Goal: Find contact information: Find contact information

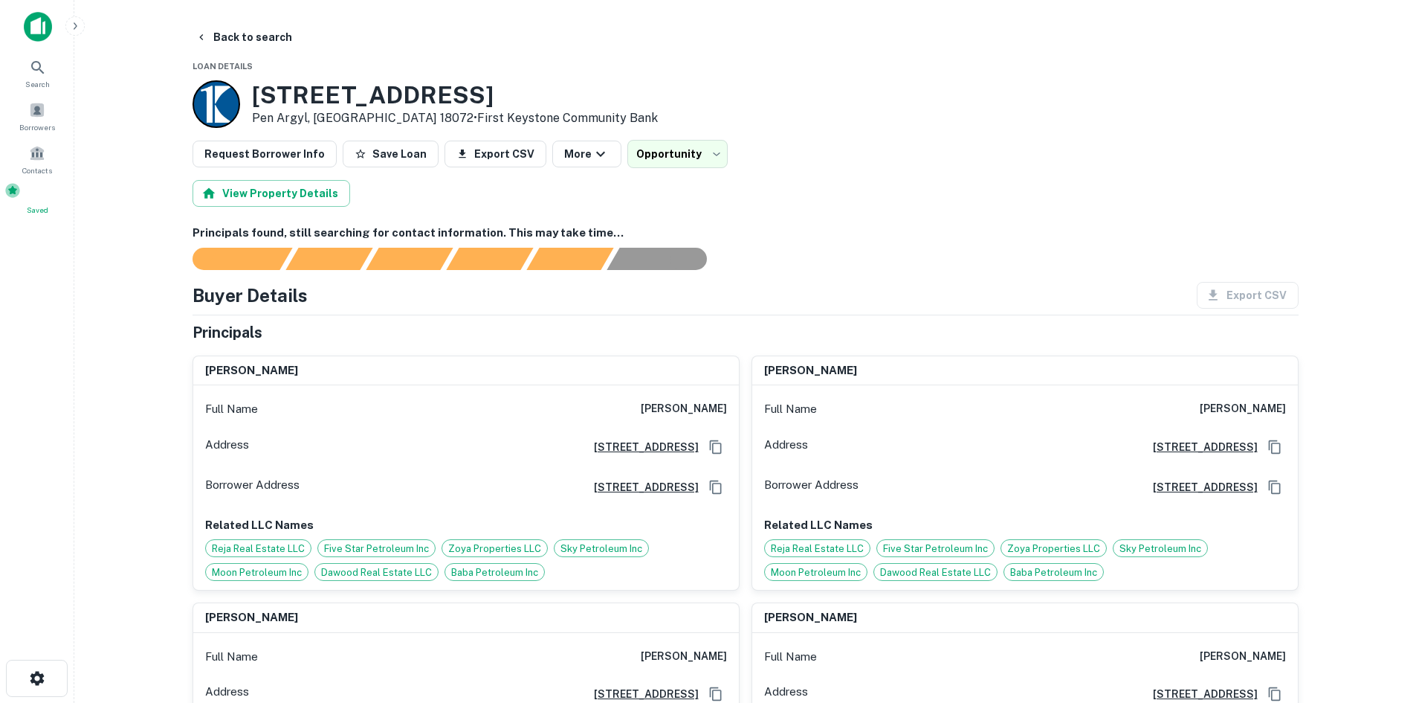
click at [33, 213] on span "Saved" at bounding box center [36, 210] width 65 height 12
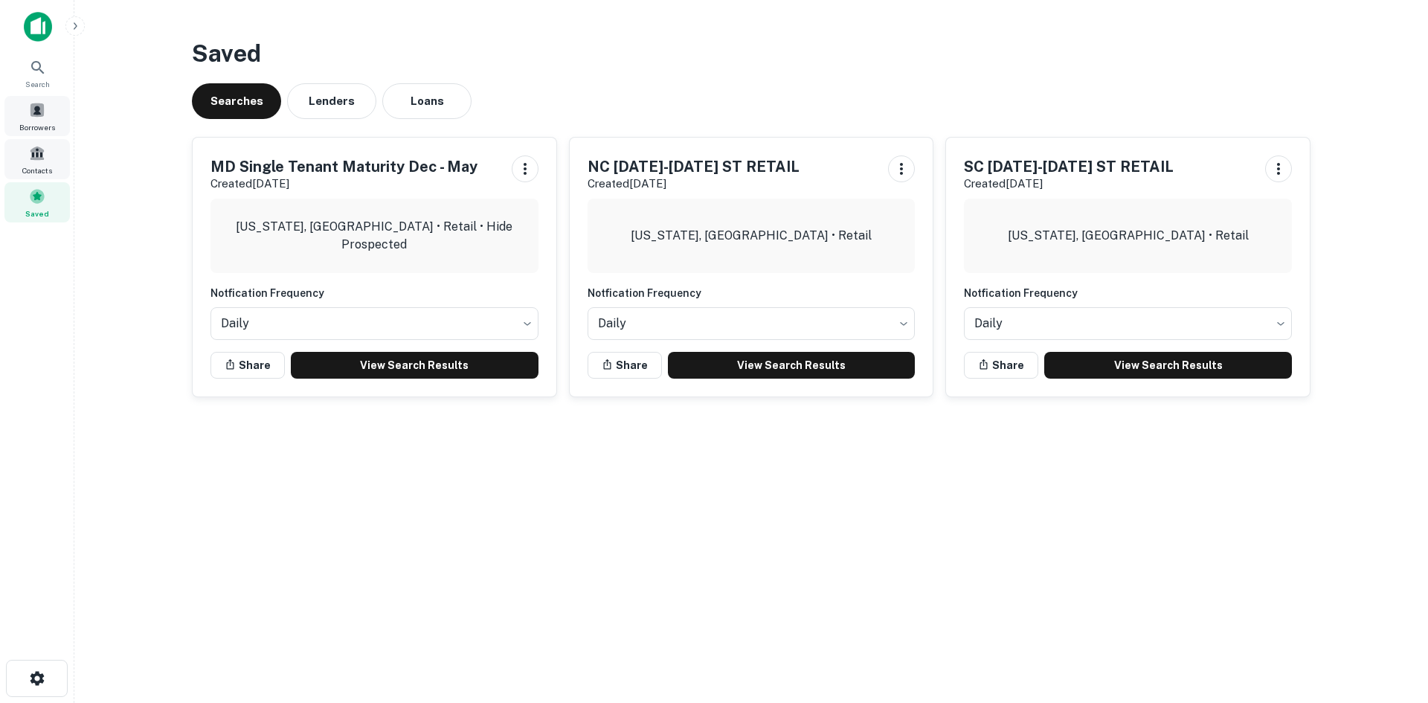
click at [42, 112] on span at bounding box center [37, 110] width 16 height 16
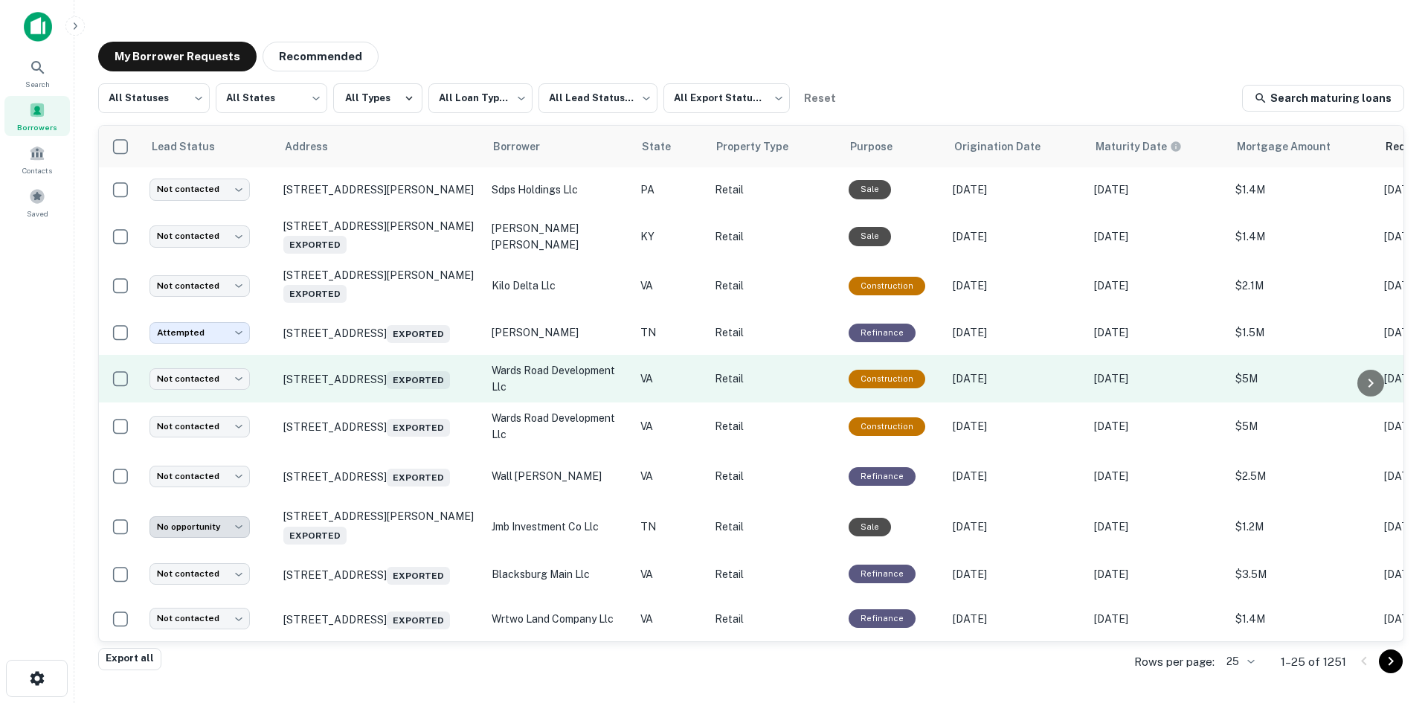
click at [370, 402] on td "2739 Wards Rd Lynchburg, VA 24502 Exported" at bounding box center [380, 379] width 208 height 48
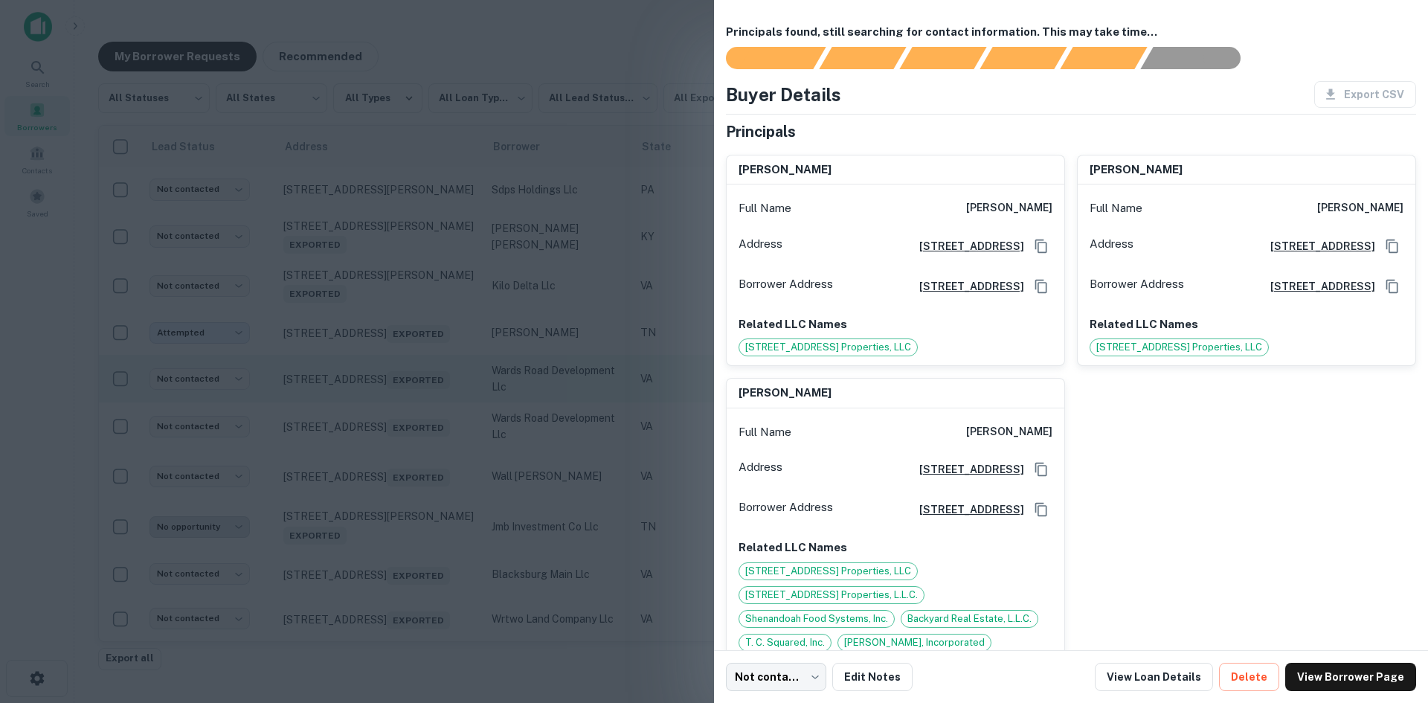
click at [369, 406] on div at bounding box center [714, 351] width 1428 height 703
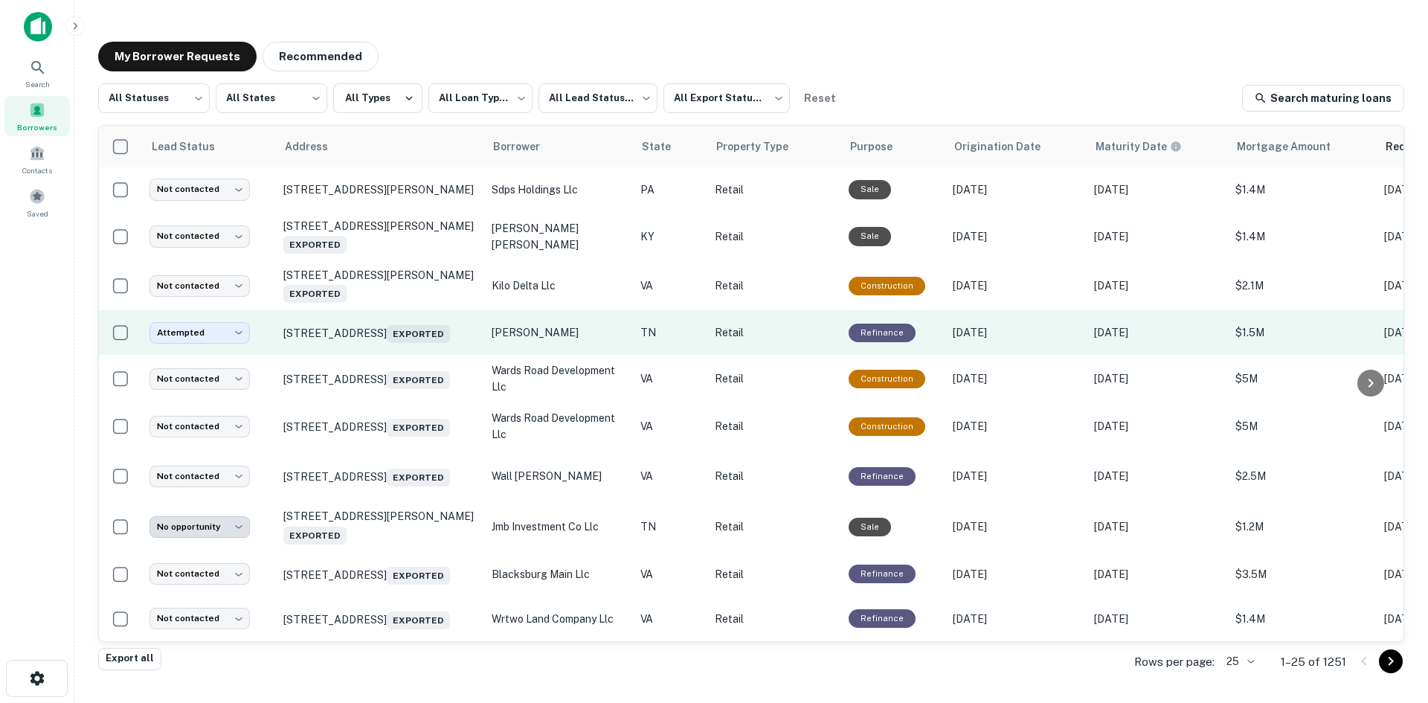
click at [387, 352] on td "464 E Broadway Blvd Jefferson City, TN 37760 Exported" at bounding box center [380, 332] width 208 height 45
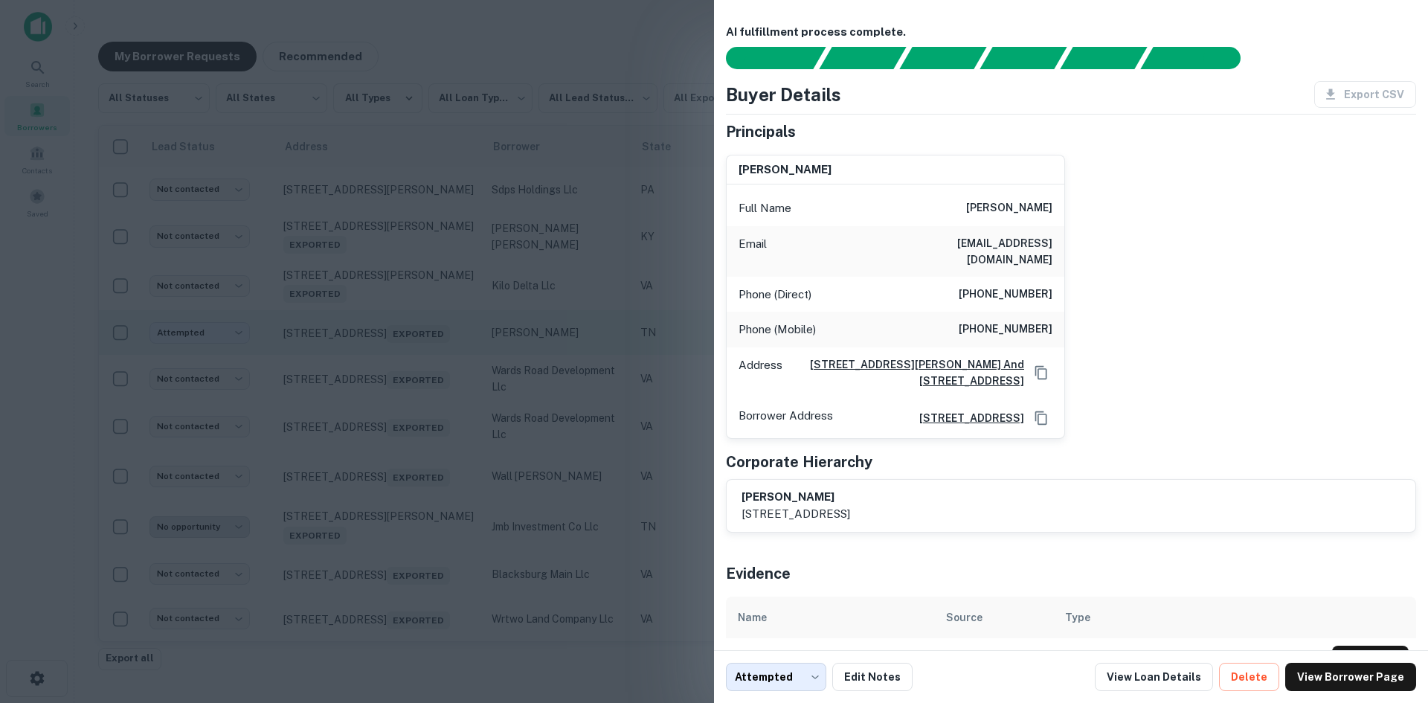
click at [387, 352] on div at bounding box center [714, 351] width 1428 height 703
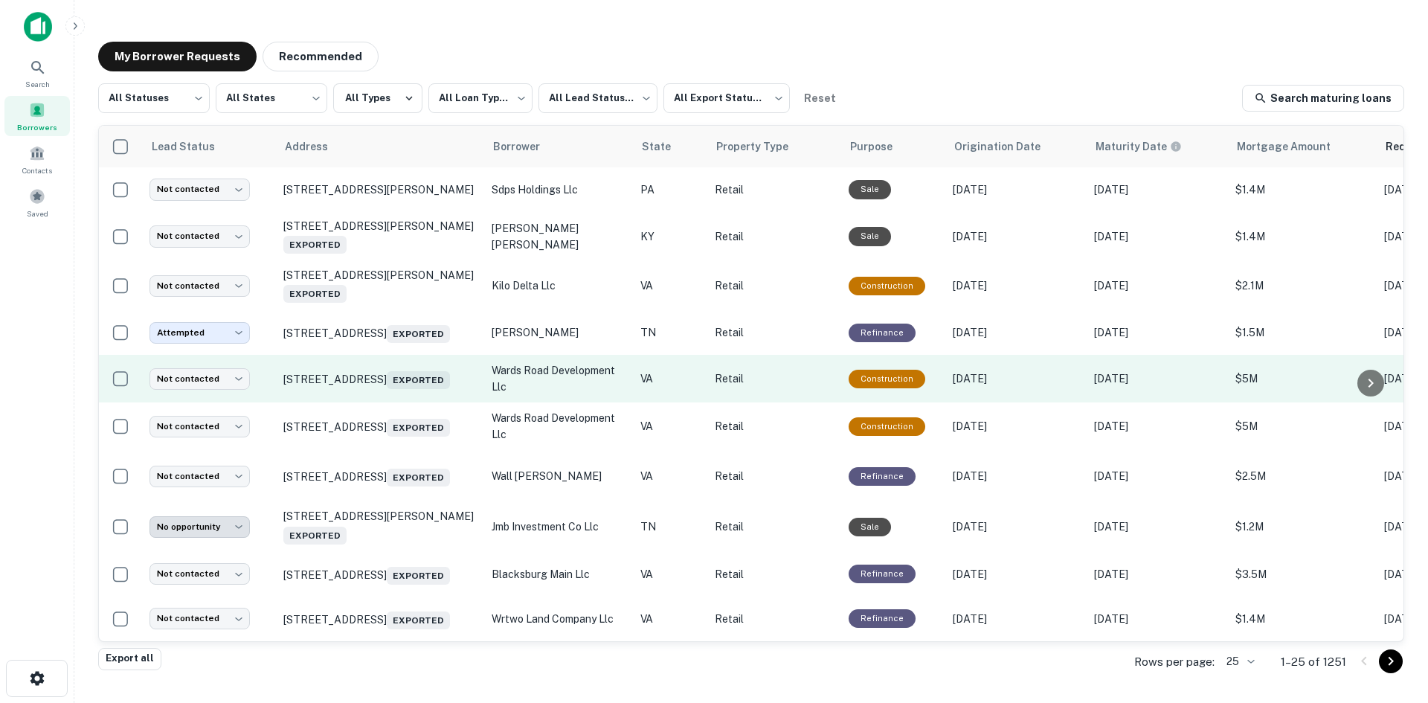
click at [384, 402] on td "[STREET_ADDRESS] Exported" at bounding box center [380, 379] width 208 height 48
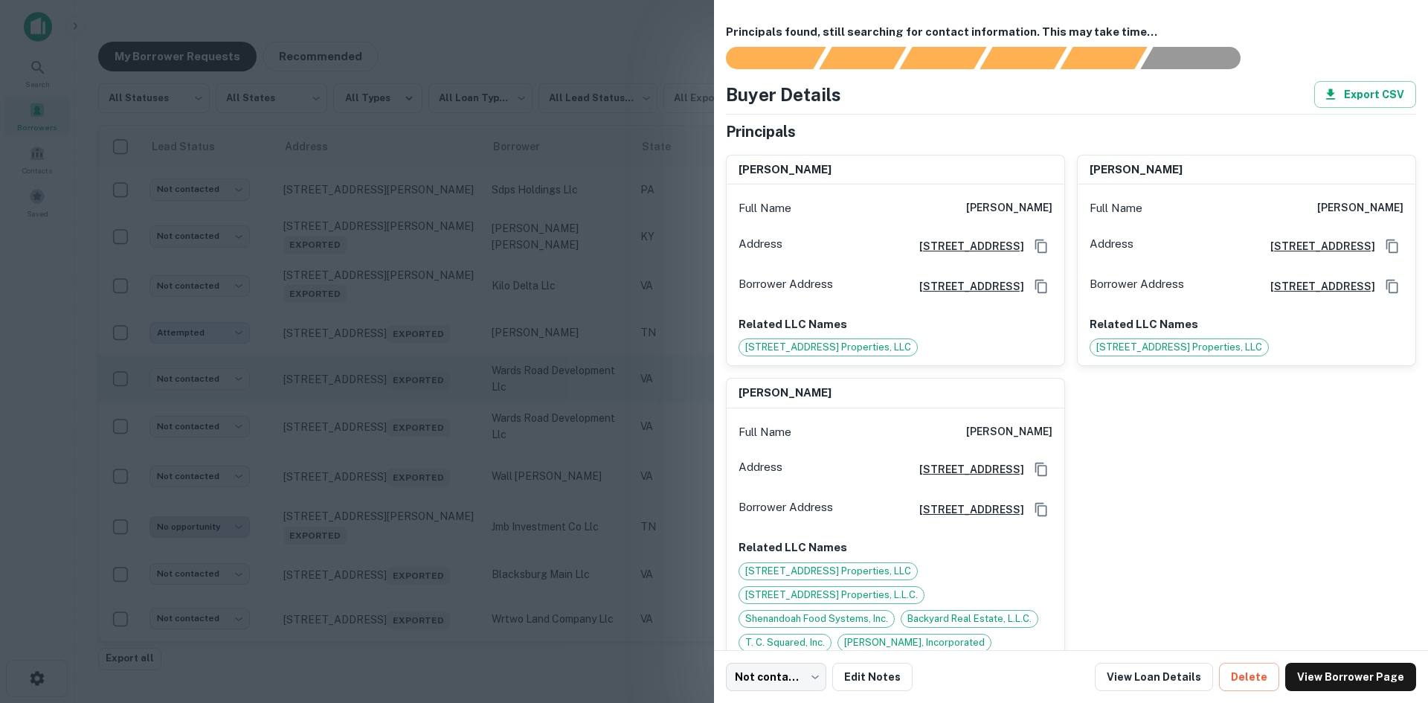
click at [384, 403] on div at bounding box center [714, 351] width 1428 height 703
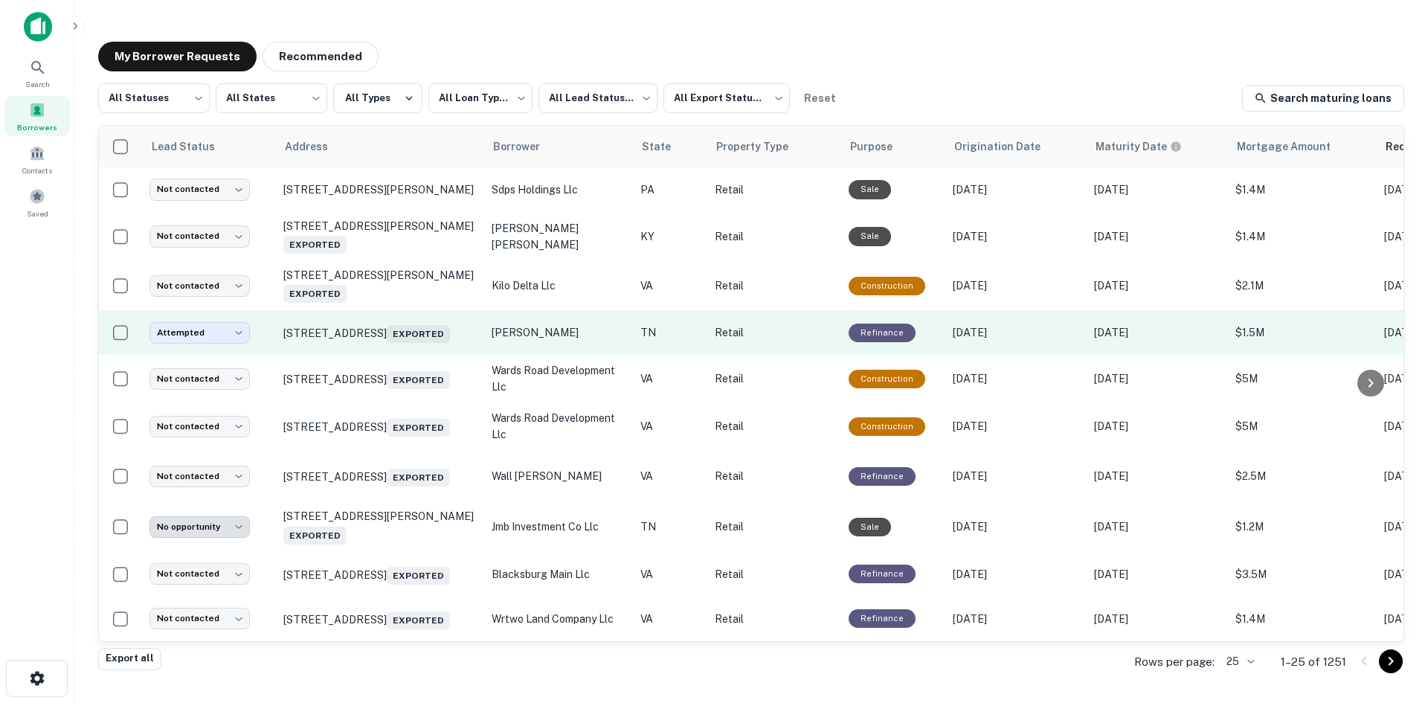
click at [405, 352] on td "464 E Broadway Blvd Jefferson City, TN 37760 Exported" at bounding box center [380, 332] width 208 height 45
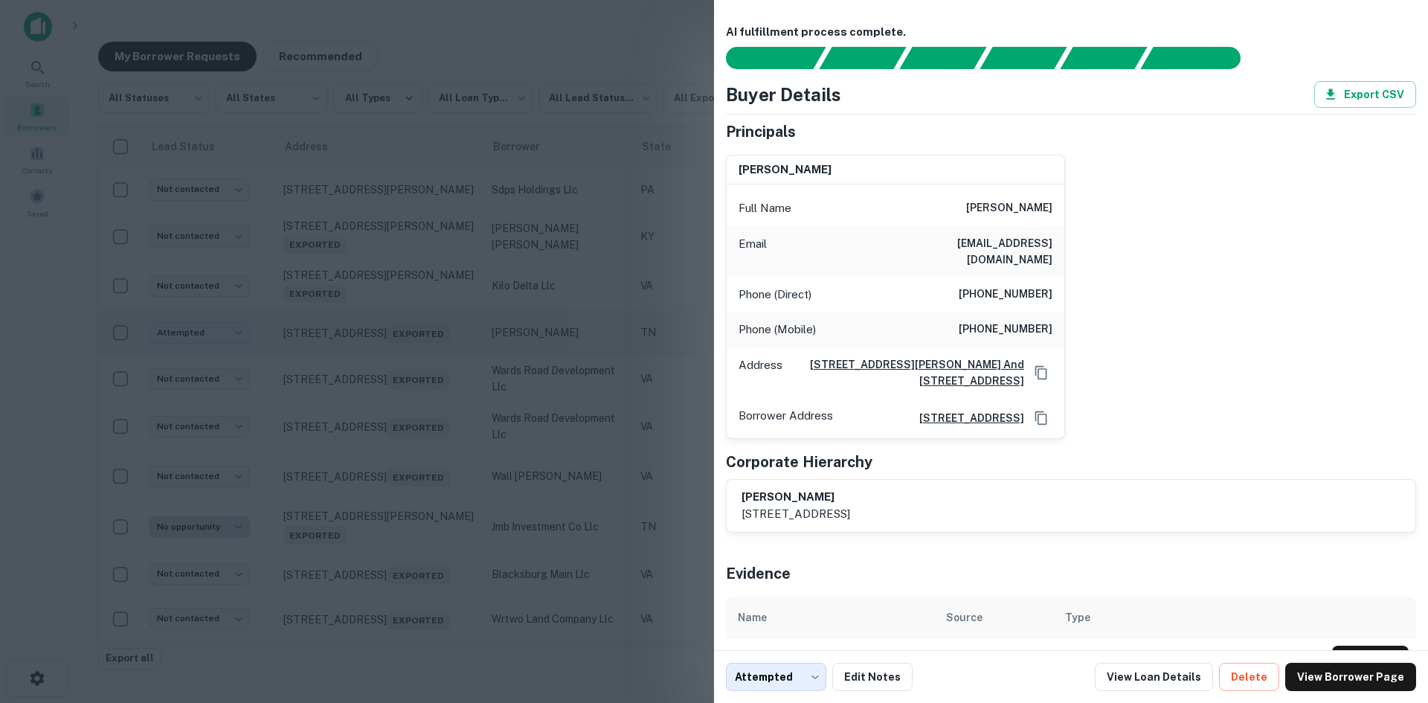
click at [405, 352] on div at bounding box center [714, 351] width 1428 height 703
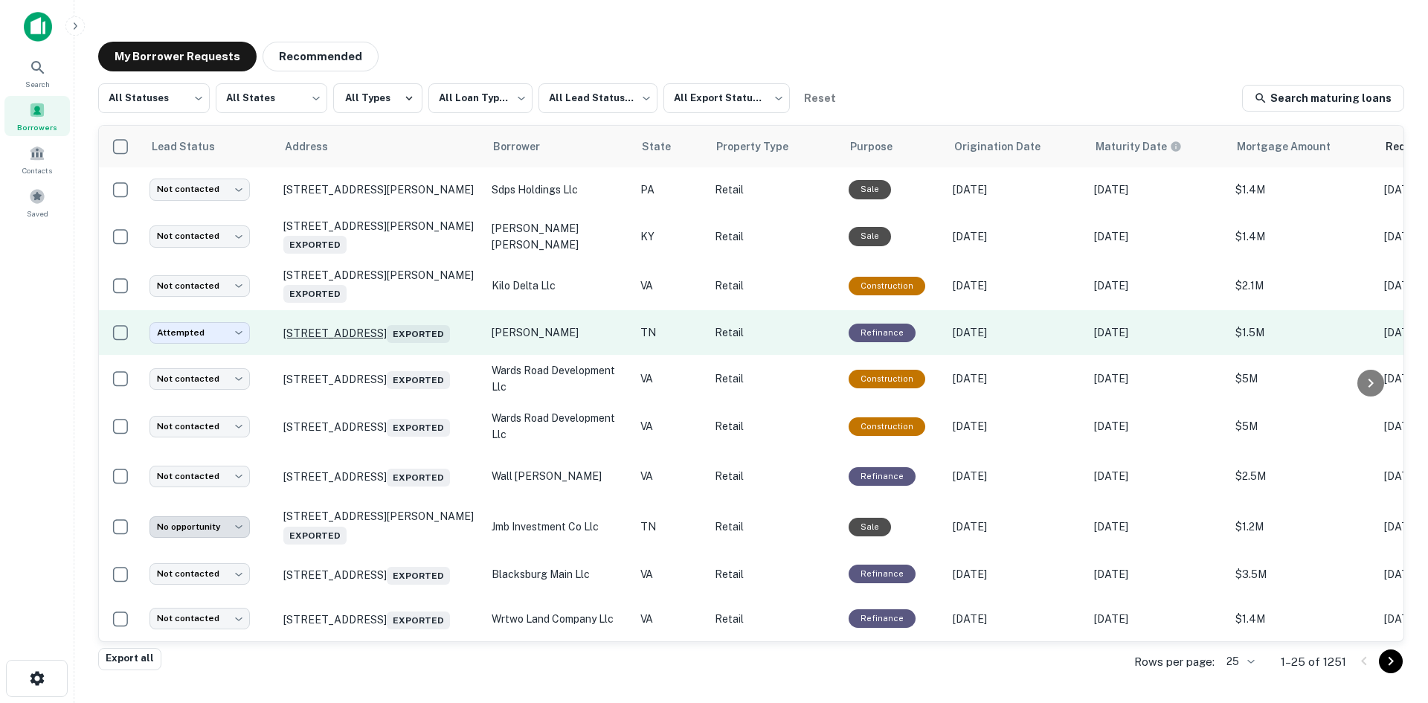
click at [408, 334] on p "464 E Broadway Blvd Jefferson City, TN 37760 Exported" at bounding box center [379, 332] width 193 height 21
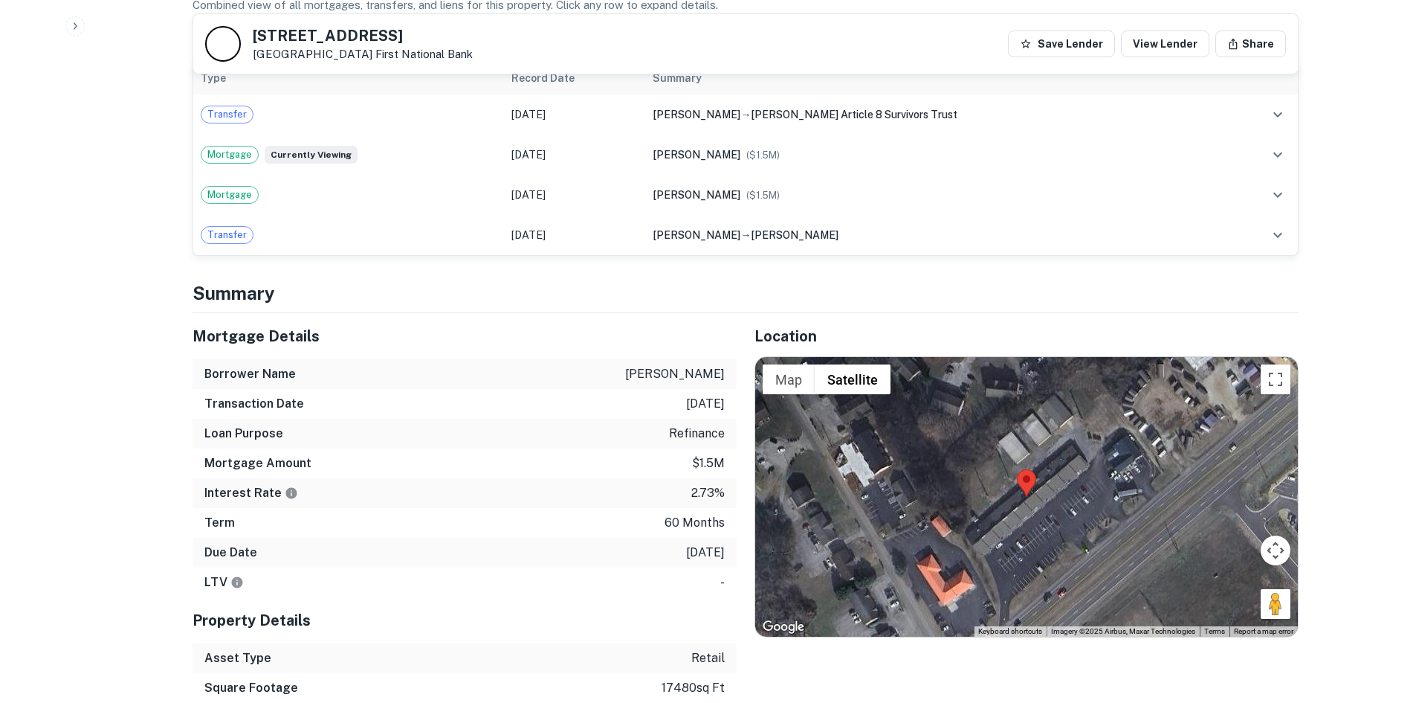
scroll to position [892, 0]
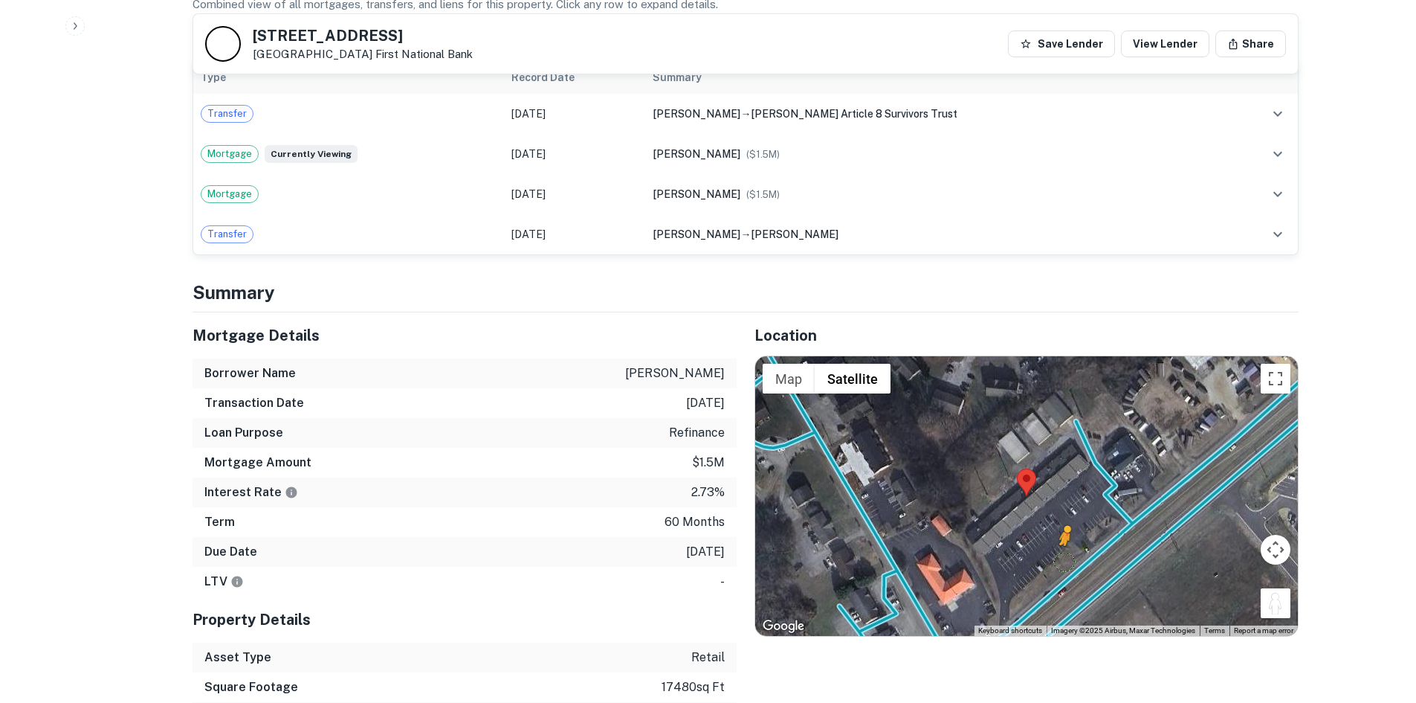
drag, startPoint x: 1265, startPoint y: 591, endPoint x: 1066, endPoint y: 556, distance: 201.6
click at [1066, 556] on div "To activate drag with keyboard, press Alt + Enter. Once in keyboard drag state,…" at bounding box center [1026, 496] width 543 height 280
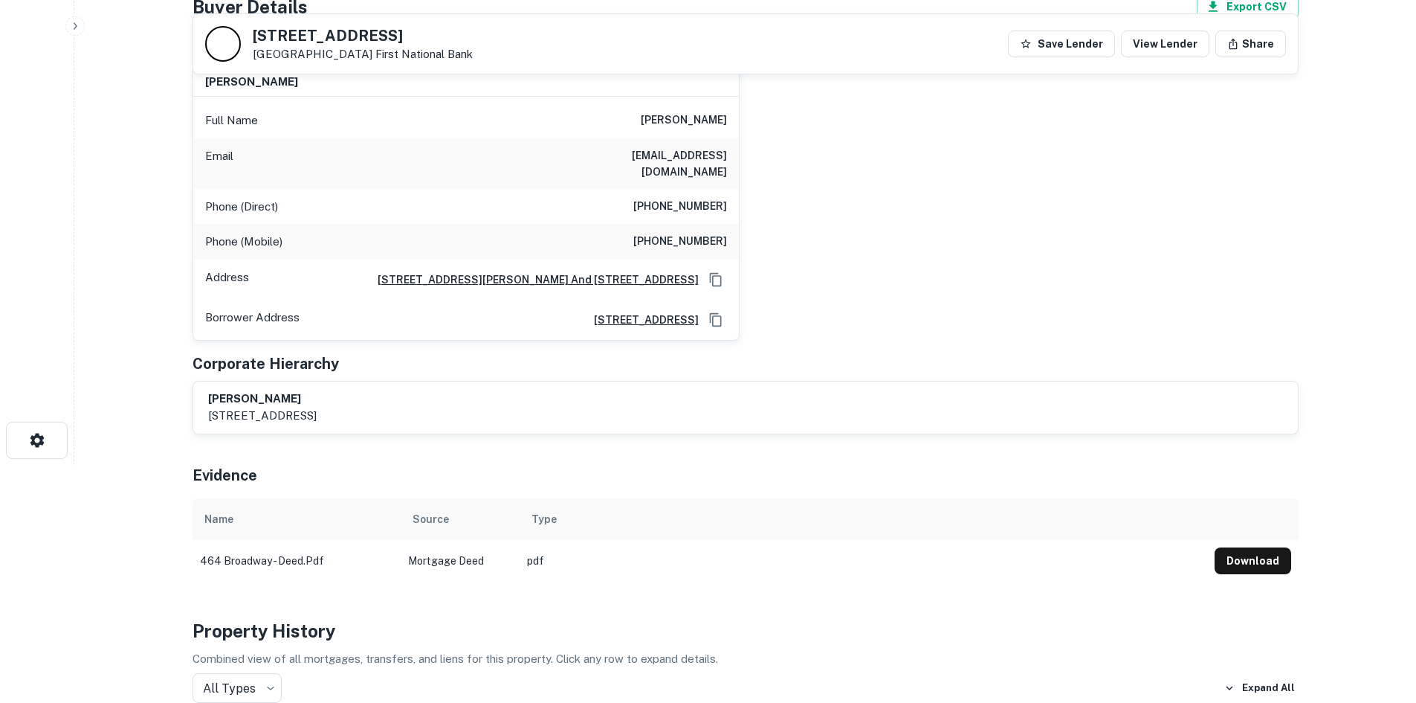
scroll to position [223, 0]
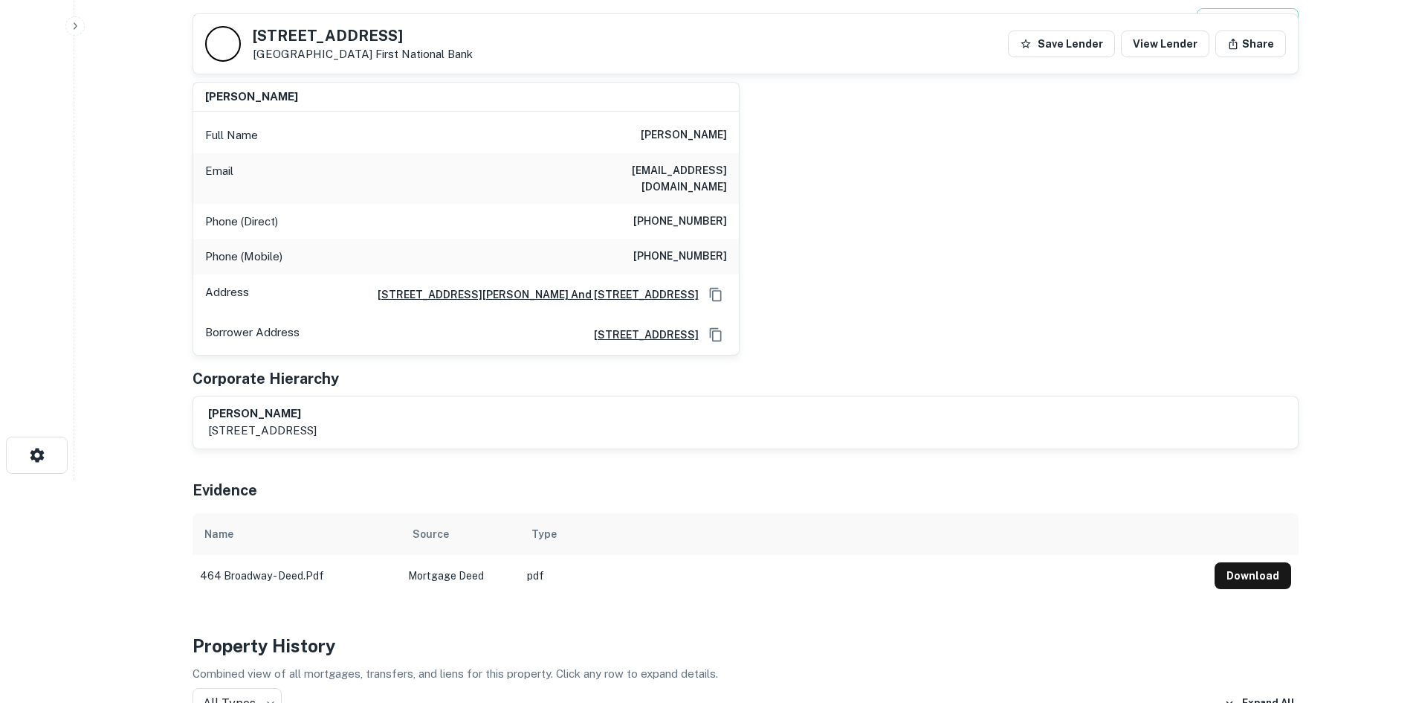
click at [665, 213] on h6 "(865) 767-2785" at bounding box center [680, 222] width 94 height 18
click at [662, 213] on h6 "(865) 767-2785" at bounding box center [680, 222] width 94 height 18
click at [661, 213] on h6 "(865) 767-2785" at bounding box center [680, 222] width 94 height 18
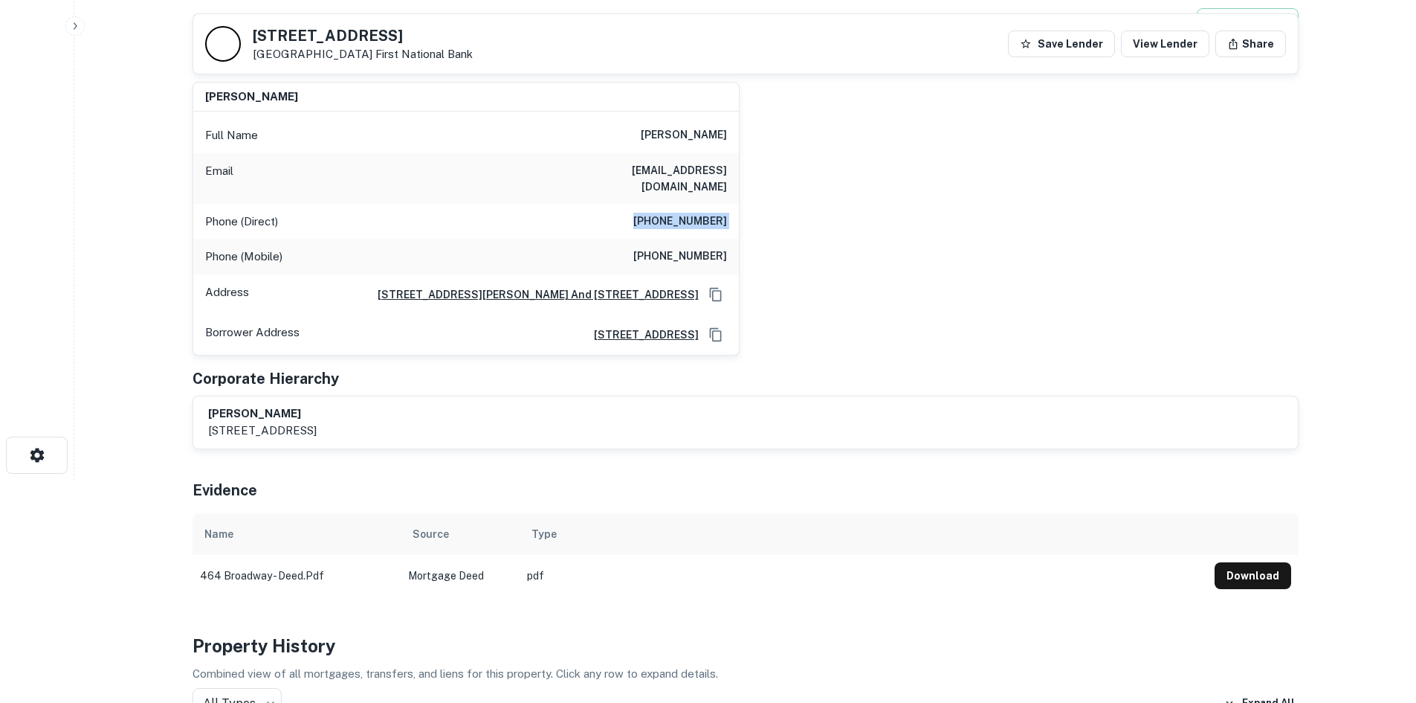
click at [661, 213] on h6 "(865) 767-2785" at bounding box center [680, 222] width 94 height 18
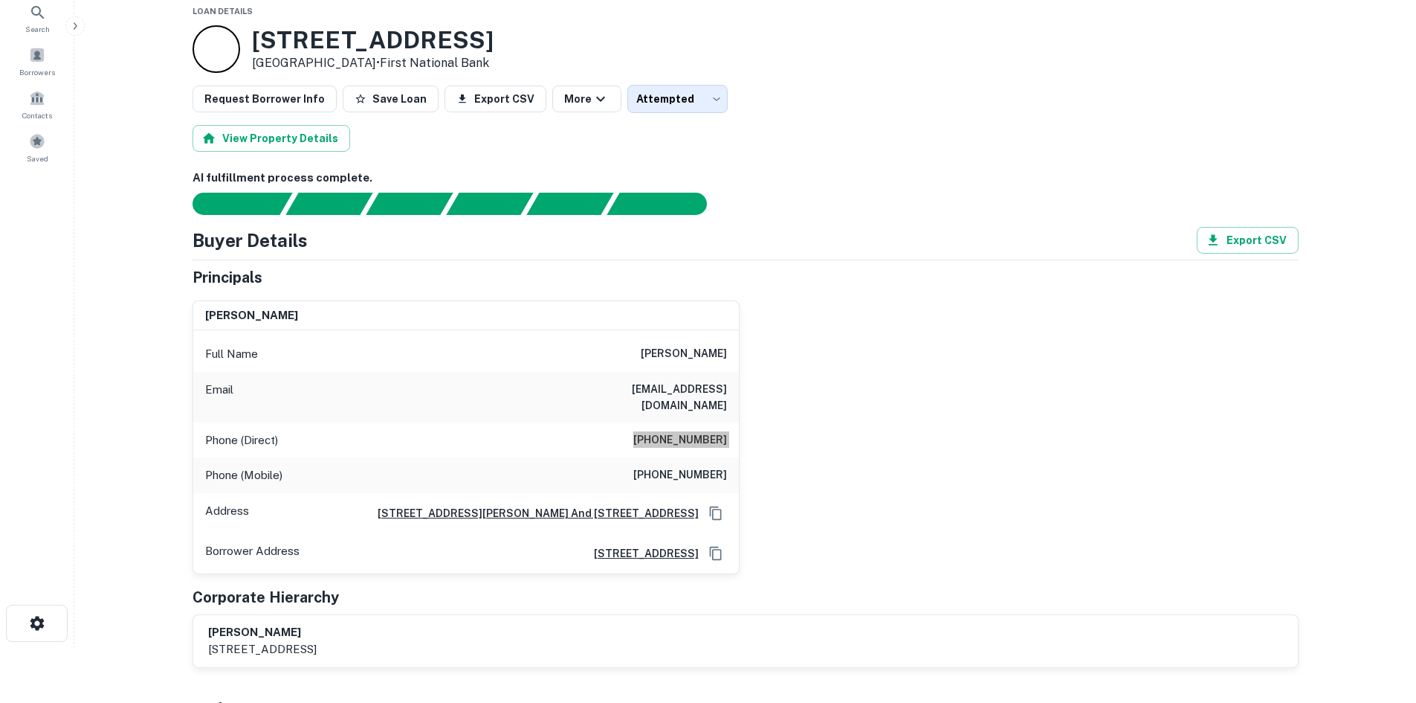
scroll to position [0, 0]
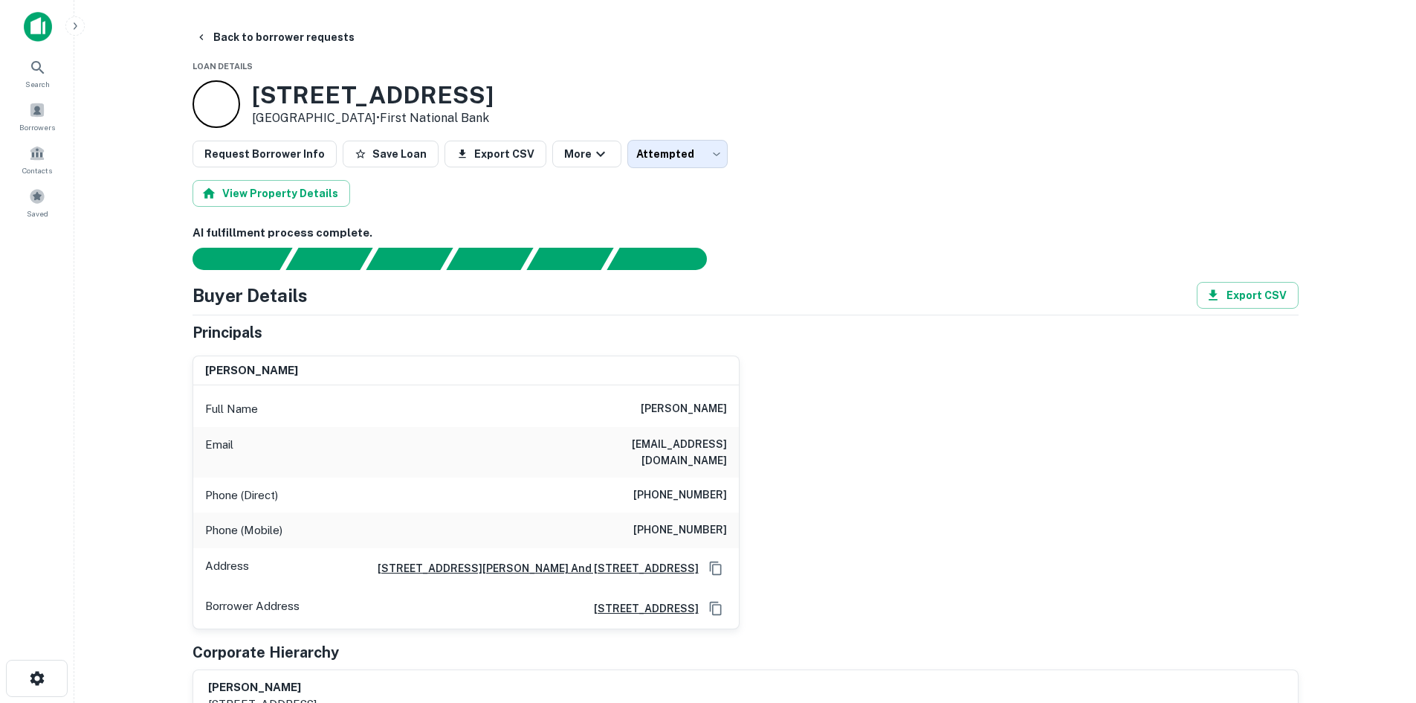
click at [647, 523] on h6 "(423) 586-3538" at bounding box center [680, 530] width 94 height 18
click at [651, 521] on h6 "(423) 586-3538" at bounding box center [680, 530] width 94 height 18
copy h6 "(423) 586-3538"
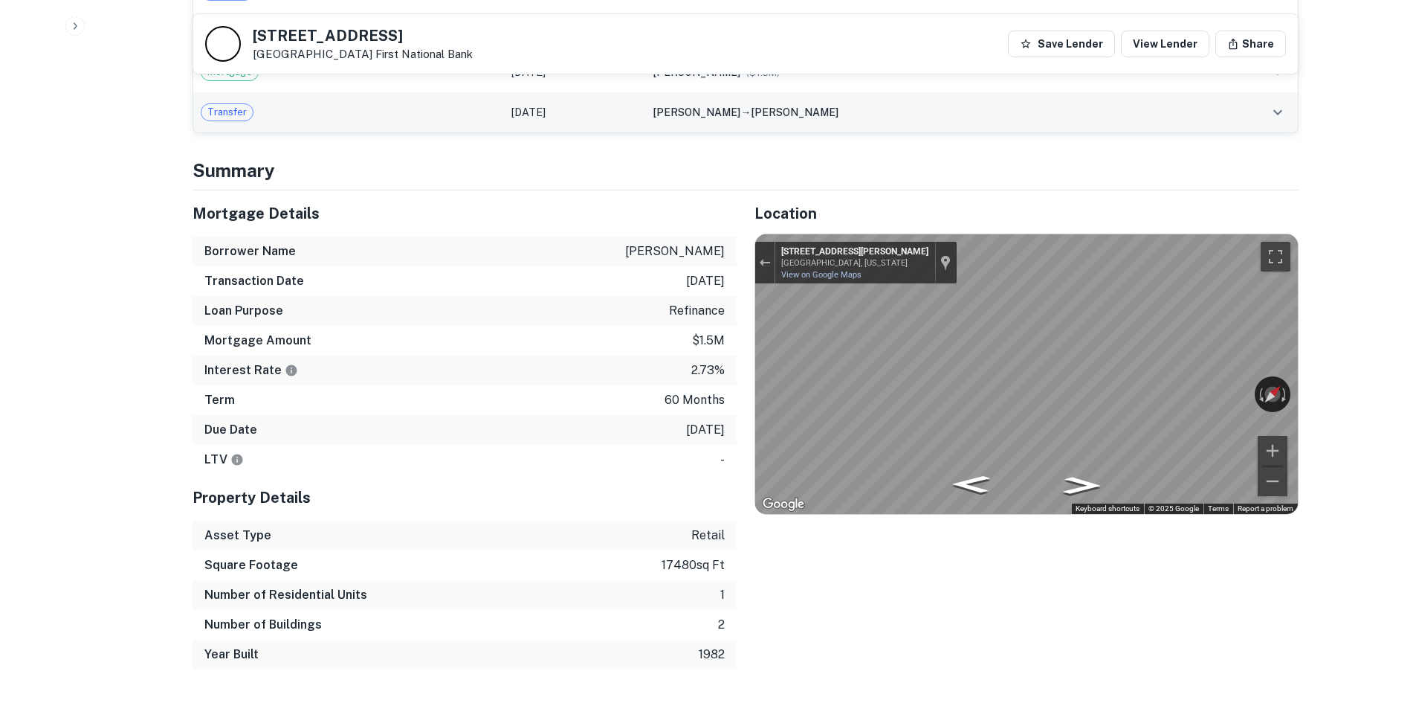
scroll to position [1041, 0]
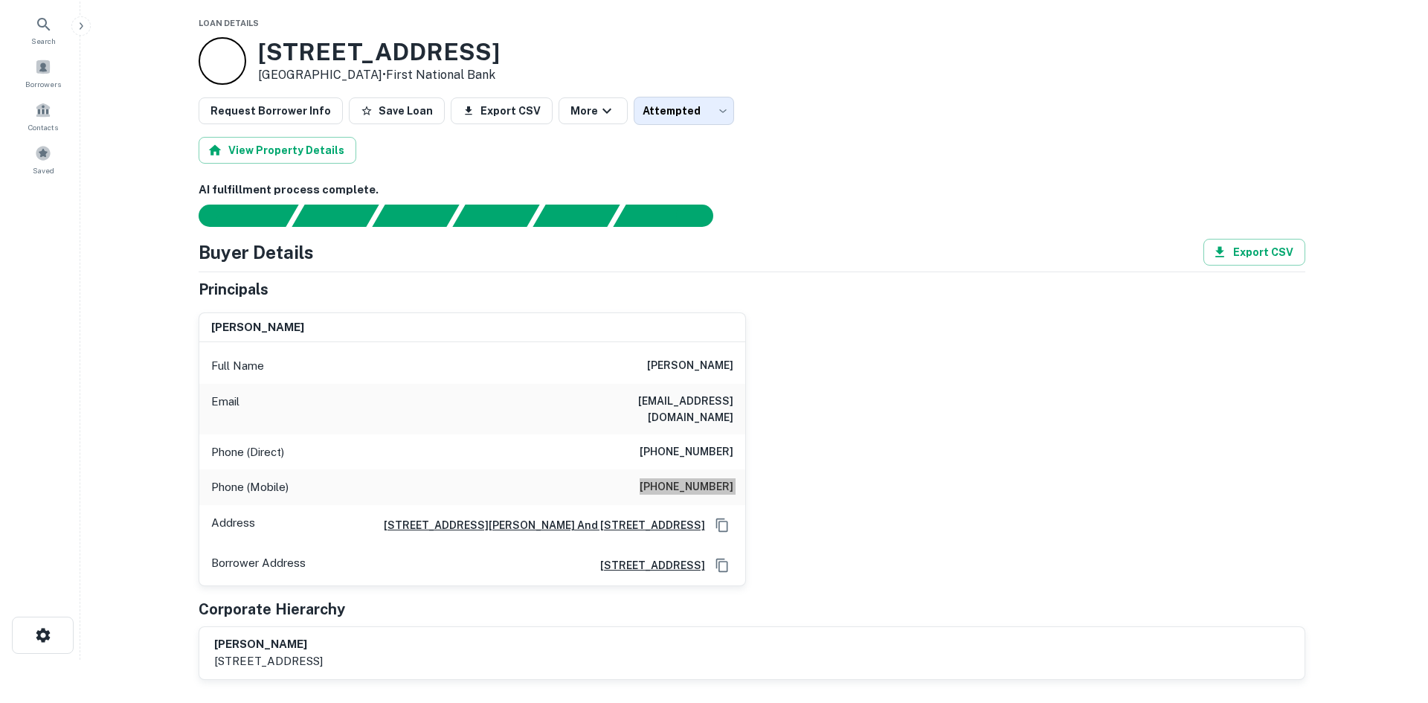
scroll to position [0, 0]
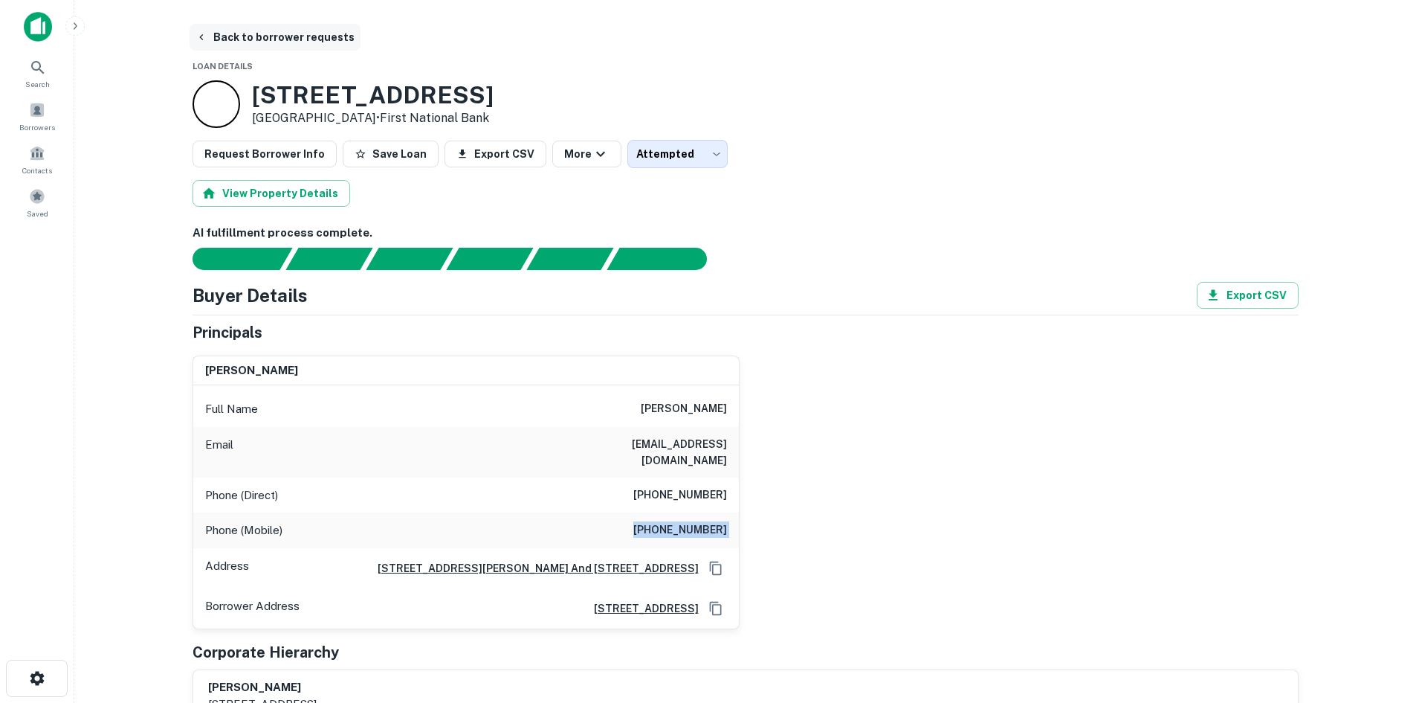
click at [299, 43] on button "Back to borrower requests" at bounding box center [275, 37] width 171 height 27
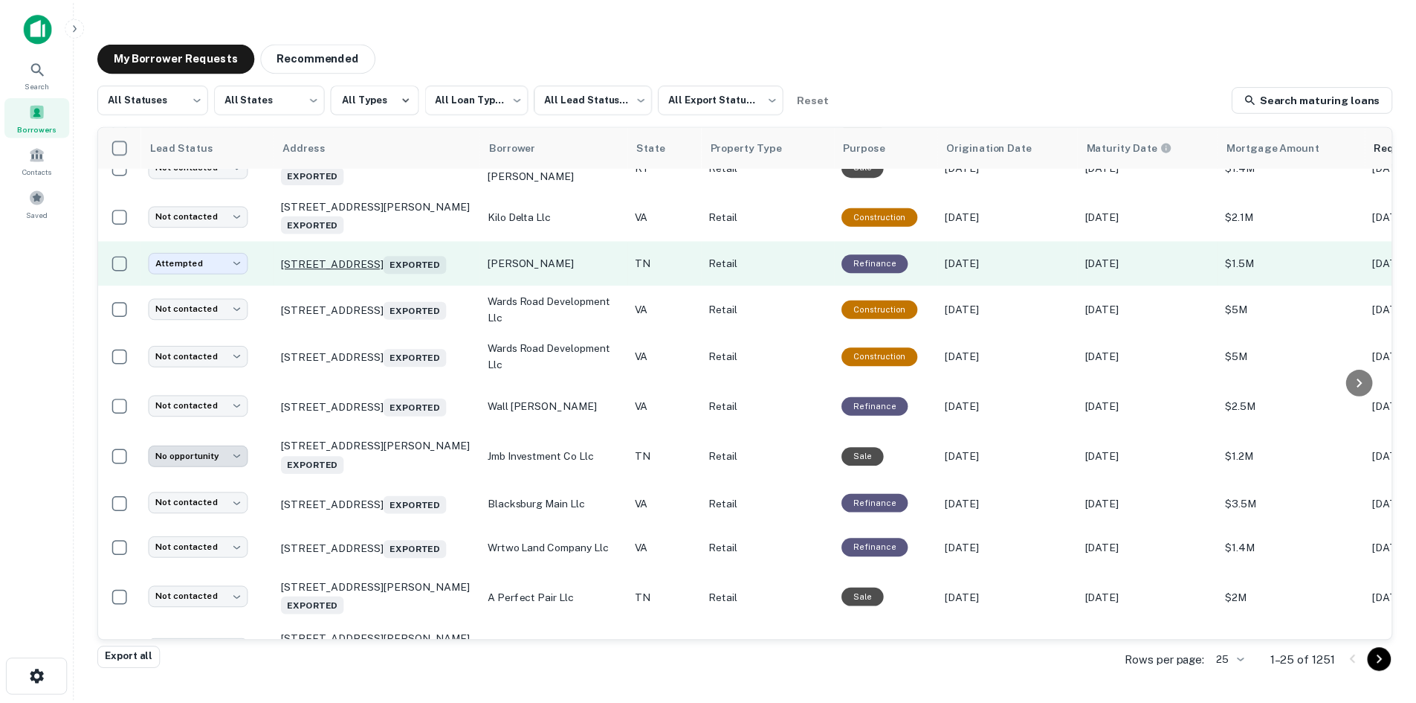
scroll to position [149, 0]
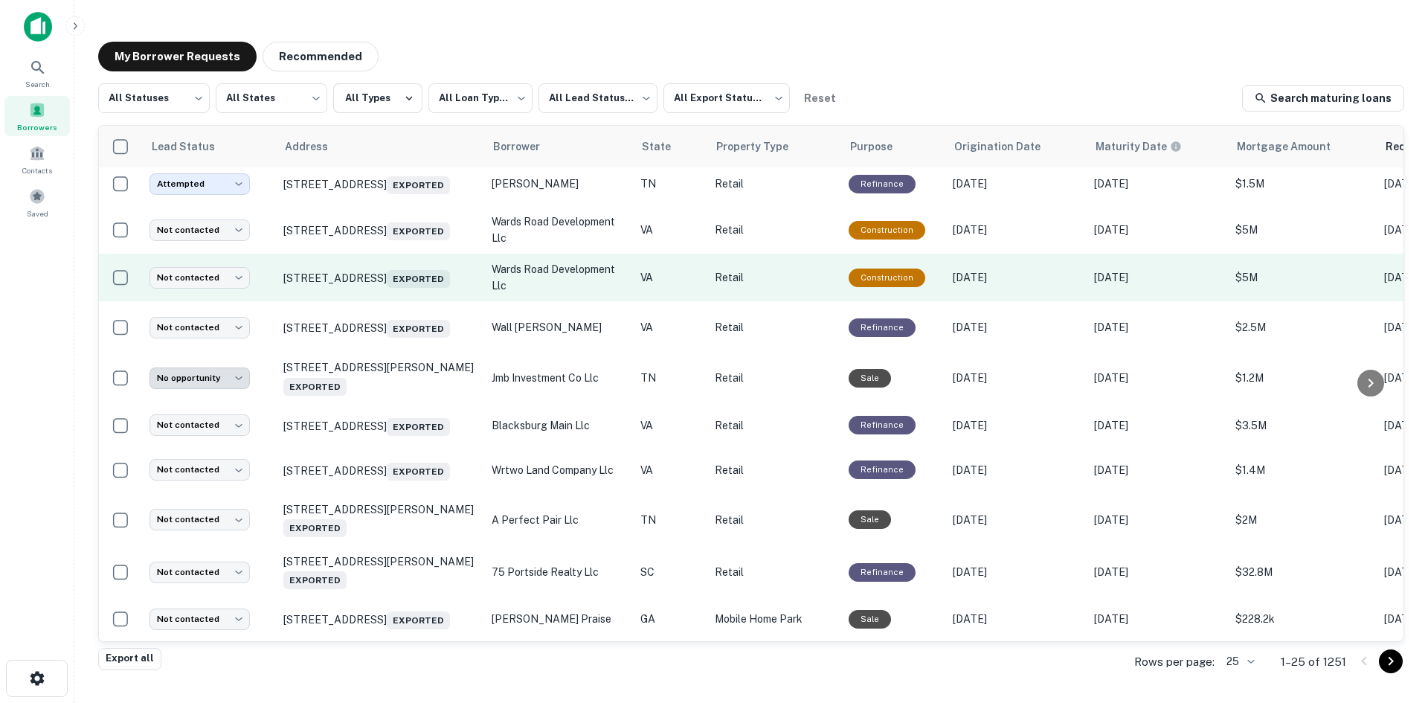
click at [370, 301] on td "2731 Wards Rd Lynchburg, VA 24502 Exported" at bounding box center [380, 278] width 208 height 48
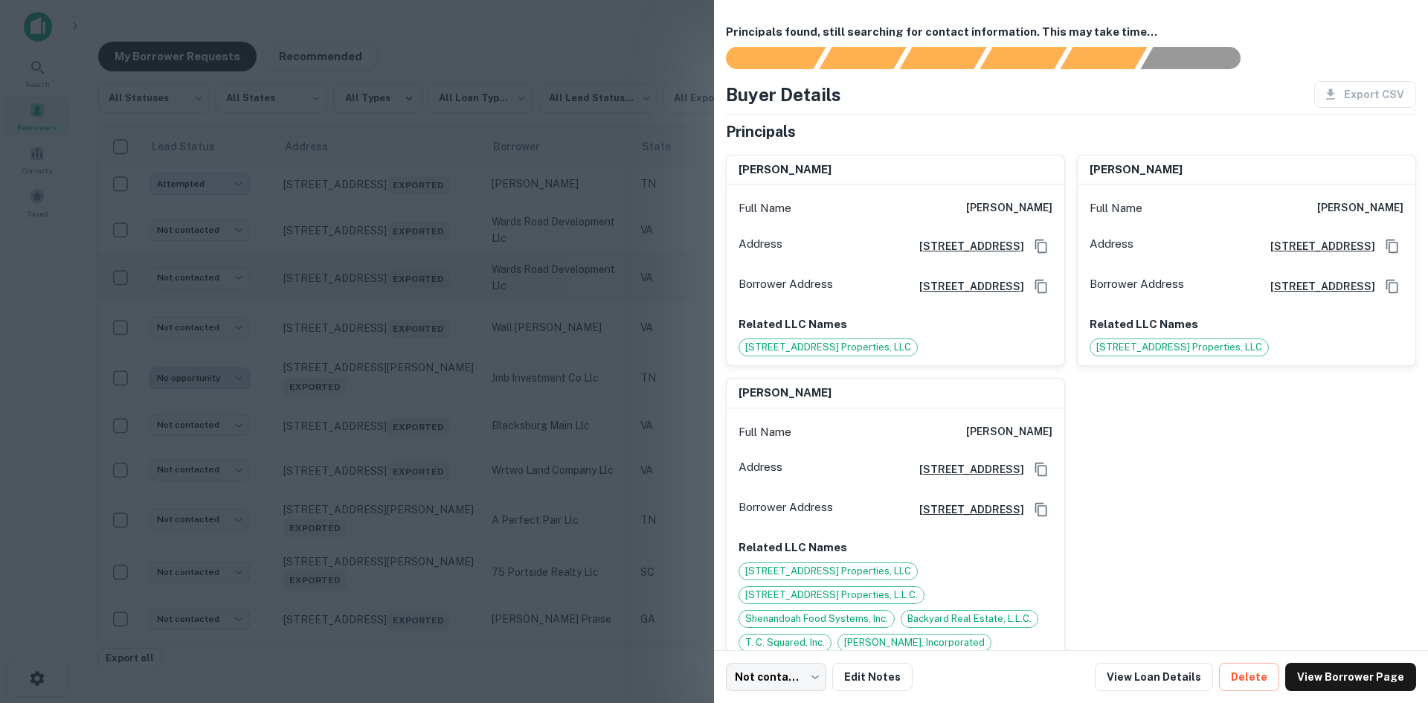
click at [370, 306] on div at bounding box center [714, 351] width 1428 height 703
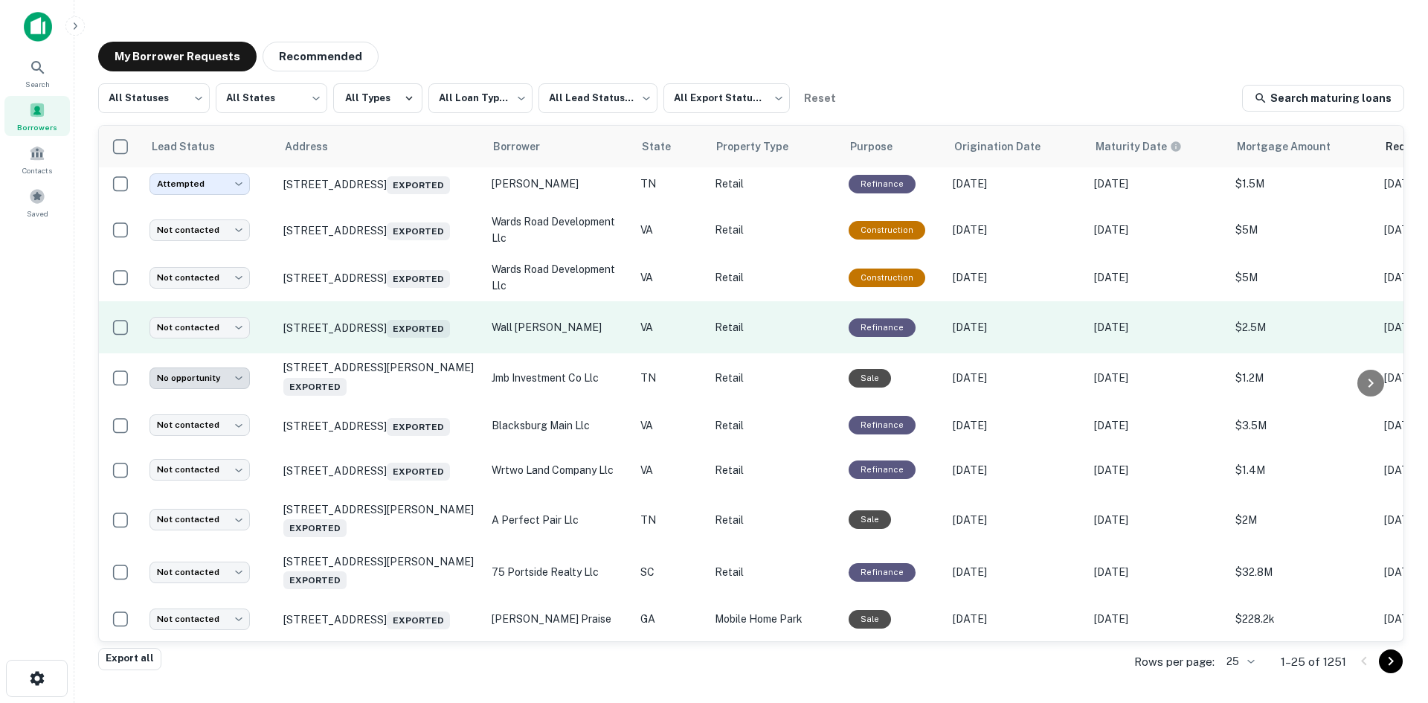
click at [370, 353] on td "608 S Main St Blacksburg, VA 24060 Exported" at bounding box center [380, 327] width 208 height 52
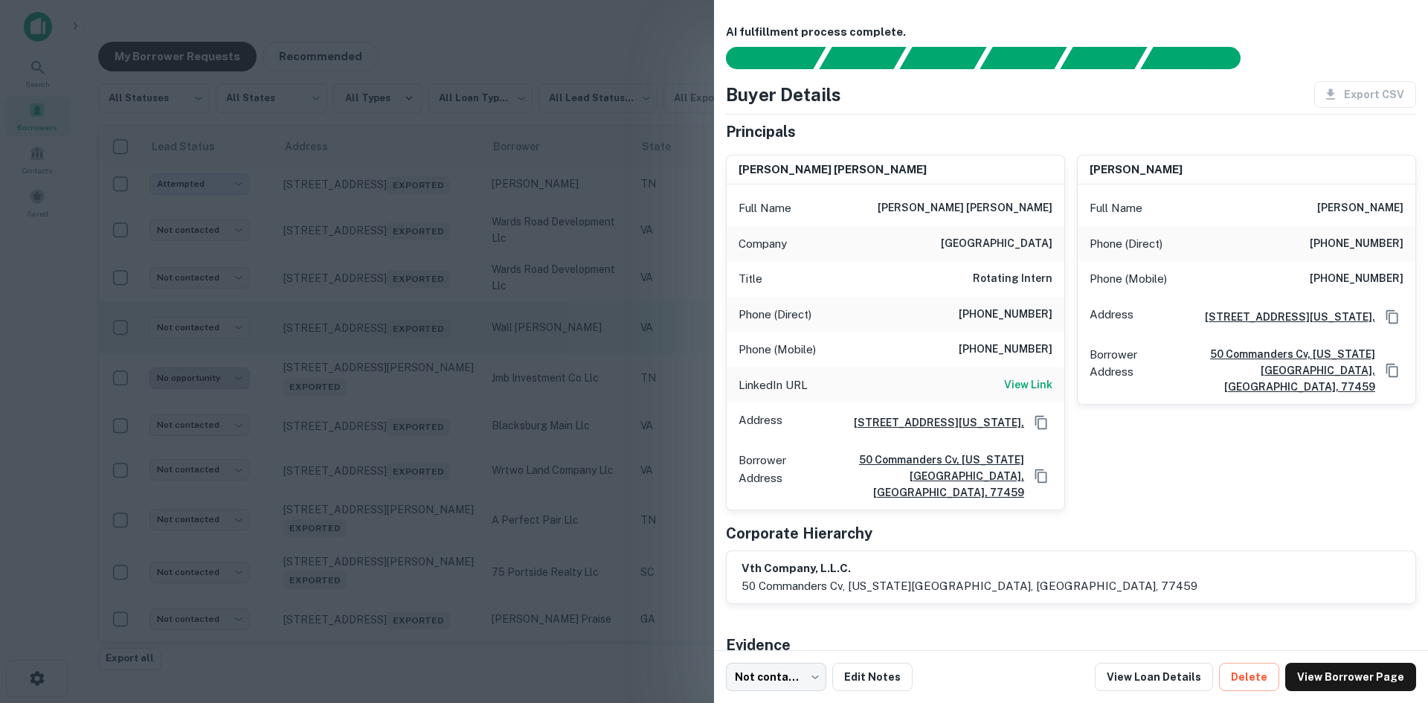
click at [370, 357] on div at bounding box center [714, 351] width 1428 height 703
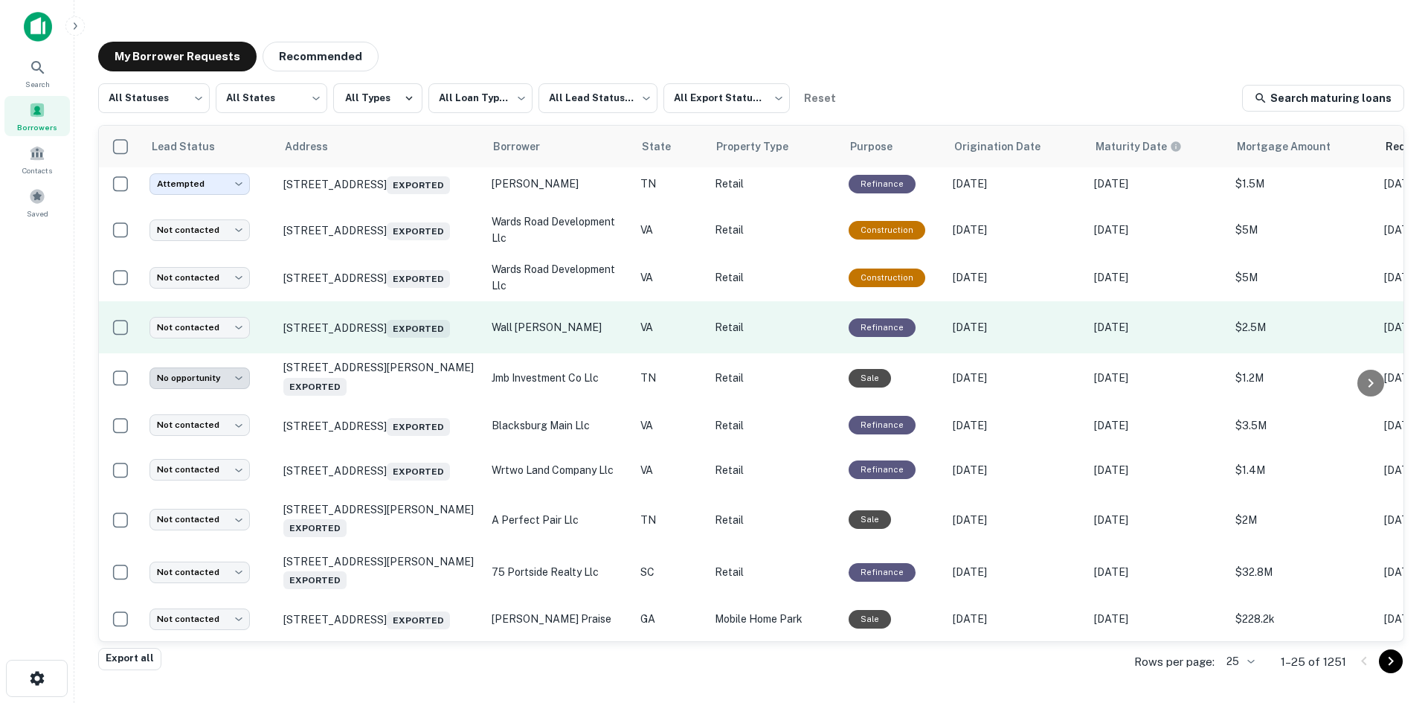
click at [370, 353] on td "608 S Main St Blacksburg, VA 24060 Exported" at bounding box center [380, 327] width 208 height 52
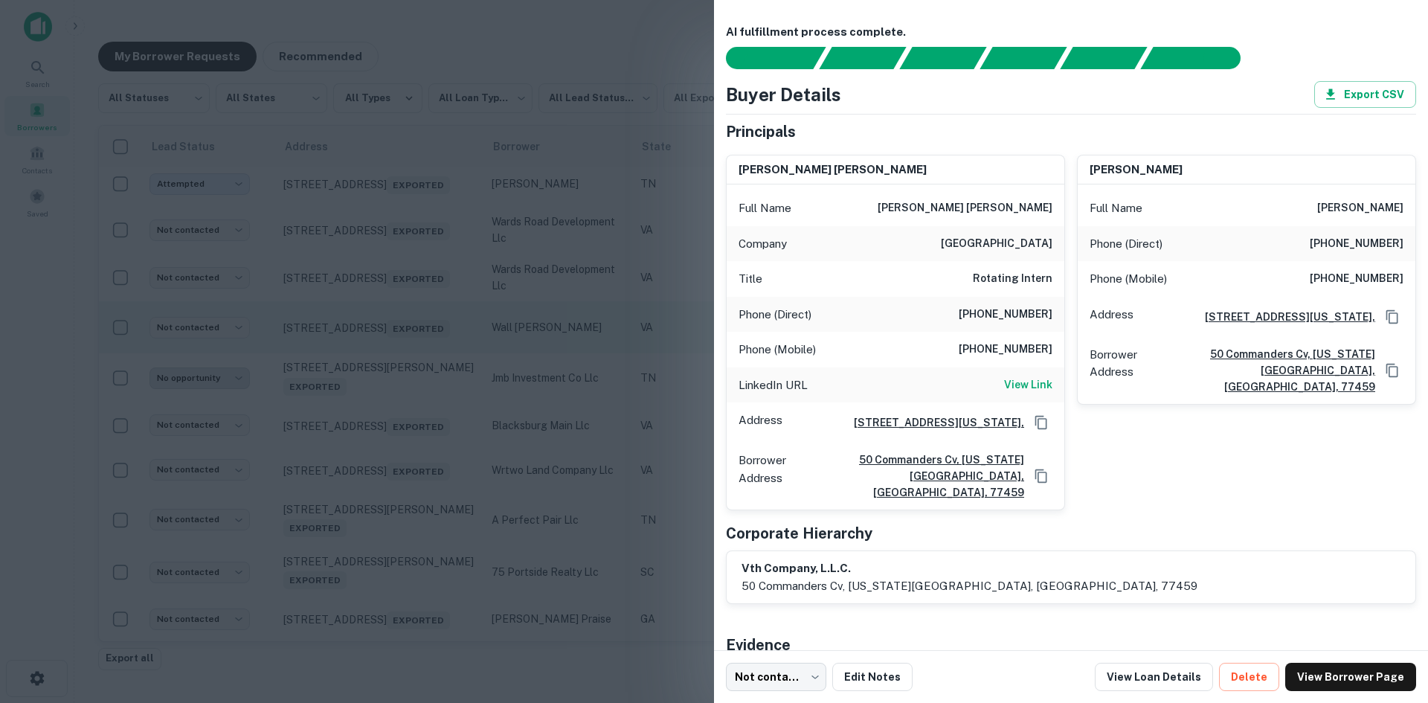
click at [370, 357] on div at bounding box center [714, 351] width 1428 height 703
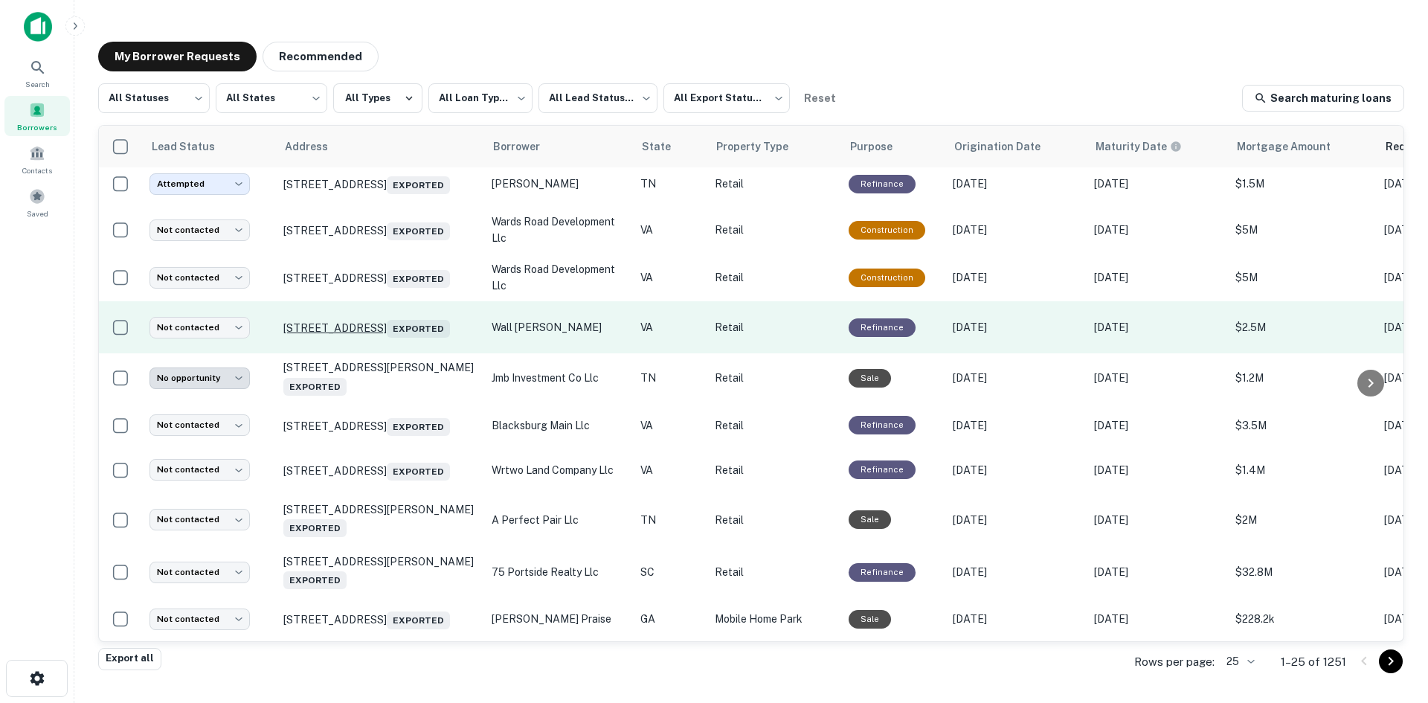
click at [372, 330] on p "608 S Main St Blacksburg, VA 24060 Exported" at bounding box center [379, 327] width 193 height 21
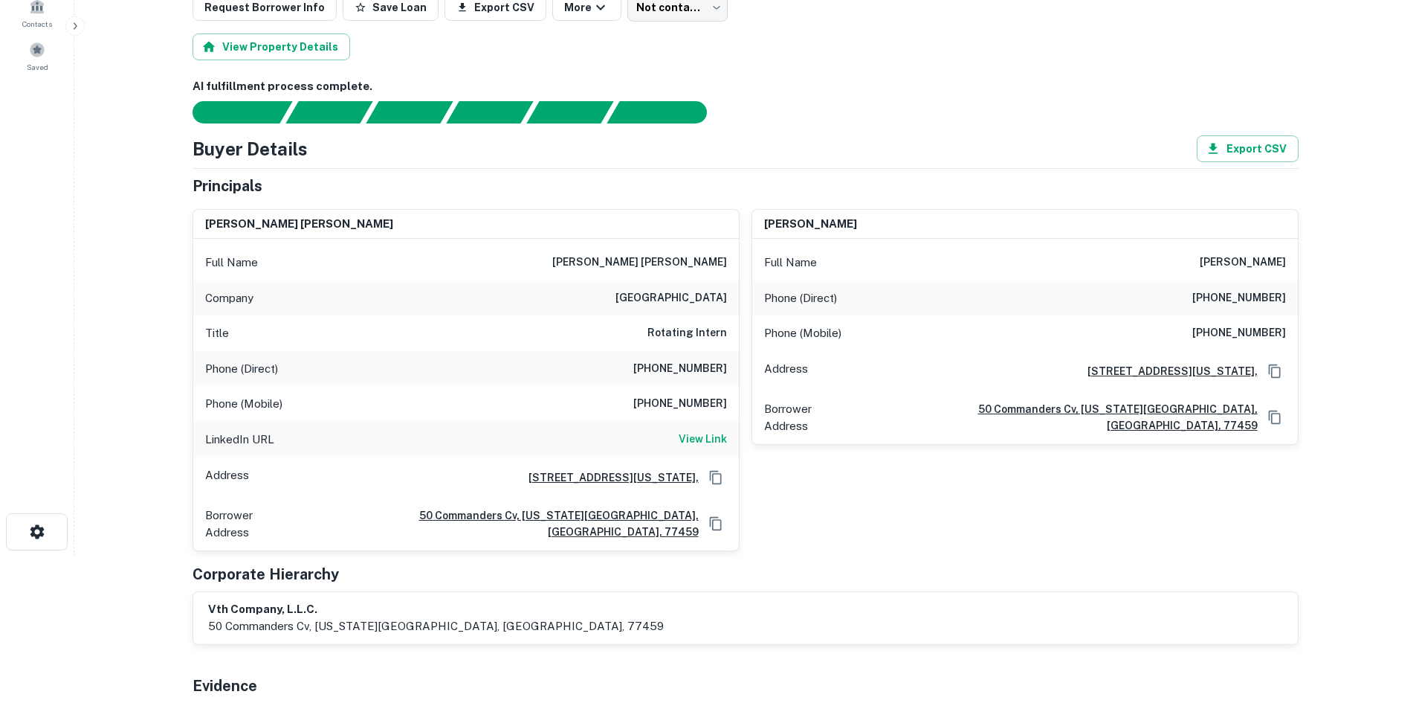
scroll to position [149, 0]
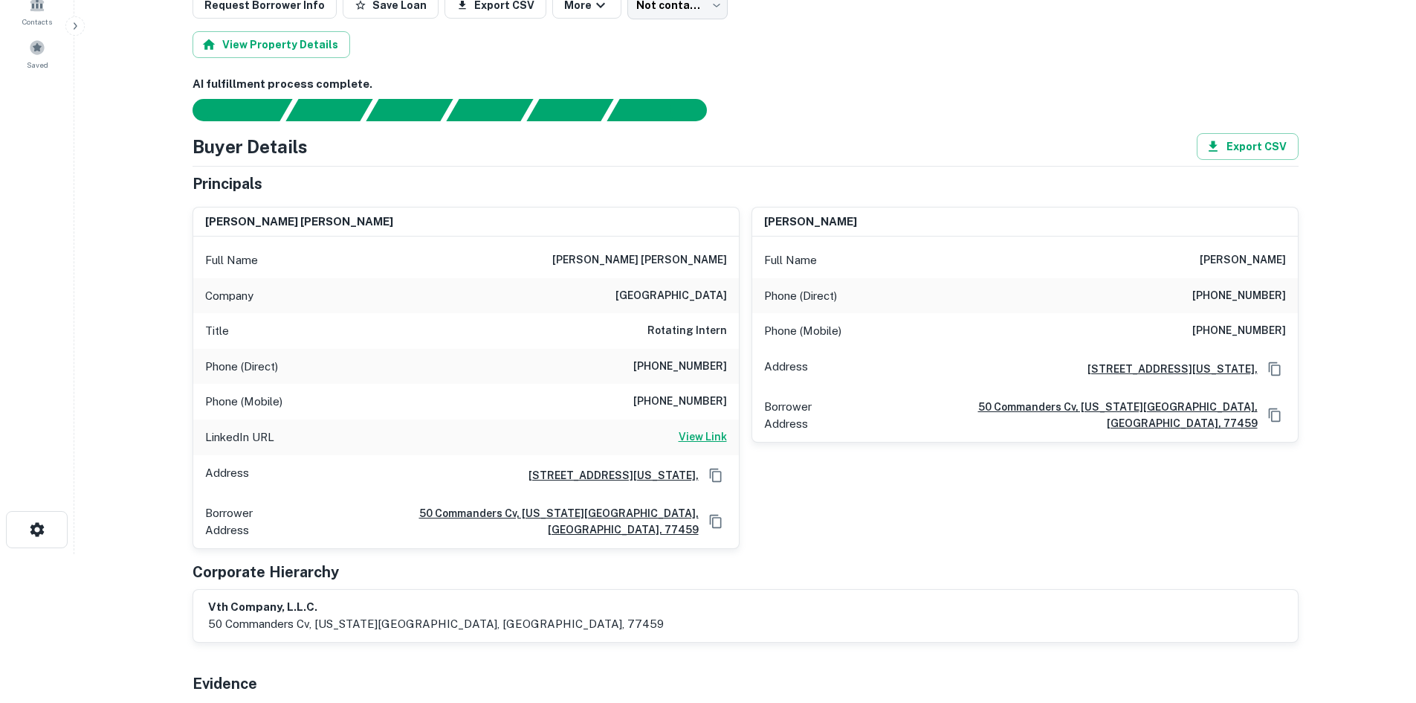
click at [686, 432] on h6 "View Link" at bounding box center [703, 436] width 48 height 16
click at [1200, 254] on h6 "ernest kenneth wall" at bounding box center [1243, 260] width 86 height 18
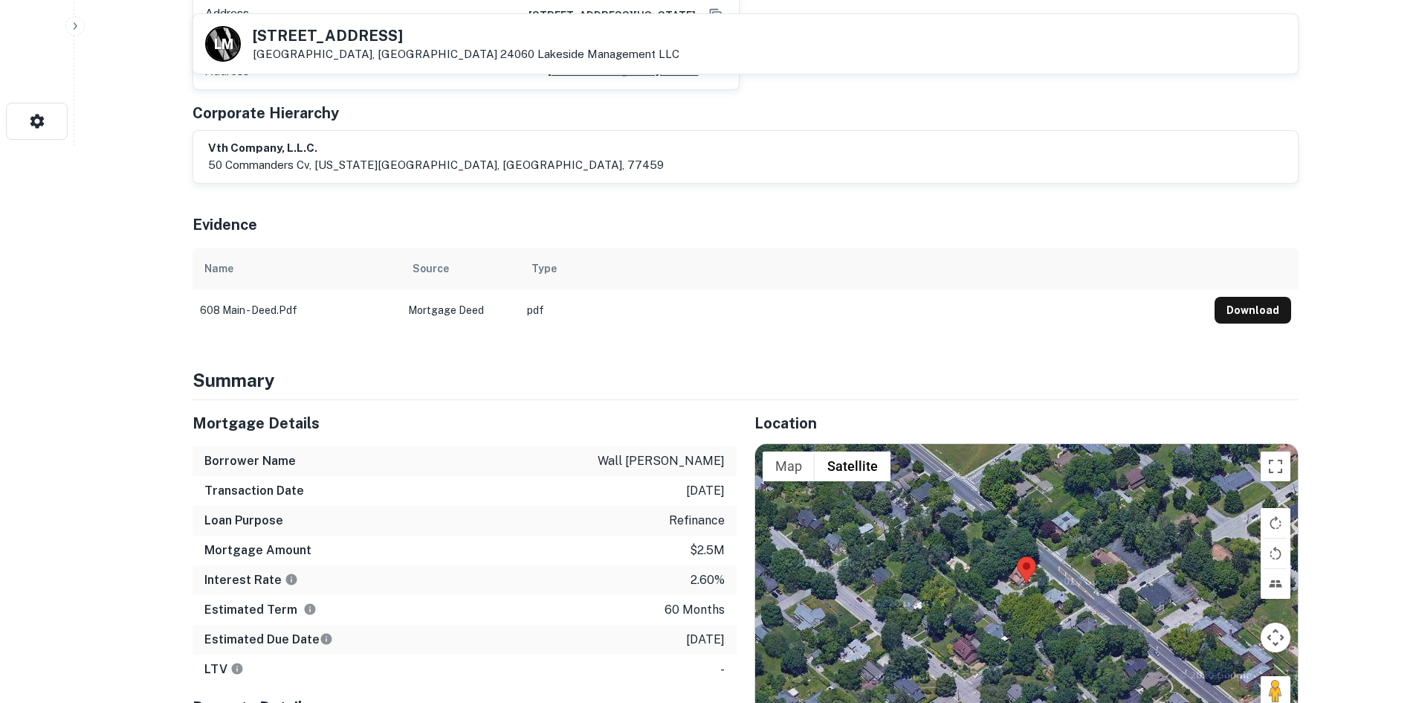
scroll to position [595, 0]
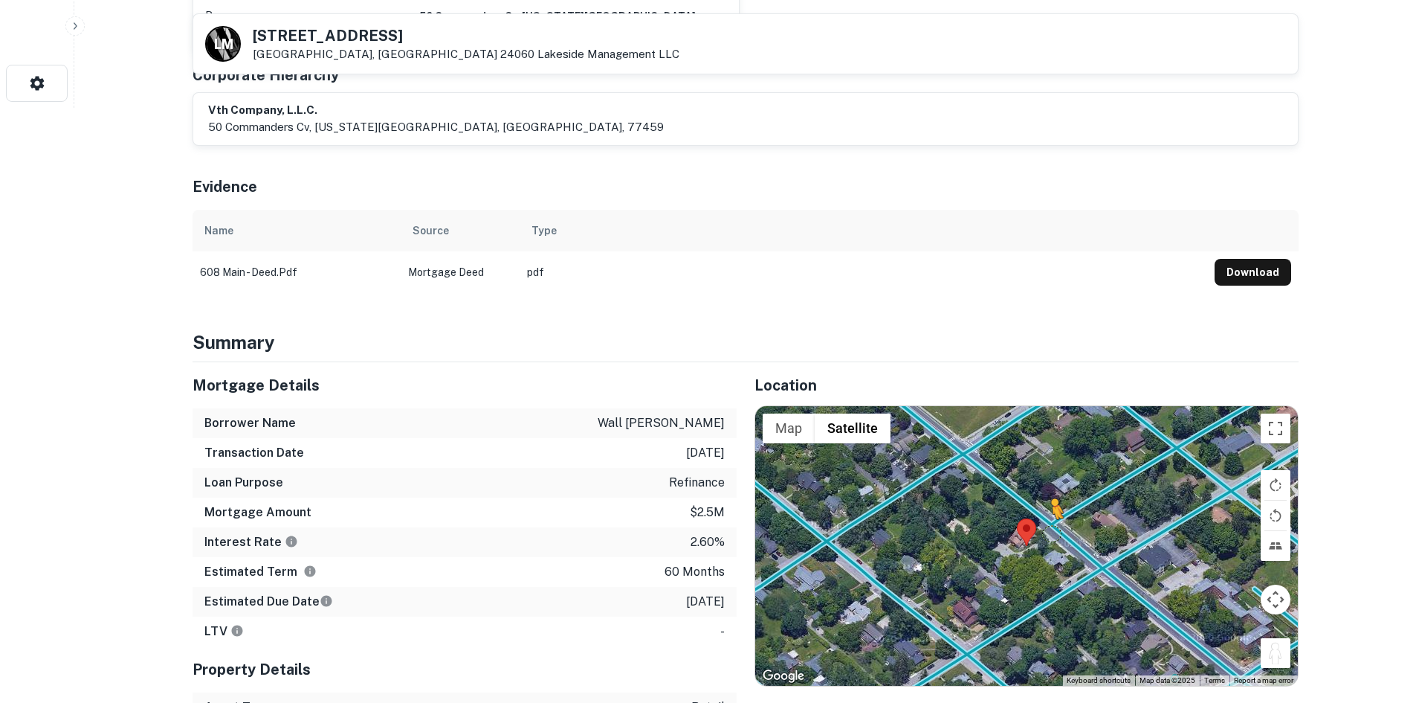
drag, startPoint x: 1275, startPoint y: 640, endPoint x: 1044, endPoint y: 509, distance: 265.7
click at [1044, 510] on div "To activate drag with keyboard, press Alt + Enter. Once in keyboard drag state,…" at bounding box center [1026, 546] width 543 height 280
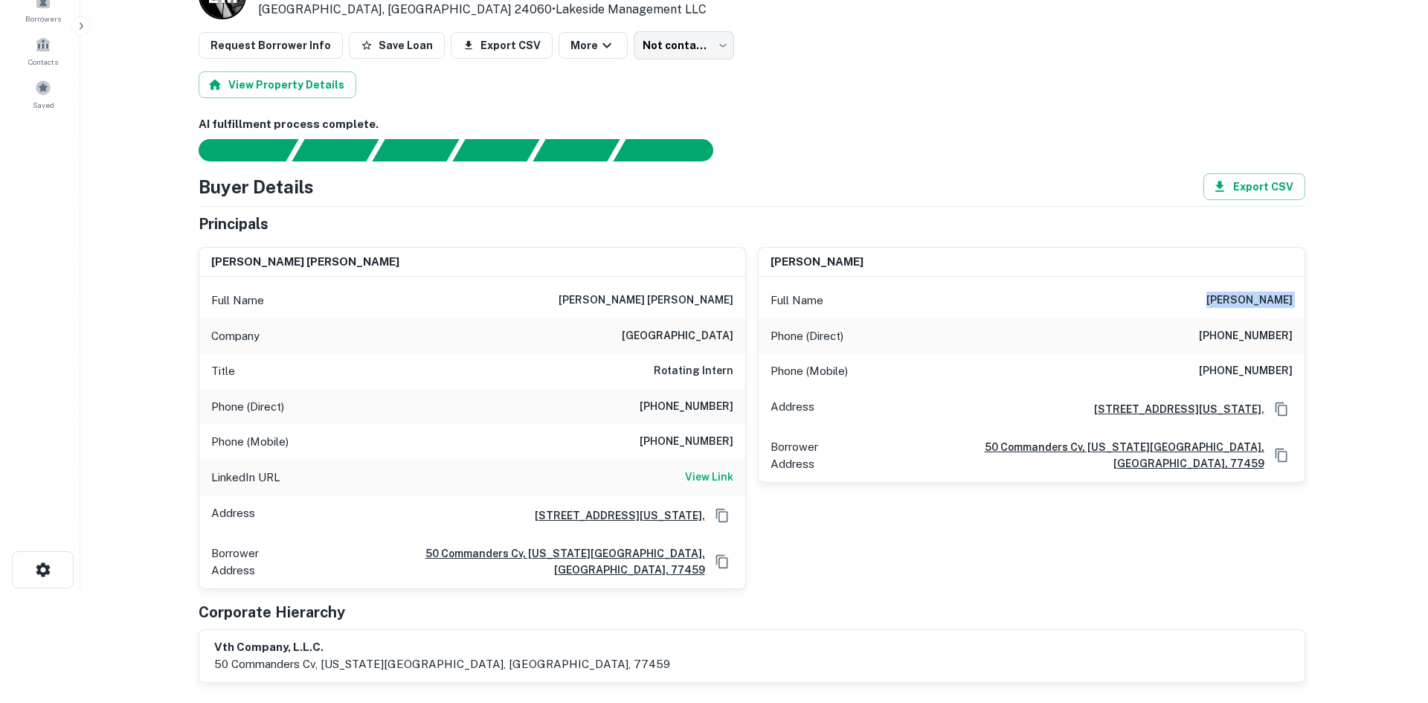
scroll to position [0, 0]
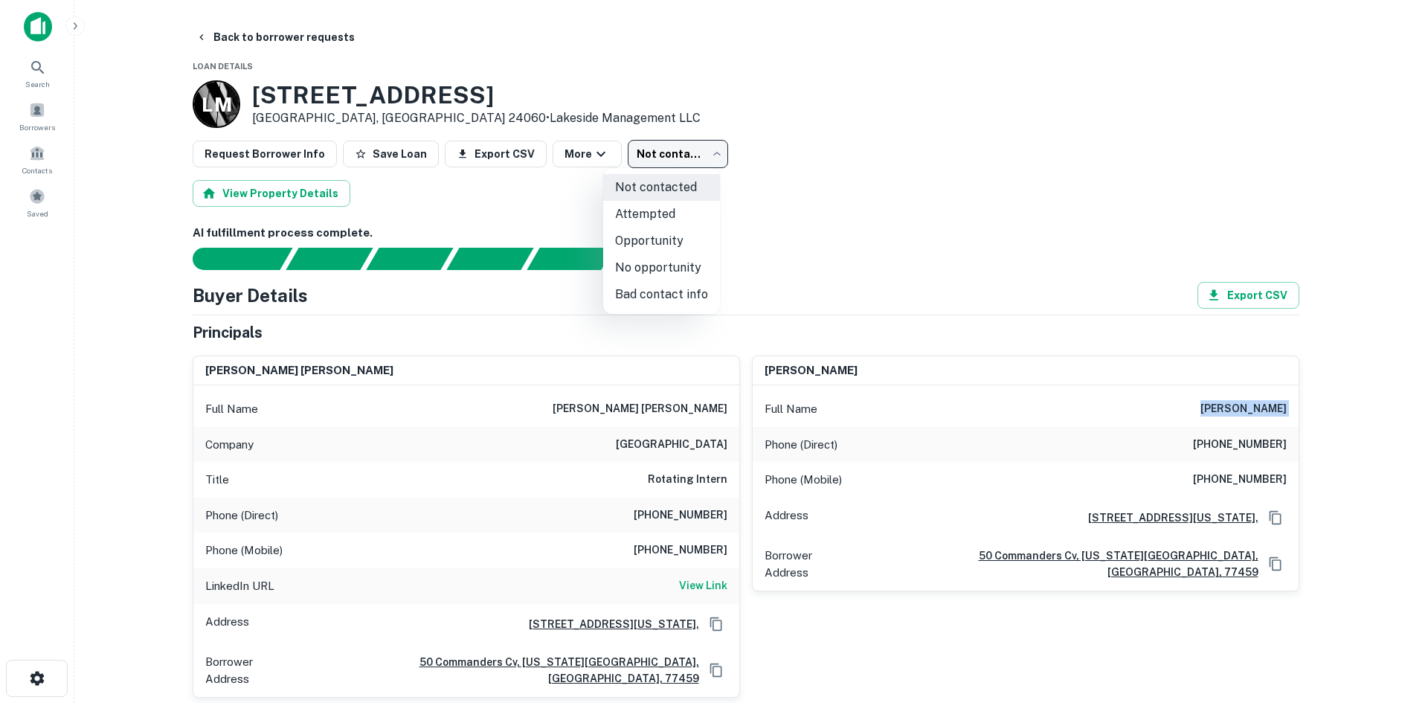
click at [632, 164] on body "Search Borrowers Contacts Saved Back to borrower requests Loan Details L M 608 …" at bounding box center [714, 351] width 1428 height 703
click at [636, 265] on li "No opportunity" at bounding box center [661, 267] width 117 height 27
type input "**********"
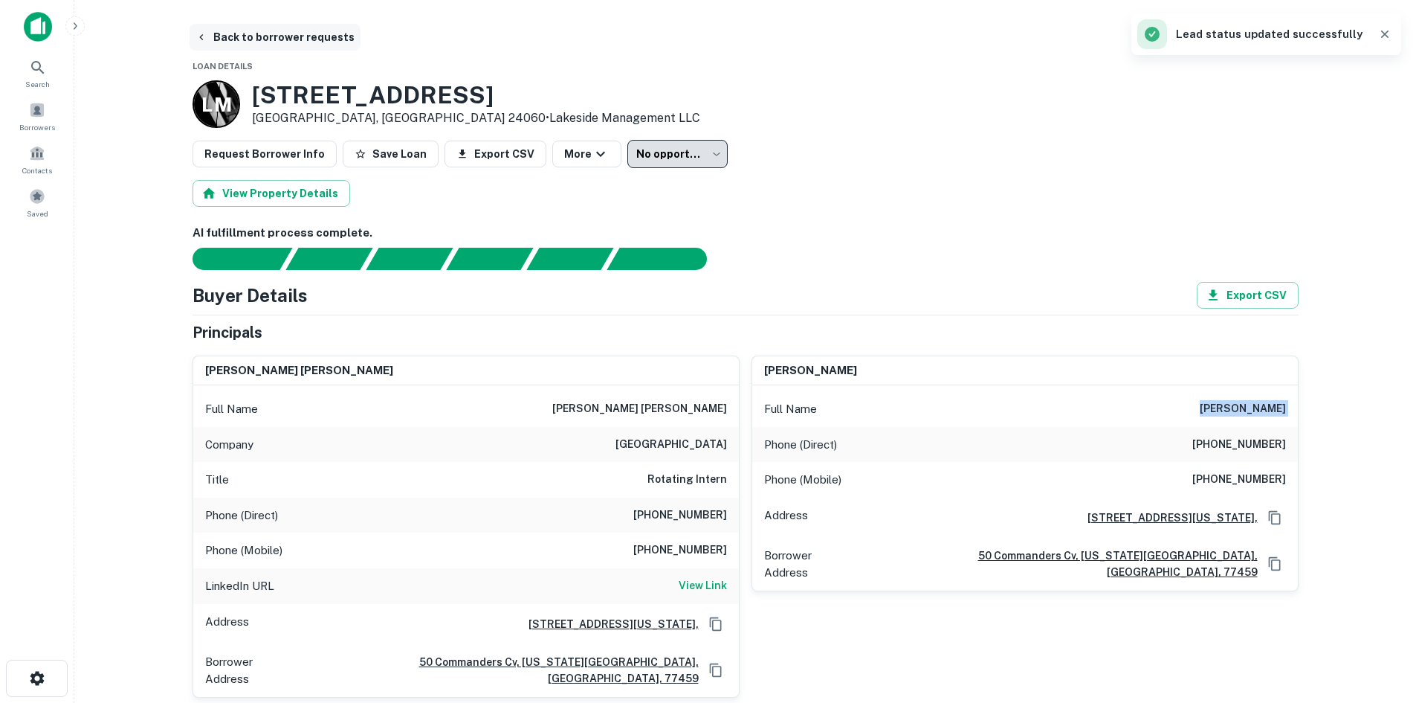
click at [318, 38] on button "Back to borrower requests" at bounding box center [275, 37] width 171 height 27
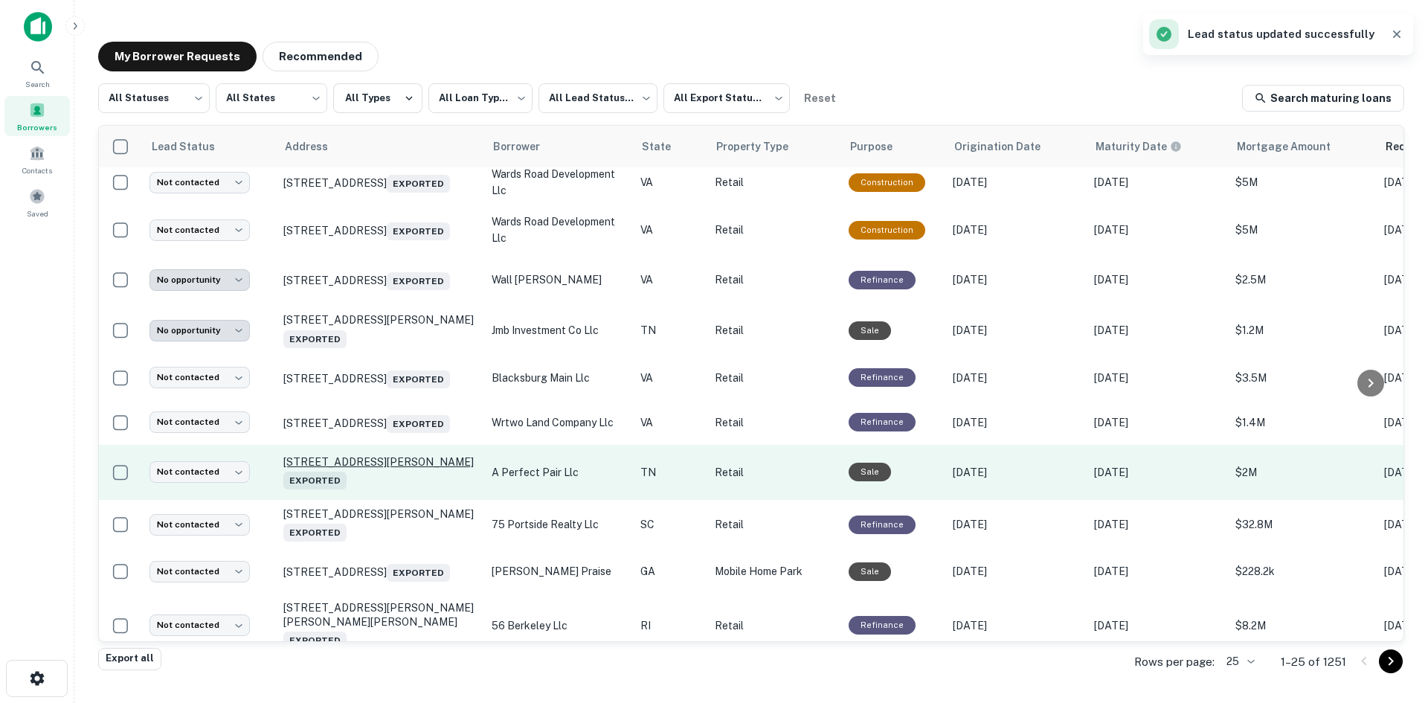
scroll to position [223, 0]
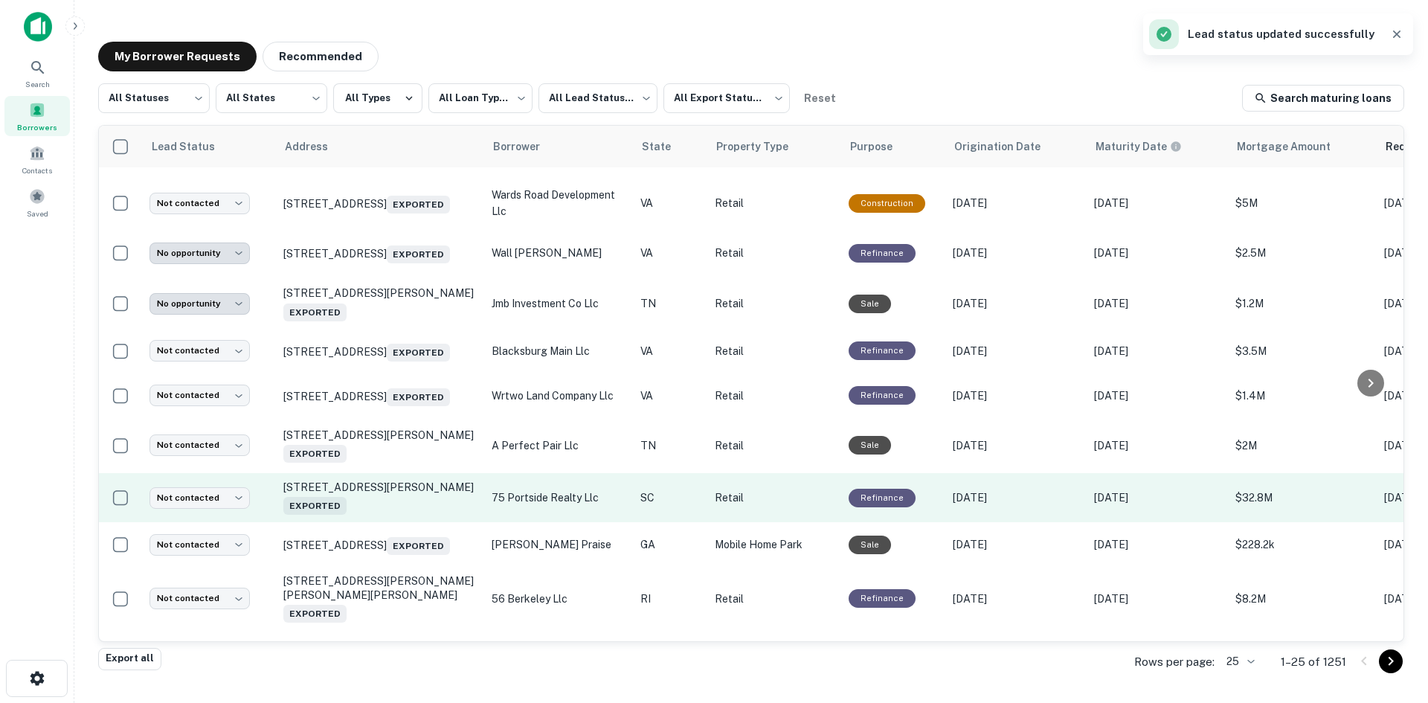
click at [344, 522] on td "927 Houston Northcutt Blvd Mount Pleasant, SC 29464 Exported" at bounding box center [380, 497] width 208 height 49
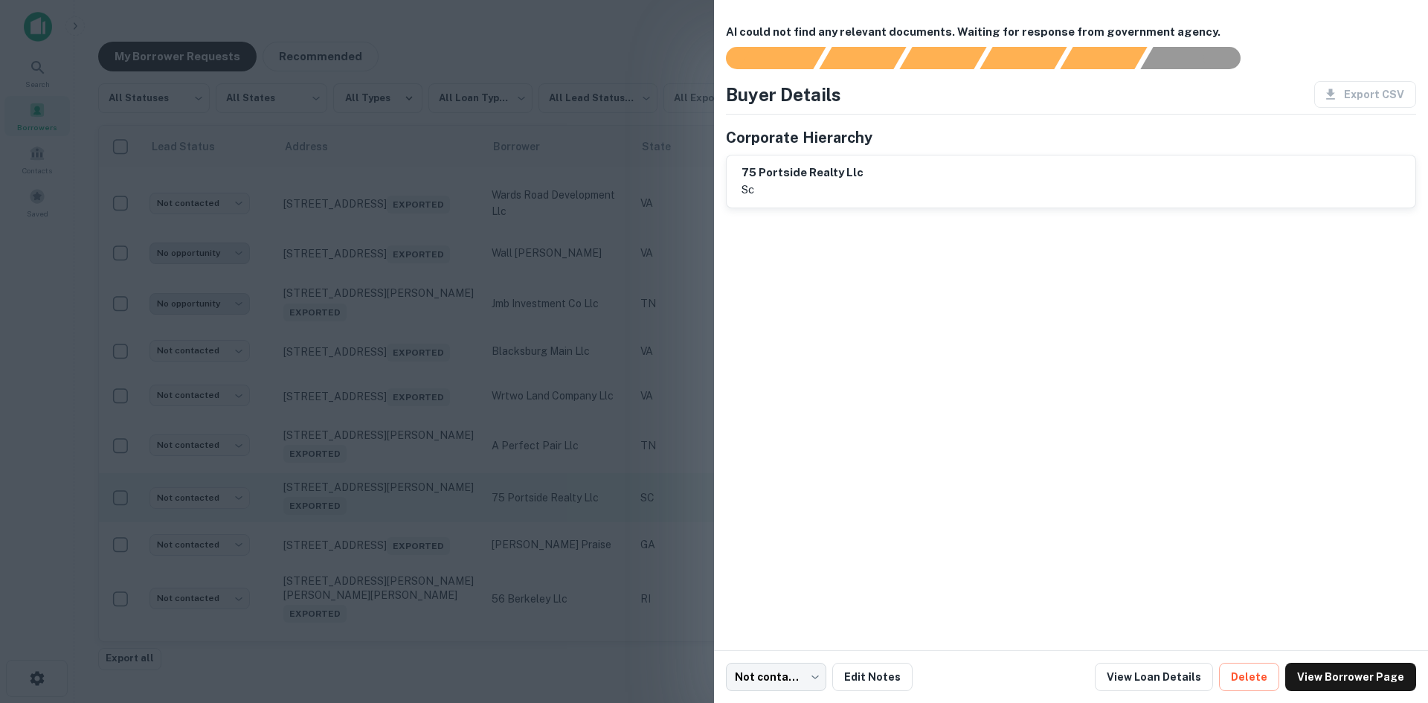
click at [344, 526] on div at bounding box center [714, 351] width 1428 height 703
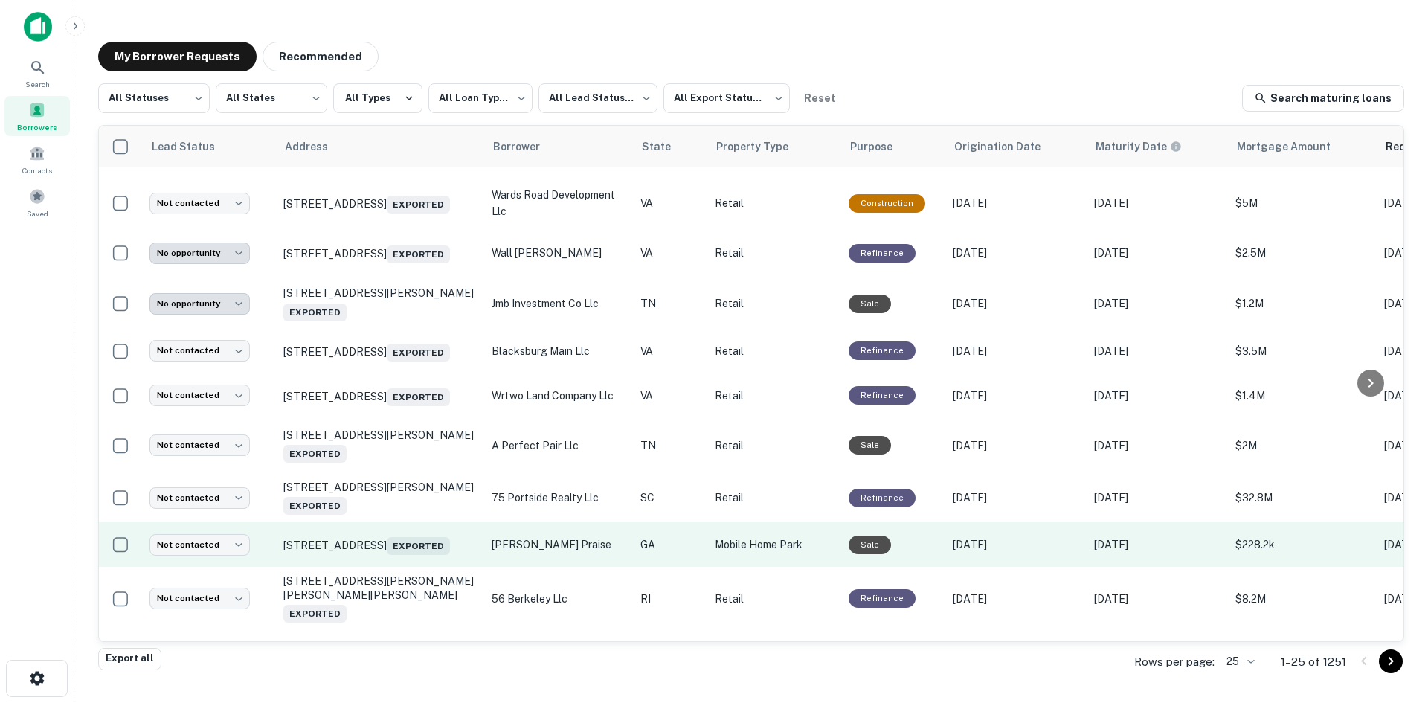
click at [357, 567] on td "7391 Suwannee Chapel Rd Waycross, GA 31503 Exported" at bounding box center [380, 544] width 208 height 45
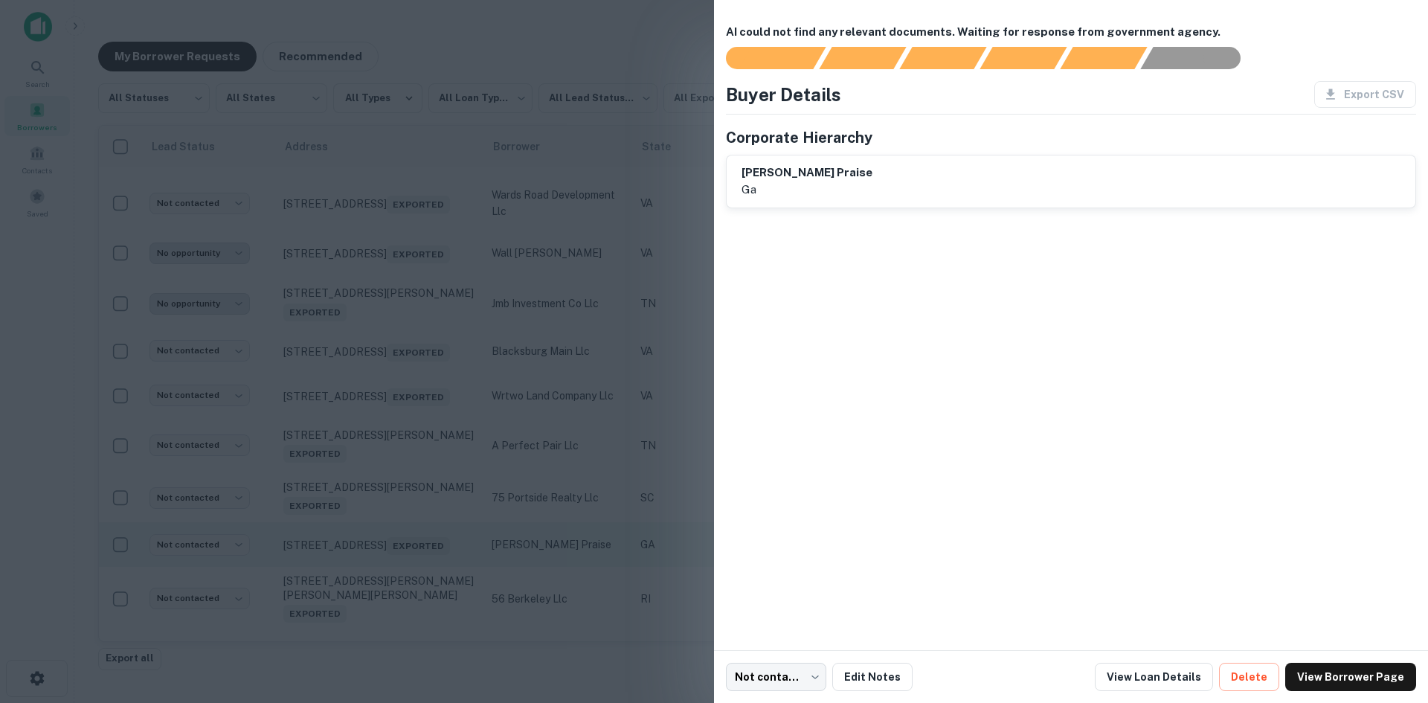
click at [357, 579] on div at bounding box center [714, 351] width 1428 height 703
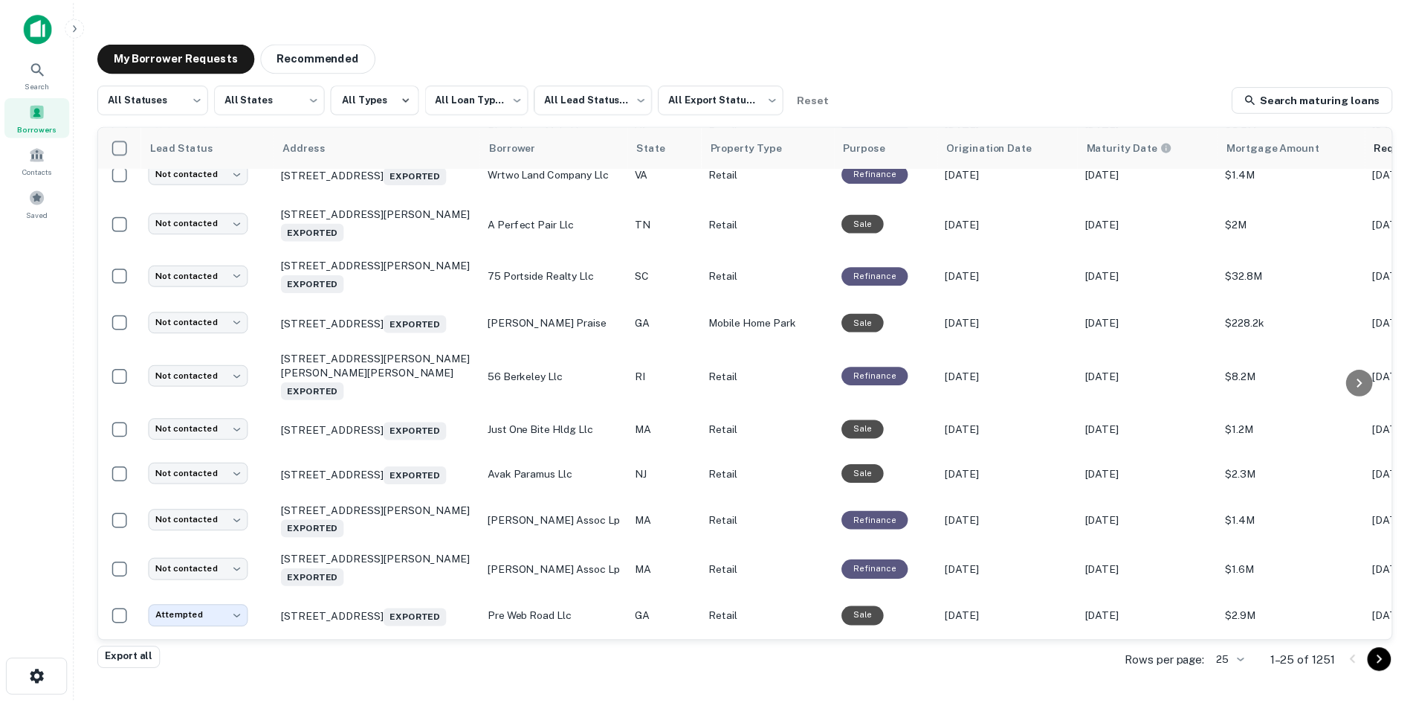
scroll to position [446, 0]
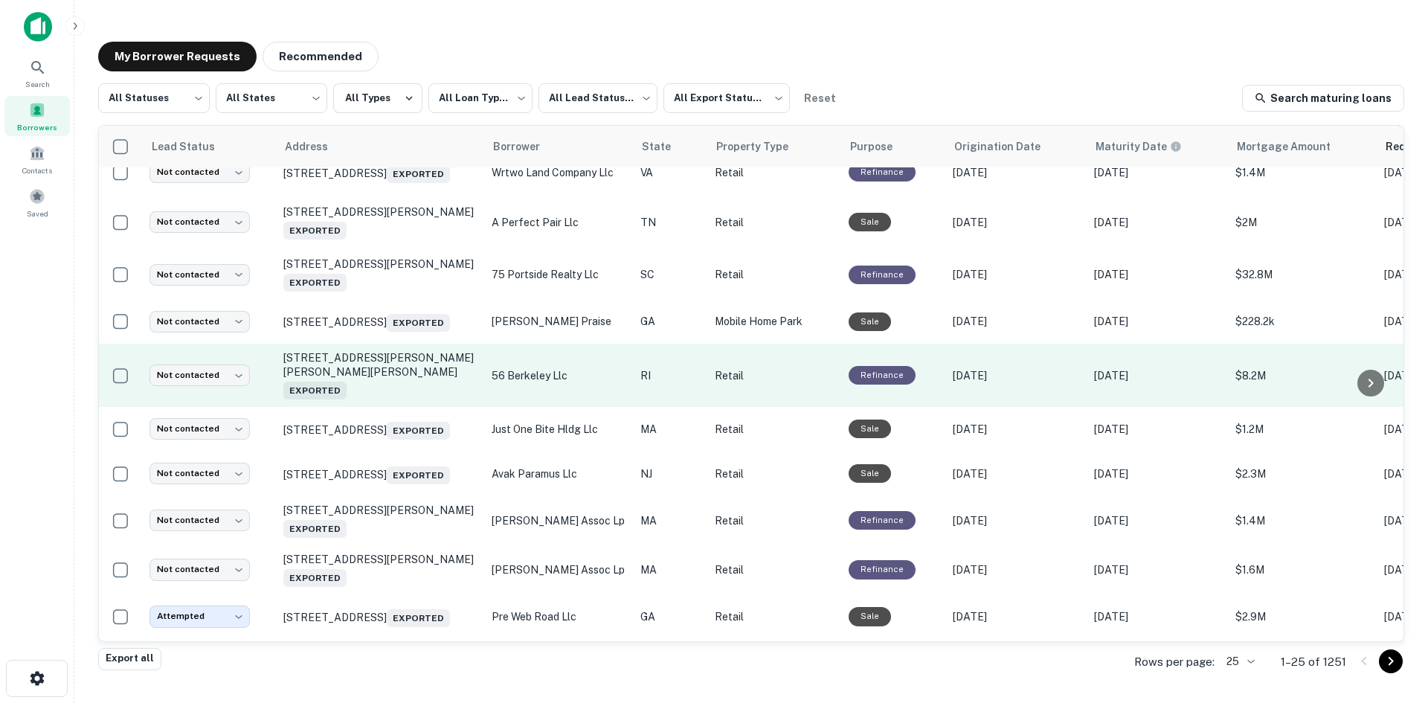
click at [384, 406] on td "26 Putnam Pike Johnston, RI 02919 Exported" at bounding box center [380, 375] width 208 height 62
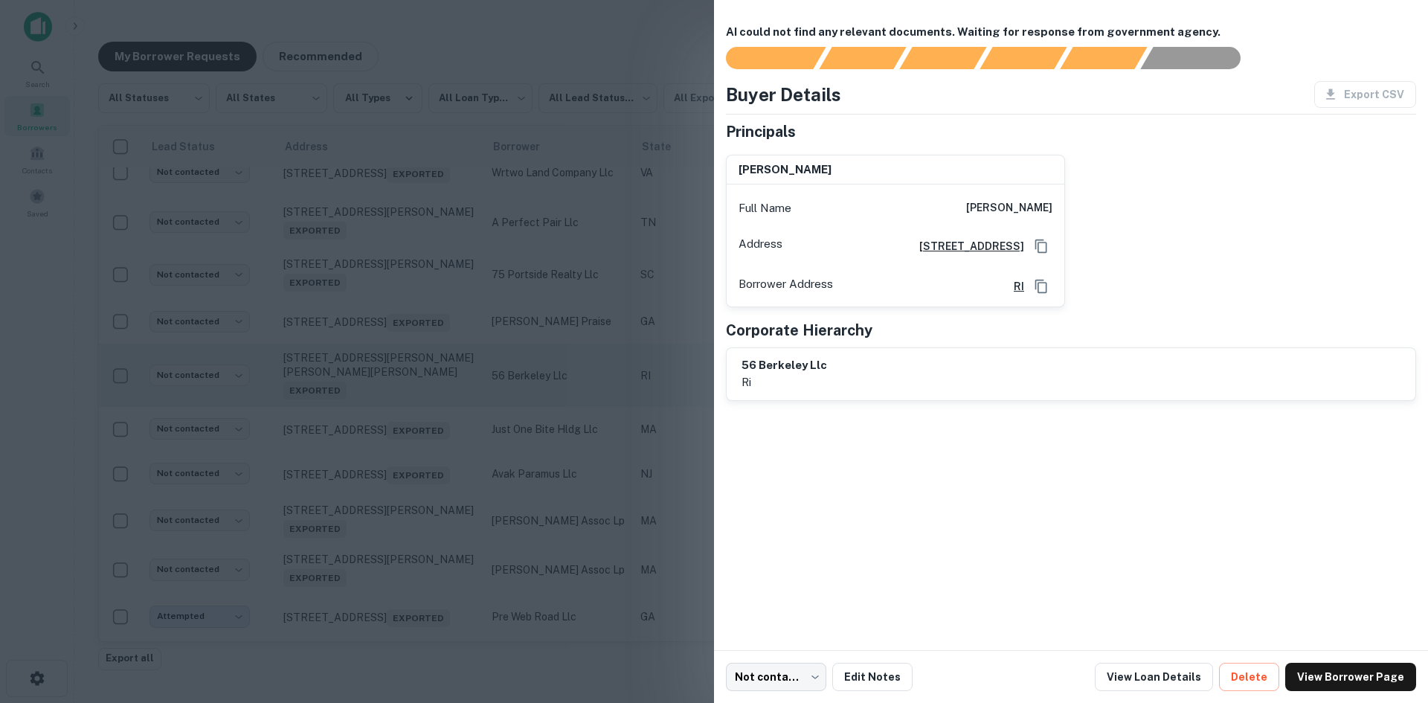
click at [384, 406] on div at bounding box center [714, 351] width 1428 height 703
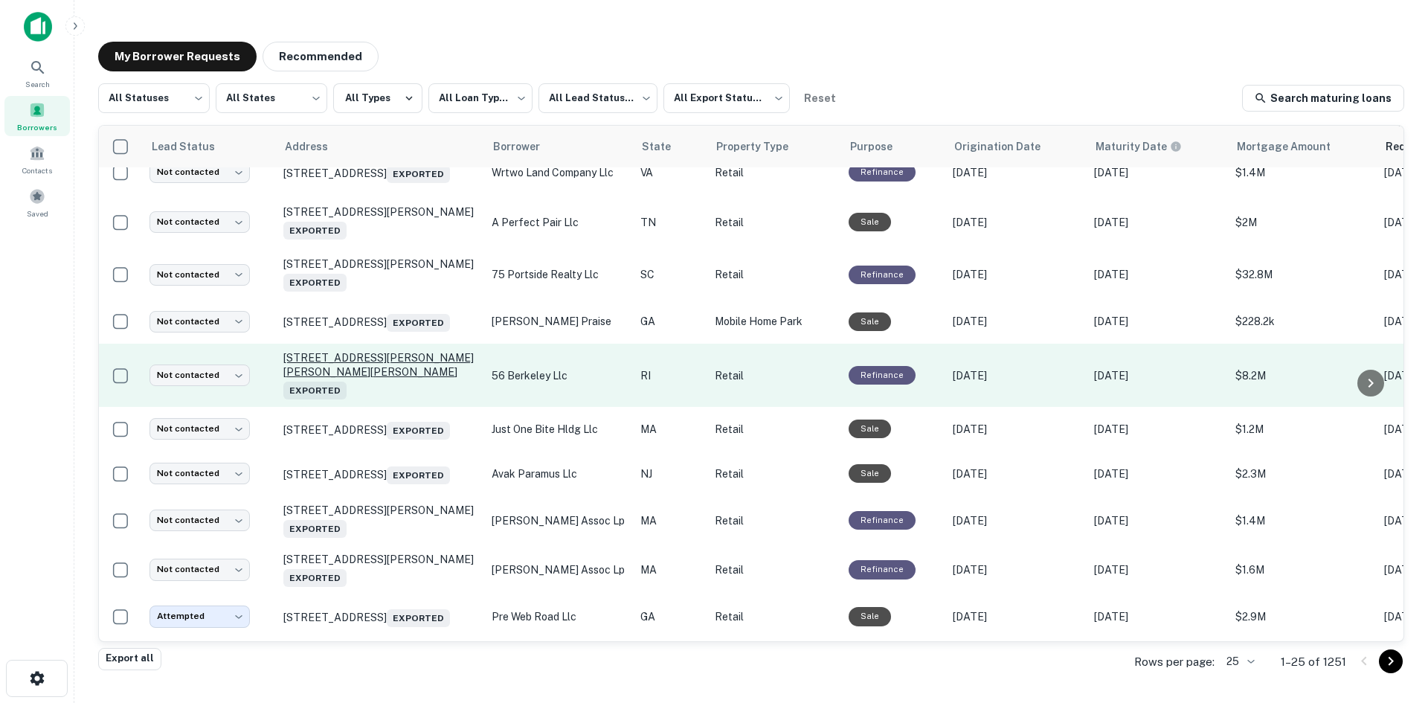
click at [370, 386] on p "26 Putnam Pike Johnston, RI 02919 Exported" at bounding box center [379, 375] width 193 height 48
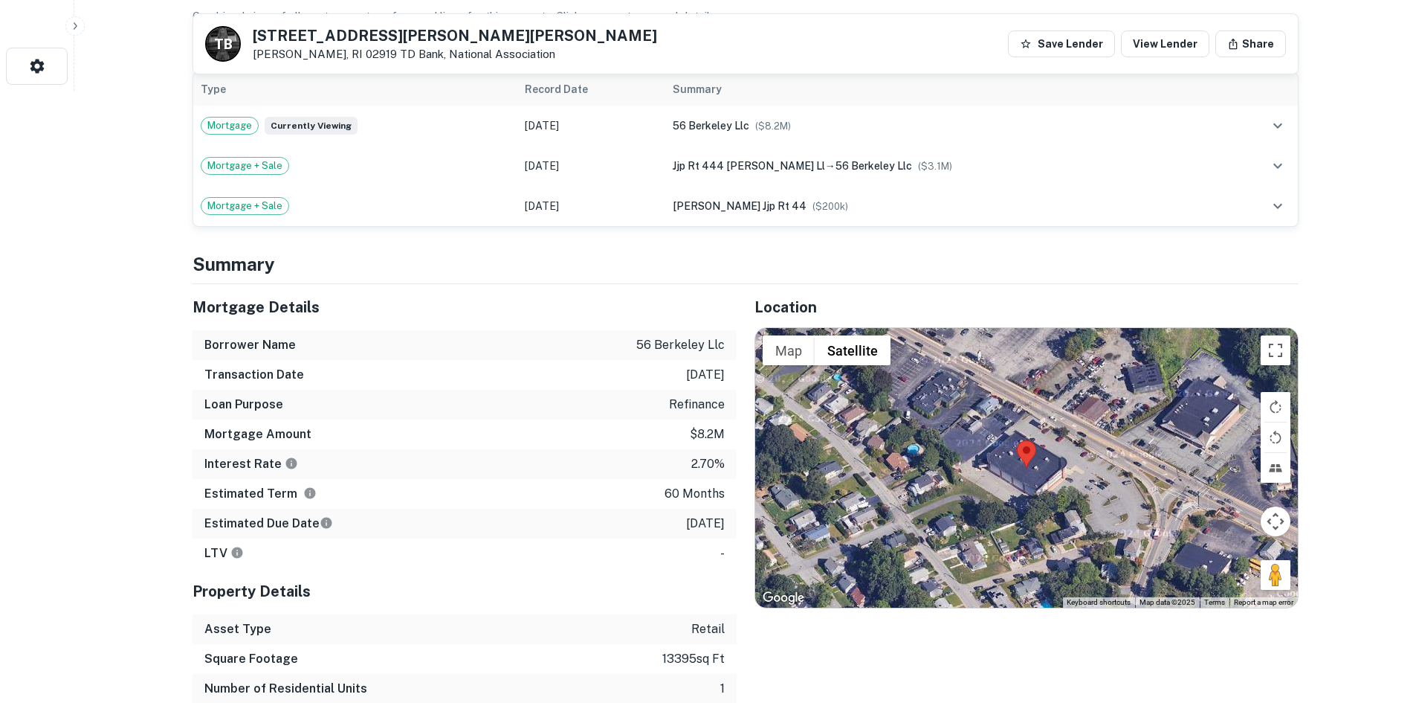
scroll to position [669, 0]
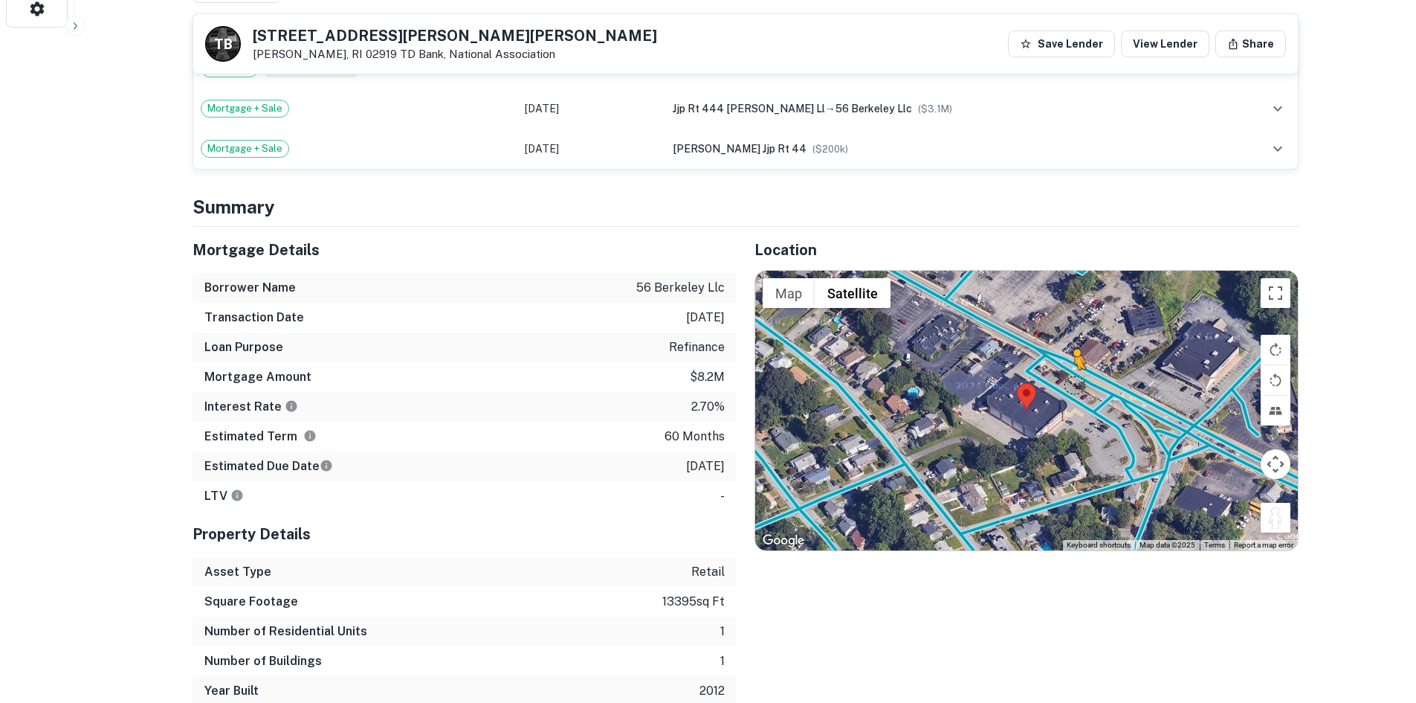
drag, startPoint x: 1271, startPoint y: 519, endPoint x: 1062, endPoint y: 384, distance: 249.1
click at [1062, 384] on div "To activate drag with keyboard, press Alt + Enter. Once in keyboard drag state,…" at bounding box center [1026, 411] width 543 height 280
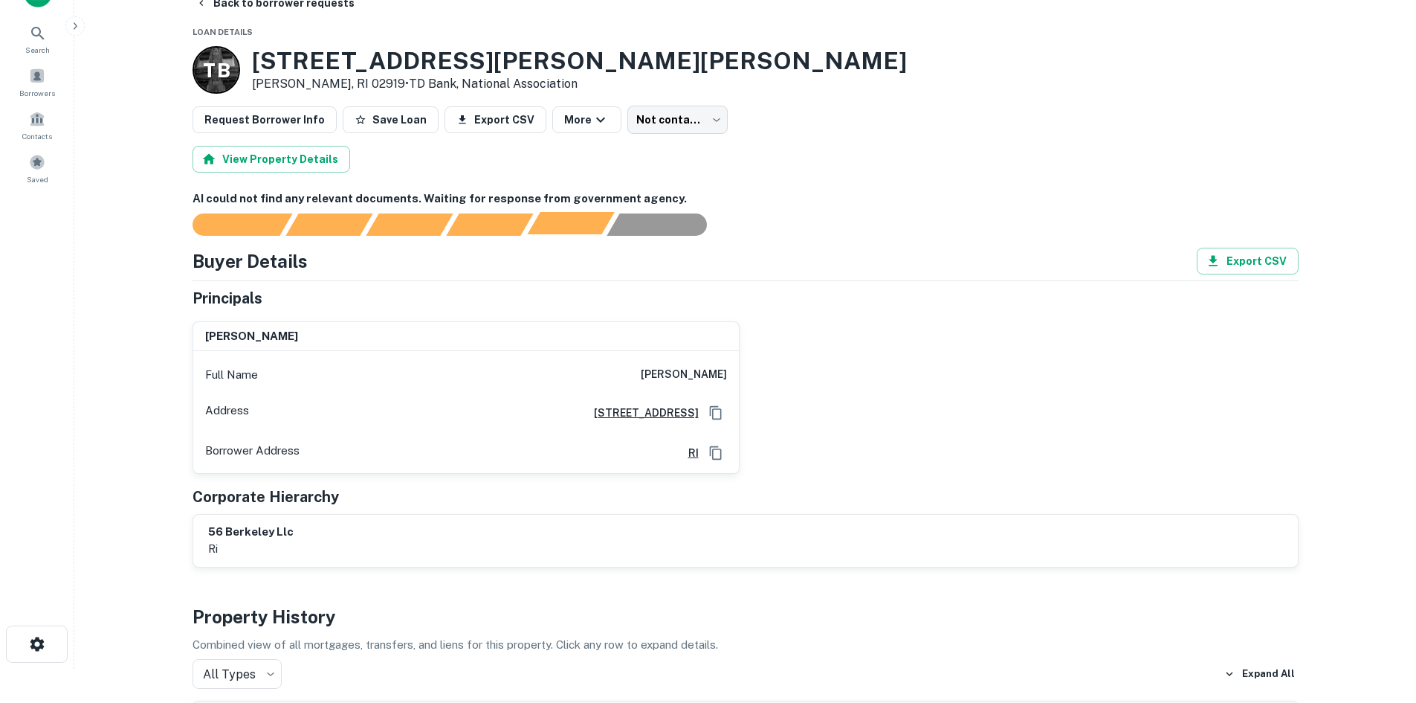
scroll to position [0, 0]
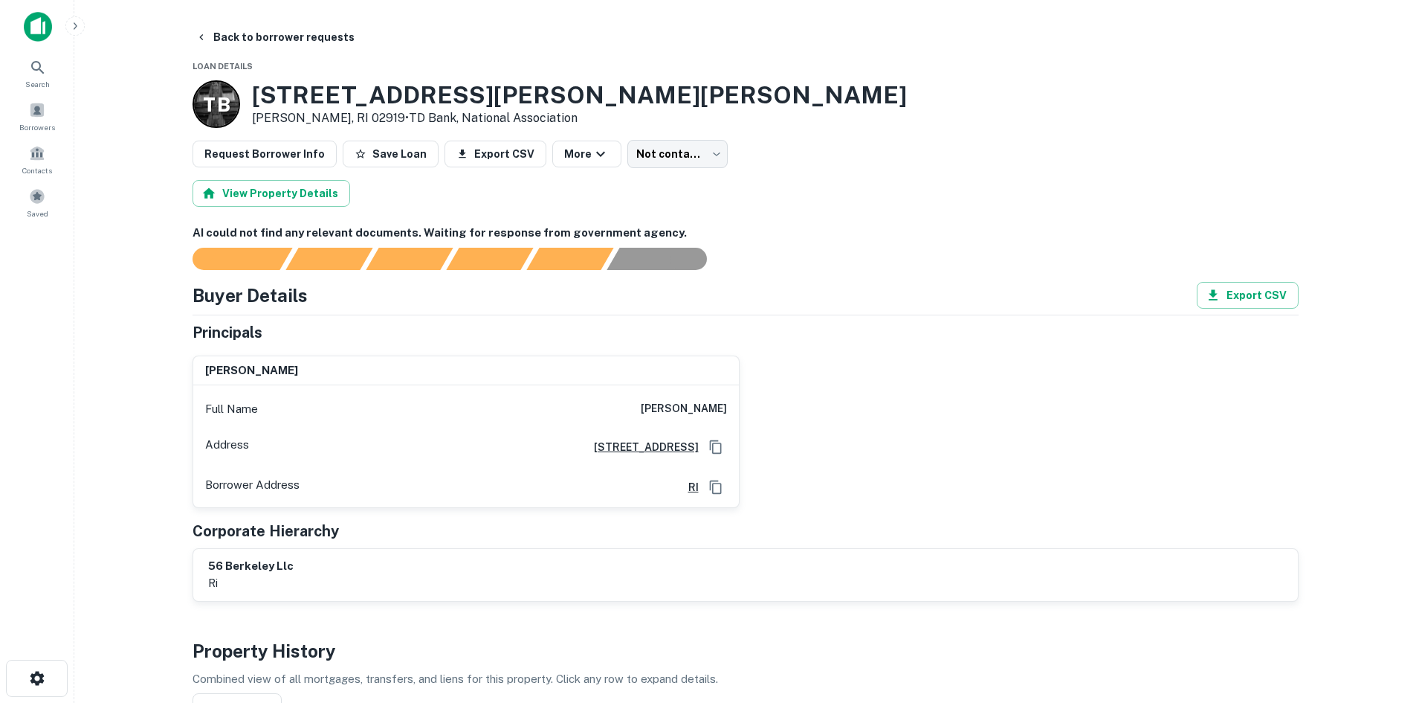
click at [683, 411] on h6 "clifford long" at bounding box center [684, 409] width 86 height 18
click at [681, 411] on h6 "clifford long" at bounding box center [684, 409] width 86 height 18
click at [680, 410] on h6 "clifford long" at bounding box center [684, 409] width 86 height 18
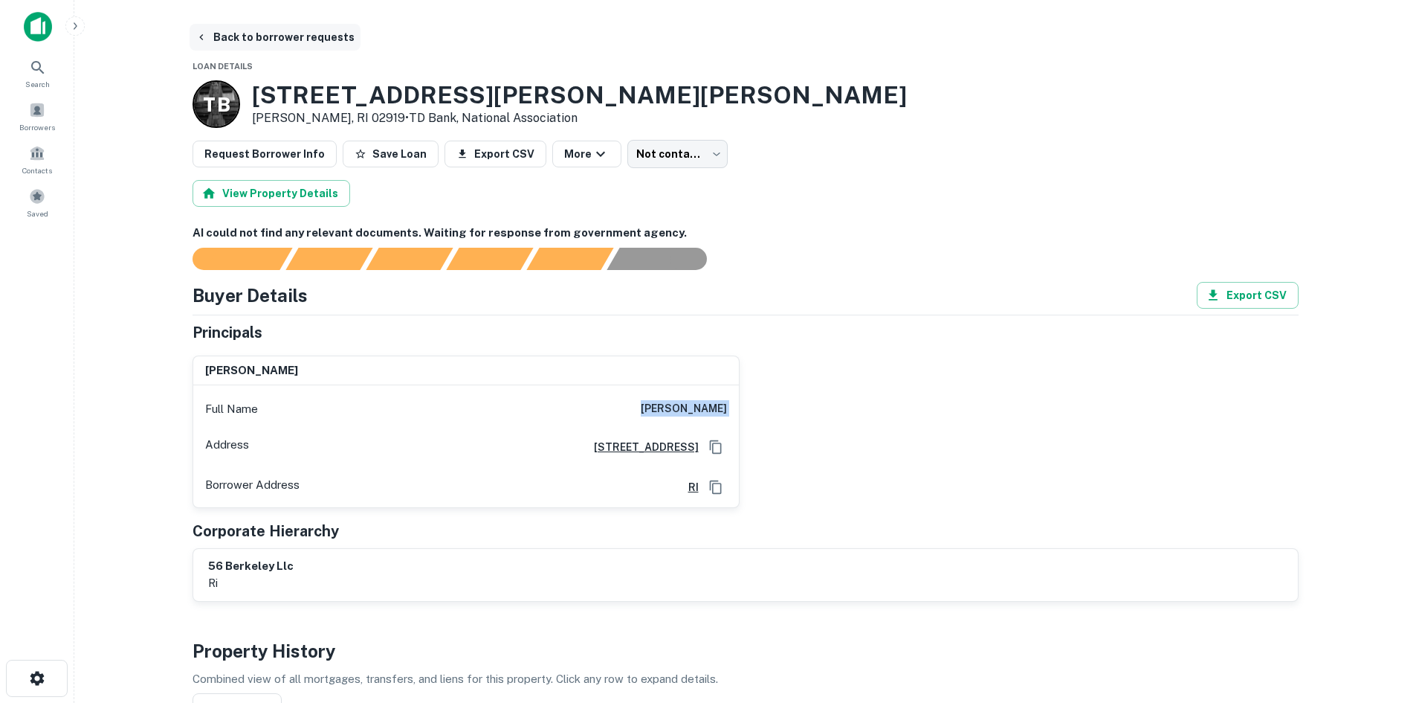
click at [329, 45] on button "Back to borrower requests" at bounding box center [275, 37] width 171 height 27
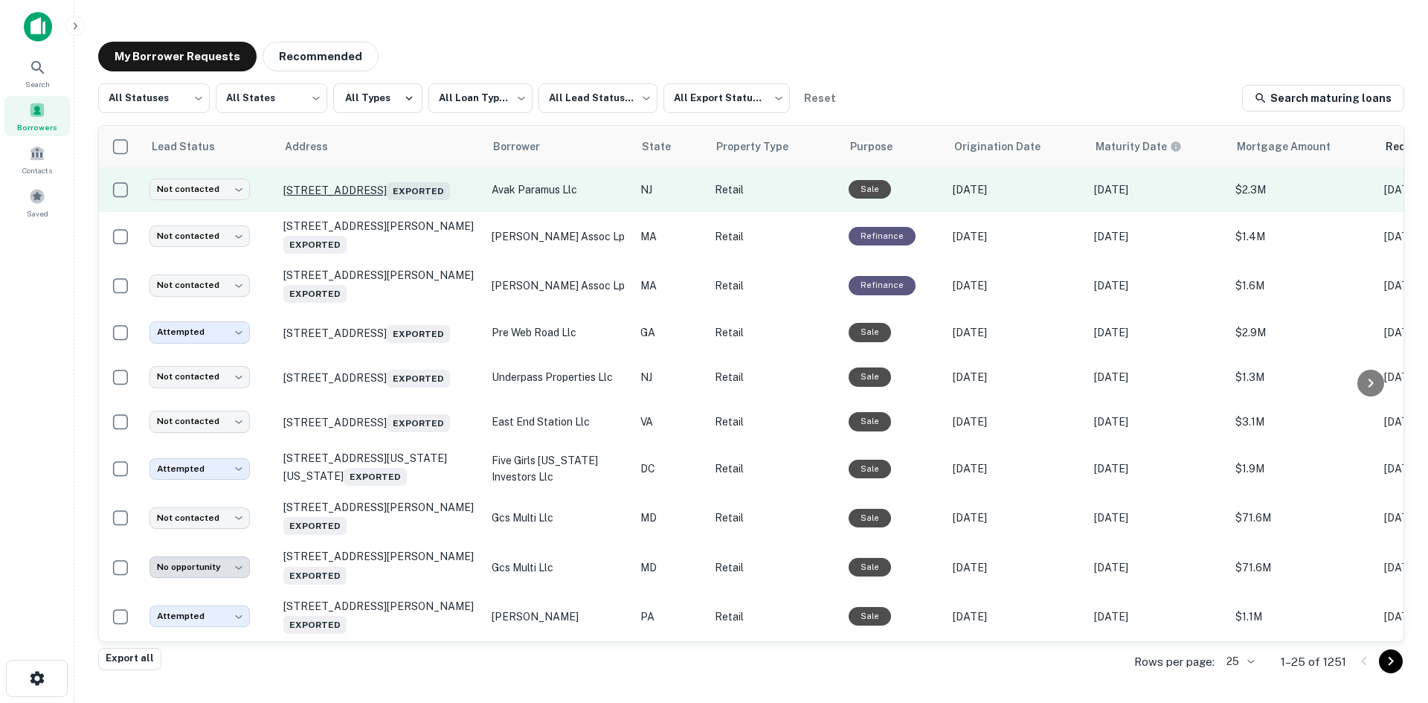
scroll to position [744, 0]
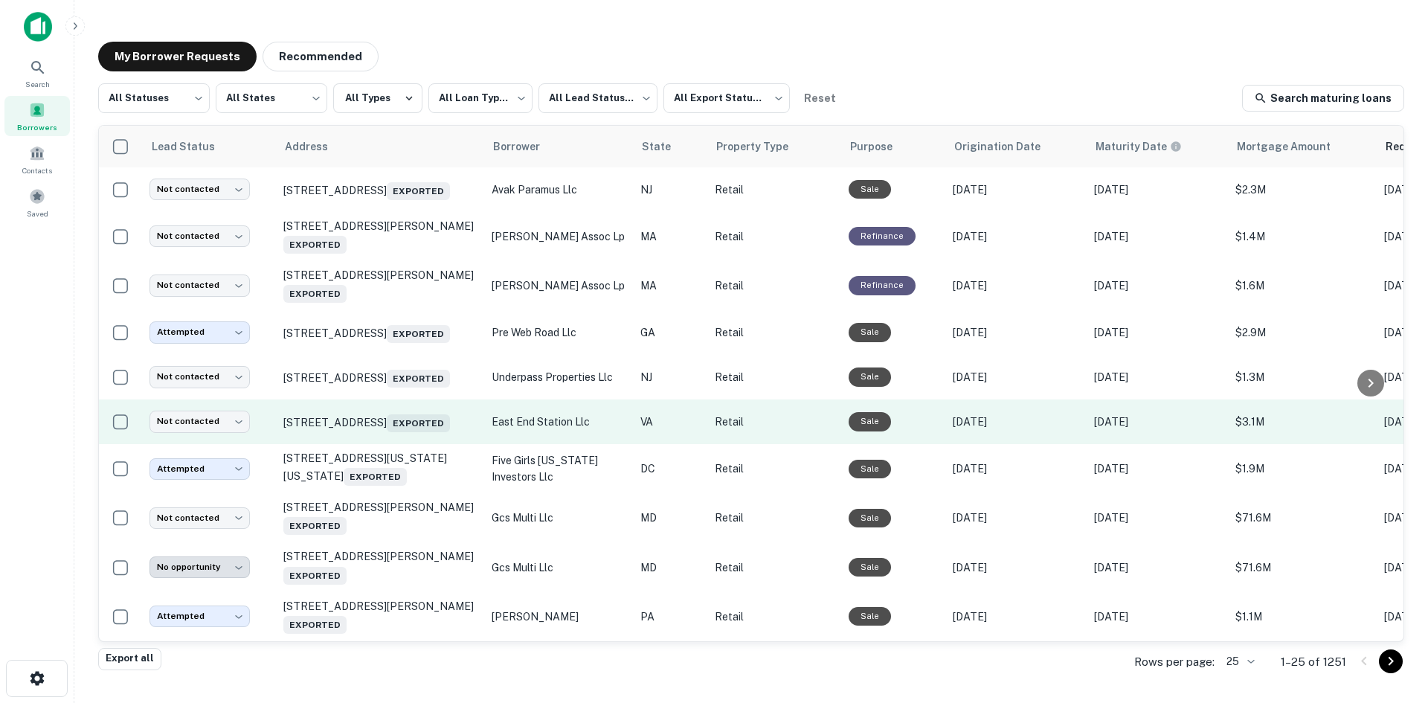
click at [400, 444] on td "[STREET_ADDRESS] Exported" at bounding box center [380, 421] width 208 height 45
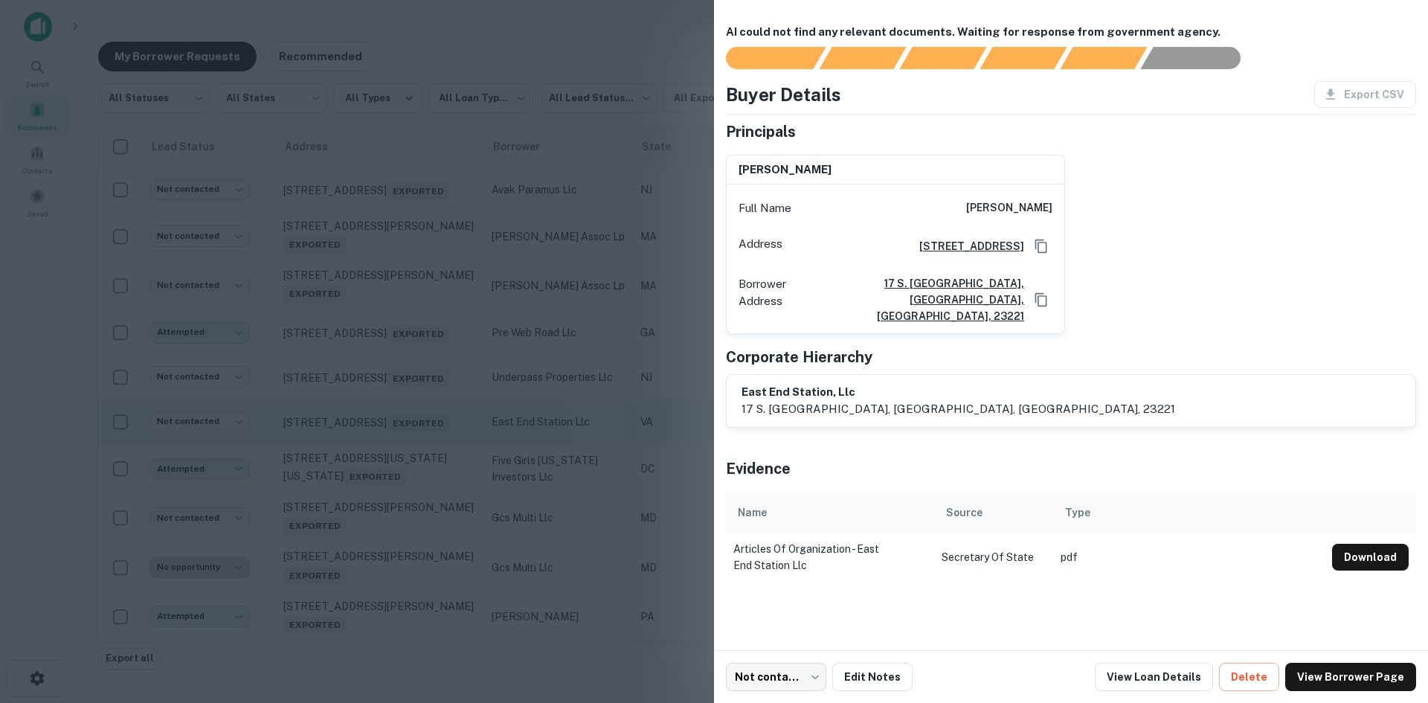
click at [400, 448] on div at bounding box center [714, 351] width 1428 height 703
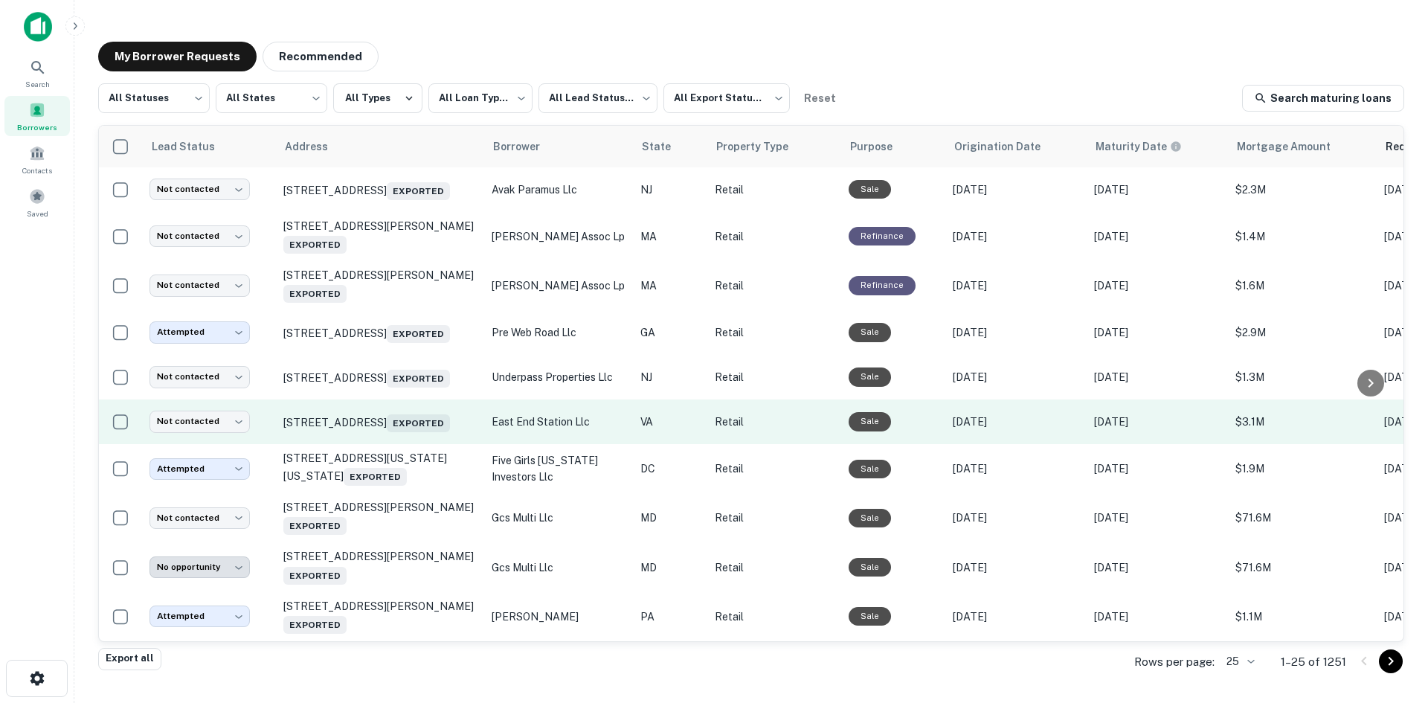
scroll to position [766, 0]
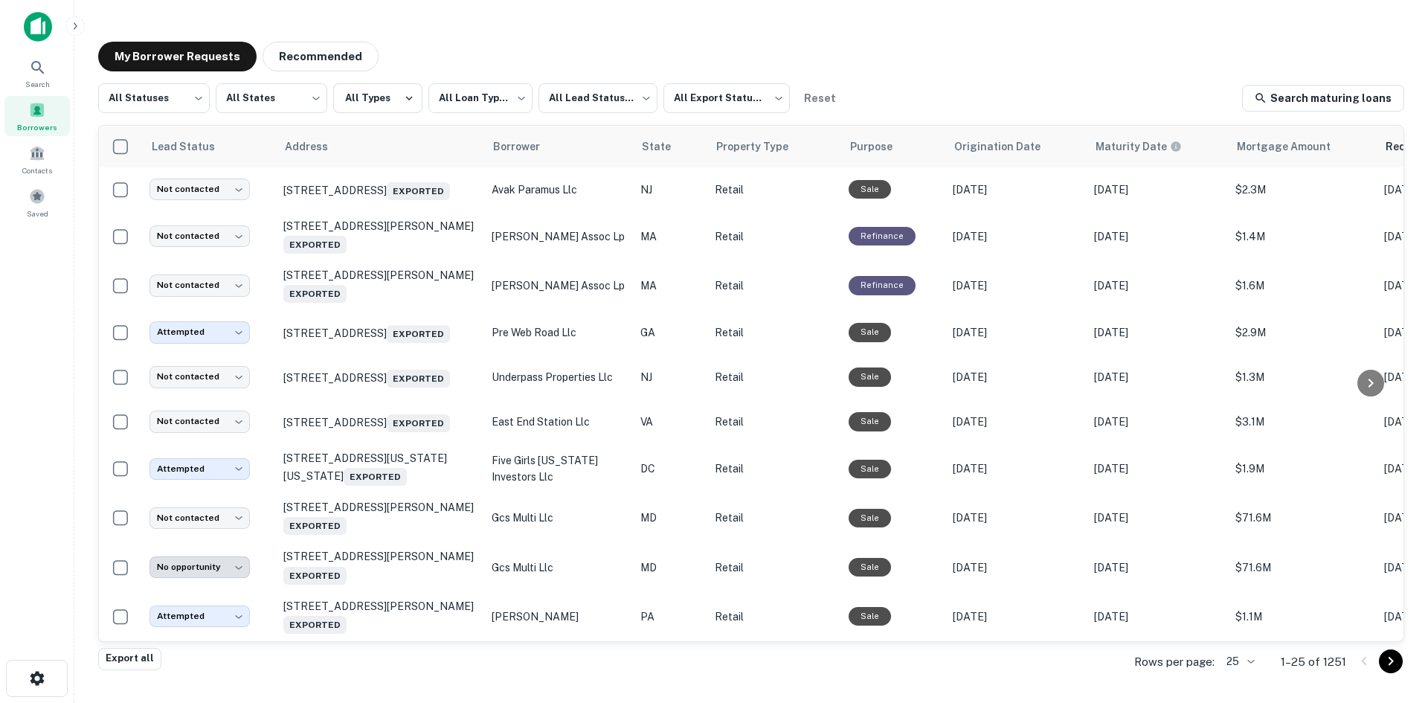
click at [1230, 660] on body "**********" at bounding box center [714, 351] width 1428 height 703
click at [1243, 600] on li "100" at bounding box center [1240, 591] width 51 height 27
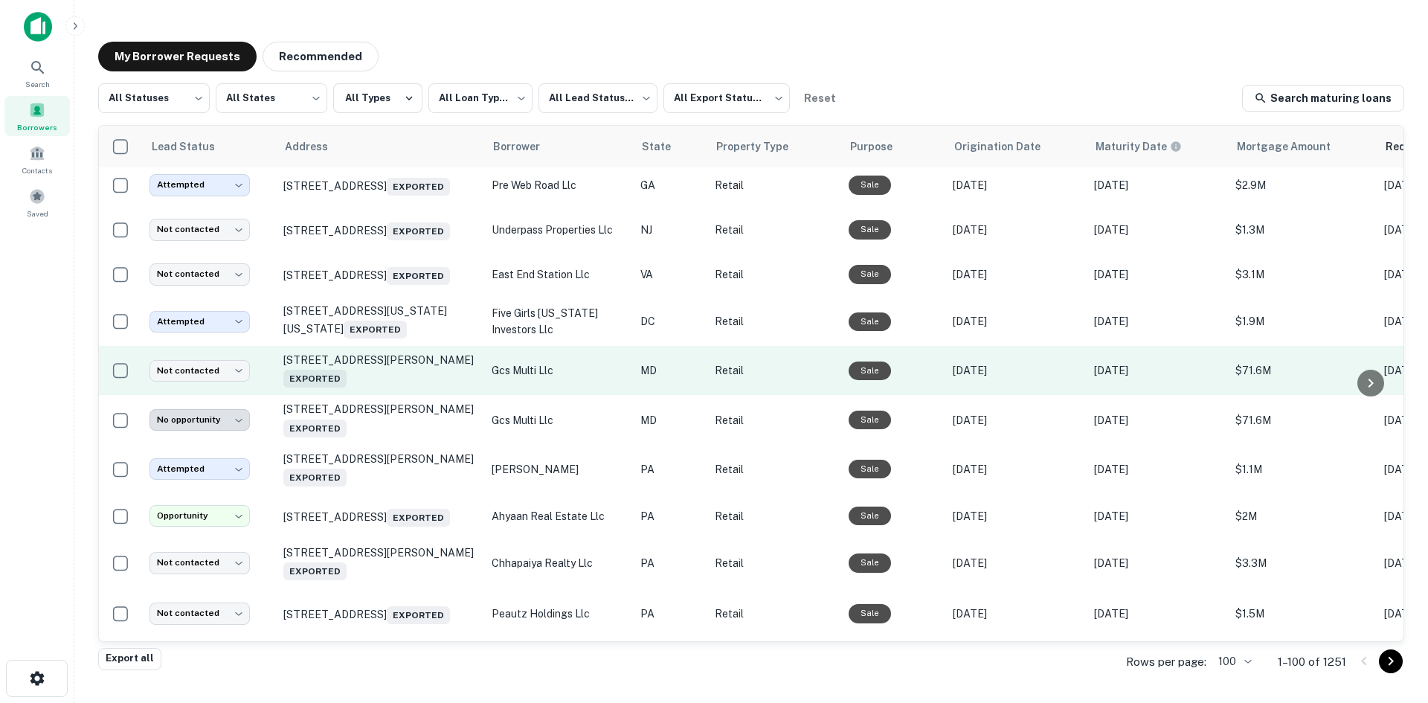
scroll to position [989, 0]
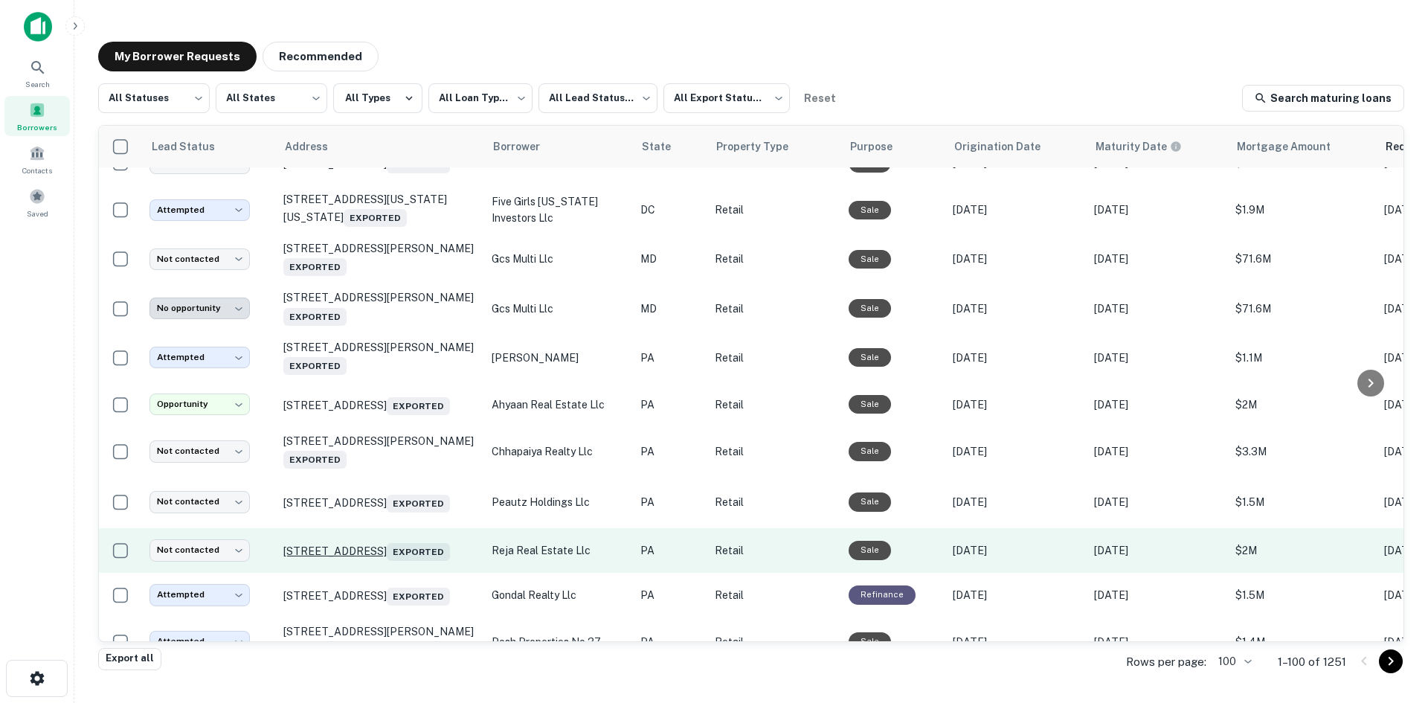
click at [393, 561] on p "133 S 1st St Bangor, PA 18013 Exported" at bounding box center [379, 550] width 193 height 21
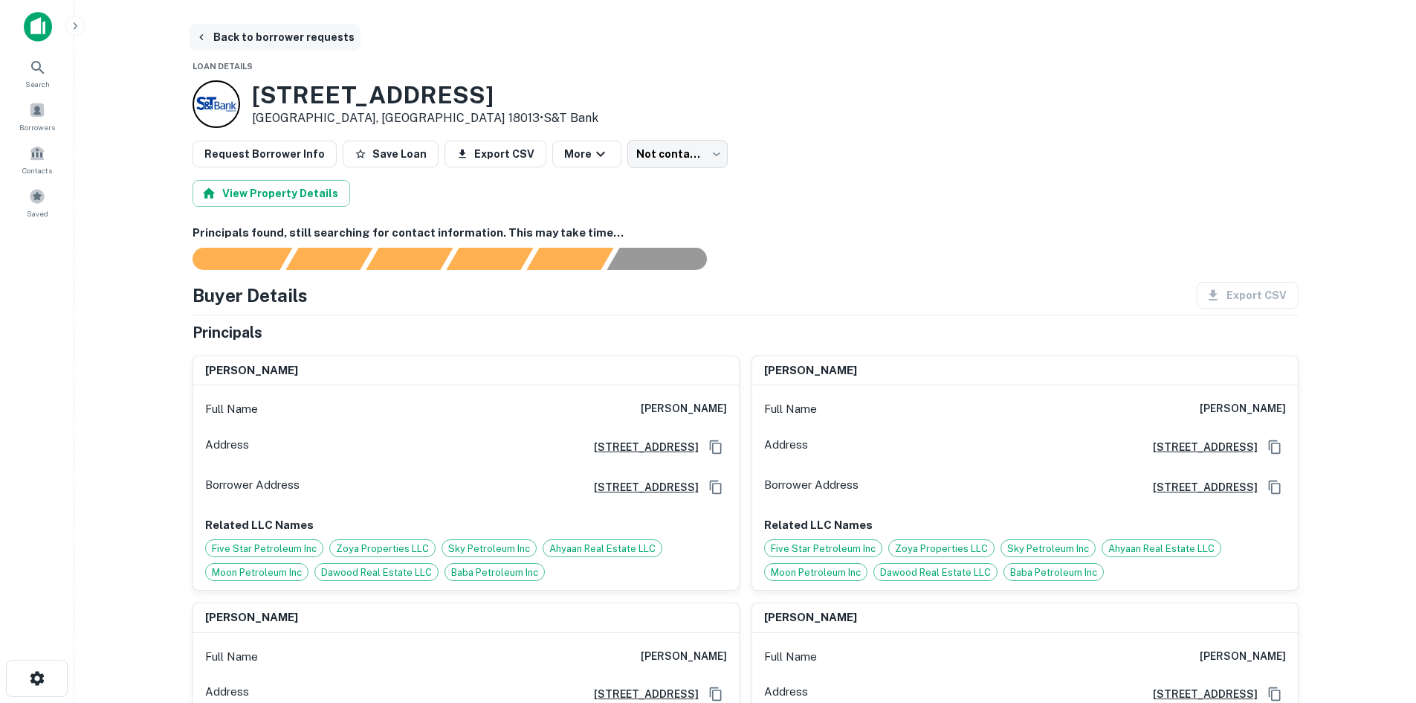
click at [285, 47] on button "Back to borrower requests" at bounding box center [275, 37] width 171 height 27
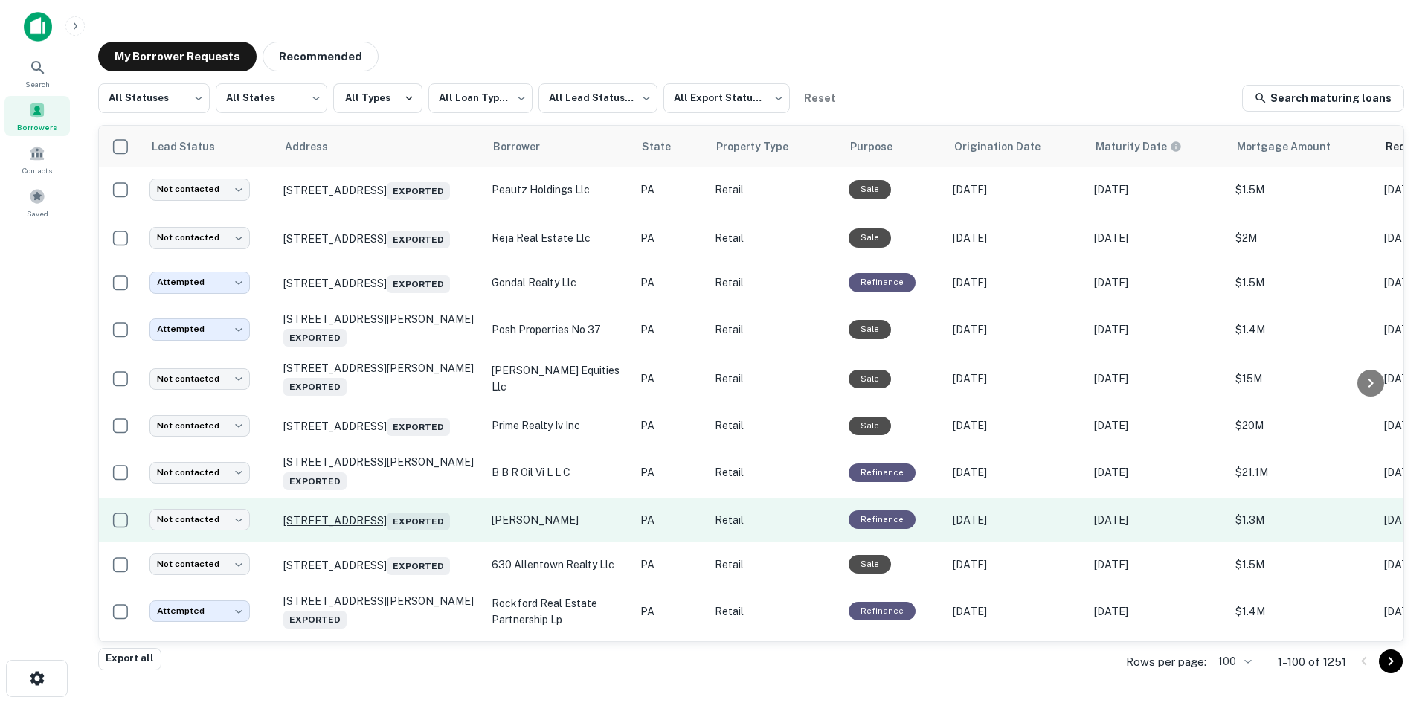
scroll to position [1322, 0]
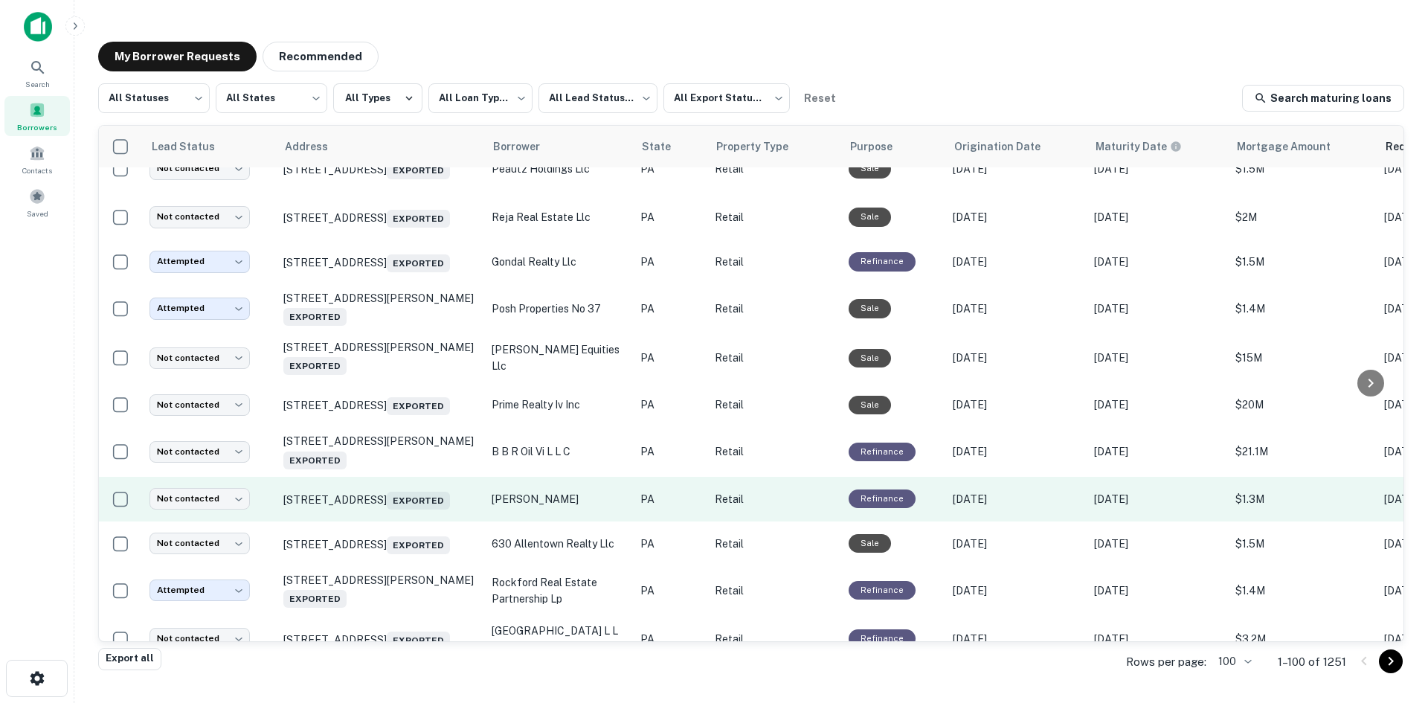
click at [407, 521] on td "[STREET_ADDRESS] Exported" at bounding box center [380, 499] width 208 height 45
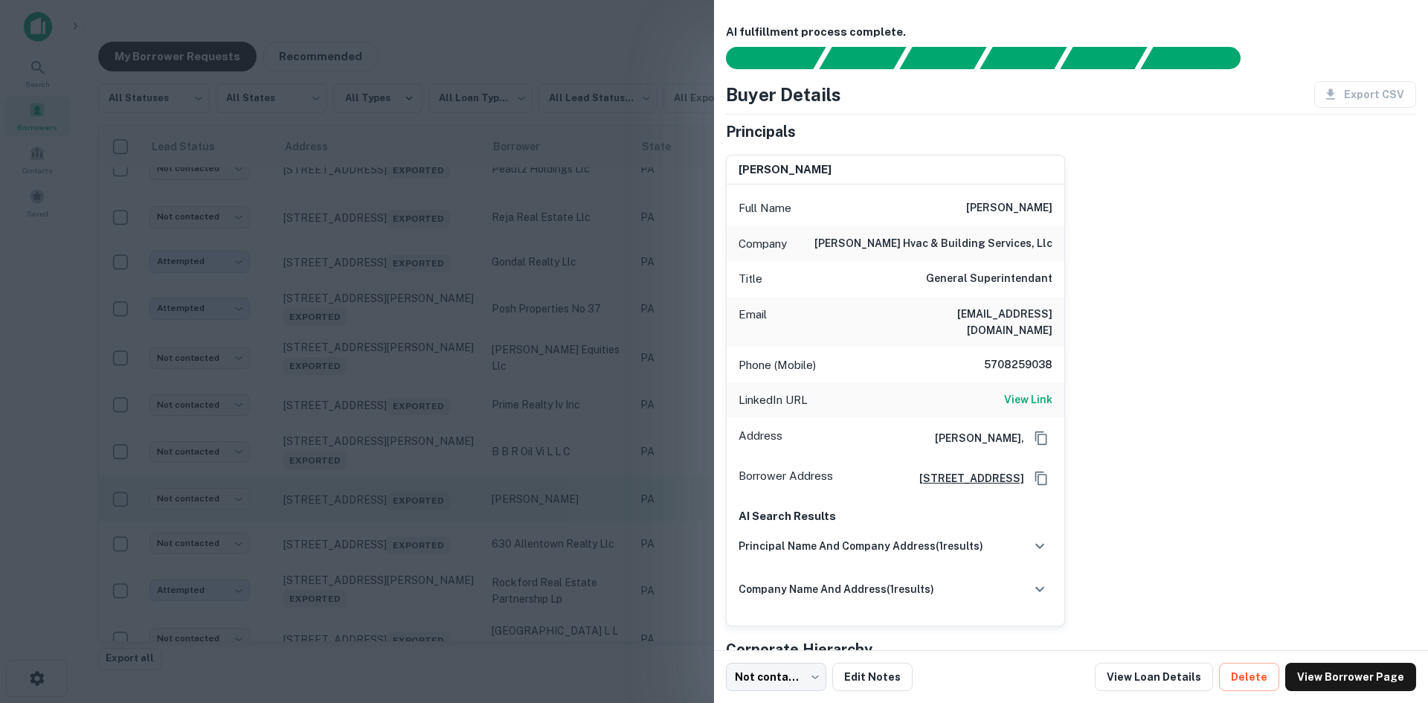
click at [407, 561] on div at bounding box center [714, 351] width 1428 height 703
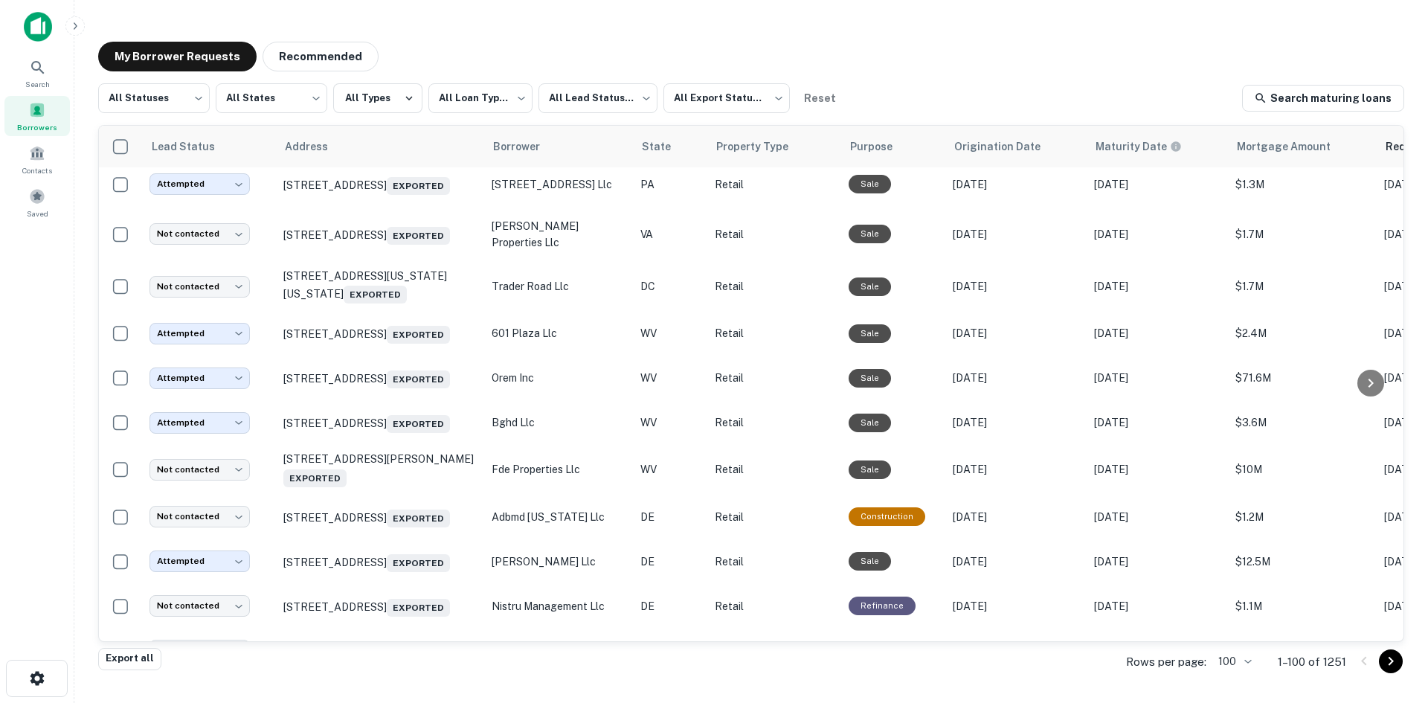
scroll to position [3999, 0]
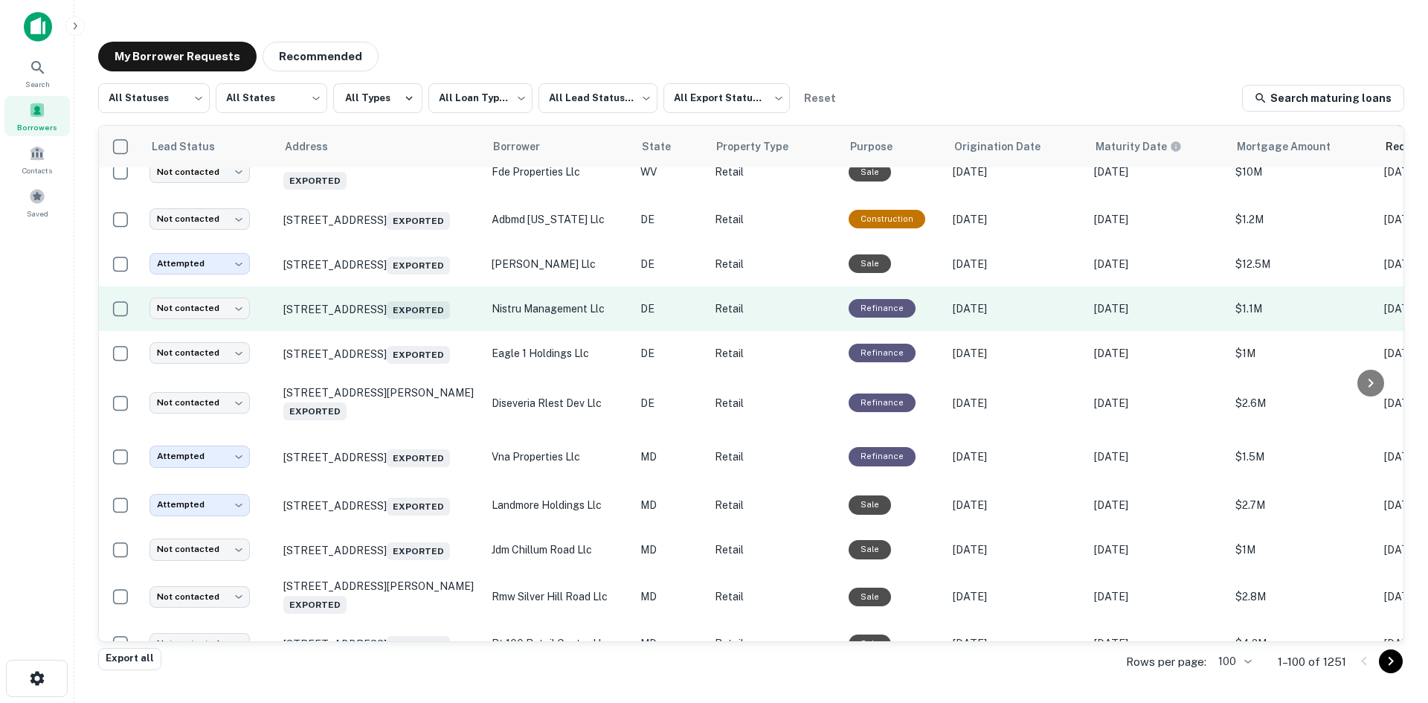
click at [418, 331] on td "329 Savannah Rd Lewes, DE 19958 Exported" at bounding box center [380, 308] width 208 height 45
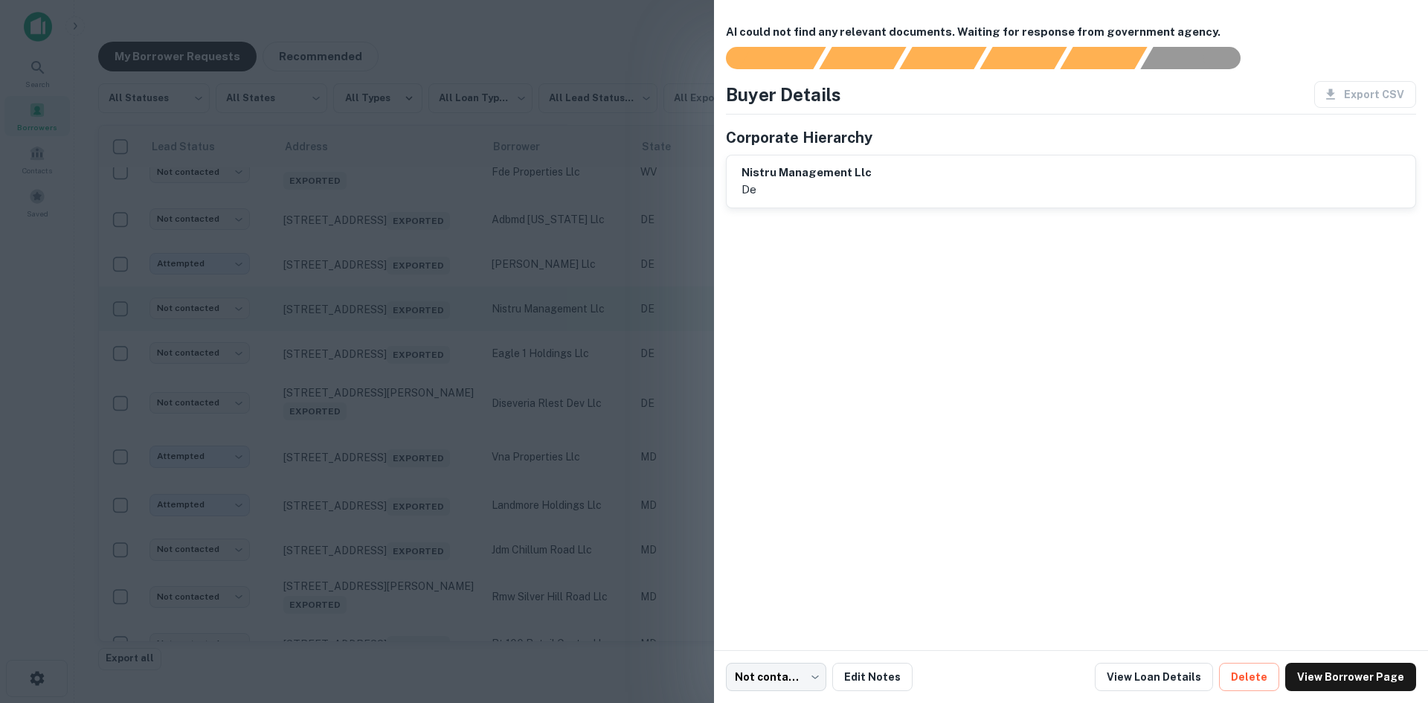
click at [418, 506] on div at bounding box center [714, 351] width 1428 height 703
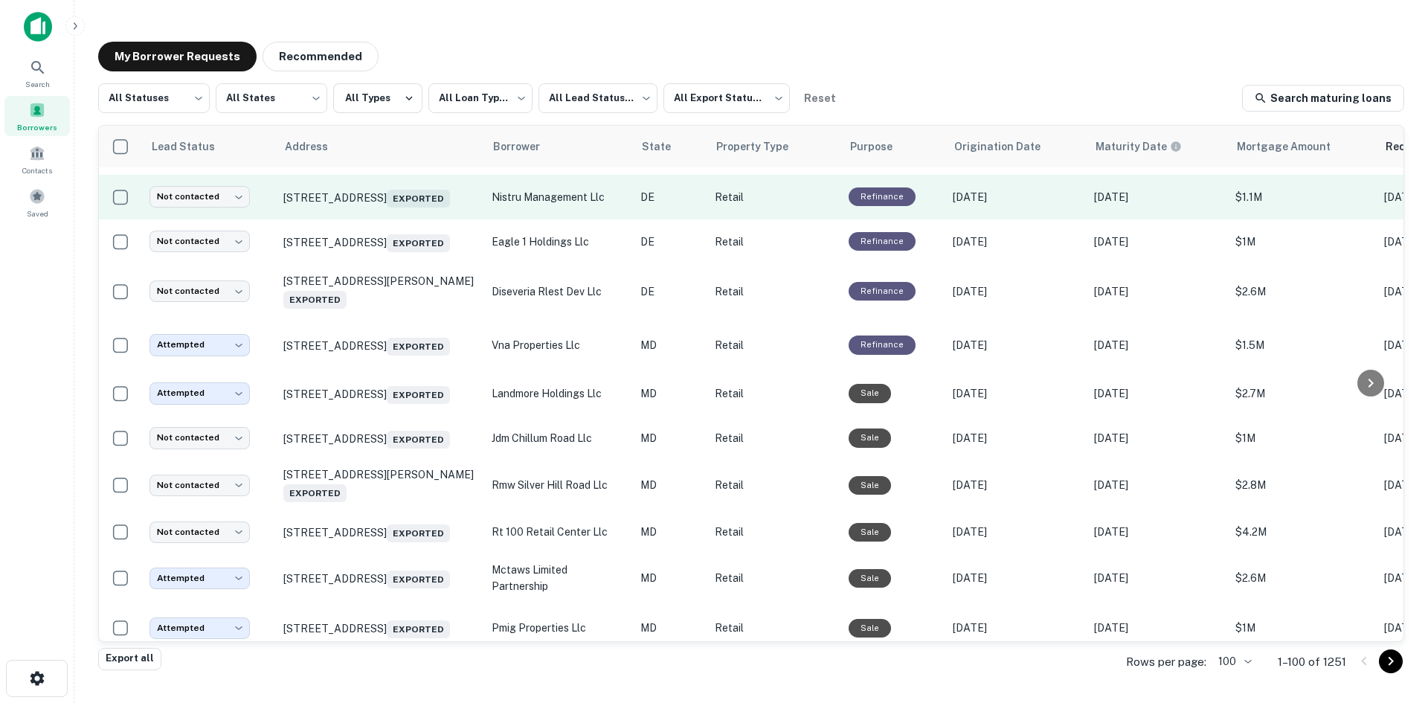
scroll to position [4370, 0]
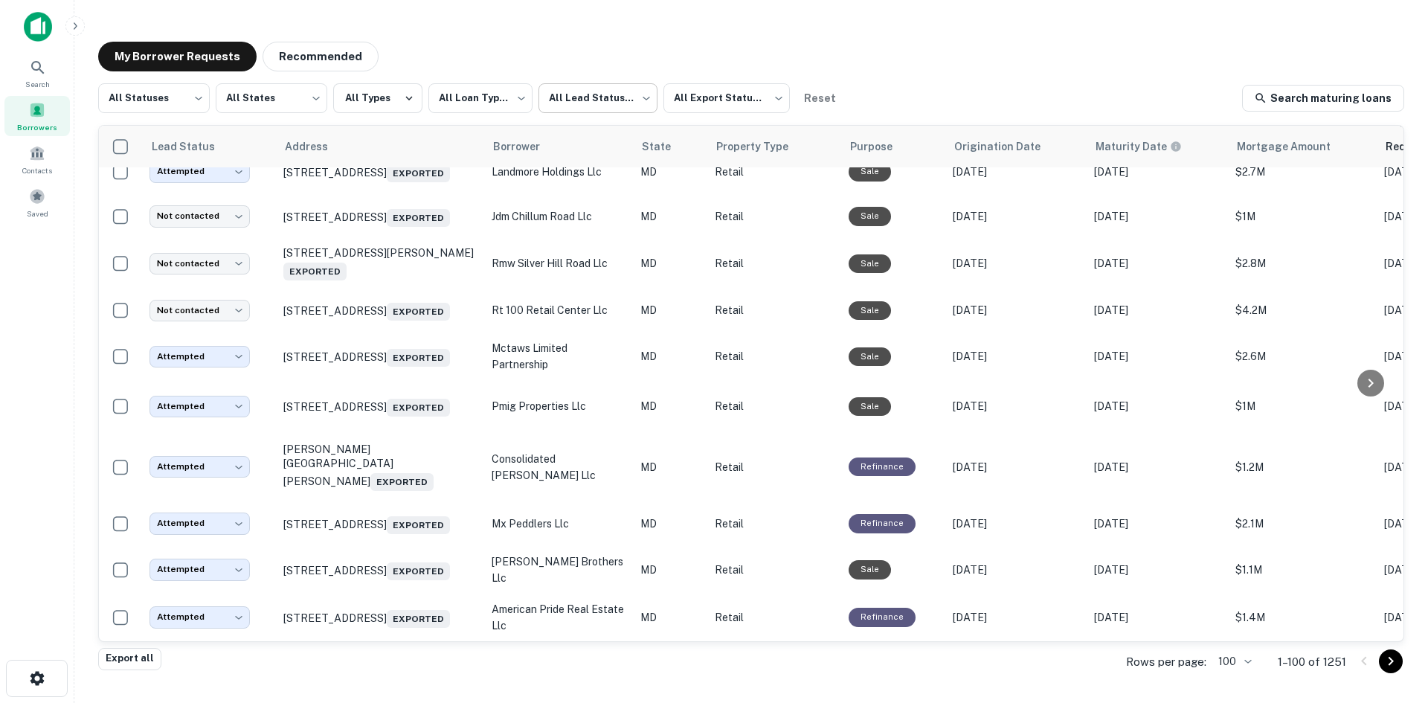
click at [638, 109] on body "**********" at bounding box center [714, 351] width 1428 height 703
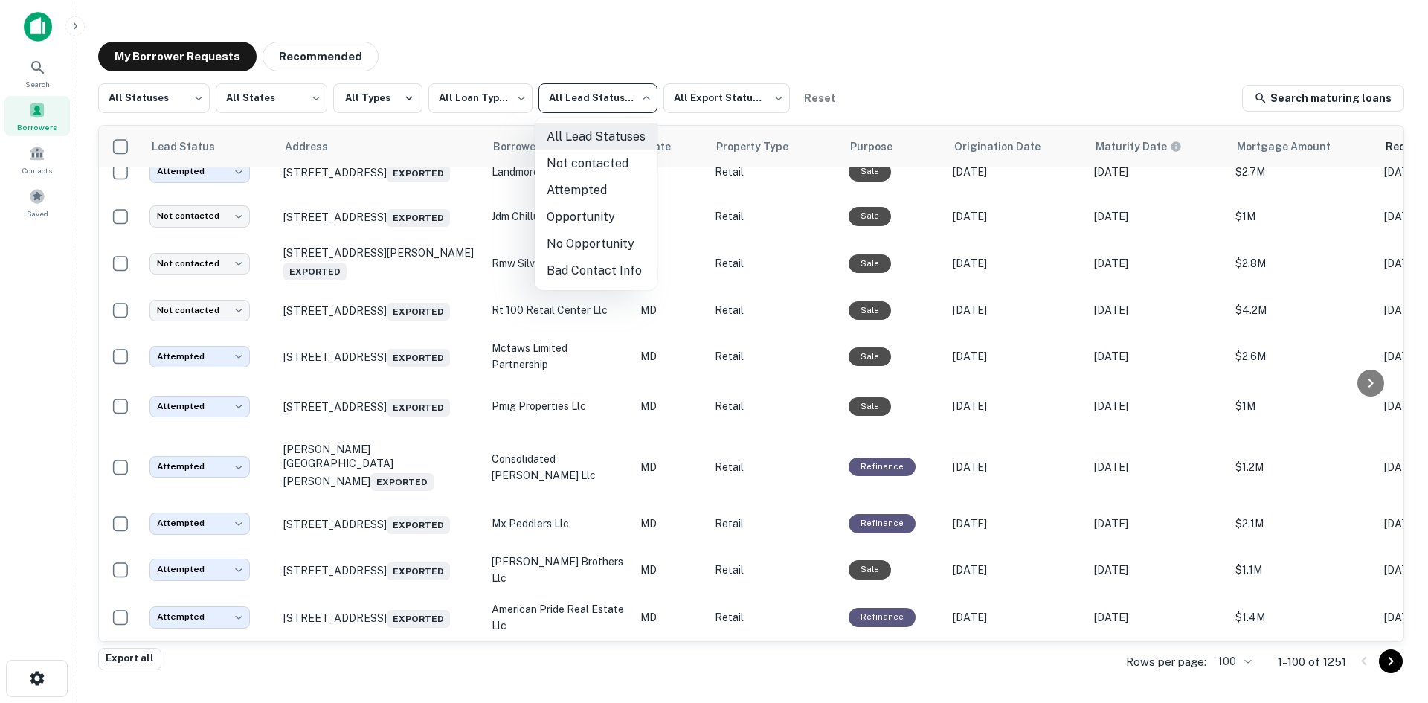
click at [599, 164] on li "Not contacted" at bounding box center [596, 163] width 123 height 27
type input "****"
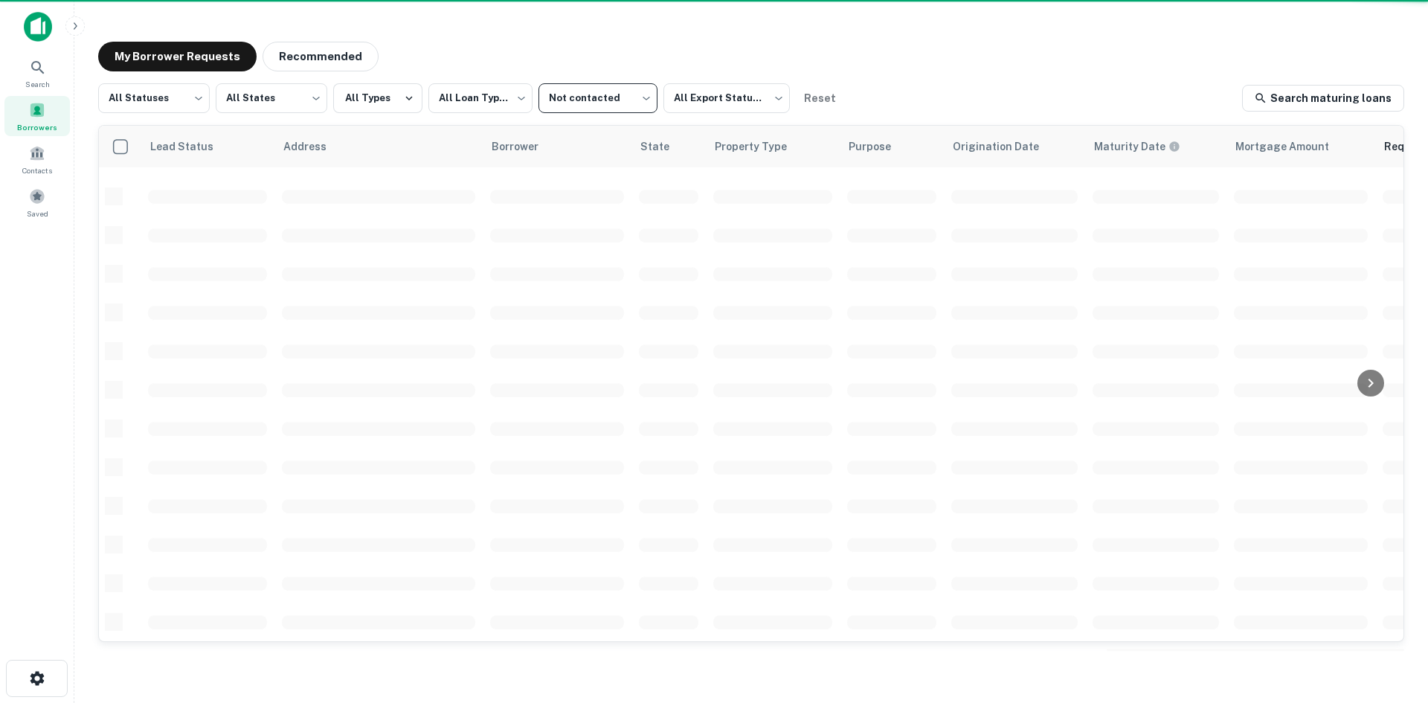
scroll to position [504, 0]
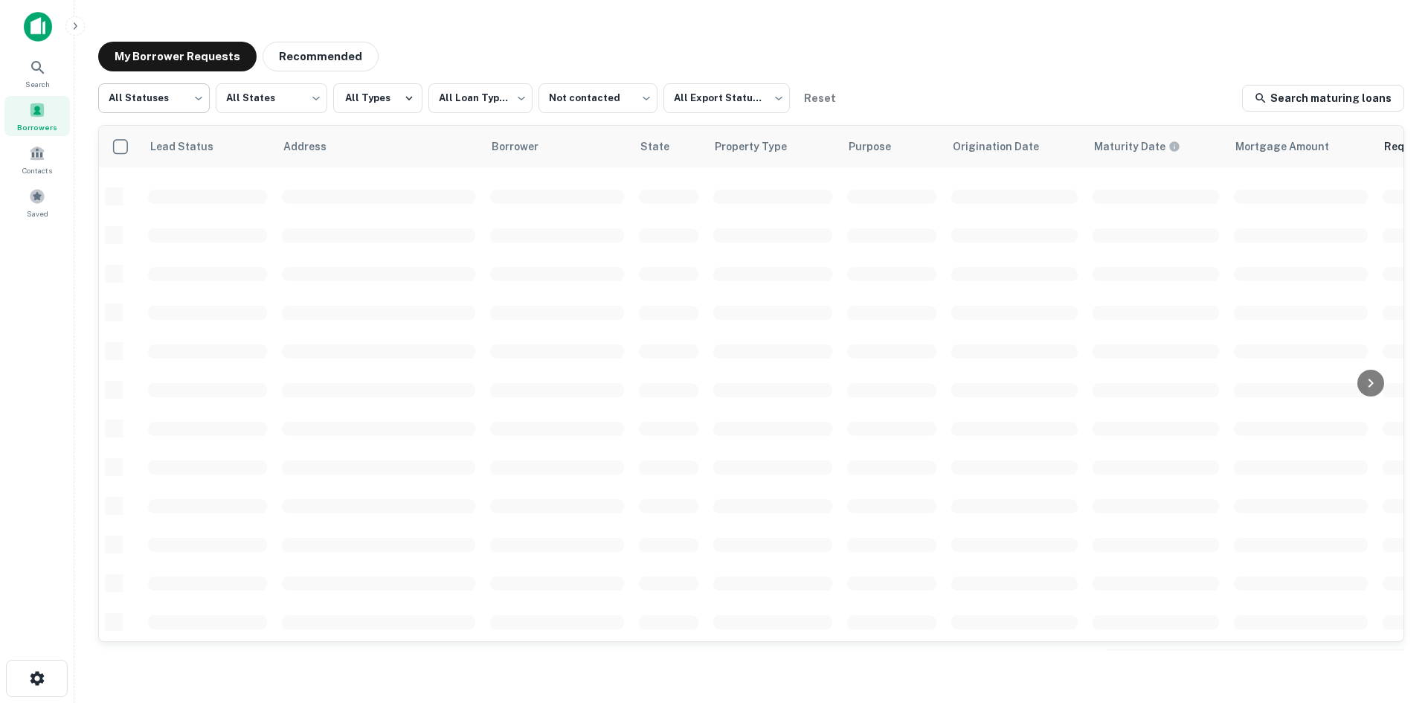
click at [186, 103] on body "**********" at bounding box center [714, 351] width 1428 height 703
click at [166, 201] on li "Fulfilled" at bounding box center [154, 190] width 112 height 27
type input "*********"
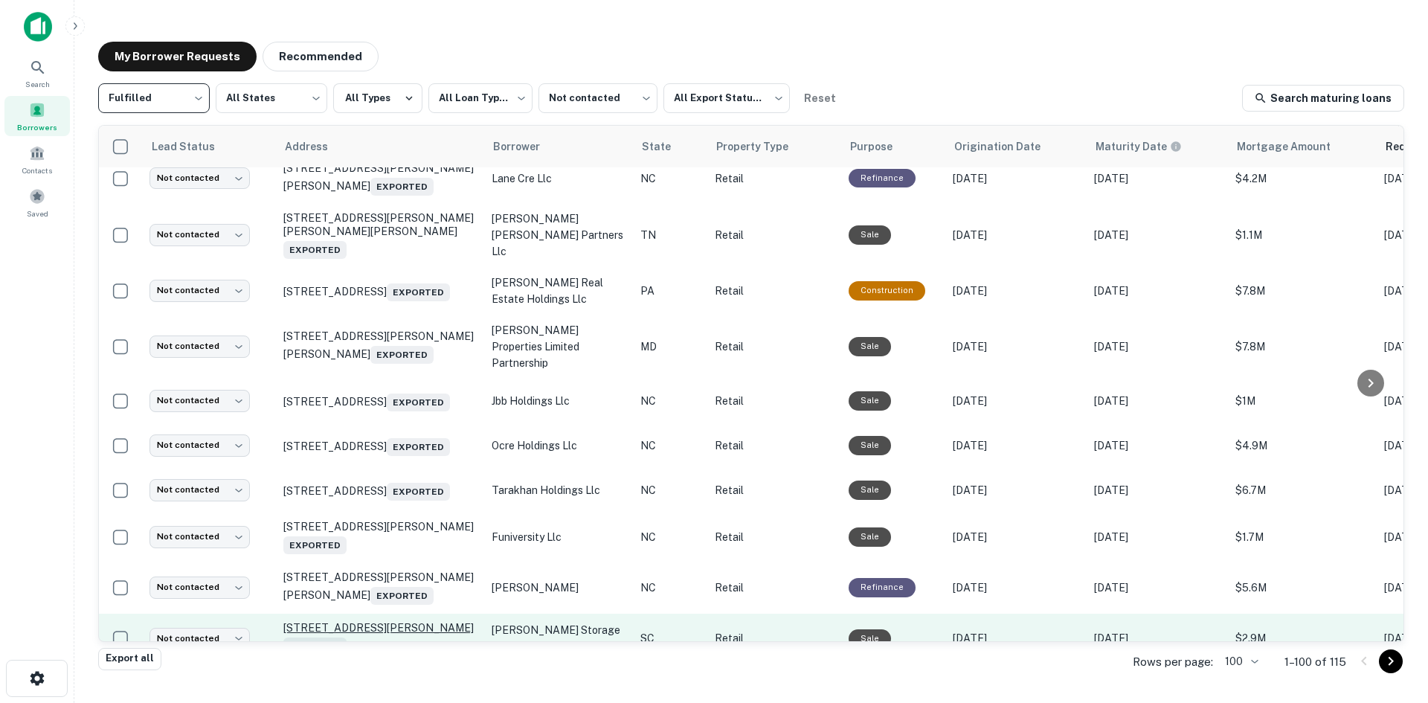
scroll to position [4073, 0]
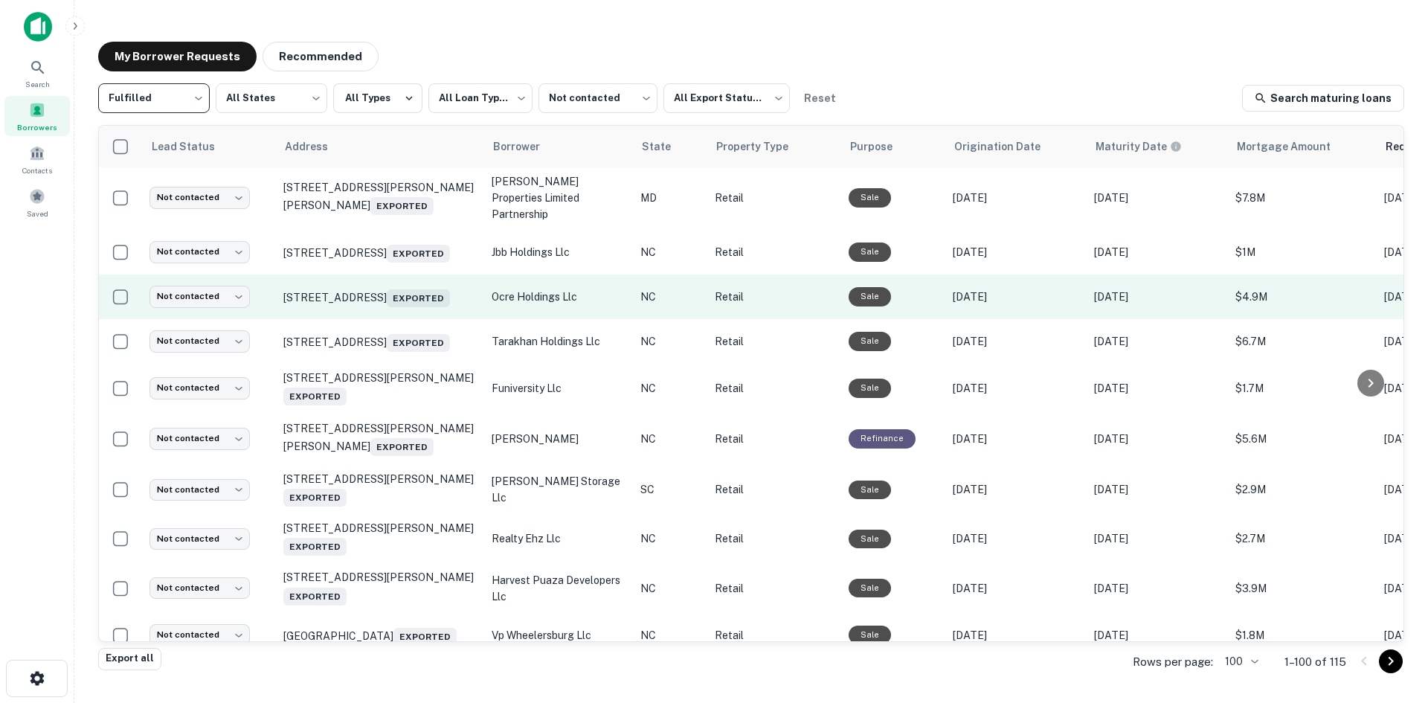
click at [417, 319] on td "10315 Hamptons Park Dr Huntersville, NC 28078 Exported" at bounding box center [380, 296] width 208 height 45
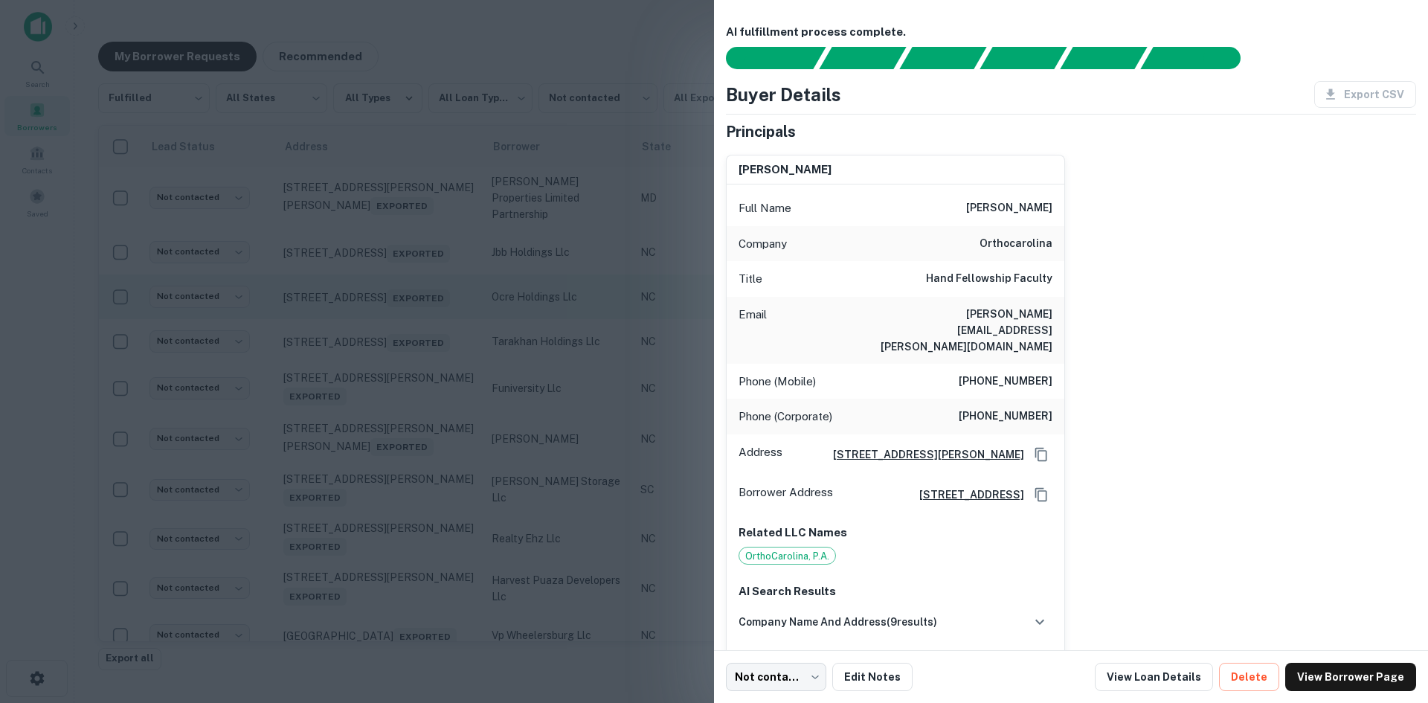
click at [417, 445] on div at bounding box center [714, 351] width 1428 height 703
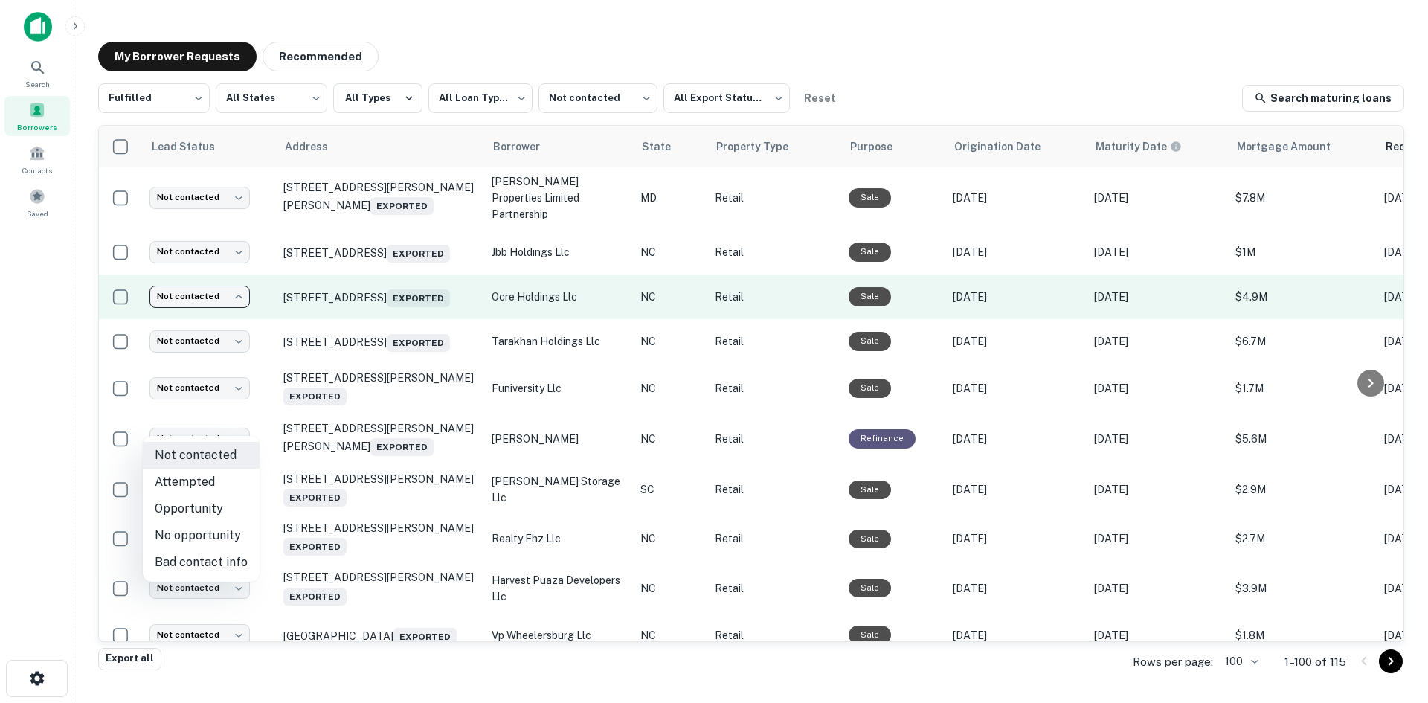
click at [248, 419] on body "**********" at bounding box center [714, 351] width 1428 height 703
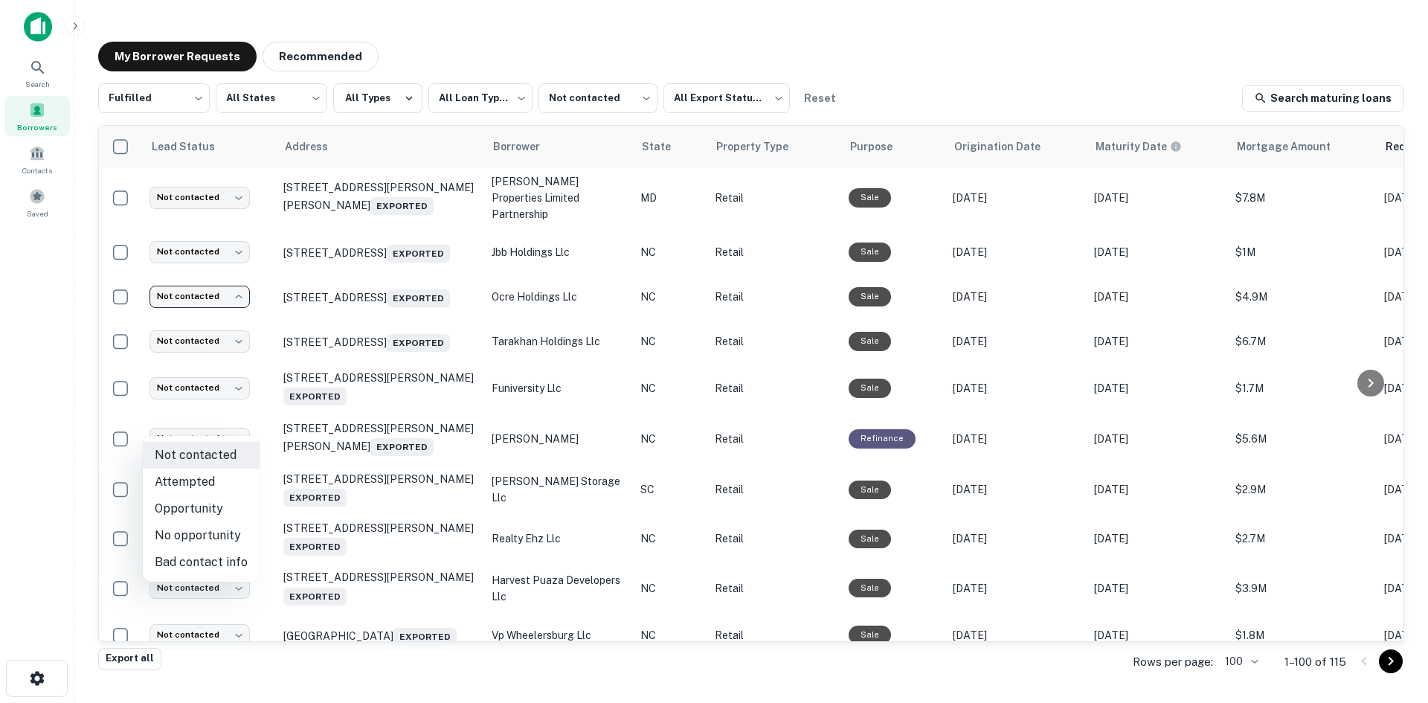
click at [384, 383] on div at bounding box center [714, 351] width 1428 height 703
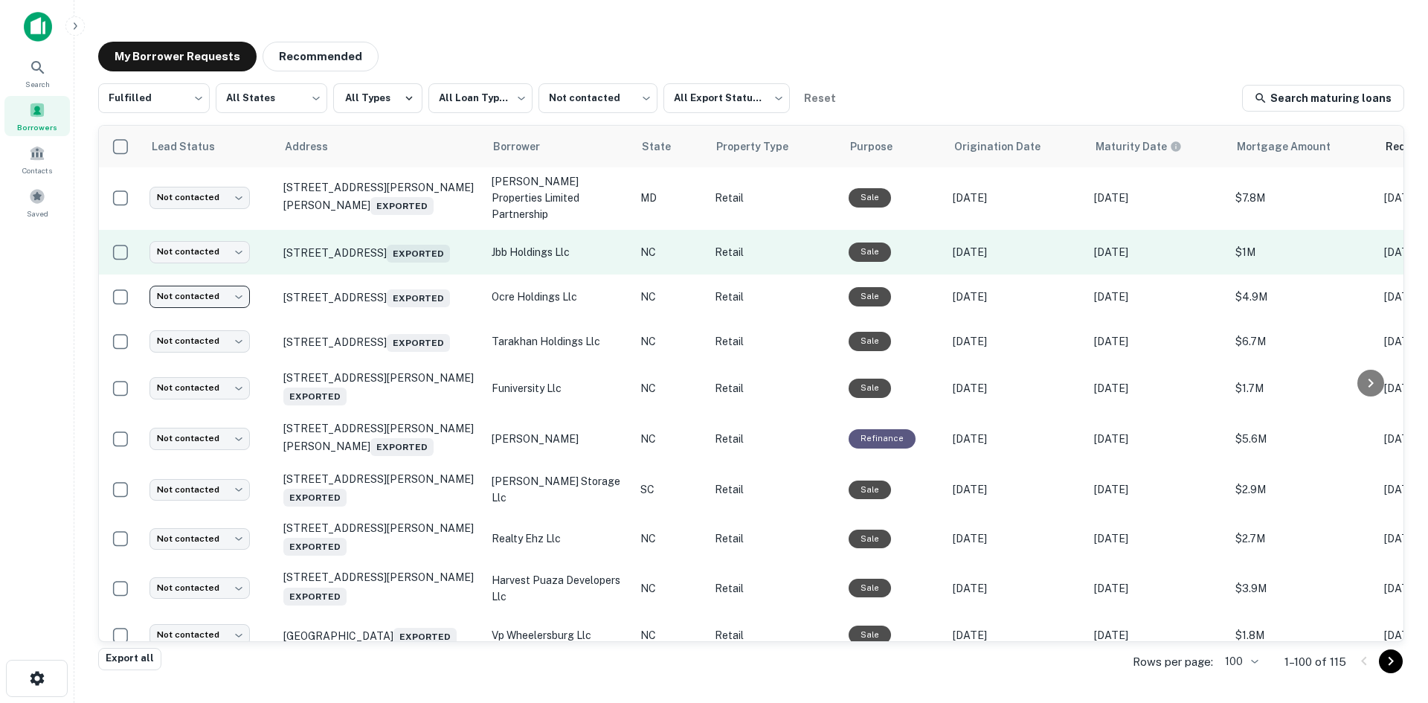
click at [406, 274] on td "16140 Cascade Loop Huntersville, NC 28078 Exported" at bounding box center [380, 252] width 208 height 45
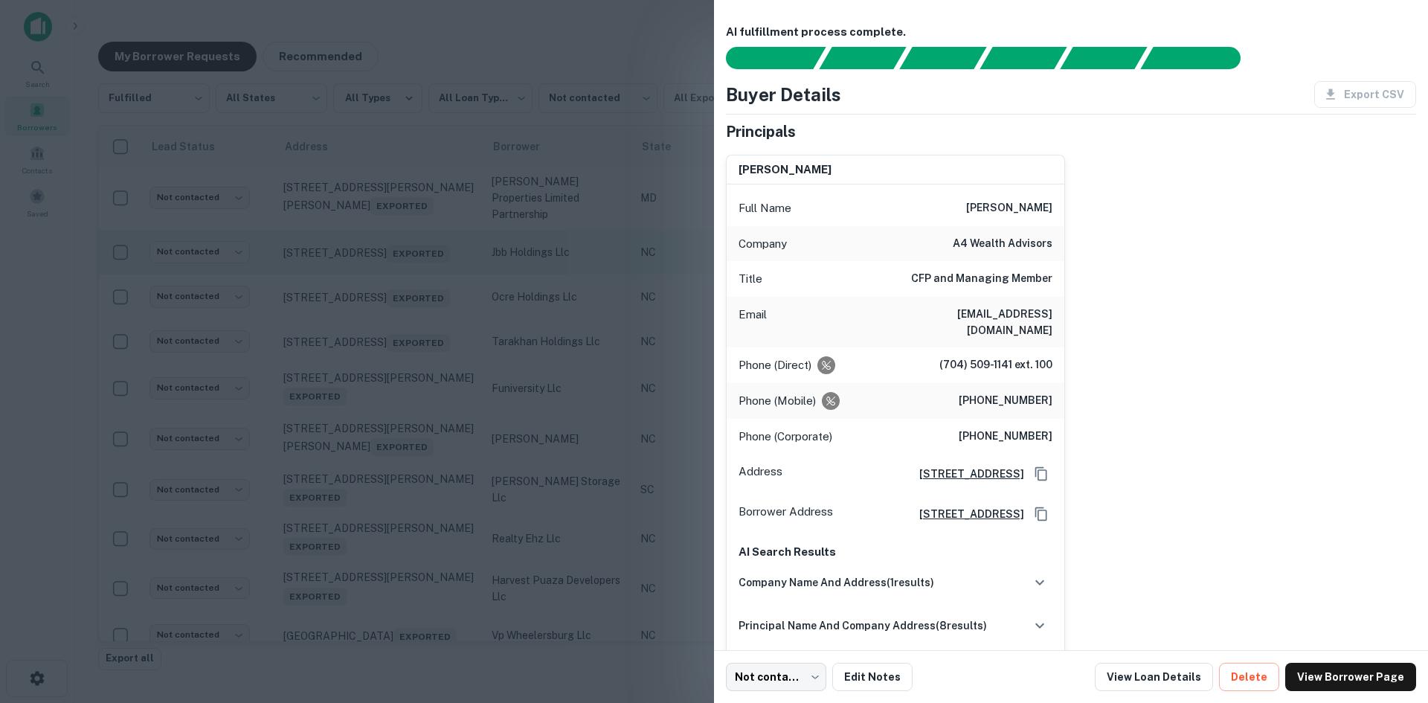
click at [406, 397] on div at bounding box center [714, 351] width 1428 height 703
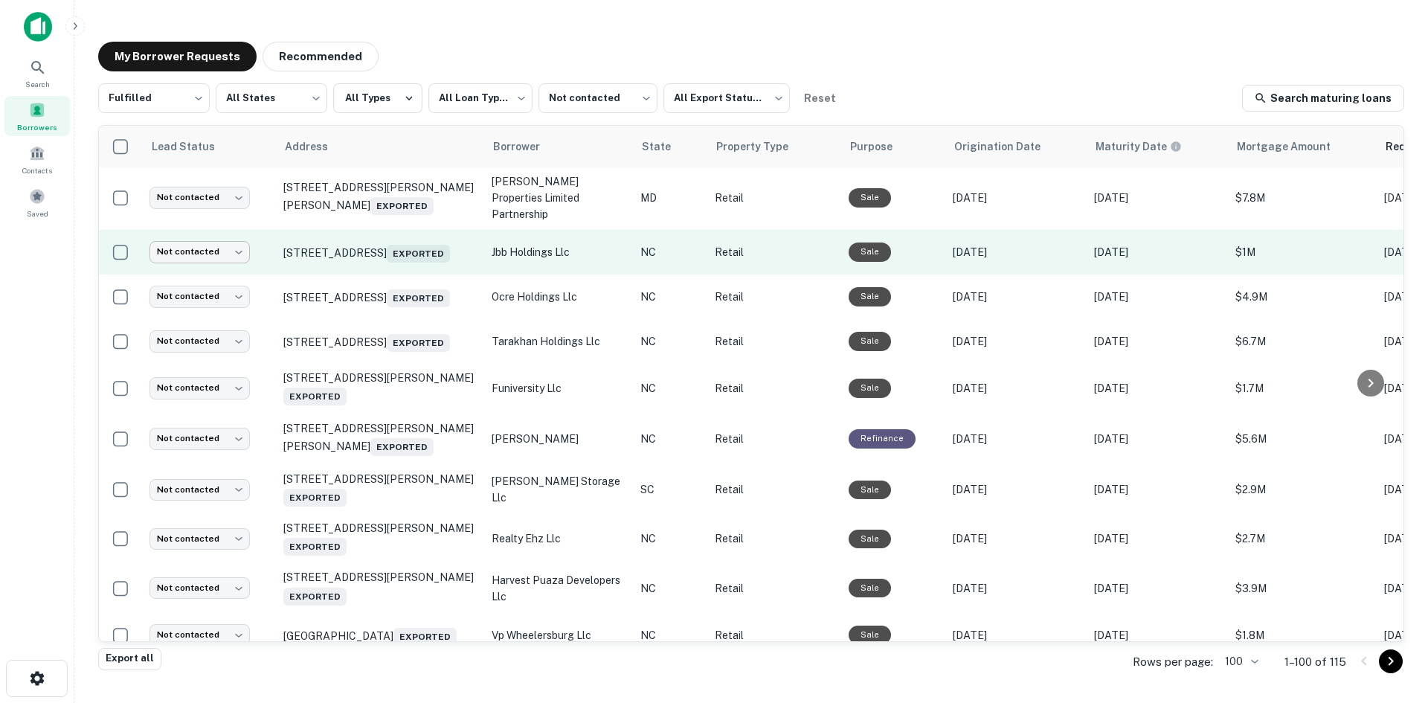
click at [236, 374] on body "**********" at bounding box center [714, 351] width 1428 height 703
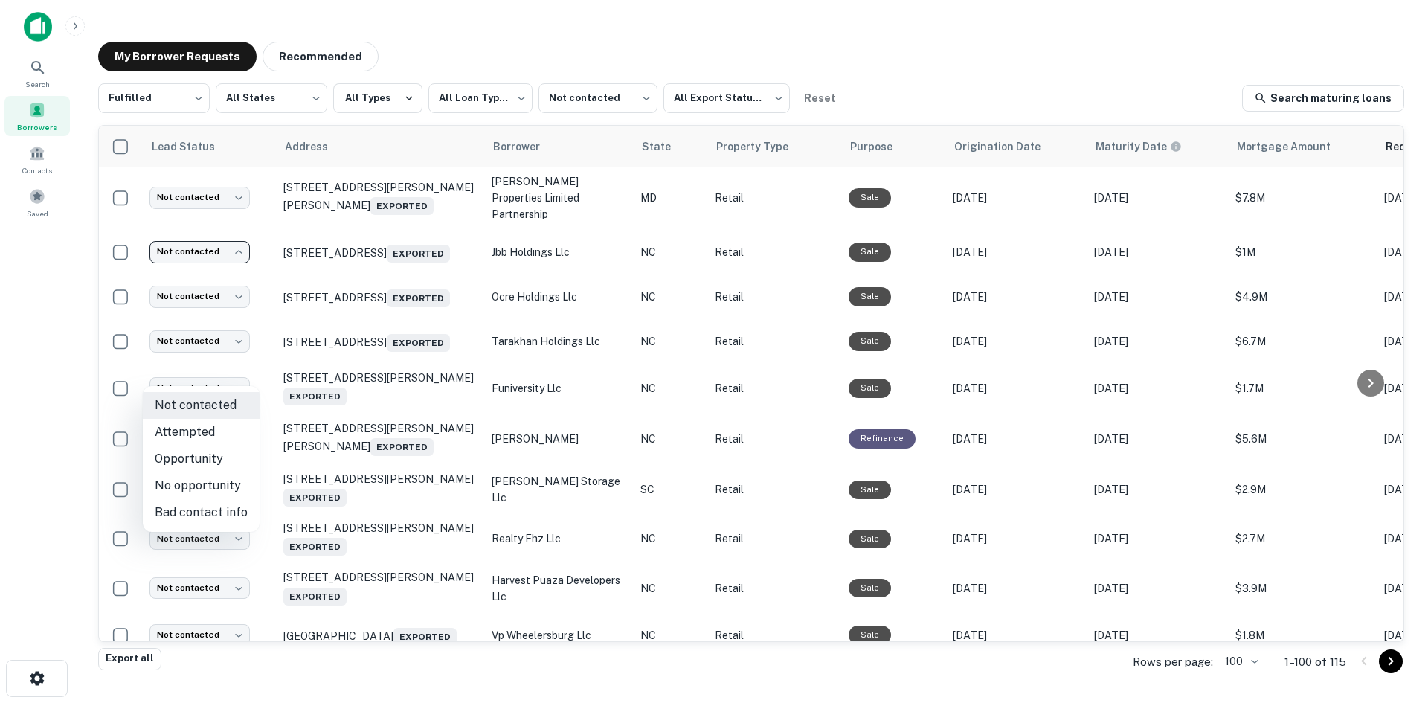
click at [236, 498] on li "No opportunity" at bounding box center [201, 485] width 117 height 27
type input "**********"
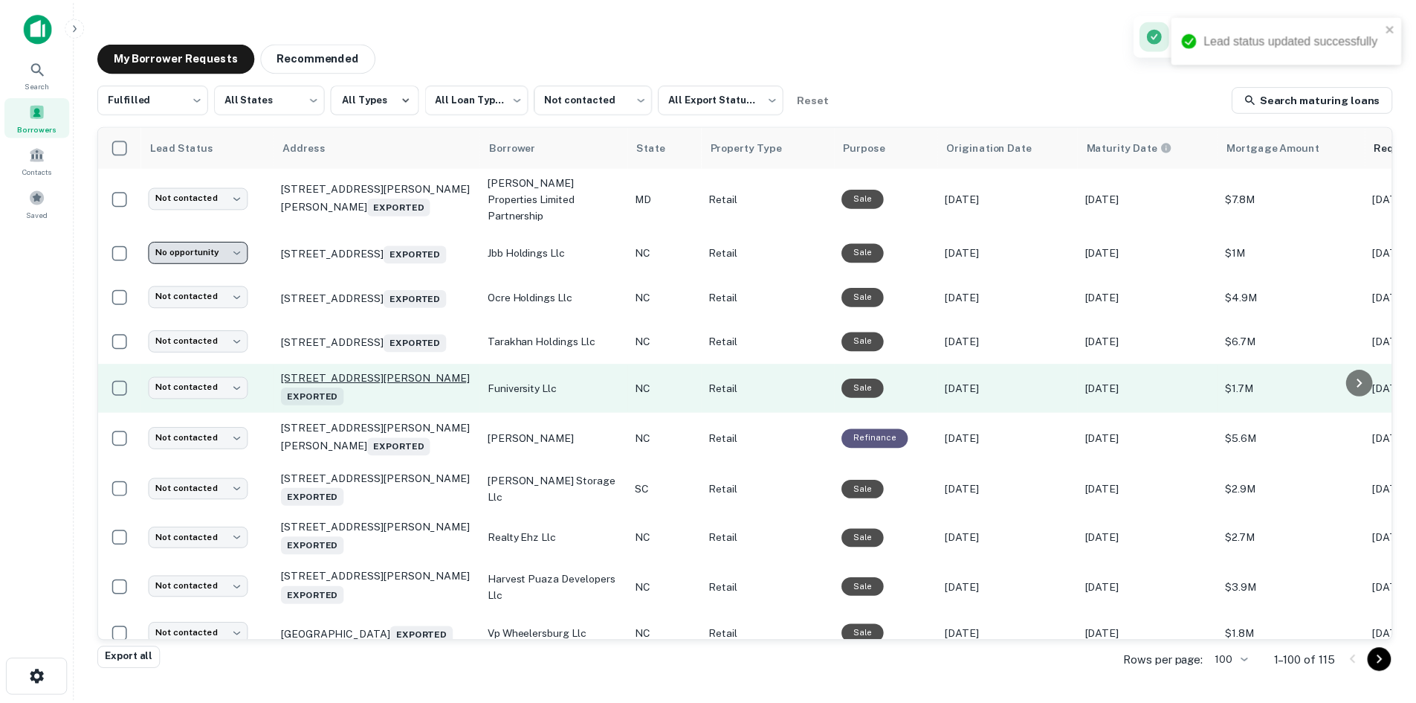
scroll to position [4147, 0]
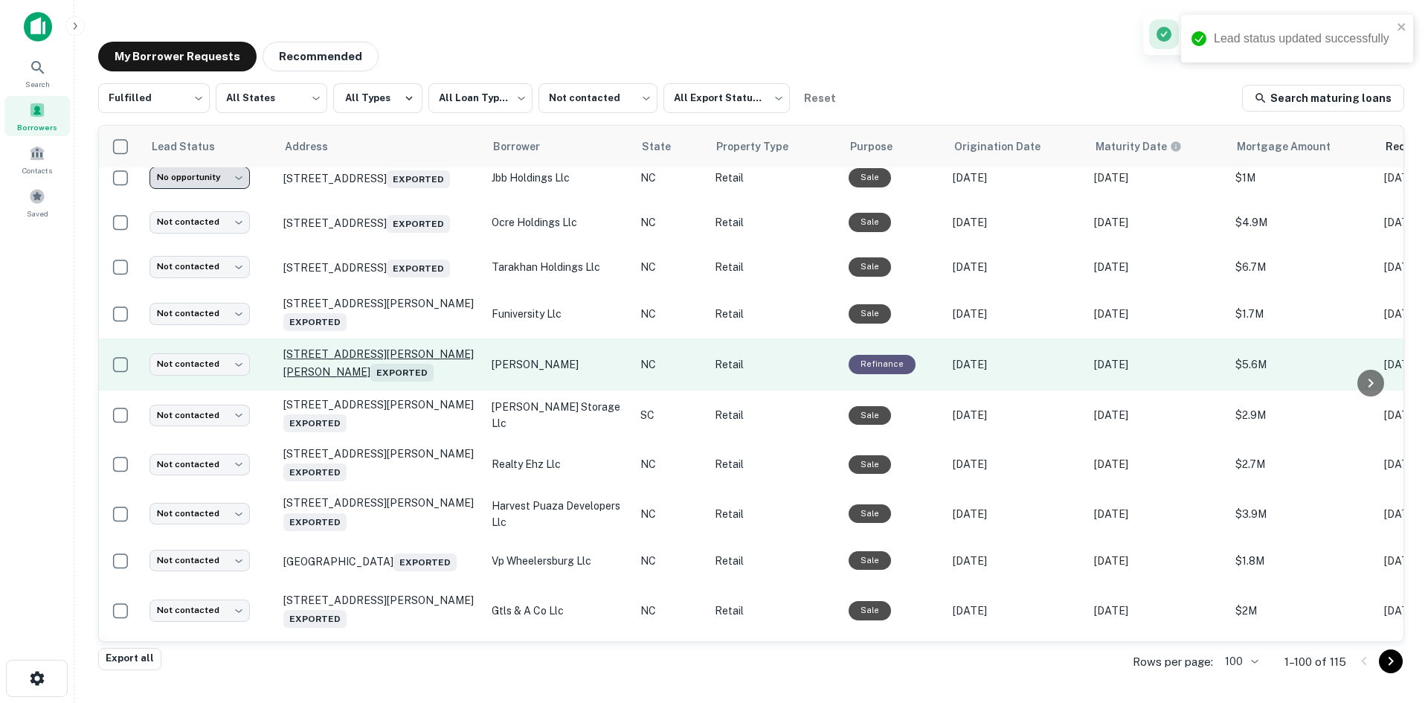
click at [411, 381] on p "450 W Hanes Mill Rd Winston Salem, NC 27105 Exported" at bounding box center [379, 364] width 193 height 34
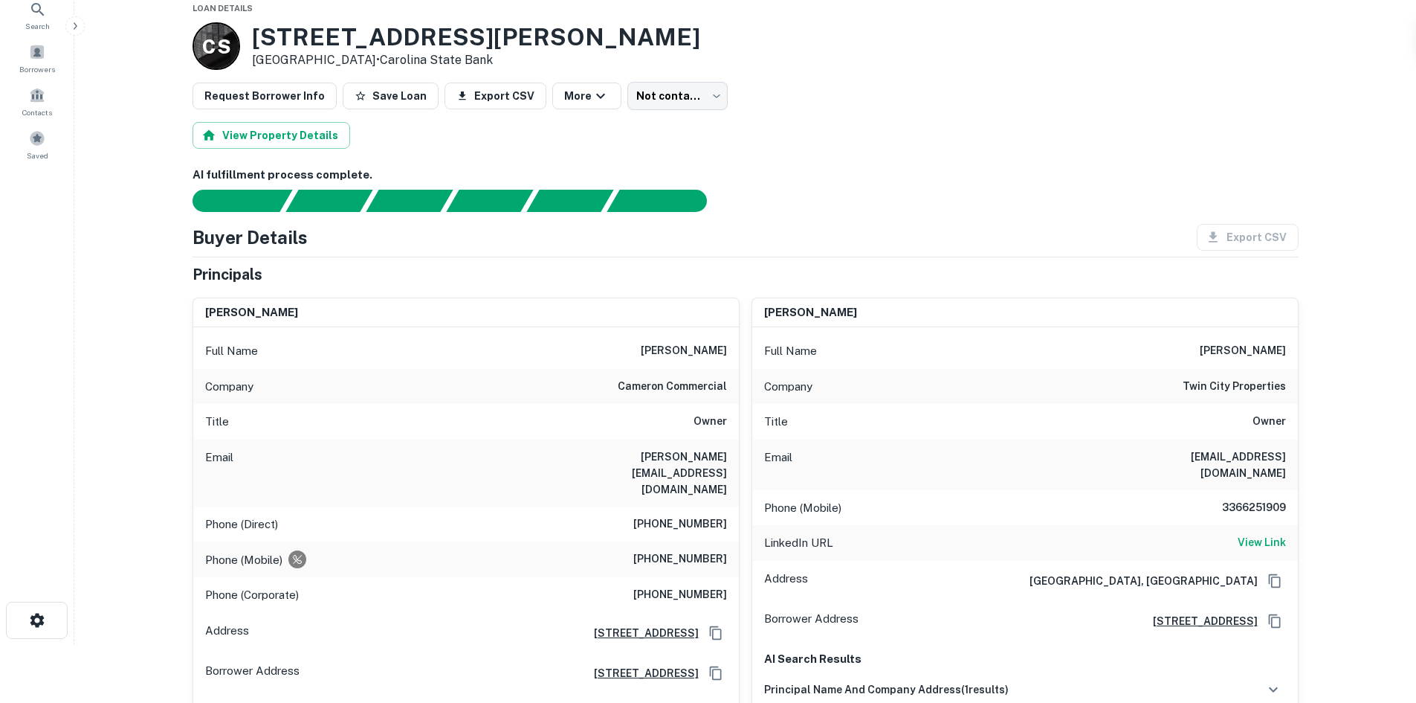
scroll to position [74, 0]
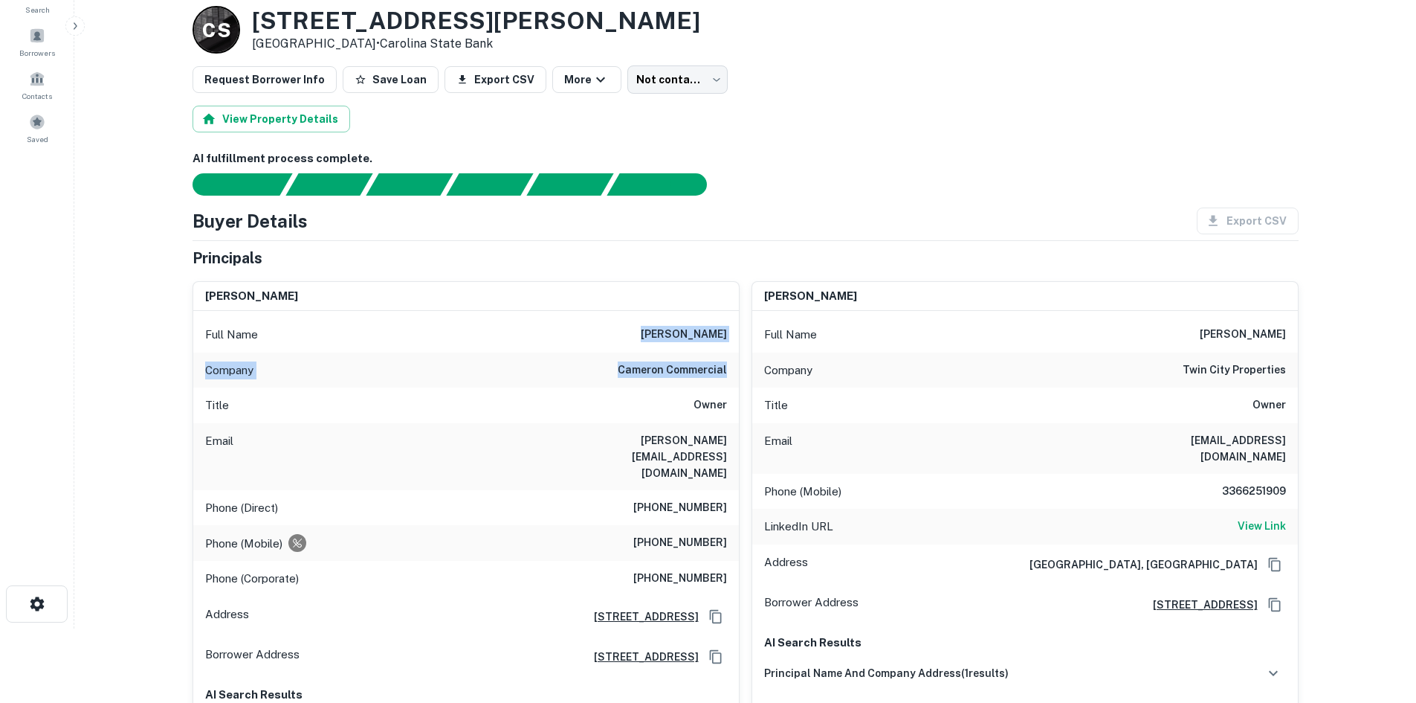
drag, startPoint x: 609, startPoint y: 329, endPoint x: 730, endPoint y: 375, distance: 129.7
click at [730, 375] on div "Full Name clarence r. lambe Company cameron commercial Title Owner Email claren…" at bounding box center [466, 579] width 546 height 536
copy div "clarence r. lambe Company cameron commercial"
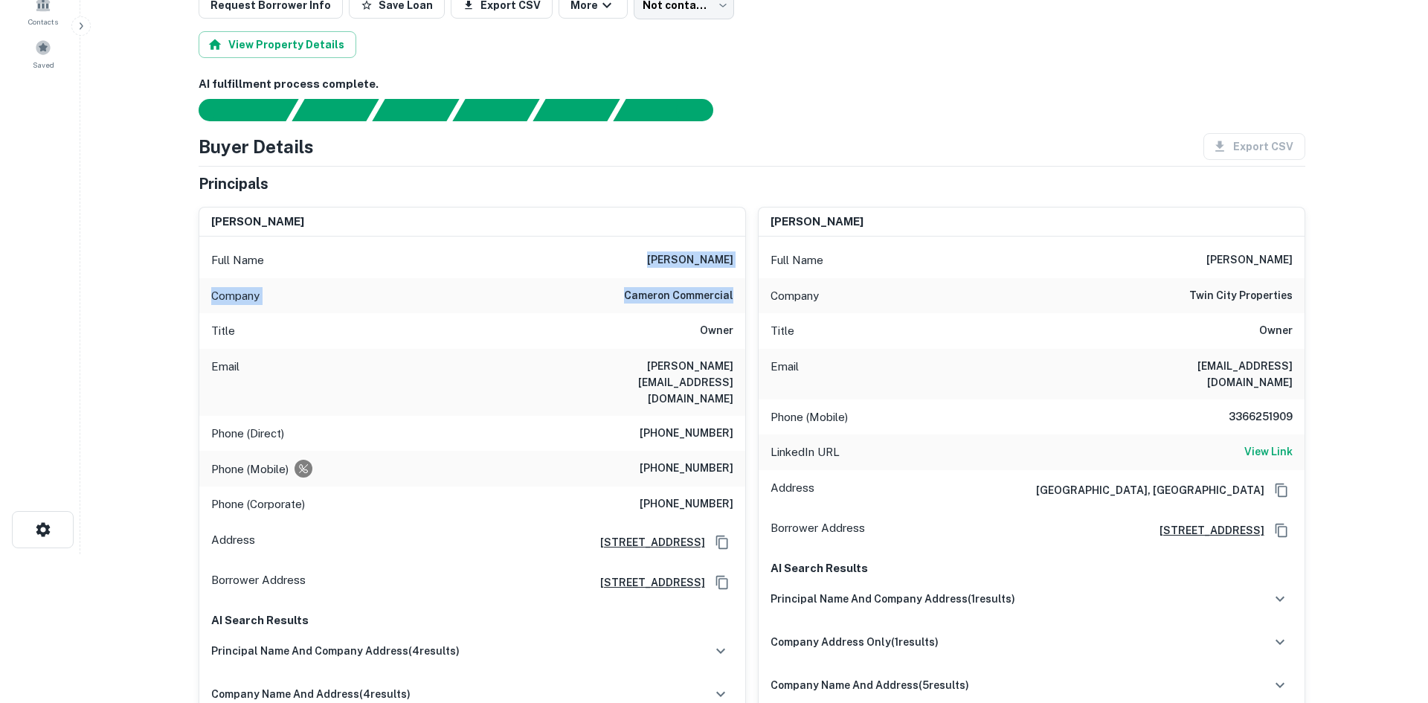
scroll to position [0, 0]
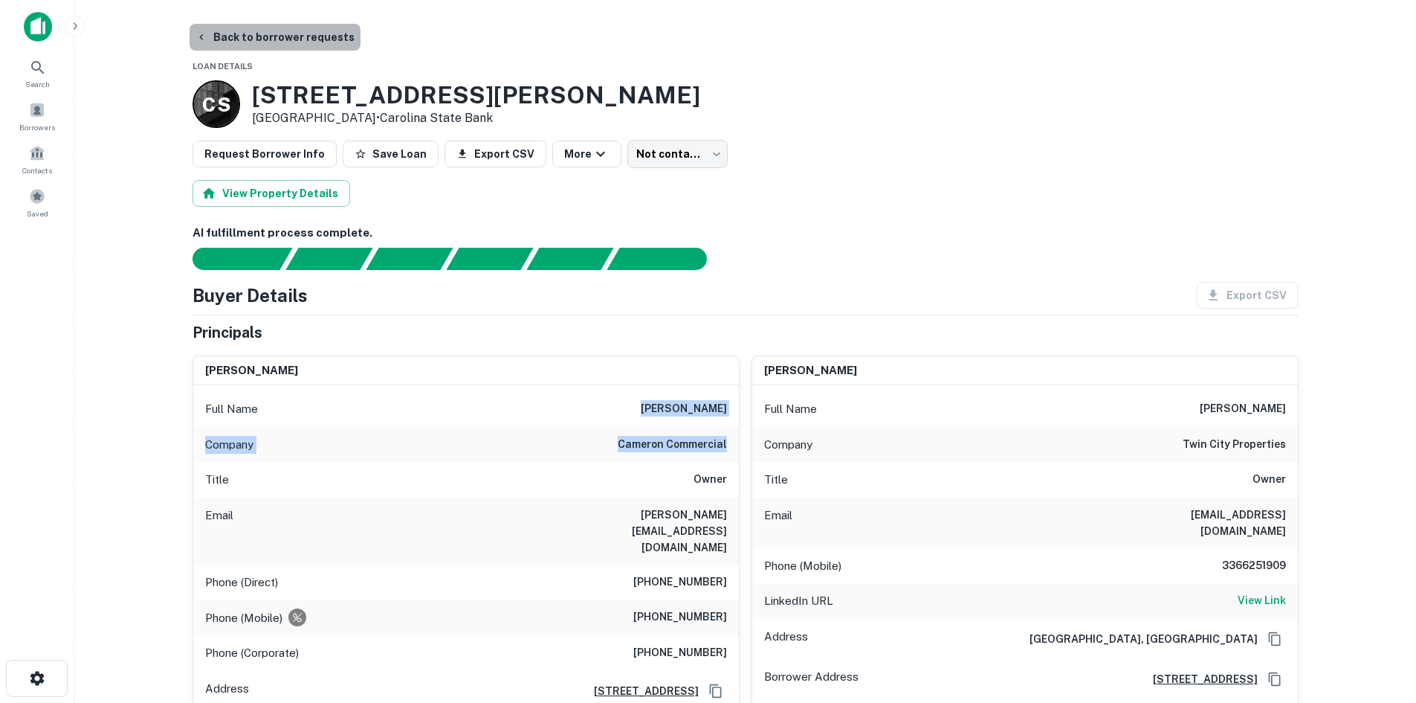
click at [323, 35] on button "Back to borrower requests" at bounding box center [275, 37] width 171 height 27
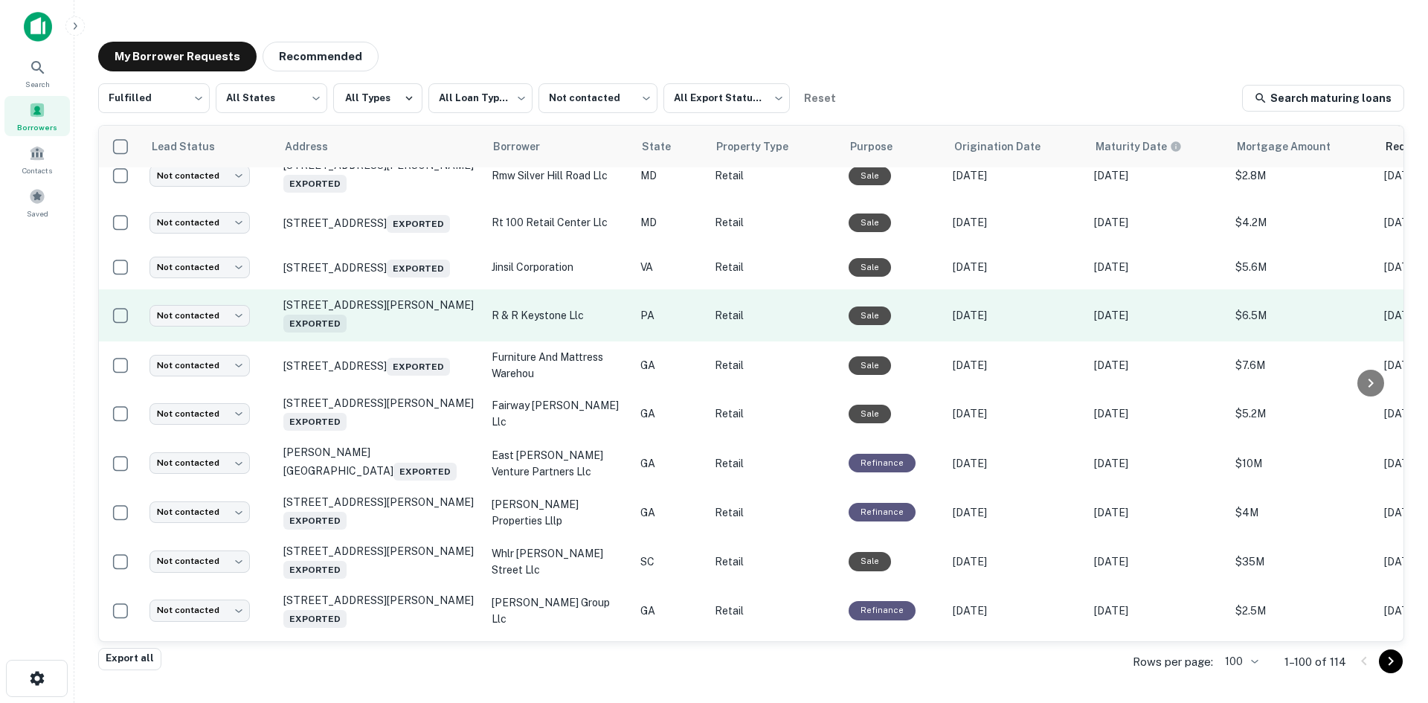
scroll to position [1173, 0]
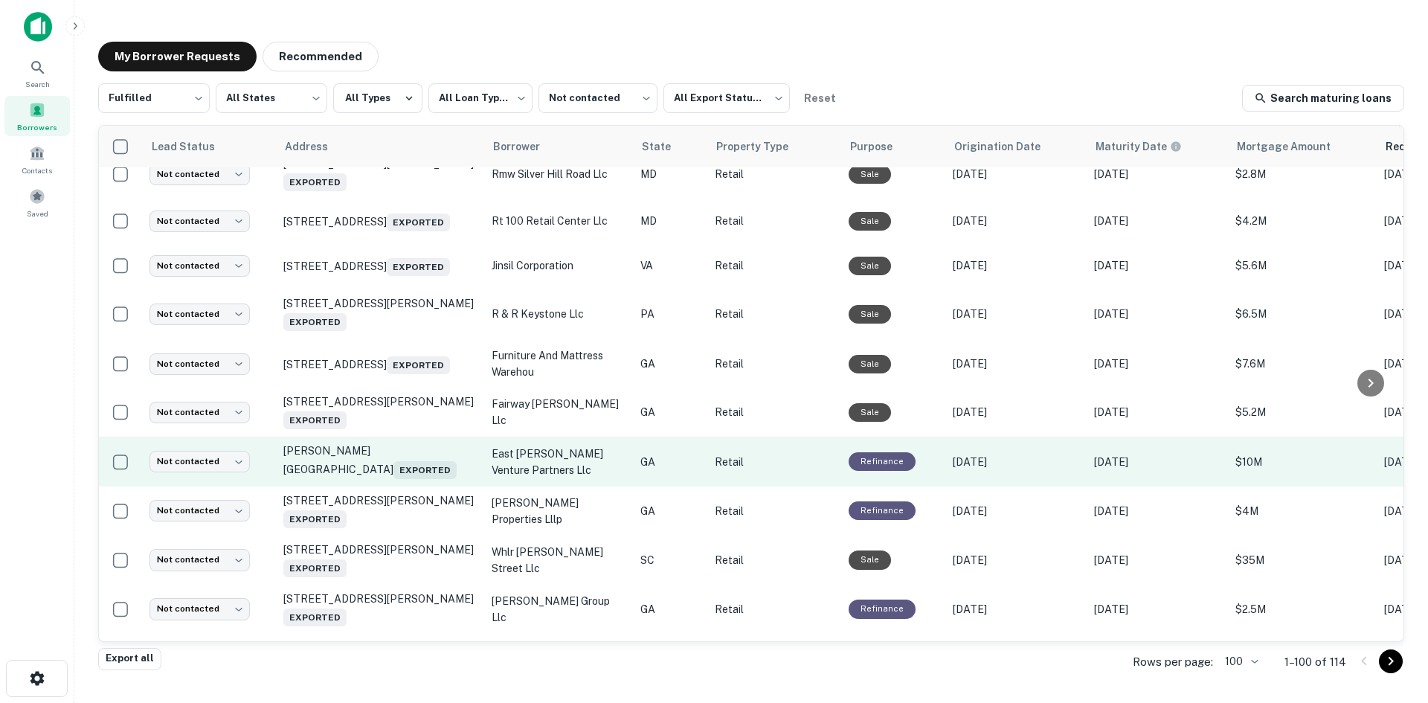
click at [428, 486] on td "Sandy Plains Rd Marietta, GA 30062 Exported" at bounding box center [380, 460] width 208 height 49
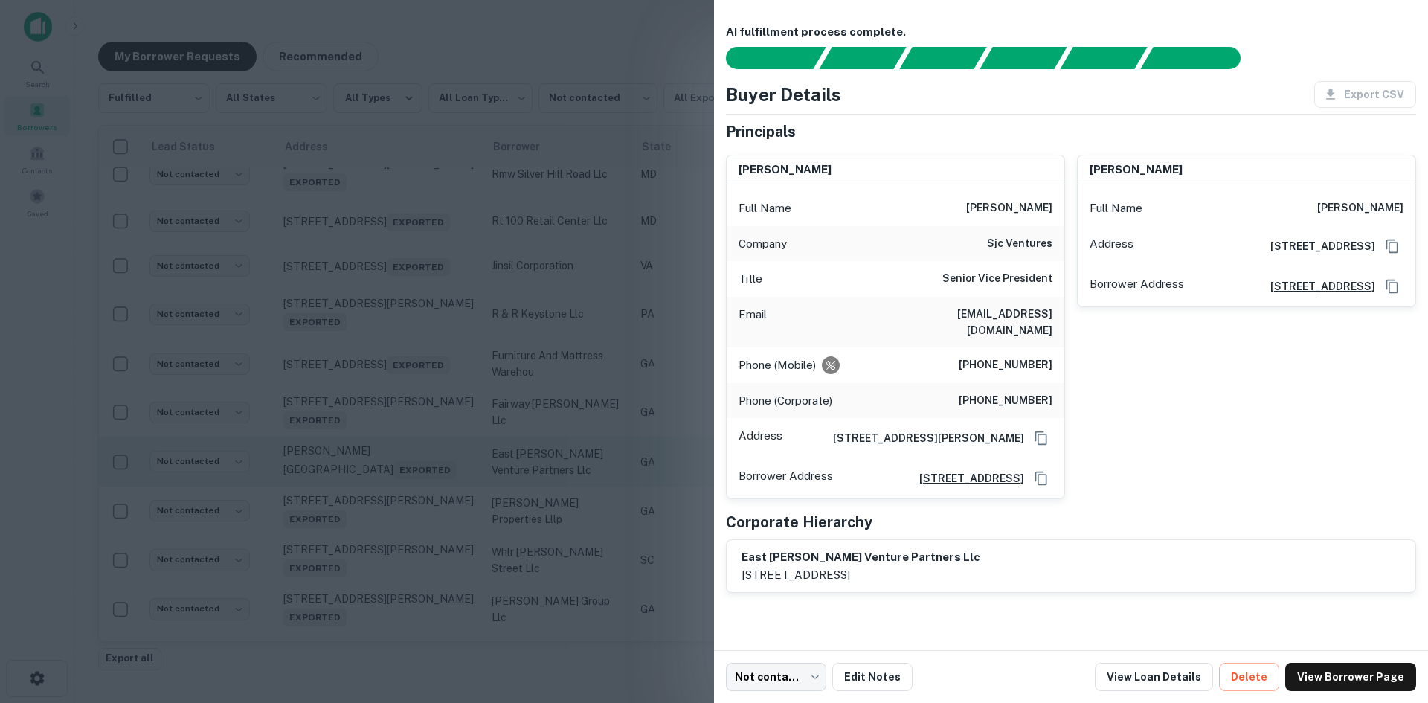
click at [428, 551] on div at bounding box center [714, 351] width 1428 height 703
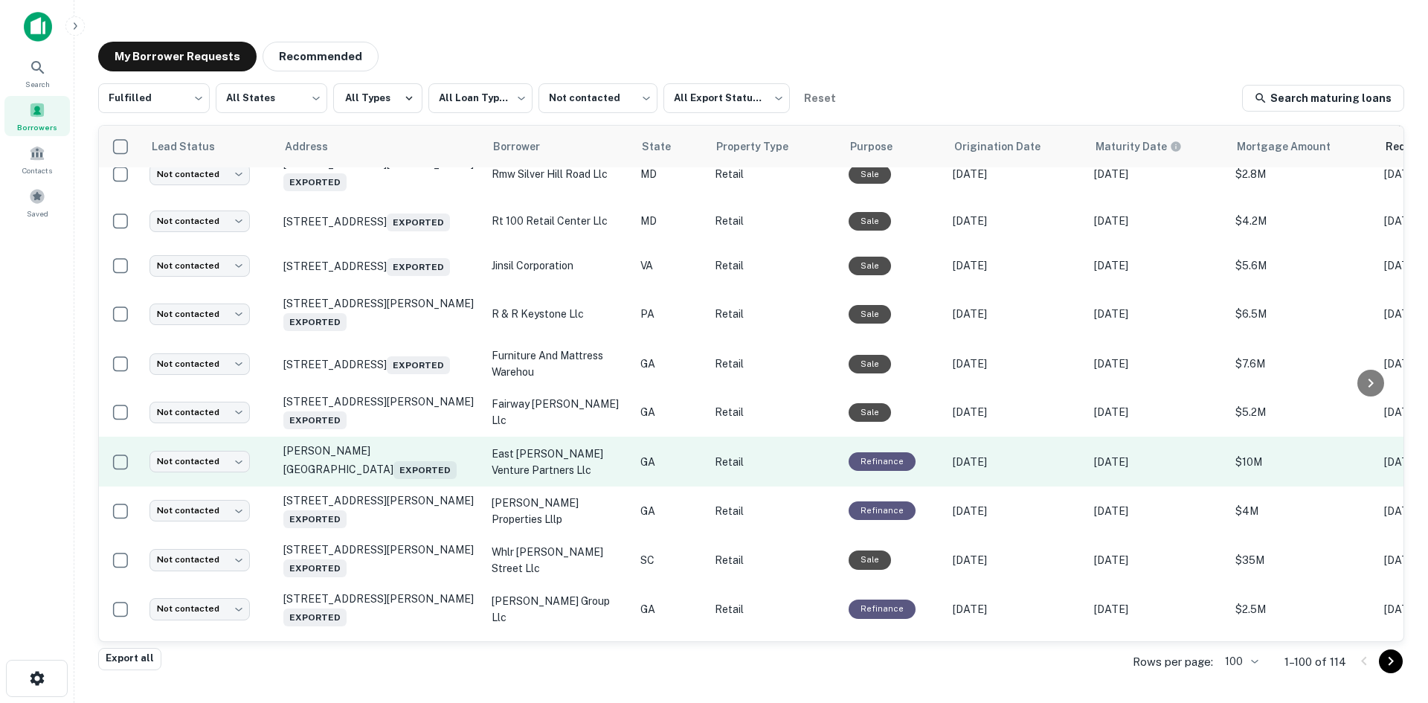
scroll to position [1248, 0]
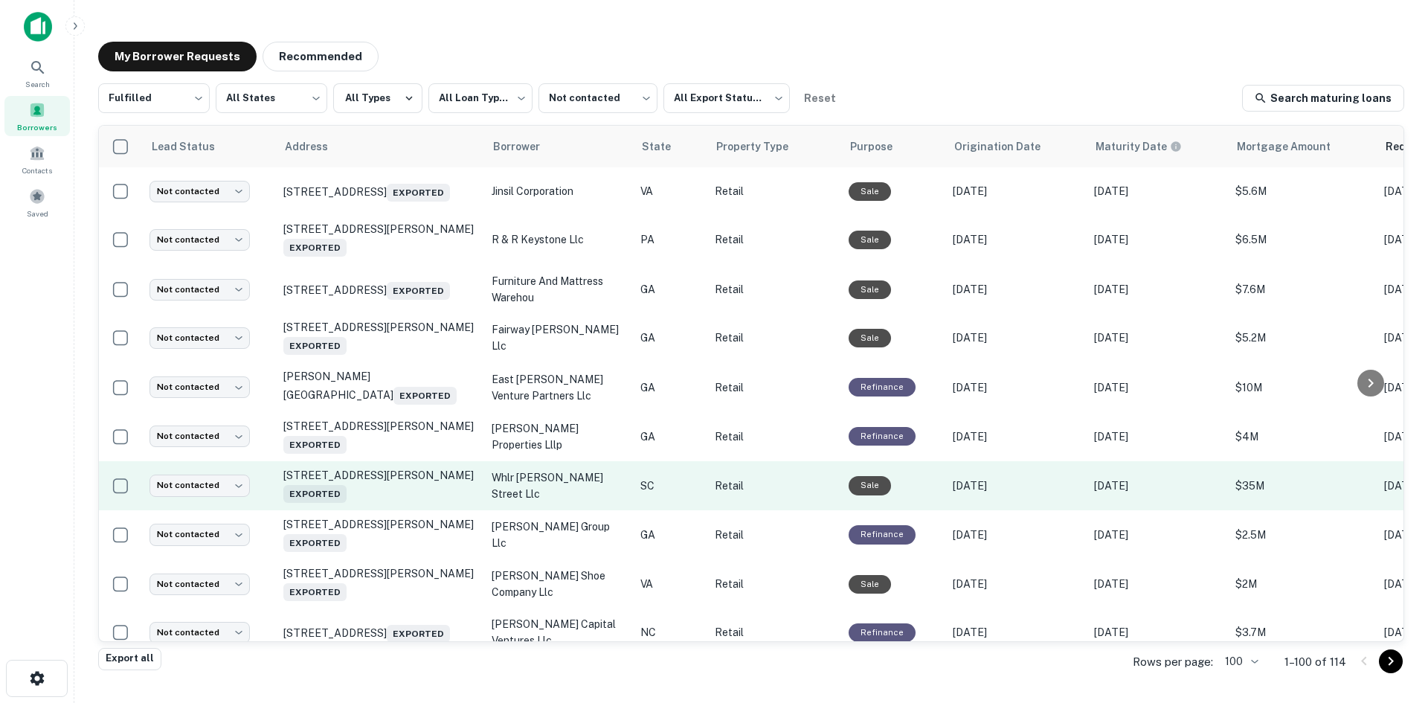
click at [418, 510] on td "630 Kilbourne Rd Columbia, SC 29205 Exported" at bounding box center [380, 485] width 208 height 49
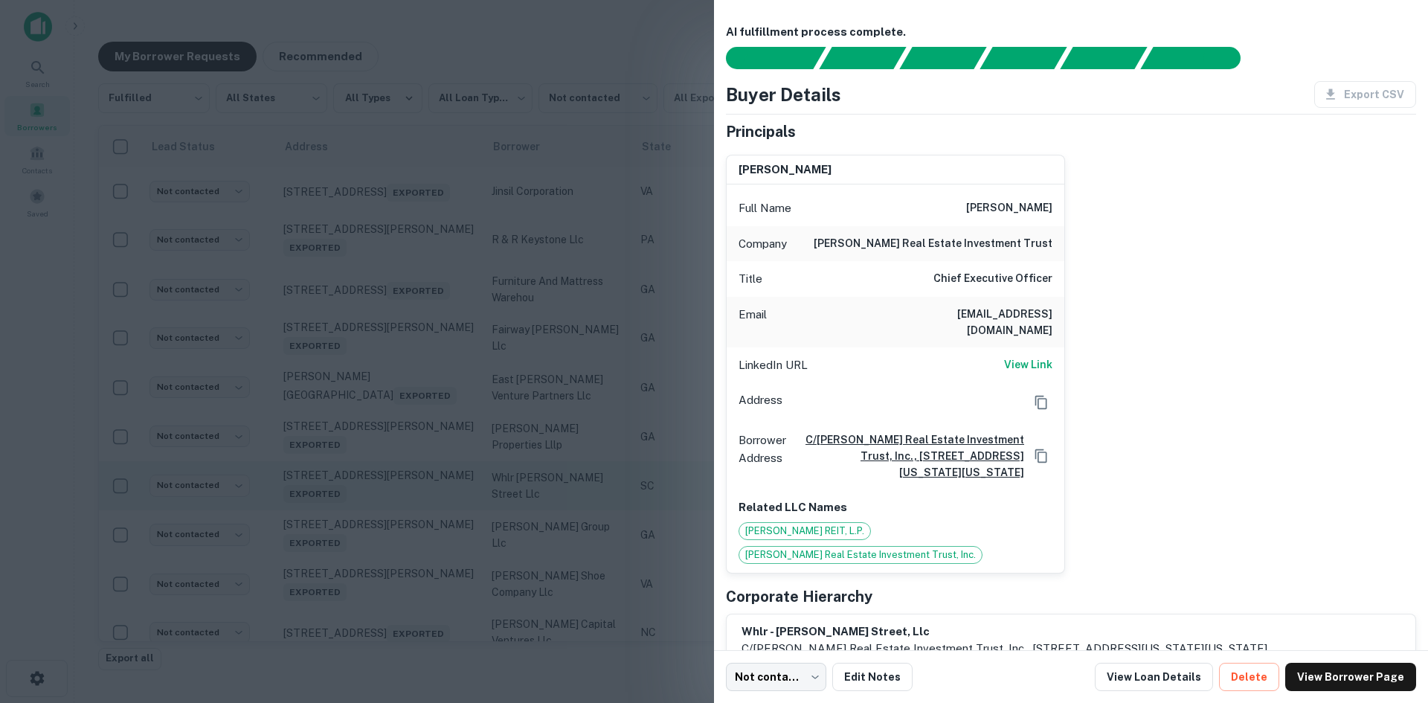
click at [418, 577] on div at bounding box center [714, 351] width 1428 height 703
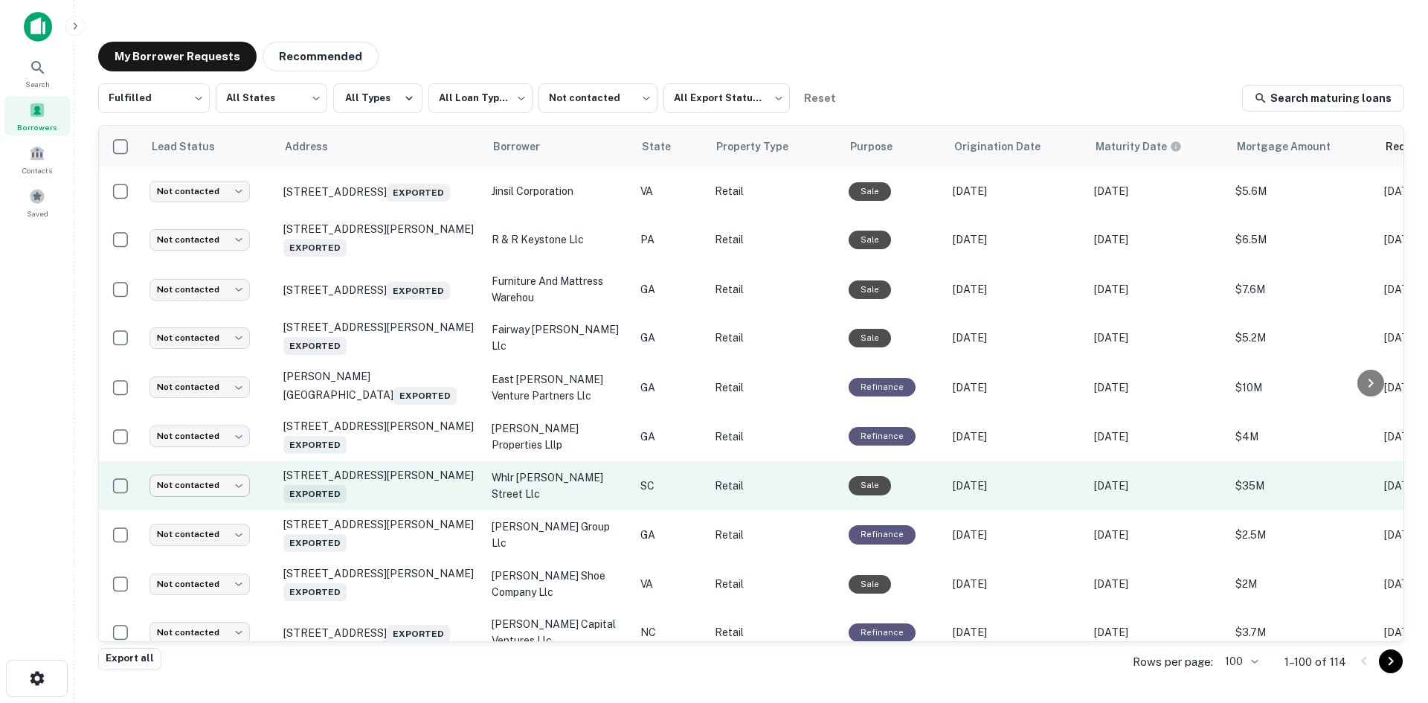
click at [244, 555] on body "**********" at bounding box center [714, 351] width 1428 height 703
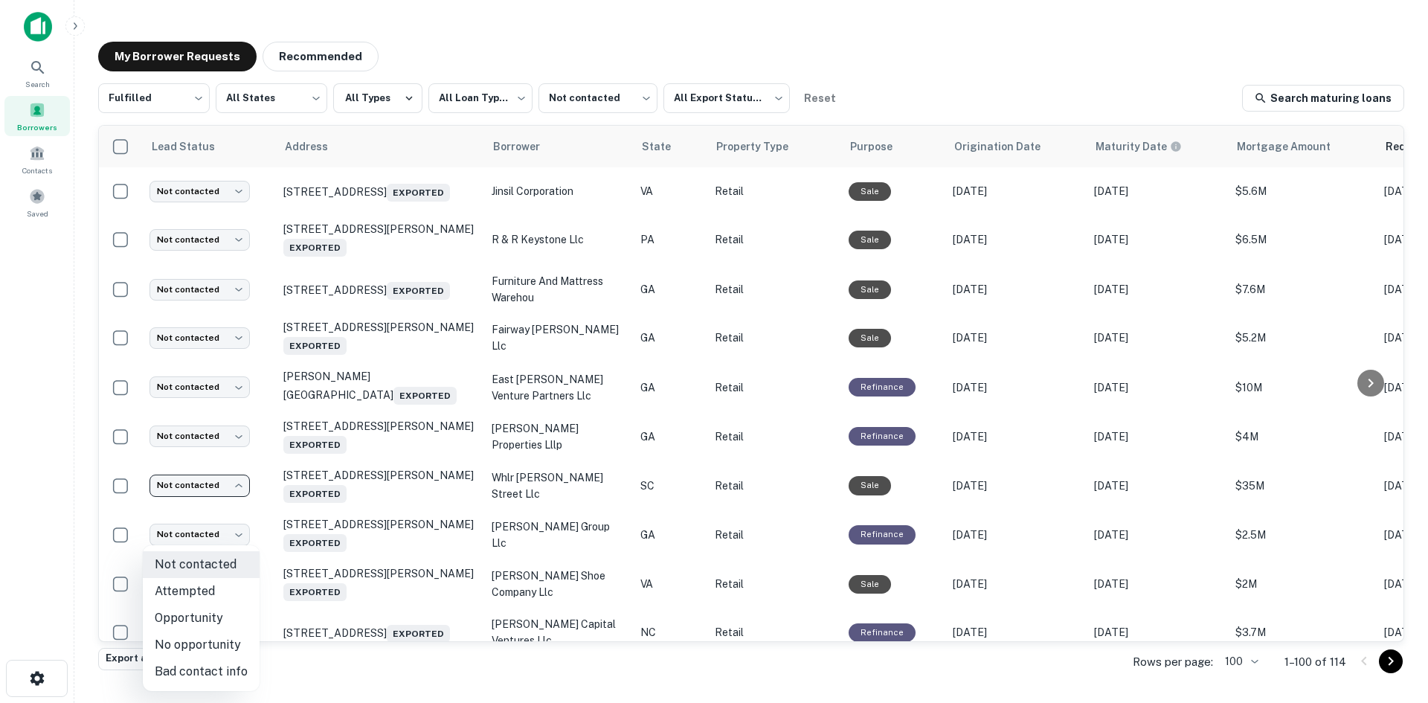
click at [233, 641] on li "No opportunity" at bounding box center [201, 644] width 117 height 27
type input "**********"
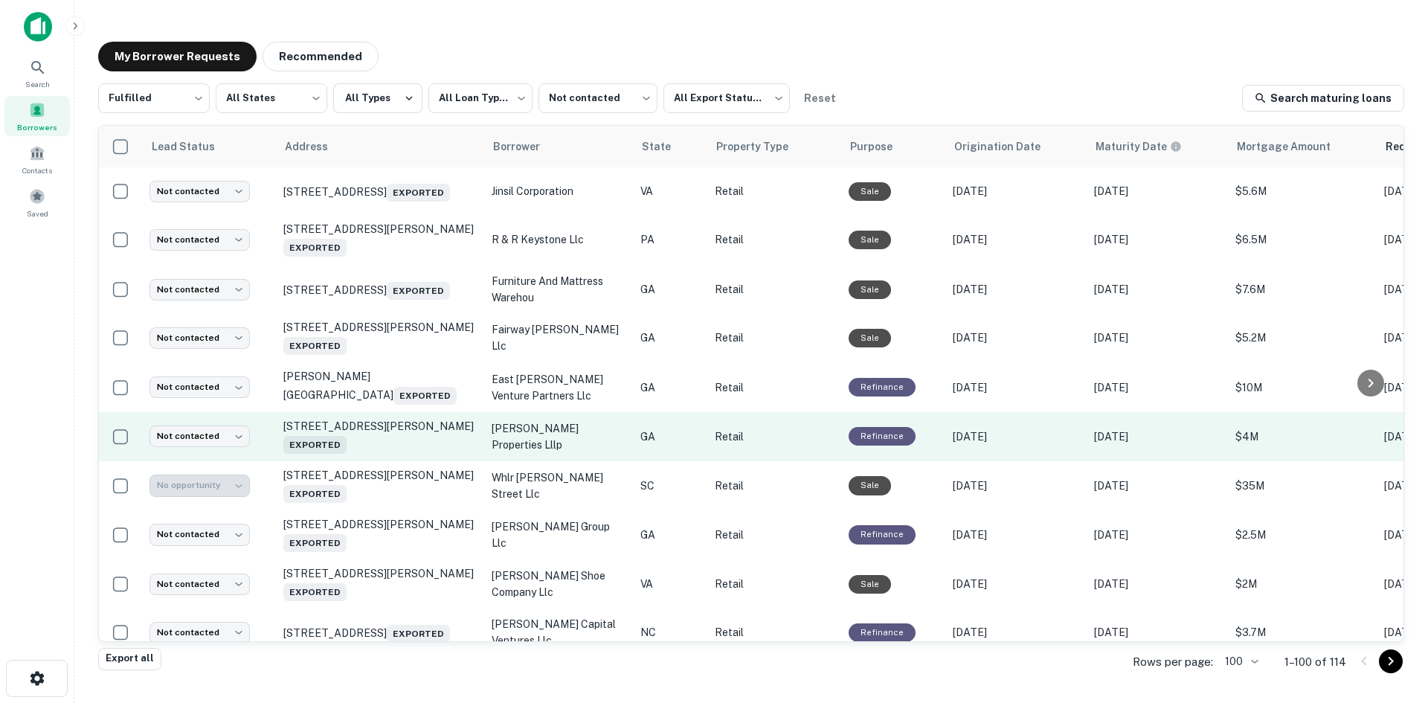
click at [381, 461] on td "94 Cobb Pkwy N Marietta, GA 30062 Exported" at bounding box center [380, 436] width 208 height 49
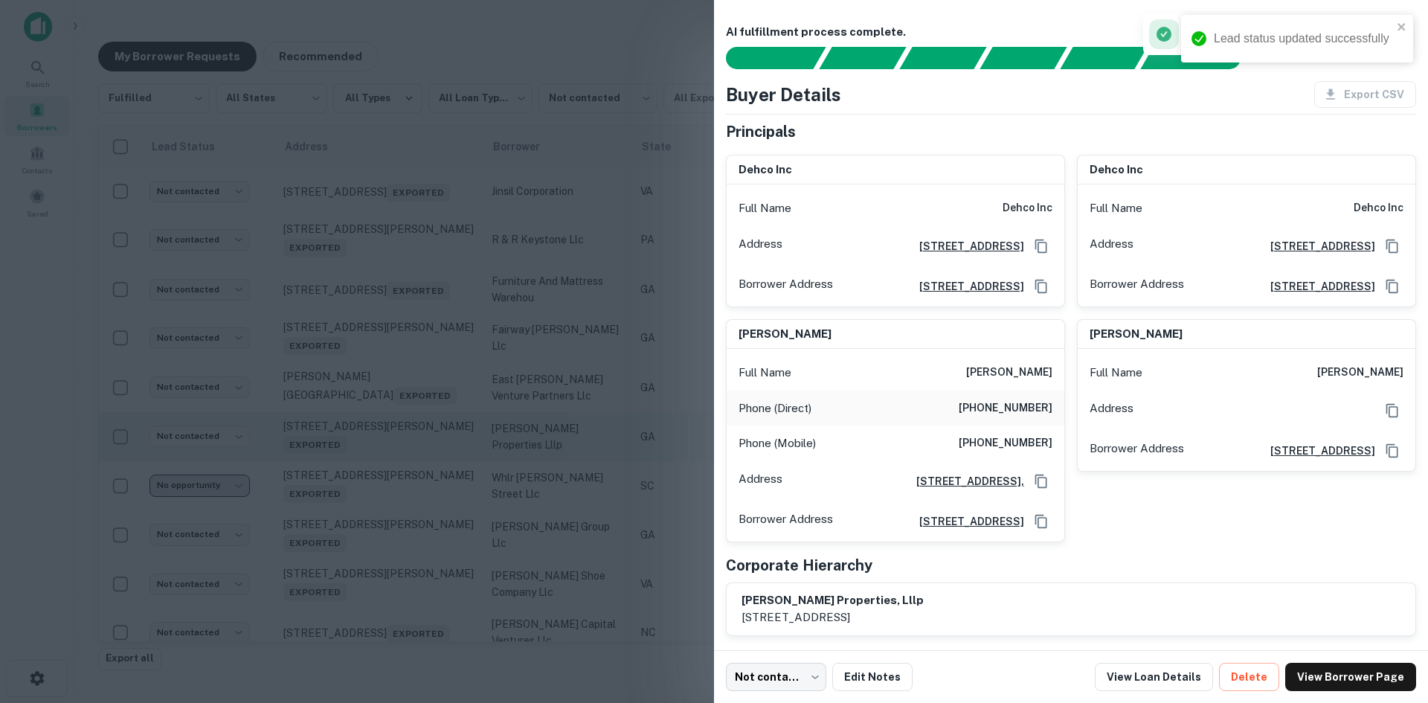
click at [381, 526] on div at bounding box center [714, 351] width 1428 height 703
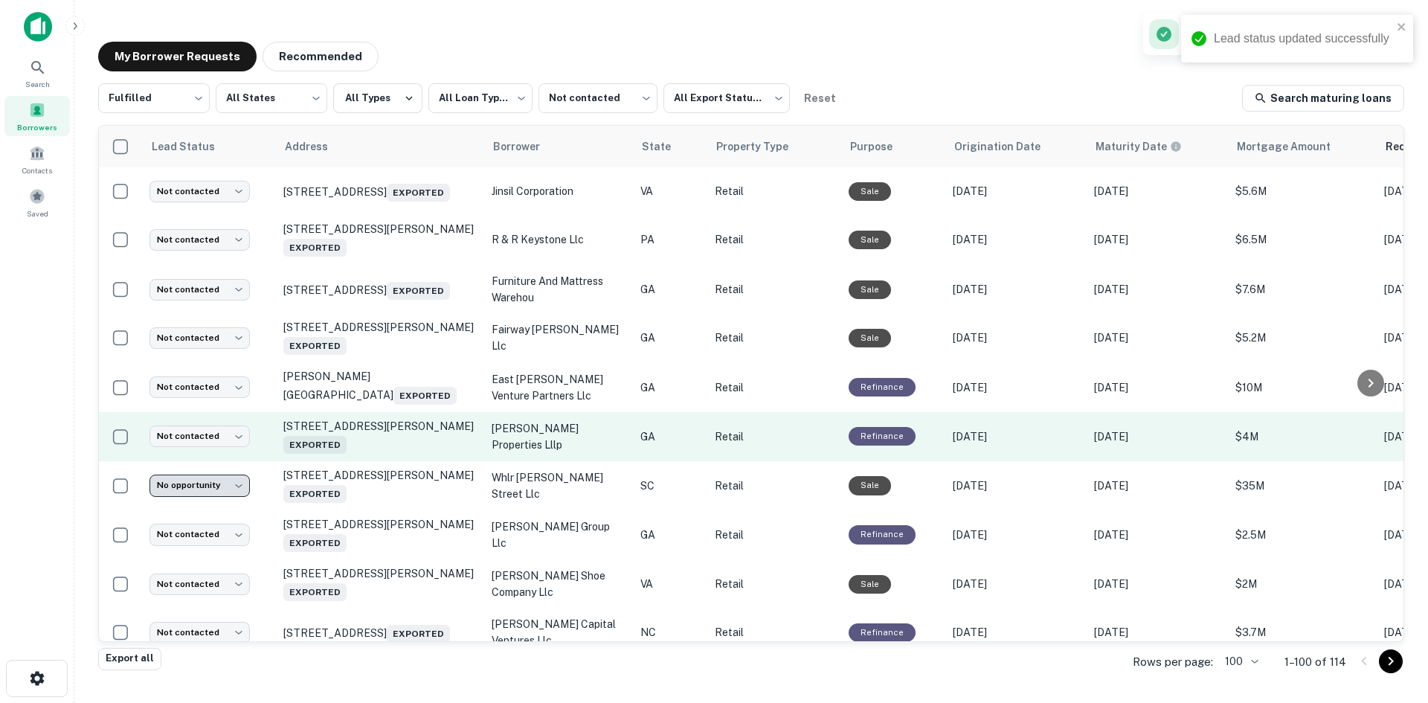
scroll to position [1694, 0]
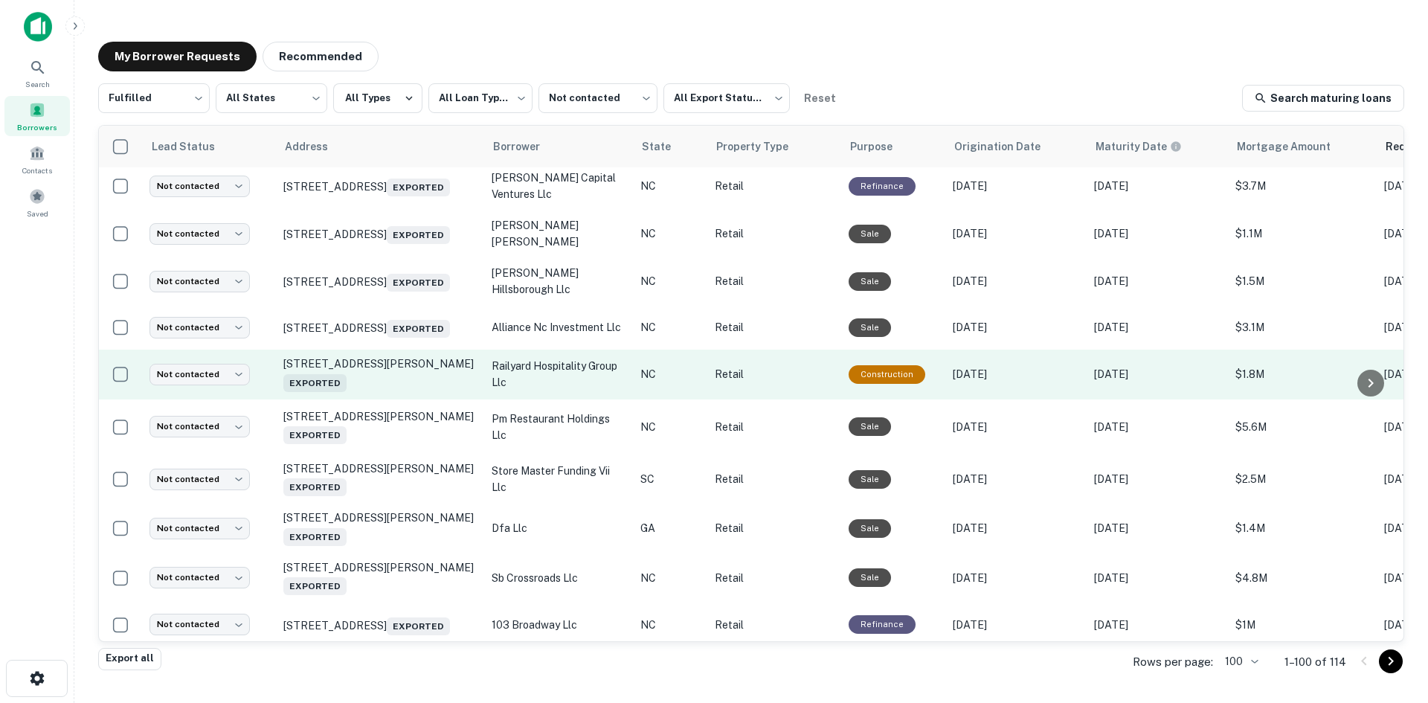
click at [402, 399] on td "141 Richardson Blvd Black Mountain, NC 28711 Exported" at bounding box center [380, 373] width 208 height 49
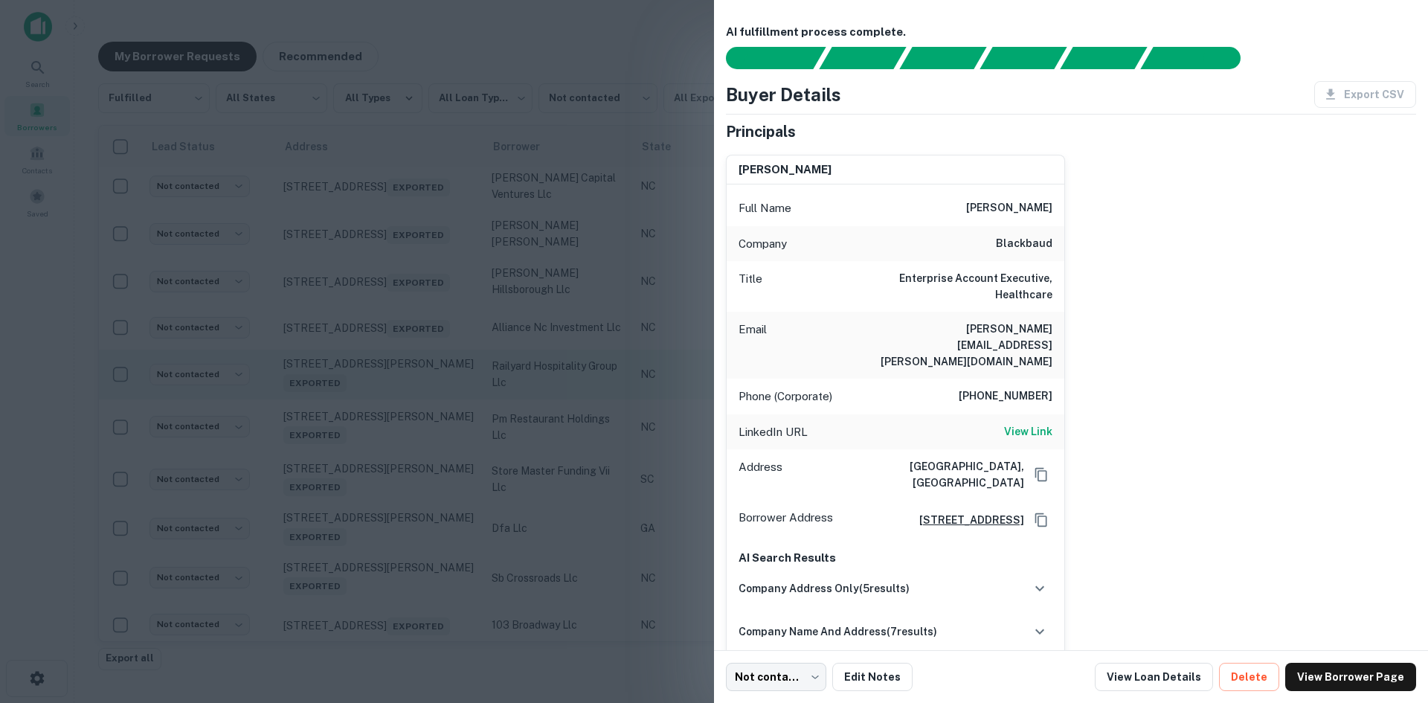
click at [402, 481] on div at bounding box center [714, 351] width 1428 height 703
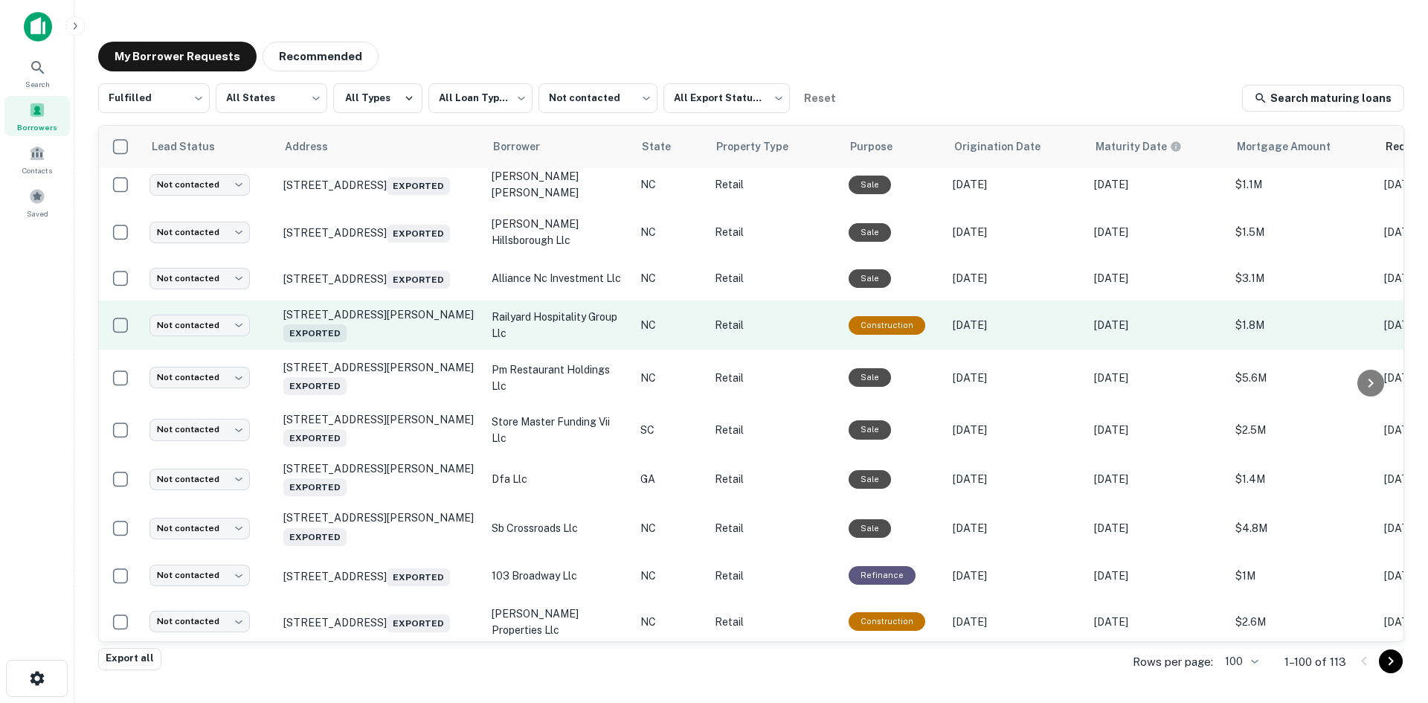
scroll to position [1868, 0]
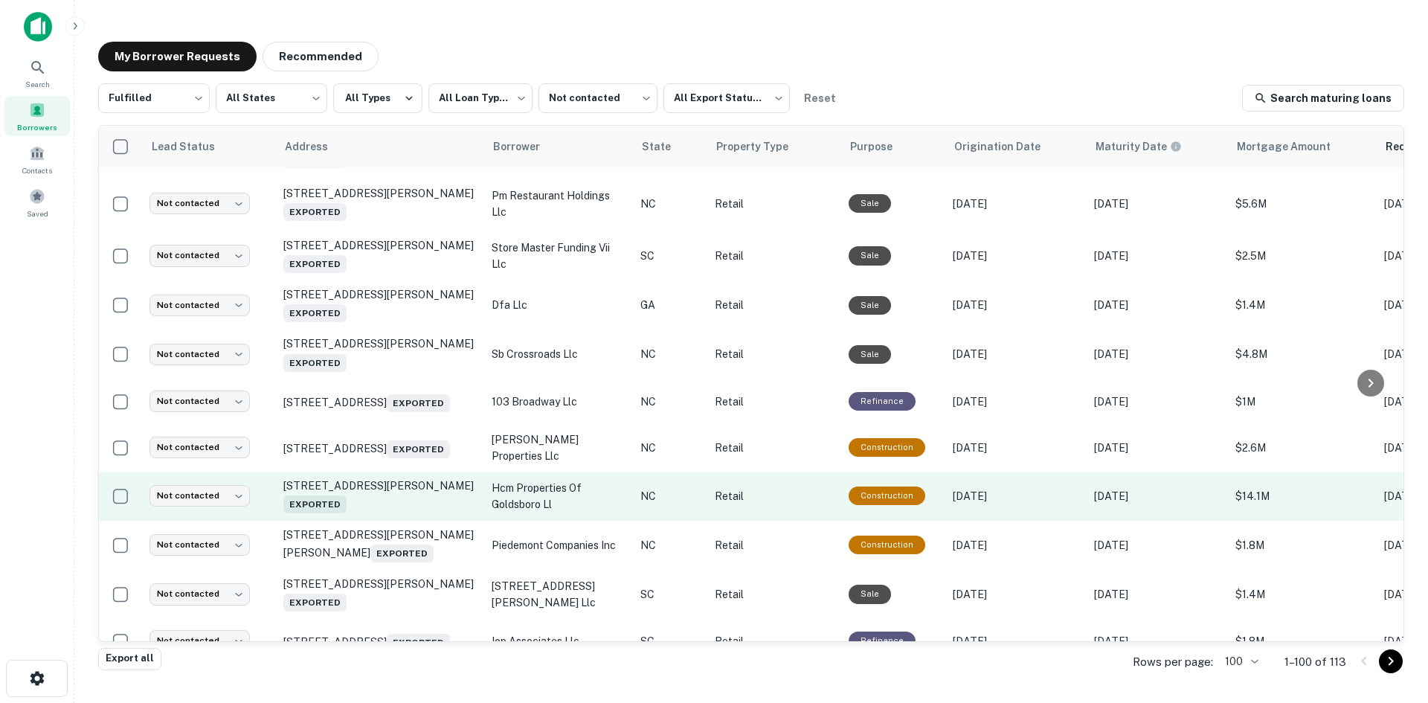
click at [404, 520] on td "3405 Mclain St Goldsboro, NC Exported" at bounding box center [380, 495] width 208 height 49
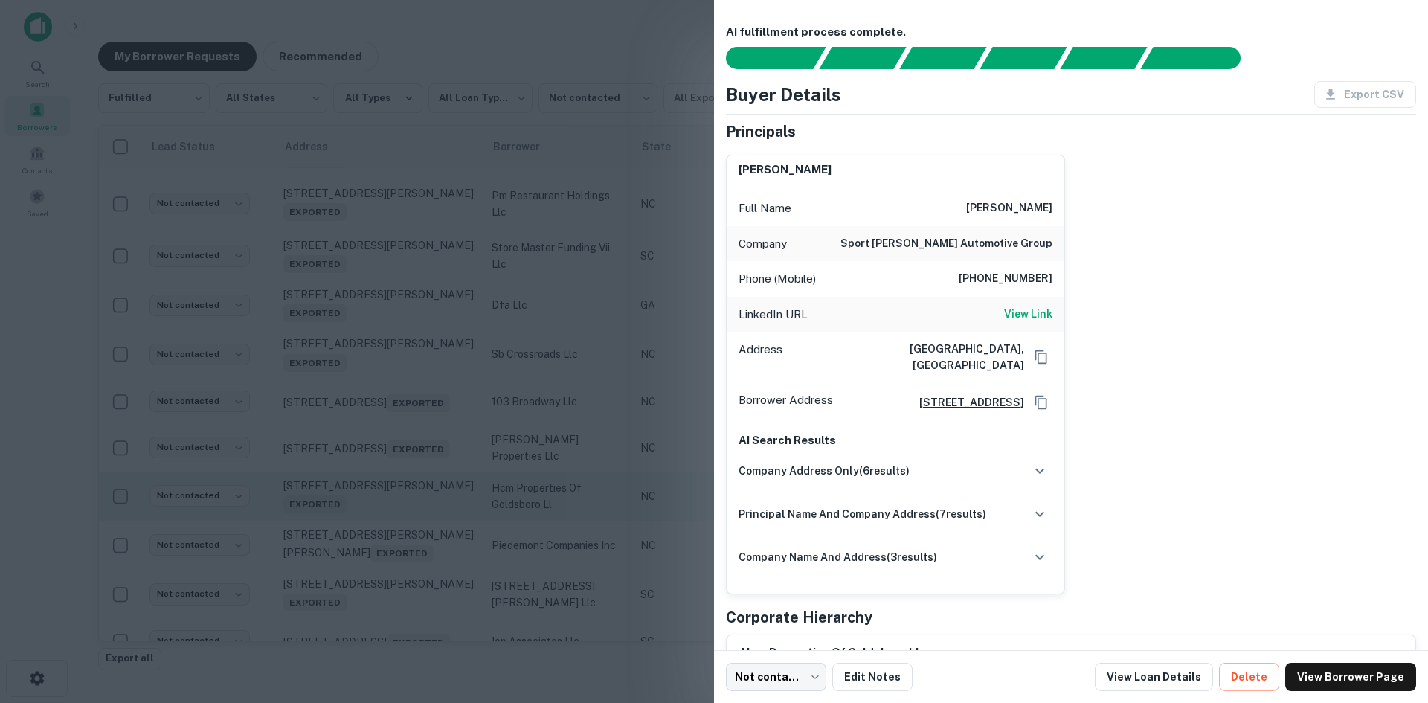
click at [404, 604] on div at bounding box center [714, 351] width 1428 height 703
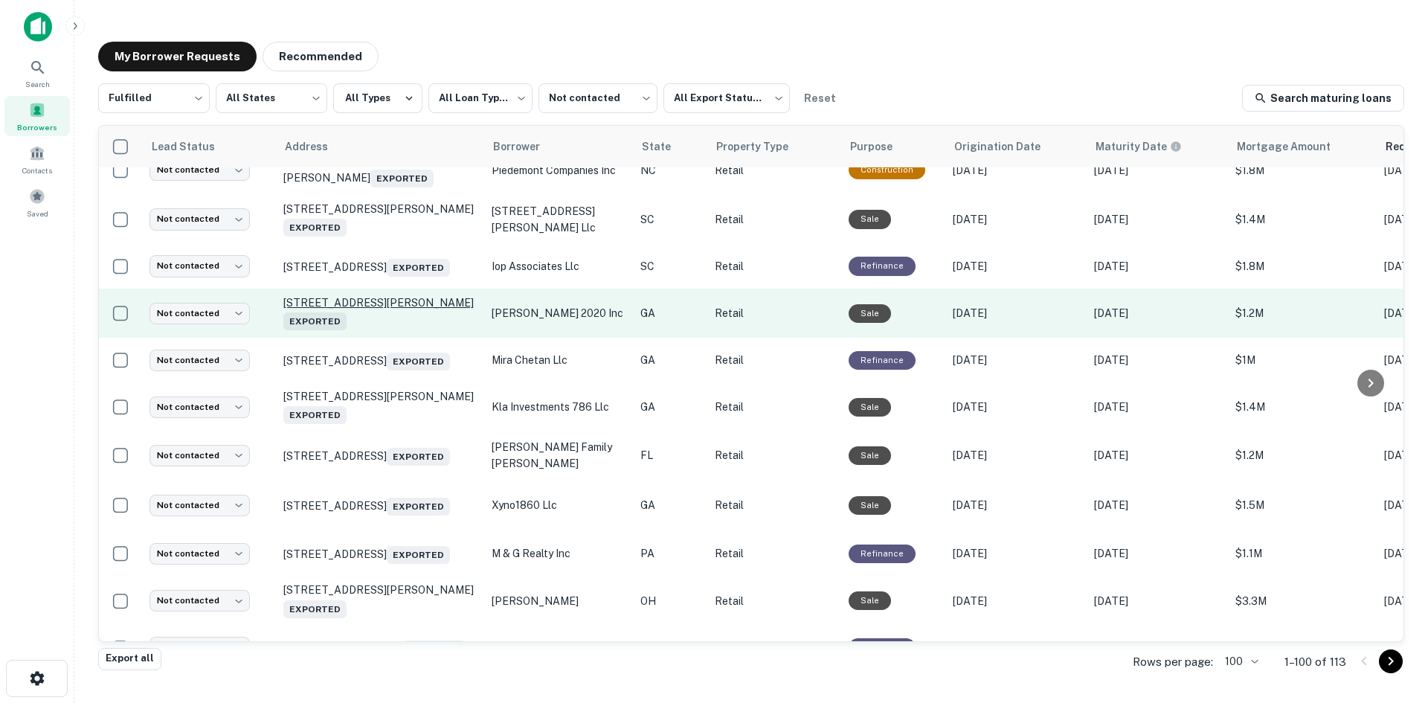
scroll to position [2463, 0]
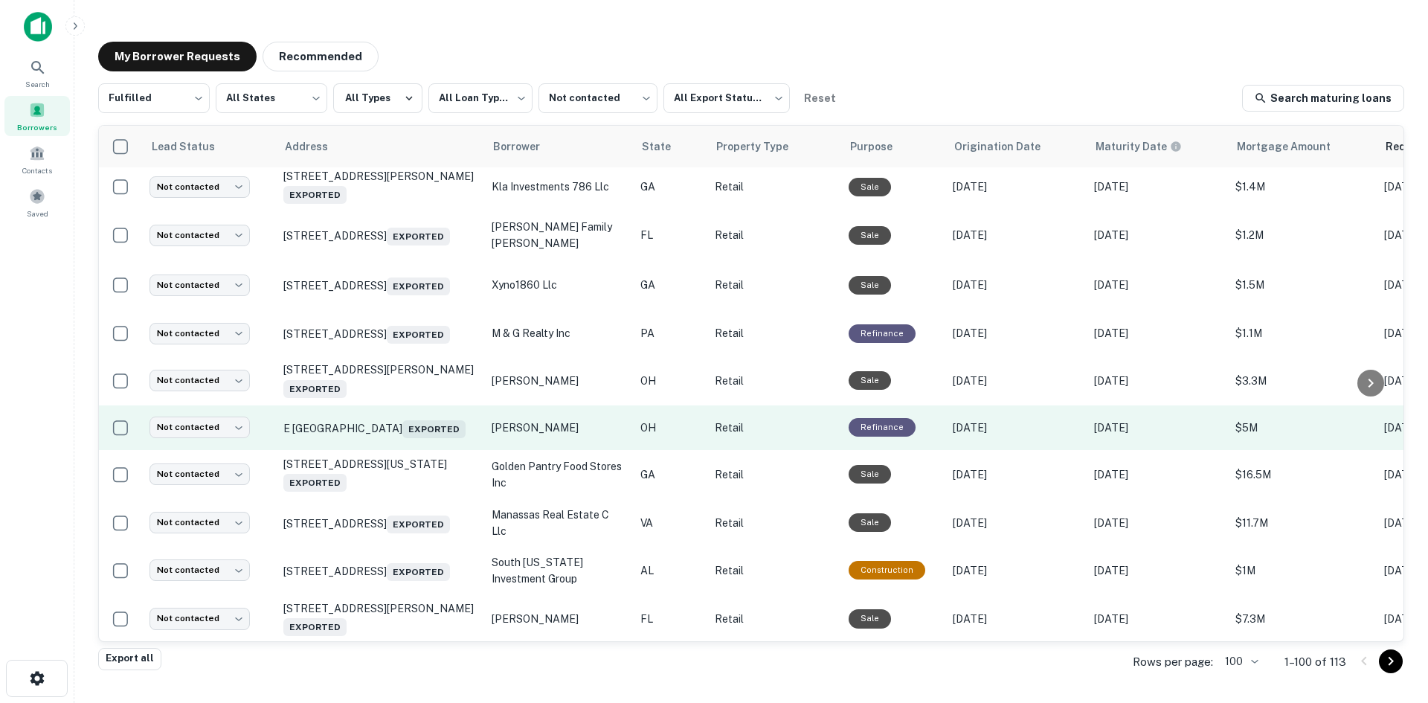
click at [395, 450] on td "E Fifth St Marysville, OH 43040 Exported" at bounding box center [380, 427] width 208 height 45
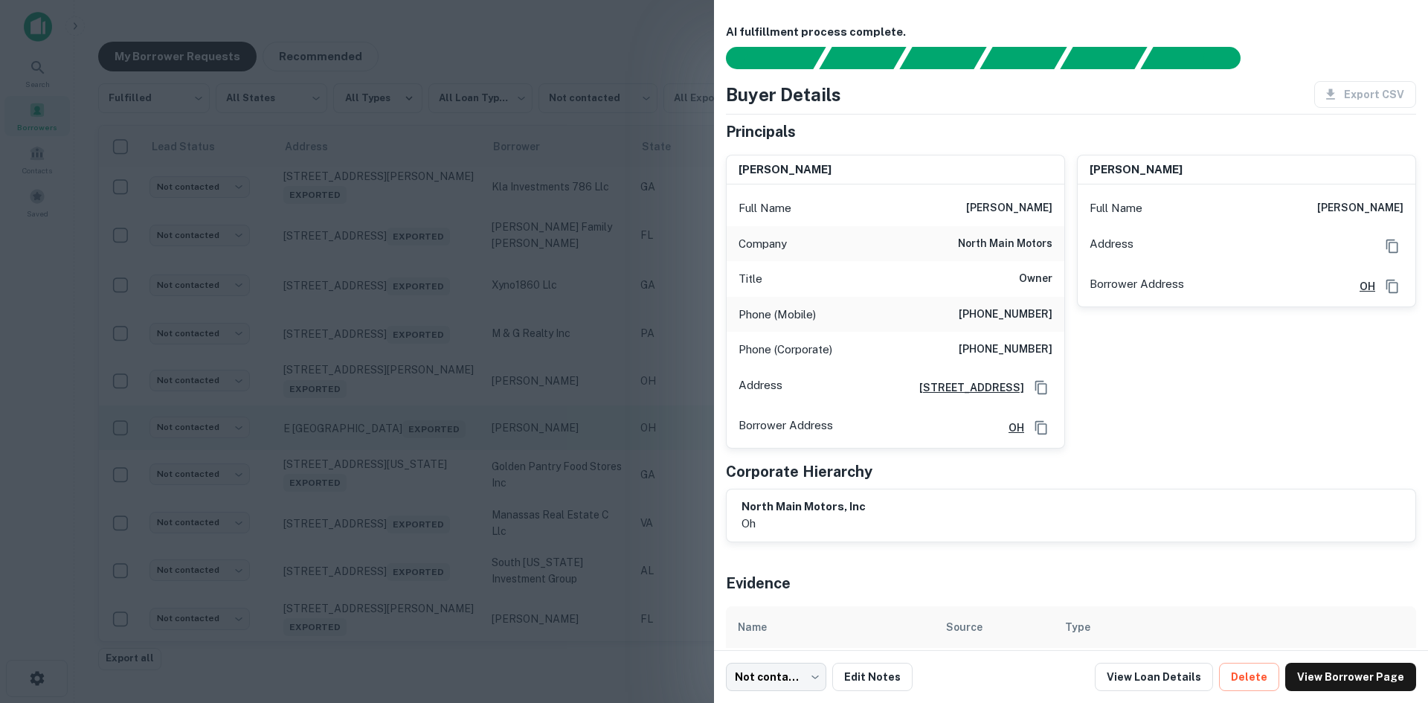
click at [395, 555] on div at bounding box center [714, 351] width 1428 height 703
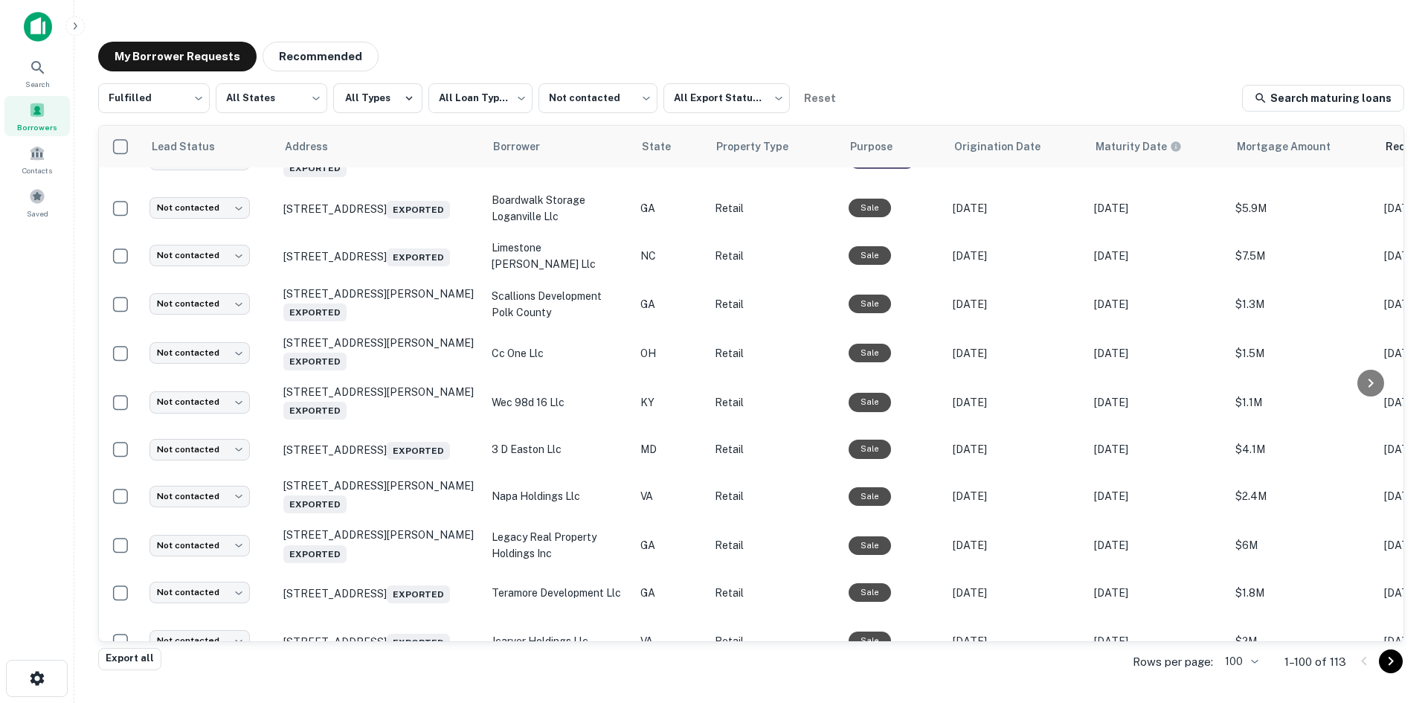
scroll to position [3355, 0]
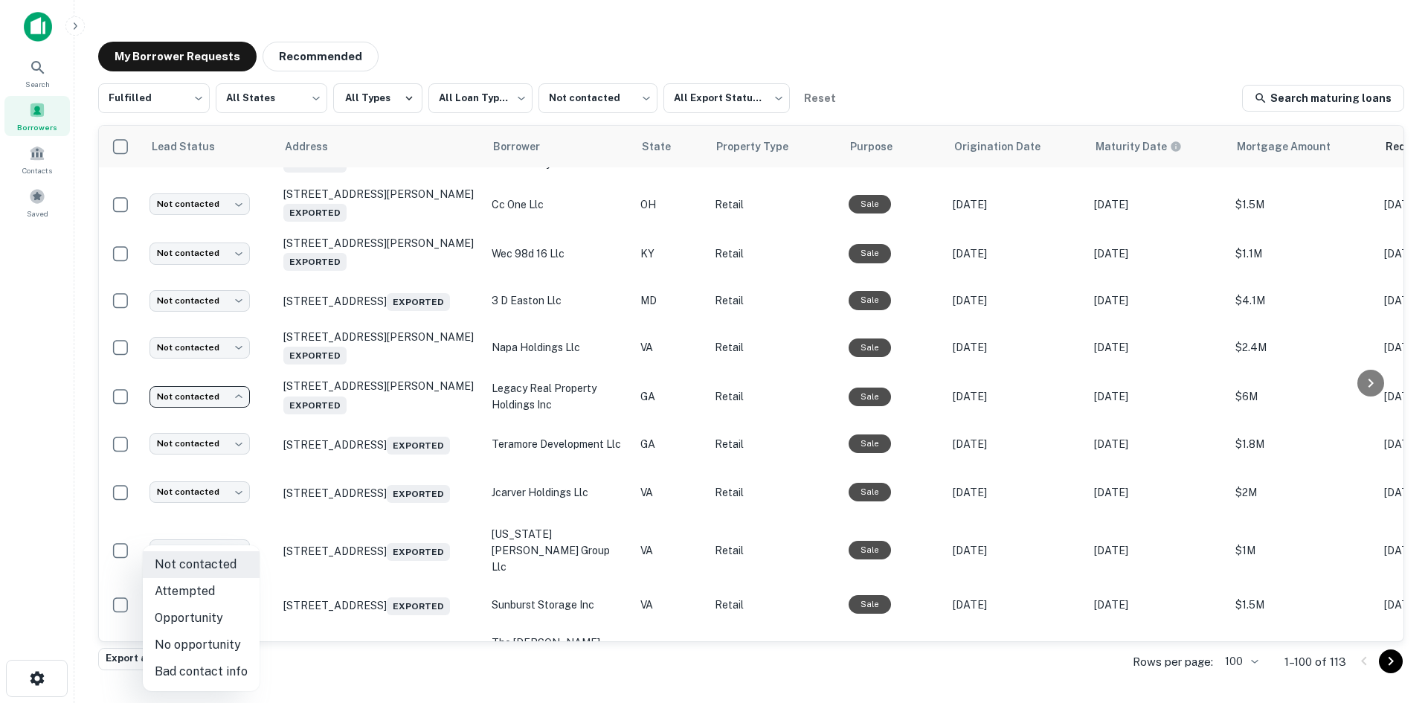
click at [228, 538] on body "**********" at bounding box center [714, 351] width 1428 height 703
click at [216, 636] on li "No opportunity" at bounding box center [201, 644] width 117 height 27
type input "**********"
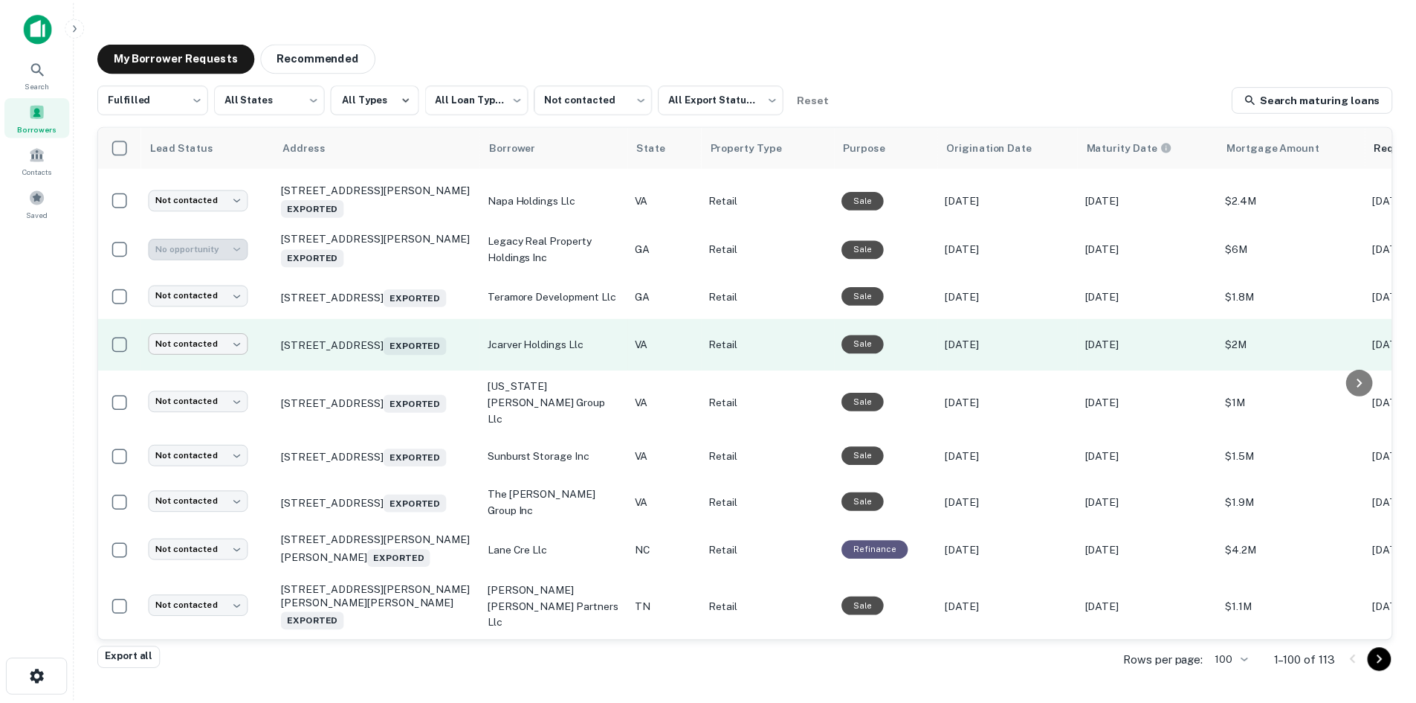
scroll to position [3503, 0]
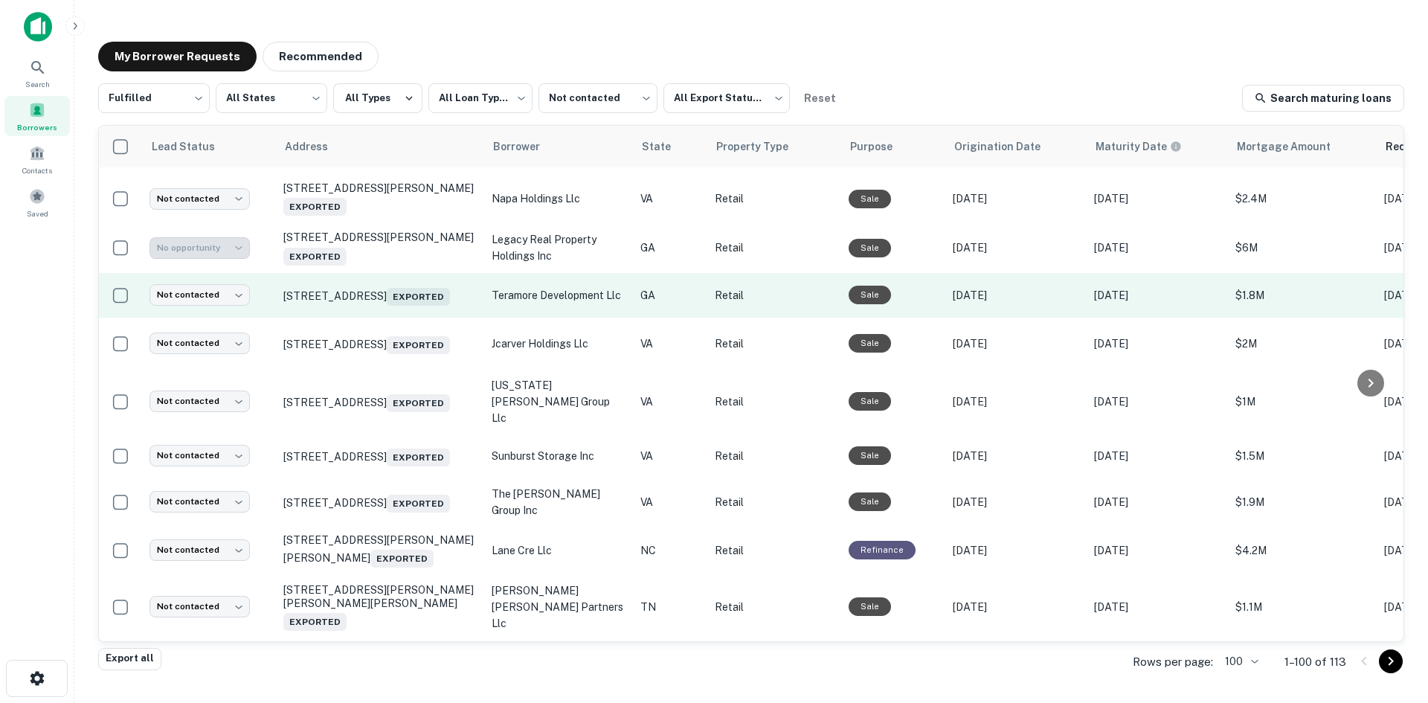
click at [233, 317] on td "Not contacted **** ​" at bounding box center [209, 295] width 134 height 45
click at [212, 449] on body "**********" at bounding box center [714, 351] width 1428 height 703
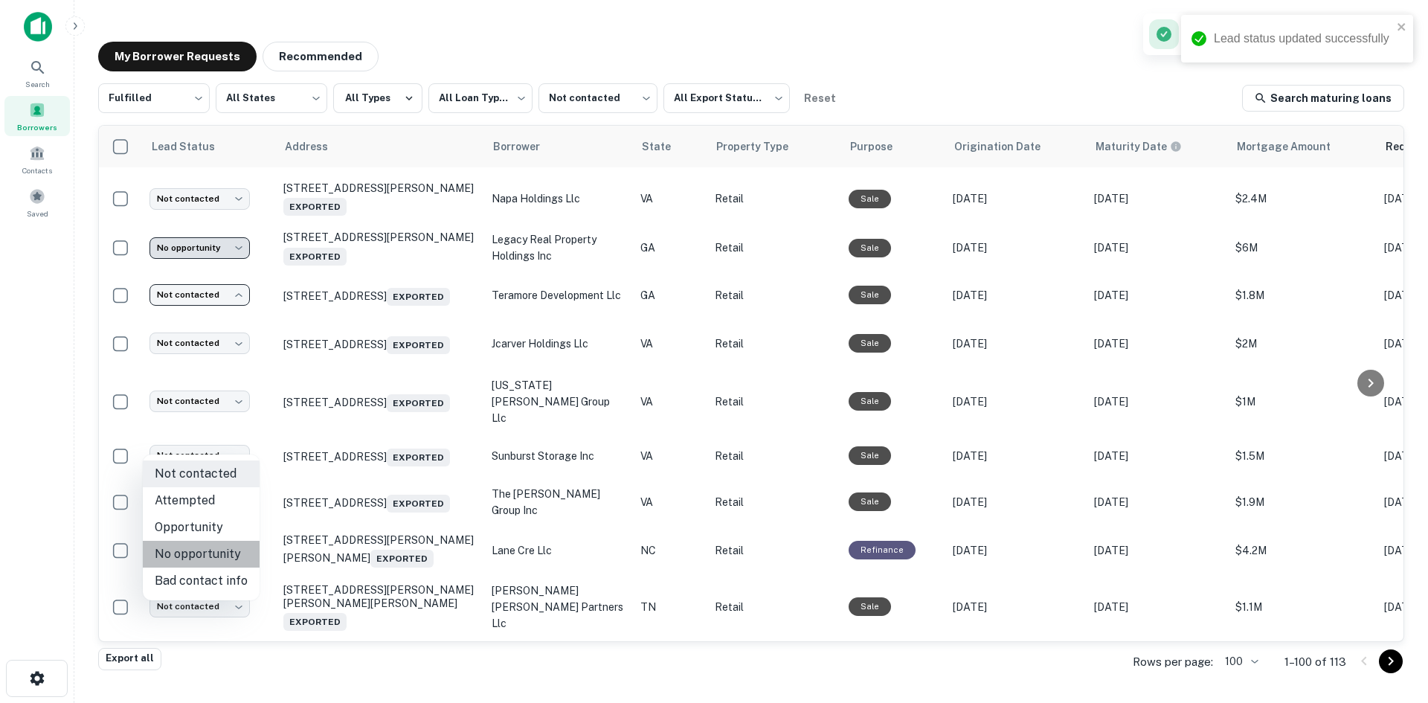
click at [220, 554] on li "No opportunity" at bounding box center [201, 554] width 117 height 27
type input "**********"
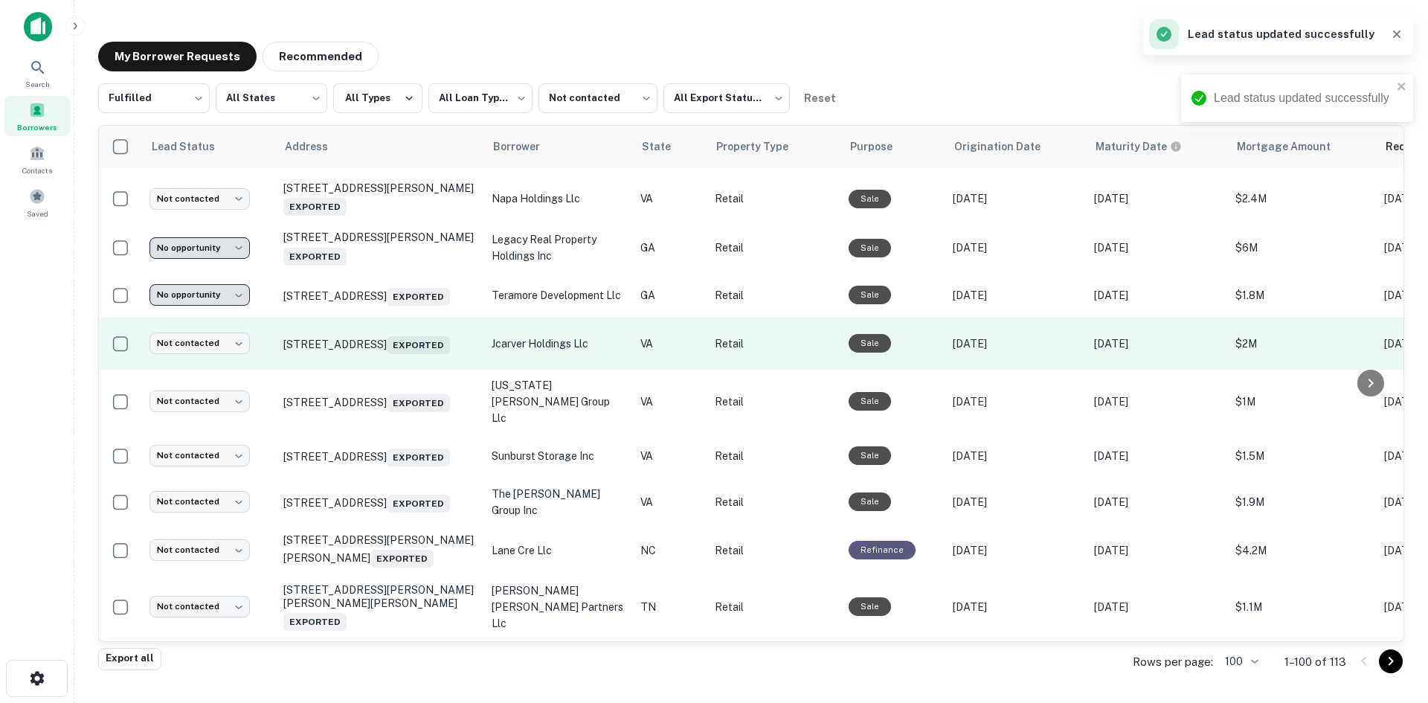
click at [398, 370] on td "1134 W Mercury Blvd Hampton, VA 23666 Exported" at bounding box center [380, 343] width 208 height 52
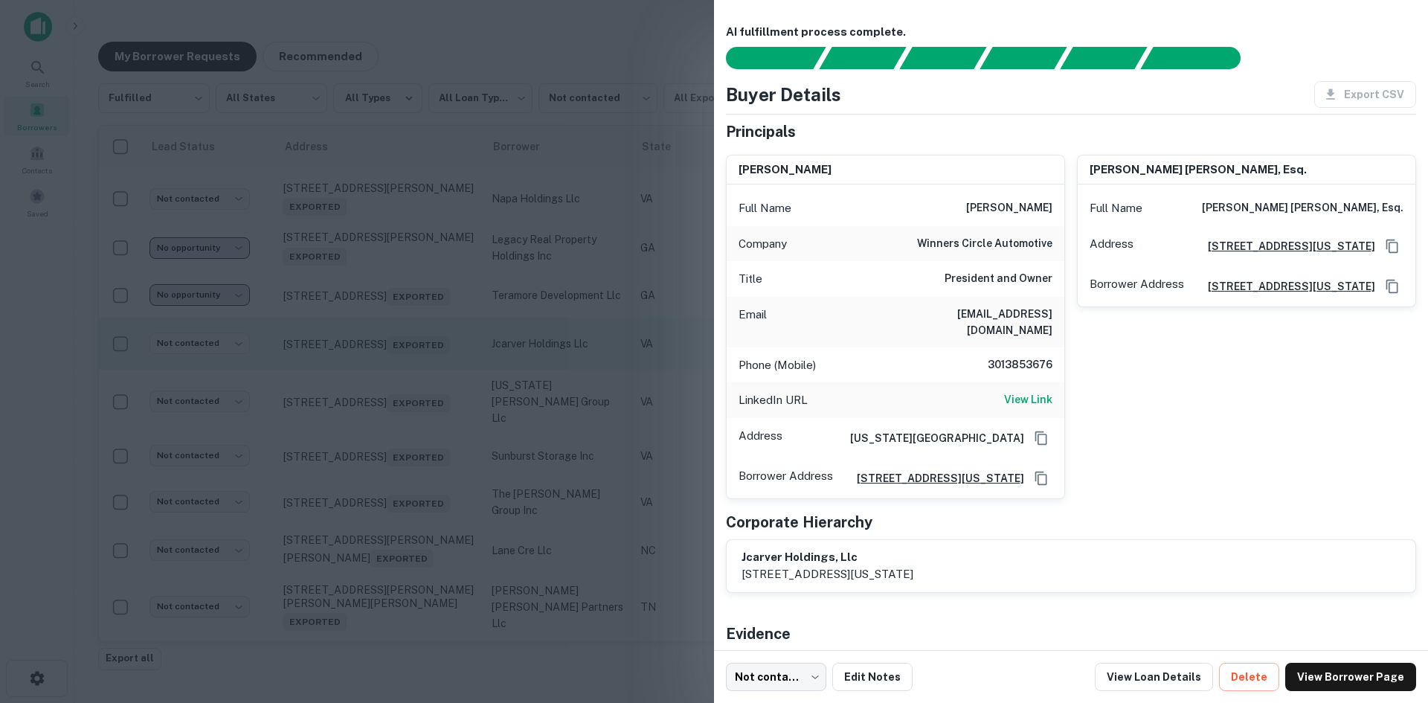
click at [398, 517] on div at bounding box center [714, 351] width 1428 height 703
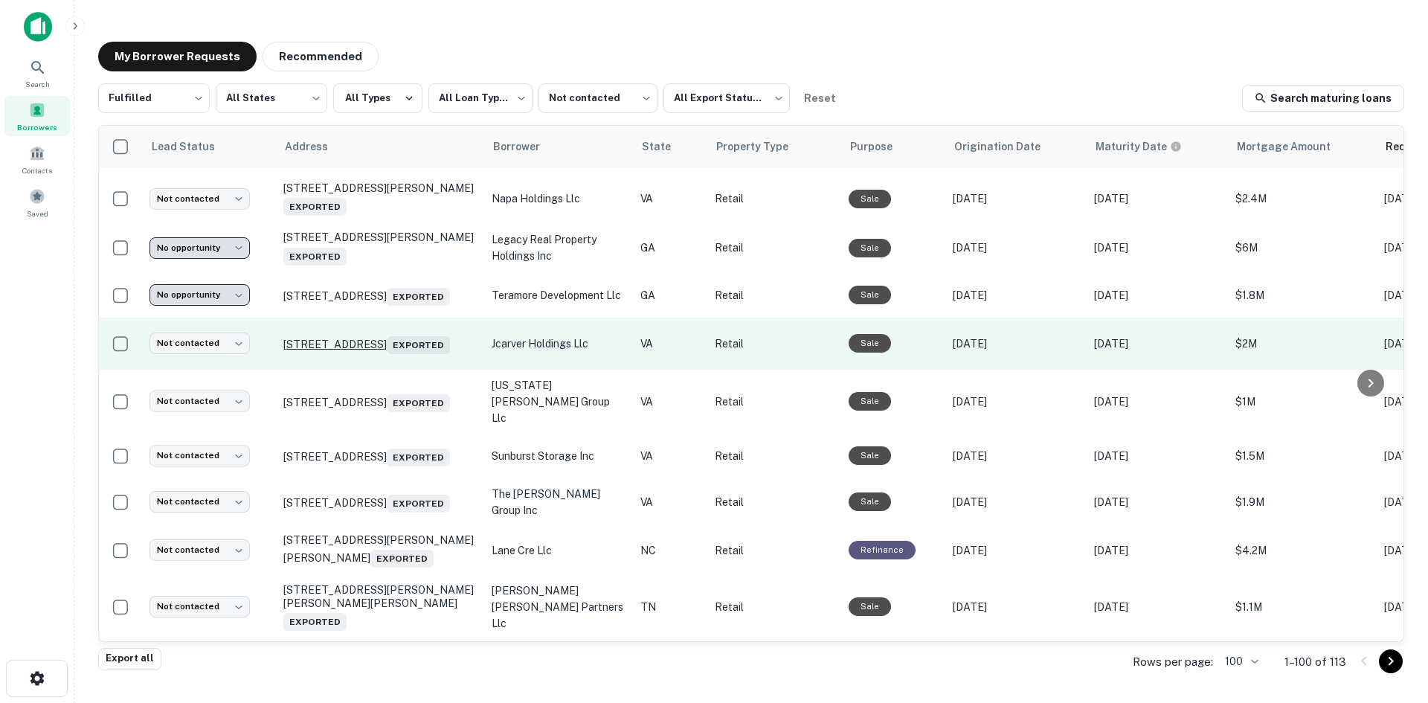
click at [401, 354] on p "1134 W Mercury Blvd Hampton, VA 23666 Exported" at bounding box center [379, 343] width 193 height 21
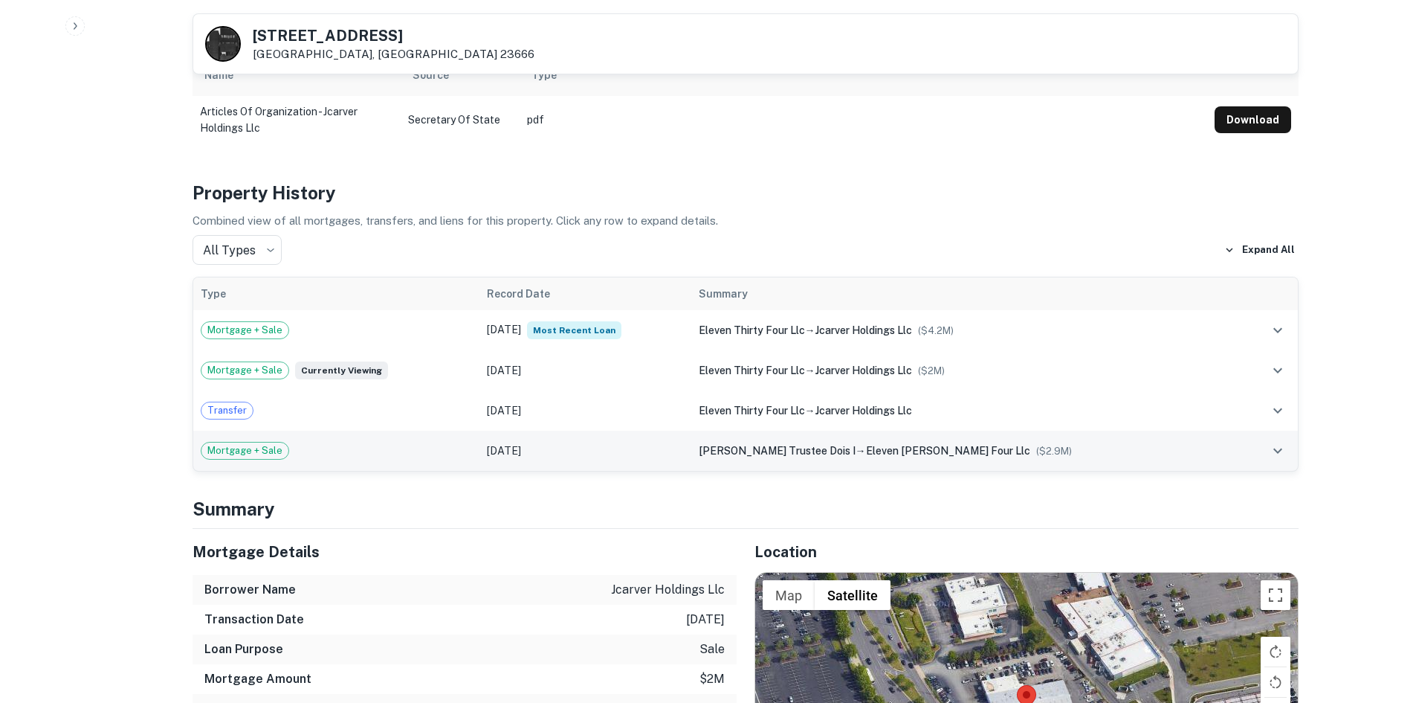
scroll to position [892, 0]
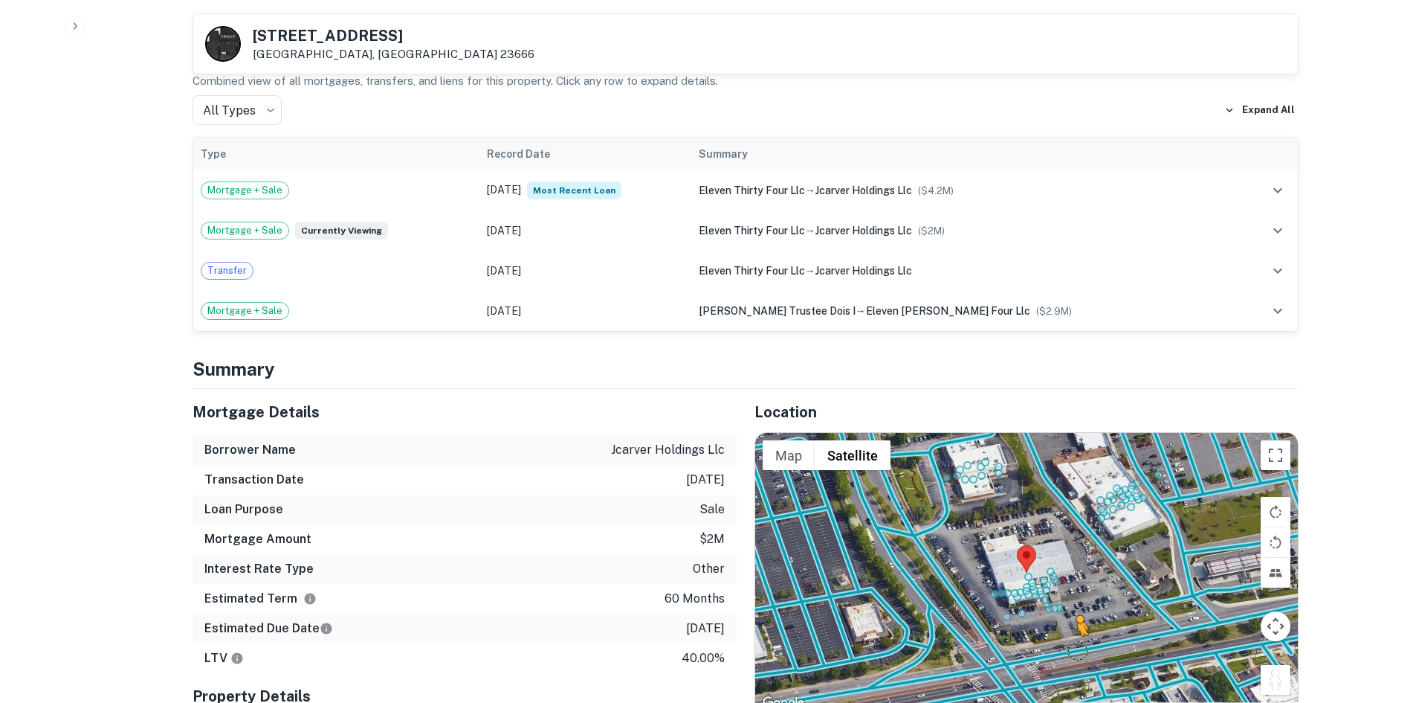
drag, startPoint x: 1277, startPoint y: 667, endPoint x: 1062, endPoint y: 631, distance: 218.6
click at [1062, 631] on div "To activate drag with keyboard, press Alt + Enter. Once in keyboard drag state,…" at bounding box center [1026, 573] width 543 height 280
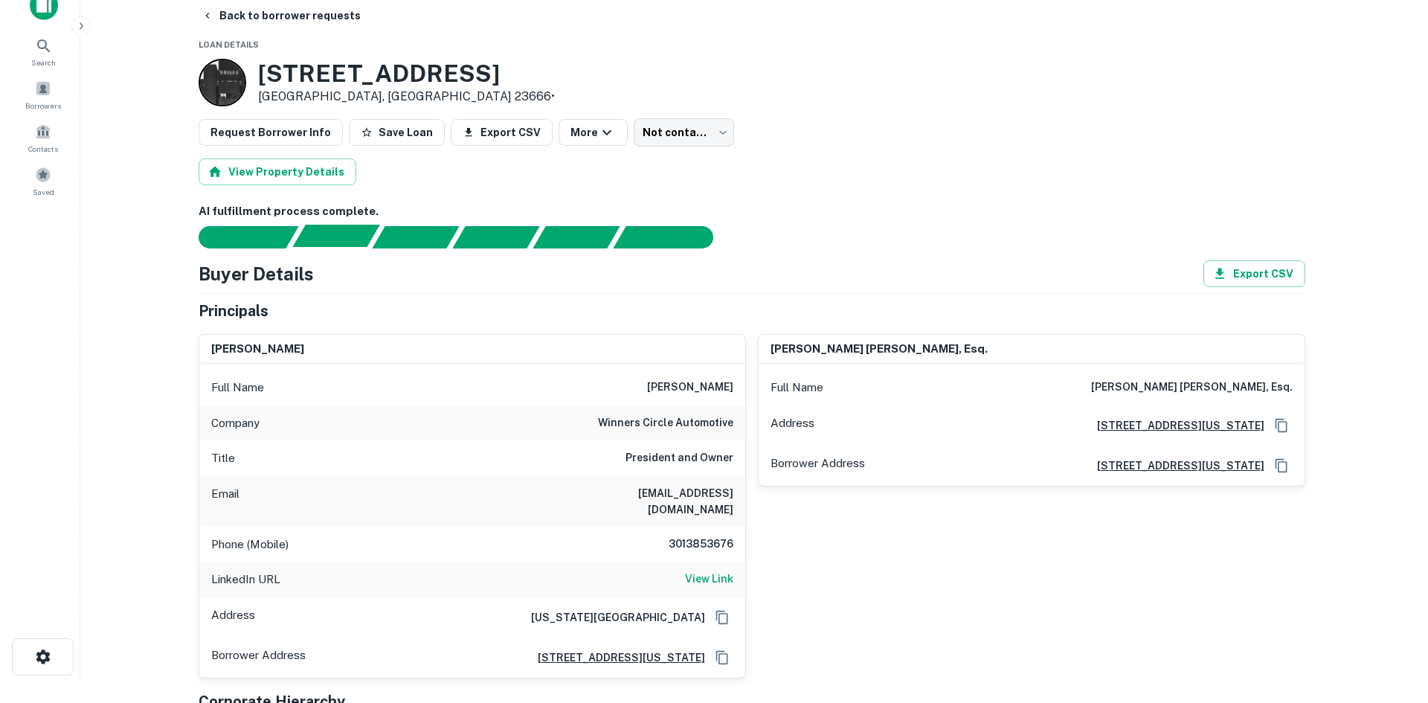
scroll to position [0, 0]
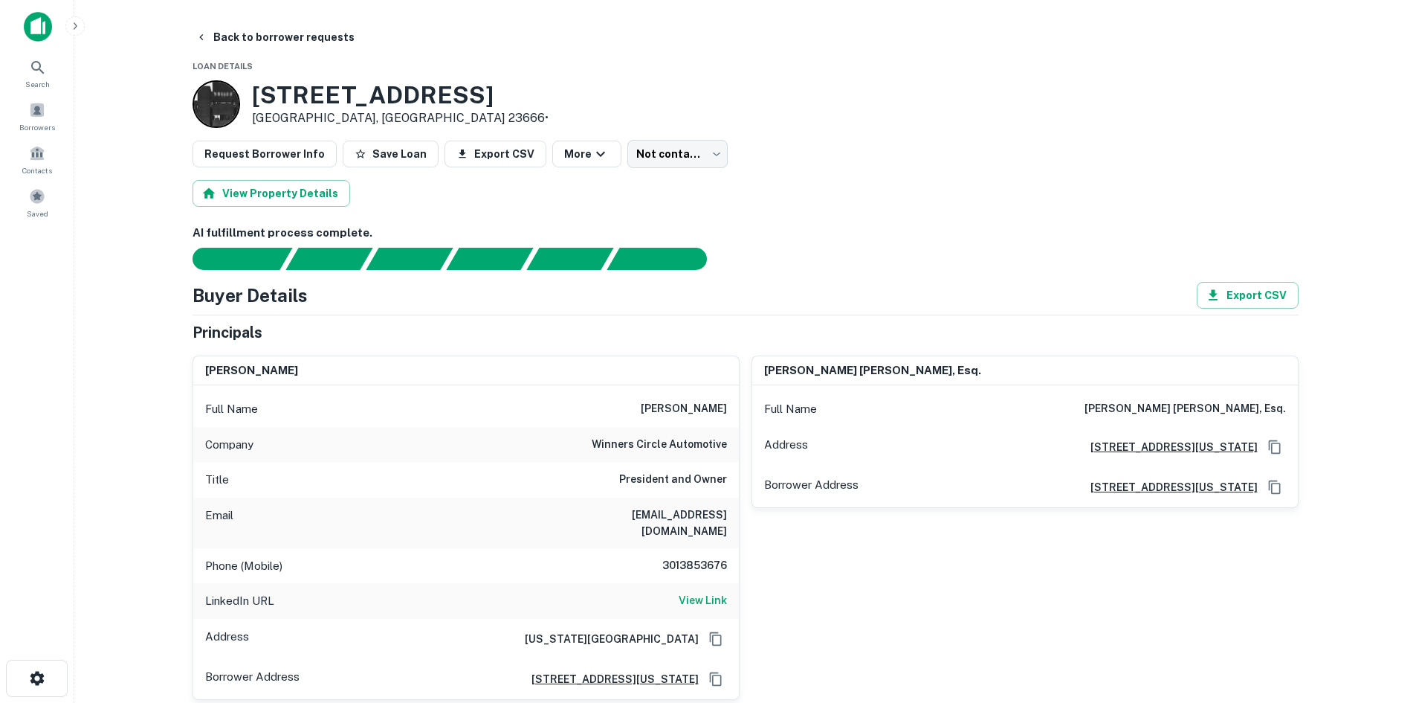
click at [284, 22] on main "Back to borrower requests Loan Details 1134 W MERCURY BLVD Hampton, VA 23666 • …" at bounding box center [745, 351] width 1342 height 703
click at [274, 29] on button "Back to borrower requests" at bounding box center [275, 37] width 171 height 27
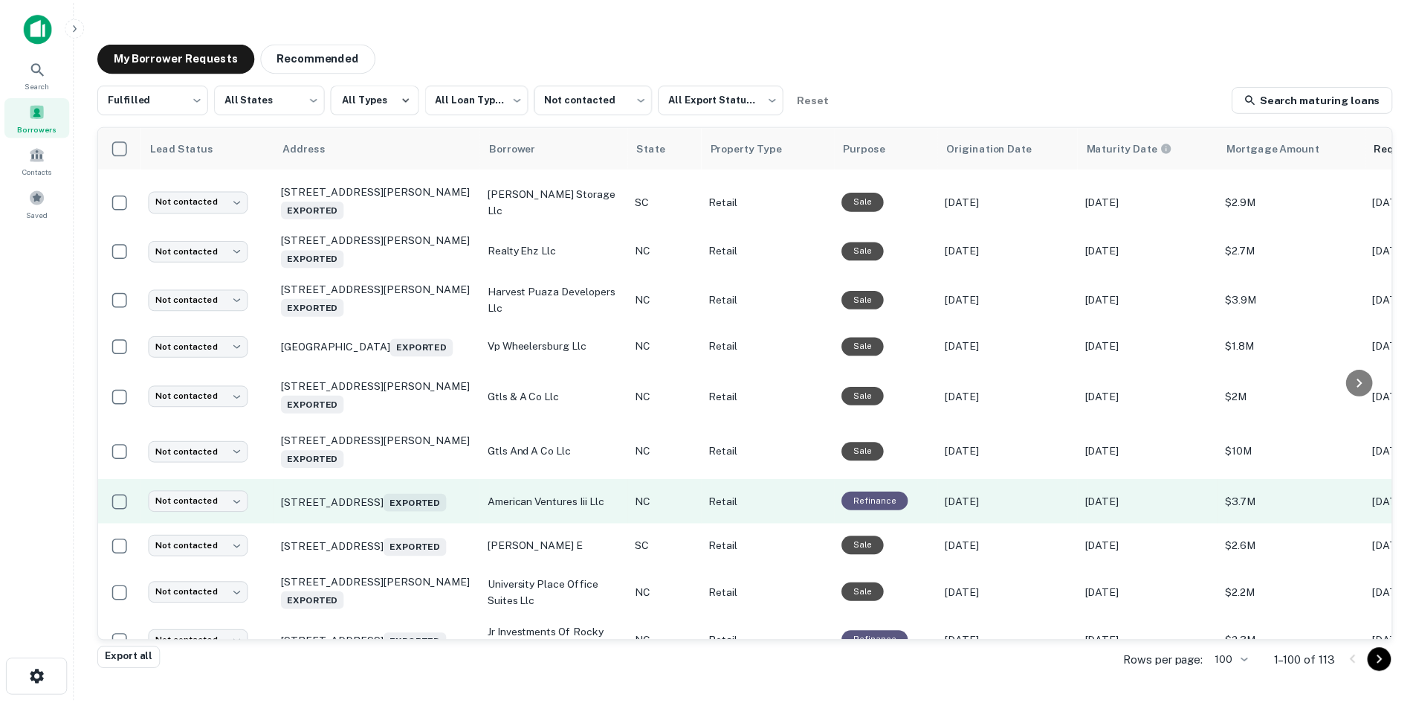
scroll to position [4396, 0]
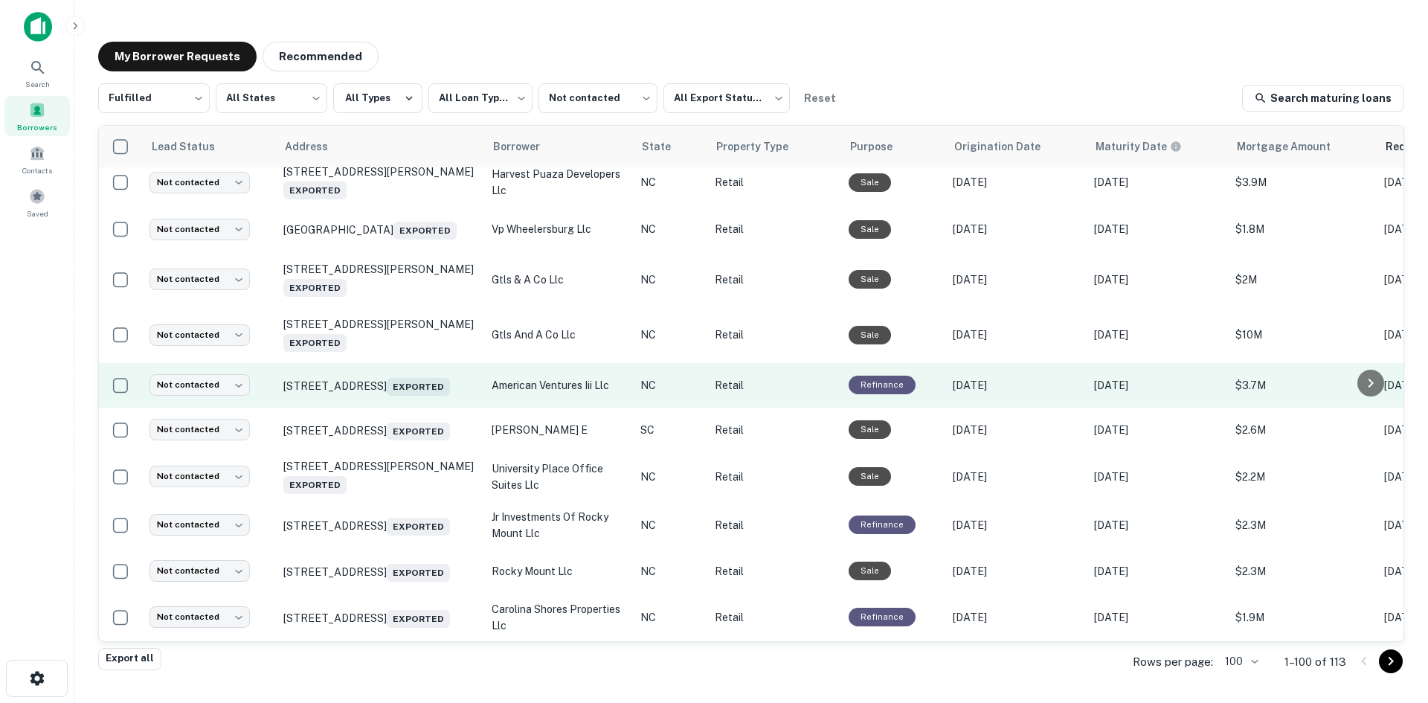
click at [410, 407] on td "1203 N Brightleaf Blvd Smithfield, NC 27577 Exported" at bounding box center [380, 385] width 208 height 45
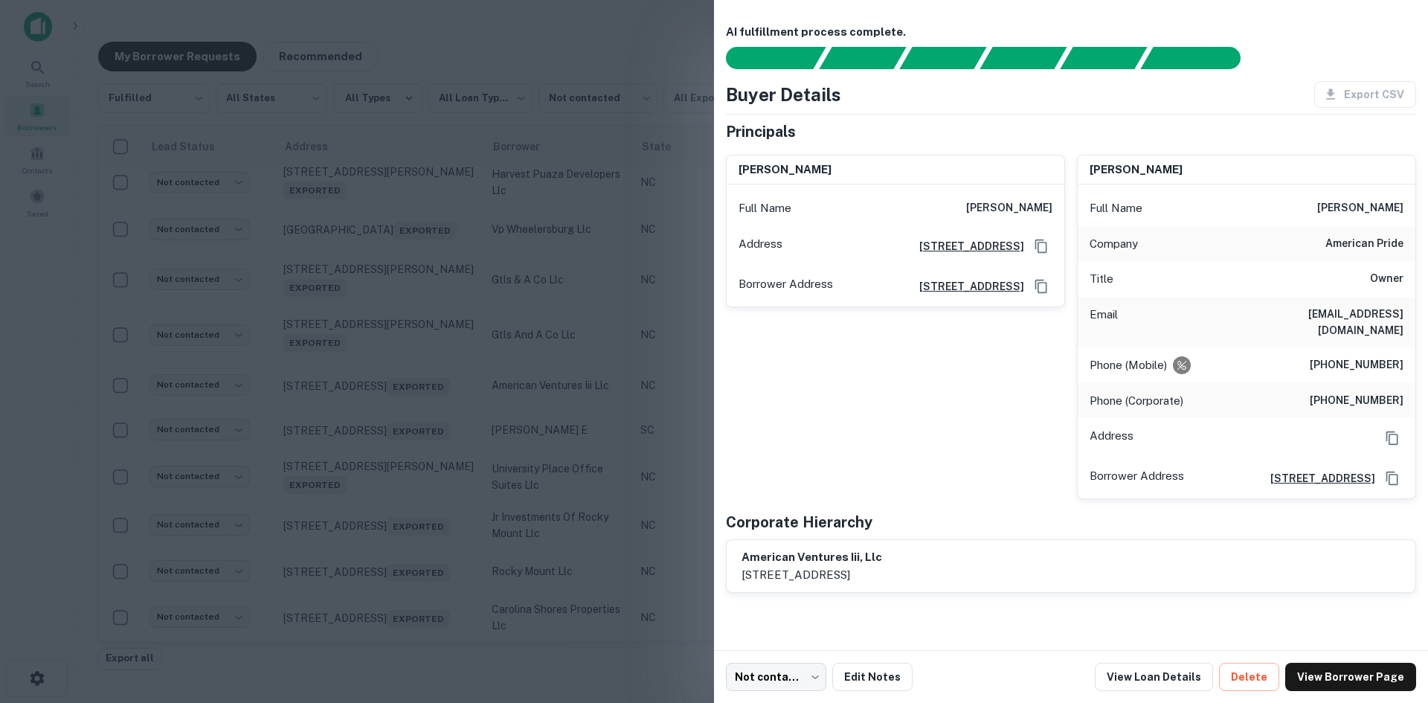
click at [1013, 207] on h6 "charles tilden bell" at bounding box center [1009, 208] width 86 height 18
click at [1011, 206] on h6 "charles tilden bell" at bounding box center [1009, 208] width 86 height 18
drag, startPoint x: 304, startPoint y: 398, endPoint x: 339, endPoint y: 486, distance: 95.1
click at [304, 398] on div at bounding box center [714, 351] width 1428 height 703
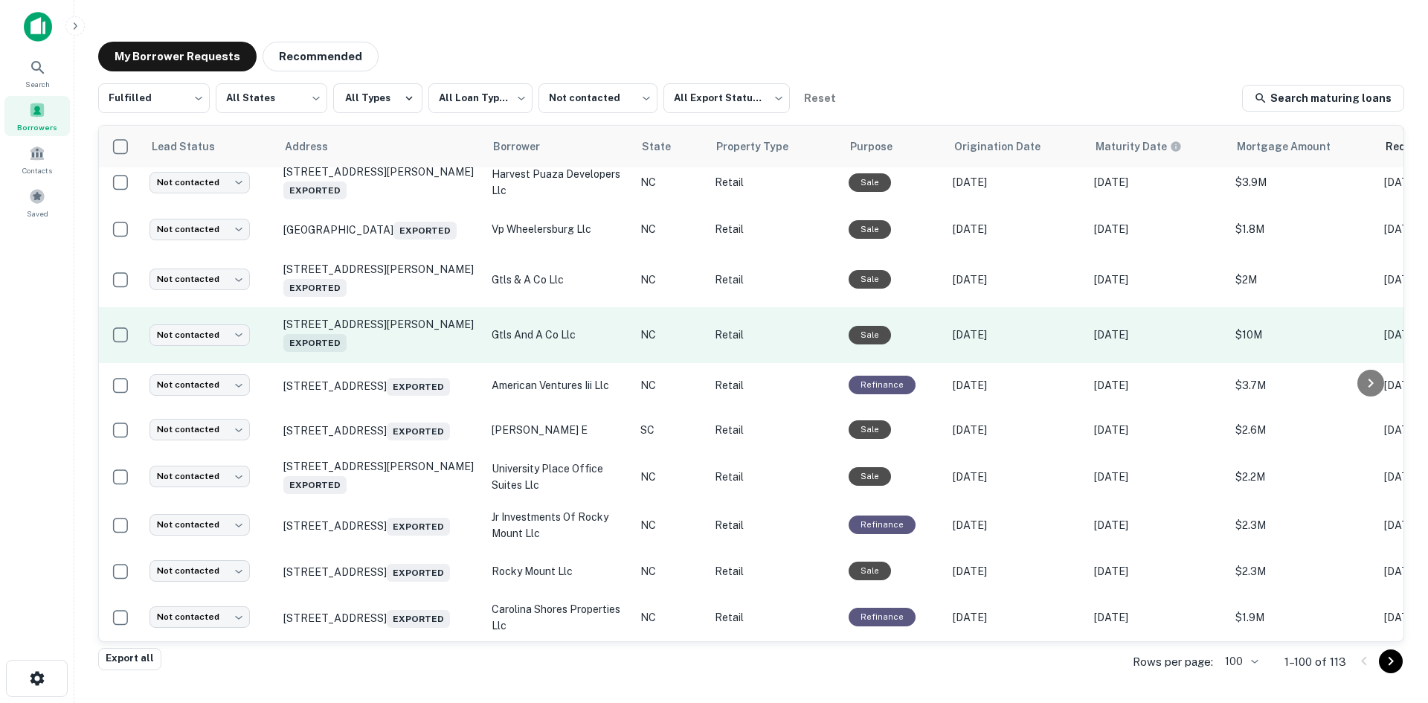
click at [401, 363] on td "38 Northcrest Dr Weaverville, NC 28787 Exported" at bounding box center [380, 335] width 208 height 56
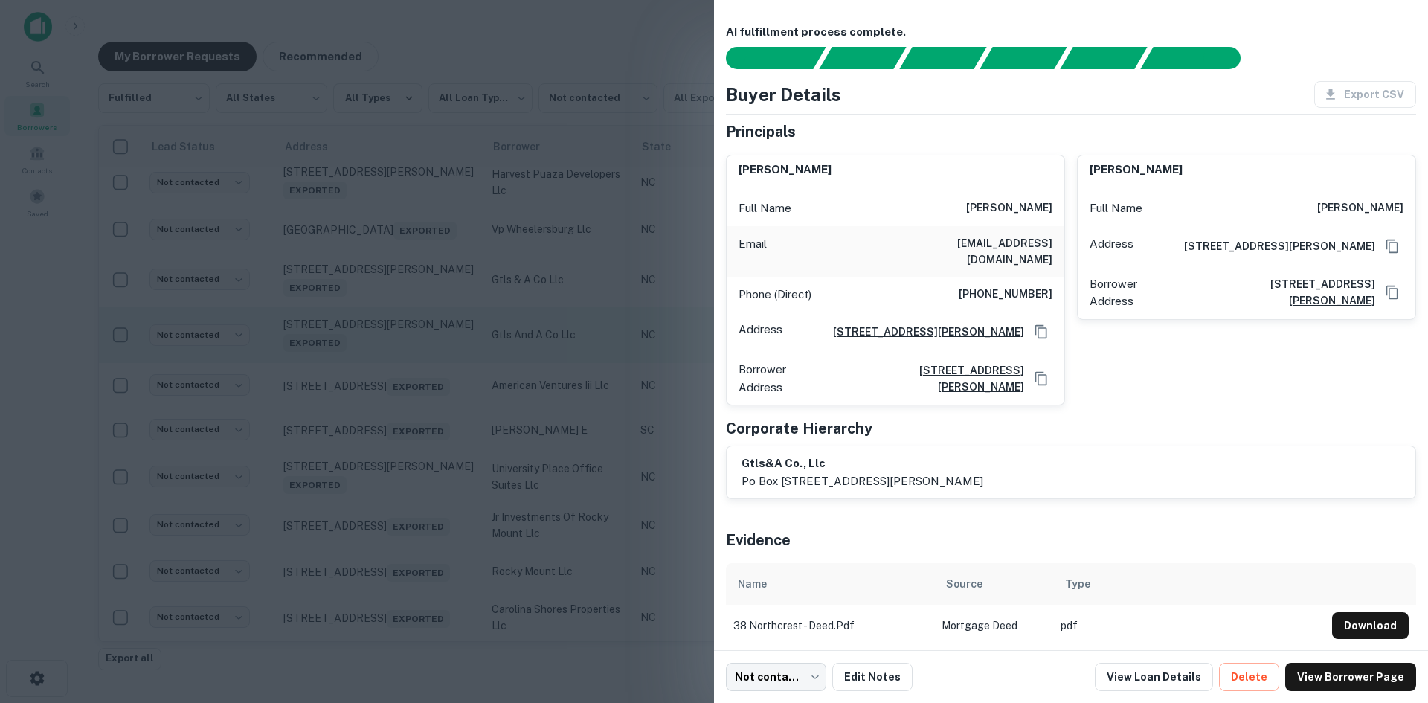
click at [401, 498] on div at bounding box center [714, 351] width 1428 height 703
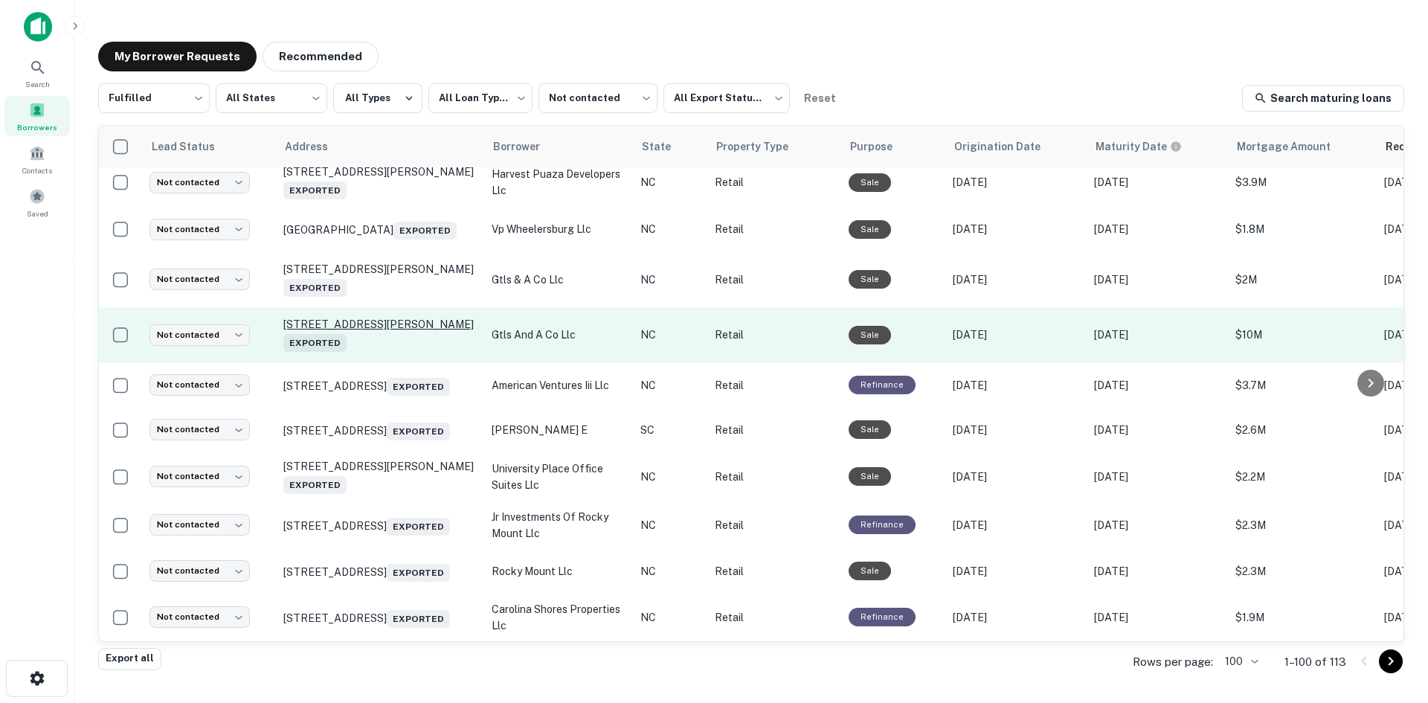
click at [403, 352] on p "38 Northcrest Dr Weaverville, NC 28787 Exported" at bounding box center [379, 334] width 193 height 34
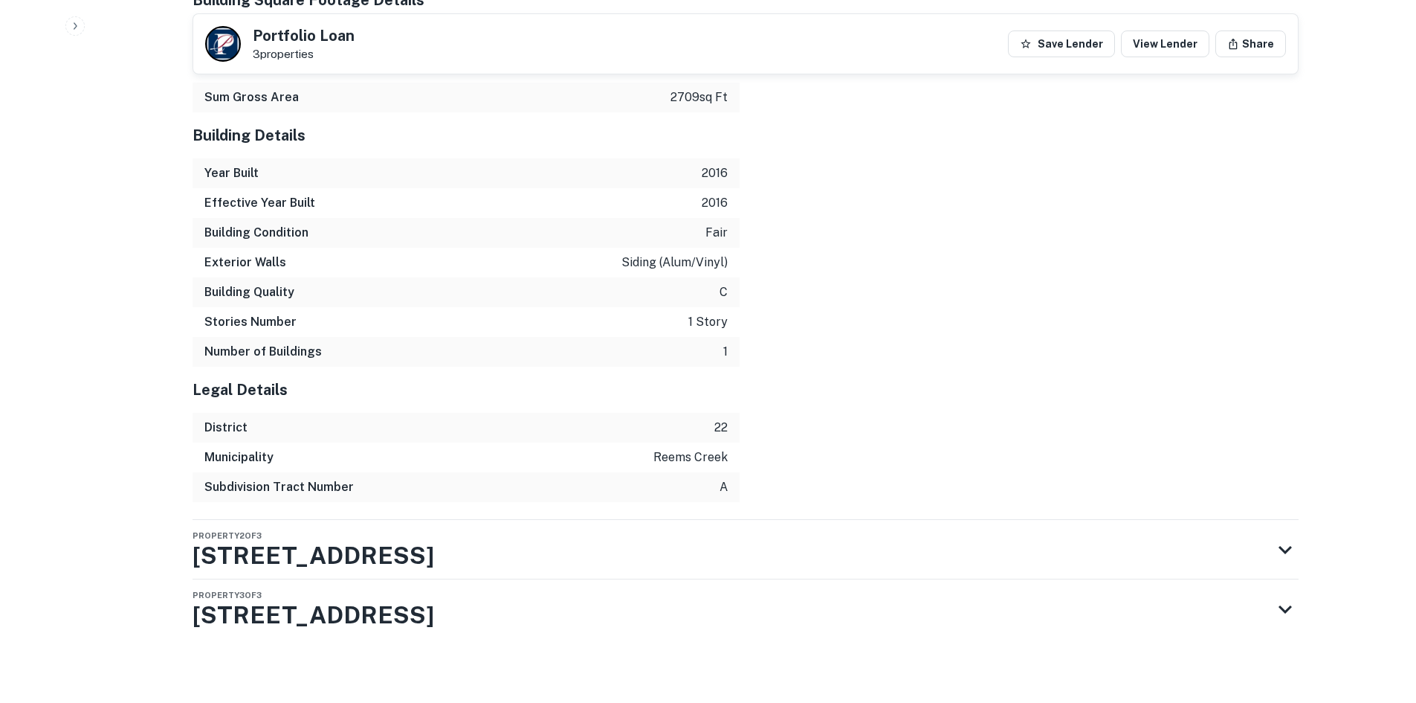
scroll to position [2187, 0]
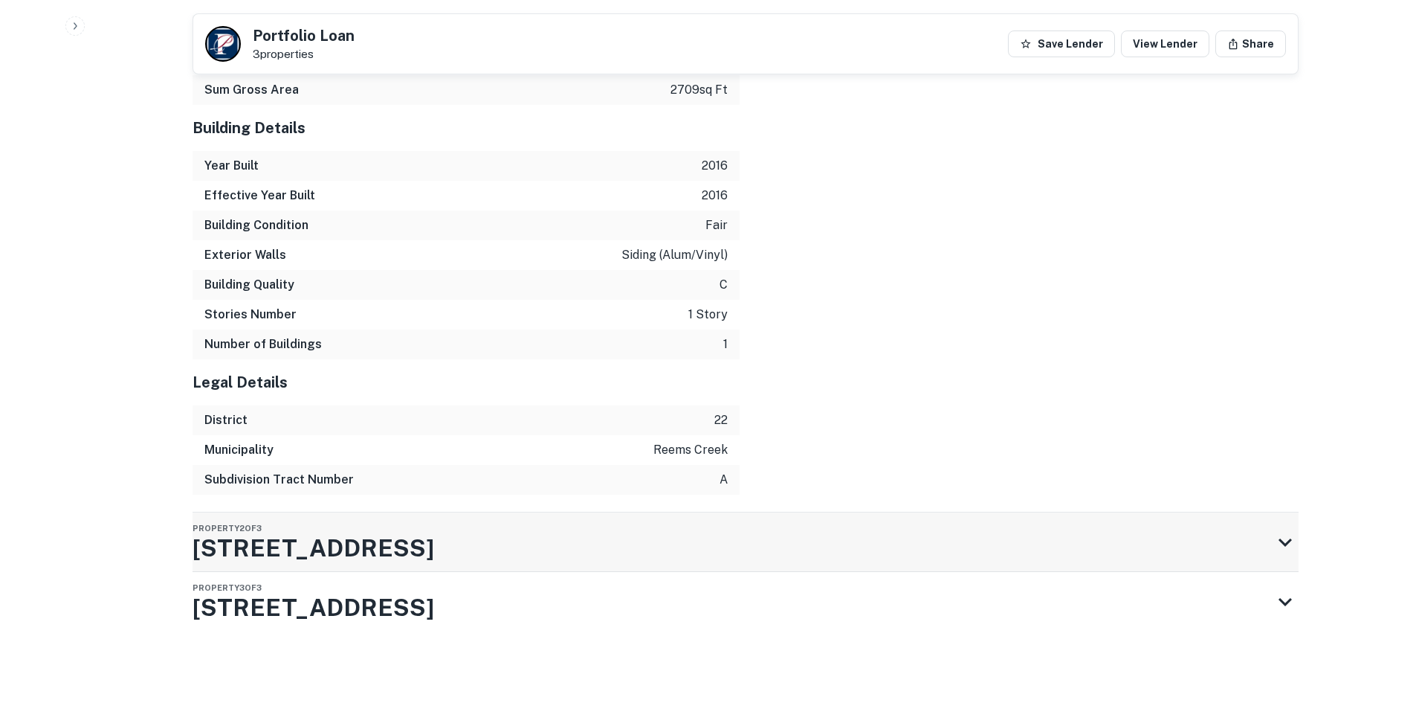
click at [991, 567] on div "Property 2 of 3 301 Airport Rd" at bounding box center [733, 541] width 1080 height 59
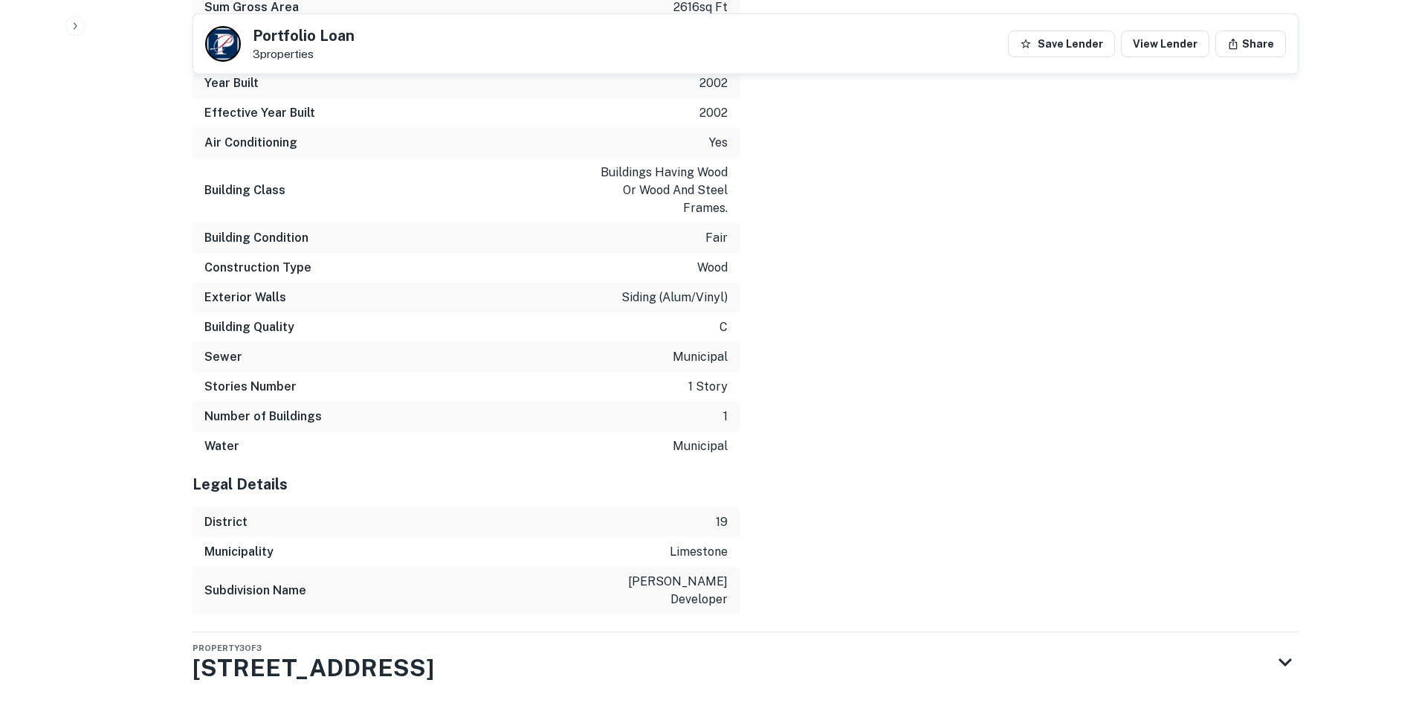
scroll to position [3463, 0]
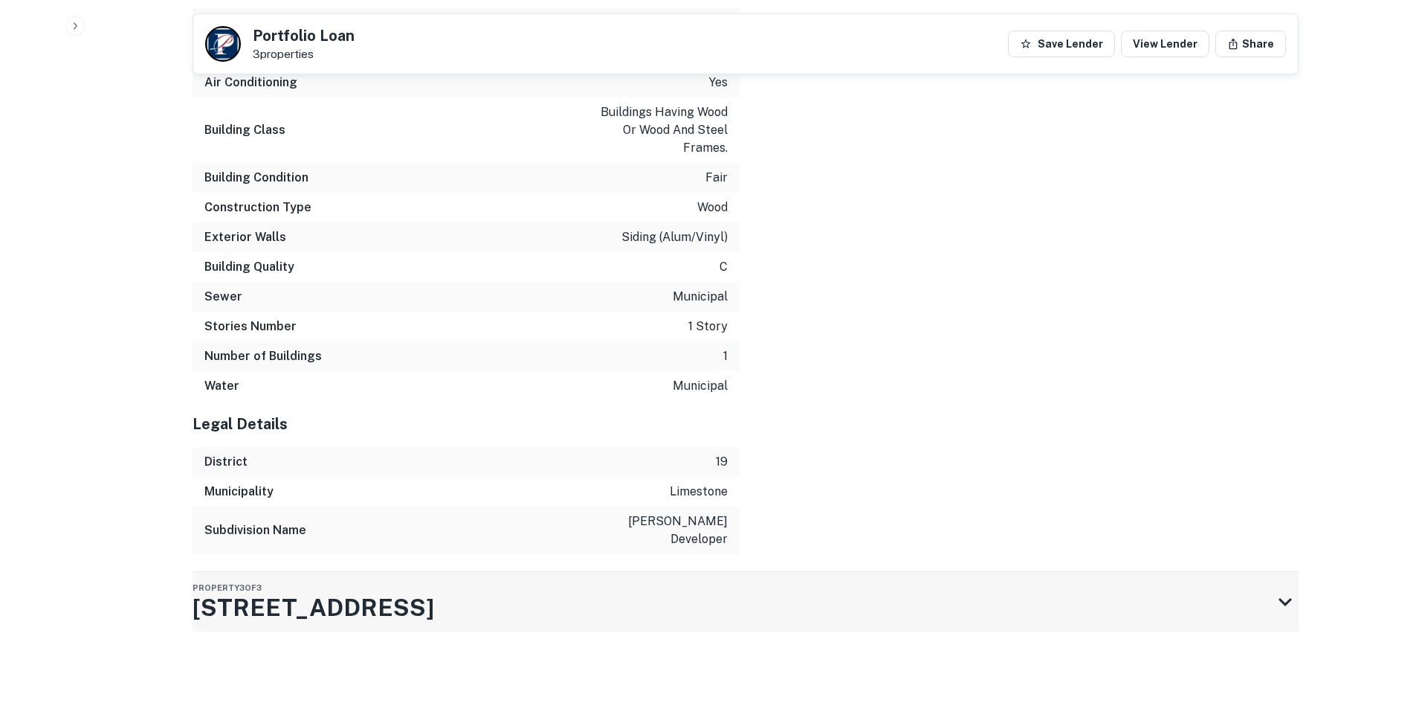
click at [965, 608] on div "Property 3 of 3 901 Smoky Park Hwy" at bounding box center [733, 601] width 1080 height 59
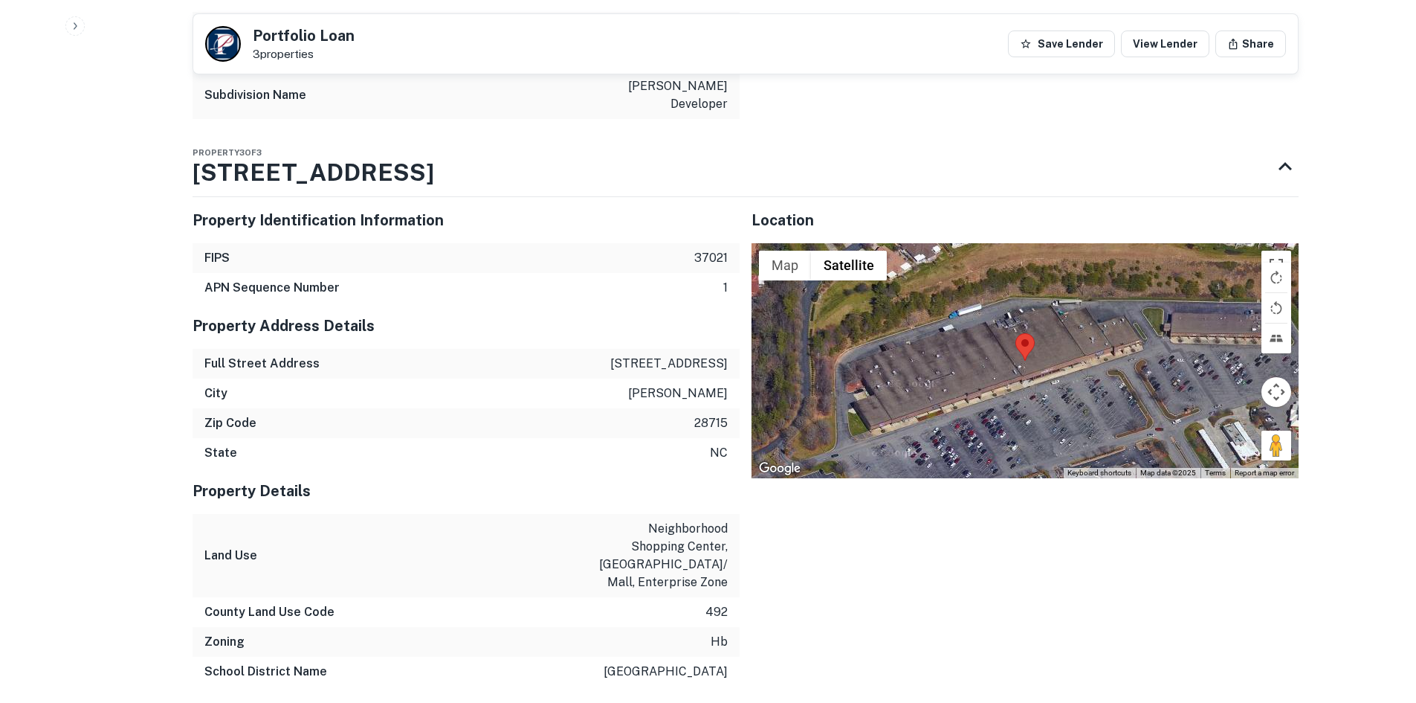
scroll to position [3909, 0]
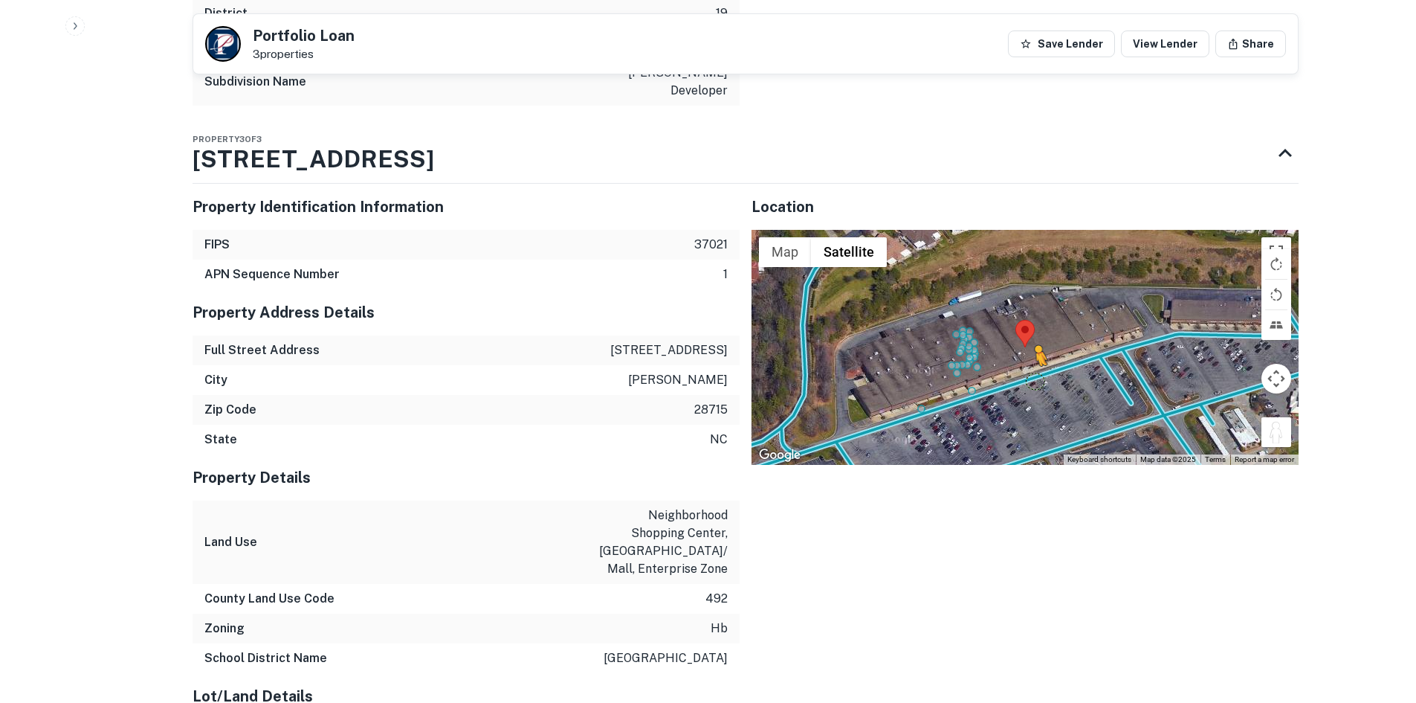
drag, startPoint x: 1277, startPoint y: 437, endPoint x: 1034, endPoint y: 381, distance: 248.7
click at [1033, 383] on div "To activate drag with keyboard, press Alt + Enter. Once in keyboard drag state,…" at bounding box center [1025, 347] width 547 height 235
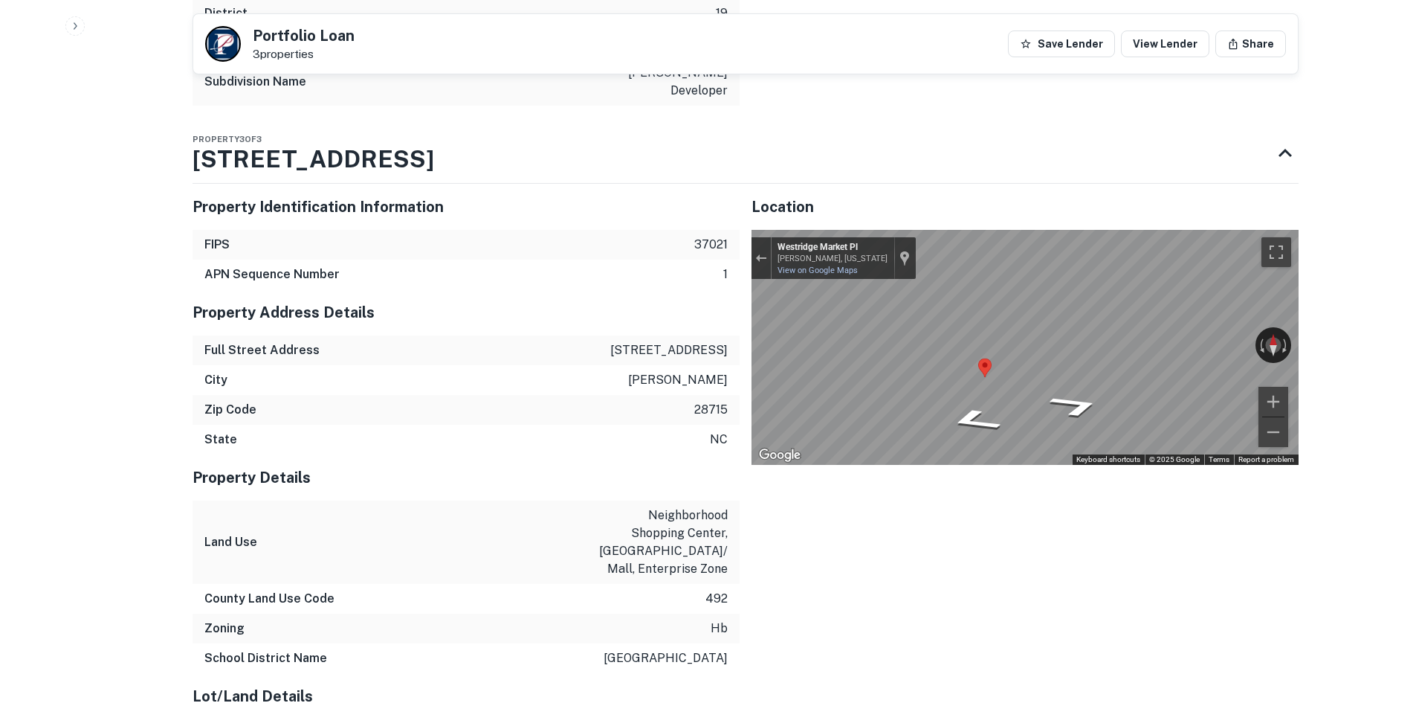
click at [1170, 361] on div "Map" at bounding box center [1025, 347] width 547 height 235
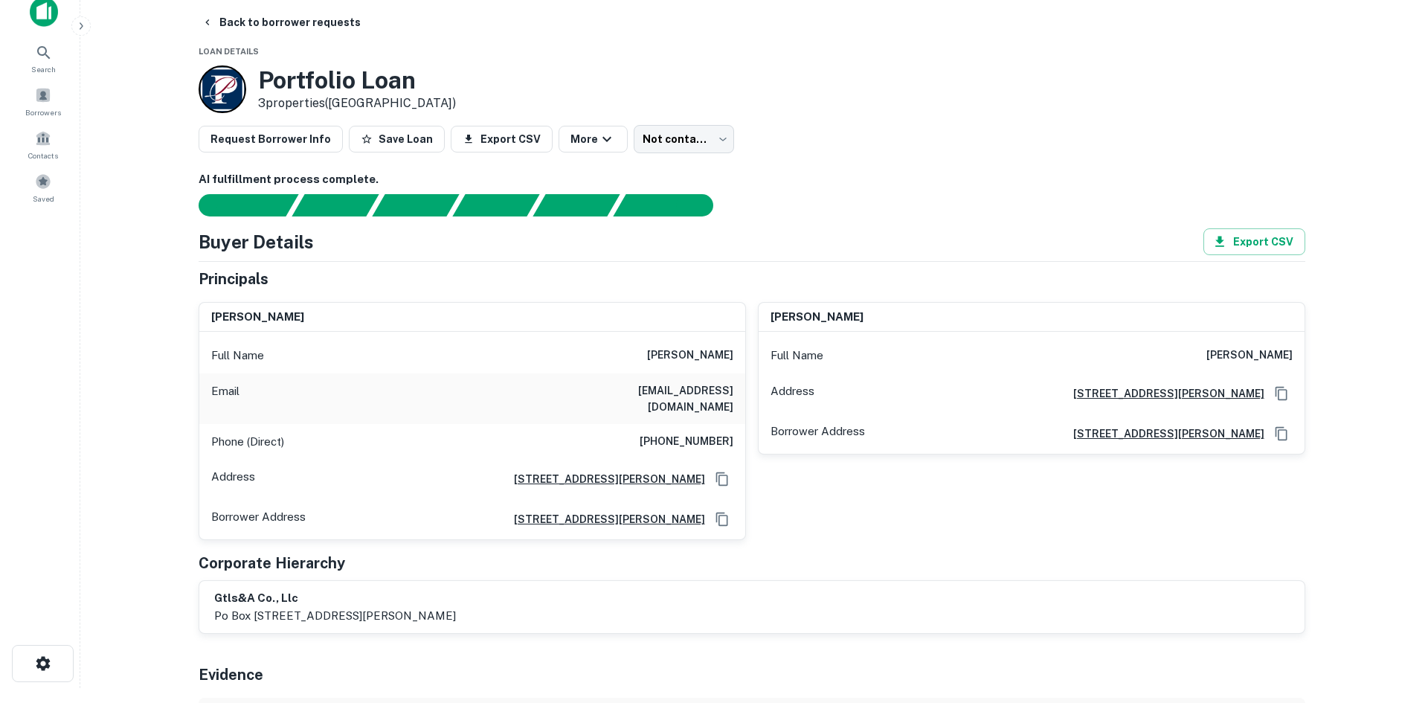
scroll to position [0, 0]
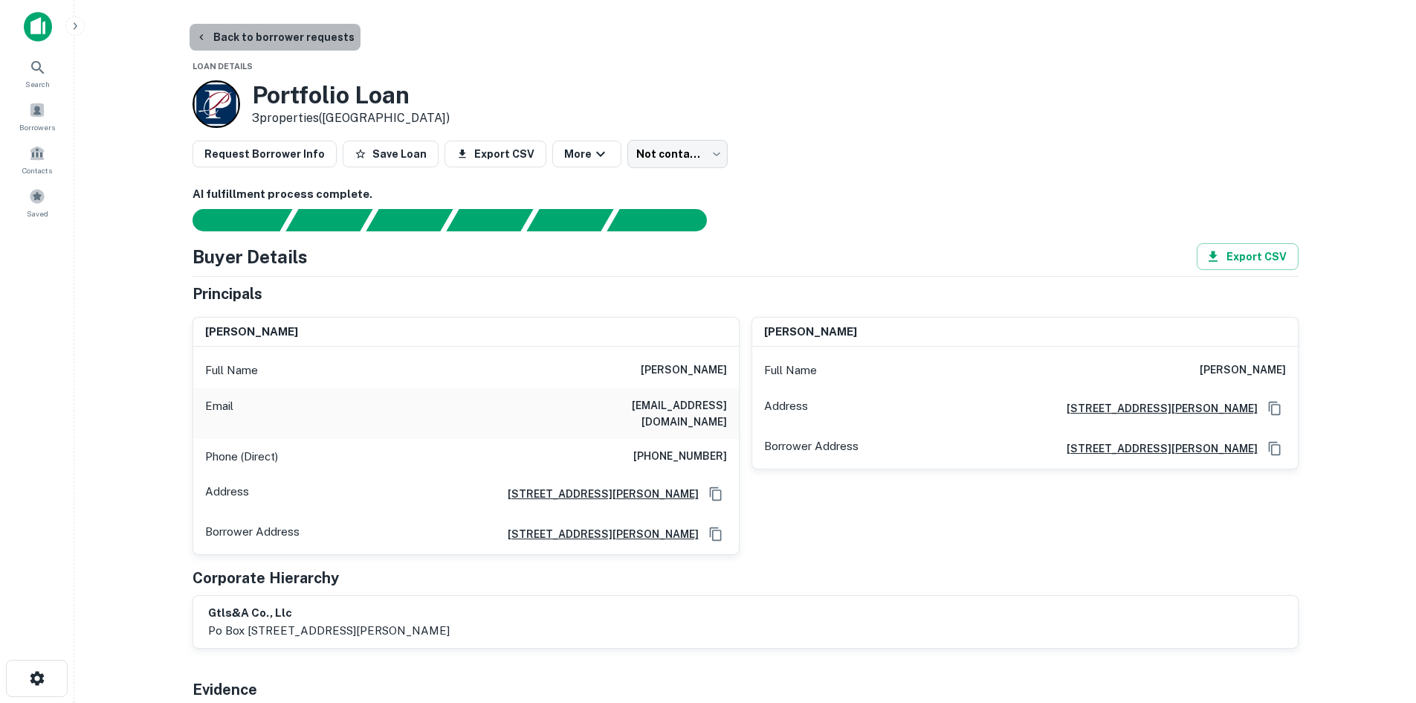
click at [294, 34] on button "Back to borrower requests" at bounding box center [275, 37] width 171 height 27
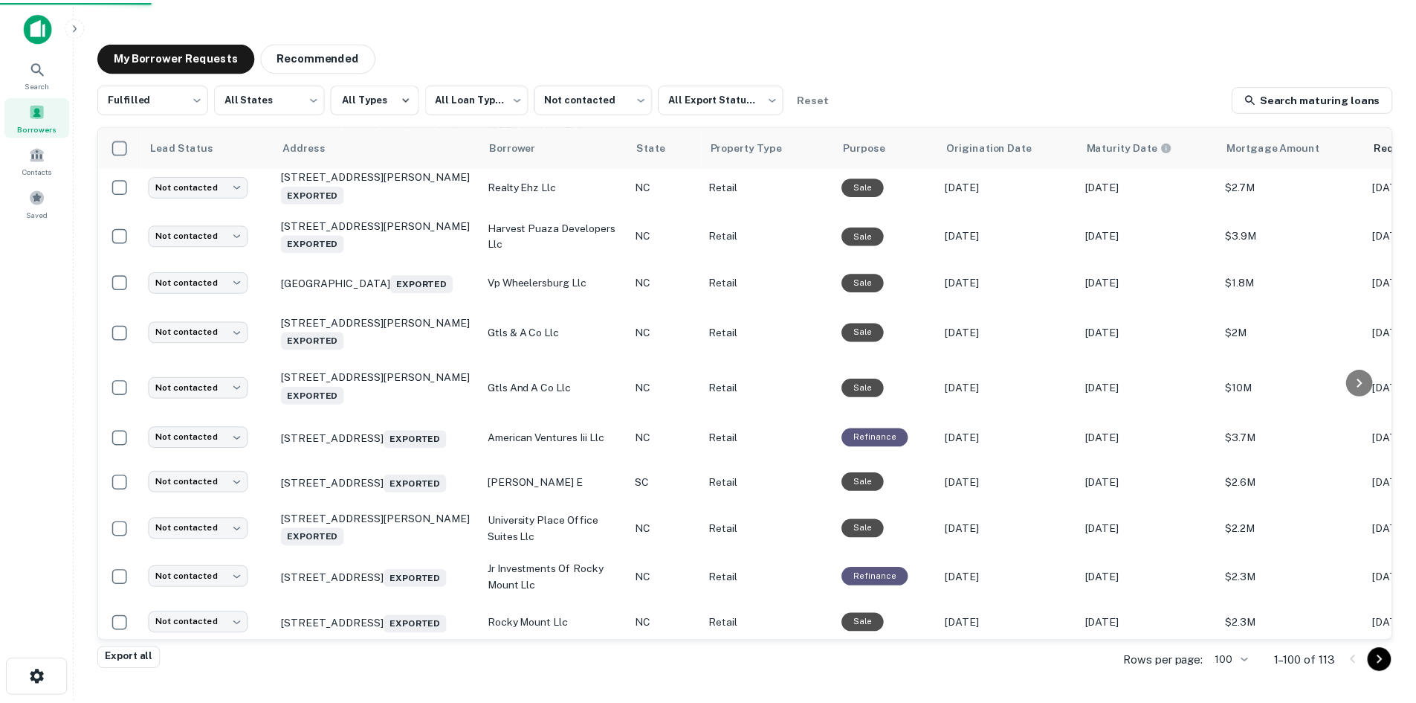
scroll to position [4396, 0]
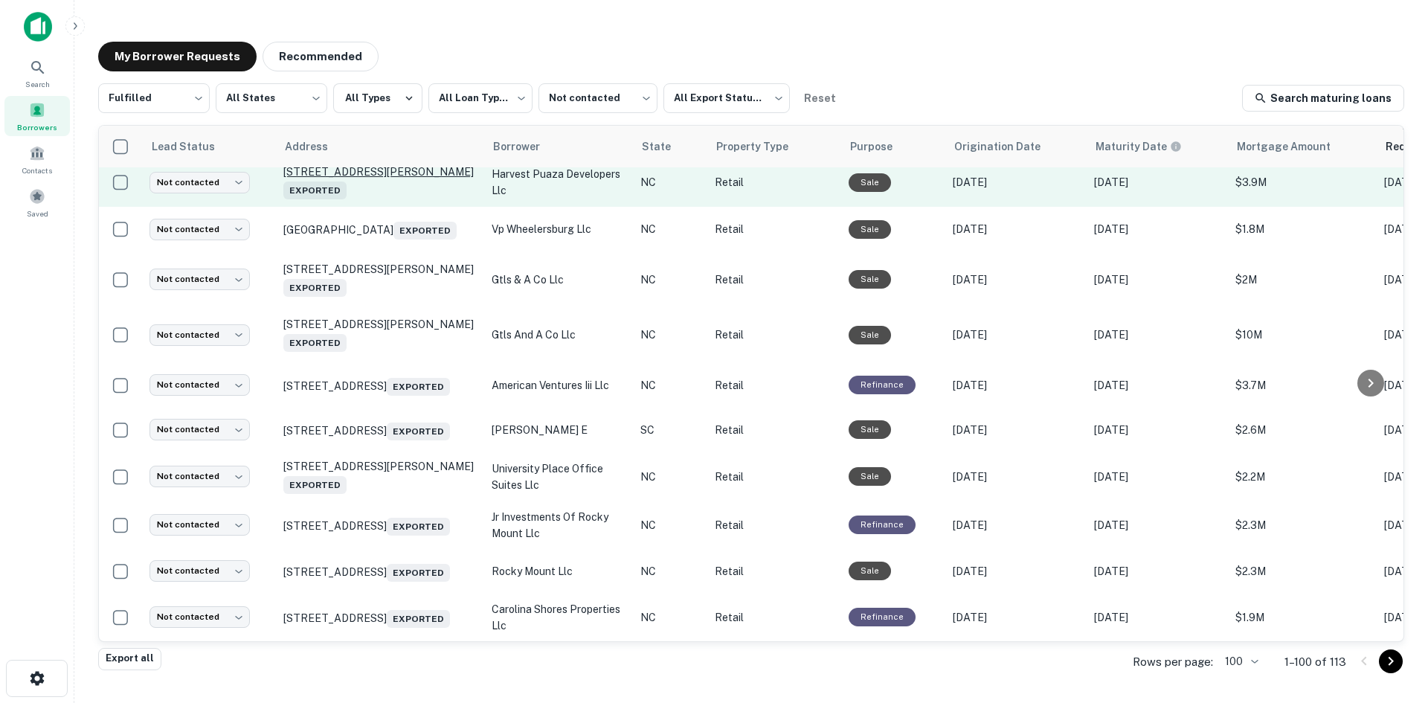
click at [401, 199] on p "8800 Harvest Oaks Dr Raleigh, NC 27615 Exported" at bounding box center [379, 182] width 193 height 34
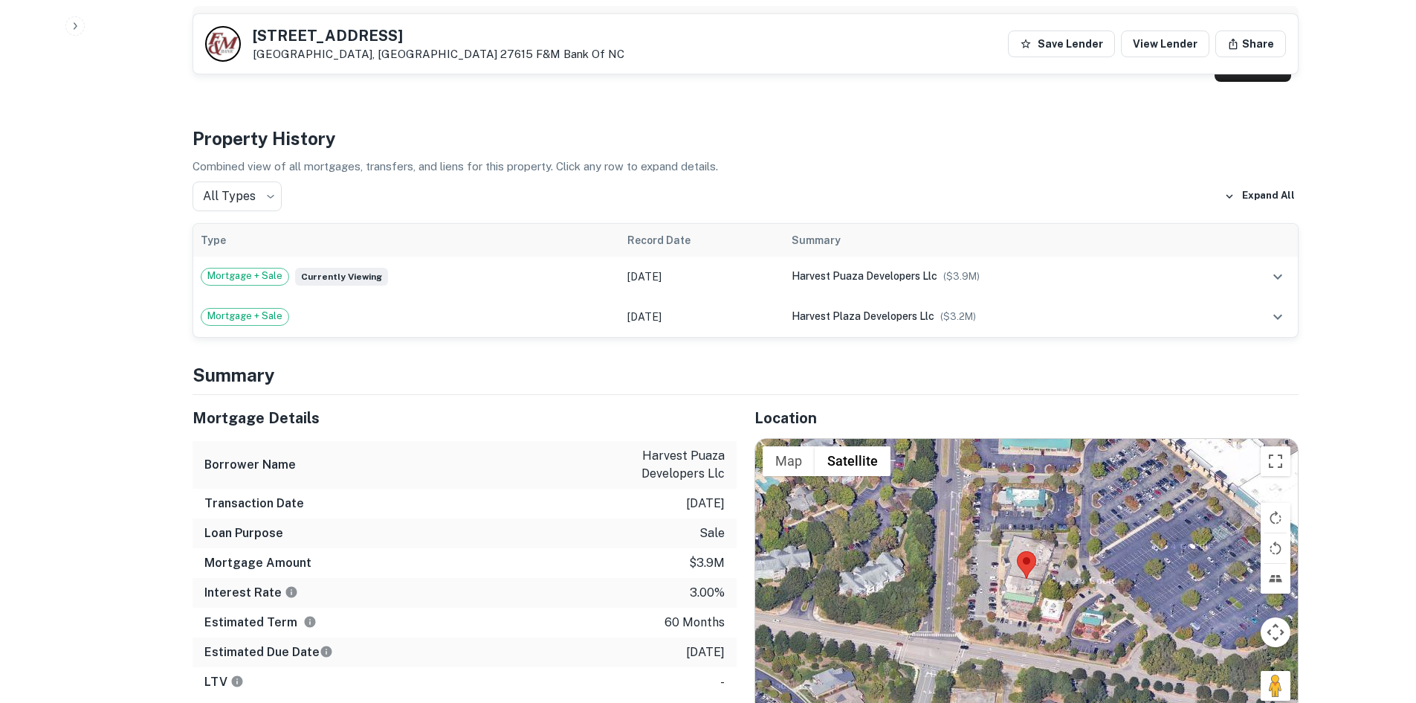
scroll to position [1115, 0]
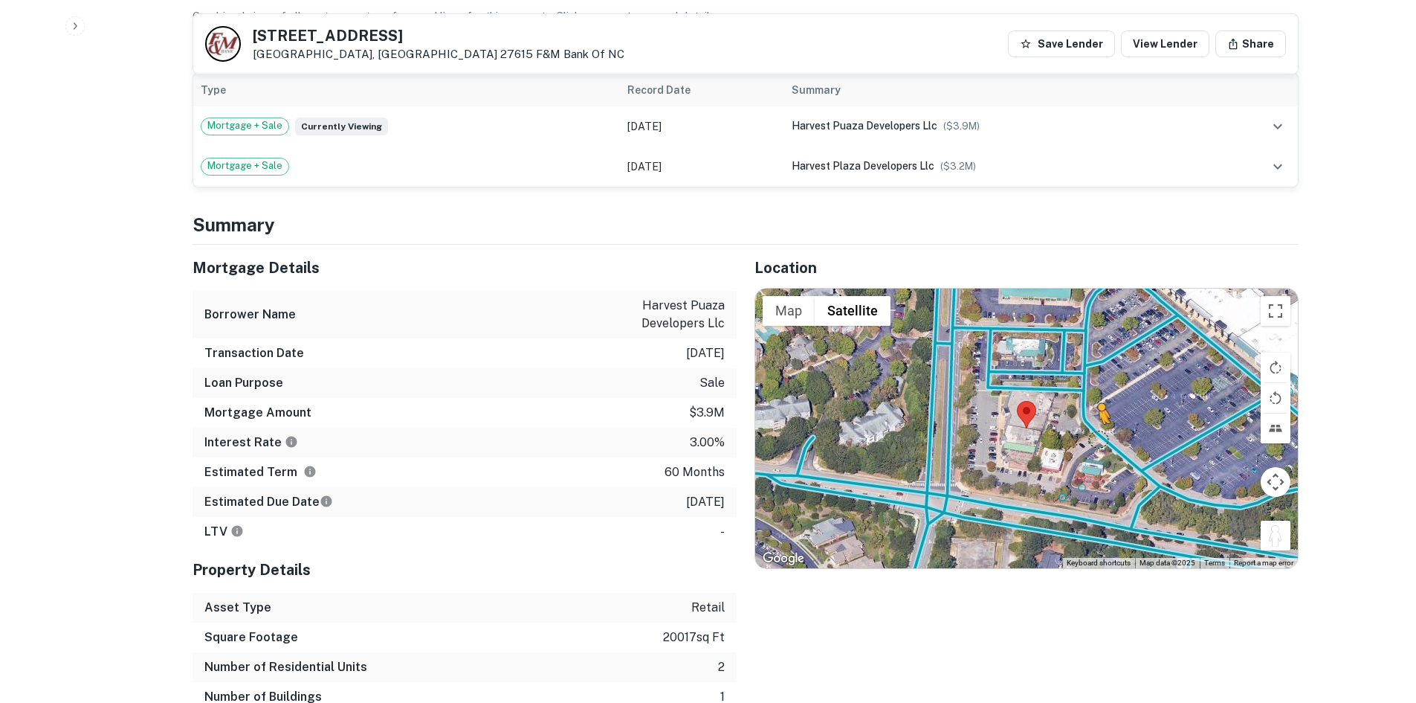
drag, startPoint x: 1268, startPoint y: 512, endPoint x: 1090, endPoint y: 415, distance: 202.6
click at [1091, 418] on div "To activate drag with keyboard, press Alt + Enter. Once in keyboard drag state,…" at bounding box center [1026, 428] width 543 height 280
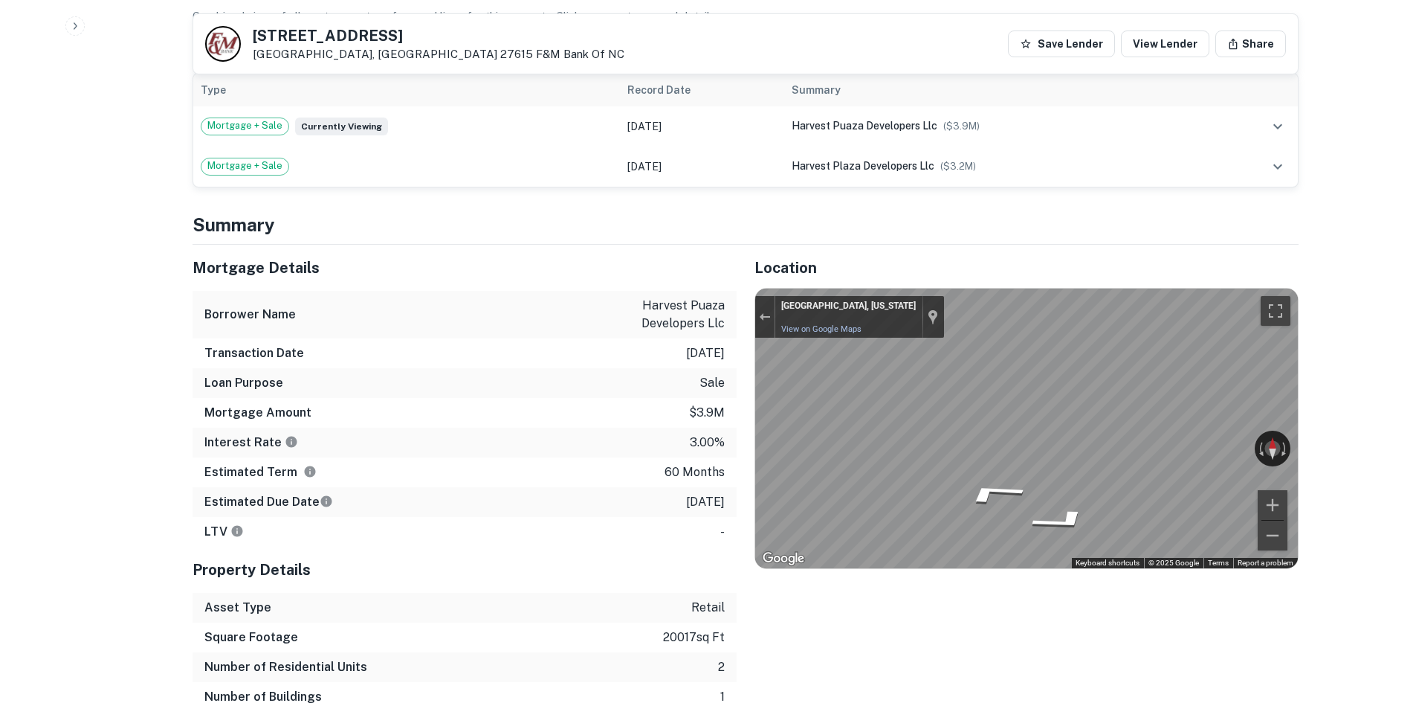
drag, startPoint x: 251, startPoint y: 34, endPoint x: 347, endPoint y: 46, distance: 97.4
click at [347, 46] on div "8800 Harvest Oaks Dr Raleigh, NC 27615 F&M Bank Of NC" at bounding box center [414, 44] width 419 height 36
copy div "8800 Harvest Oaks Dr Raleigh, NC 27615"
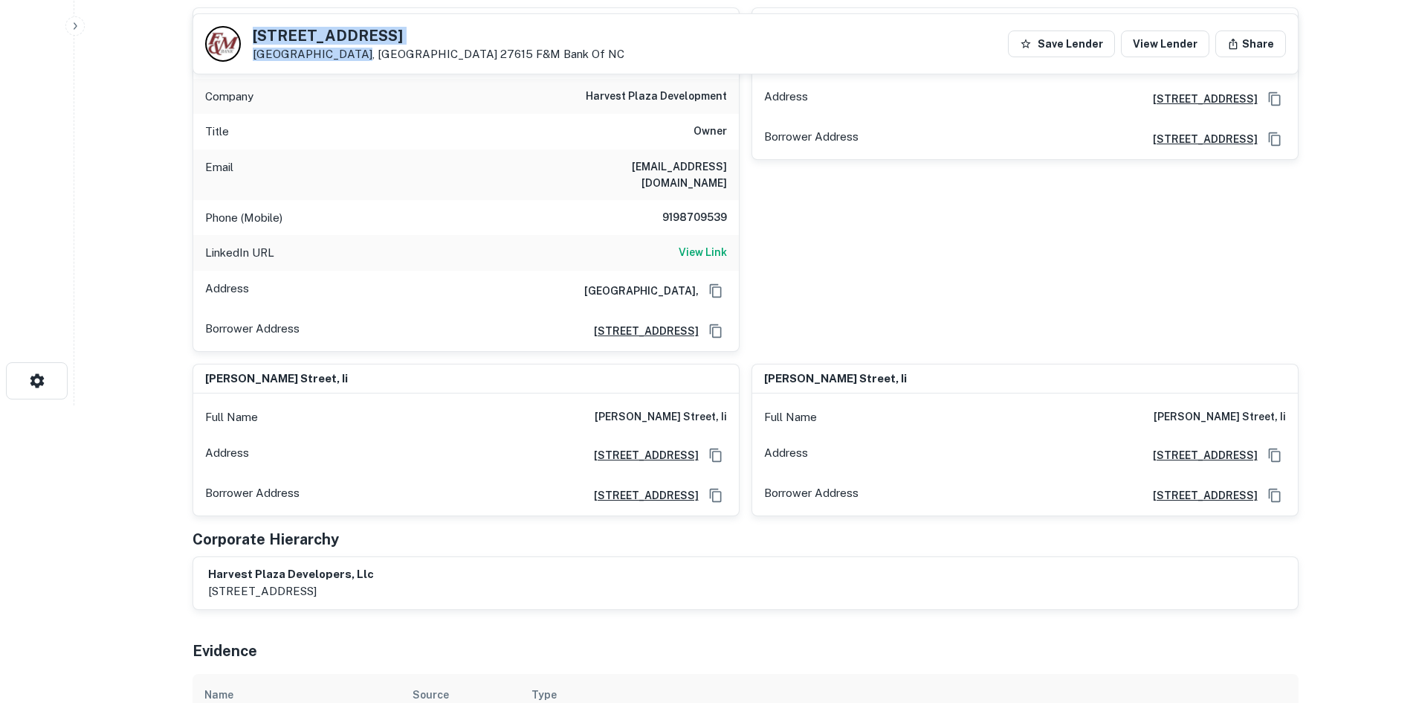
scroll to position [74, 0]
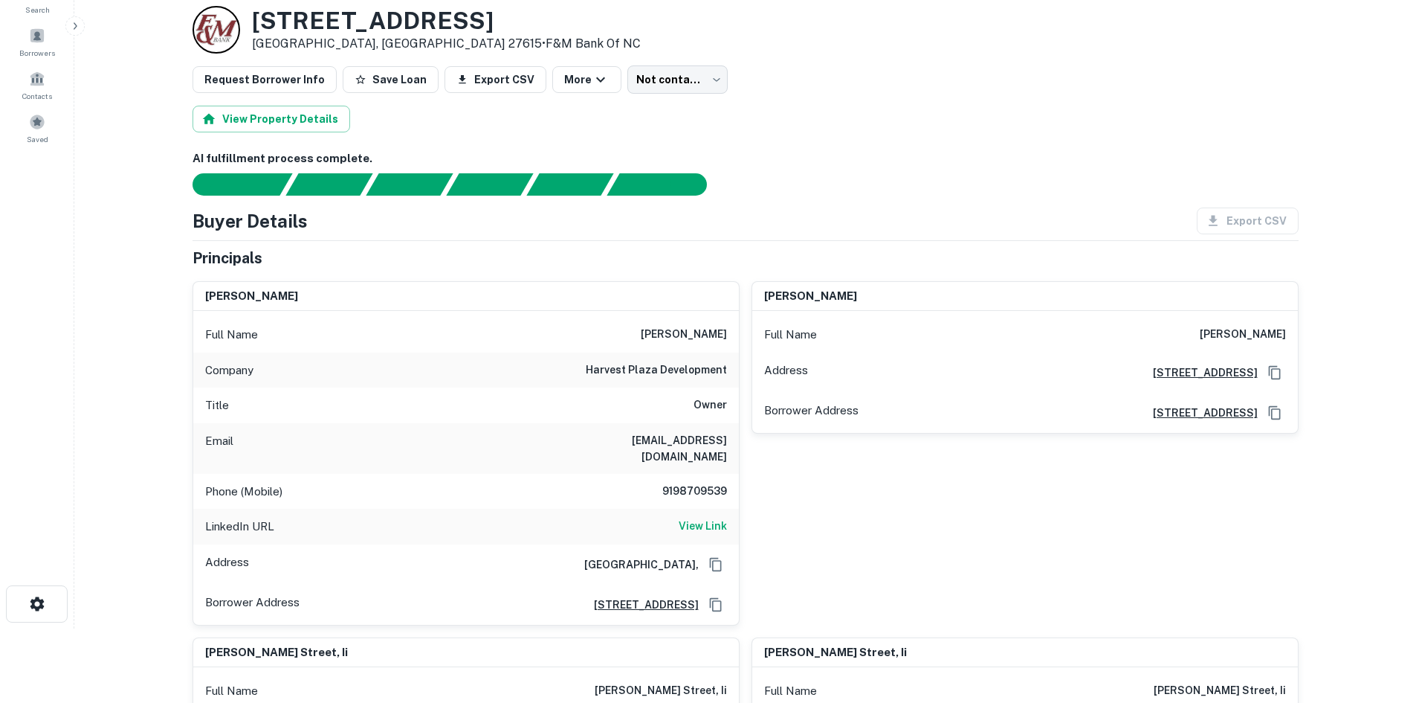
click at [700, 340] on h6 "max barbour" at bounding box center [684, 335] width 86 height 18
click at [649, 333] on div "Full Name max barbour" at bounding box center [466, 335] width 546 height 36
drag, startPoint x: 649, startPoint y: 333, endPoint x: 697, endPoint y: 360, distance: 55.2
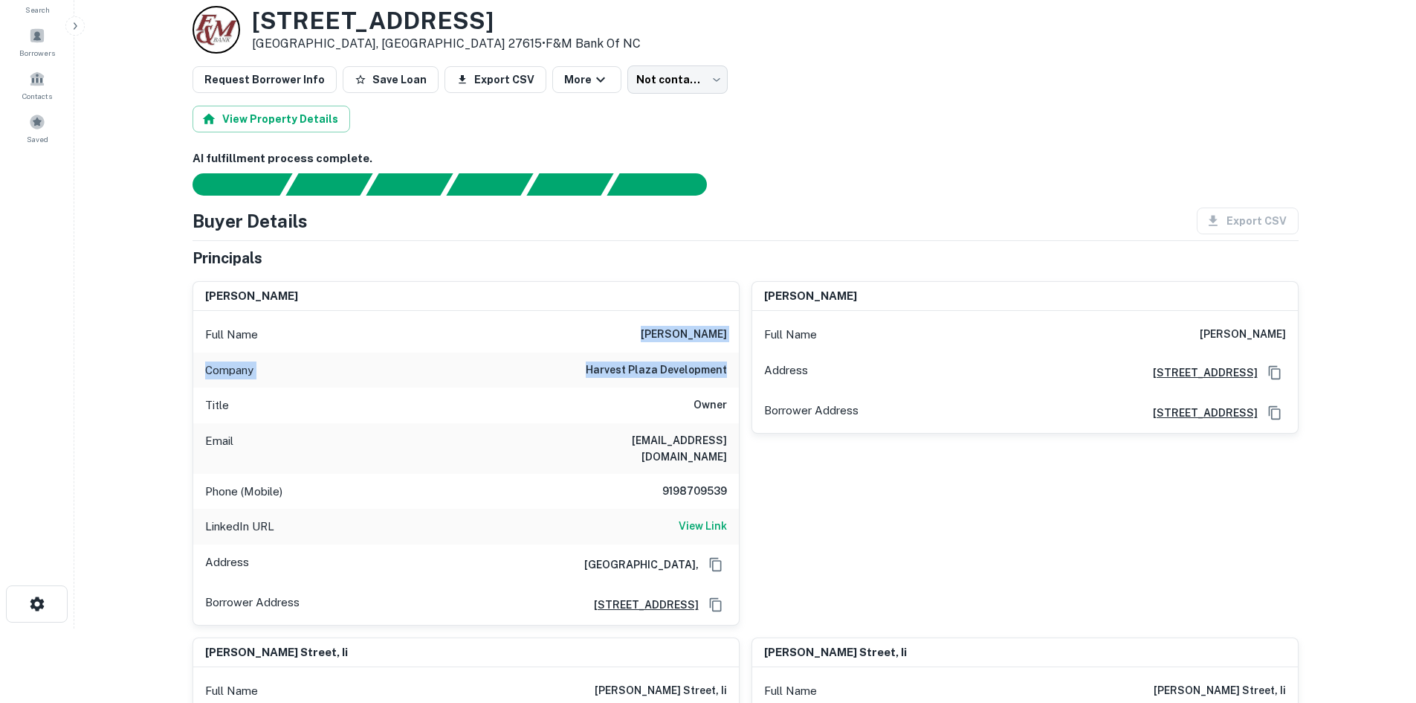
click at [697, 360] on div "Full Name max barbour Company harvest plaza development Title Owner Email maxob…" at bounding box center [466, 468] width 546 height 314
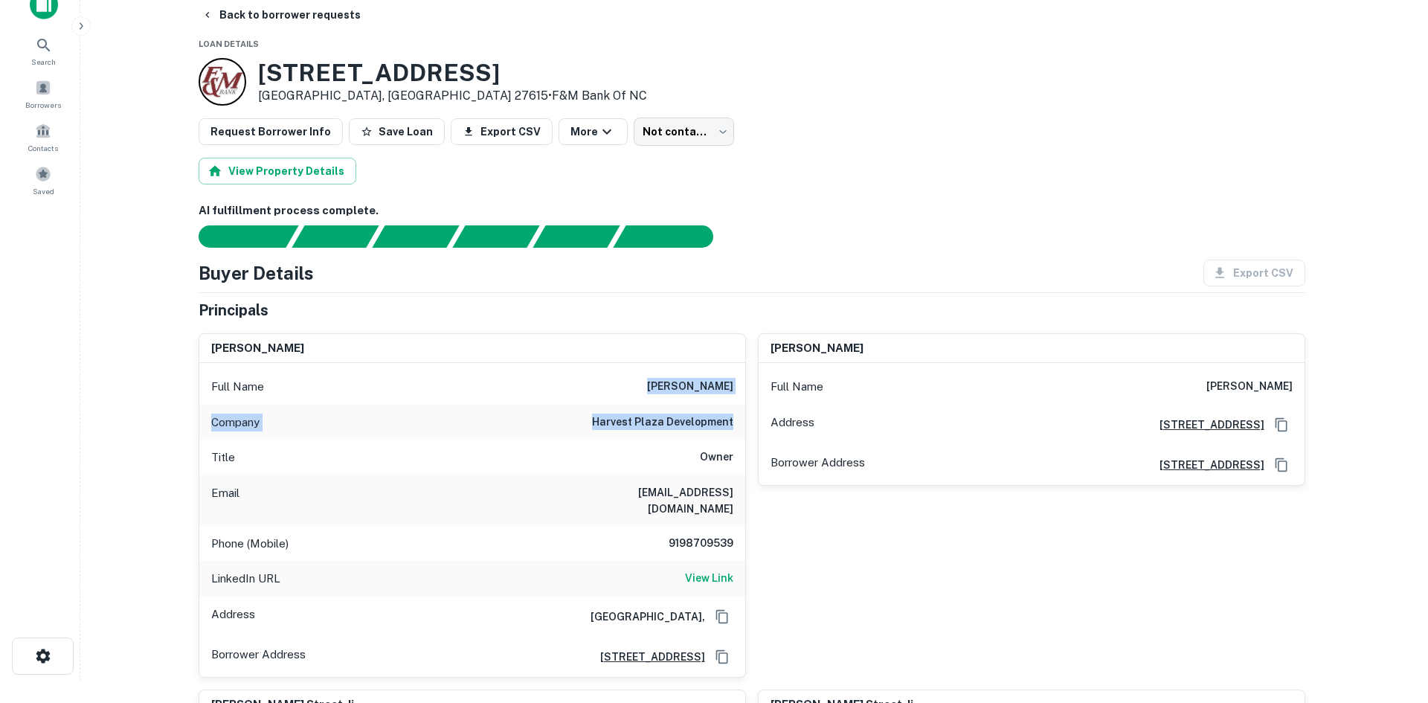
scroll to position [0, 0]
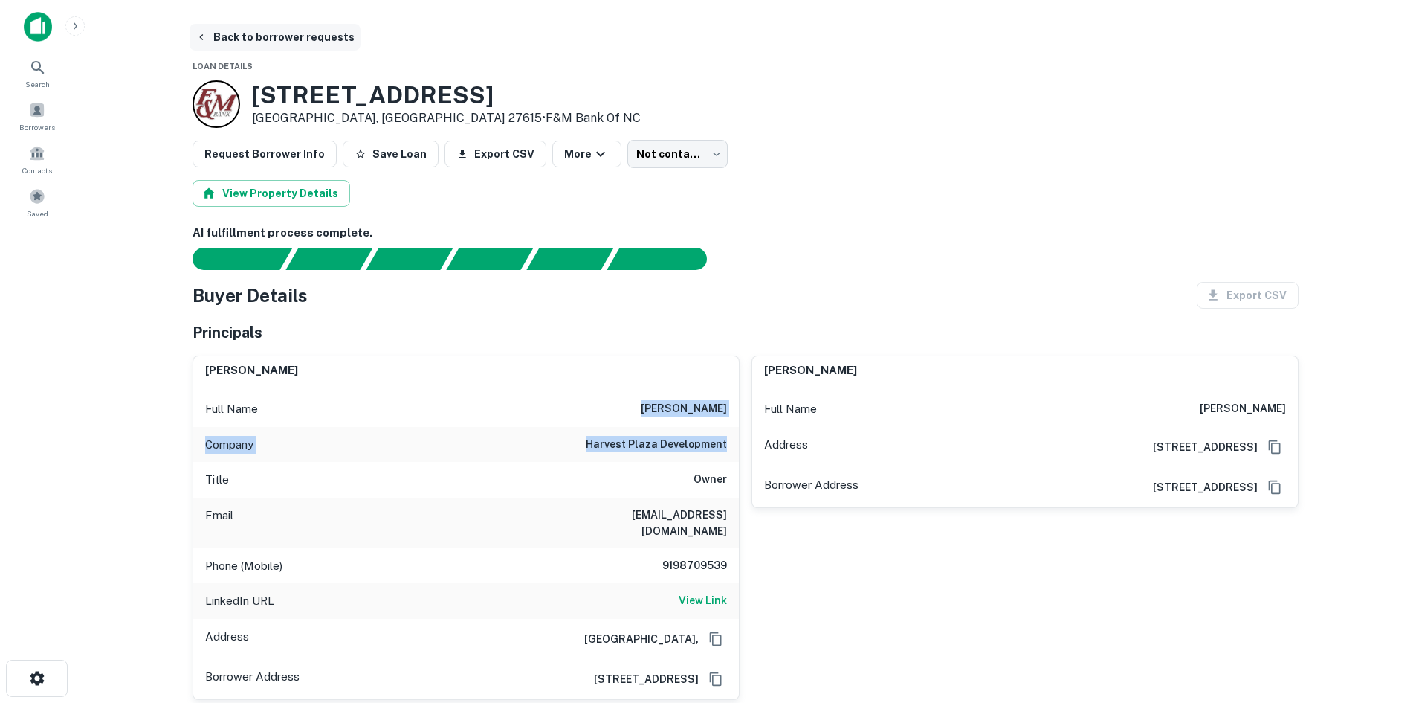
click at [307, 42] on button "Back to borrower requests" at bounding box center [275, 37] width 171 height 27
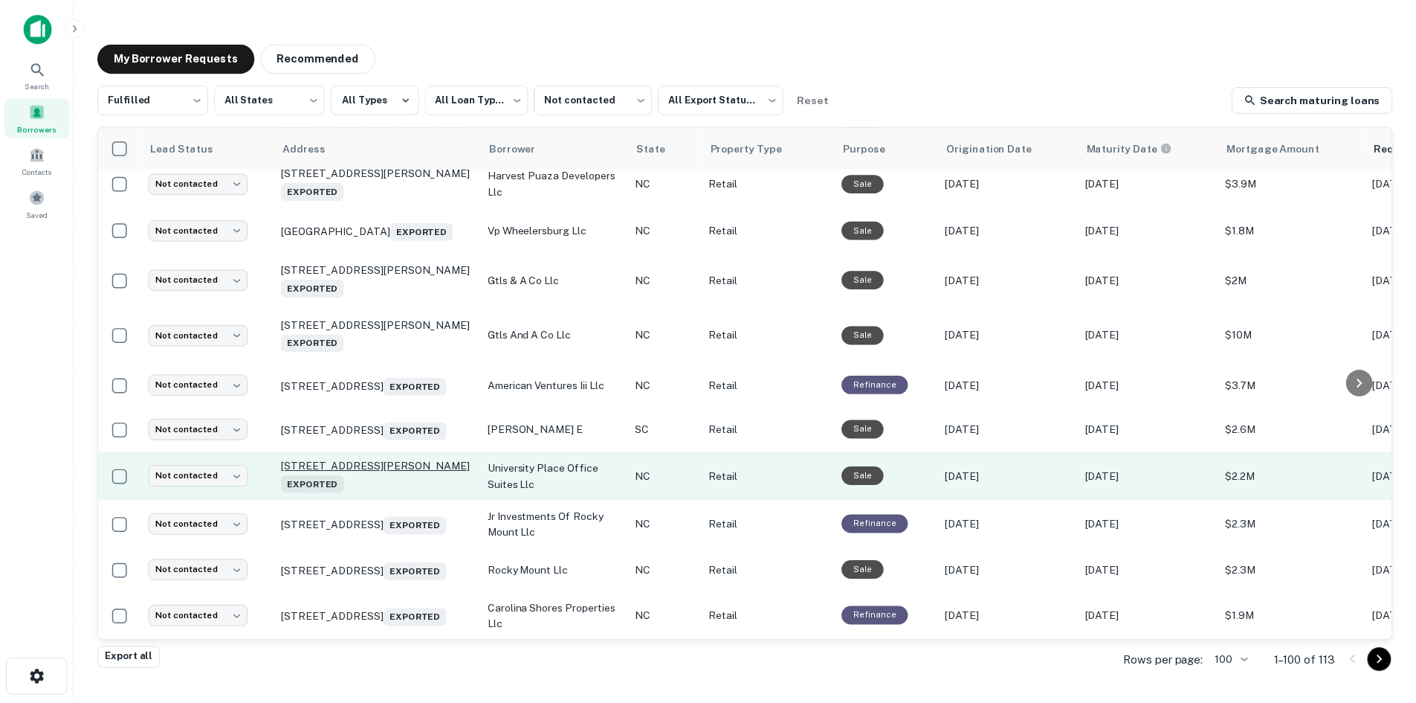
scroll to position [4544, 0]
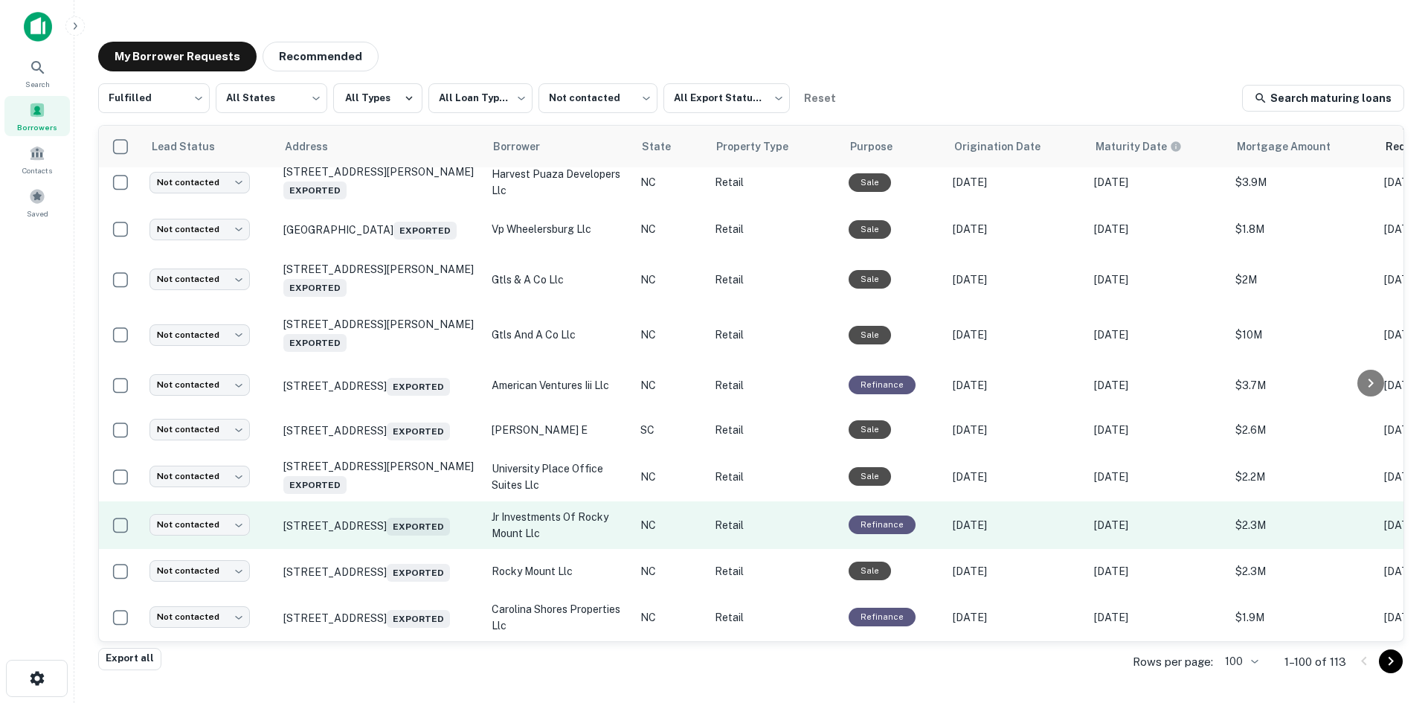
click at [406, 549] on td "109 Commerce Blvd Statesville, NC 28625 Exported" at bounding box center [380, 525] width 208 height 48
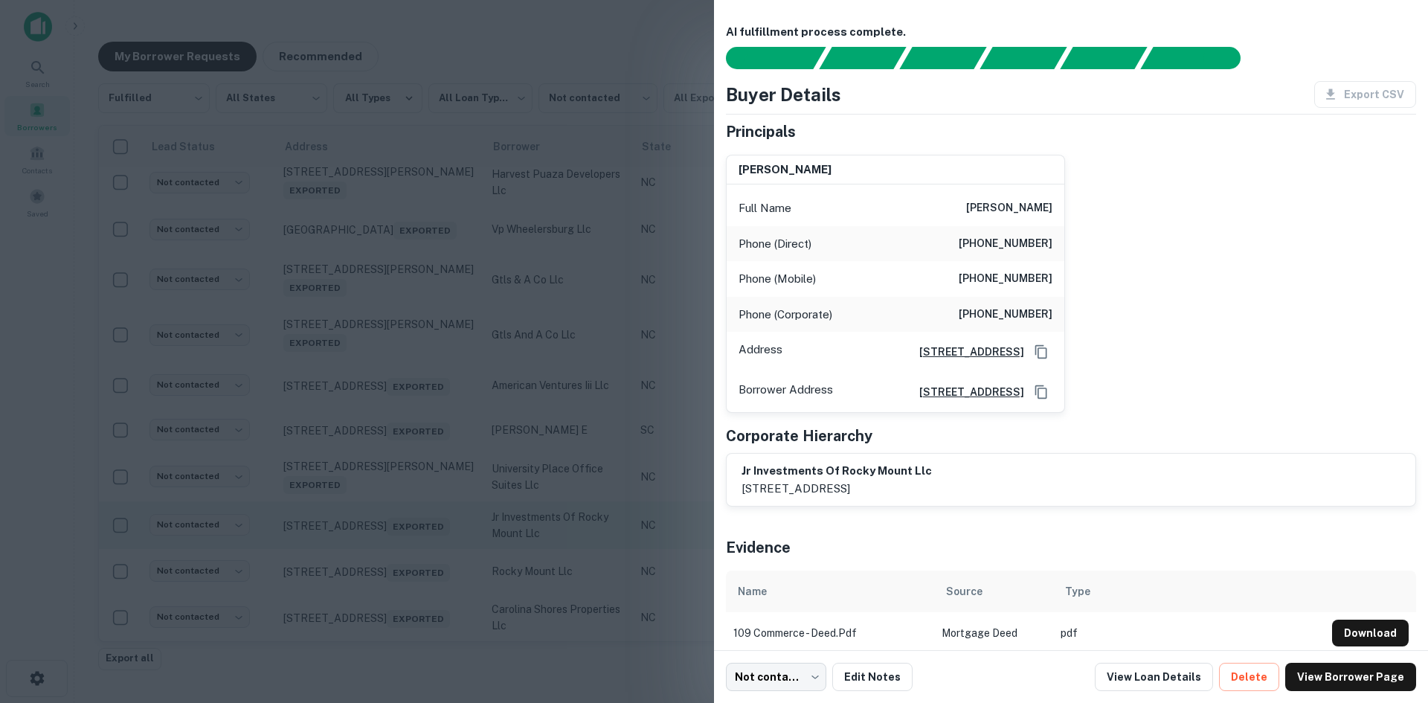
click at [406, 555] on div at bounding box center [714, 351] width 1428 height 703
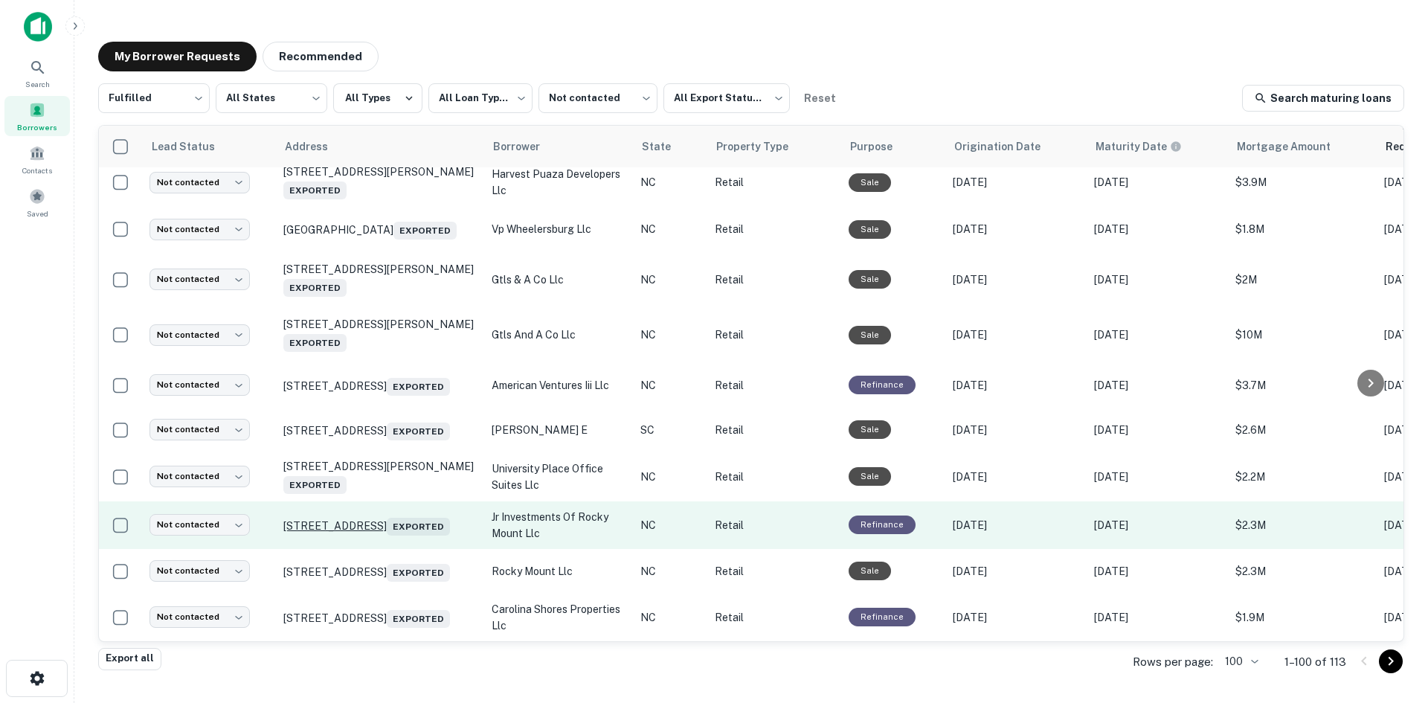
click at [393, 535] on p "109 Commerce Blvd Statesville, NC 28625 Exported" at bounding box center [379, 525] width 193 height 21
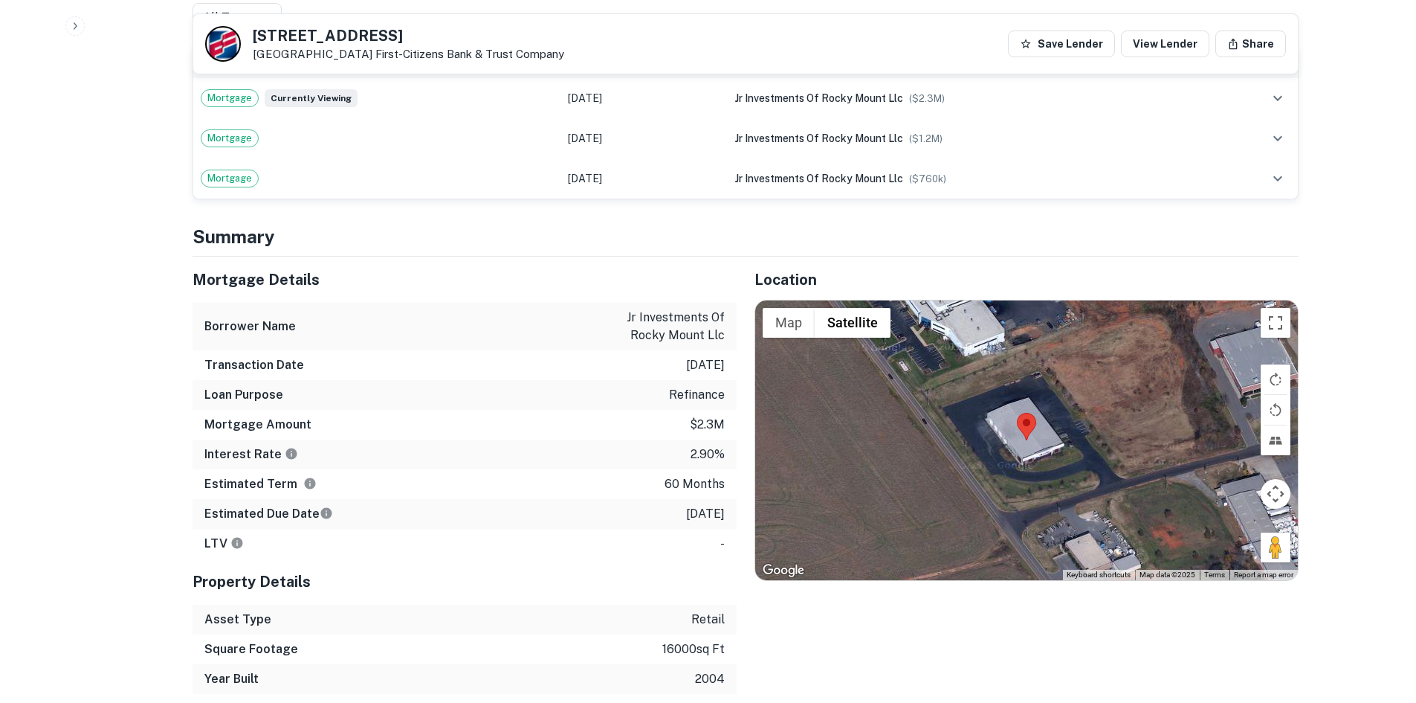
scroll to position [1041, 0]
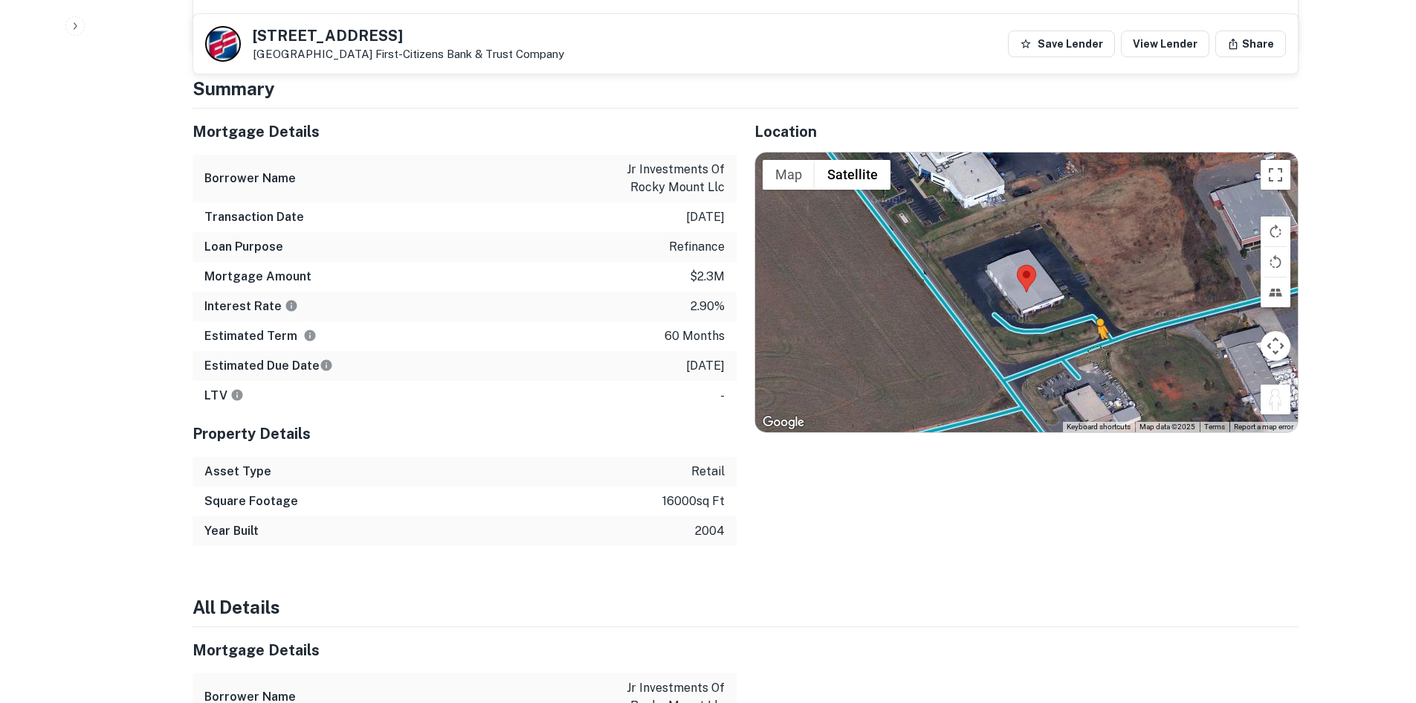
drag, startPoint x: 1281, startPoint y: 398, endPoint x: 1056, endPoint y: 323, distance: 237.2
click at [1056, 323] on div "To activate drag with keyboard, press Alt + Enter. Once in keyboard drag state,…" at bounding box center [1026, 292] width 543 height 280
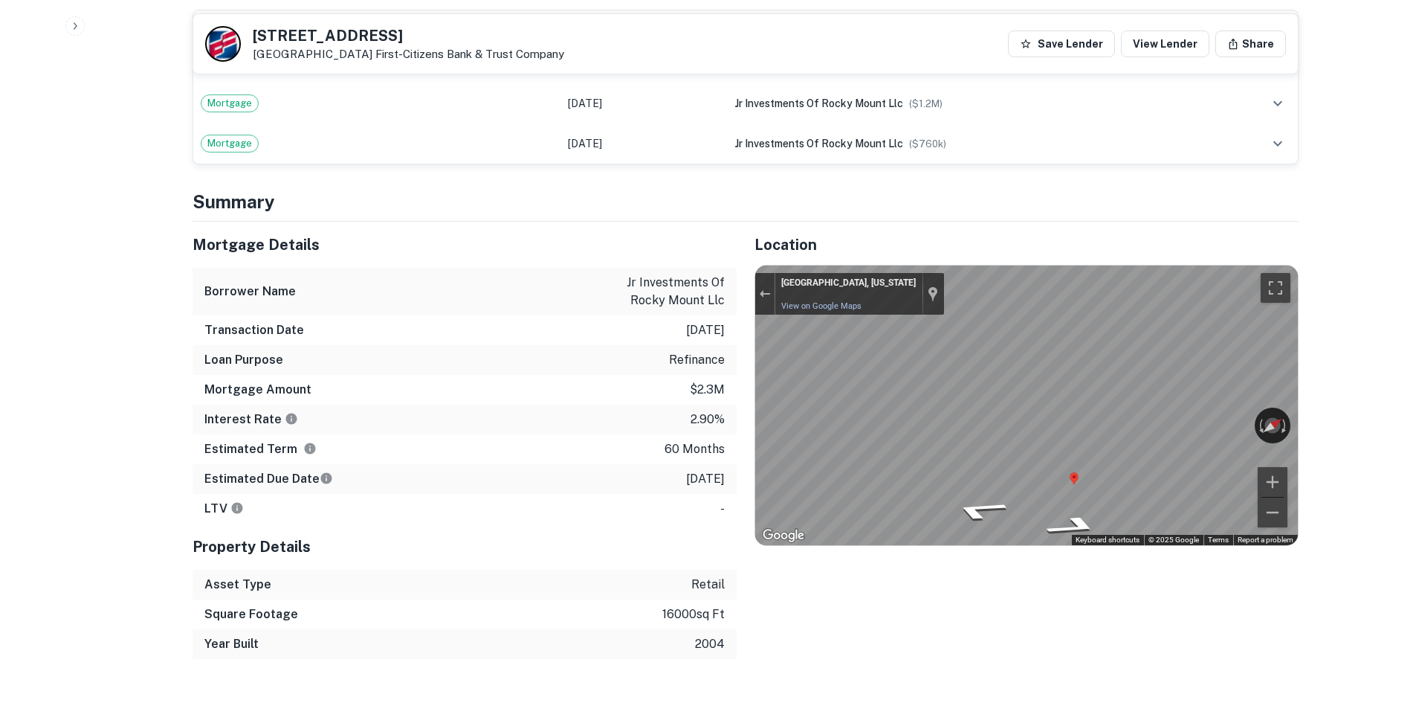
scroll to position [744, 0]
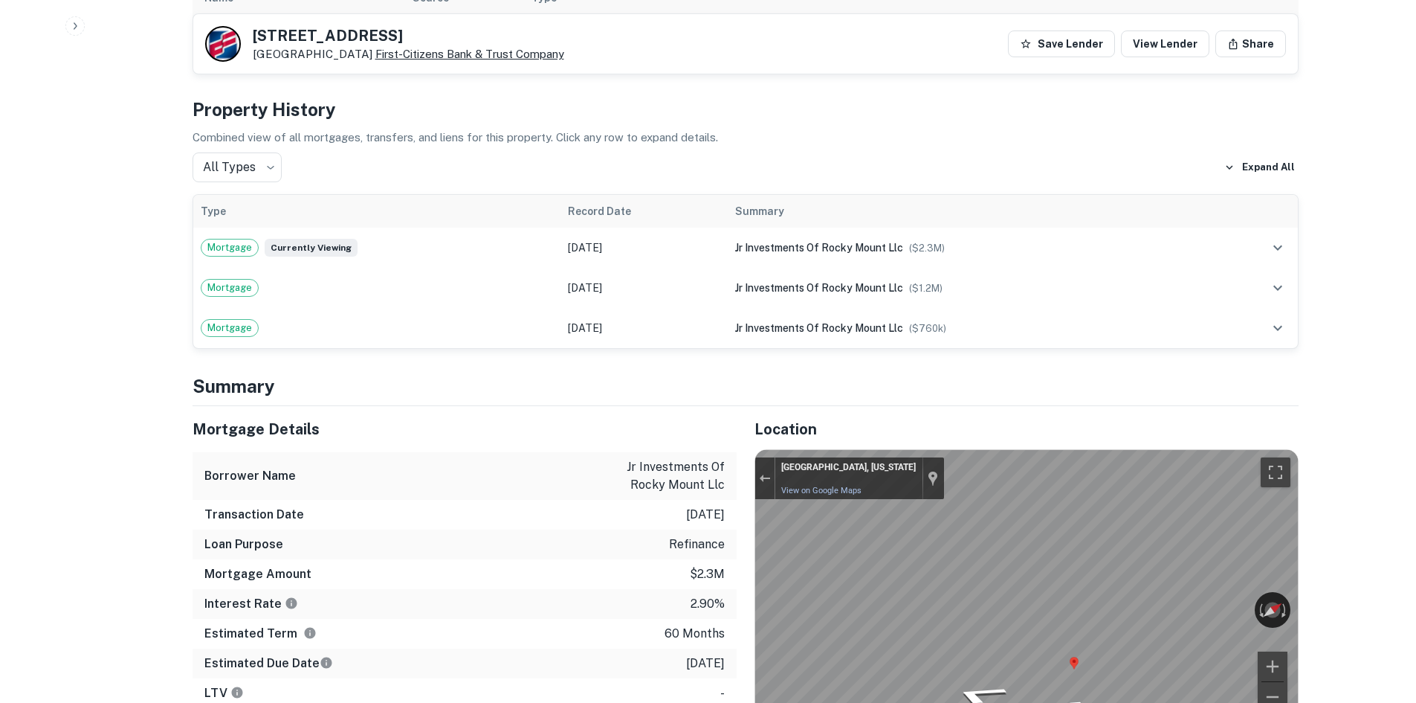
drag, startPoint x: 247, startPoint y: 32, endPoint x: 370, endPoint y: 60, distance: 125.9
click at [370, 60] on div "109 Commerce Blvd Statesville, NC 28625 First-citizens Bank & Trust Company" at bounding box center [384, 44] width 359 height 36
copy div "109 Commerce Blvd Statesville, NC 28625"
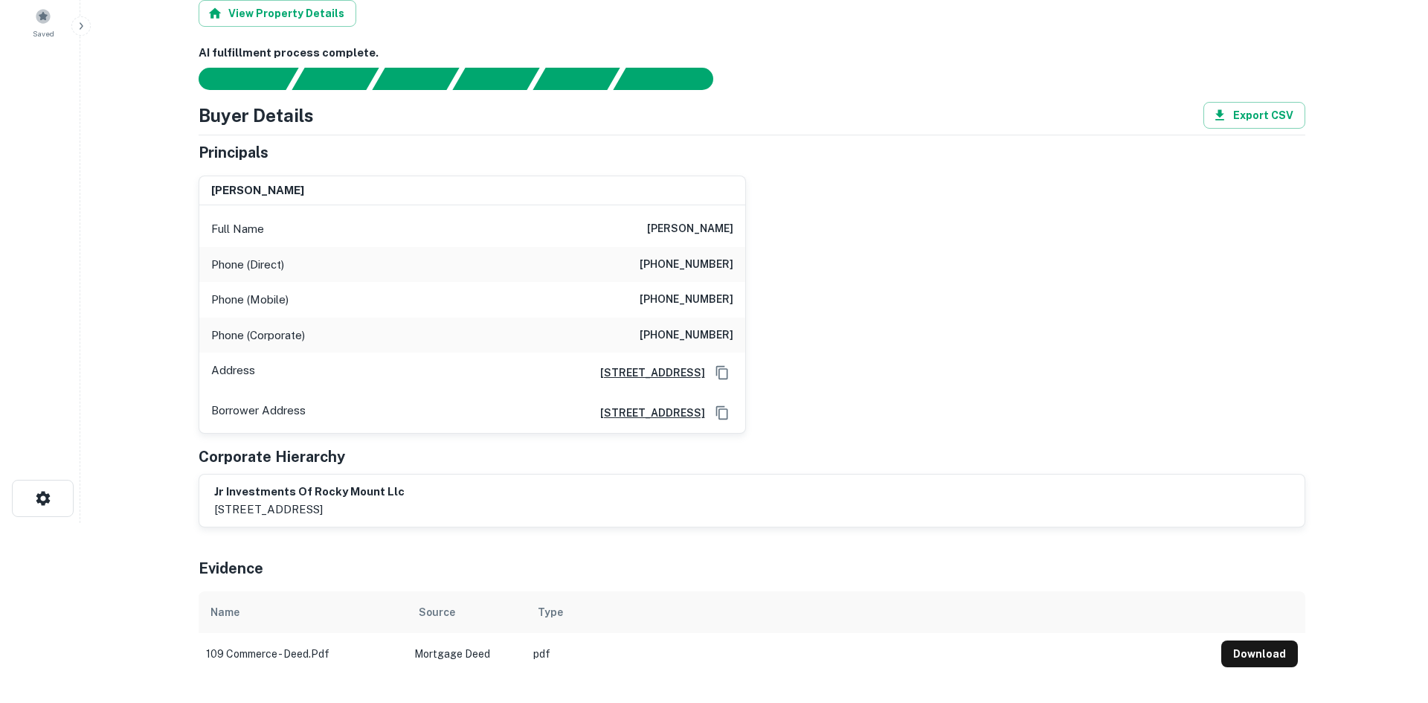
scroll to position [0, 0]
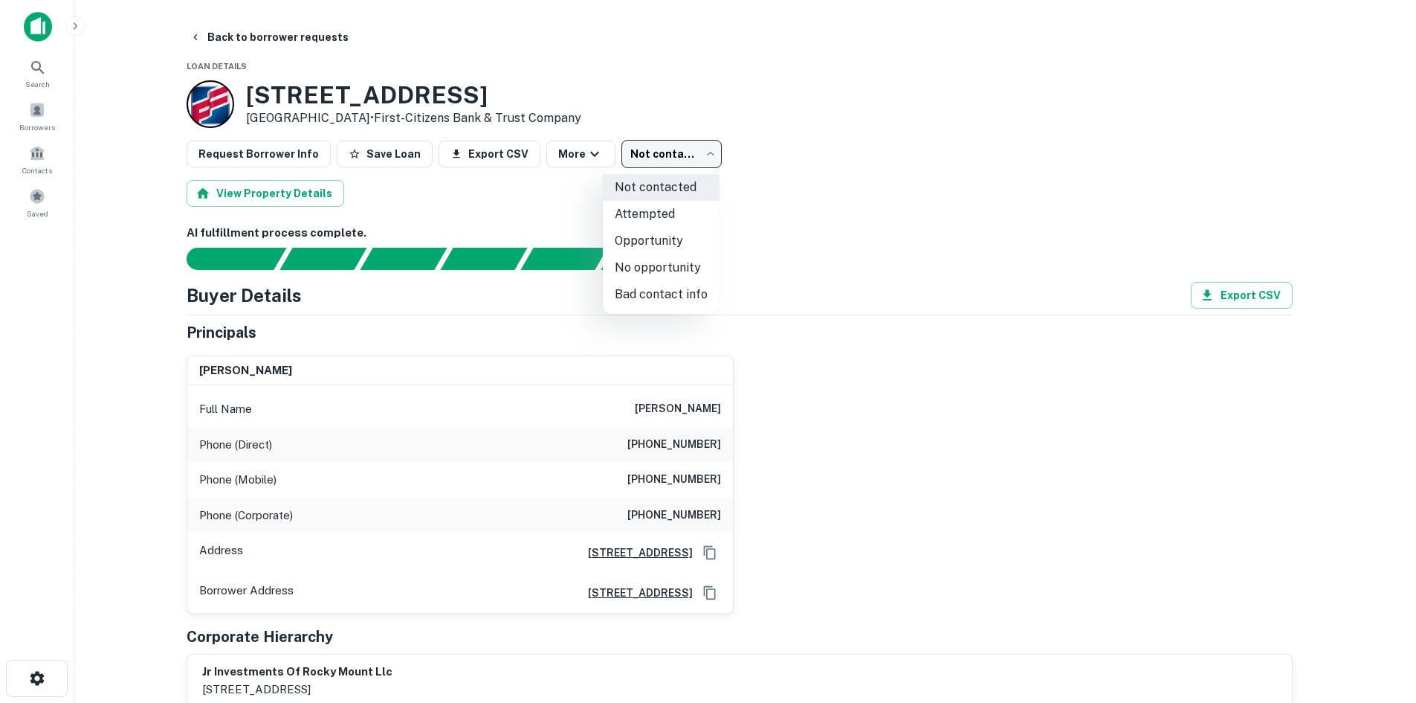
click at [671, 143] on body "Search Borrowers Contacts Saved Back to borrower requests Loan Details 109 Comm…" at bounding box center [708, 351] width 1416 height 703
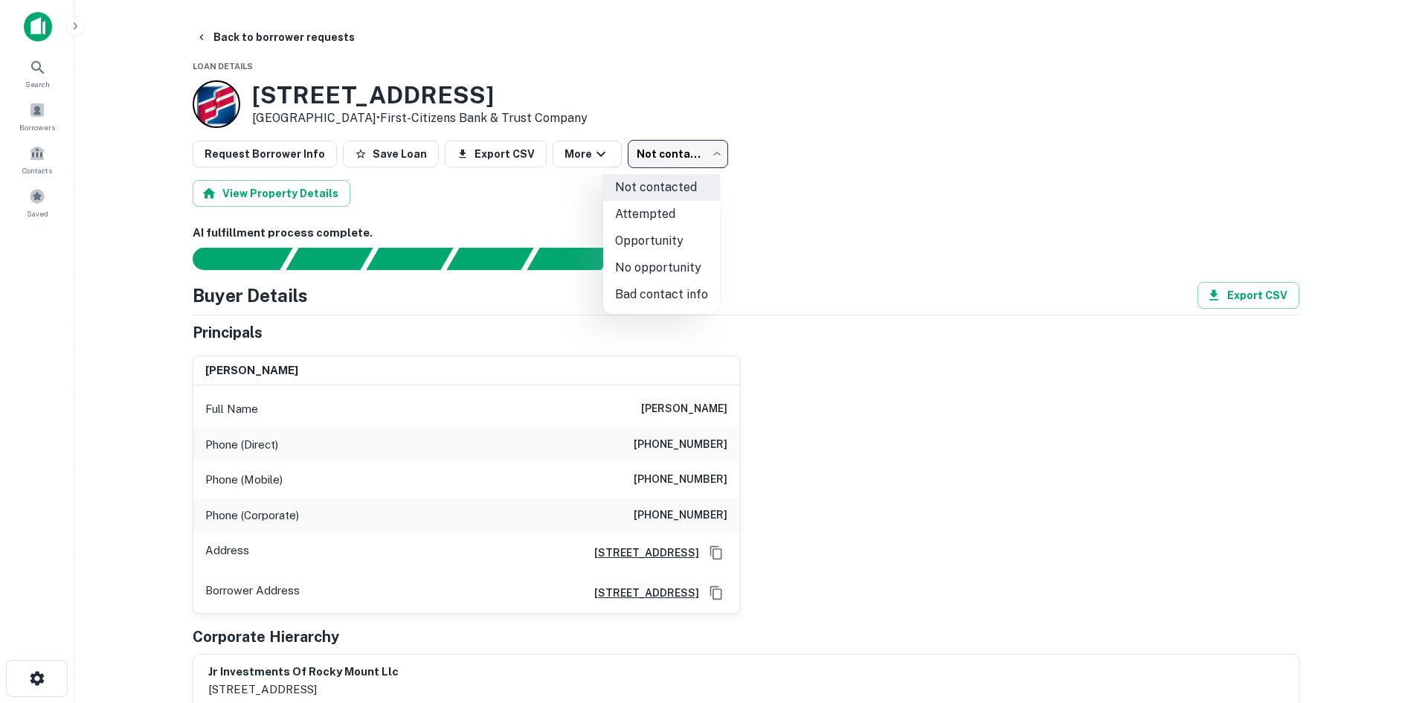
click at [659, 220] on li "Attempted" at bounding box center [661, 214] width 117 height 27
type input "*********"
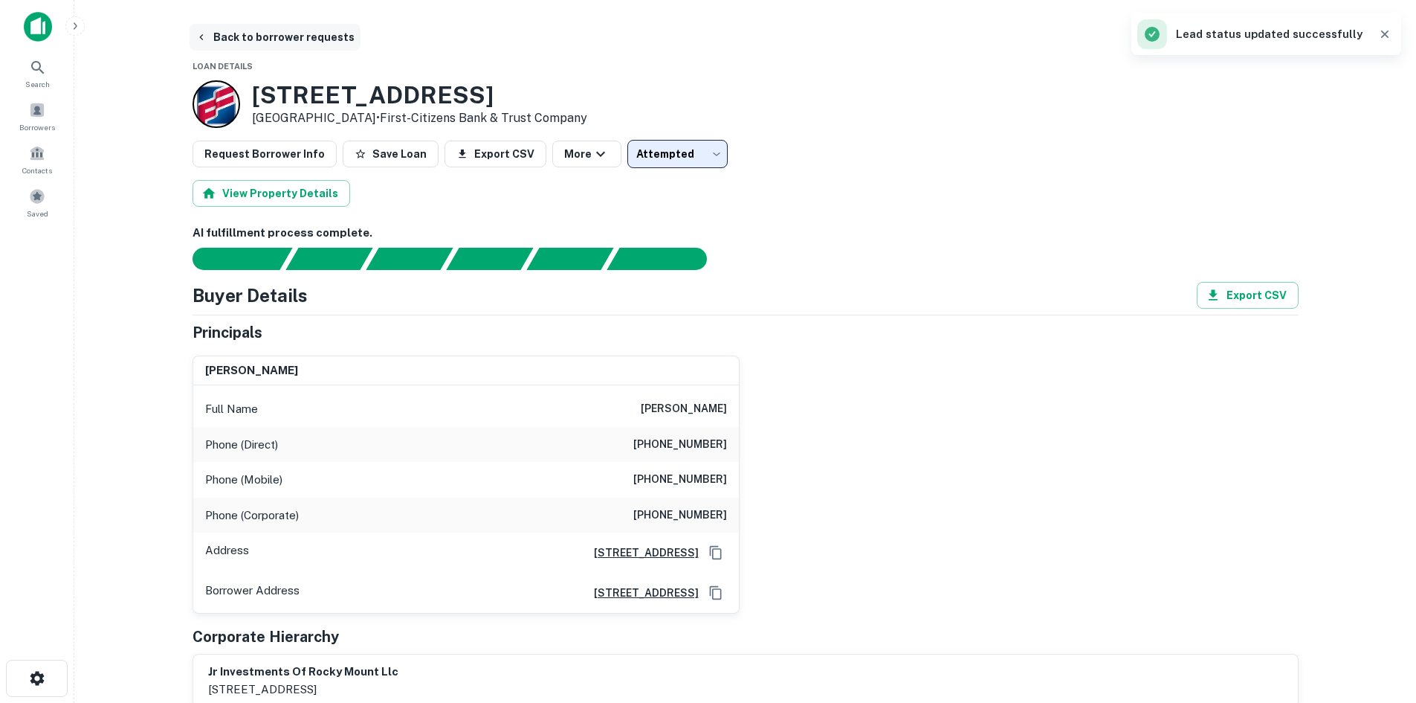
click at [293, 47] on button "Back to borrower requests" at bounding box center [275, 37] width 171 height 27
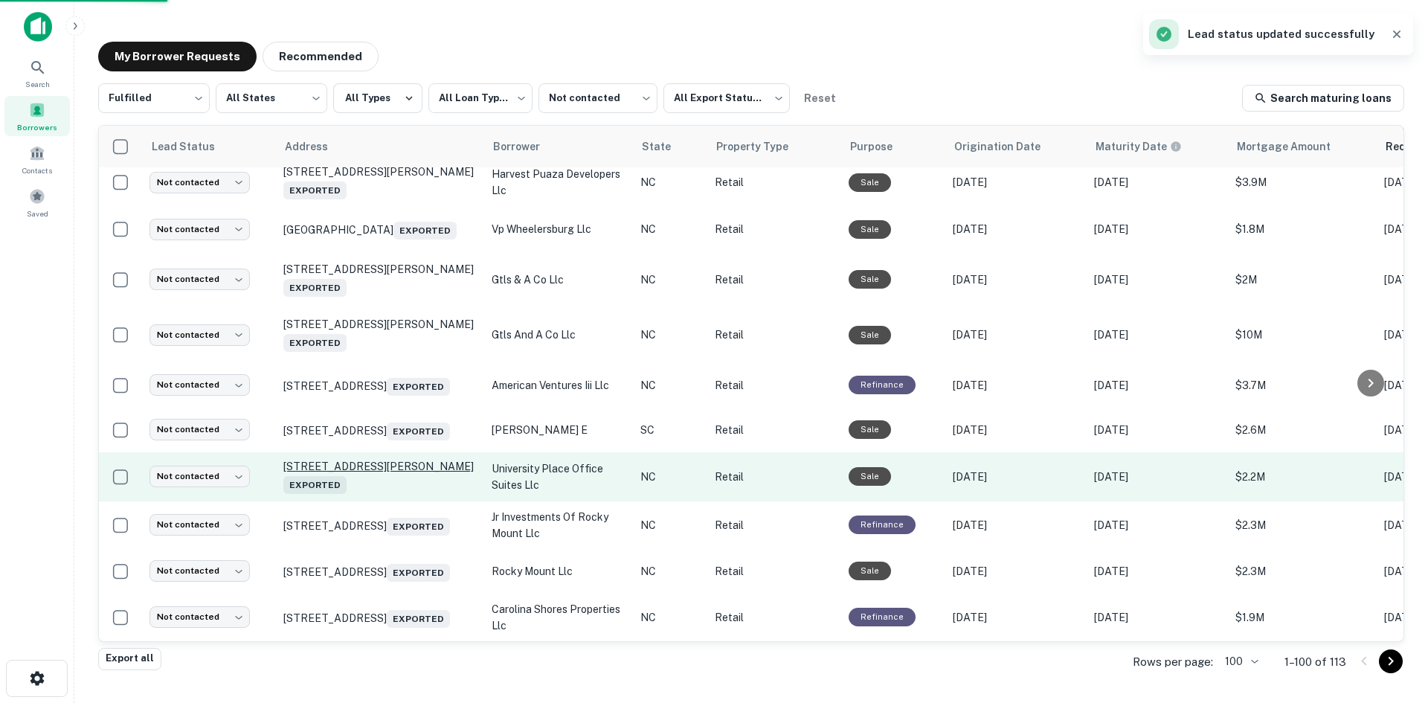
scroll to position [4574, 0]
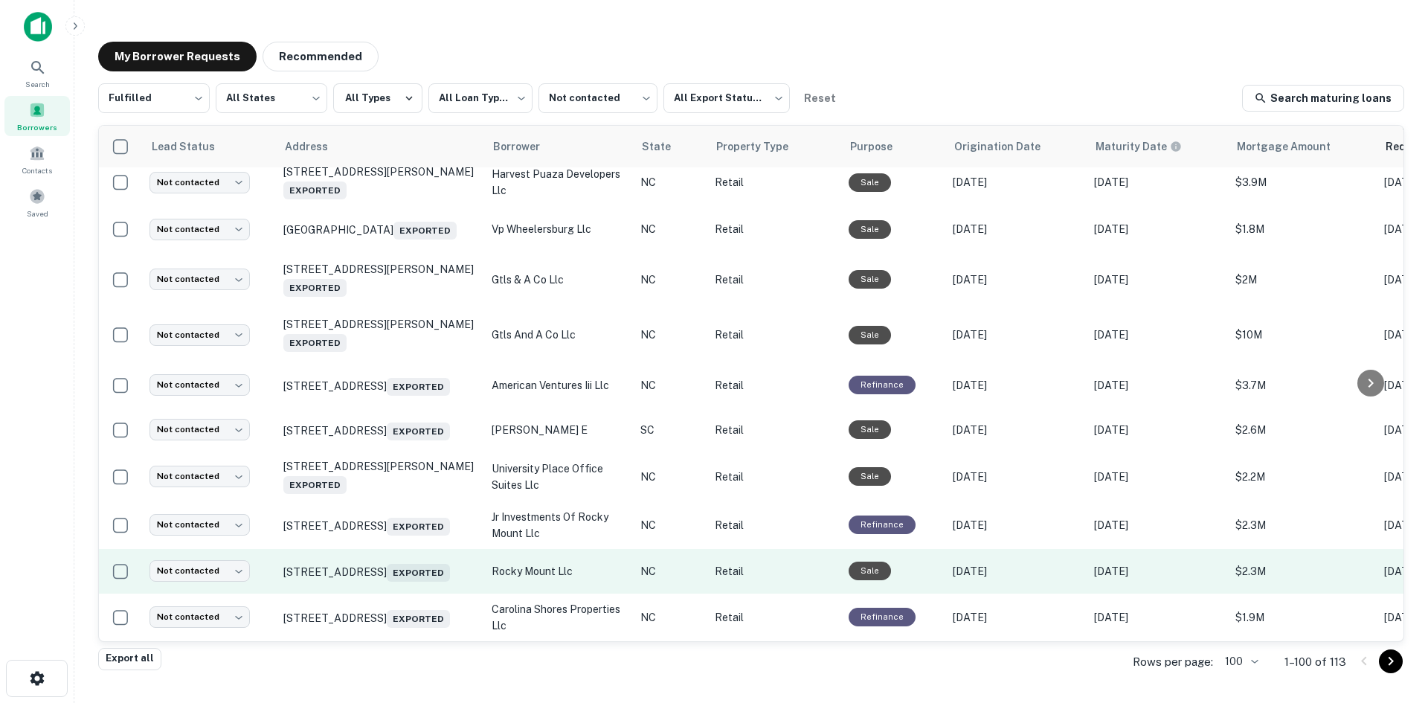
click at [397, 575] on td "574 English Rd Rocky Mount, NC 27804 Exported" at bounding box center [380, 571] width 208 height 45
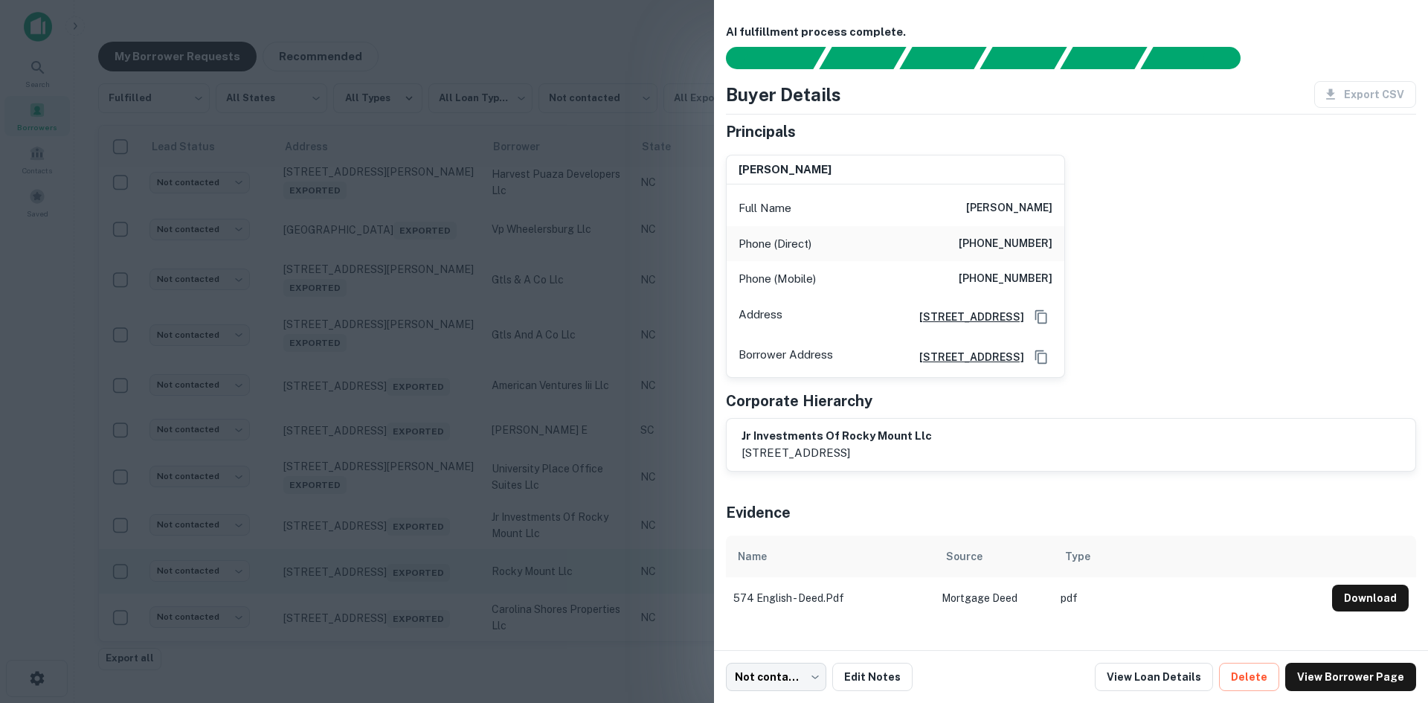
click at [397, 575] on div at bounding box center [714, 351] width 1428 height 703
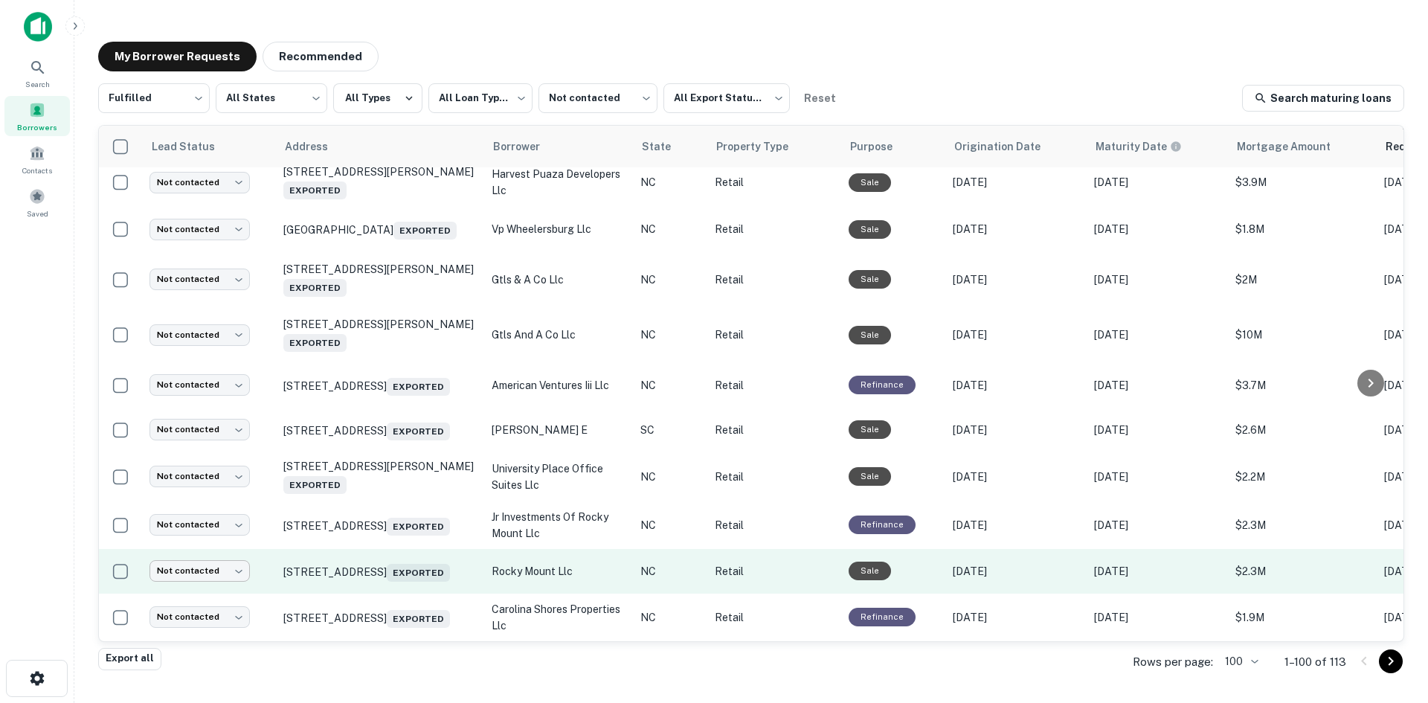
click at [192, 559] on body "**********" at bounding box center [714, 351] width 1428 height 703
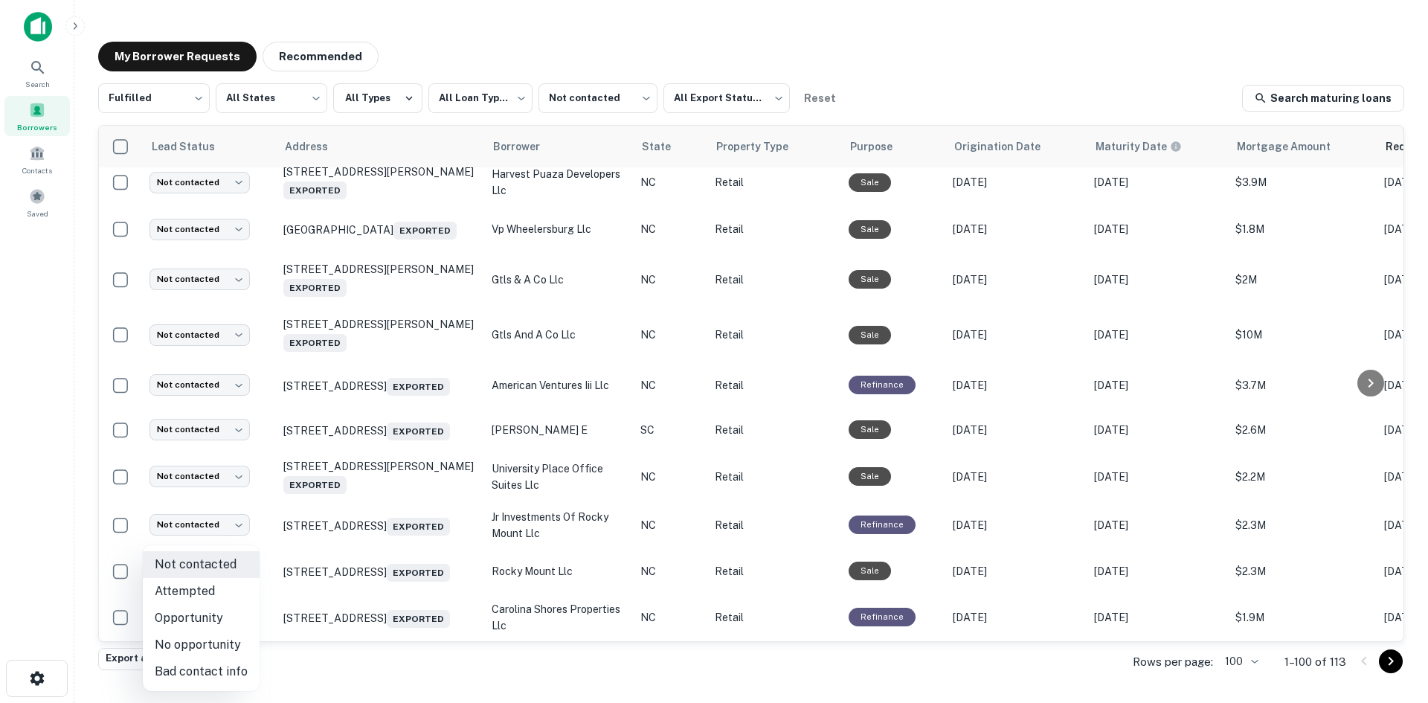
click at [225, 601] on li "Attempted" at bounding box center [201, 591] width 117 height 27
type input "*********"
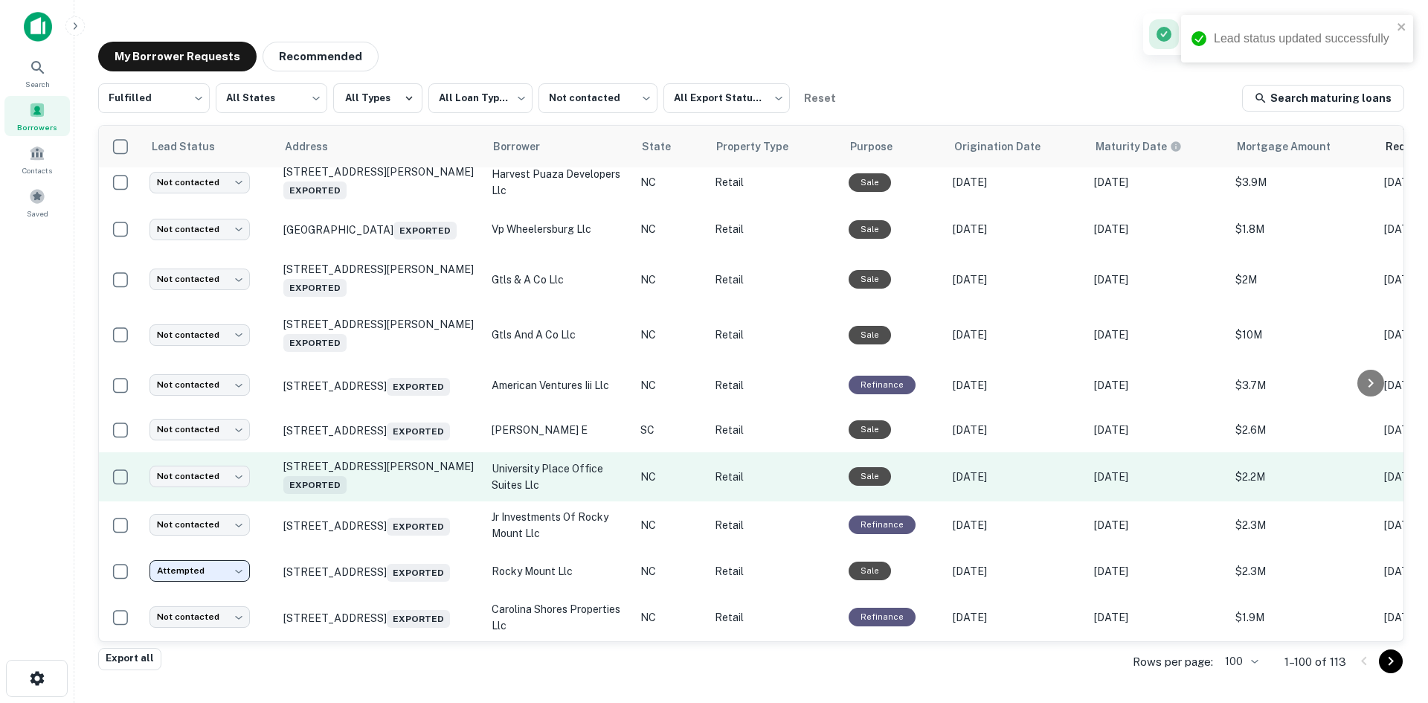
click at [384, 452] on td "1914 J N Pease Pl Charlotte, NC 28262 Exported" at bounding box center [380, 476] width 208 height 49
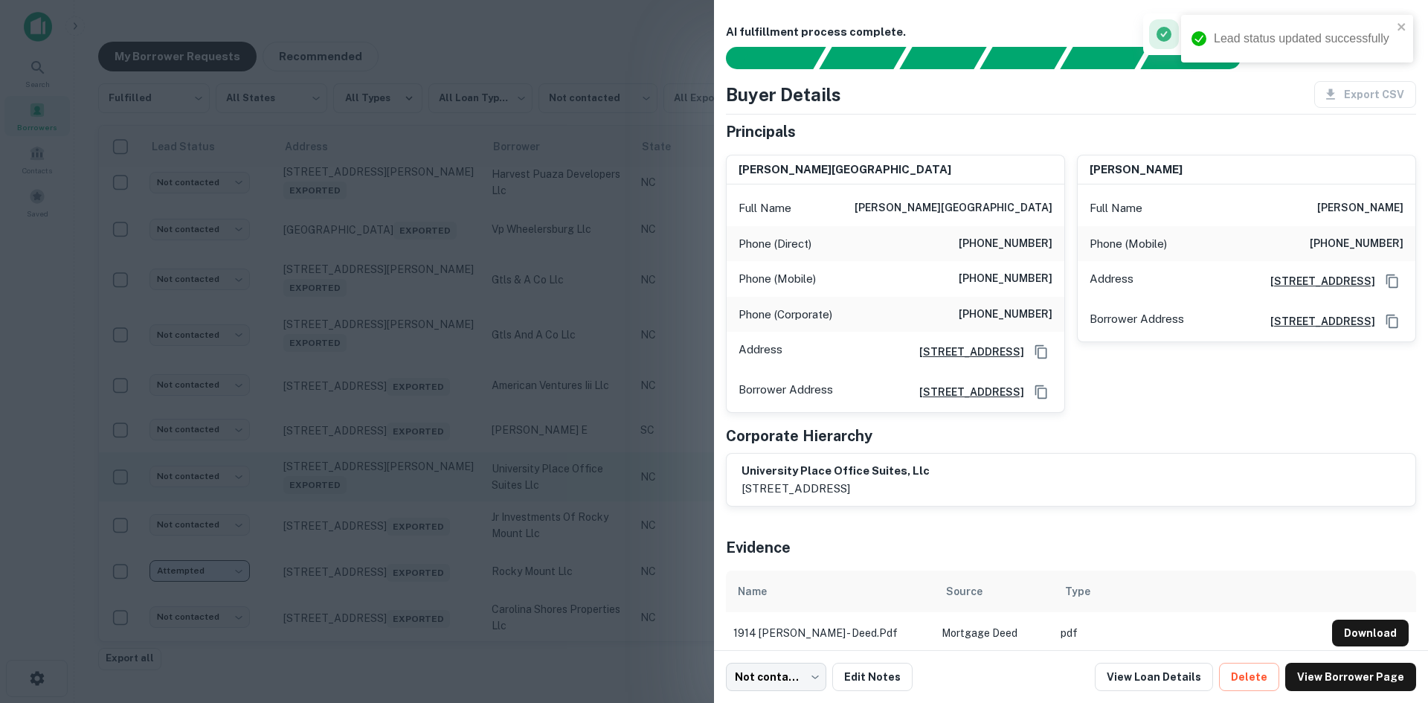
click at [384, 433] on div at bounding box center [714, 351] width 1428 height 703
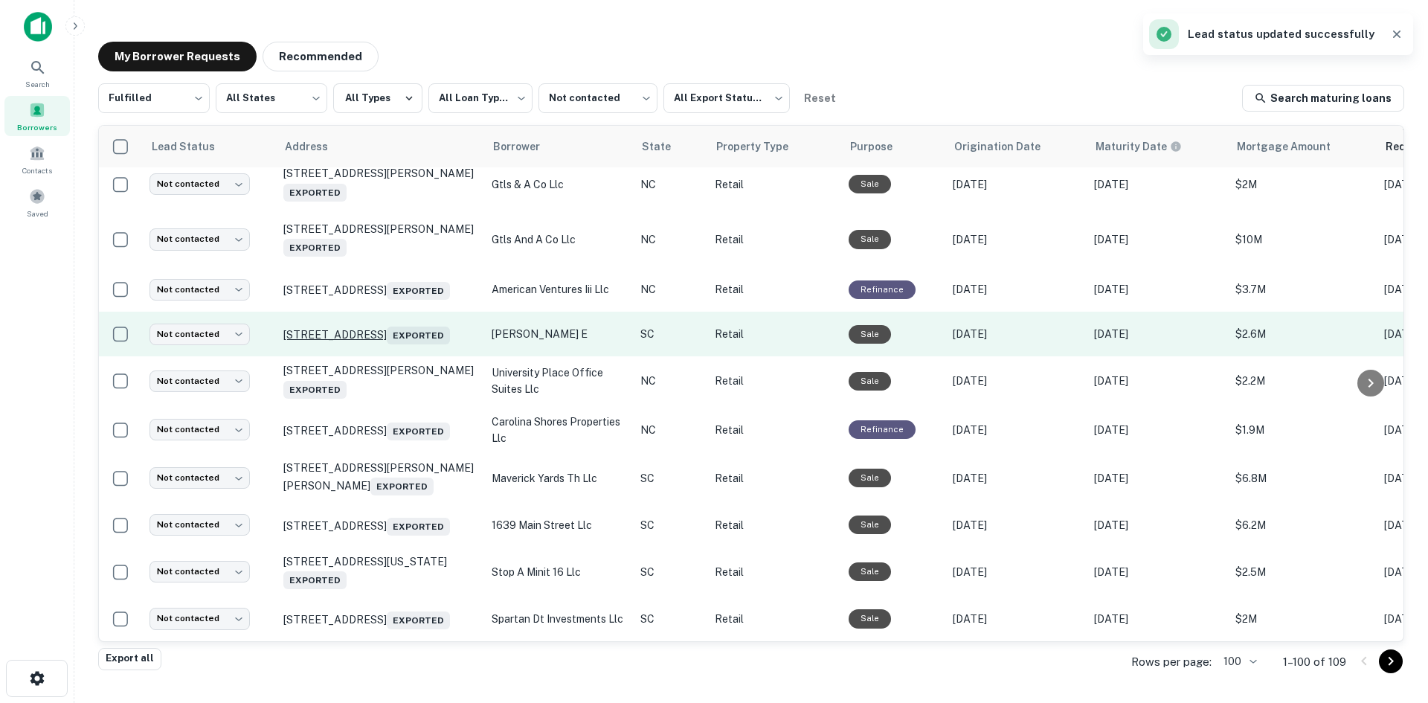
scroll to position [4475, 0]
click at [381, 344] on p "114 Rolling Hills Cir Easley, SC 29640 Exported" at bounding box center [379, 333] width 193 height 21
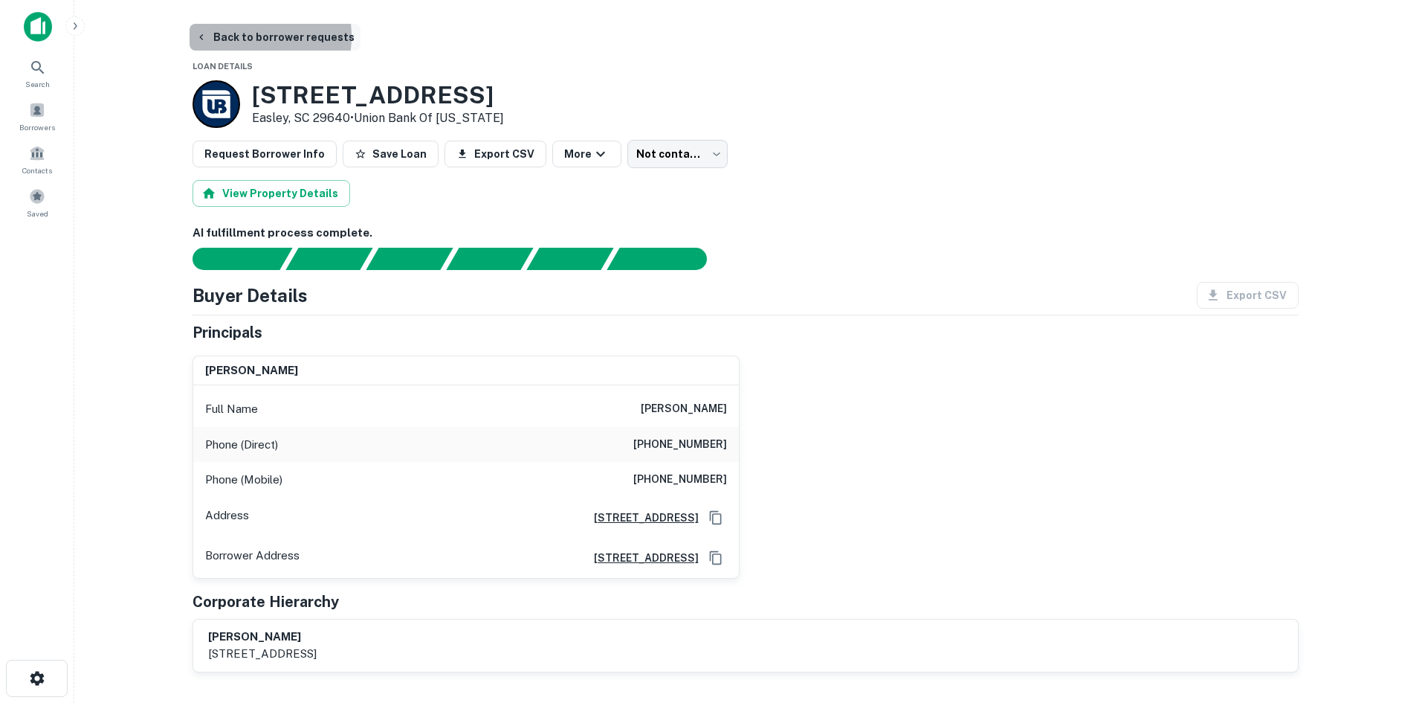
click at [238, 36] on button "Back to borrower requests" at bounding box center [275, 37] width 171 height 27
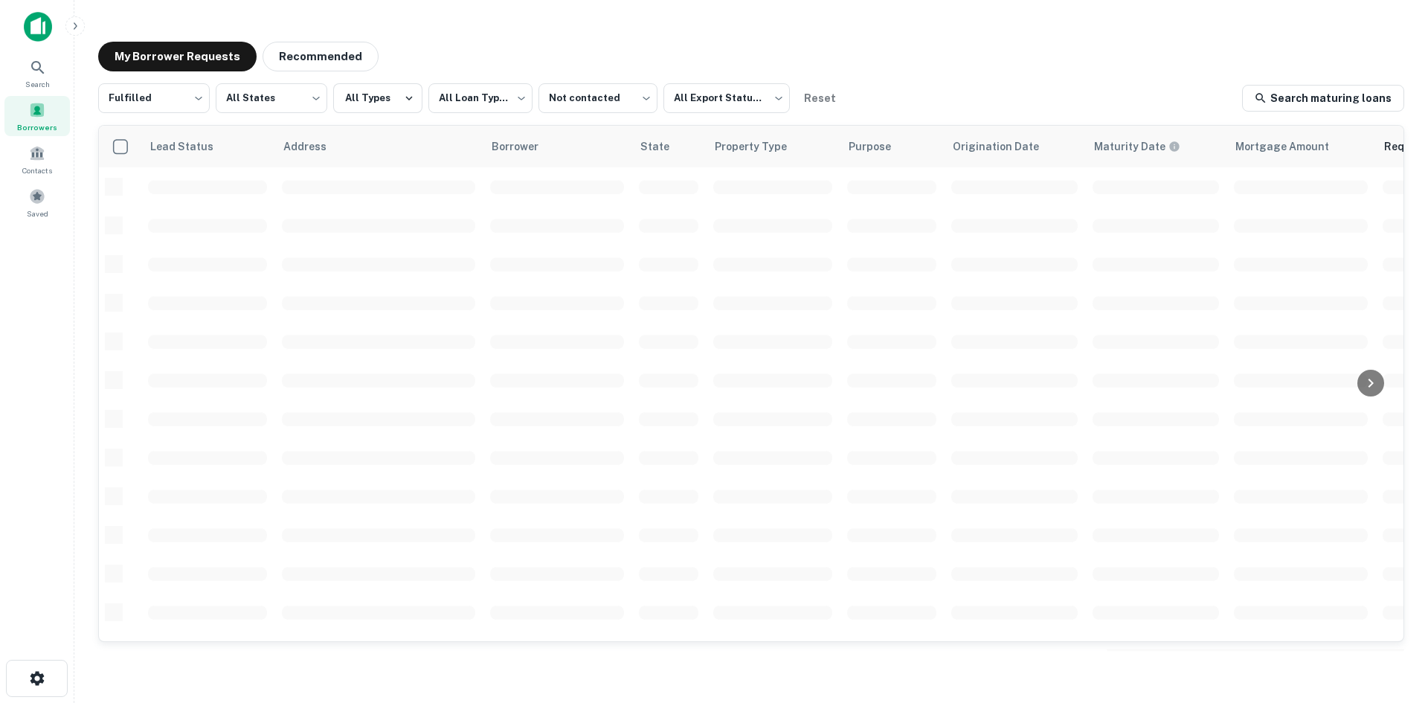
scroll to position [504, 0]
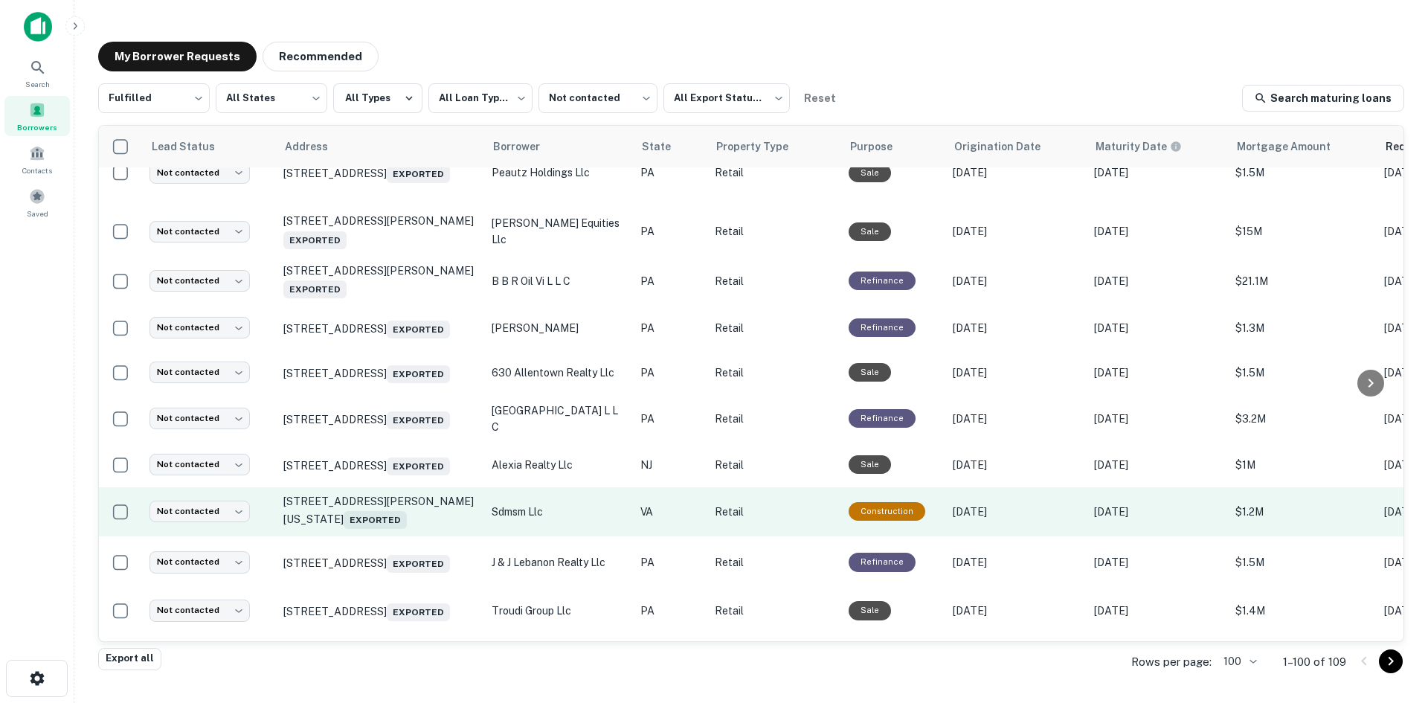
click at [424, 536] on td "7084 George Washington Memorial Hwy Gloucester, VA 23061 Exported" at bounding box center [380, 511] width 208 height 49
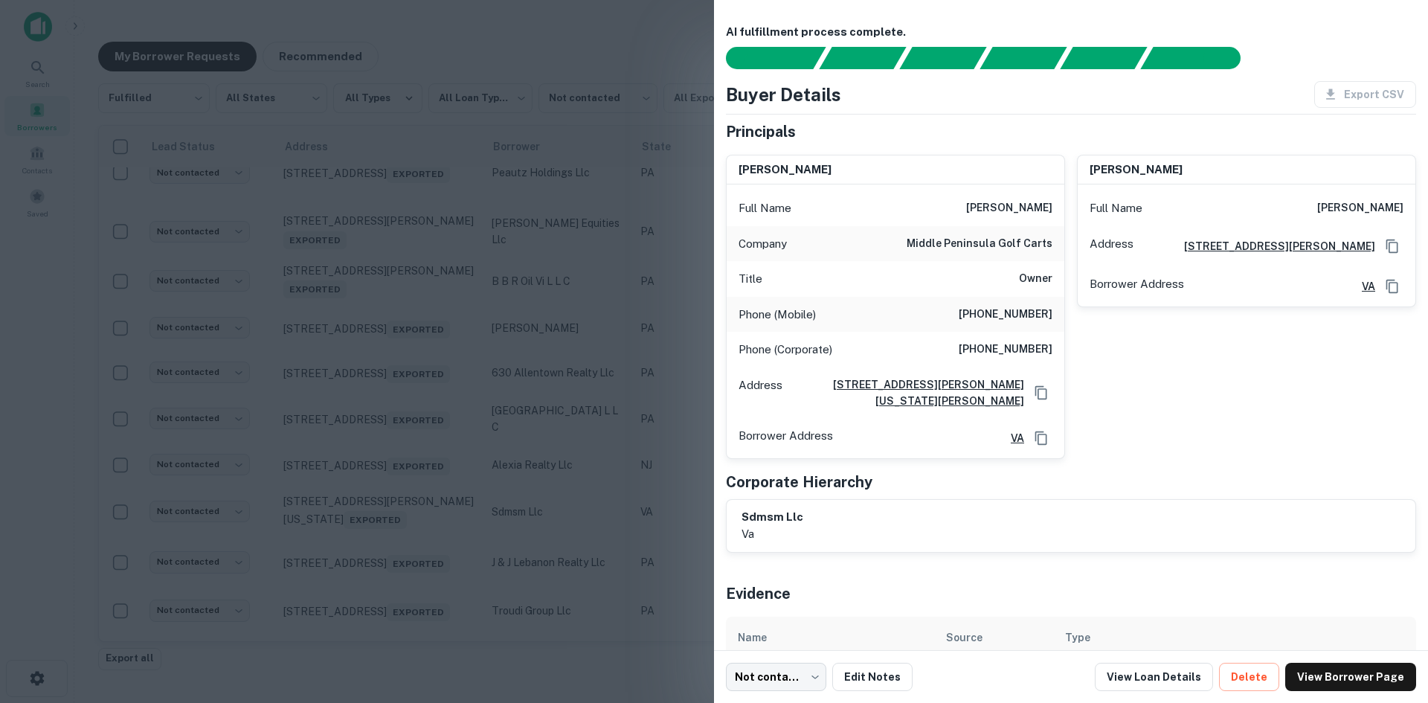
click at [401, 541] on div at bounding box center [714, 351] width 1428 height 703
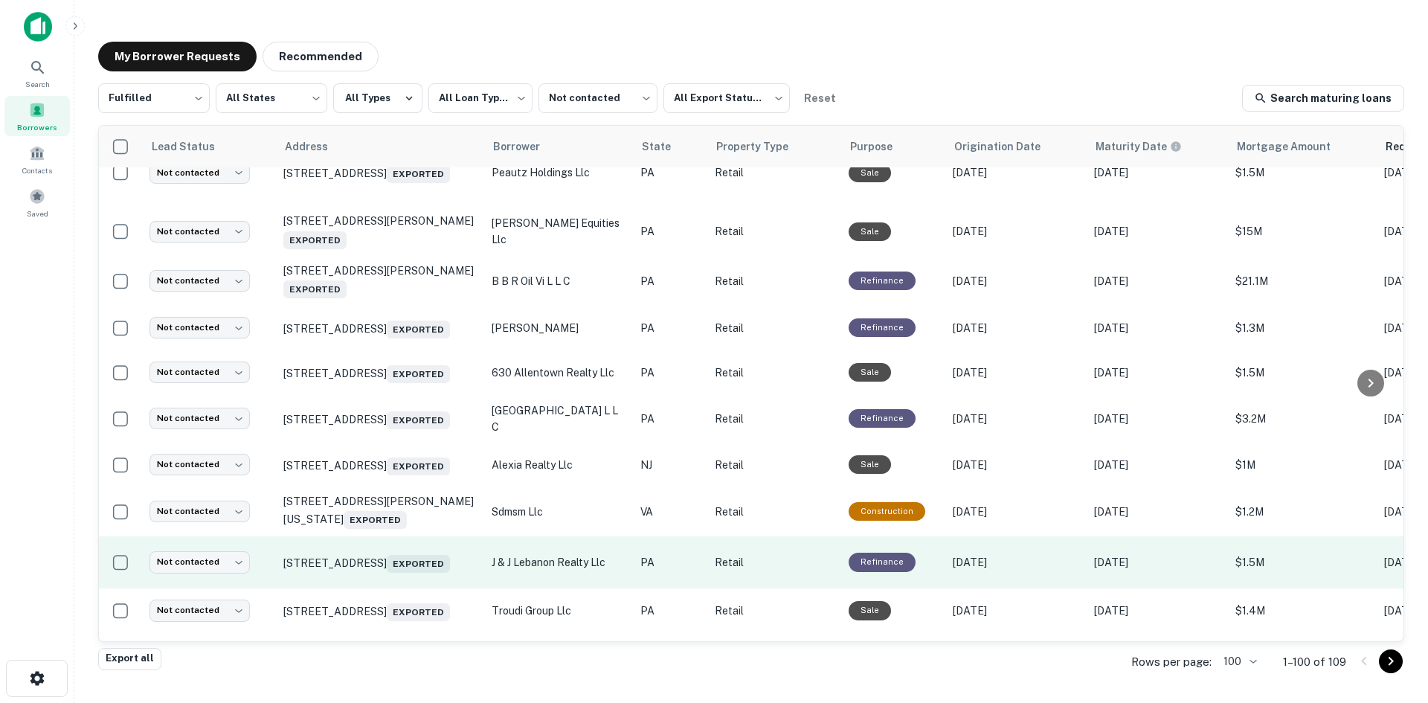
click at [398, 588] on td "640 N 7th St Lebanon, PA 17046 Exported" at bounding box center [380, 562] width 208 height 52
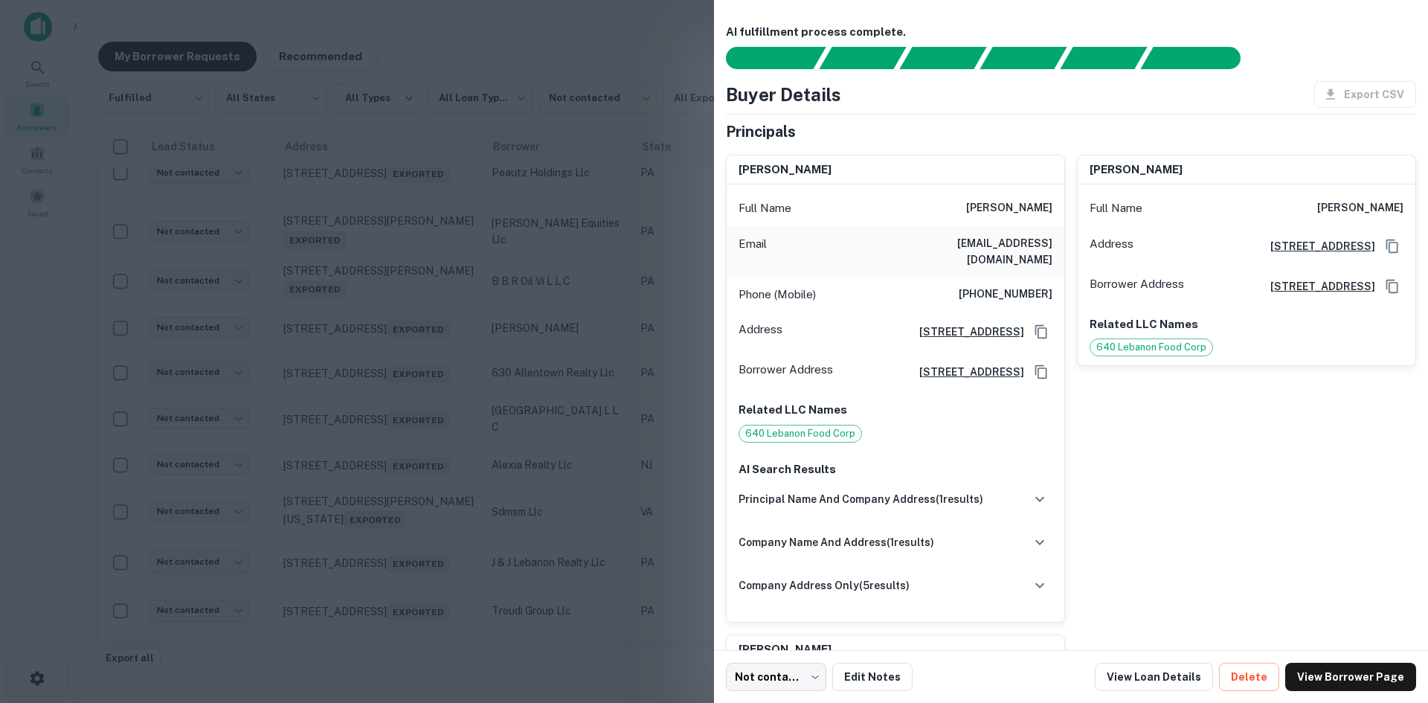
click at [401, 604] on div at bounding box center [714, 351] width 1428 height 703
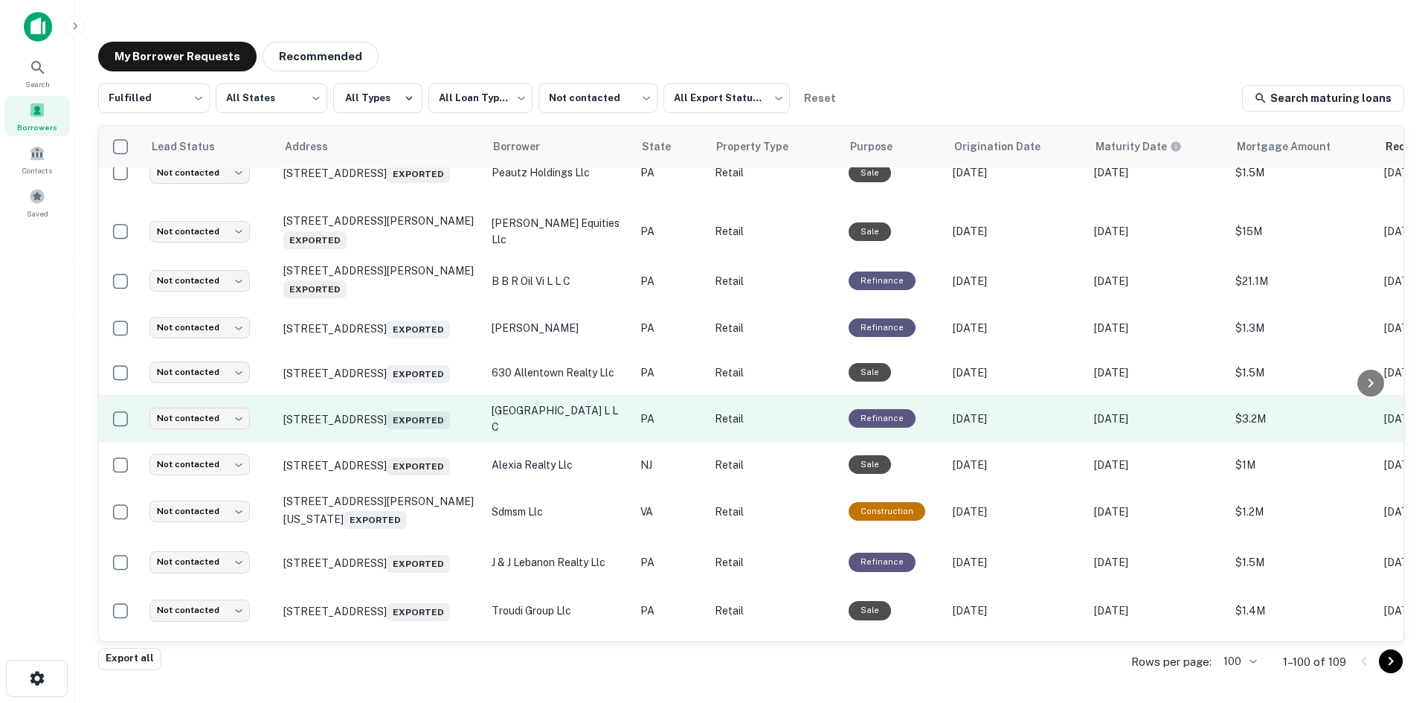
click at [375, 442] on td "[STREET_ADDRESS] Exported" at bounding box center [380, 419] width 208 height 48
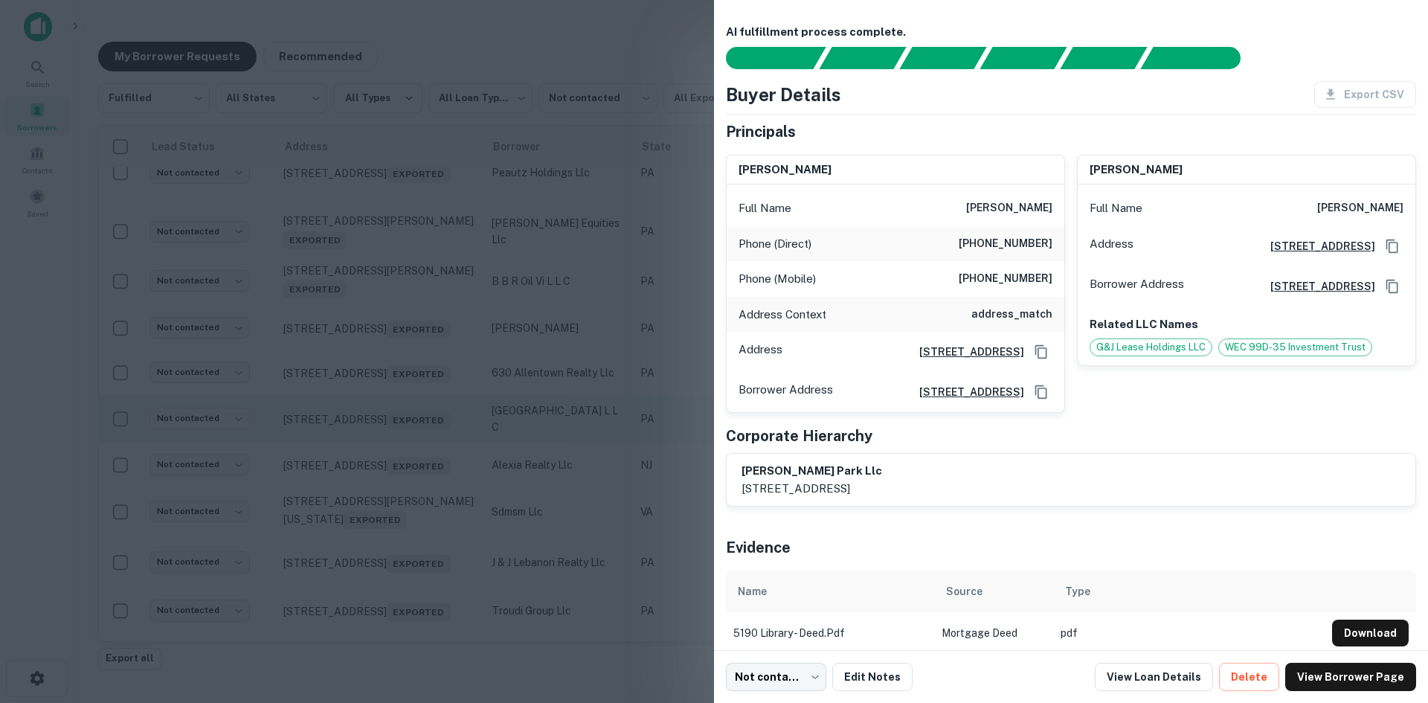
click at [375, 444] on div at bounding box center [714, 351] width 1428 height 703
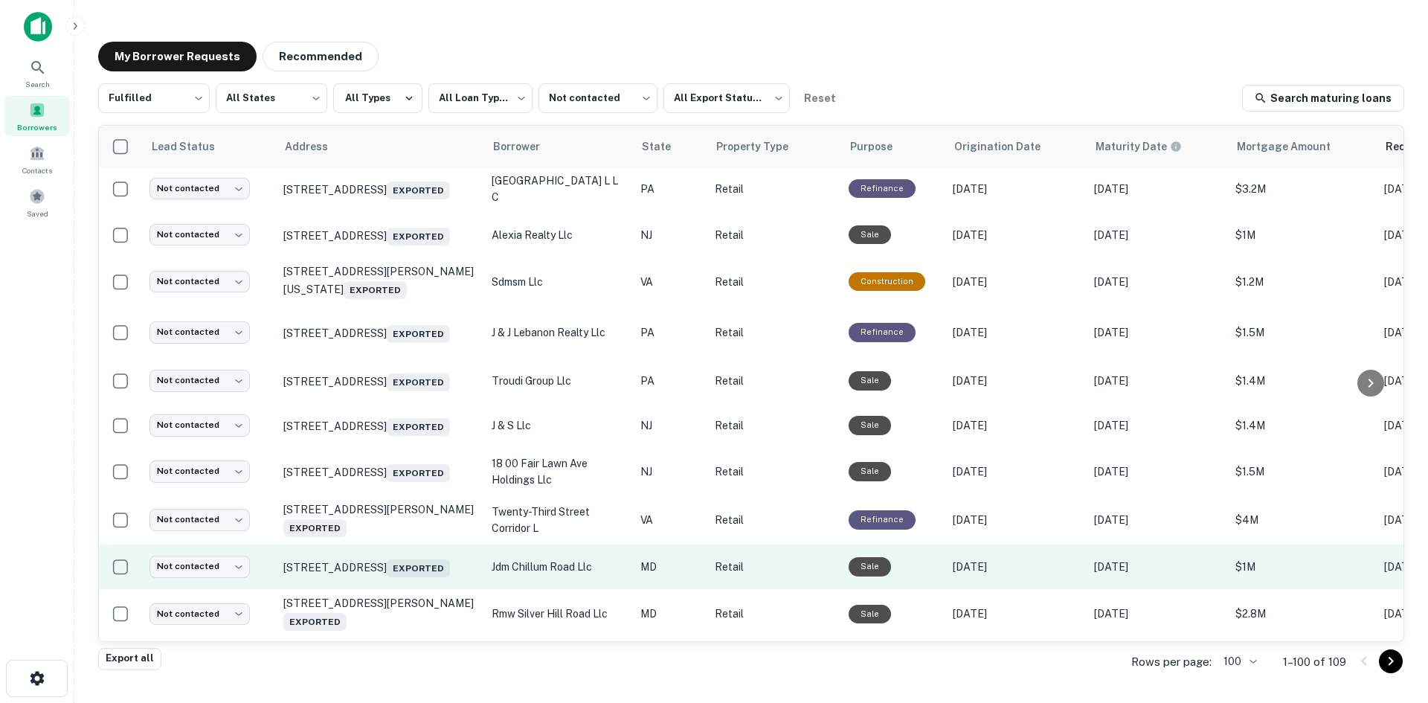
scroll to position [876, 0]
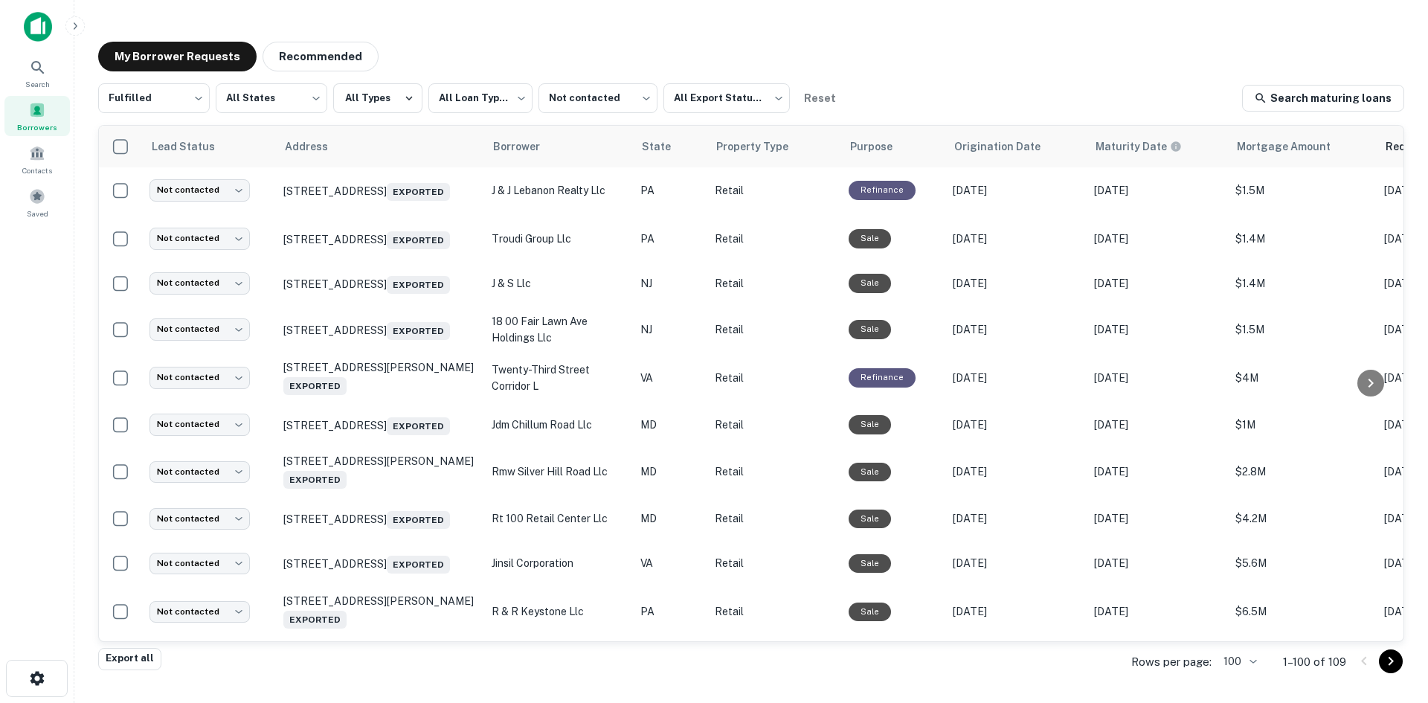
drag, startPoint x: 1403, startPoint y: 243, endPoint x: 1399, endPoint y: 271, distance: 28.6
click at [1399, 271] on div "Lead Status Address Borrower State Property Type Purpose Origination Date Matur…" at bounding box center [751, 383] width 1306 height 517
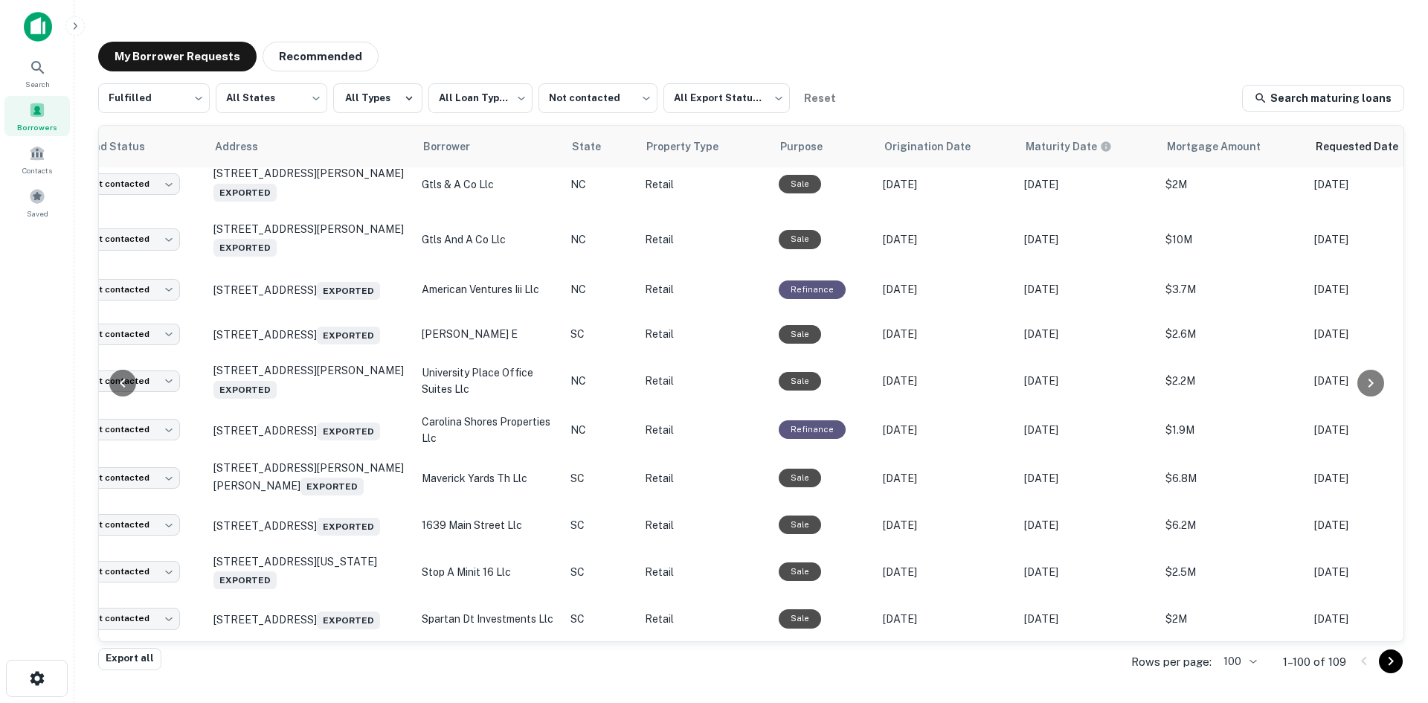
scroll to position [4581, 70]
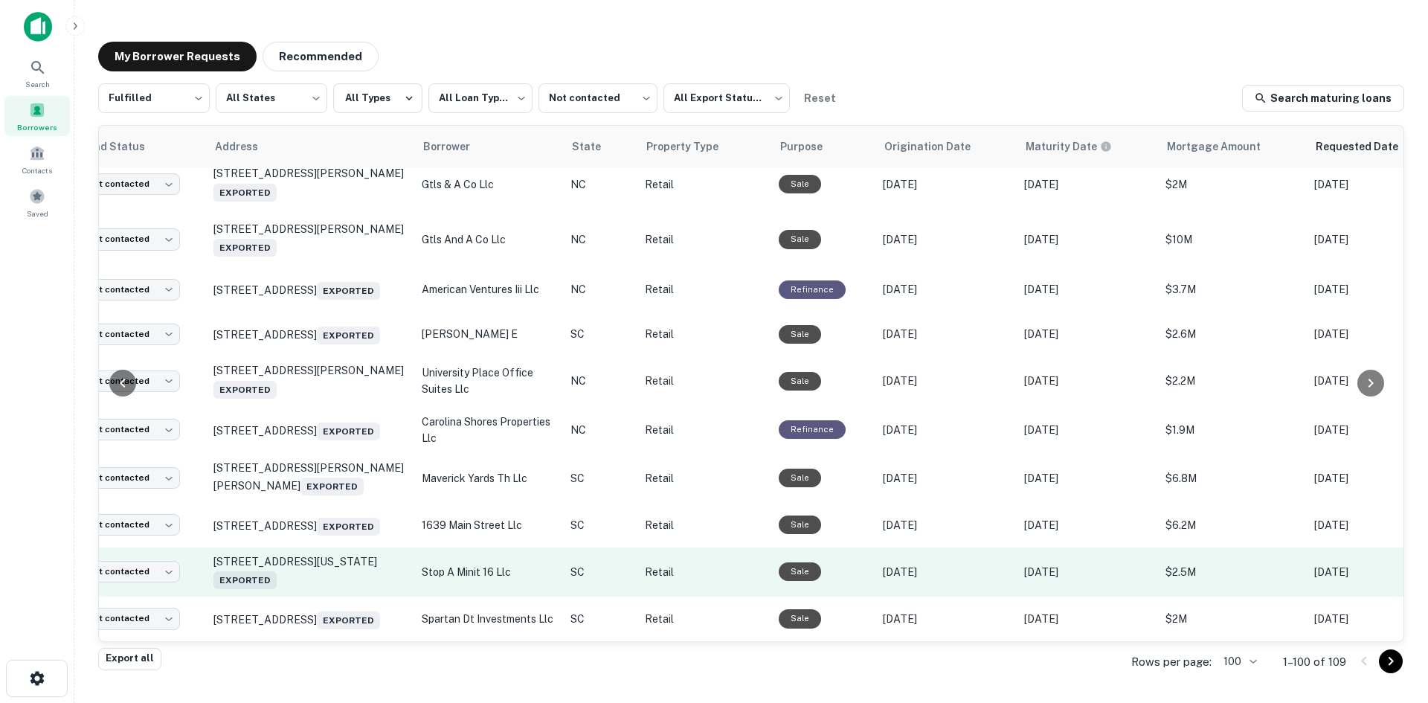
click at [342, 573] on td "1001 W Georgia Rd Simpsonville, SC 29680 Exported" at bounding box center [310, 571] width 208 height 49
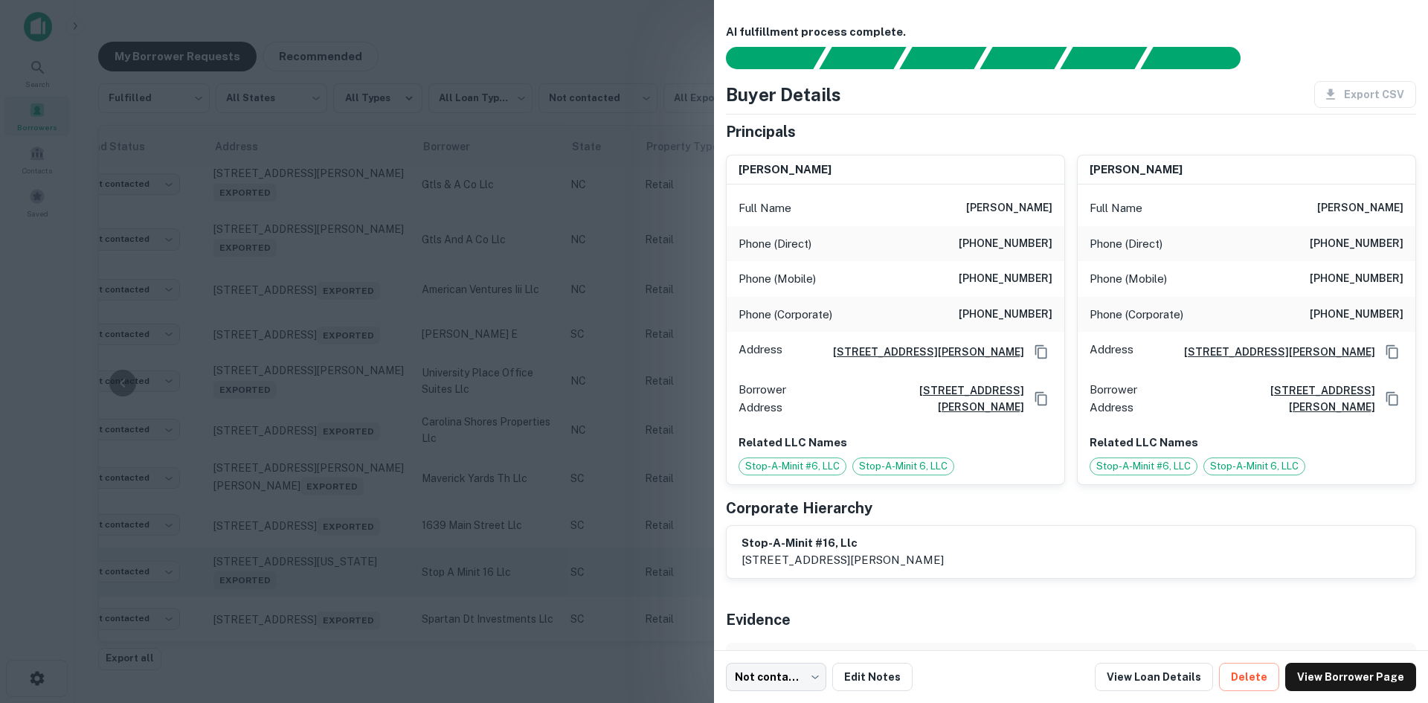
click at [342, 573] on div at bounding box center [714, 351] width 1428 height 703
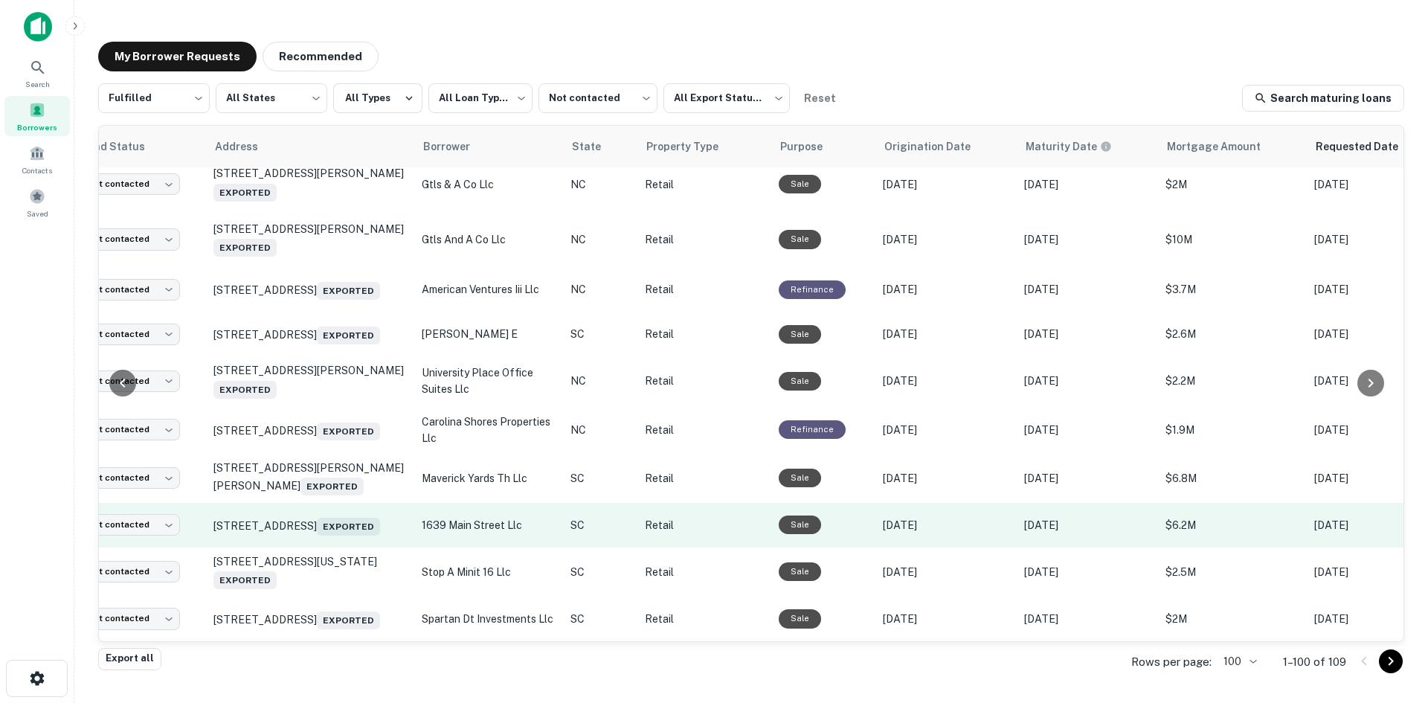
click at [327, 518] on td "1645 Main St Columbia, SC 29201 Exported" at bounding box center [310, 525] width 208 height 45
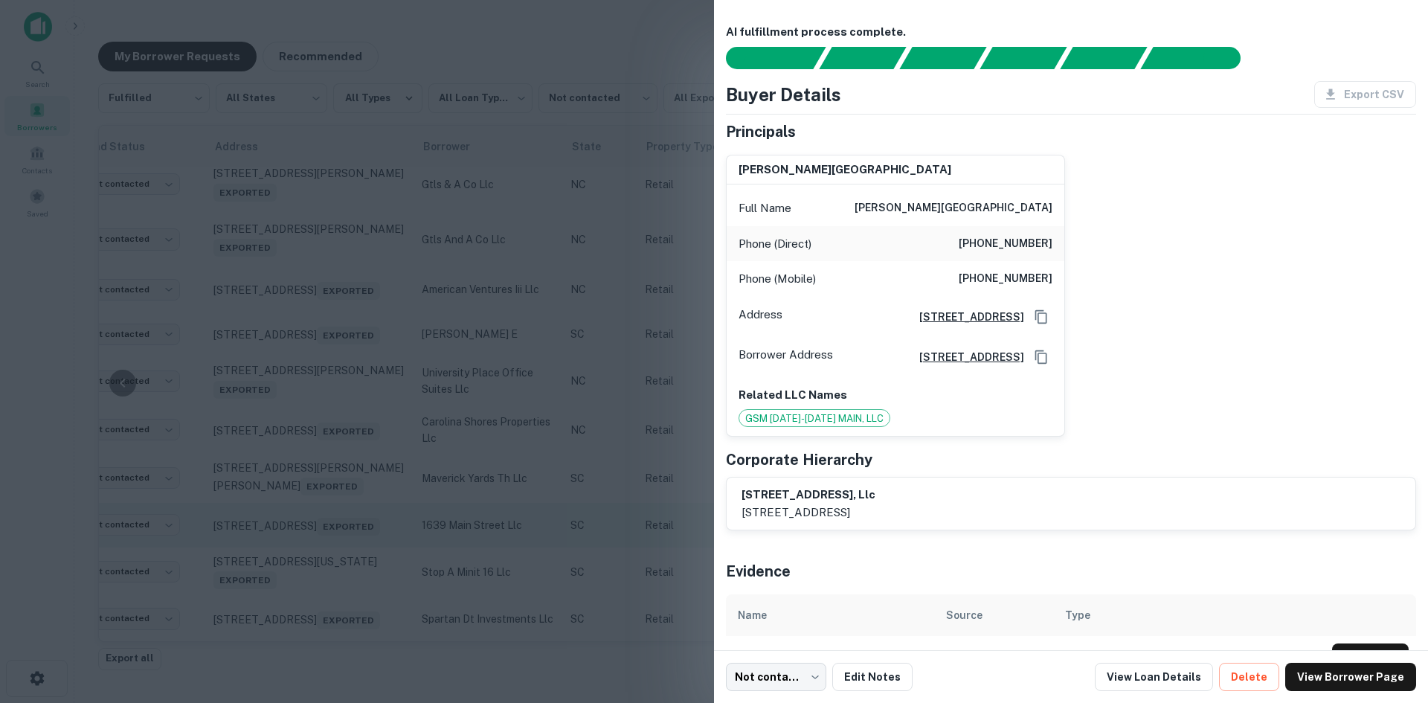
click at [327, 518] on div at bounding box center [714, 351] width 1428 height 703
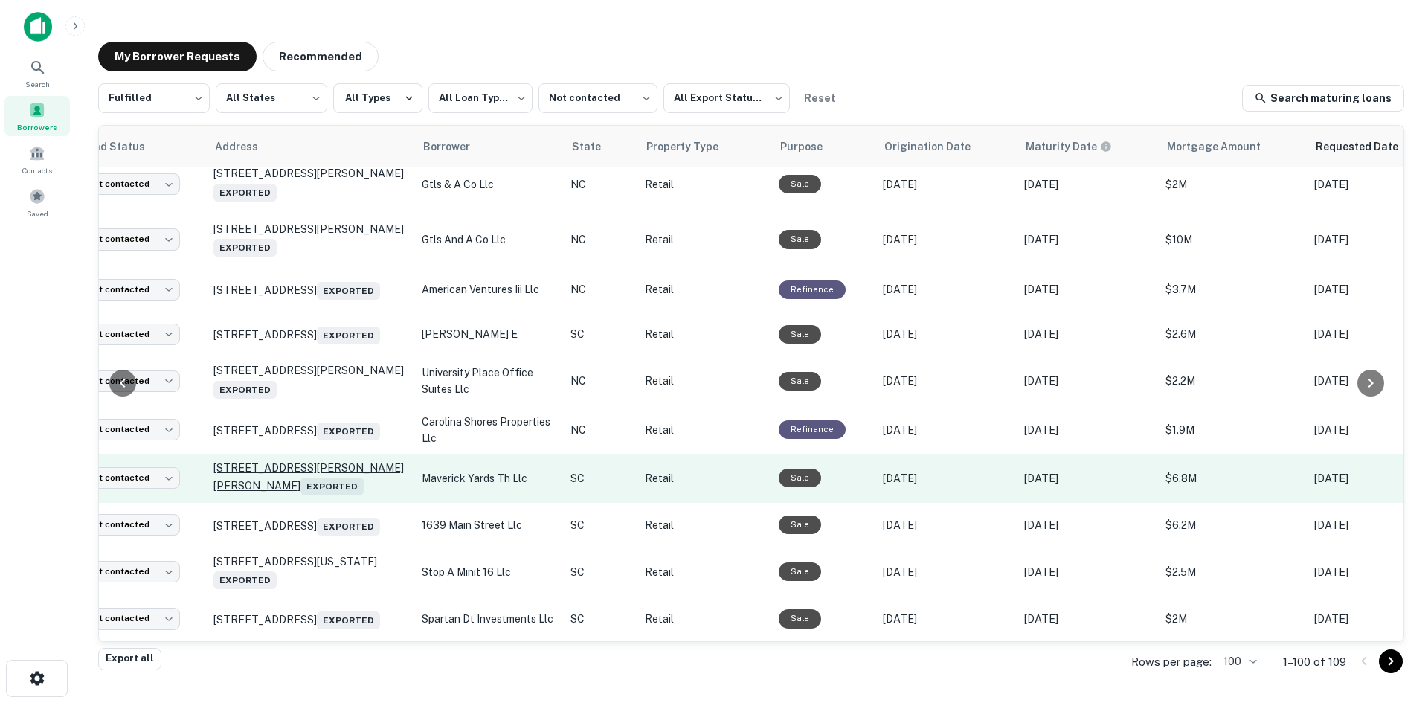
click at [322, 465] on p "13 Jenkins Ct Mauldin, SC 29662 Exported" at bounding box center [309, 478] width 193 height 34
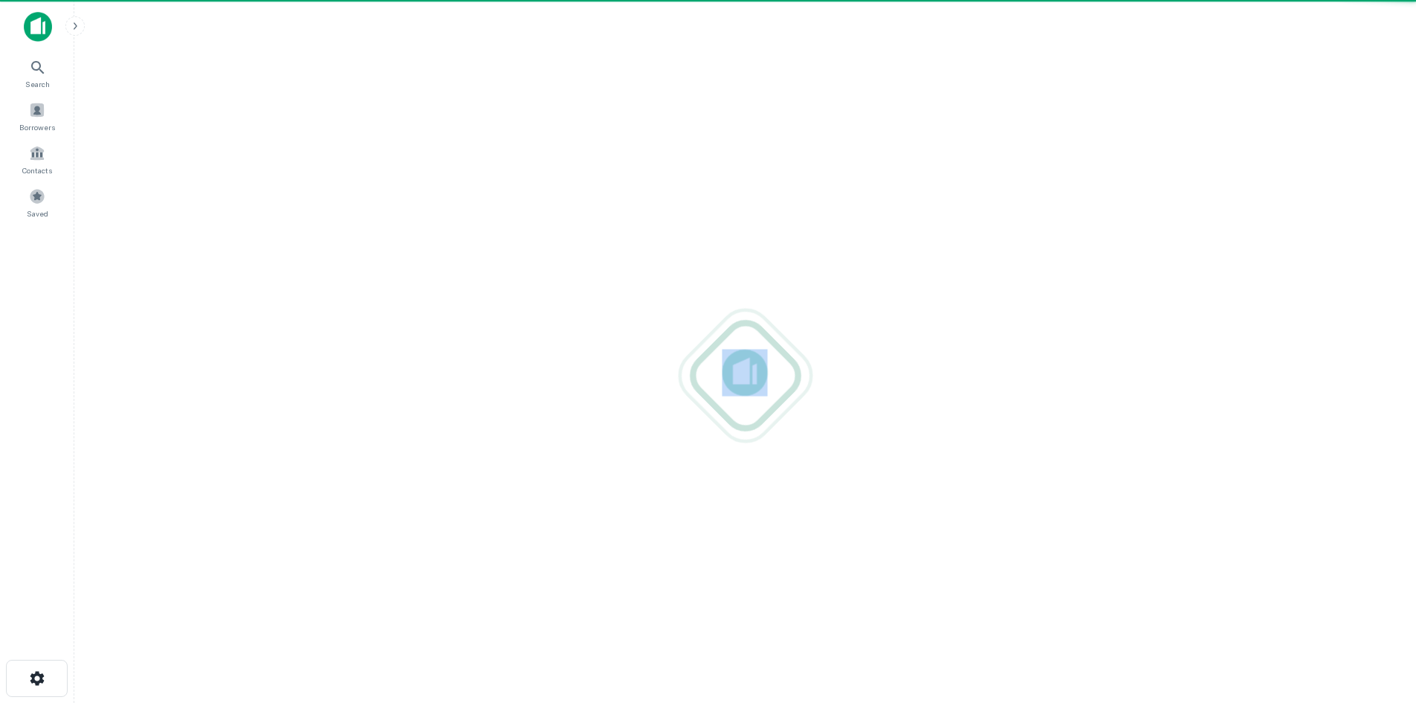
click at [322, 467] on div at bounding box center [745, 375] width 1318 height 703
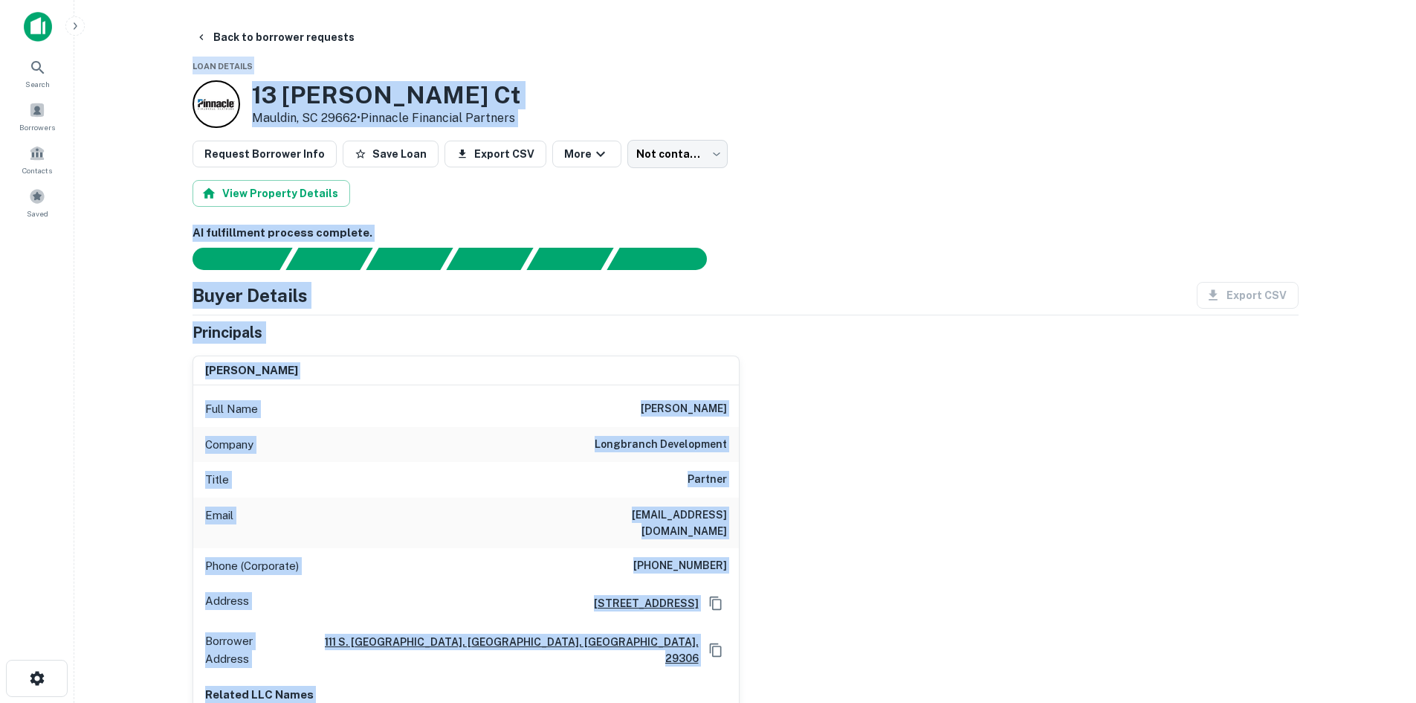
click at [957, 328] on div "Principals" at bounding box center [746, 332] width 1106 height 22
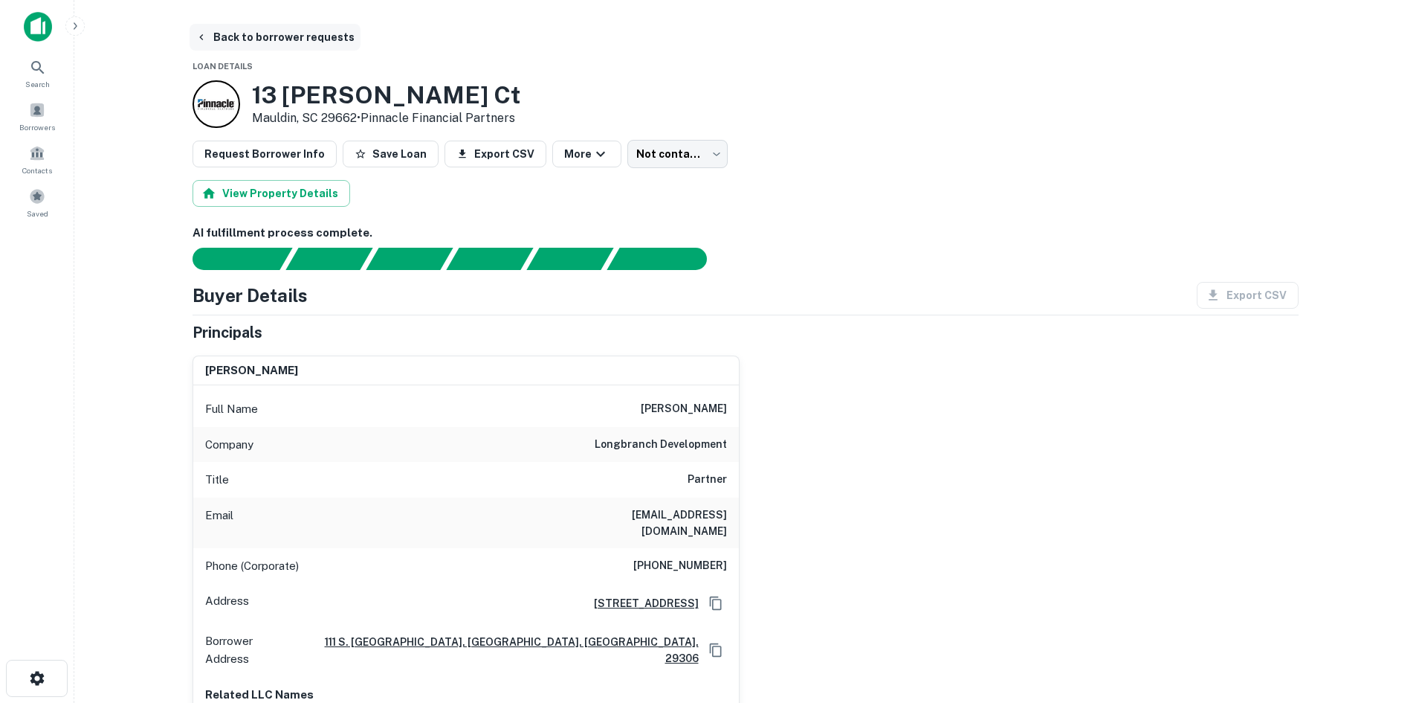
click at [280, 32] on button "Back to borrower requests" at bounding box center [275, 37] width 171 height 27
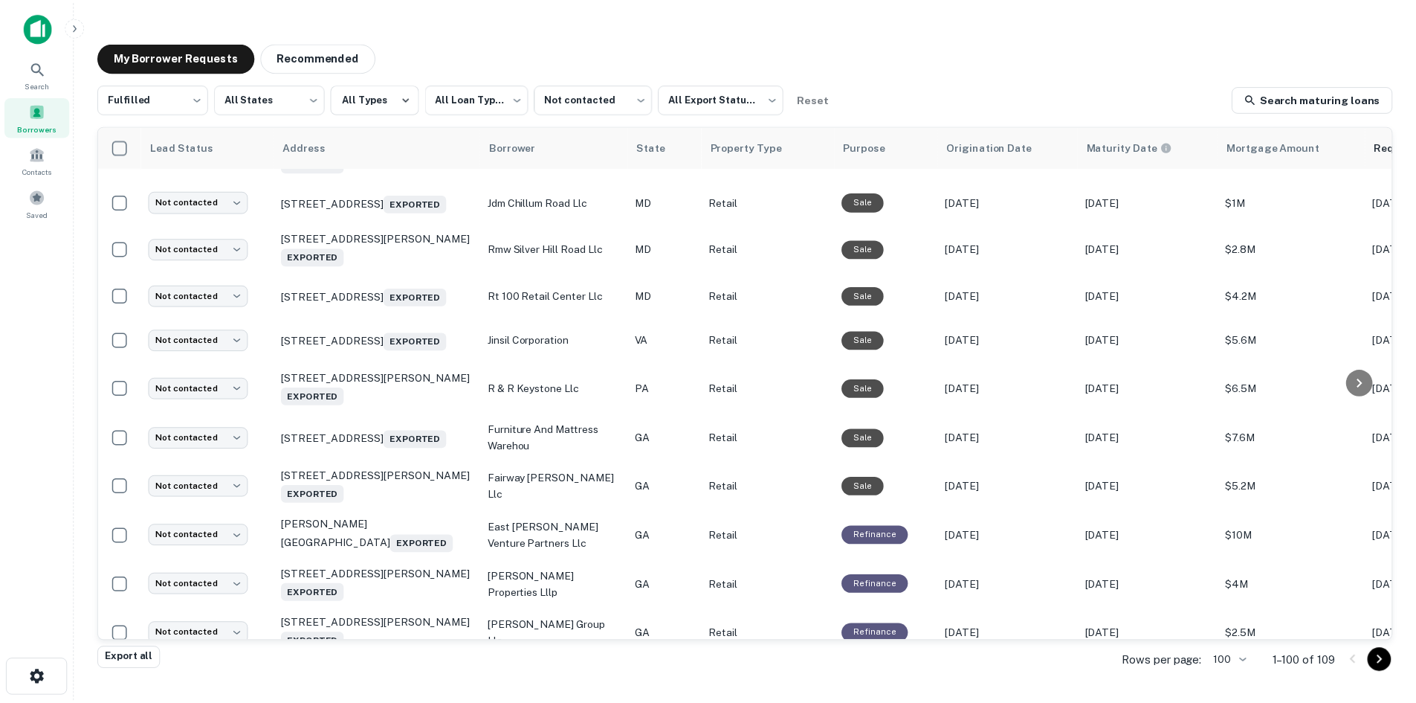
scroll to position [4581, 0]
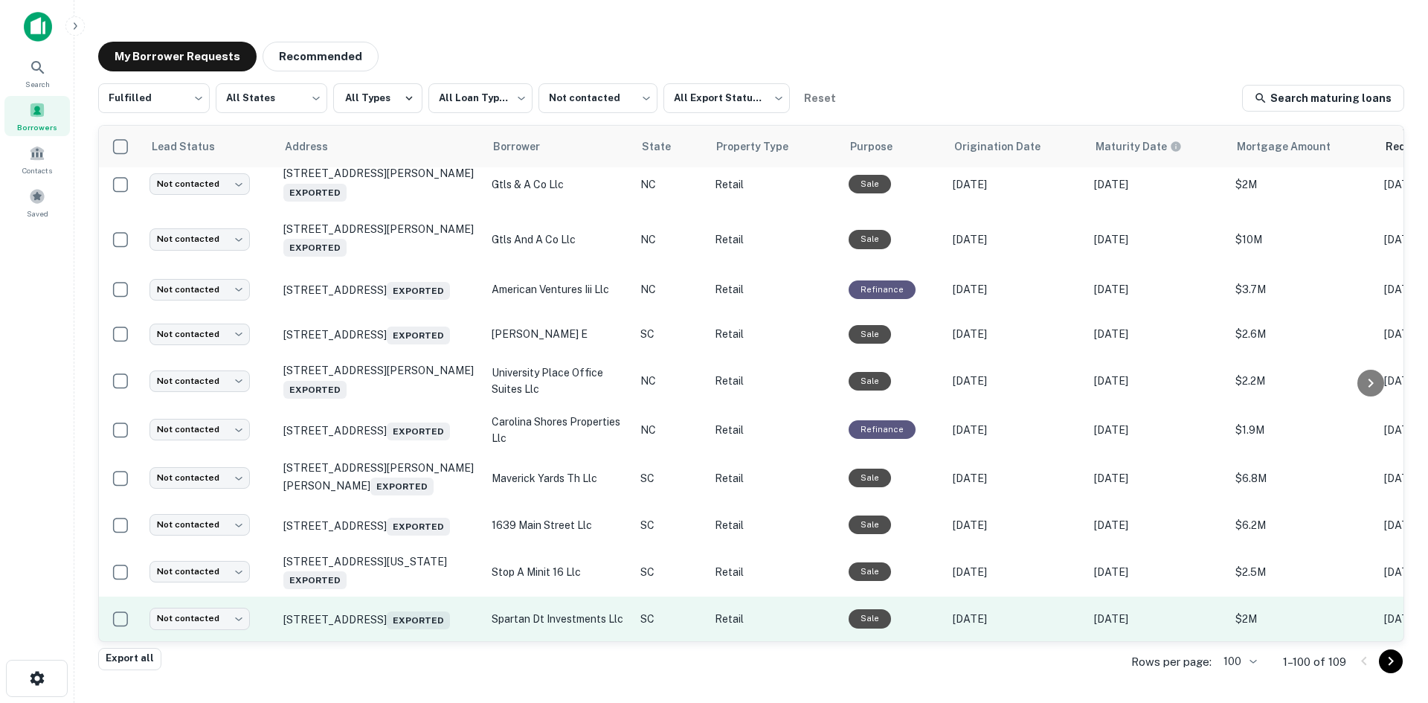
click at [426, 622] on td "113 W Main St Spartanburg, SC 29306 Exported" at bounding box center [380, 618] width 208 height 45
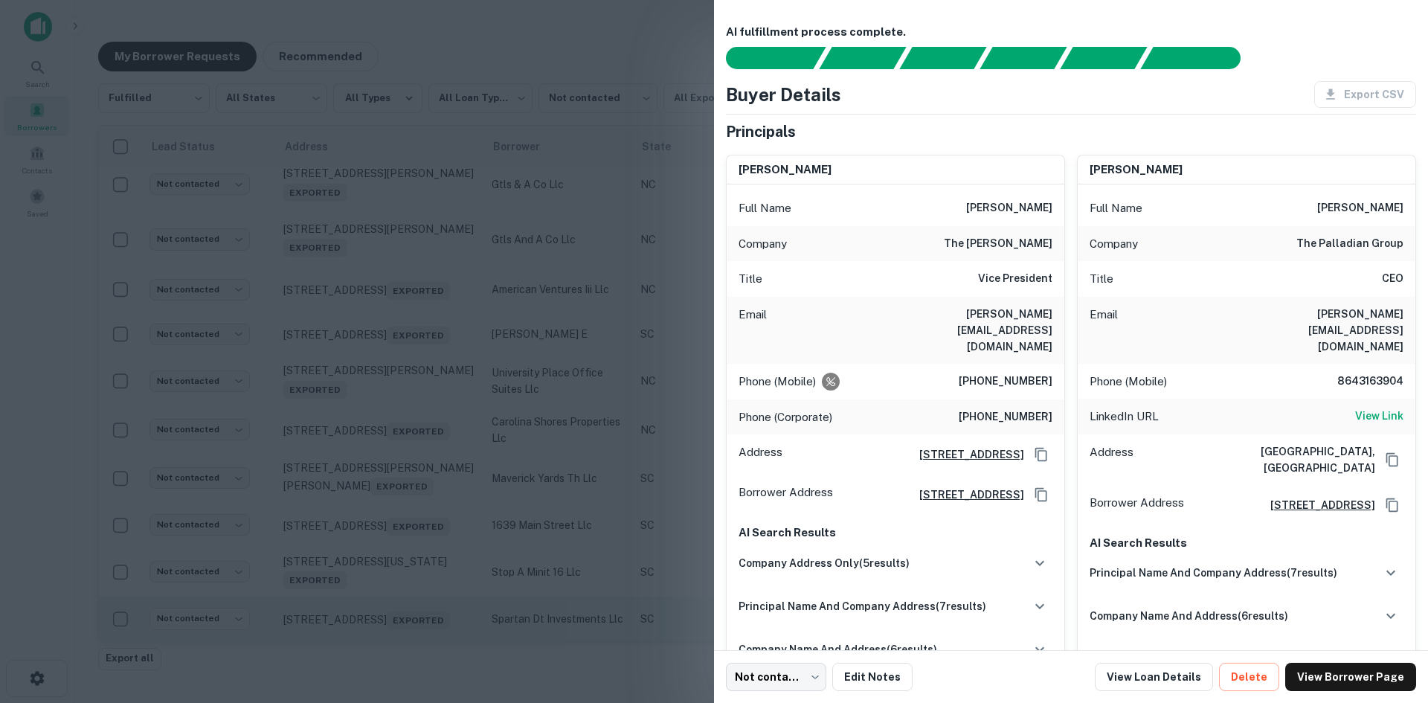
click at [426, 622] on div at bounding box center [714, 351] width 1428 height 703
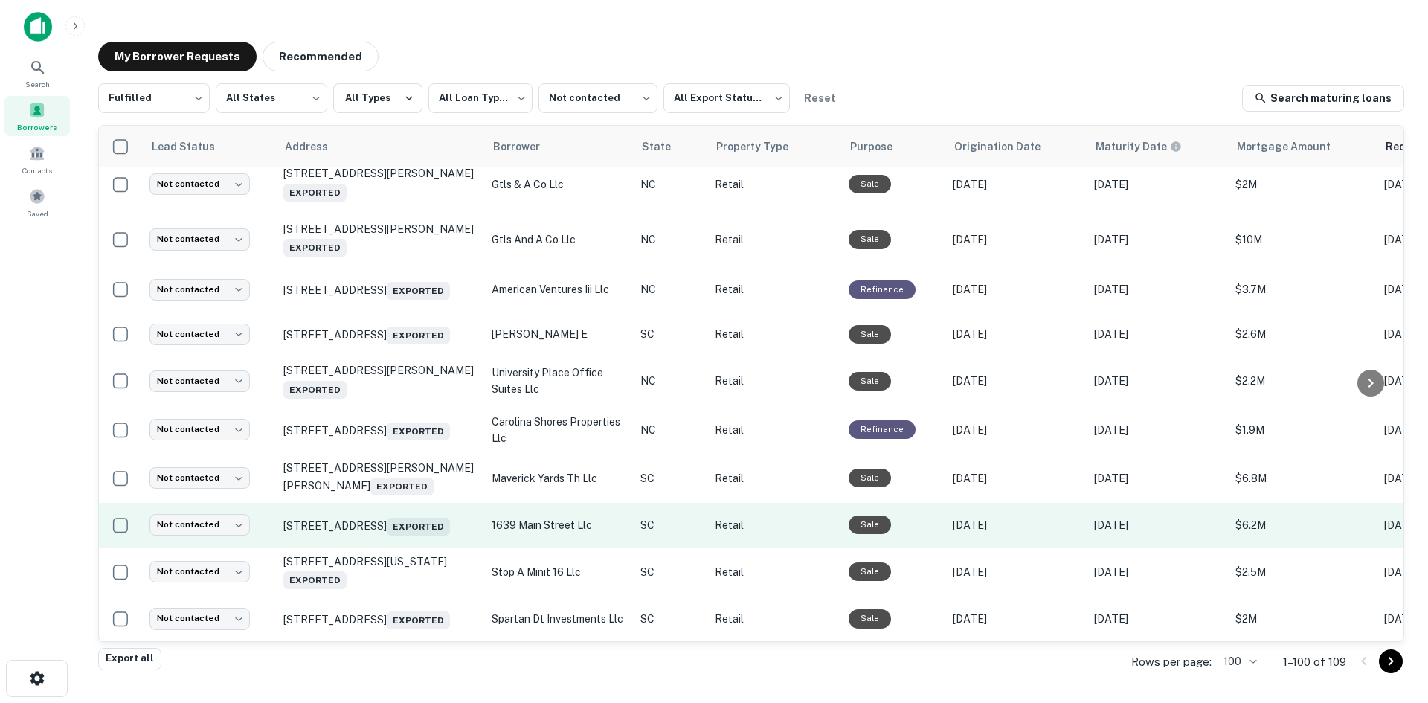
click at [404, 520] on td "1645 Main St Columbia, SC 29201 Exported" at bounding box center [380, 525] width 208 height 45
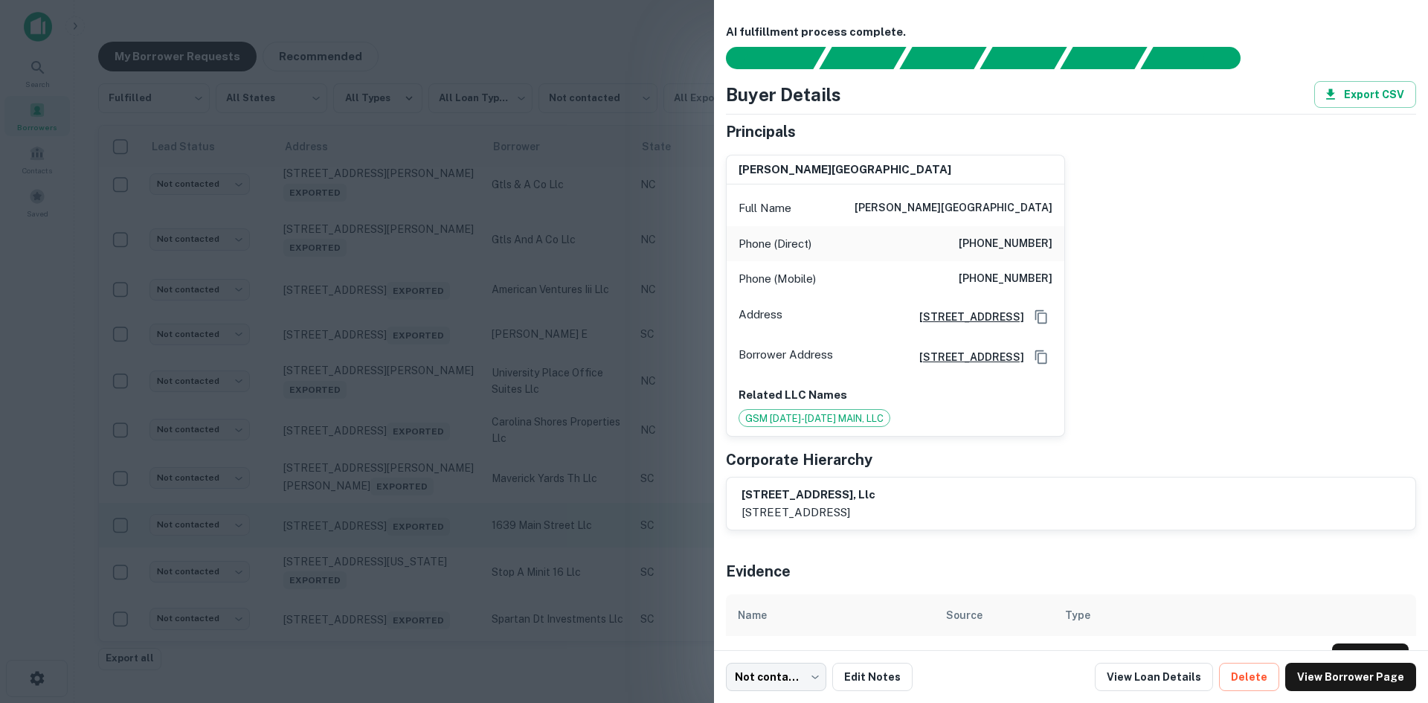
click at [404, 520] on div at bounding box center [714, 351] width 1428 height 703
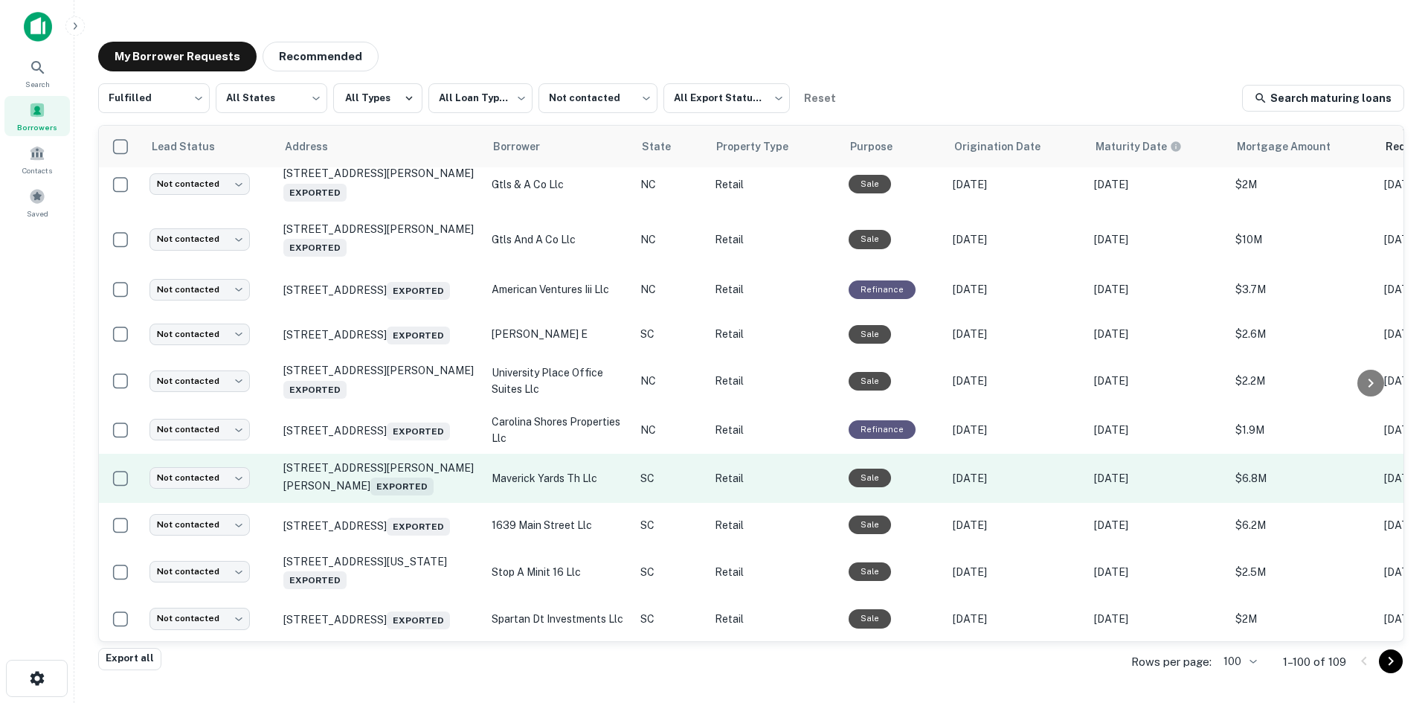
click at [376, 469] on td "13 Jenkins Ct Mauldin, SC 29662 Exported" at bounding box center [380, 478] width 208 height 49
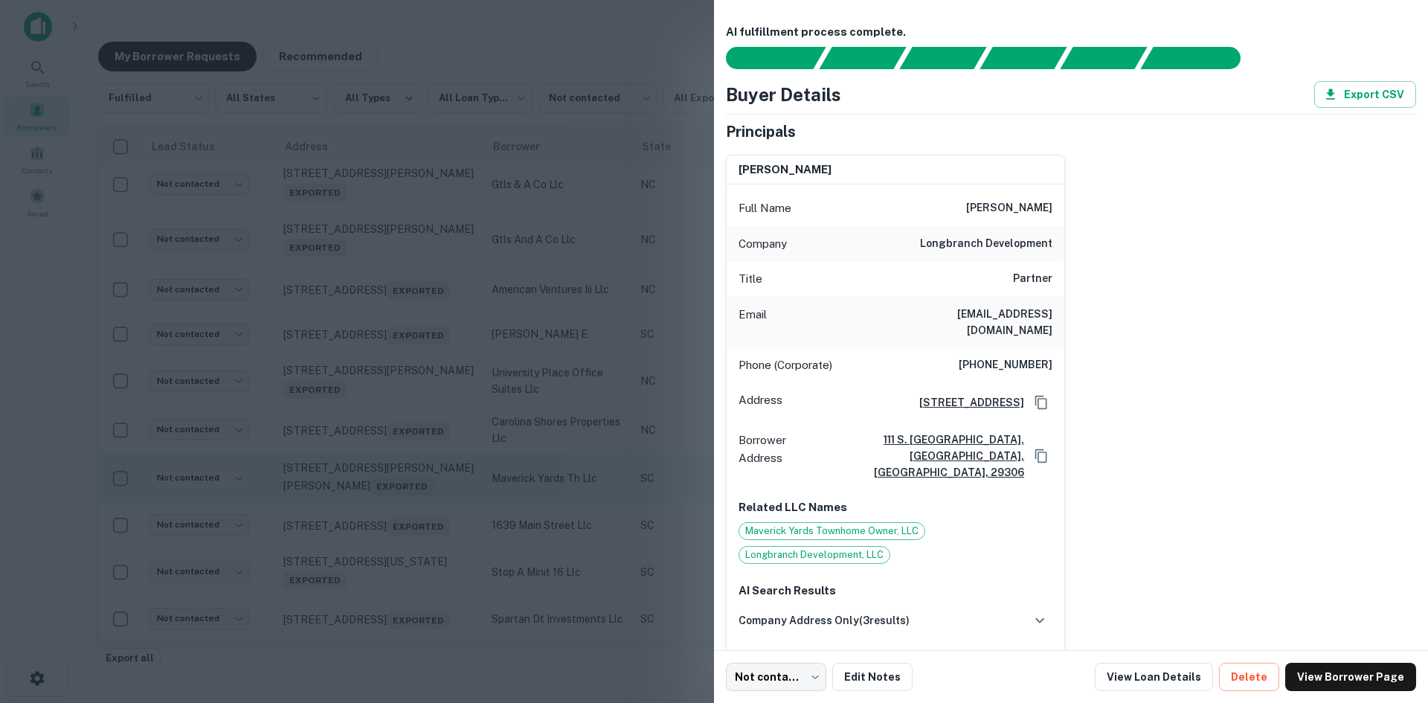
click at [376, 469] on div at bounding box center [714, 351] width 1428 height 703
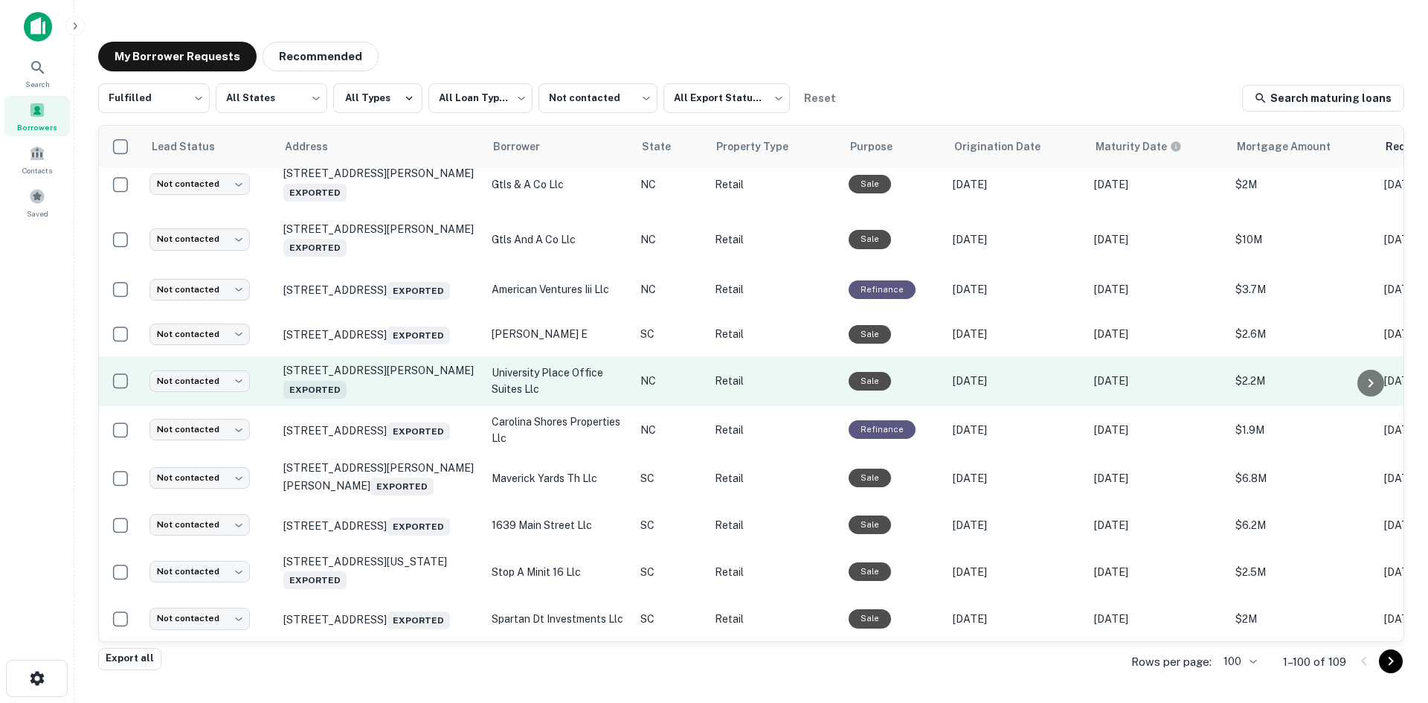
click at [401, 373] on td "1914 J N Pease Pl Charlotte, NC 28262 Exported" at bounding box center [380, 380] width 208 height 49
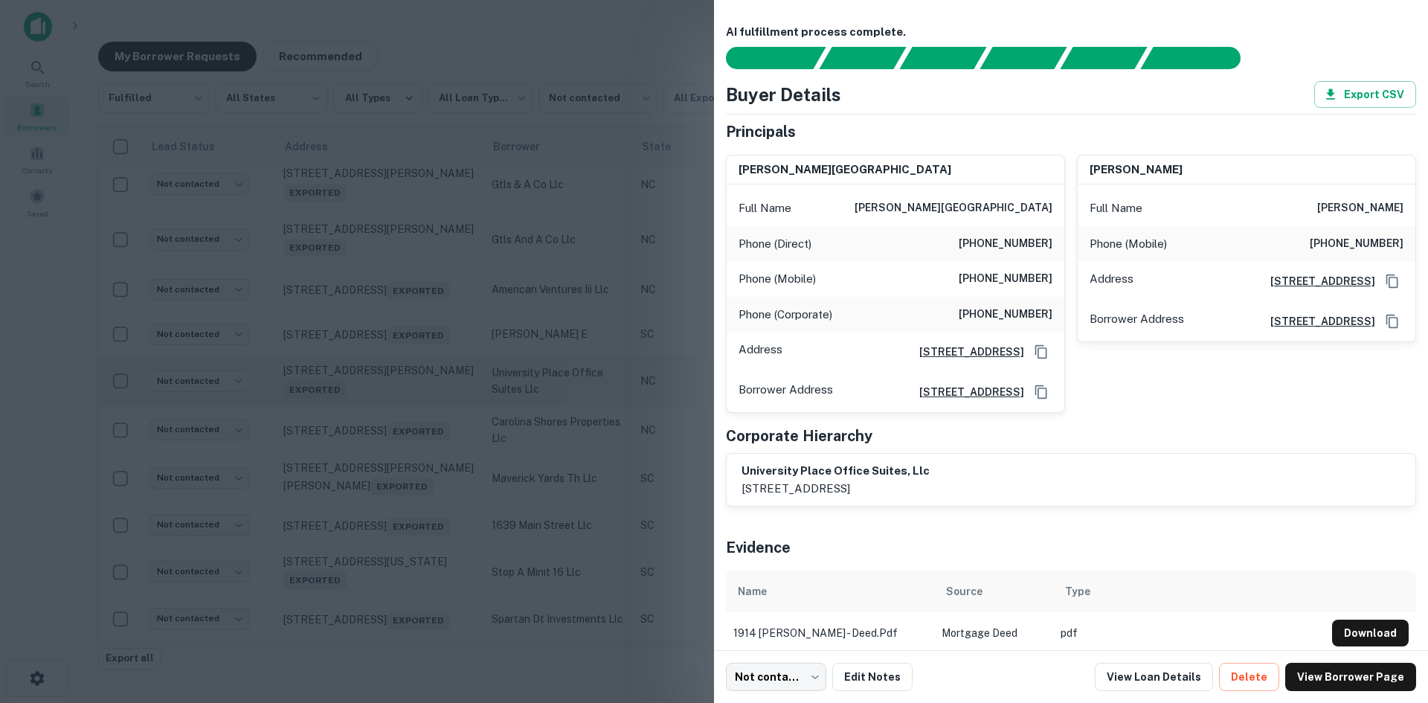
click at [401, 373] on div at bounding box center [714, 351] width 1428 height 703
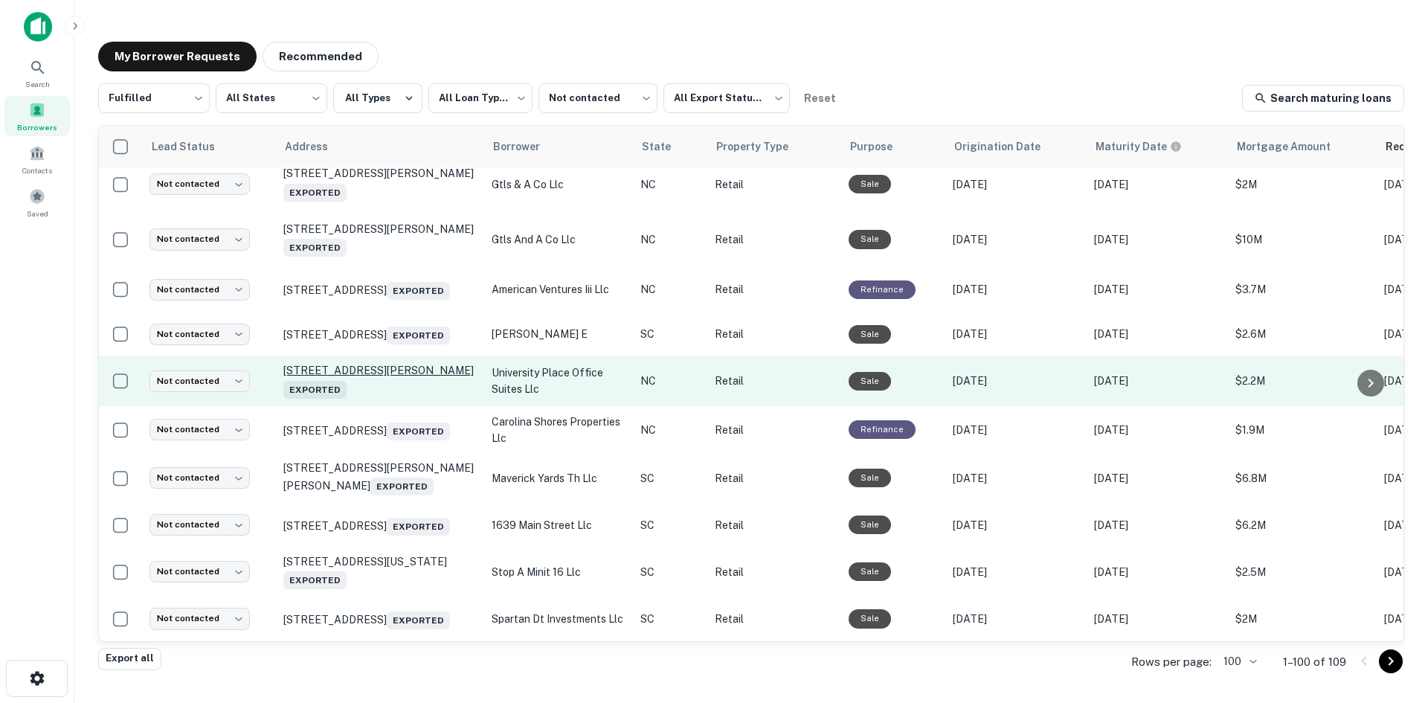
click at [393, 364] on p "1914 J N Pease Pl Charlotte, NC 28262 Exported" at bounding box center [379, 381] width 193 height 34
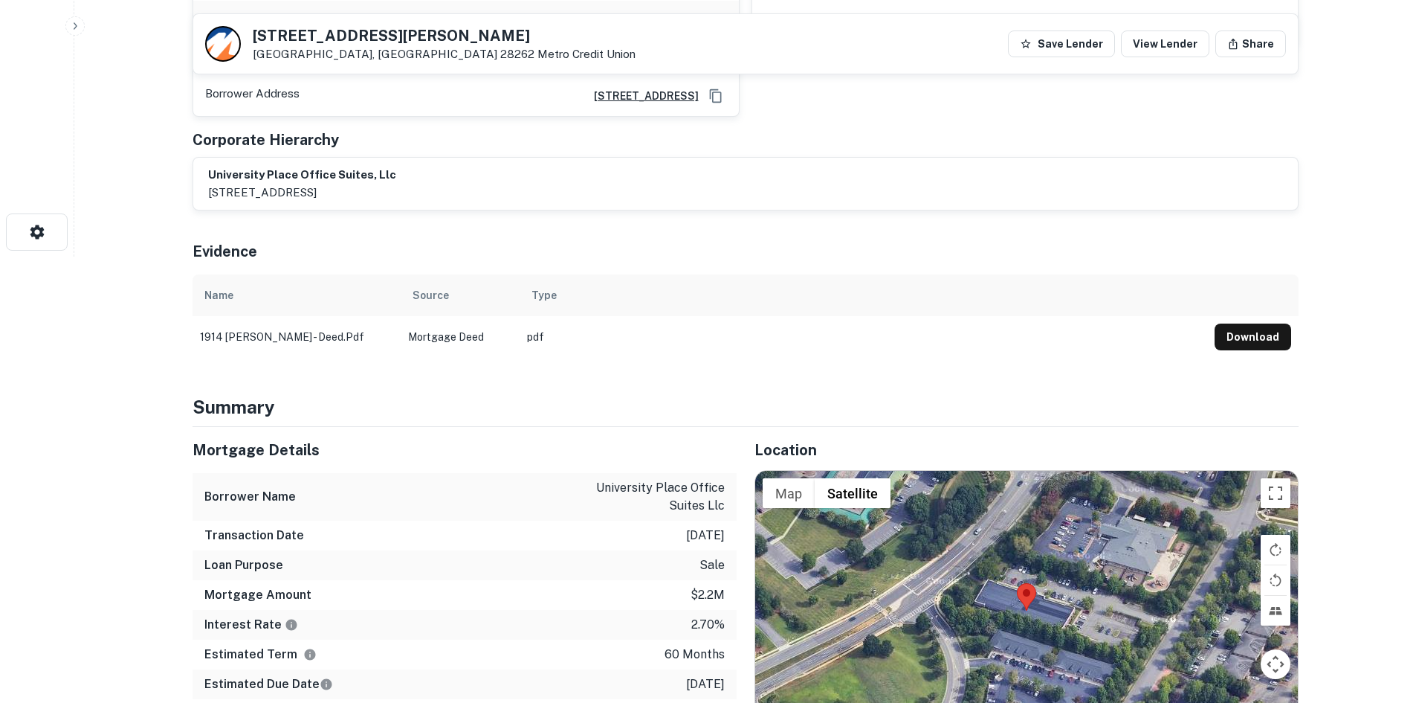
scroll to position [595, 0]
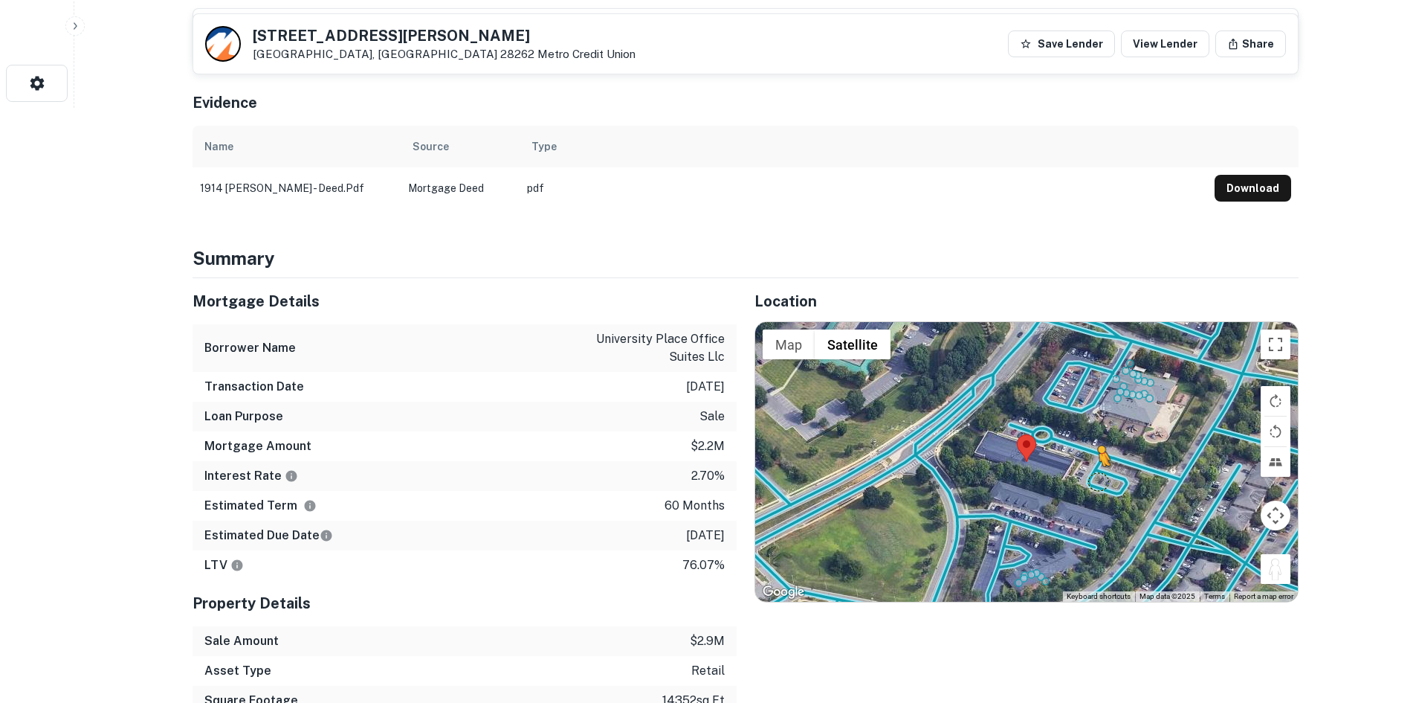
drag, startPoint x: 1283, startPoint y: 561, endPoint x: 1097, endPoint y: 481, distance: 202.9
click at [1097, 481] on div "To activate drag with keyboard, press Alt + Enter. Once in keyboard drag state,…" at bounding box center [1026, 462] width 543 height 280
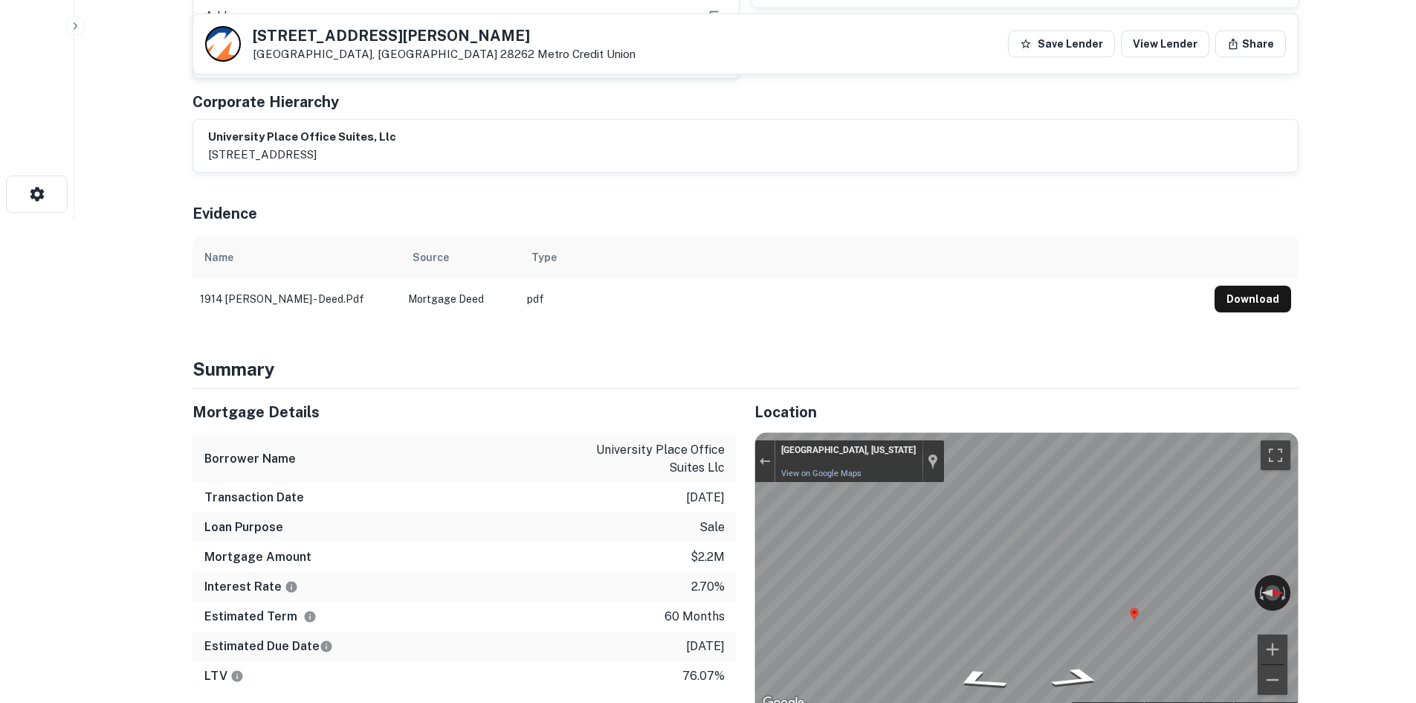
scroll to position [372, 0]
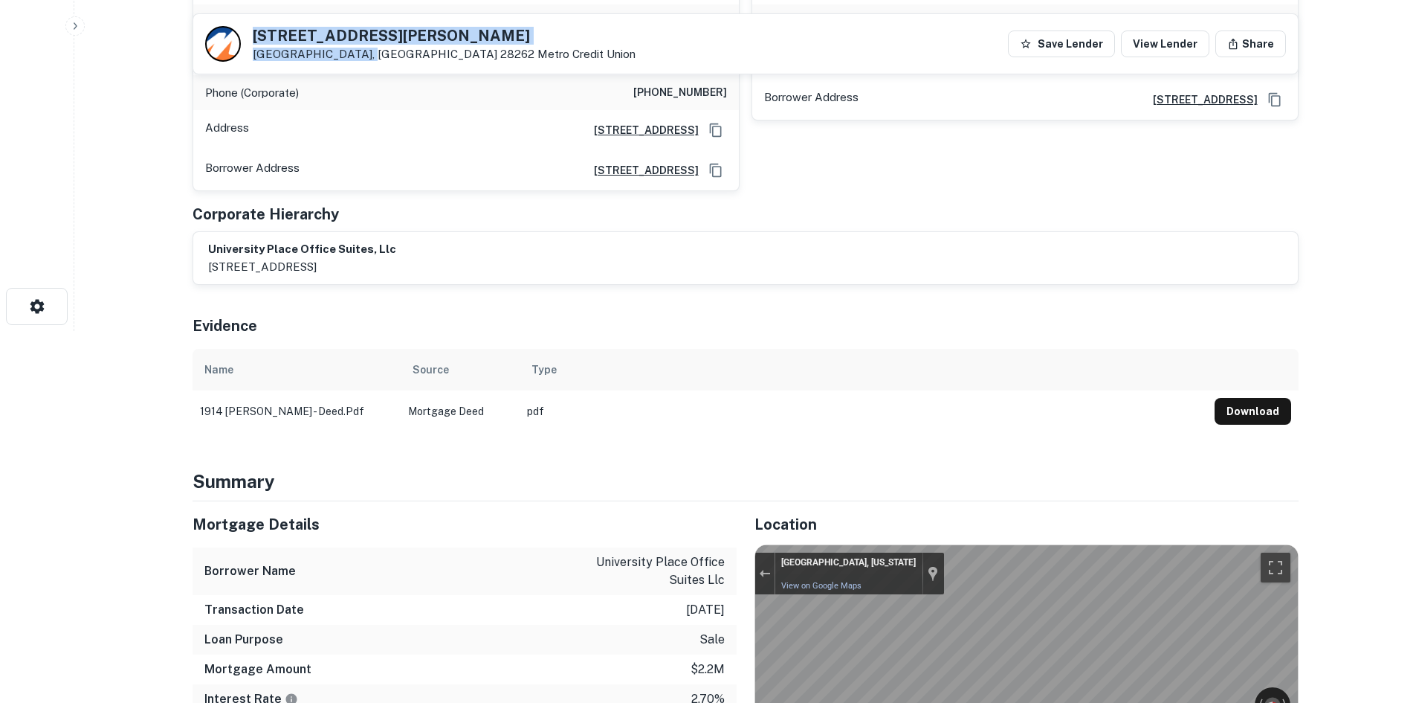
drag, startPoint x: 248, startPoint y: 24, endPoint x: 358, endPoint y: 56, distance: 114.6
click at [358, 56] on div "1914 J N Pease Pl Charlotte, NC 28262 Metro Credit Union Save Lender View Lende…" at bounding box center [745, 43] width 1105 height 59
copy div "1914 J N Pease Pl Charlotte, NC 28262"
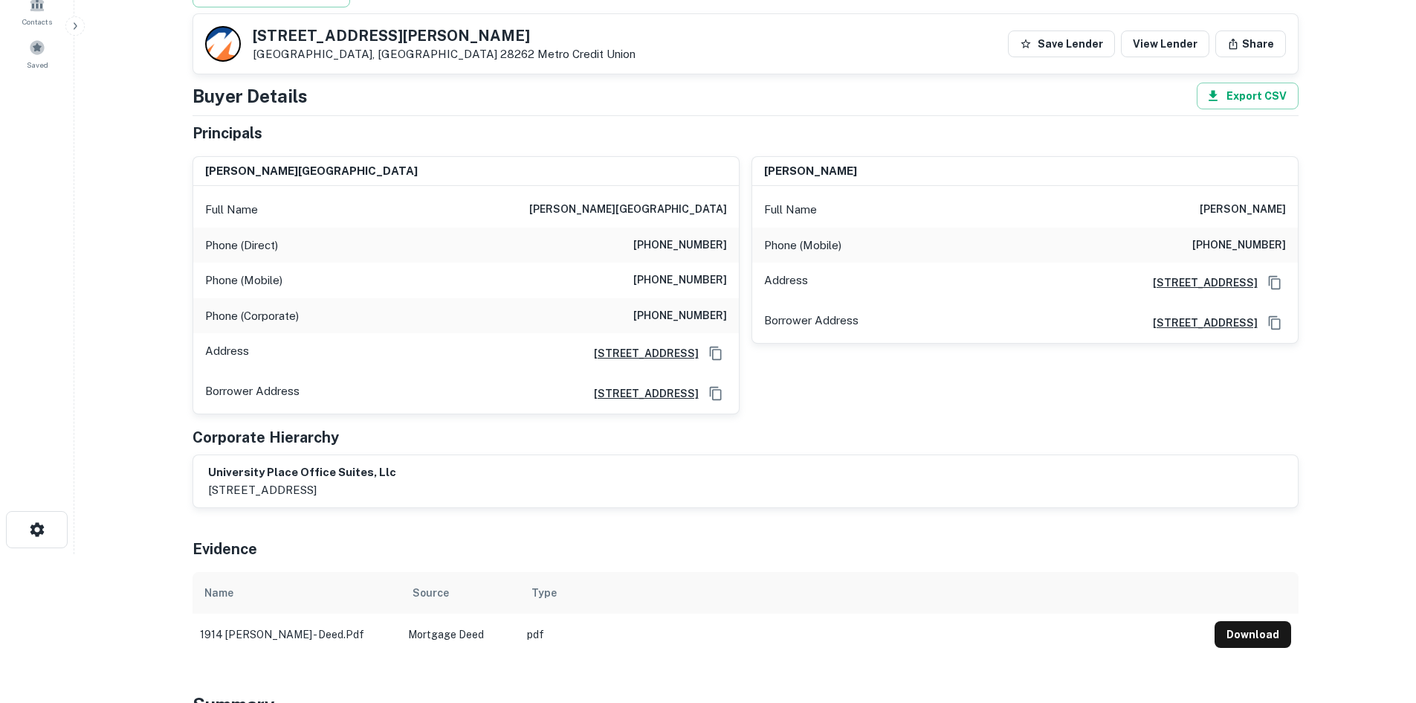
click at [666, 244] on h6 "(973) 662-0883" at bounding box center [680, 245] width 94 height 18
click at [669, 244] on h6 "(973) 662-0883" at bounding box center [680, 245] width 94 height 18
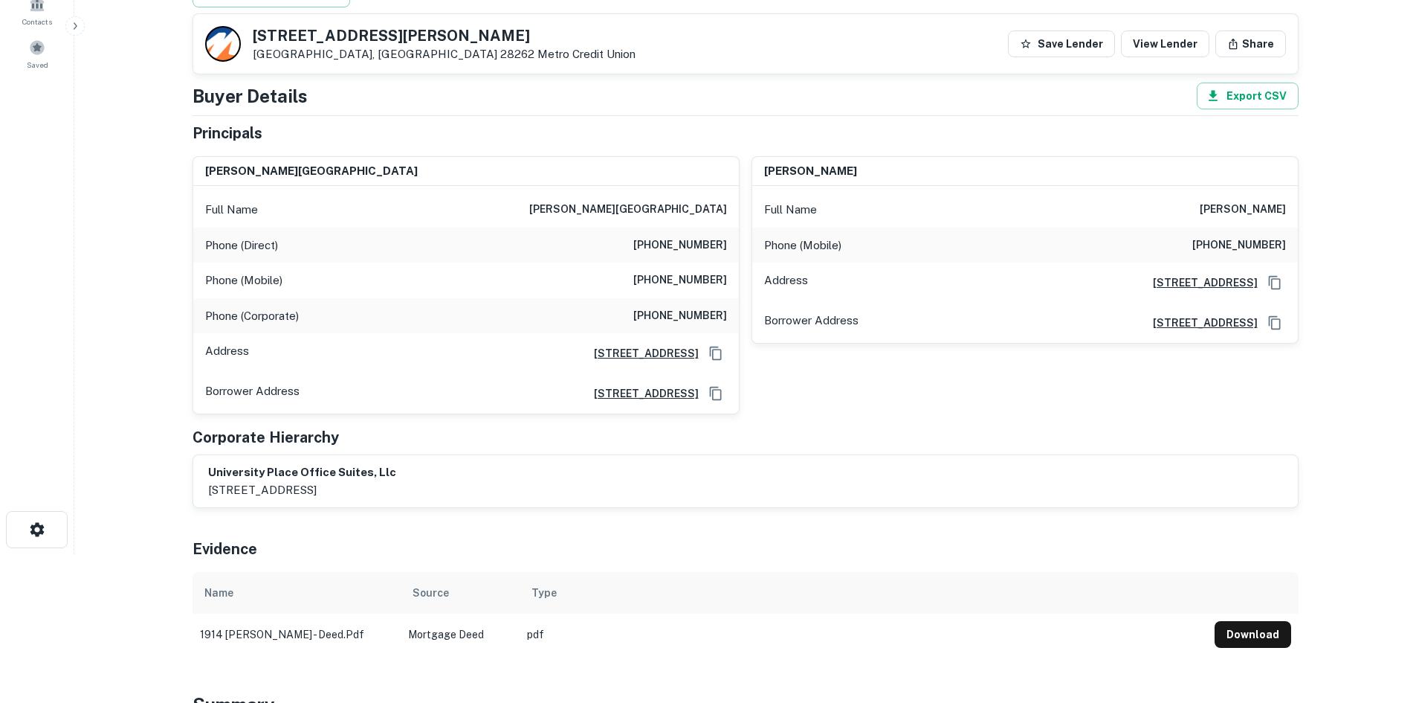
click at [666, 282] on h6 "(804) 516-5461" at bounding box center [680, 280] width 94 height 18
copy h6 "(804) 516-5461"
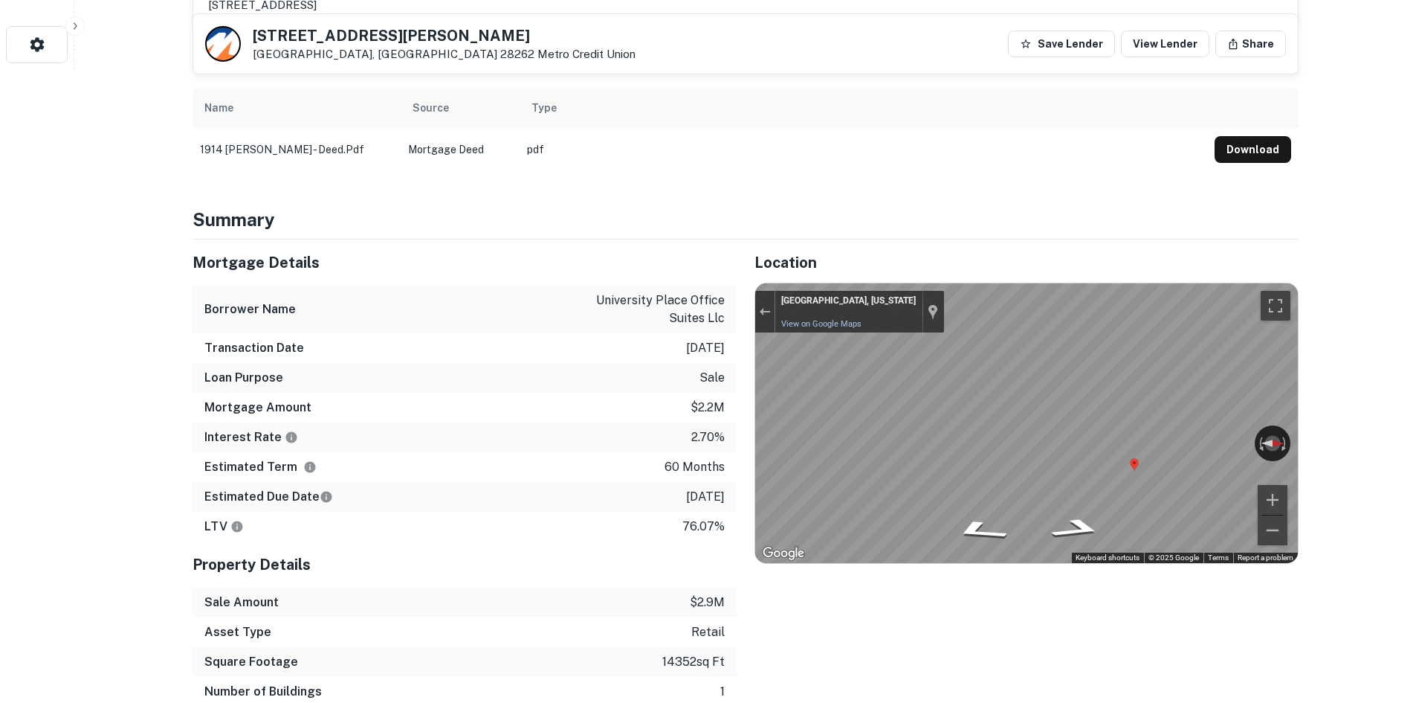
scroll to position [669, 0]
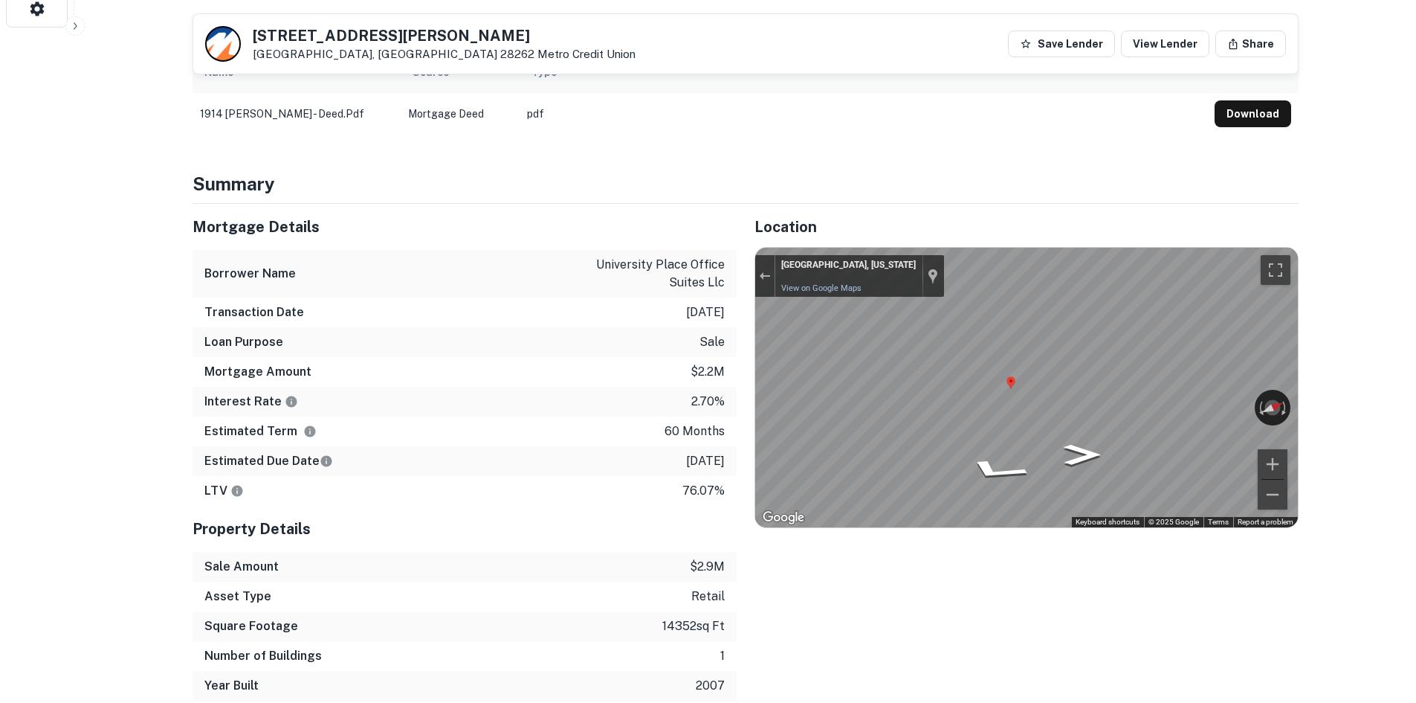
click at [897, 400] on div "Map" at bounding box center [1026, 388] width 543 height 280
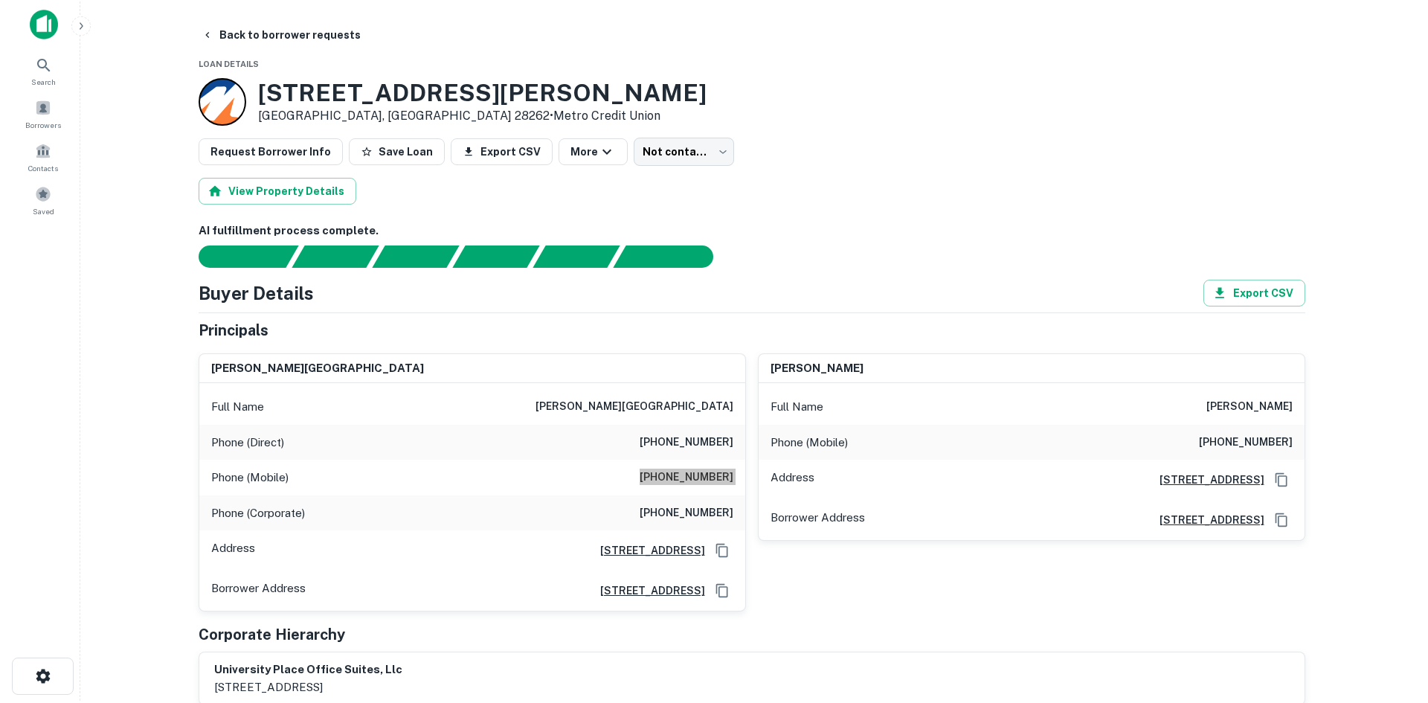
scroll to position [0, 0]
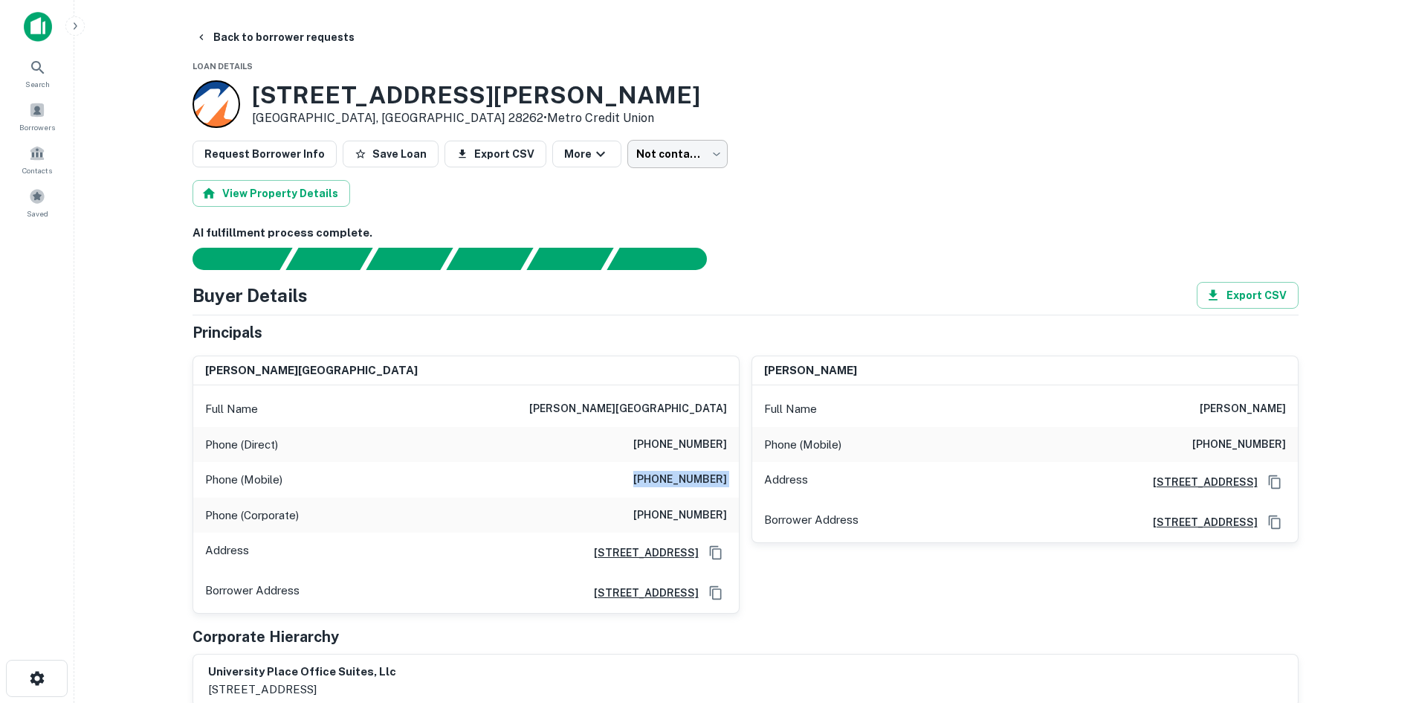
click at [668, 161] on body "Search Borrowers Contacts Saved Back to borrower requests Loan Details 1914 J N…" at bounding box center [708, 351] width 1416 height 703
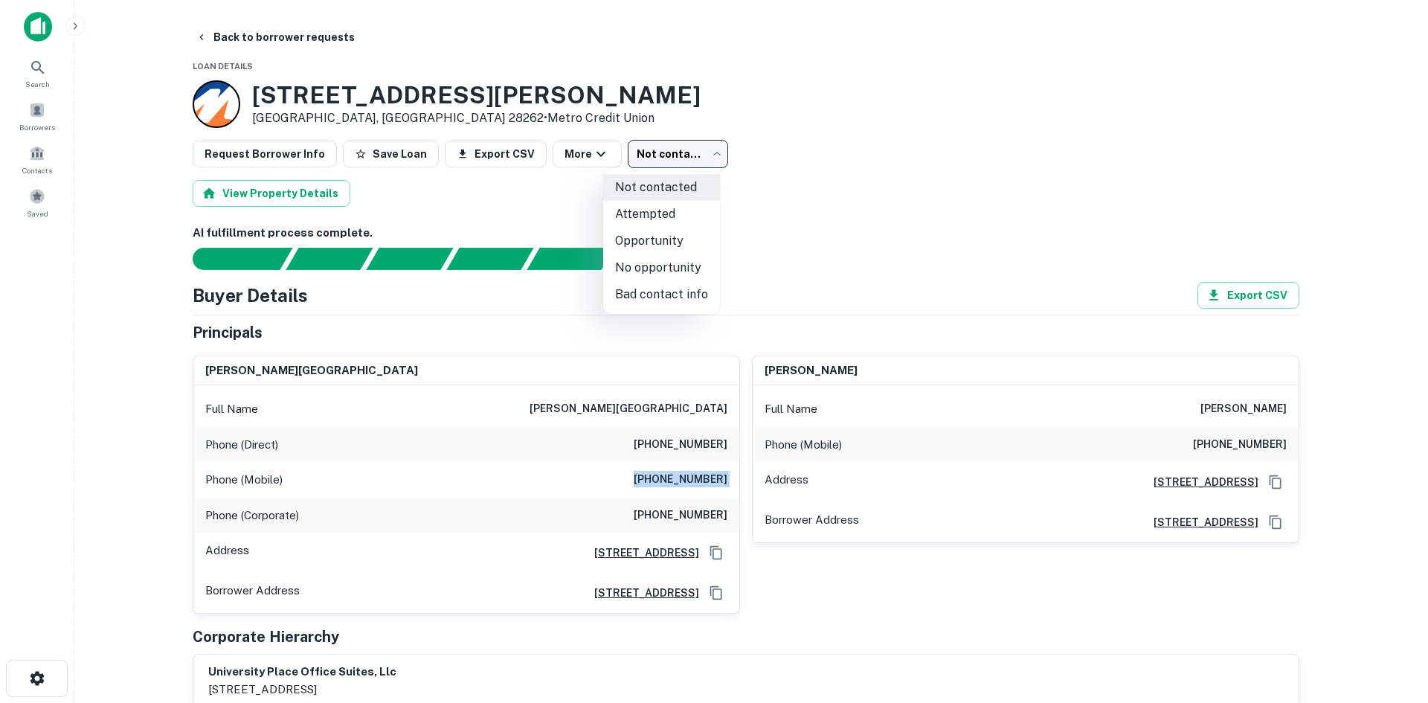
click at [649, 213] on li "Attempted" at bounding box center [661, 214] width 117 height 27
type input "*********"
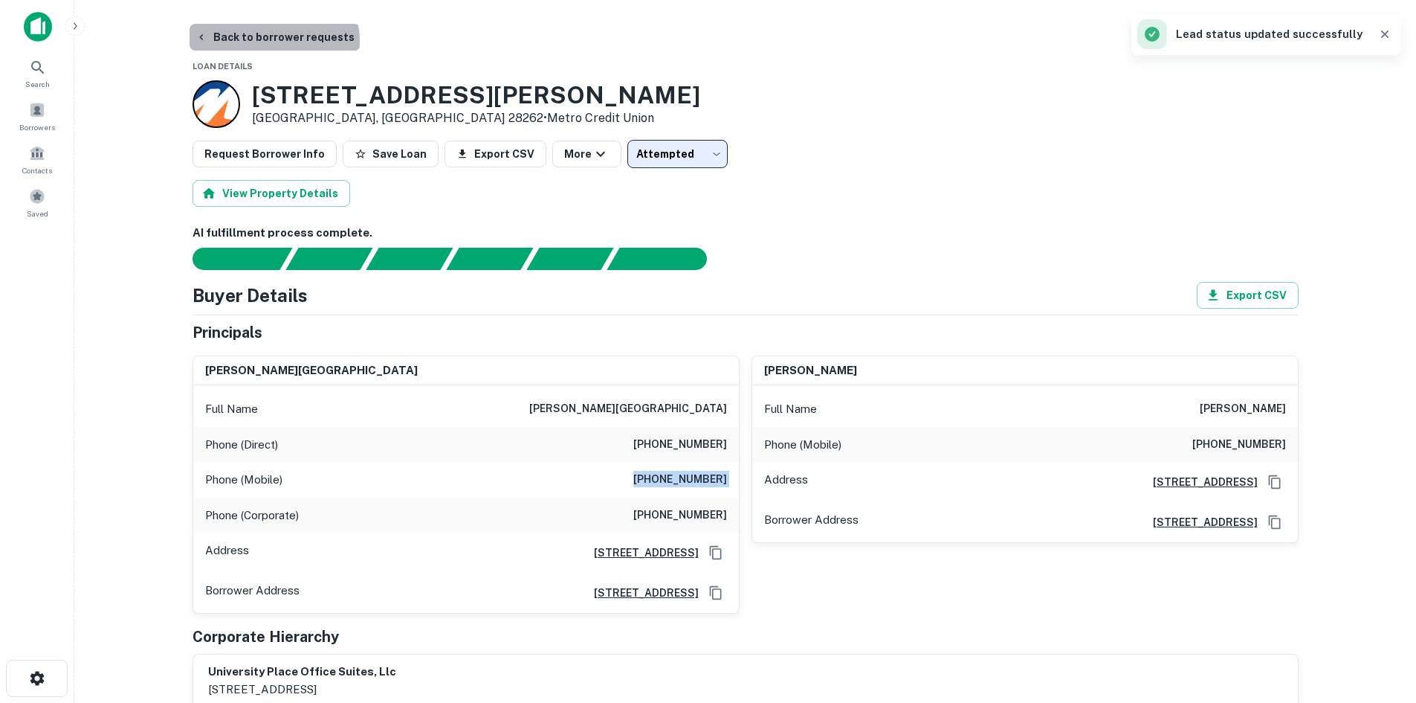
click at [273, 41] on button "Back to borrower requests" at bounding box center [275, 37] width 171 height 27
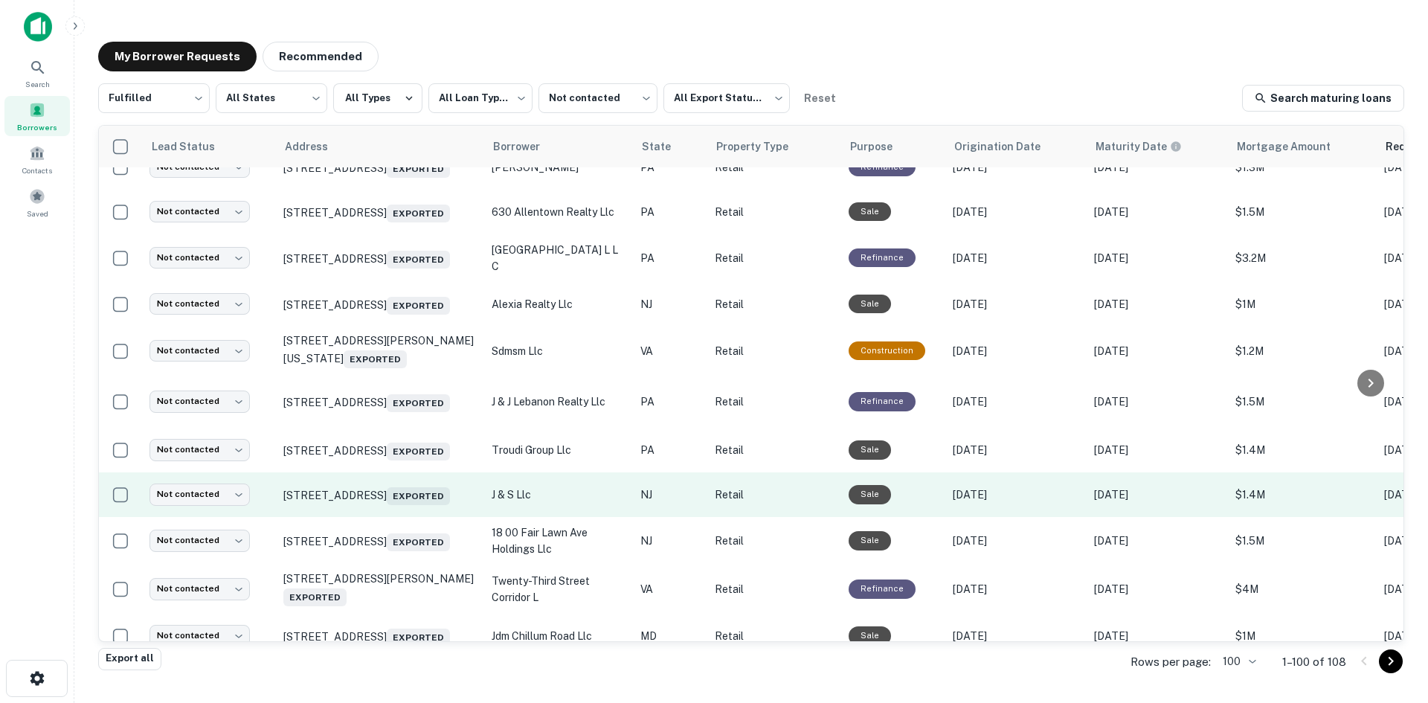
scroll to position [802, 0]
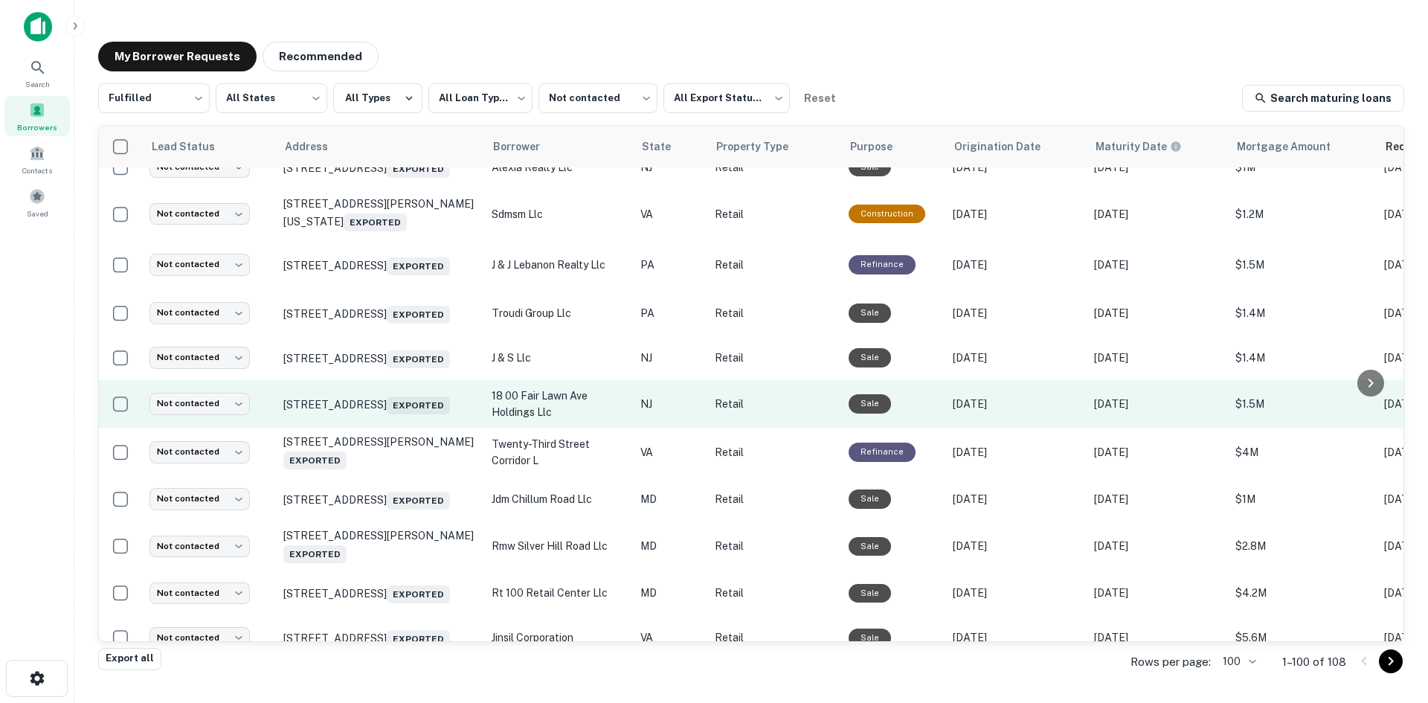
click at [406, 428] on td "1810 Fair Lawn Ave Fair Lawn, NJ 07410 Exported" at bounding box center [380, 404] width 208 height 48
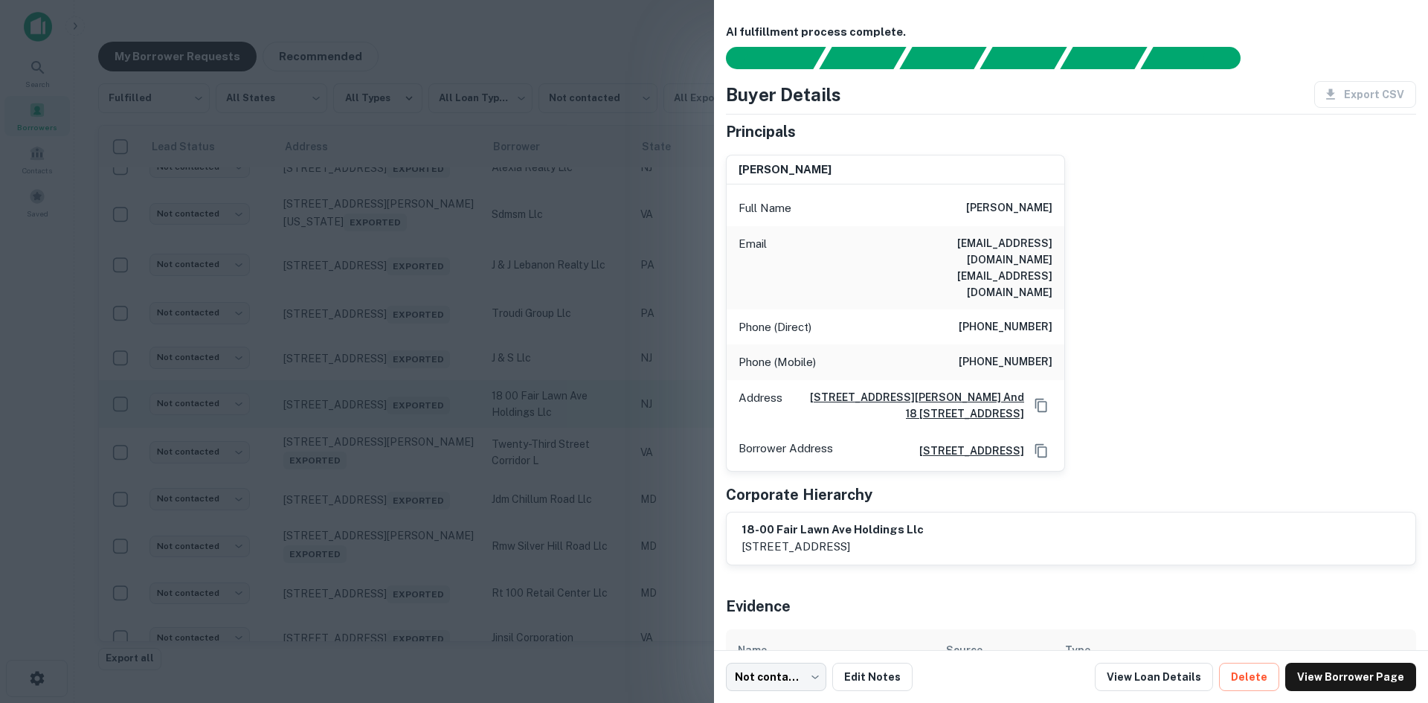
click at [406, 459] on div at bounding box center [714, 351] width 1428 height 703
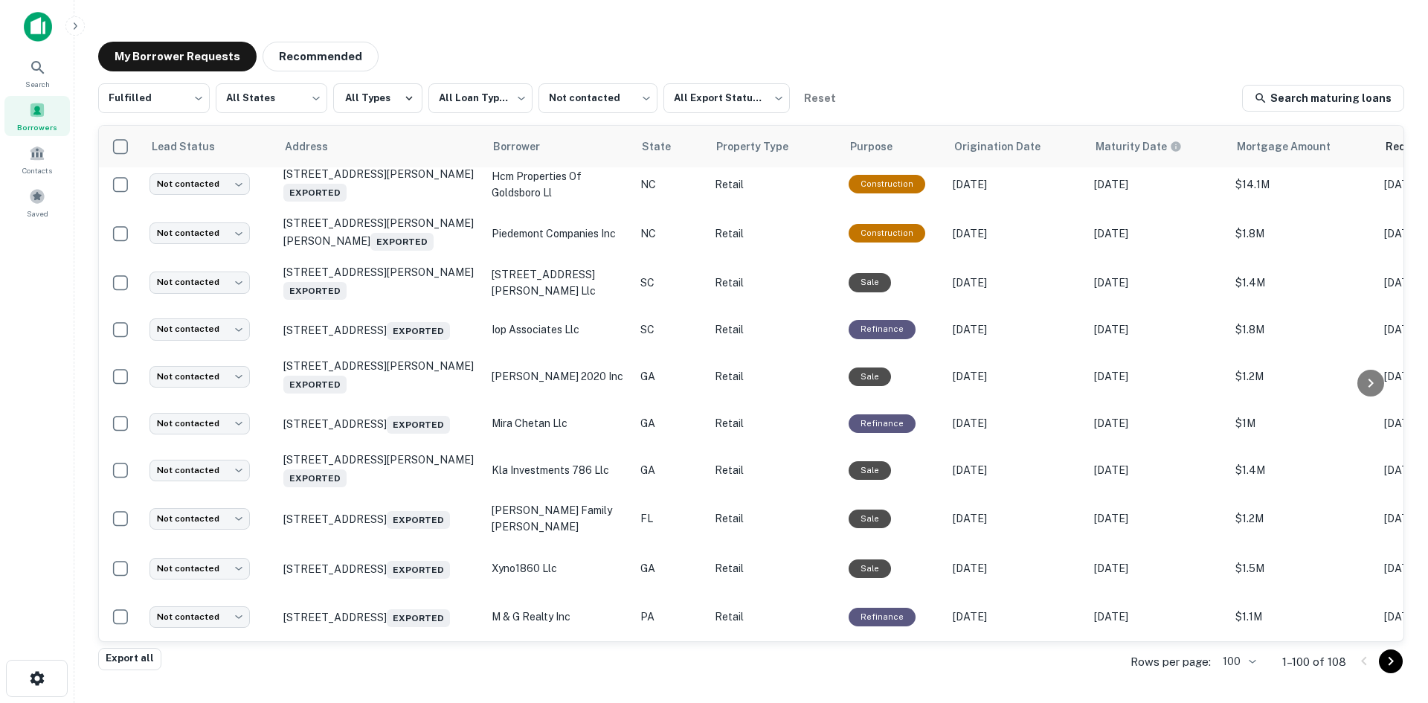
scroll to position [2437, 0]
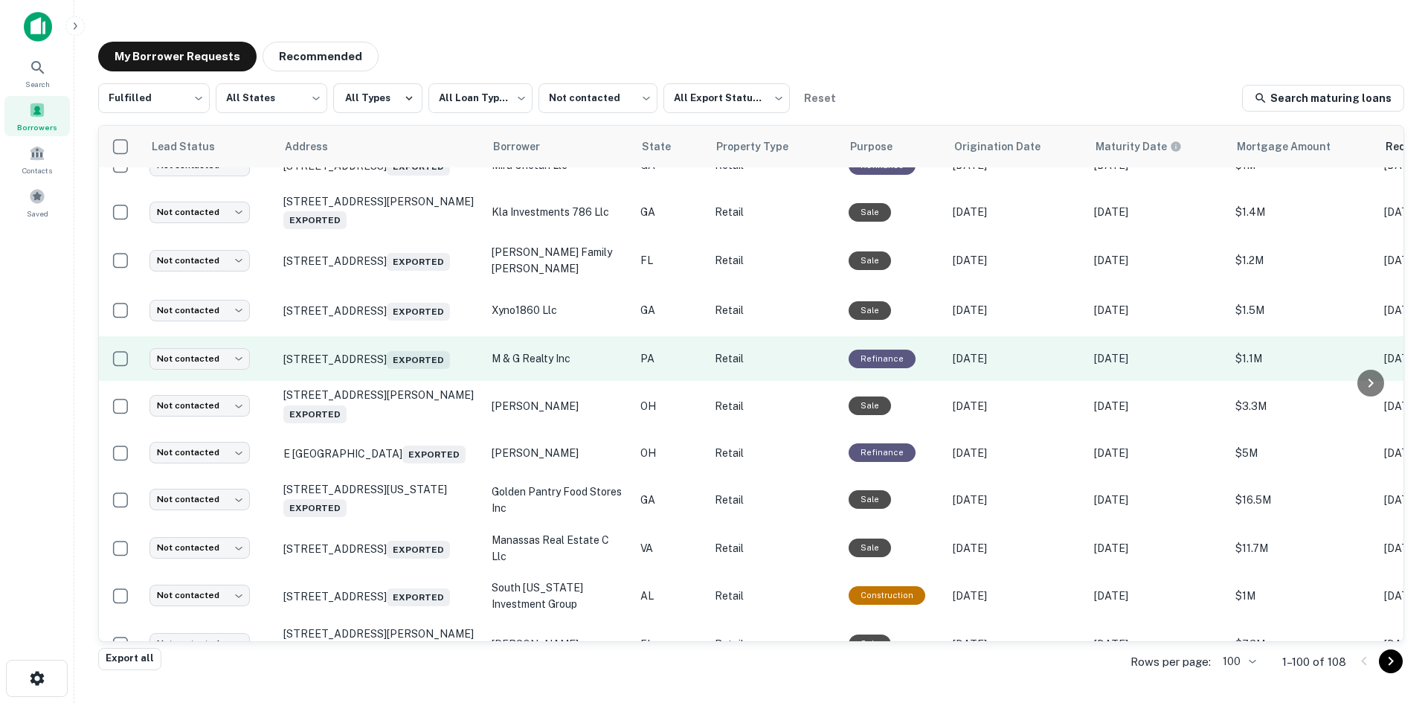
click at [399, 381] on td "1655 W Cumberland St Lebanon, PA 17042 Exported" at bounding box center [380, 358] width 208 height 45
click at [410, 381] on td "1655 W Cumberland St Lebanon, PA 17042 Exported" at bounding box center [380, 358] width 208 height 45
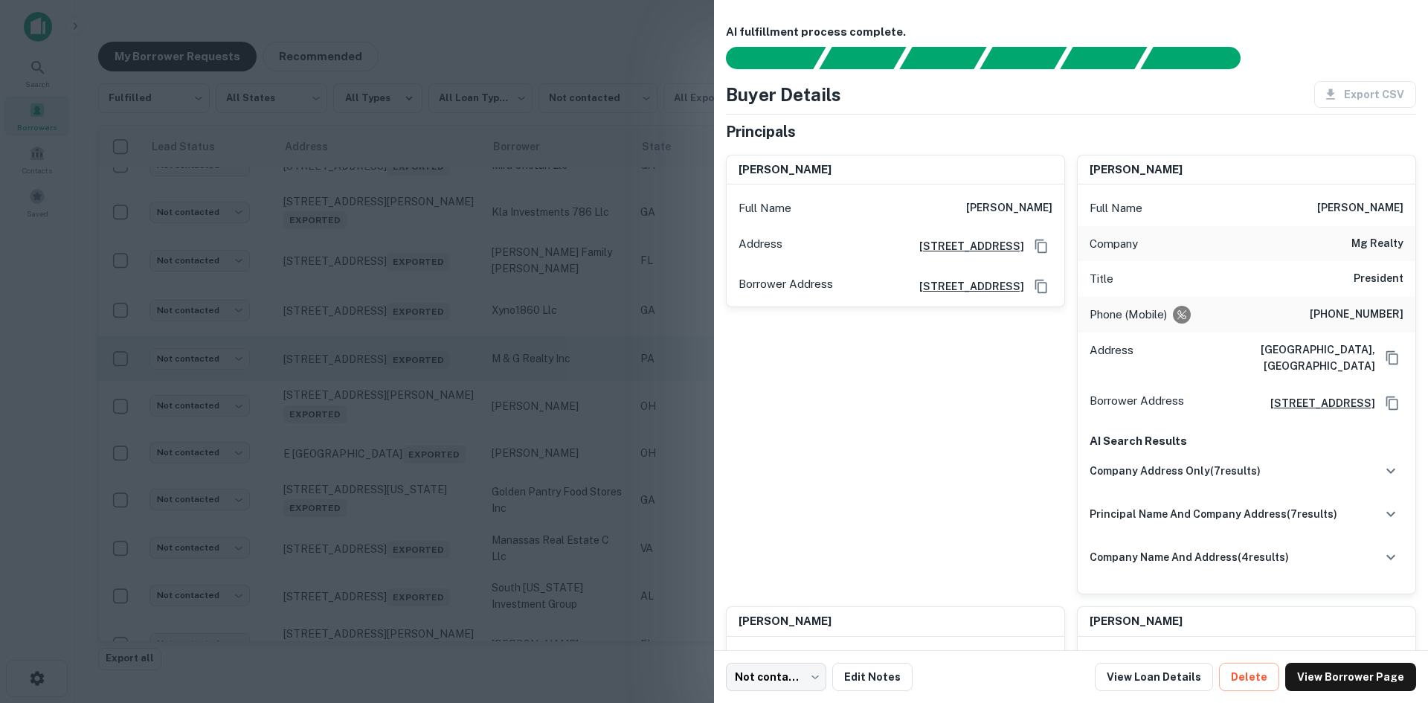
click at [410, 486] on div at bounding box center [714, 351] width 1428 height 703
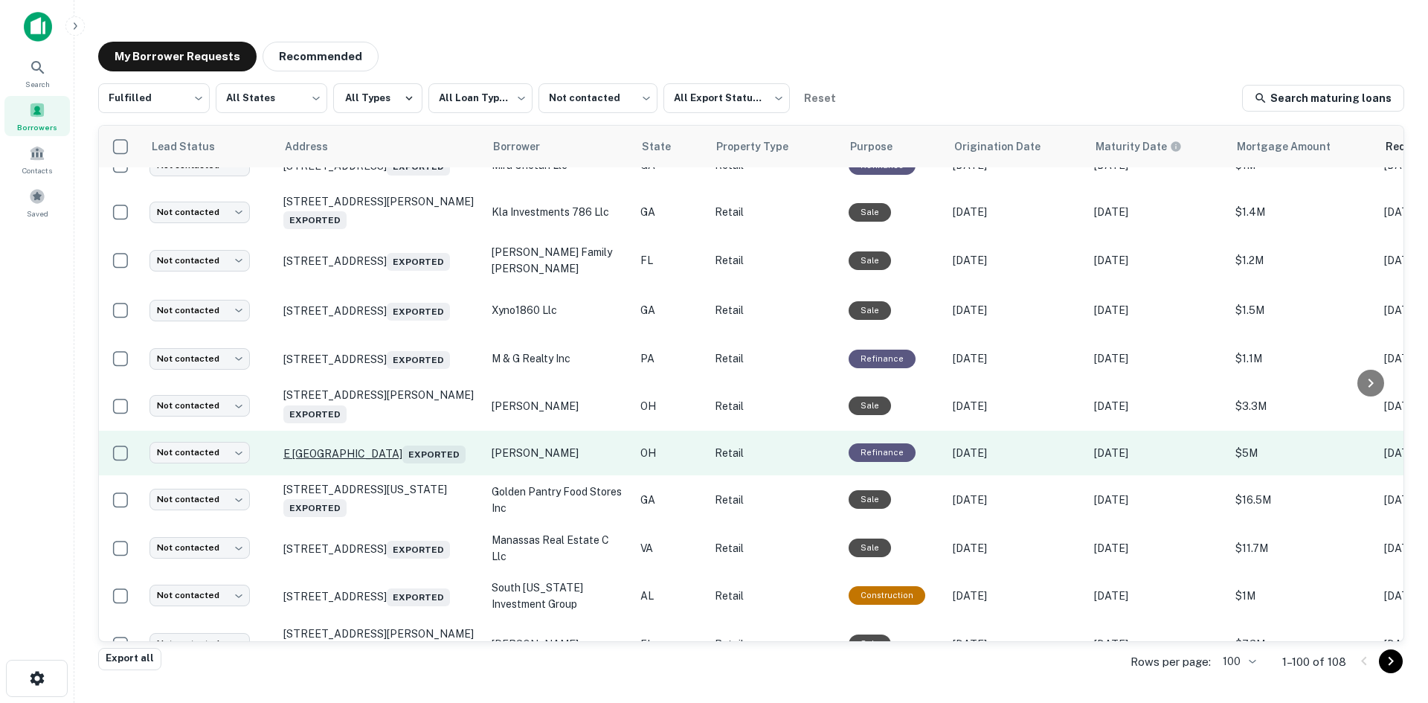
scroll to position [2883, 0]
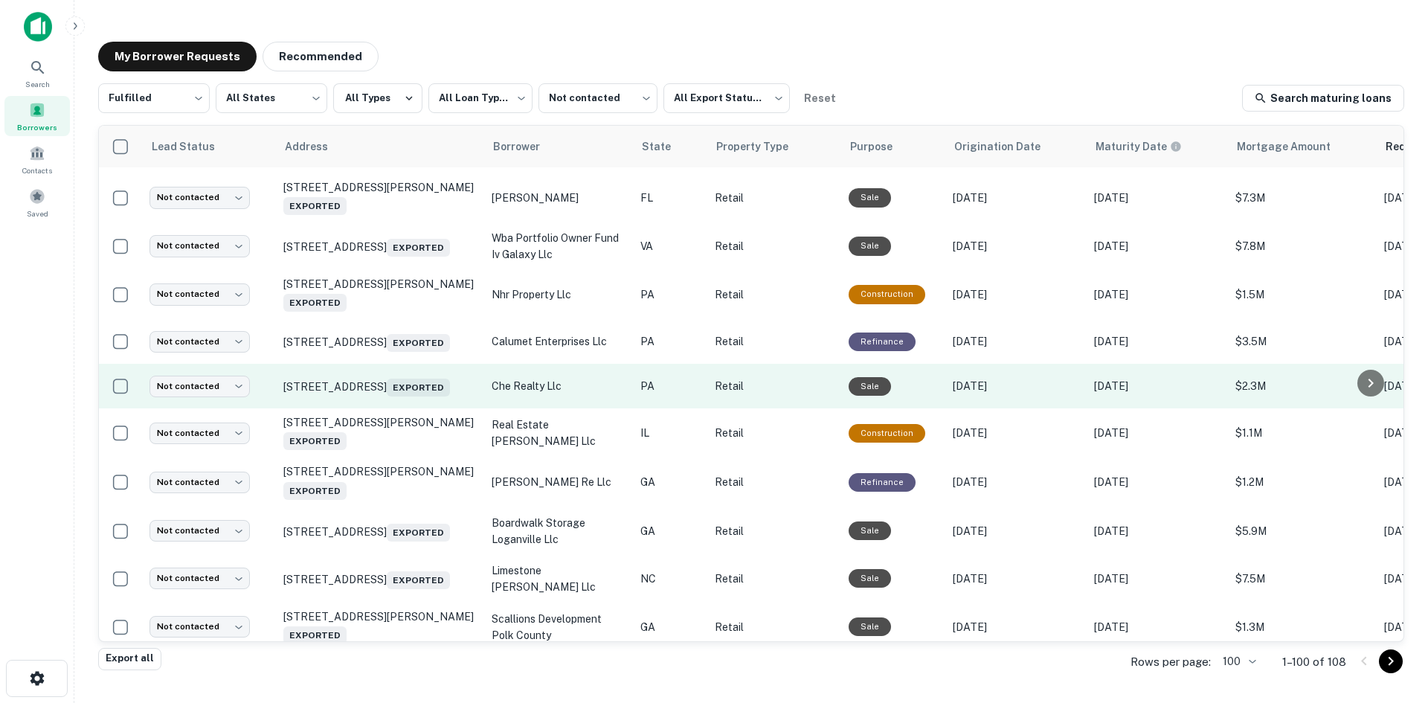
click at [408, 408] on td "8282 State Route 22 New Alexandria, PA 15670 Exported" at bounding box center [380, 386] width 208 height 45
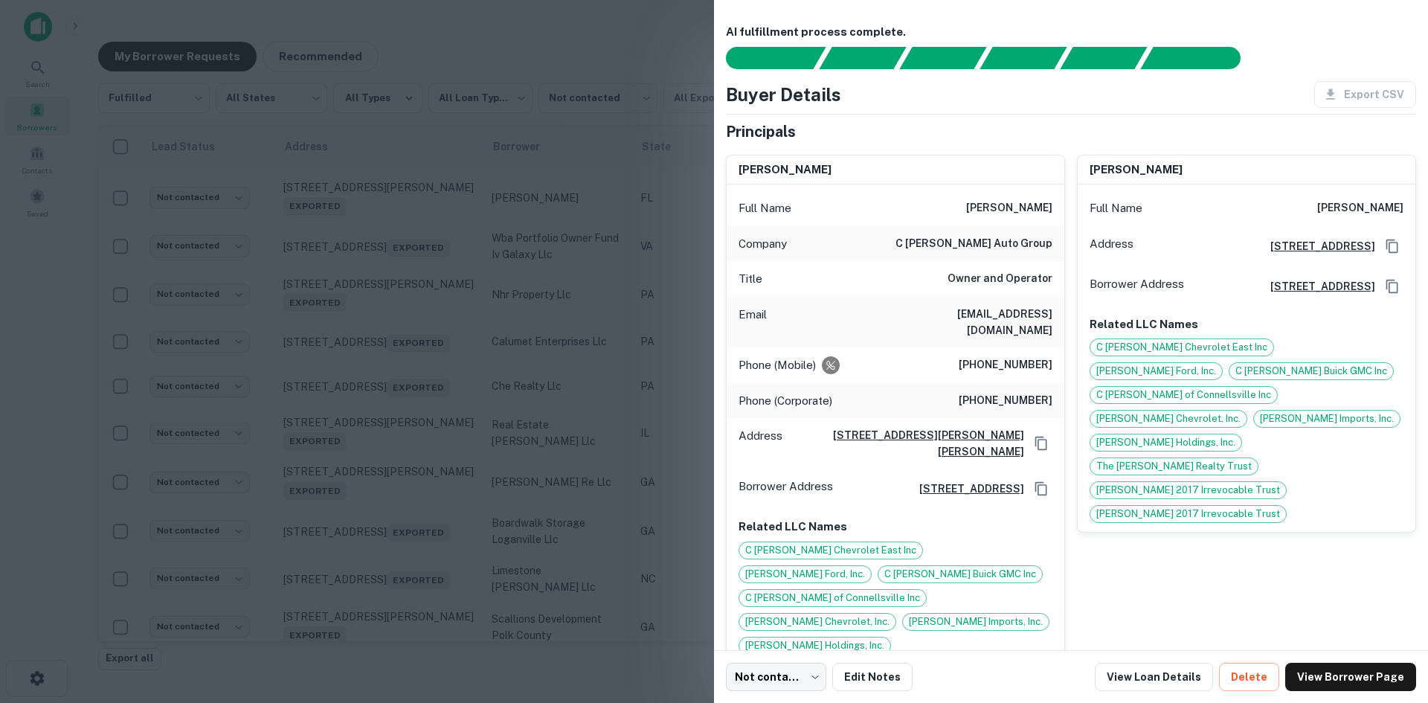
click at [401, 538] on div at bounding box center [714, 351] width 1428 height 703
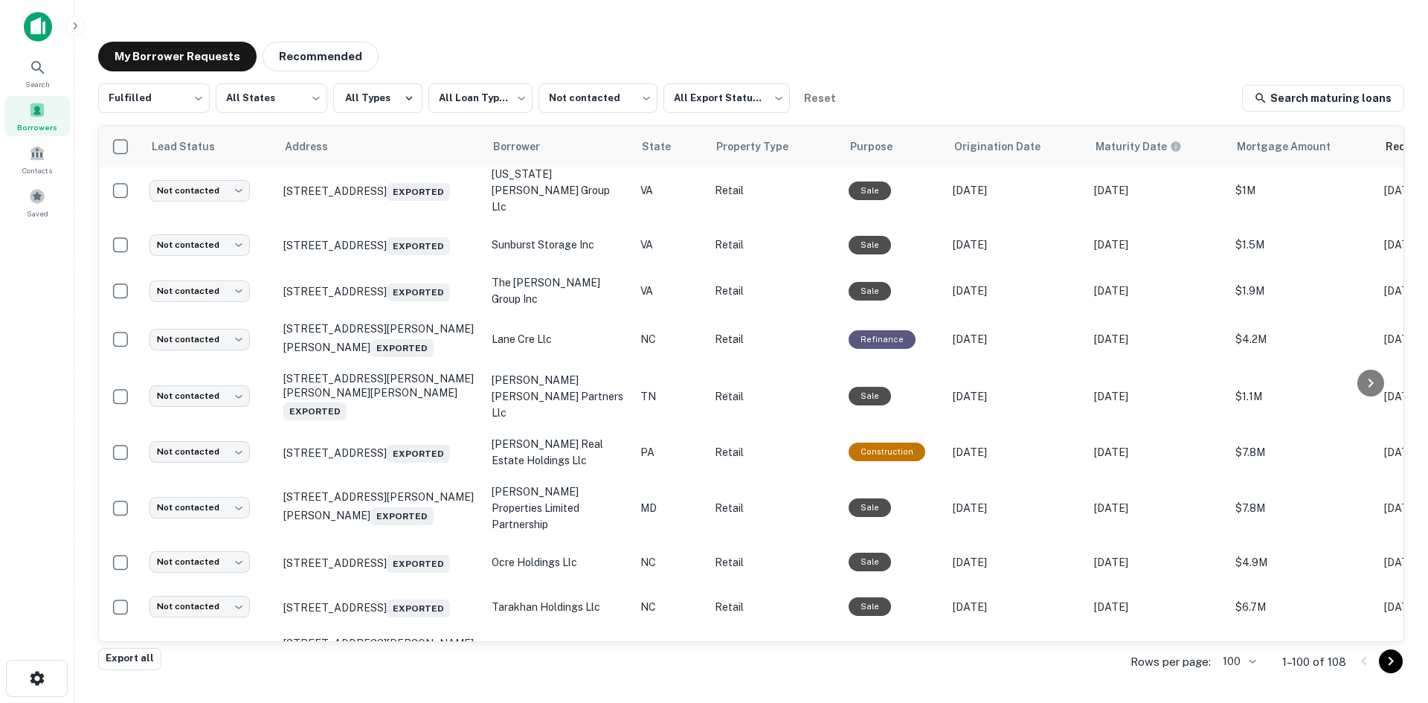
scroll to position [3627, 0]
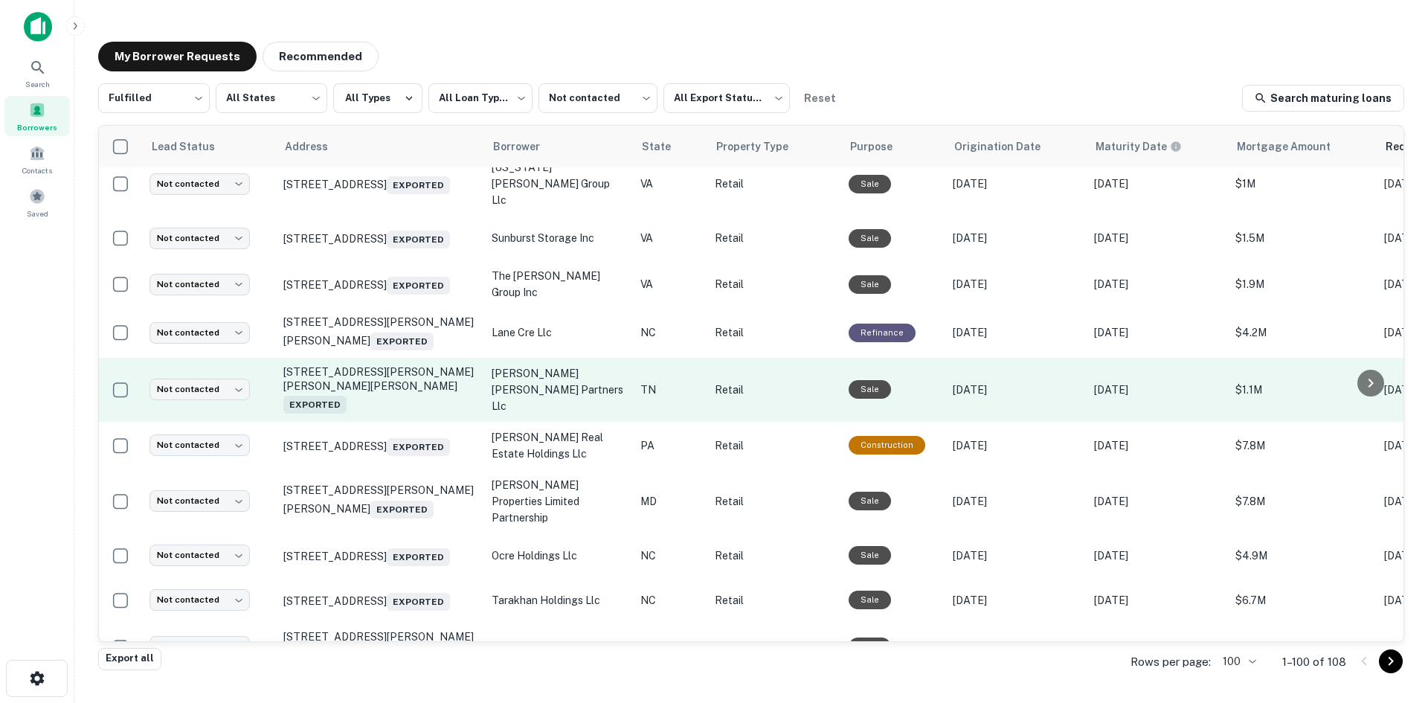
click at [407, 422] on td "6208 Hixson Pike Hixson, TN 37343 Exported" at bounding box center [380, 390] width 208 height 64
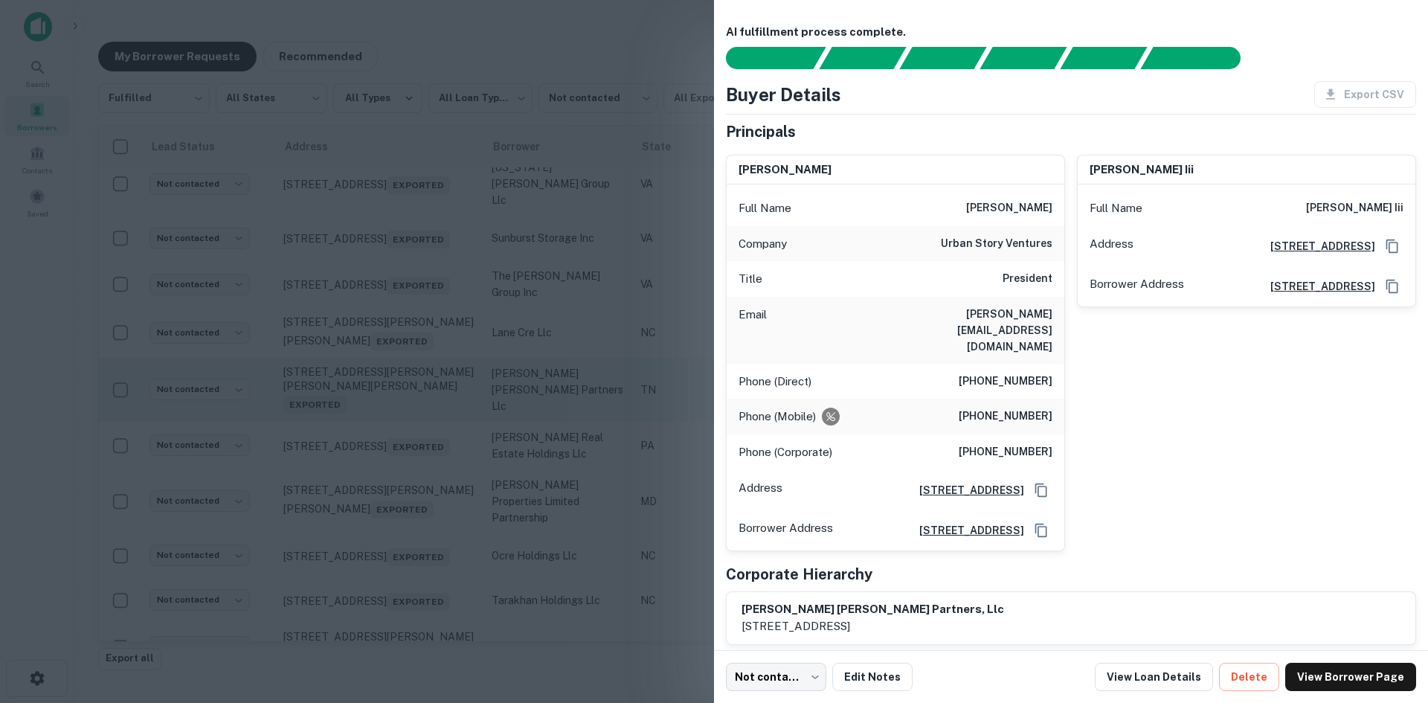
click at [407, 539] on div at bounding box center [714, 351] width 1428 height 703
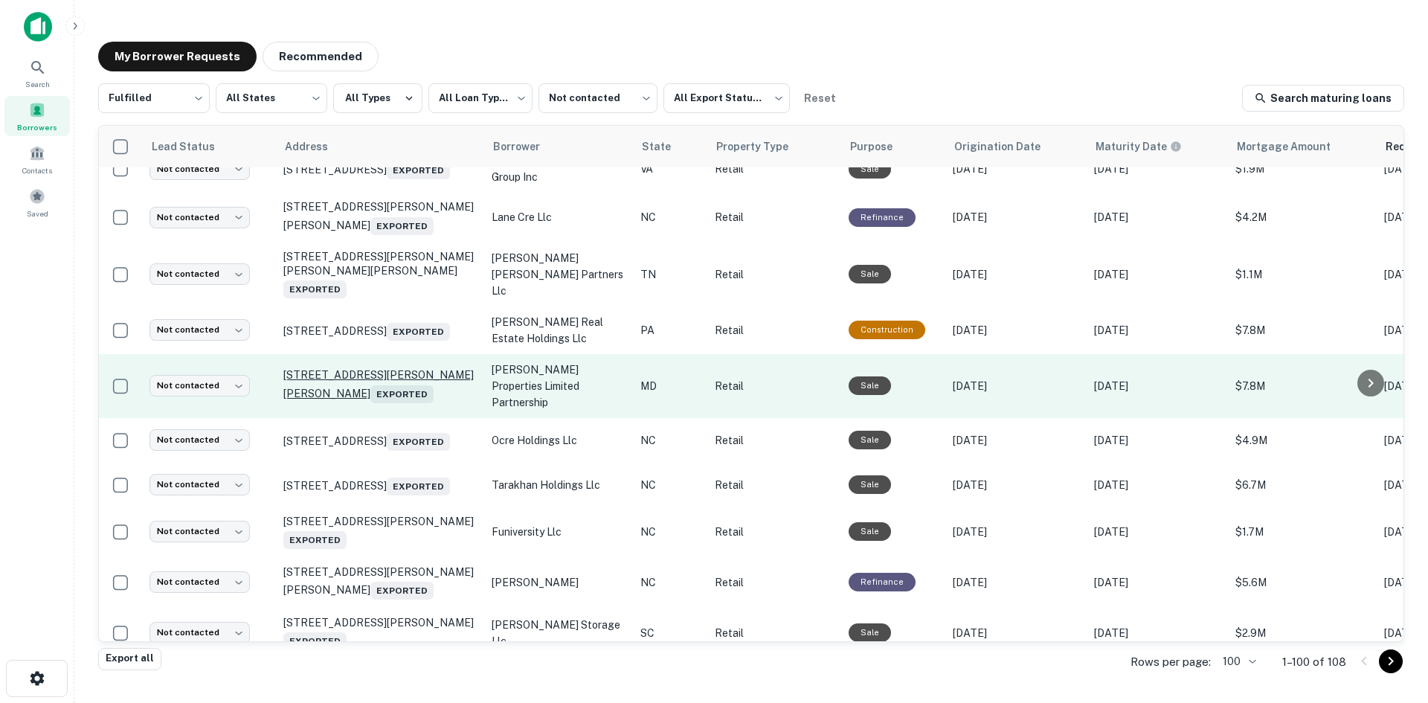
scroll to position [3924, 0]
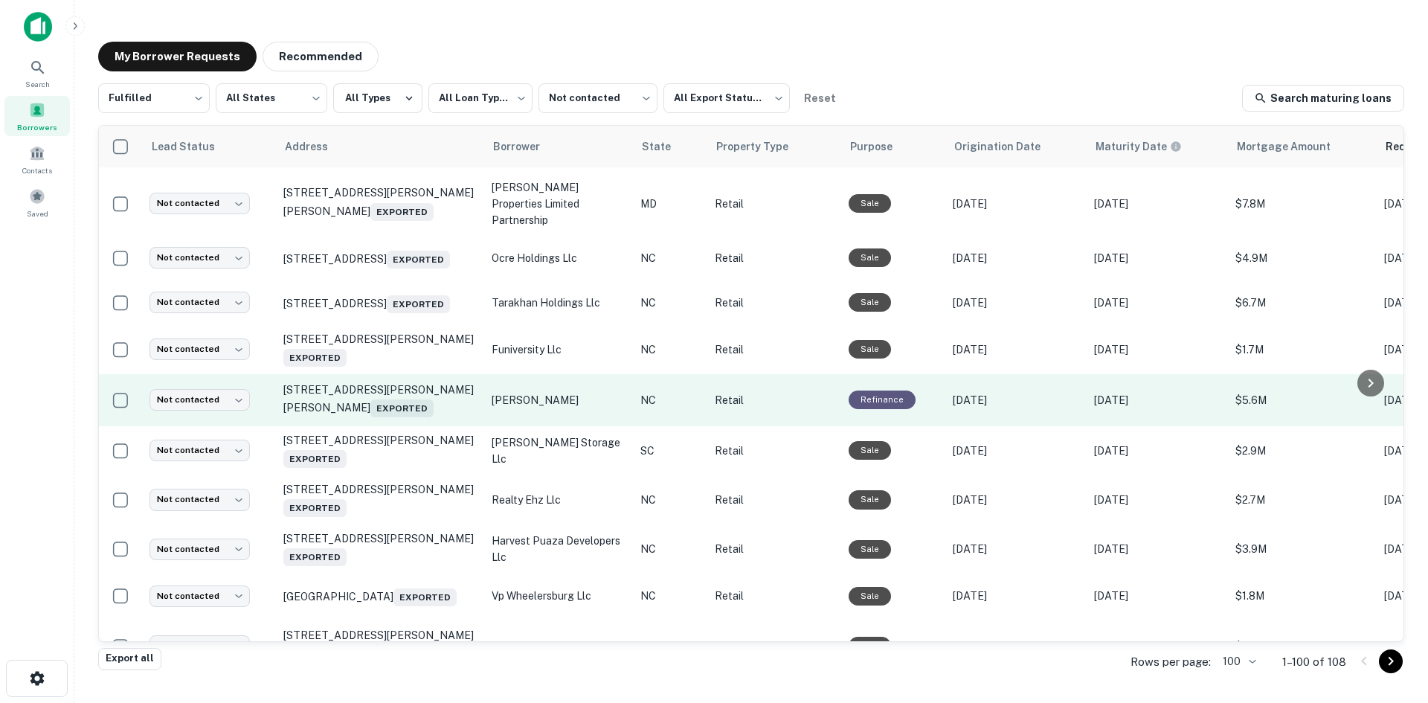
click at [407, 426] on td "450 W Hanes Mill Rd Winston Salem, NC 27105 Exported" at bounding box center [380, 400] width 208 height 52
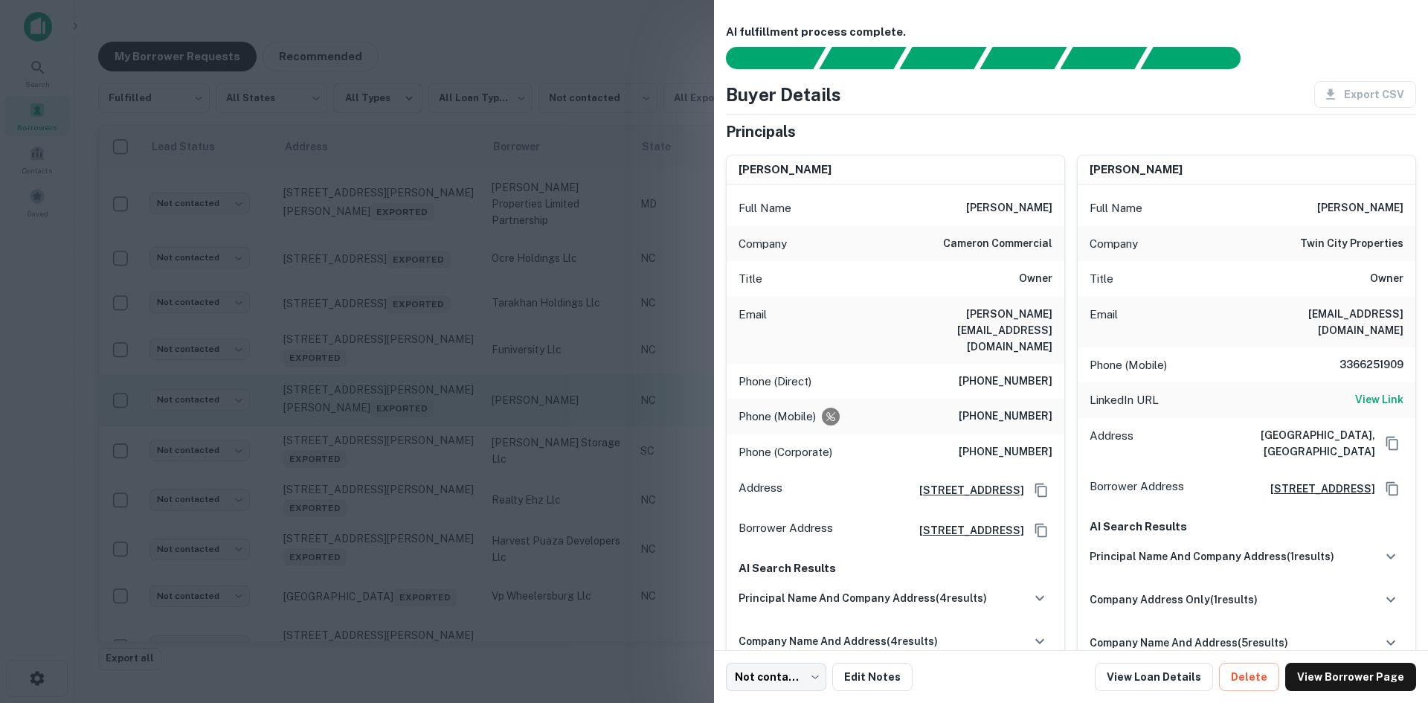
click at [407, 549] on div at bounding box center [714, 351] width 1428 height 703
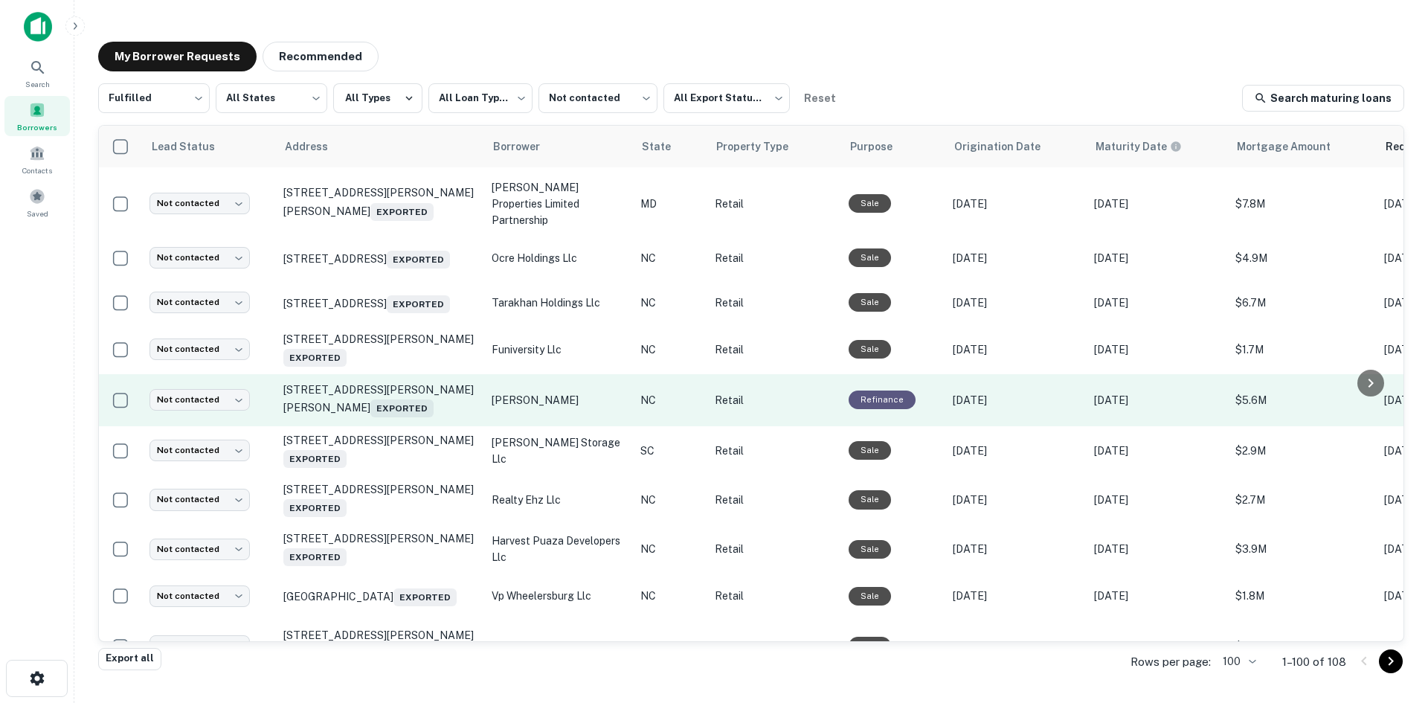
scroll to position [4296, 0]
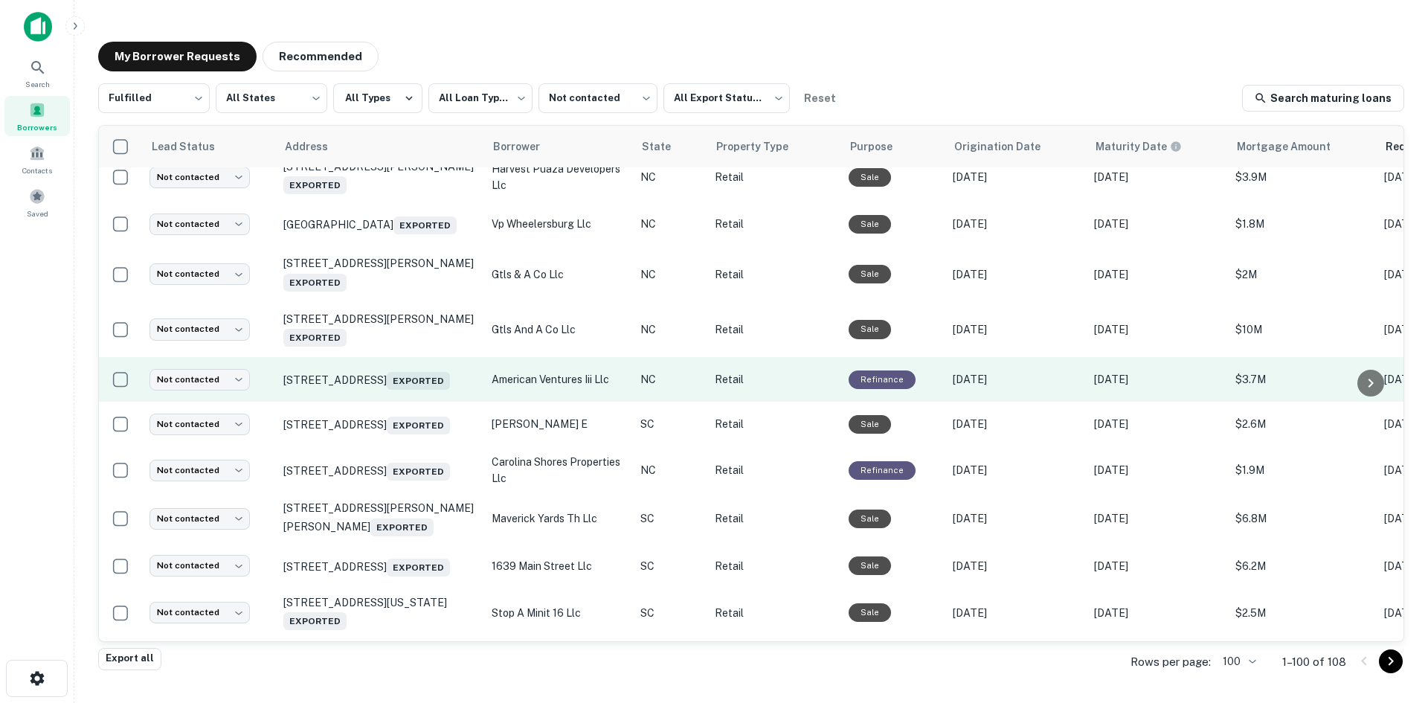
click at [407, 401] on td "1203 N Brightleaf Blvd Smithfield, NC 27577 Exported" at bounding box center [380, 379] width 208 height 45
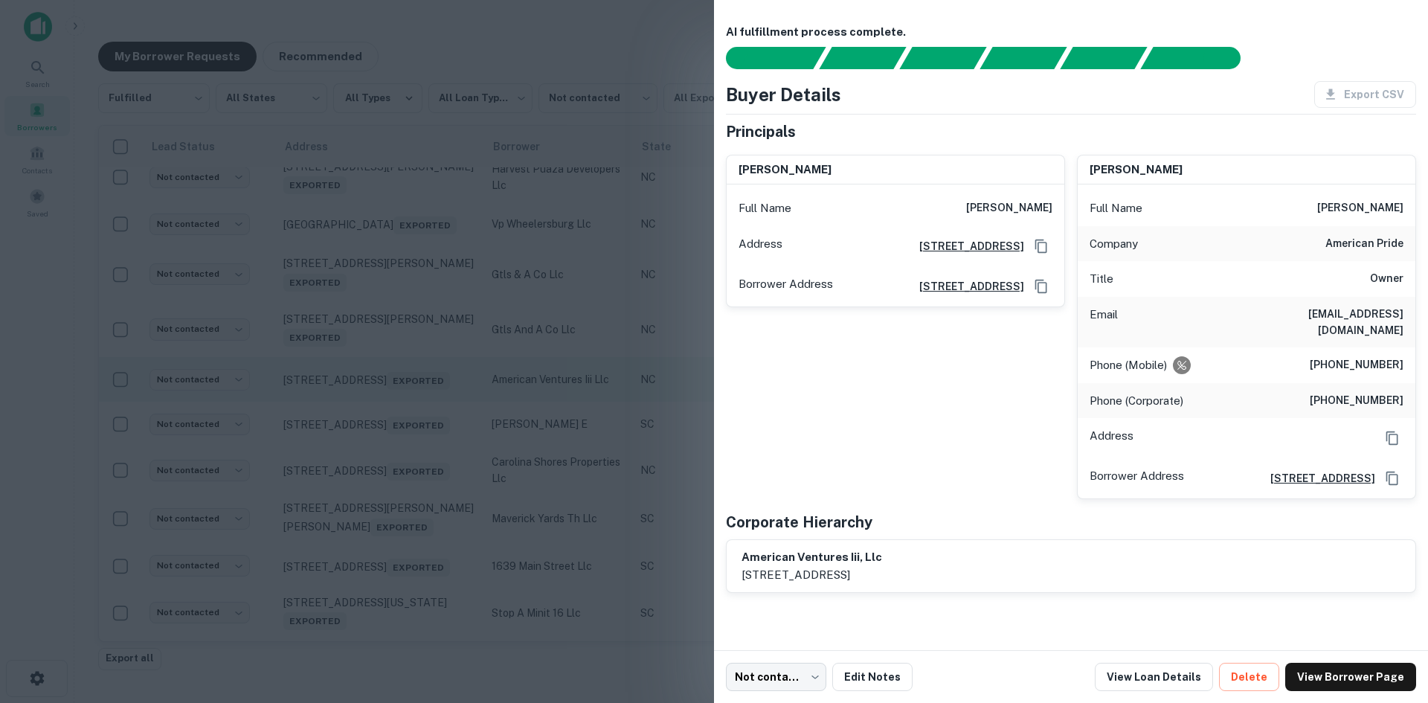
click at [407, 559] on div at bounding box center [714, 351] width 1428 height 703
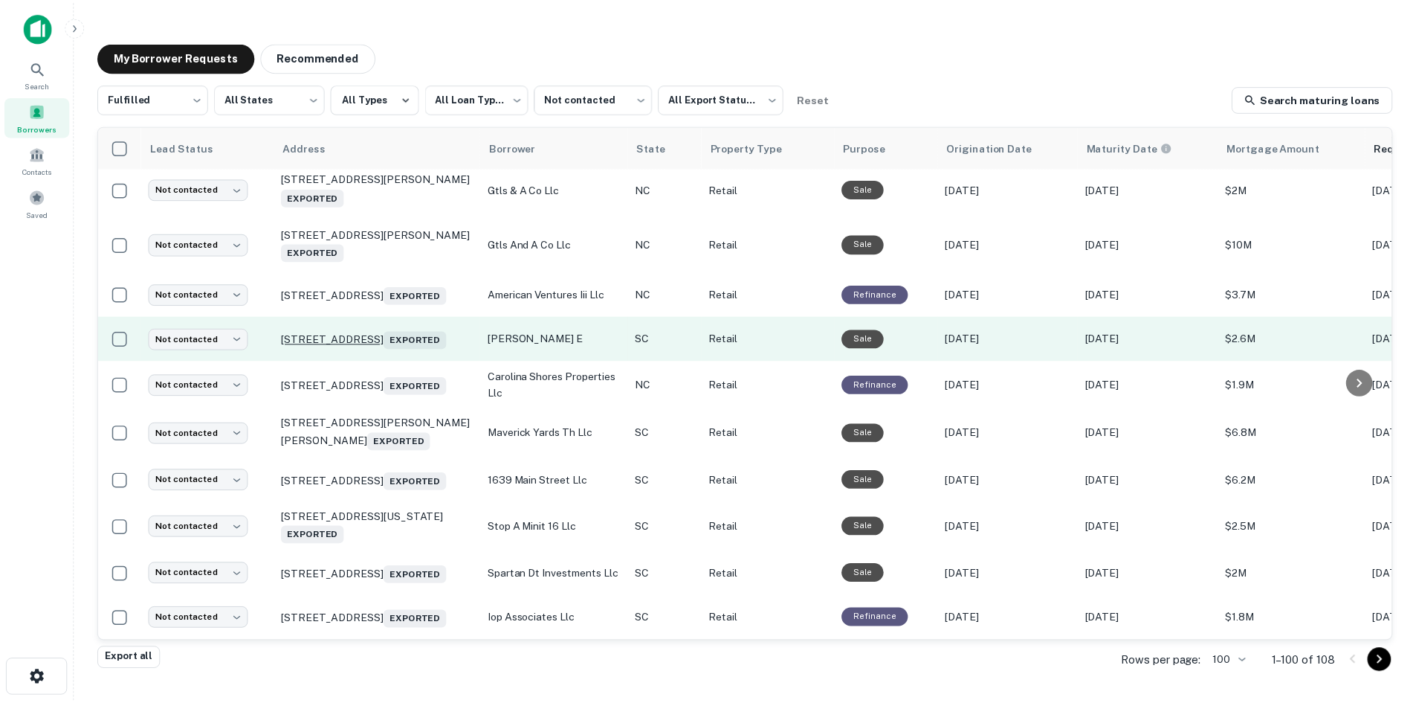
scroll to position [4581, 0]
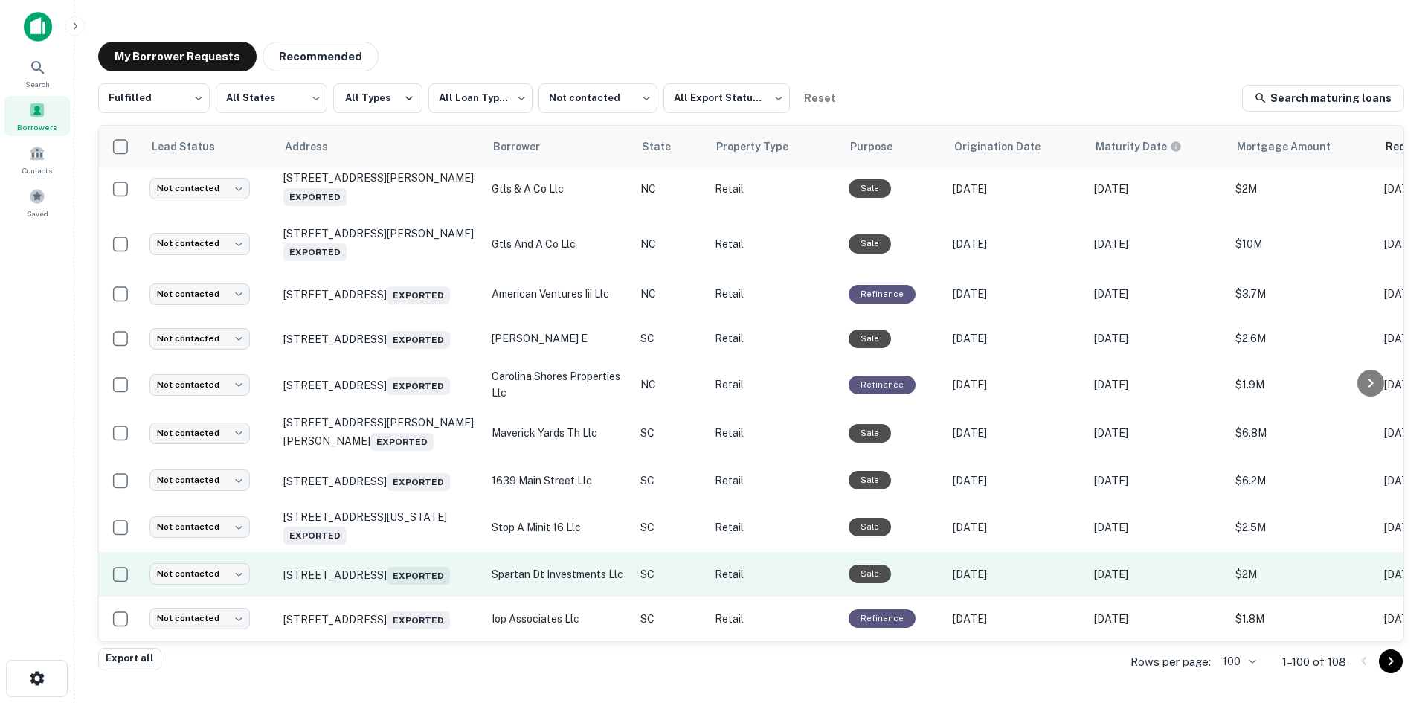
click at [403, 574] on td "113 W Main St Spartanburg, SC 29306 Exported" at bounding box center [380, 574] width 208 height 45
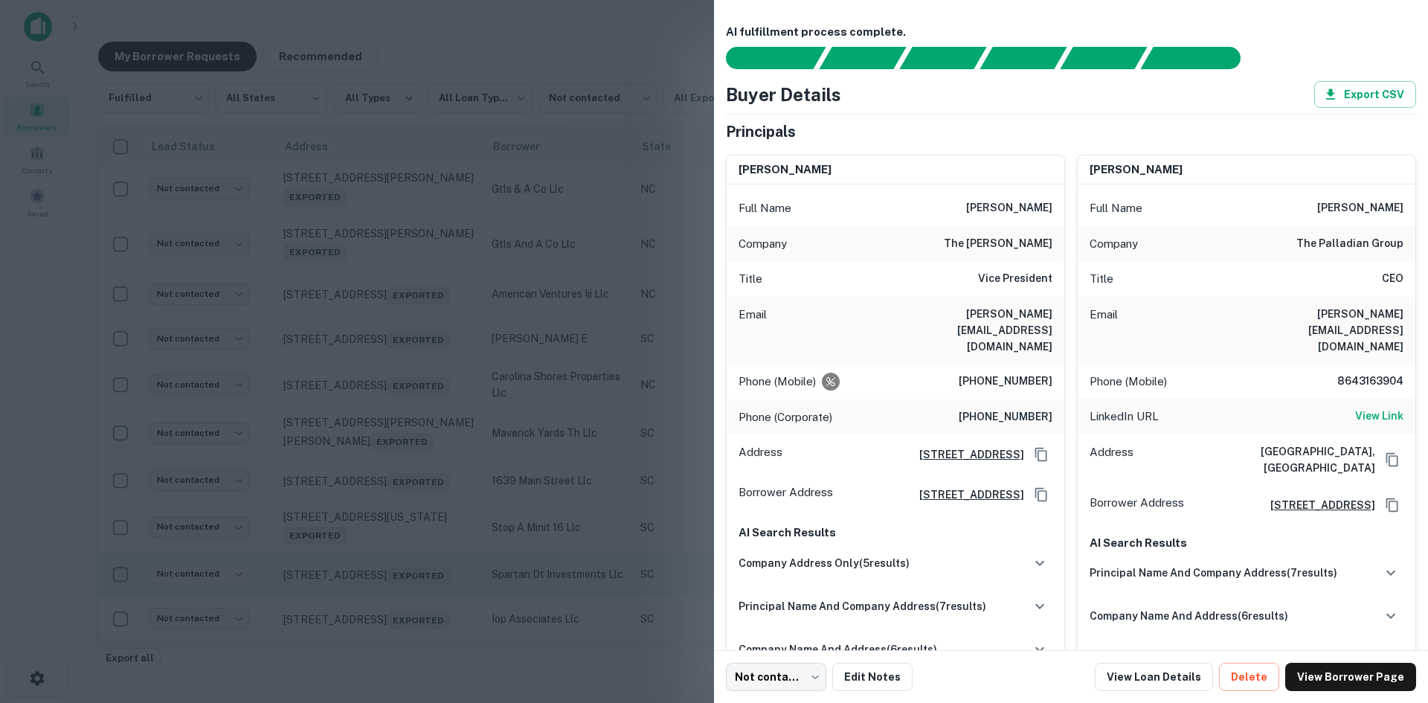
click at [403, 574] on div at bounding box center [714, 351] width 1428 height 703
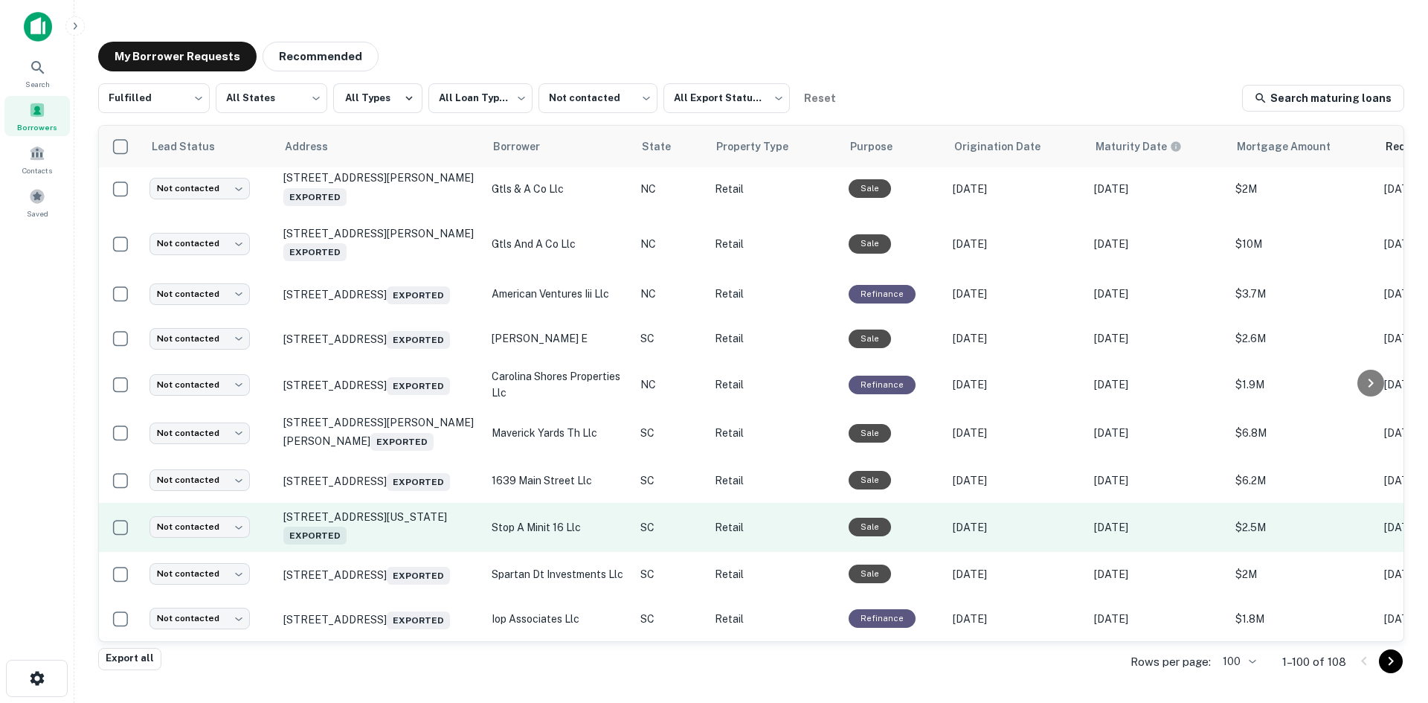
click at [406, 524] on td "1001 W Georgia Rd Simpsonville, SC 29680 Exported" at bounding box center [380, 527] width 208 height 49
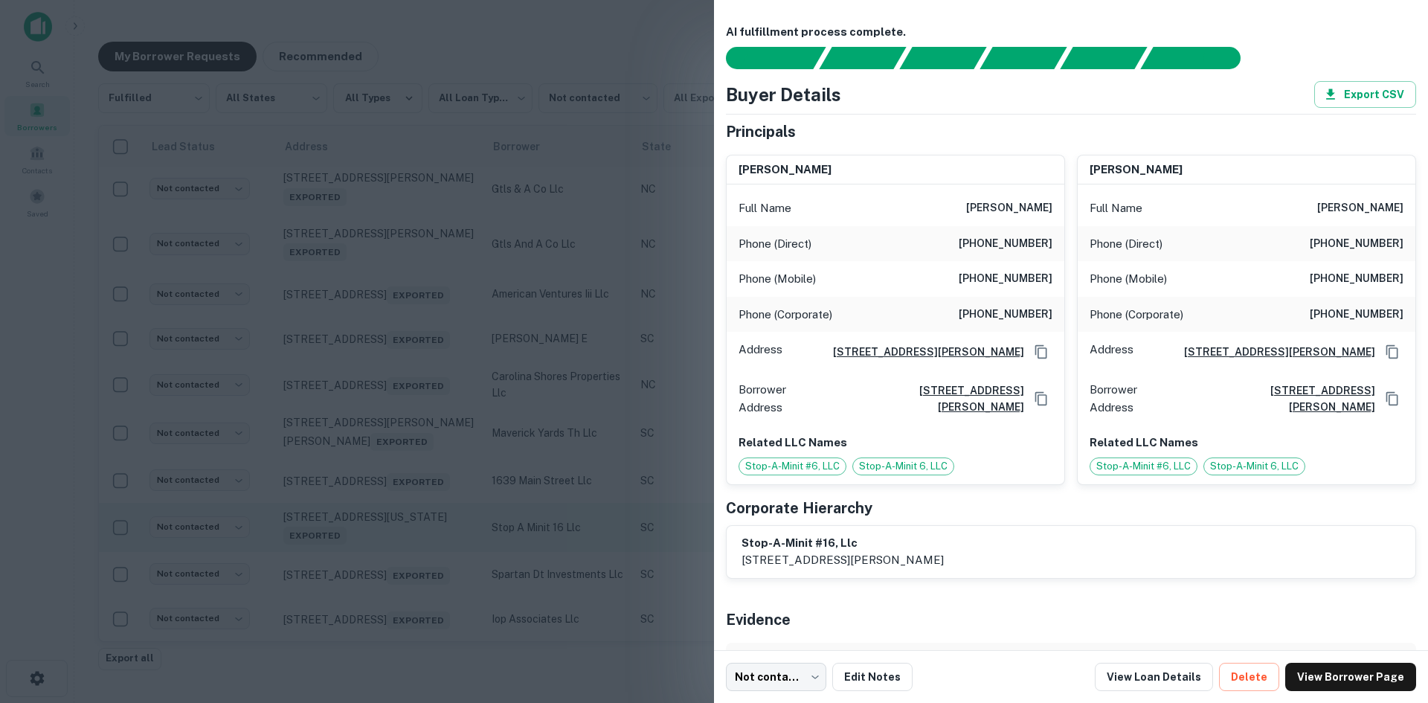
click at [405, 524] on div at bounding box center [714, 351] width 1428 height 703
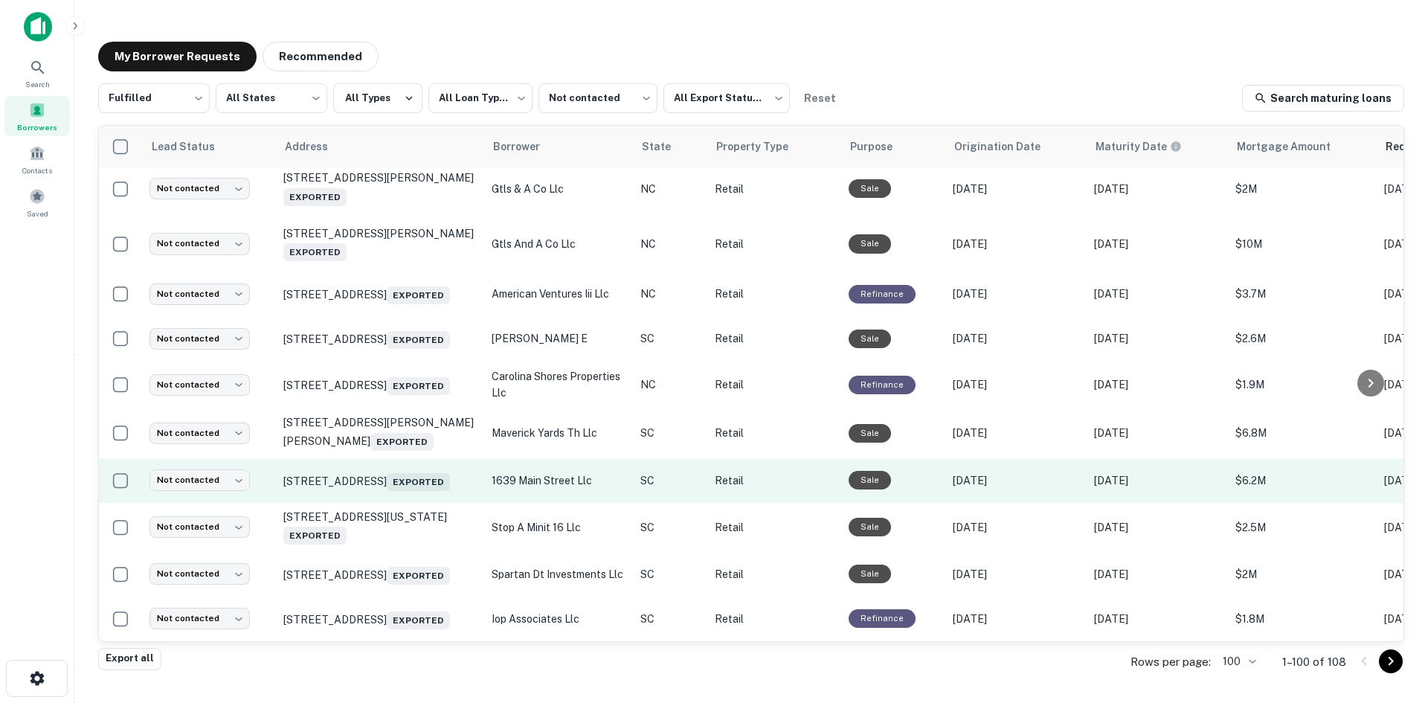
click at [400, 471] on td "1645 Main St Columbia, SC 29201 Exported" at bounding box center [380, 480] width 208 height 45
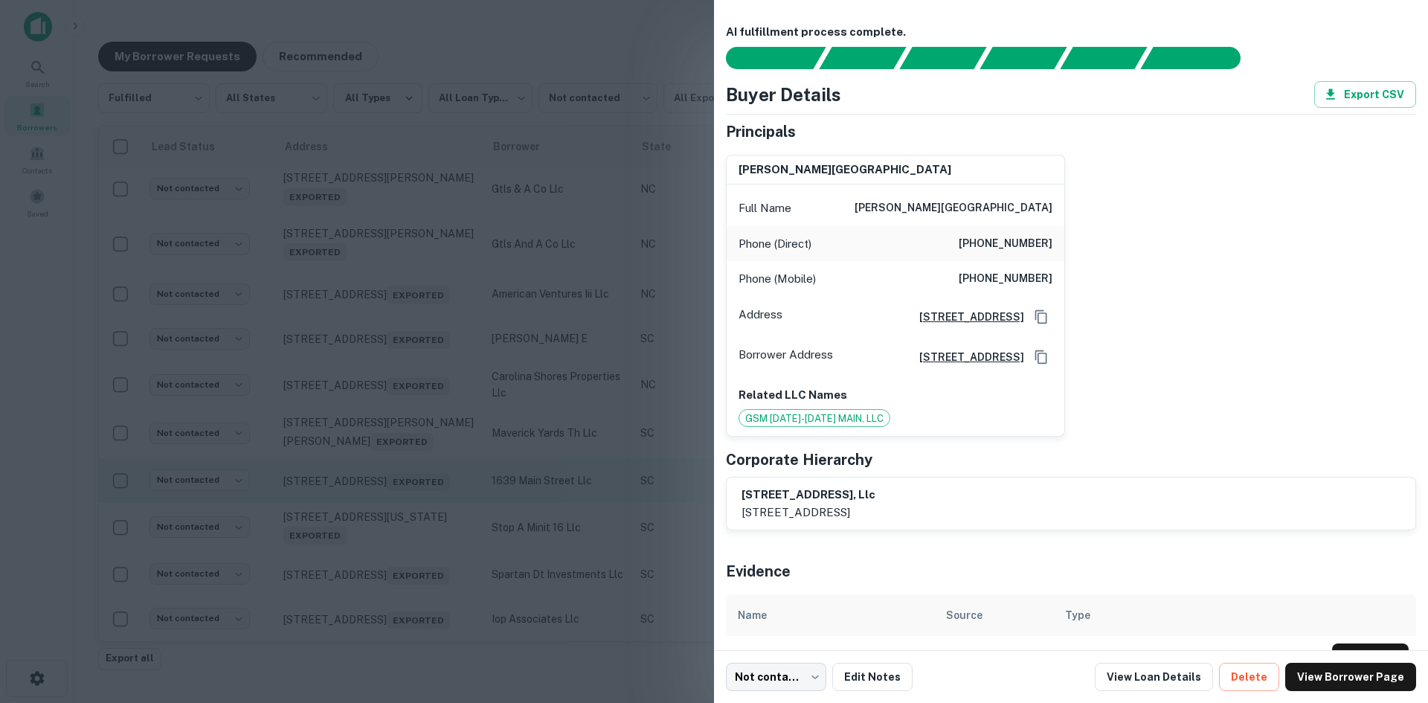
click at [400, 471] on div at bounding box center [714, 351] width 1428 height 703
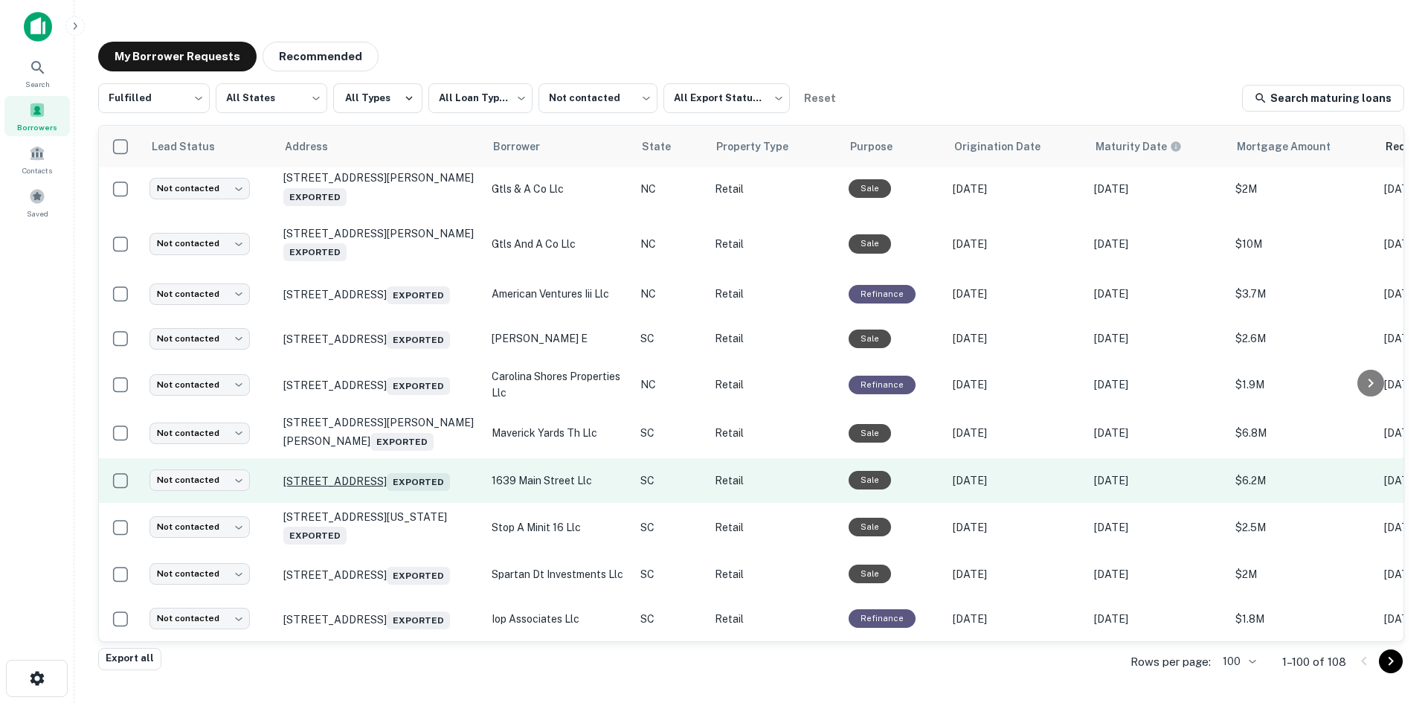
click at [390, 470] on p "1645 Main St Columbia, SC 29201 Exported" at bounding box center [379, 480] width 193 height 21
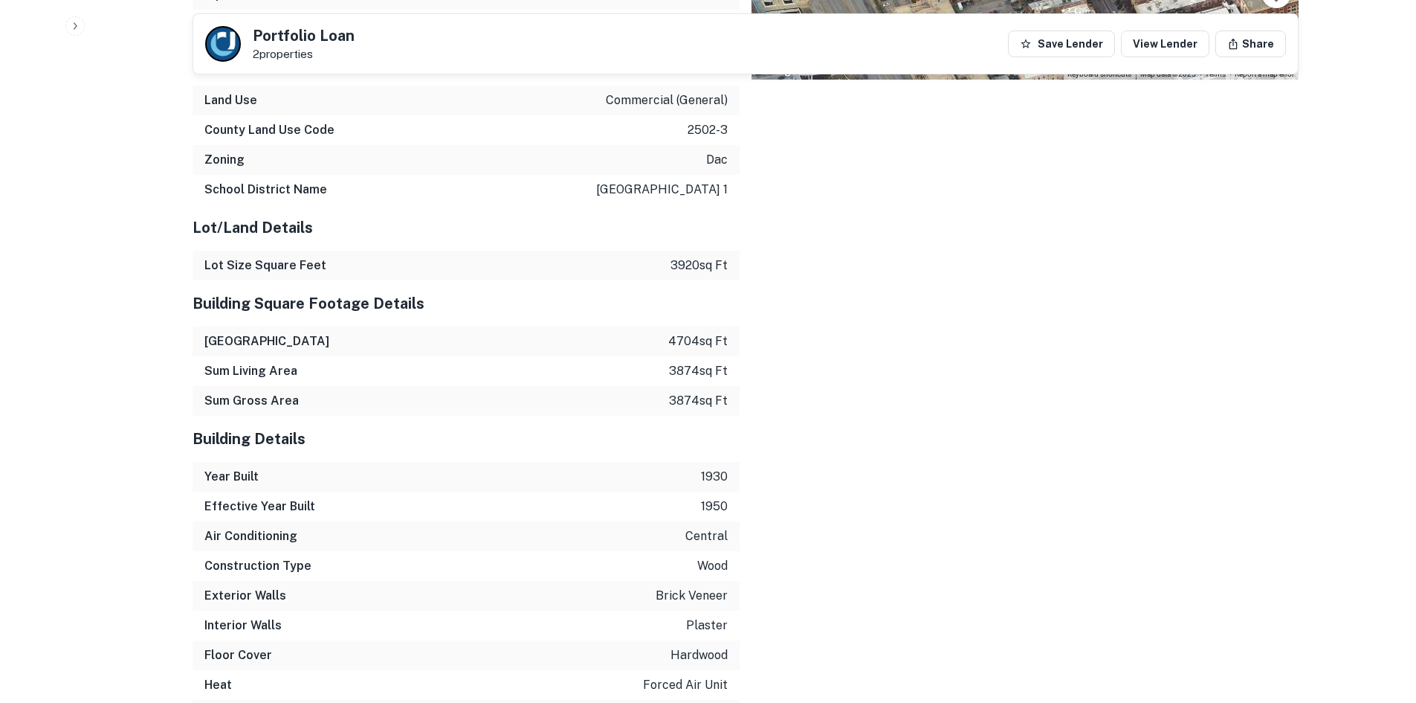
scroll to position [2367, 0]
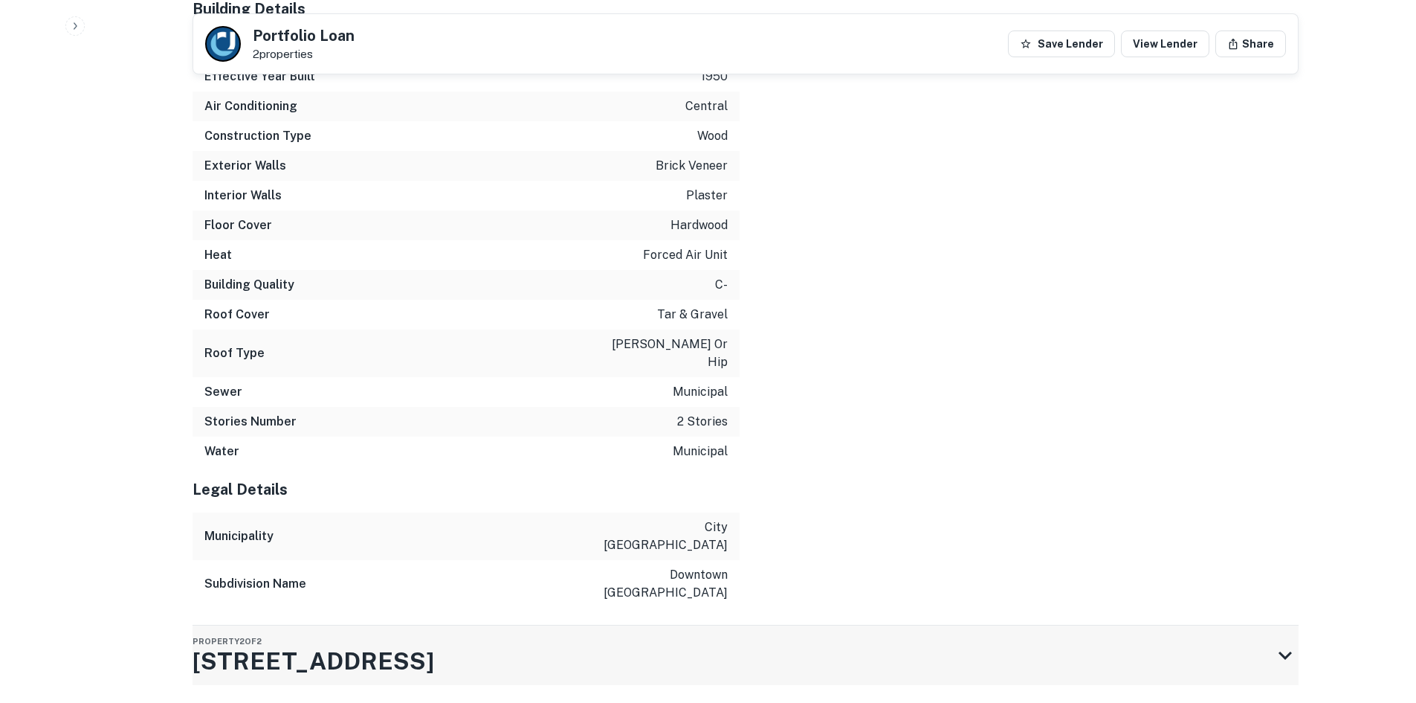
click at [659, 625] on div "Property 2 of 2 1643 Main St" at bounding box center [733, 654] width 1080 height 59
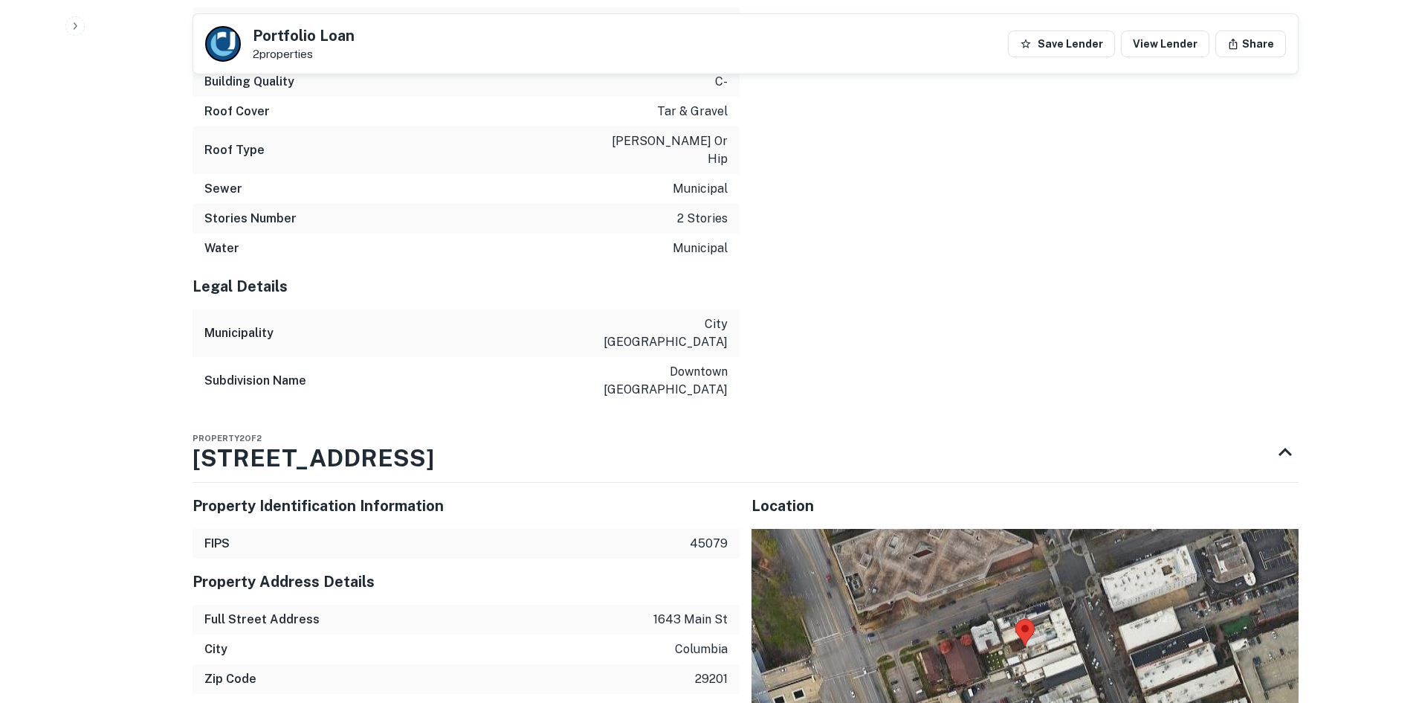
scroll to position [2739, 0]
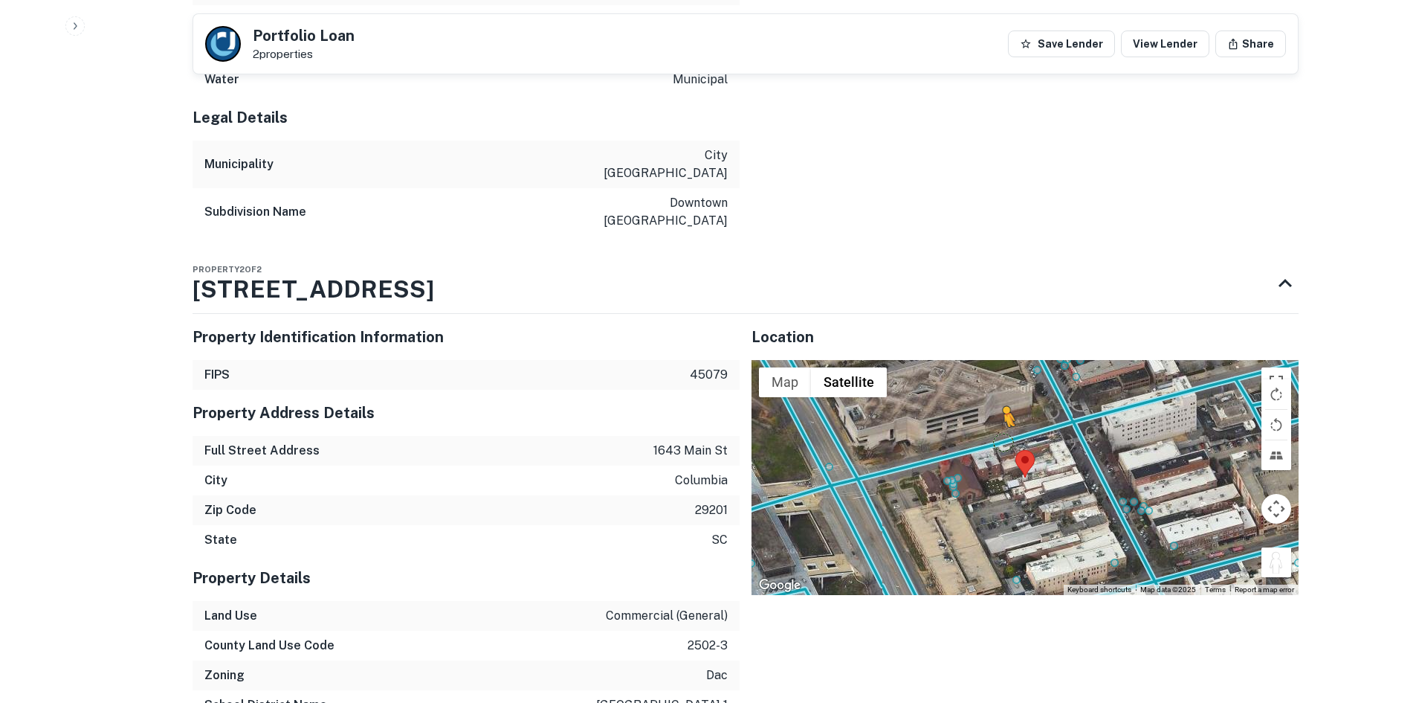
drag, startPoint x: 1278, startPoint y: 508, endPoint x: 999, endPoint y: 389, distance: 303.1
click at [999, 389] on div "To activate drag with keyboard, press Alt + Enter. Once in keyboard drag state,…" at bounding box center [1025, 477] width 547 height 235
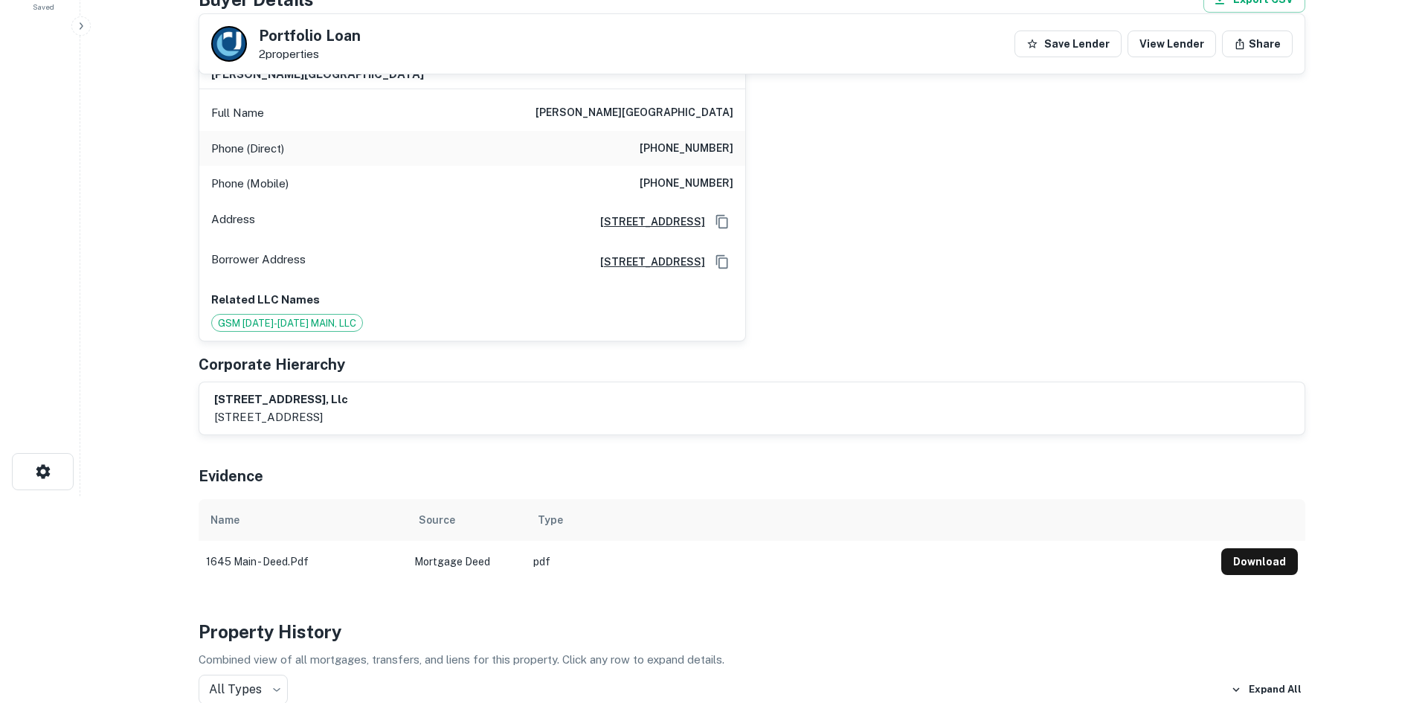
scroll to position [0, 0]
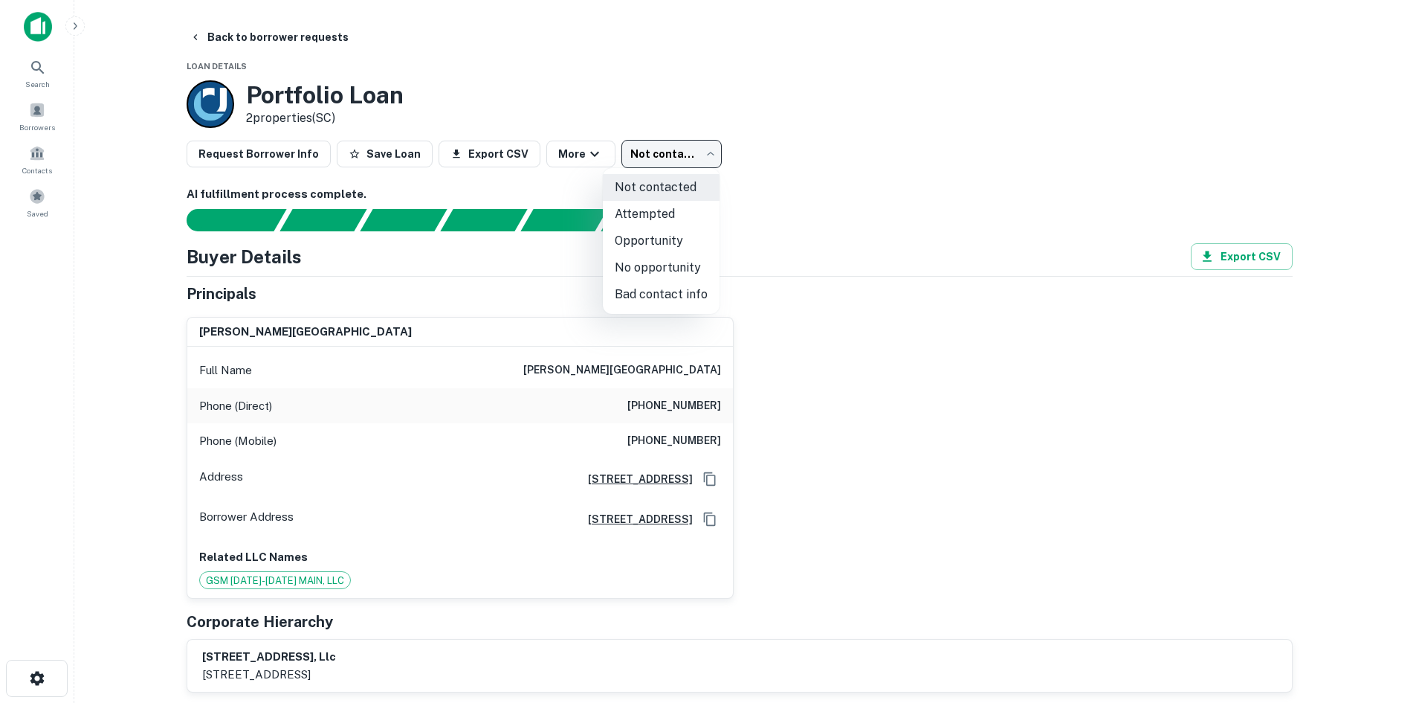
click at [655, 153] on body "Search Borrowers Contacts Saved Back to borrower requests Loan Details Portfoli…" at bounding box center [708, 351] width 1416 height 703
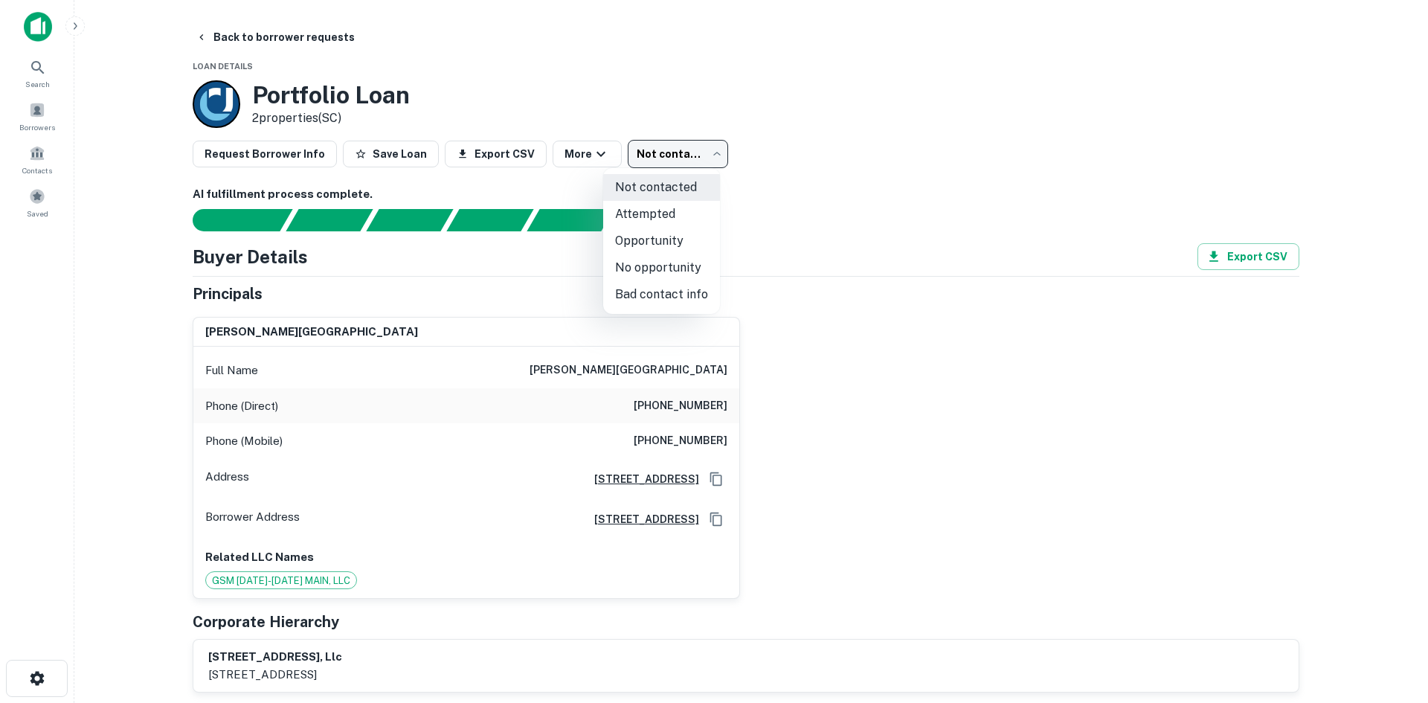
click at [657, 266] on li "No opportunity" at bounding box center [661, 267] width 117 height 27
type input "**********"
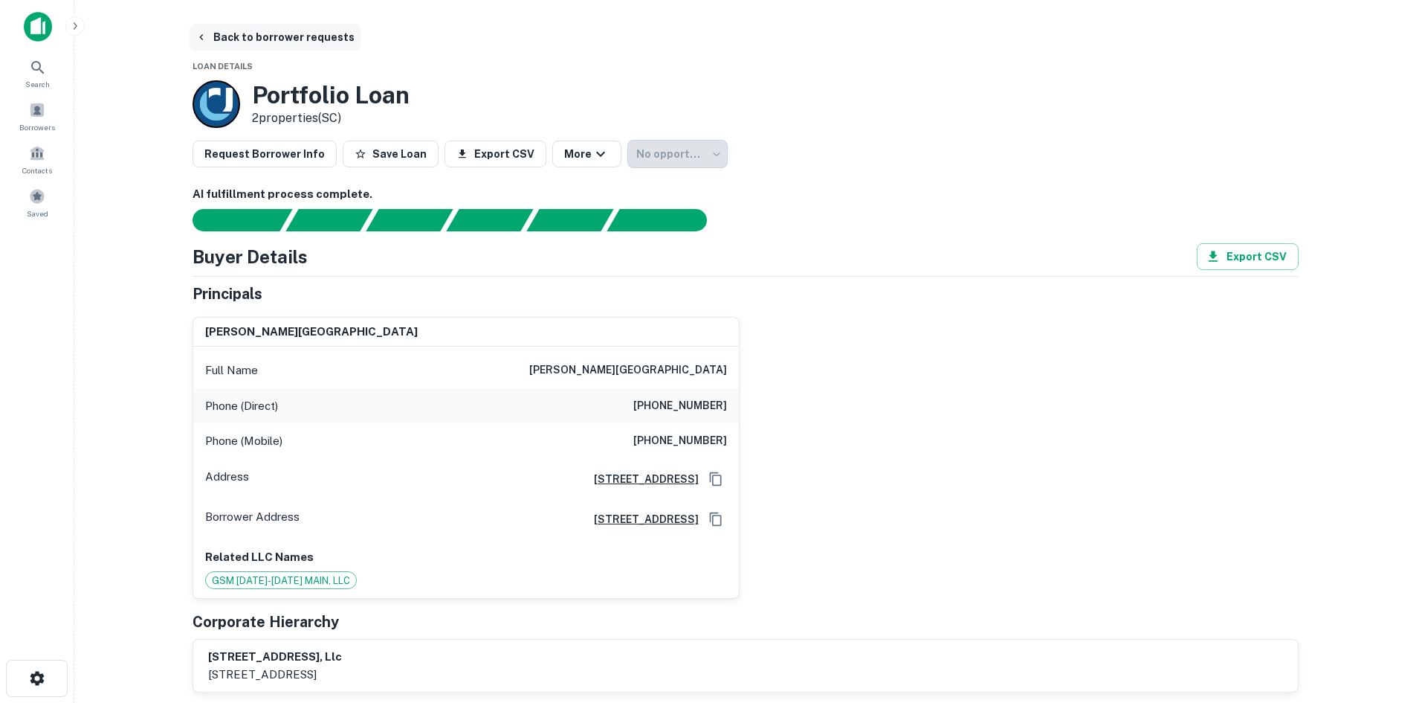
click at [301, 42] on button "Back to borrower requests" at bounding box center [275, 37] width 171 height 27
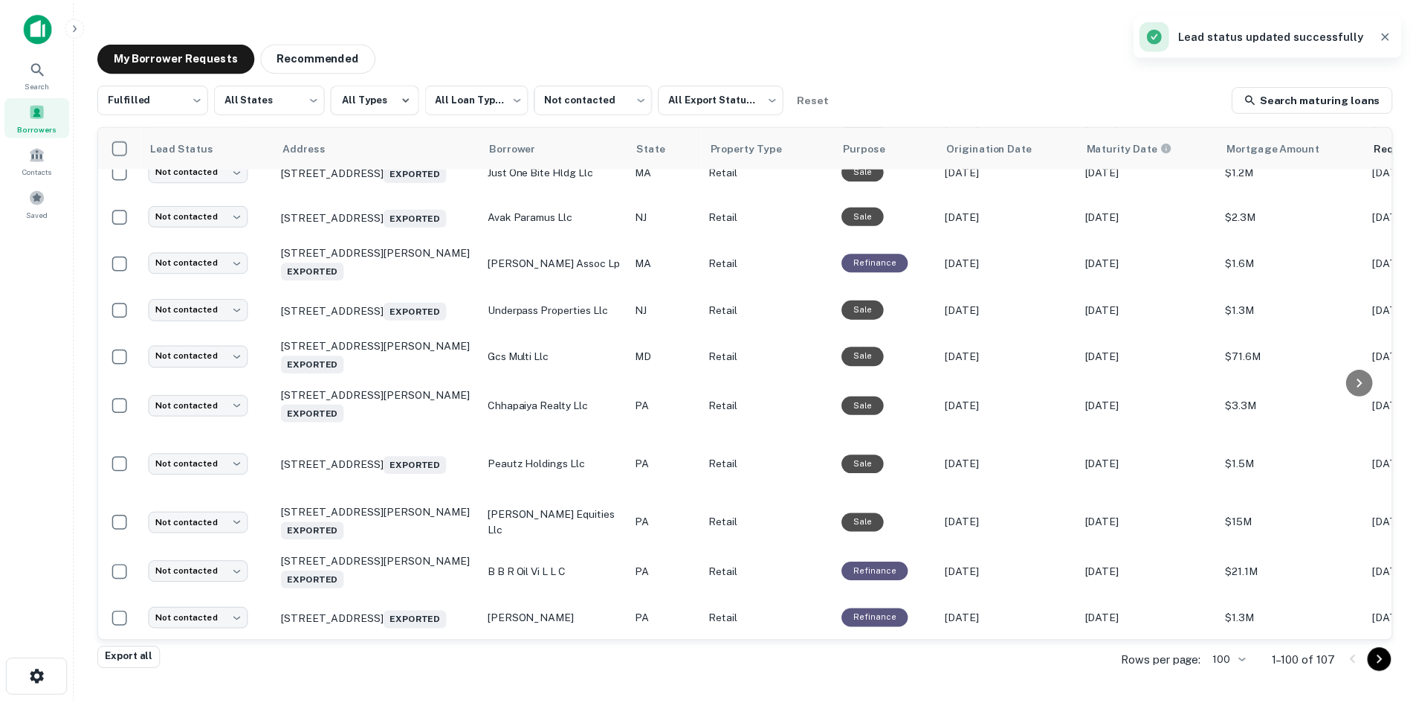
scroll to position [207, 0]
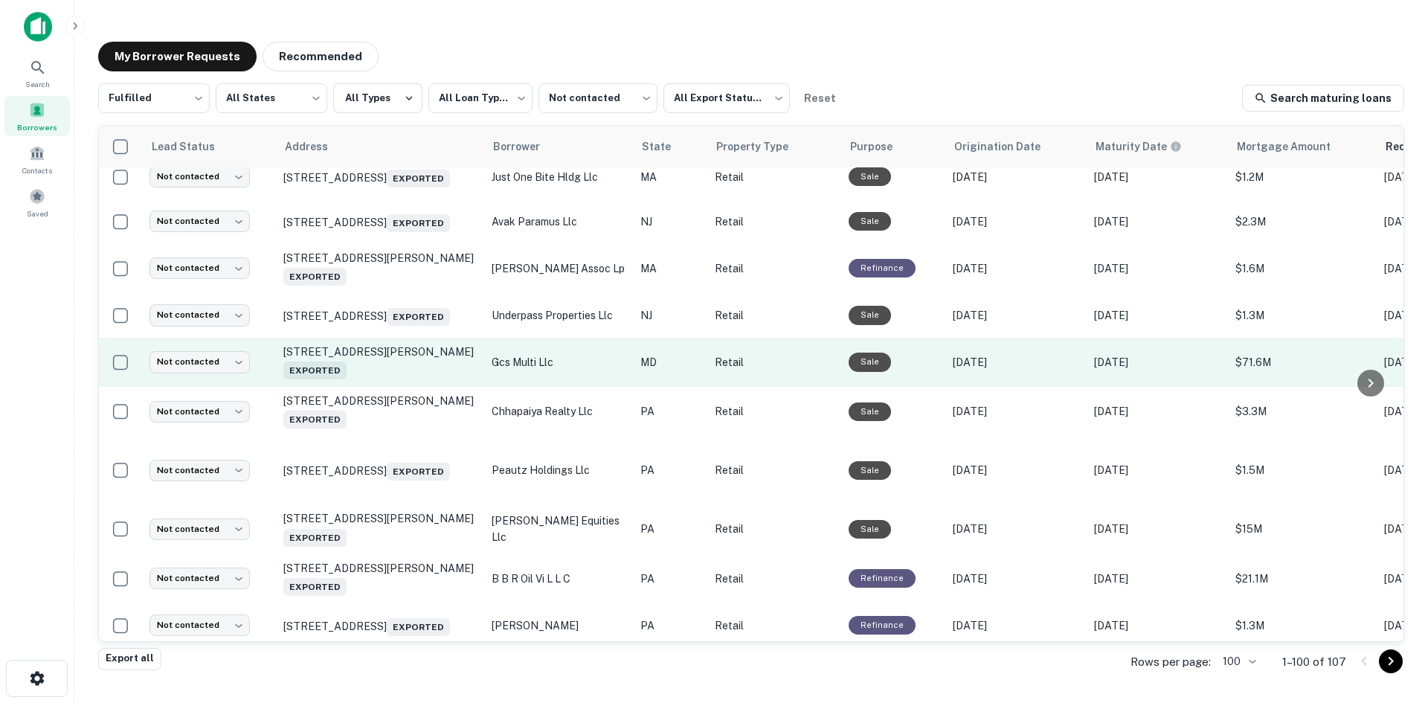
click at [400, 387] on td "5401 Silver Hill Rd District Heights, MD 20747 Exported" at bounding box center [380, 362] width 208 height 49
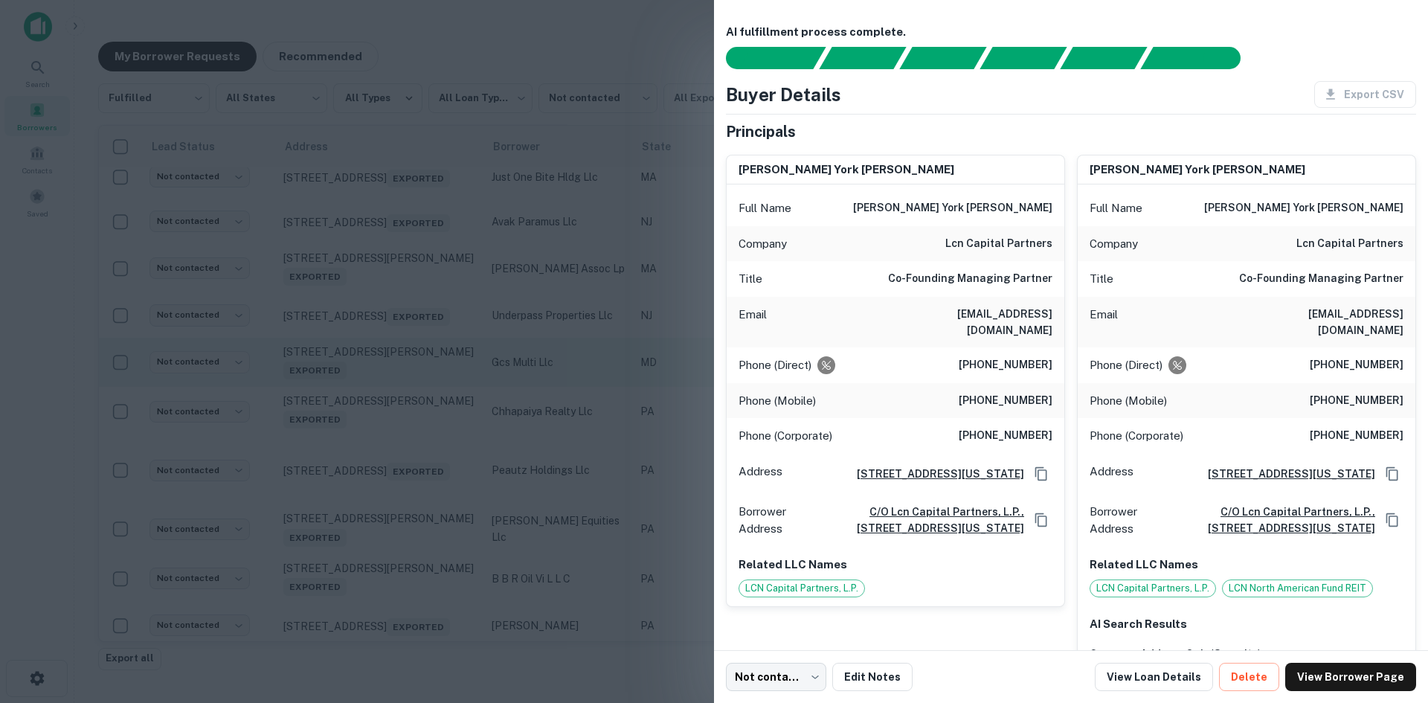
click at [400, 397] on div at bounding box center [714, 351] width 1428 height 703
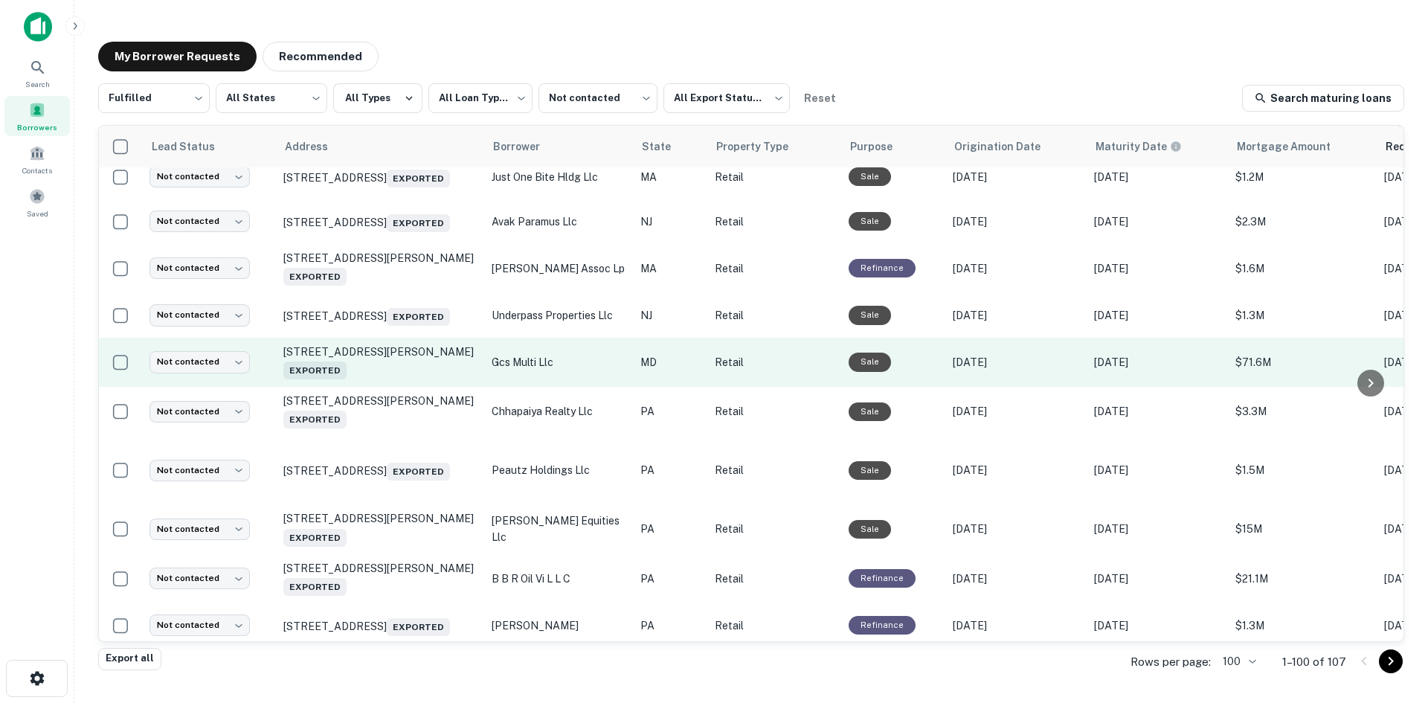
click at [138, 381] on td at bounding box center [120, 362] width 43 height 49
click at [191, 387] on td "Not contacted **** ​" at bounding box center [209, 362] width 134 height 49
click at [181, 376] on body "**********" at bounding box center [714, 351] width 1428 height 703
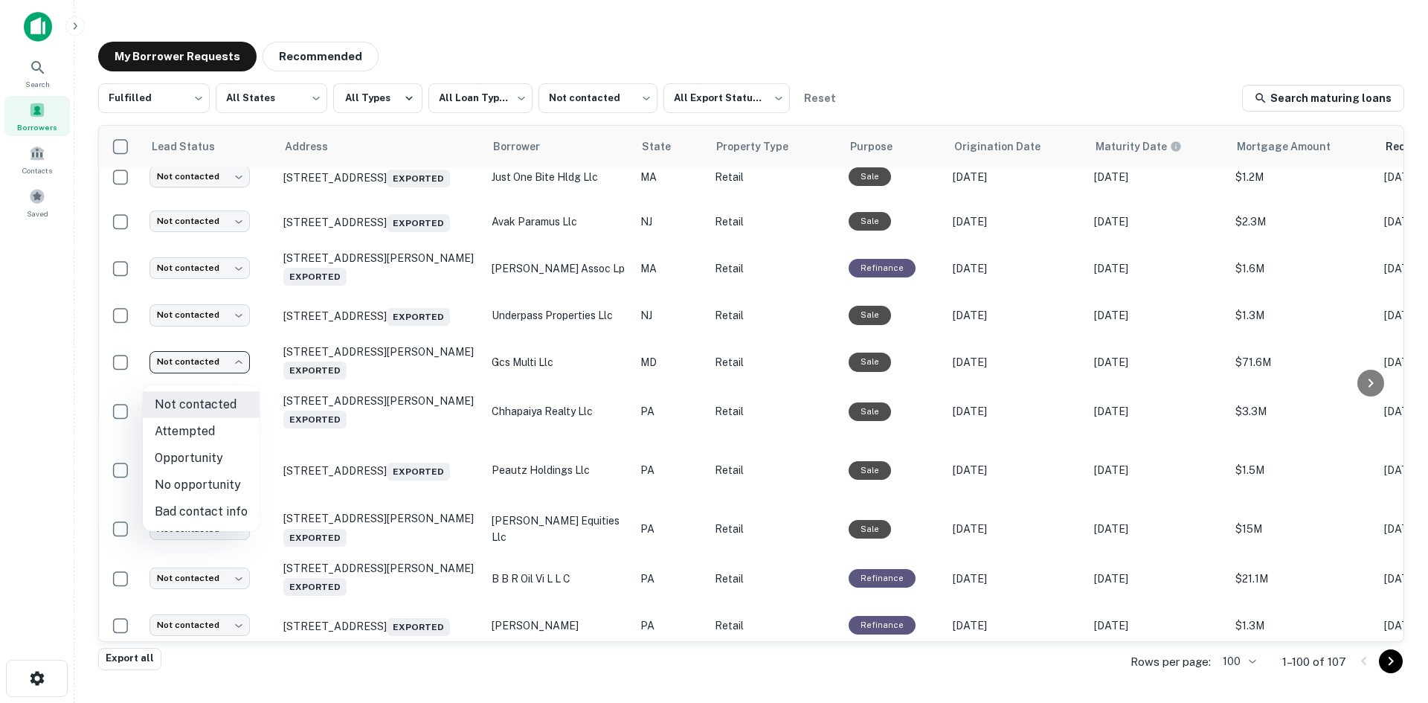
click at [198, 476] on li "No opportunity" at bounding box center [201, 484] width 117 height 27
type input "**********"
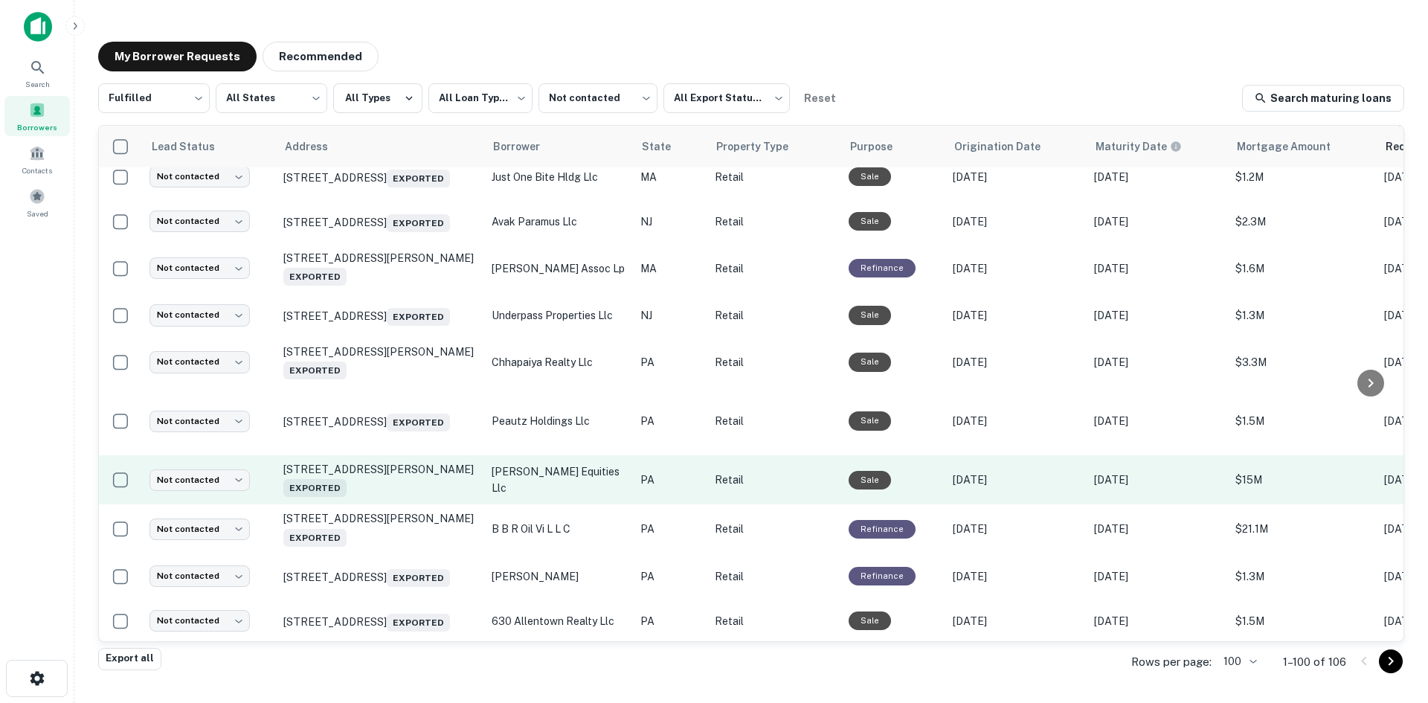
click at [381, 494] on td "173 Holly Rd Gilbertsville, PA 19525 Exported" at bounding box center [380, 479] width 208 height 49
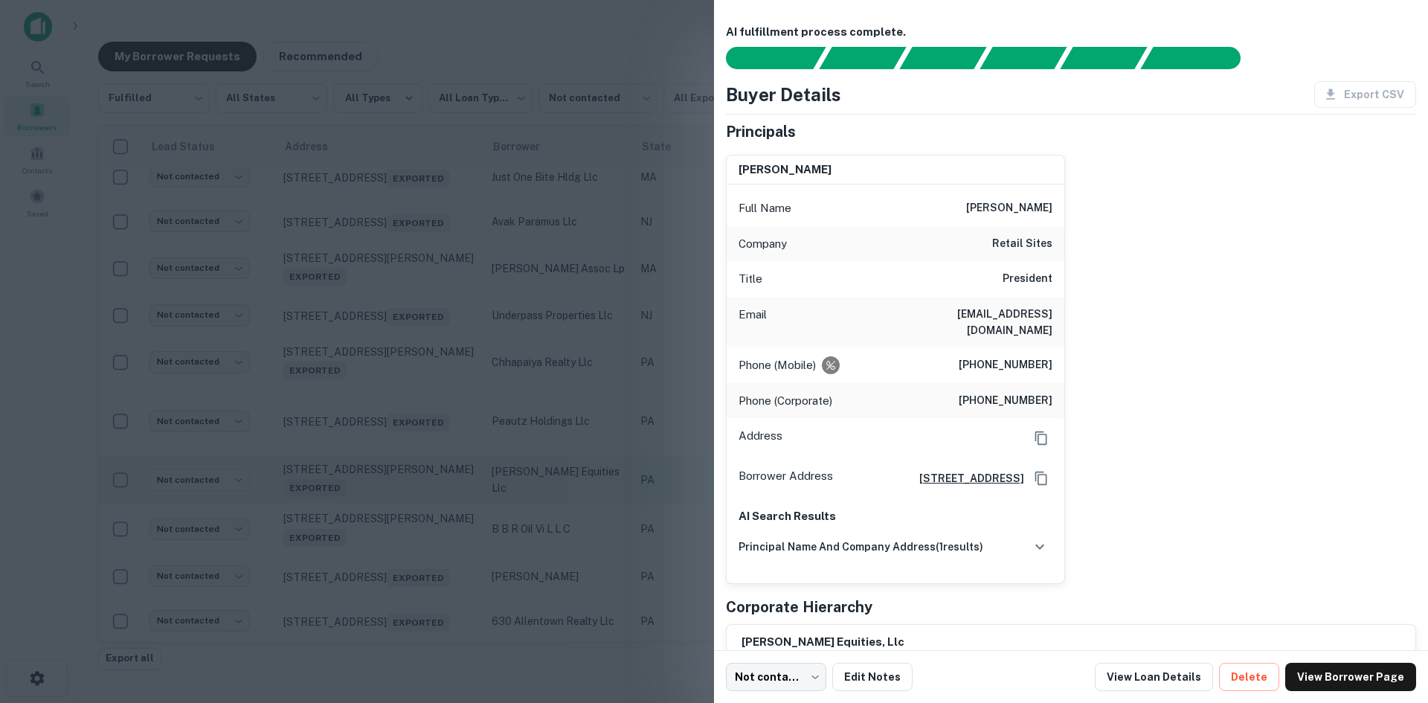
click at [381, 494] on div at bounding box center [714, 351] width 1428 height 703
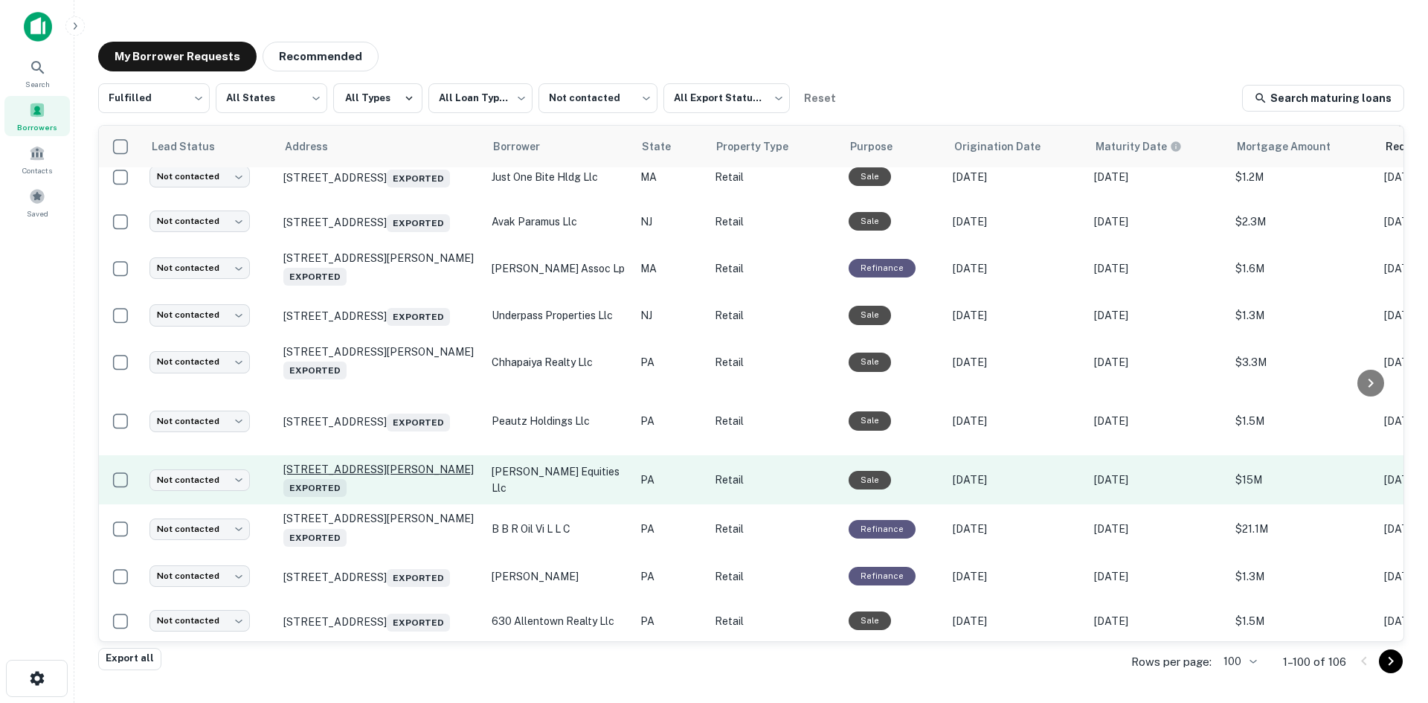
click at [384, 477] on p "173 Holly Rd Gilbertsville, PA 19525 Exported" at bounding box center [379, 479] width 193 height 34
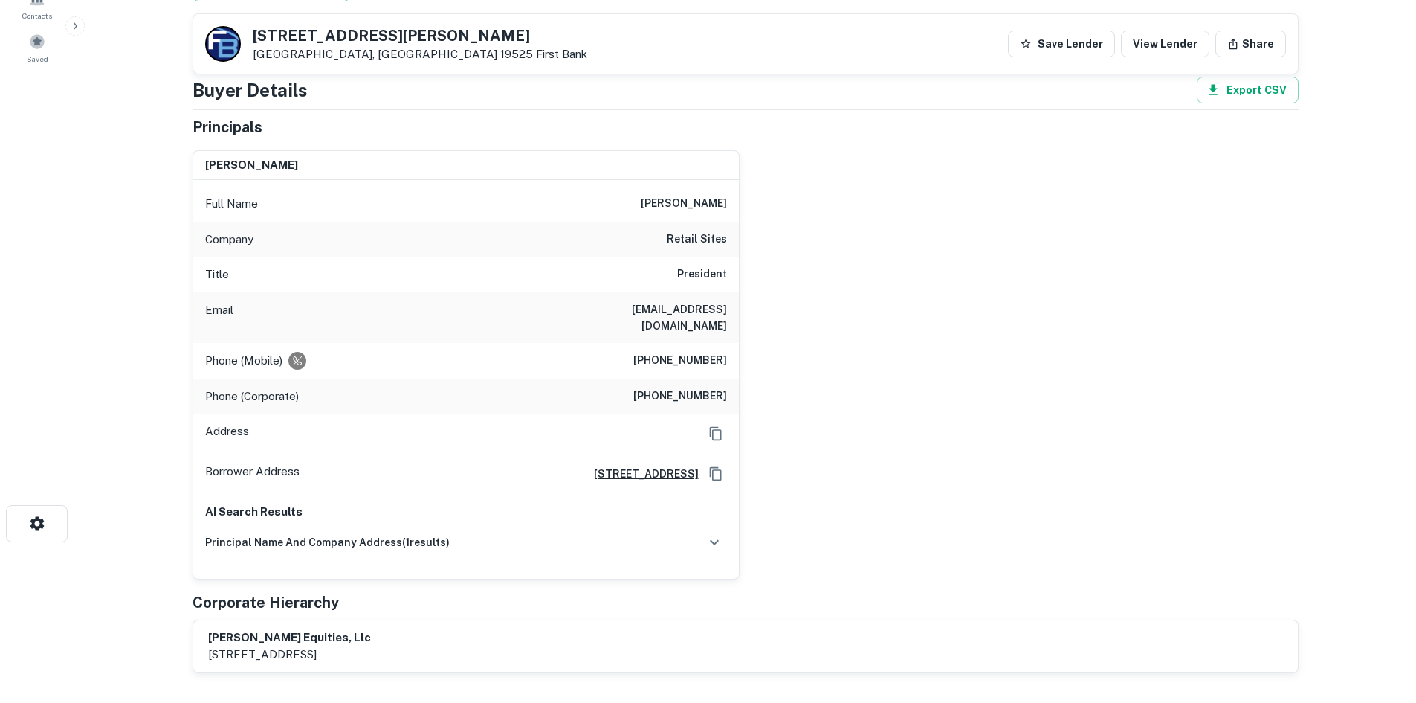
scroll to position [149, 0]
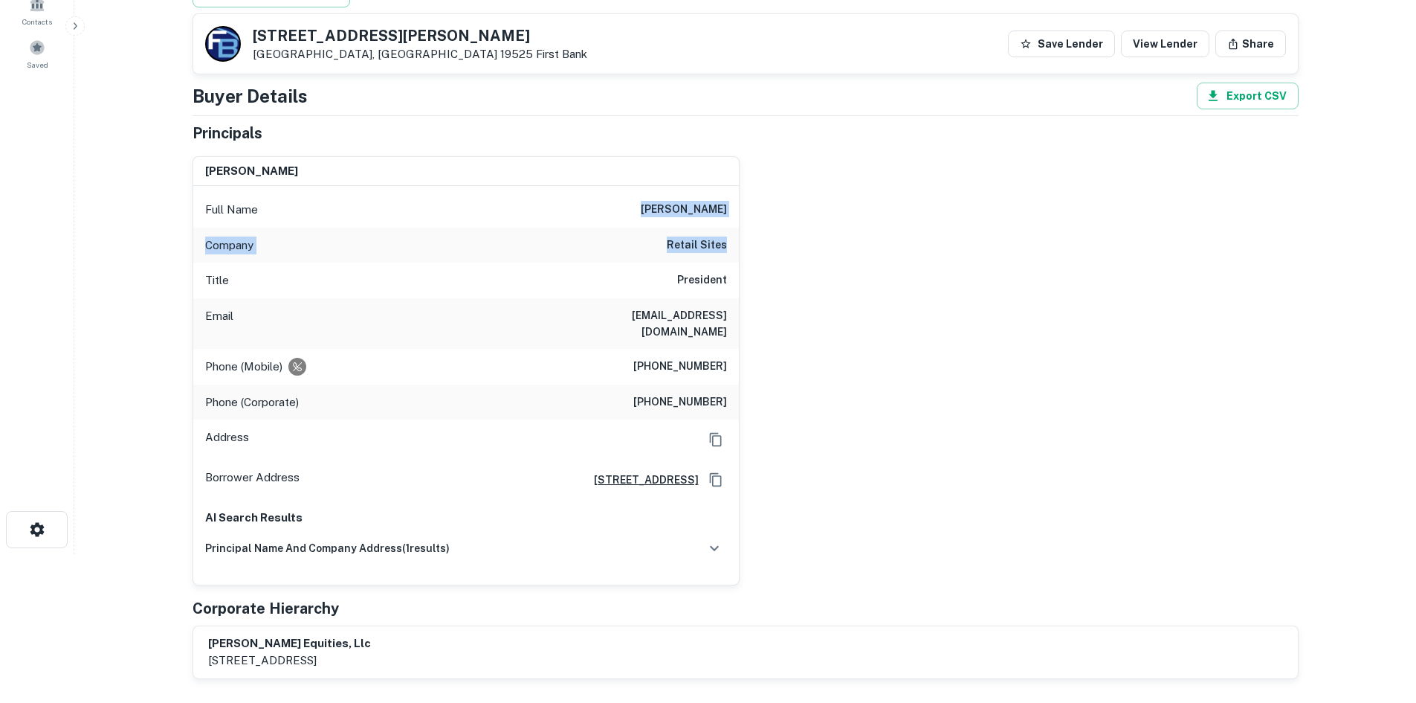
drag, startPoint x: 651, startPoint y: 204, endPoint x: 745, endPoint y: 238, distance: 99.7
click at [745, 238] on div "robert m. hill Full Name robert m. hill Company retail sites Title President Em…" at bounding box center [740, 364] width 1118 height 441
copy div "robert m. hill Company retail sites"
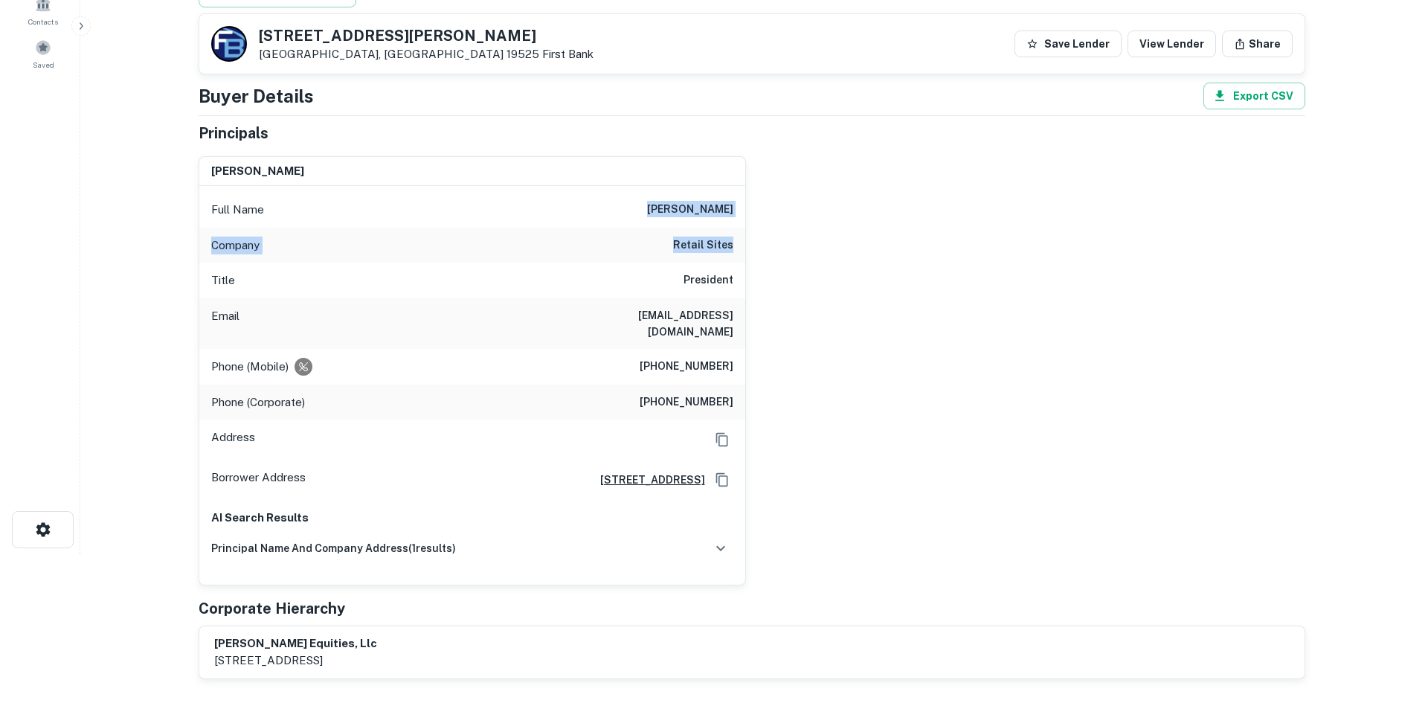
scroll to position [0, 0]
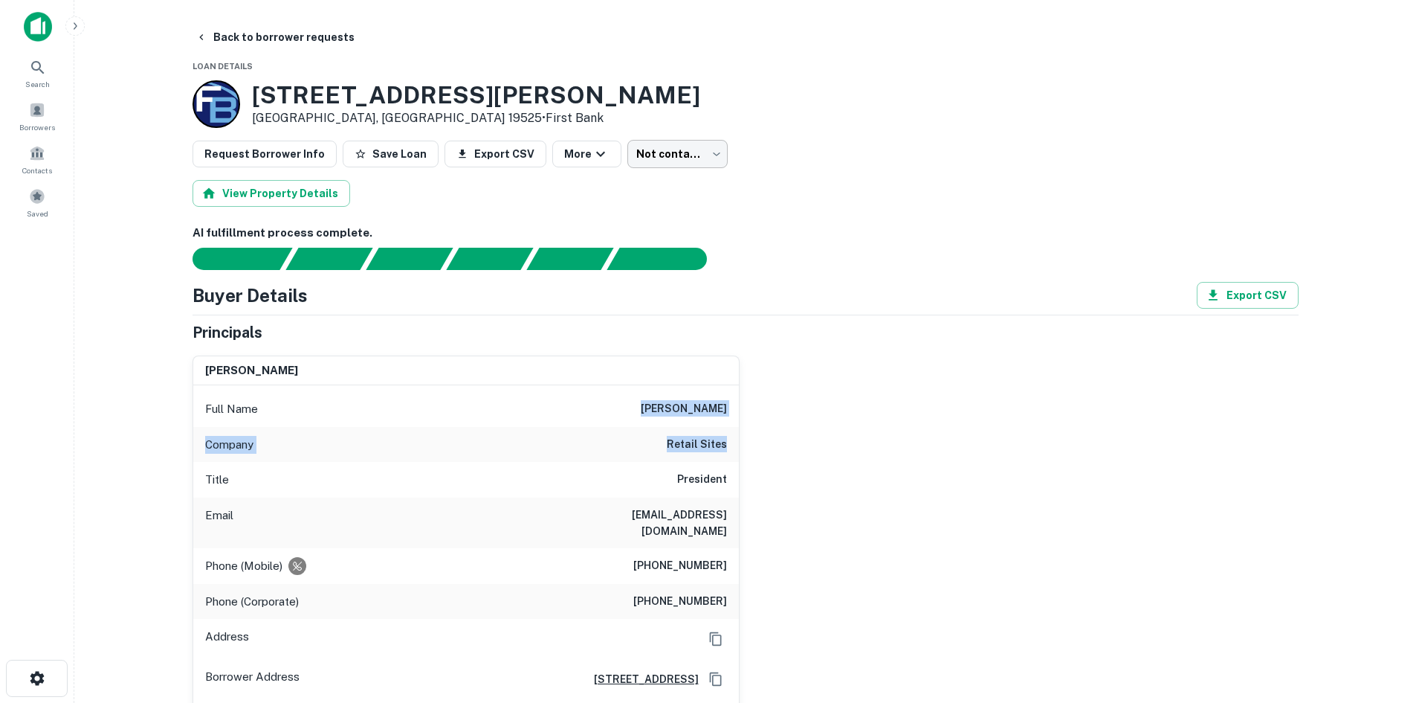
click at [619, 164] on body "Search Borrowers Contacts Saved Back to borrower requests Loan Details 173 Holl…" at bounding box center [708, 351] width 1416 height 703
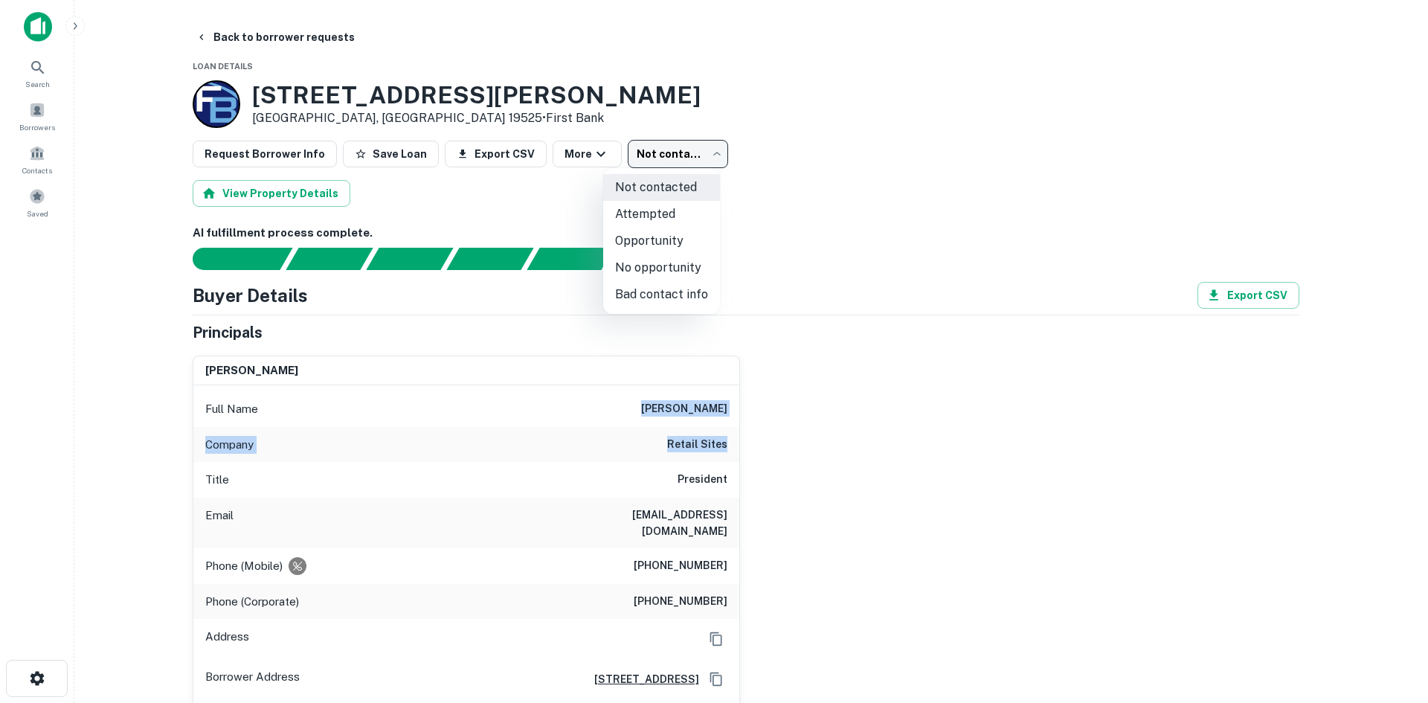
click at [611, 266] on li "No opportunity" at bounding box center [661, 267] width 117 height 27
type input "**********"
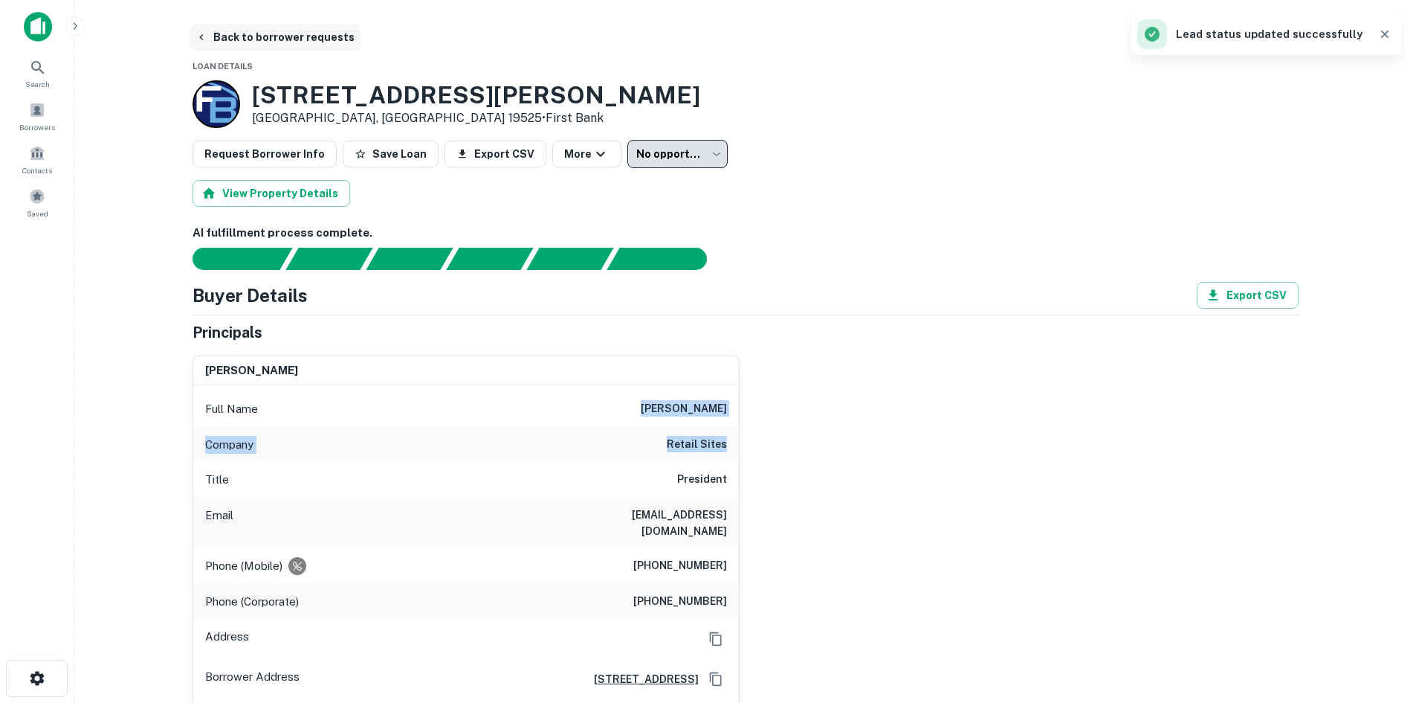
click at [254, 47] on button "Back to borrower requests" at bounding box center [275, 37] width 171 height 27
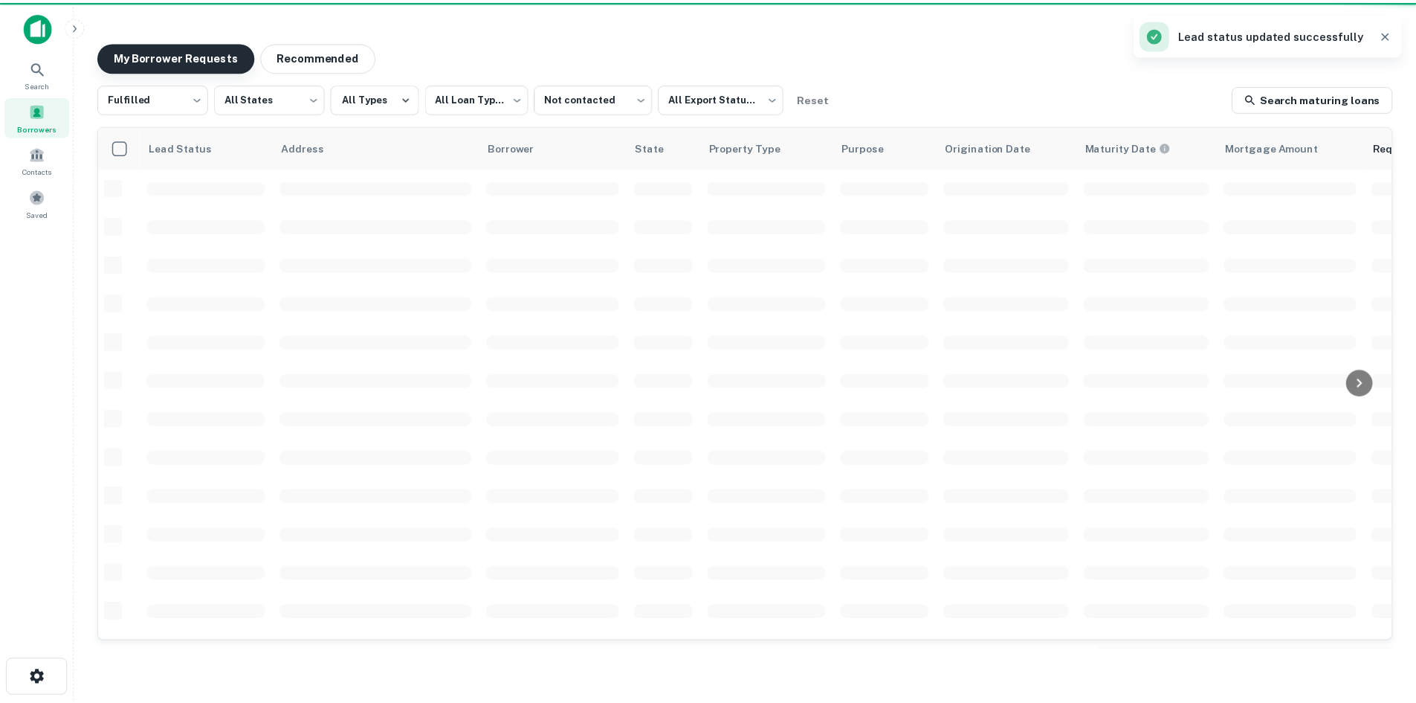
scroll to position [207, 0]
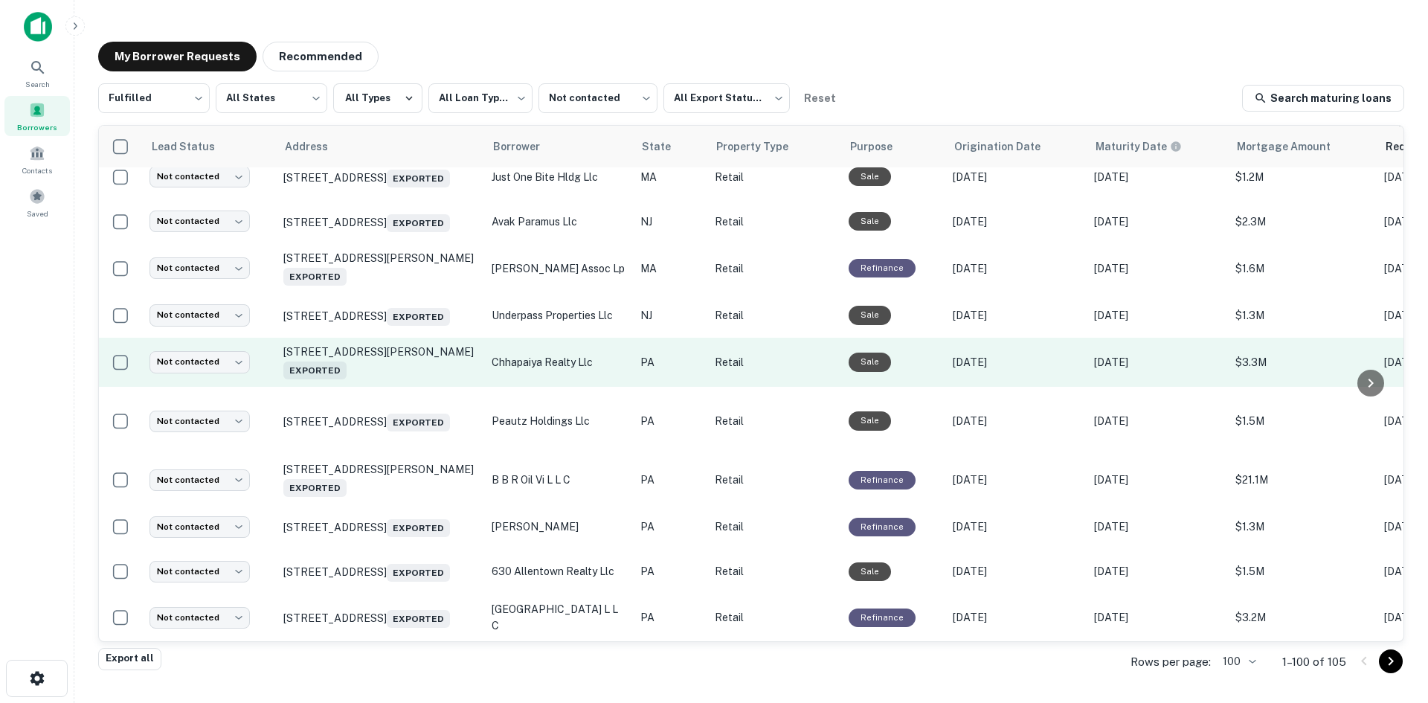
click at [413, 387] on td "1820 Markley St Norristown, PA 19401 Exported" at bounding box center [380, 362] width 208 height 49
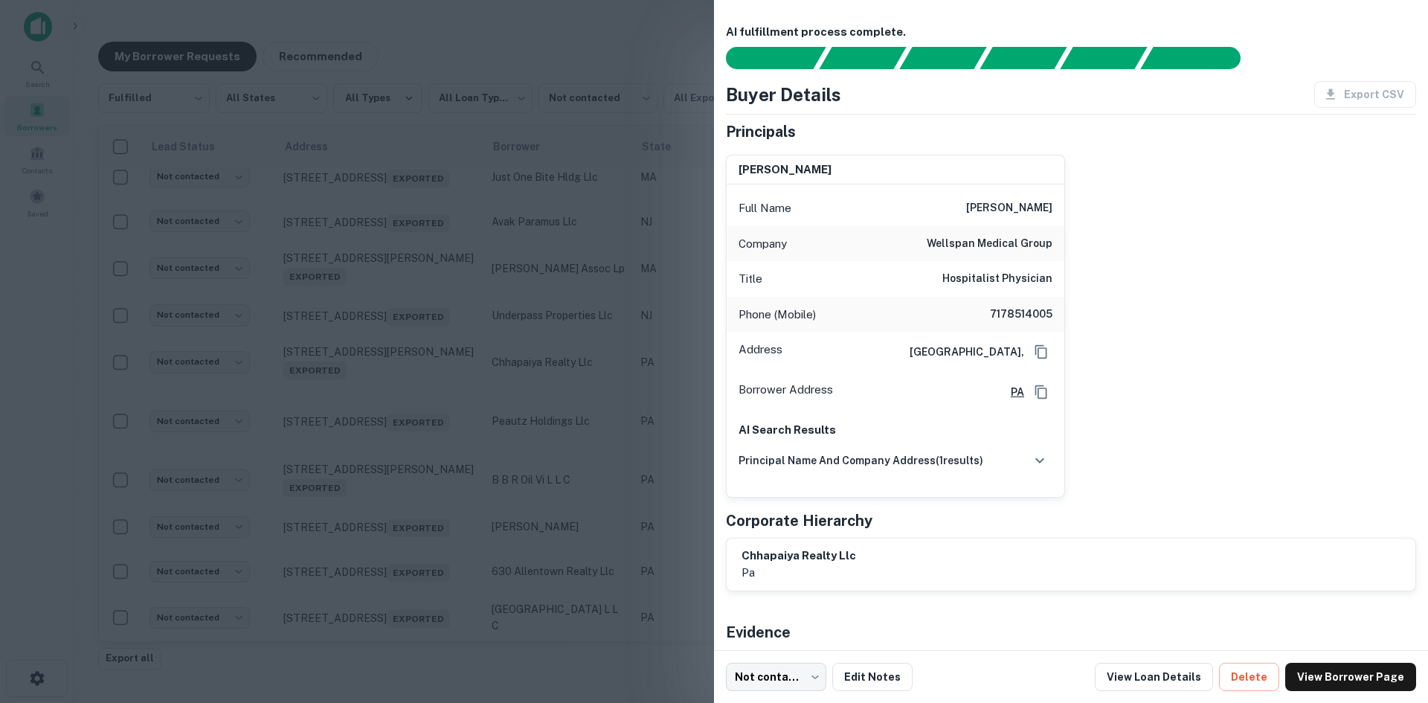
click at [408, 393] on div at bounding box center [714, 351] width 1428 height 703
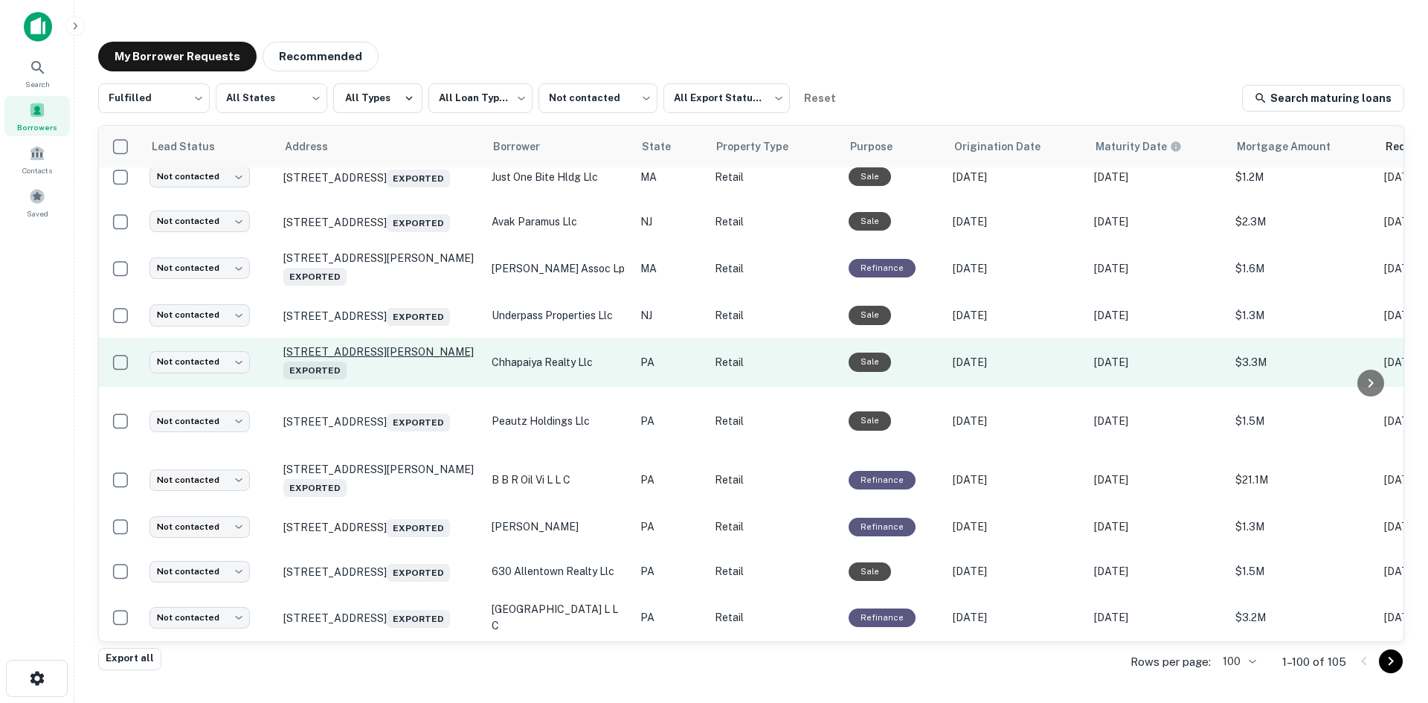
click at [381, 378] on p "1820 Markley St Norristown, PA 19401 Exported" at bounding box center [379, 362] width 193 height 34
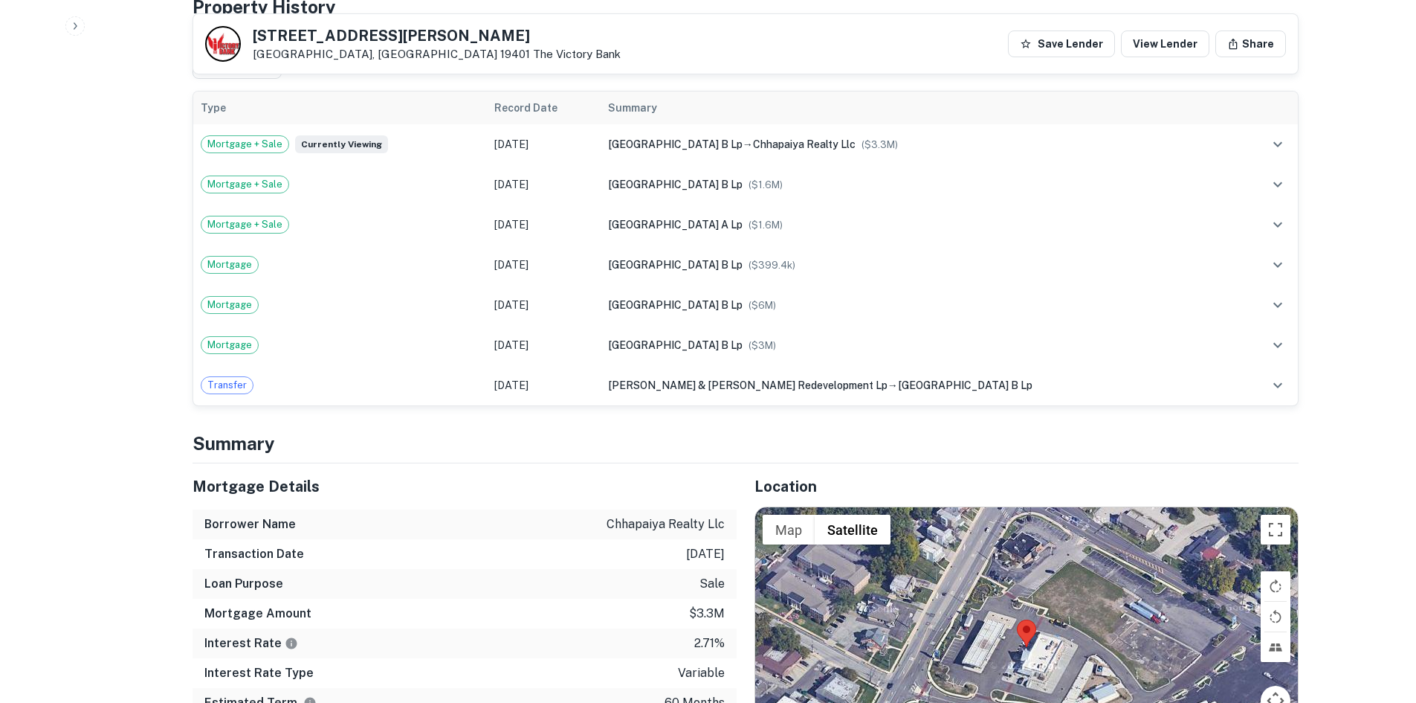
scroll to position [1115, 0]
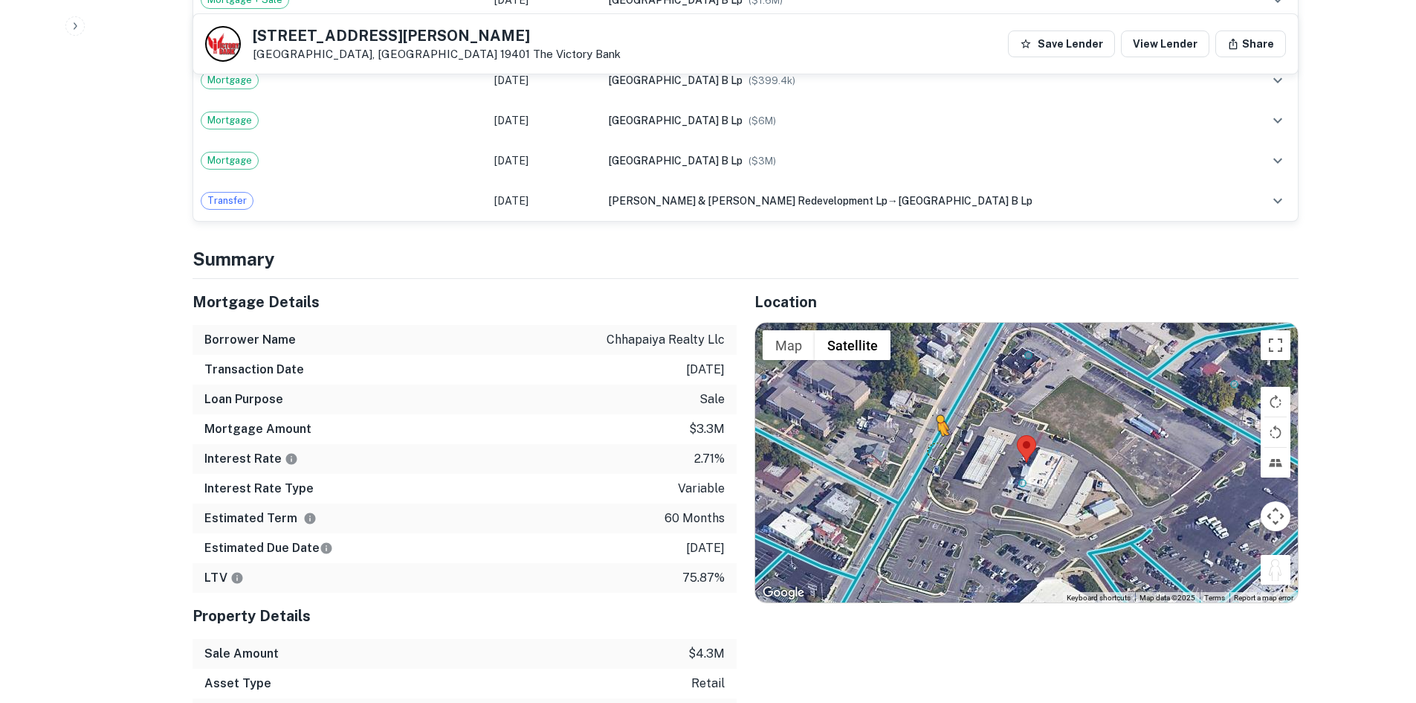
drag, startPoint x: 1277, startPoint y: 570, endPoint x: 930, endPoint y: 447, distance: 368.5
click at [930, 447] on div "To activate drag with keyboard, press Alt + Enter. Once in keyboard drag state,…" at bounding box center [1026, 463] width 543 height 280
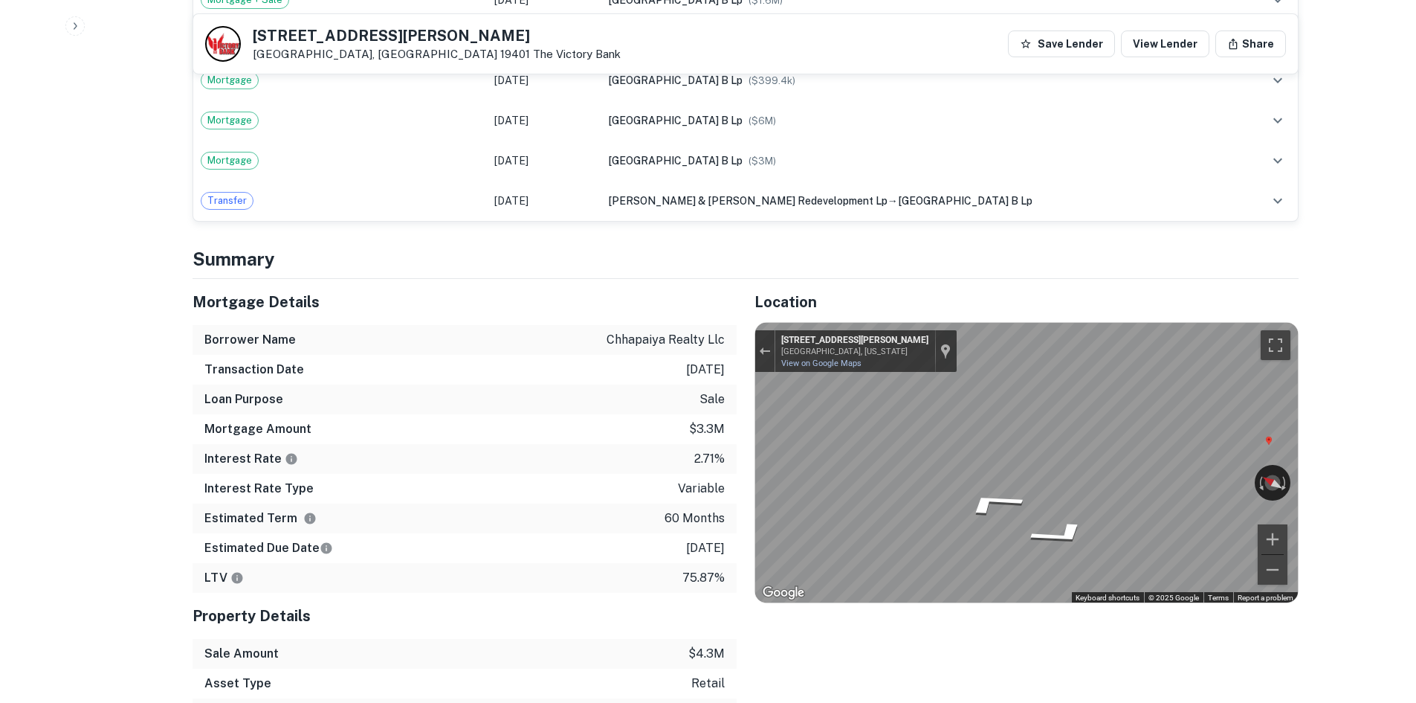
click at [636, 410] on div "Mortgage Details Borrower Name chhapaiya realty llc Transaction Date 2/16/2021 …" at bounding box center [737, 533] width 1124 height 509
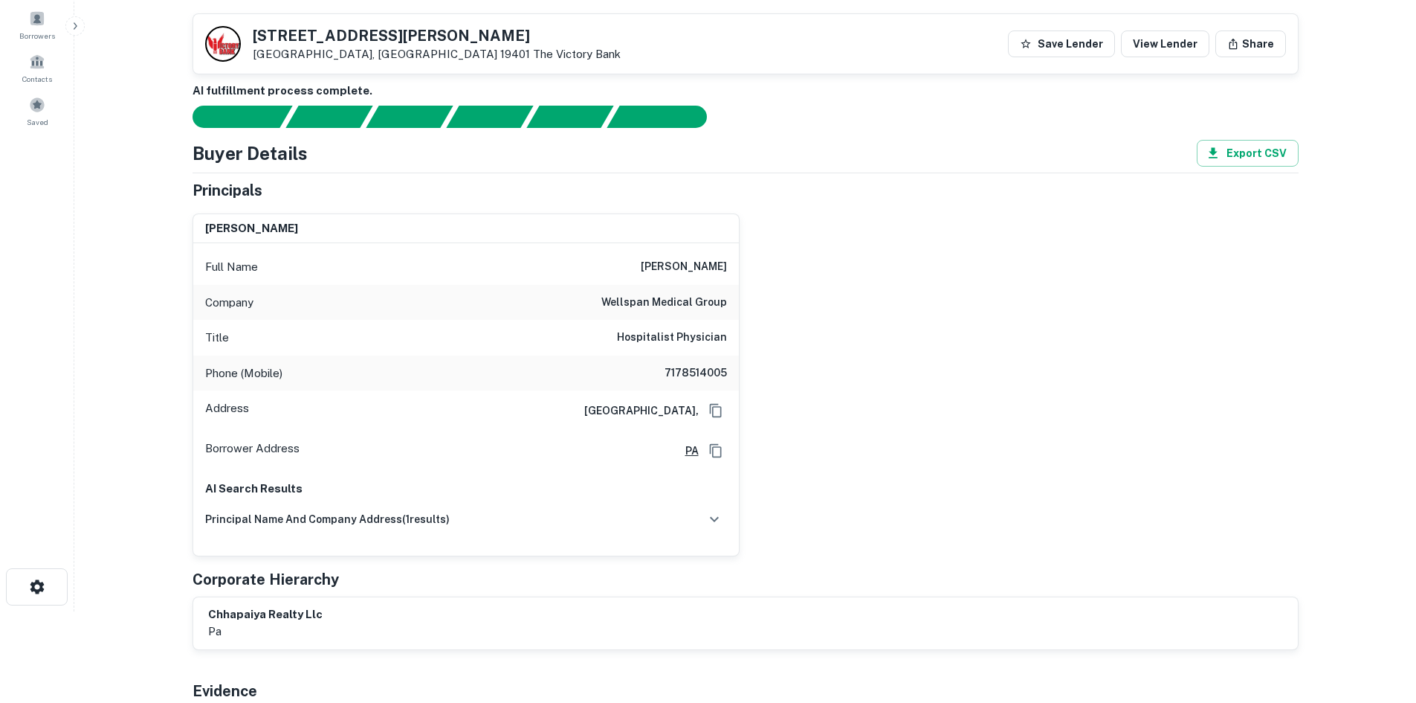
scroll to position [0, 0]
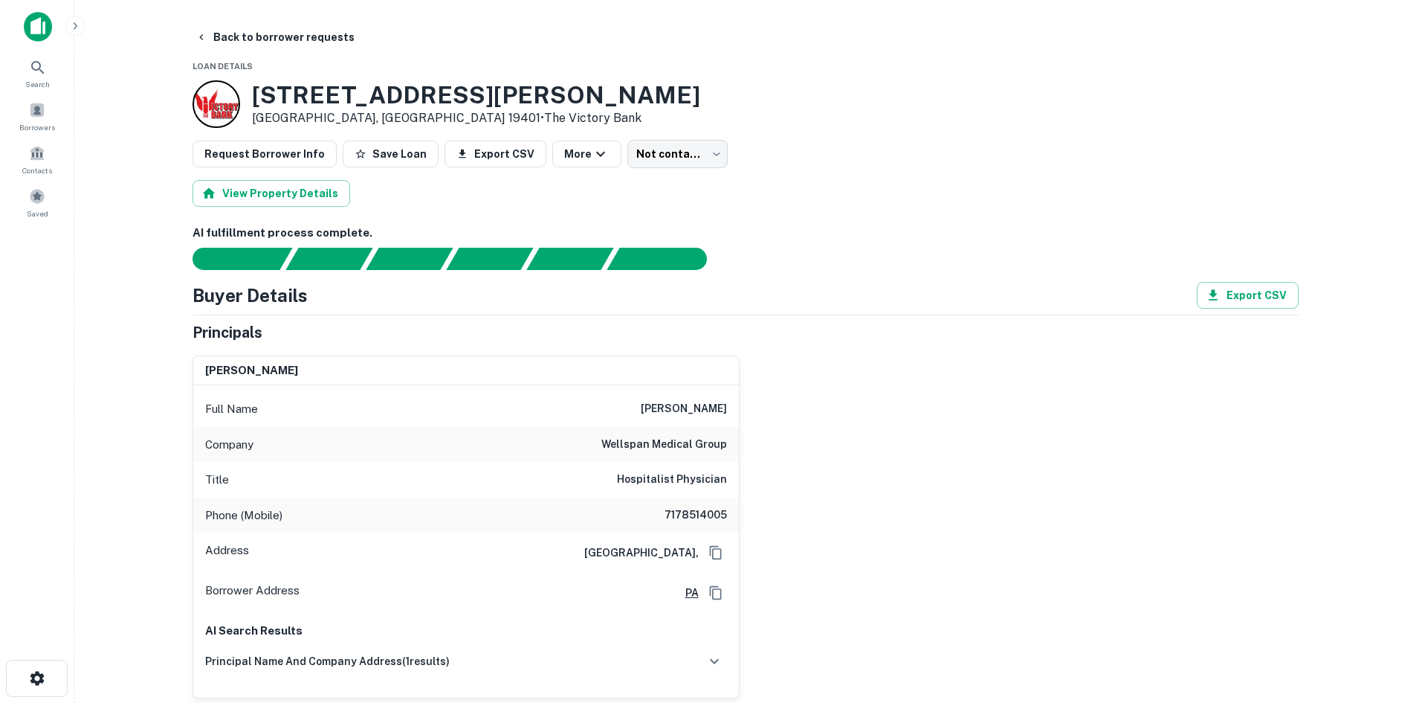
click at [687, 525] on div "Phone (Mobile) 7178514005" at bounding box center [466, 515] width 546 height 36
copy h6 "7178514005"
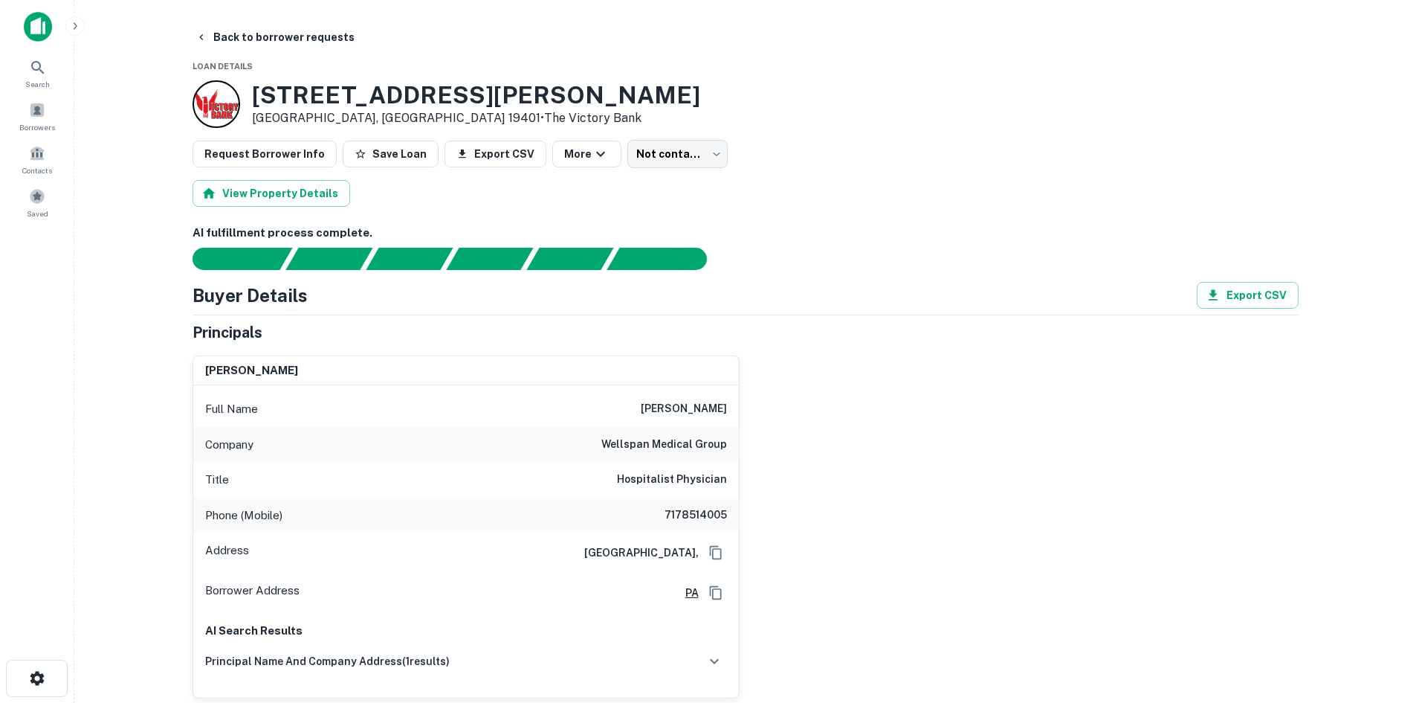
click at [646, 412] on div "Full Name dipen patel" at bounding box center [466, 409] width 546 height 36
drag, startPoint x: 646, startPoint y: 412, endPoint x: 722, endPoint y: 433, distance: 78.6
click at [722, 433] on div "Full Name dipen patel Company wellspan medical group Title Hospitalist Physicia…" at bounding box center [466, 541] width 546 height 312
copy div "dipen patel Company wellspan medical group"
click at [237, 36] on button "Back to borrower requests" at bounding box center [275, 37] width 171 height 27
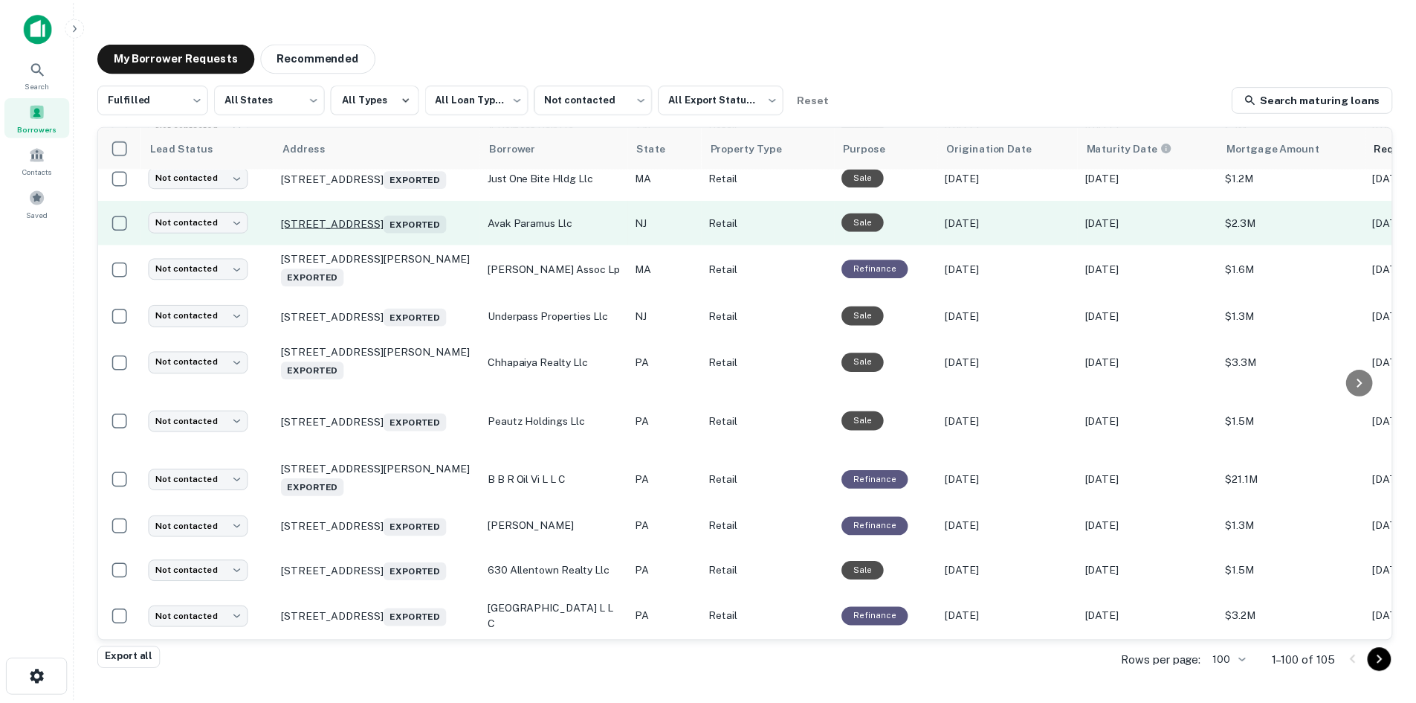
scroll to position [58, 0]
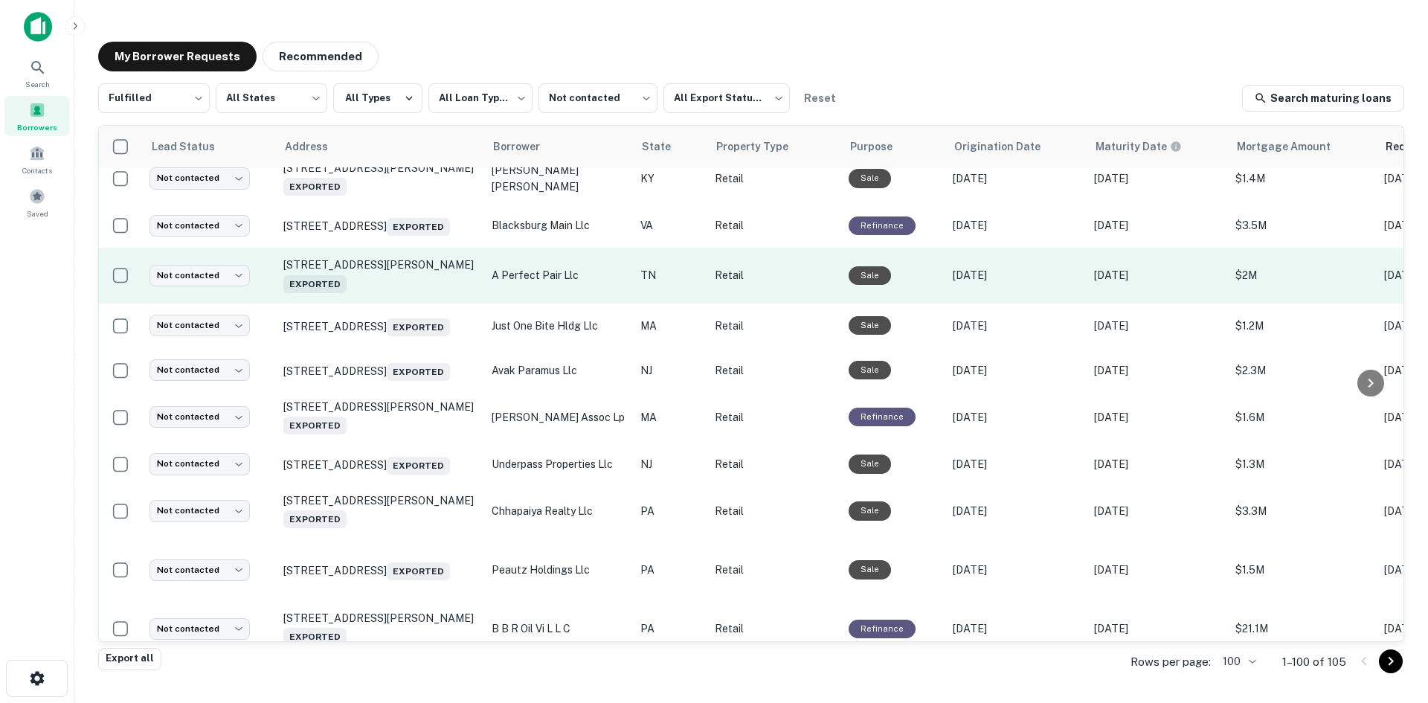
click at [393, 296] on td "514 S Liberty Hill Rd Morristown, TN 37813 Exported" at bounding box center [380, 276] width 208 height 56
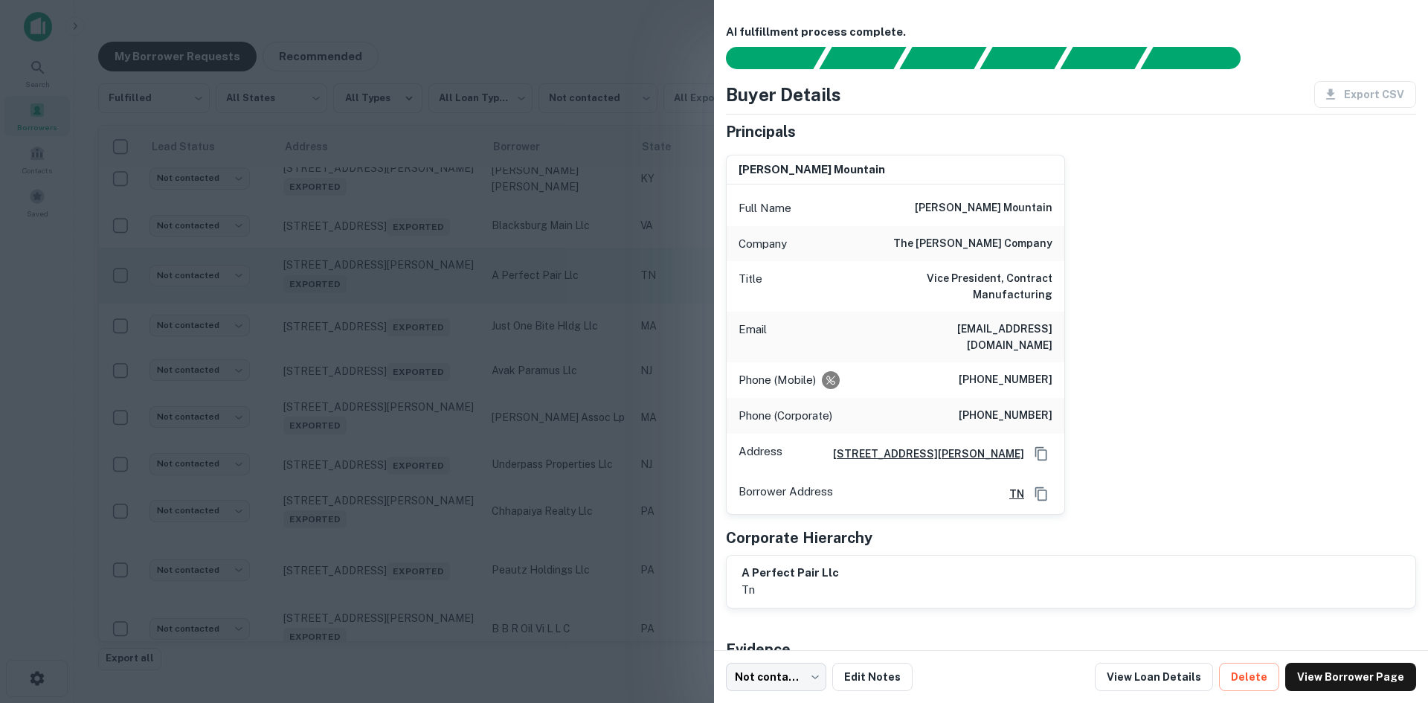
click at [393, 296] on div at bounding box center [714, 351] width 1428 height 703
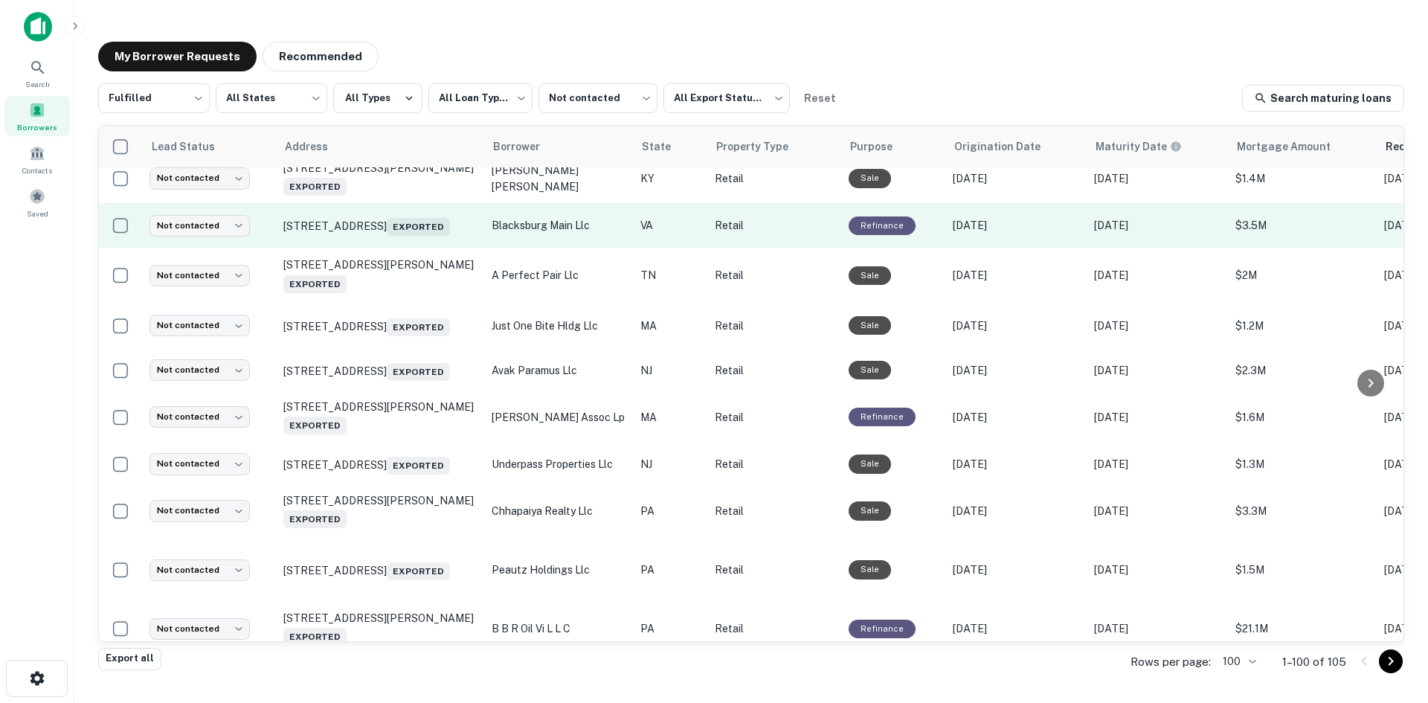
click at [392, 248] on td "607 N Main St Blacksburg, VA 24060 Exported" at bounding box center [380, 225] width 208 height 45
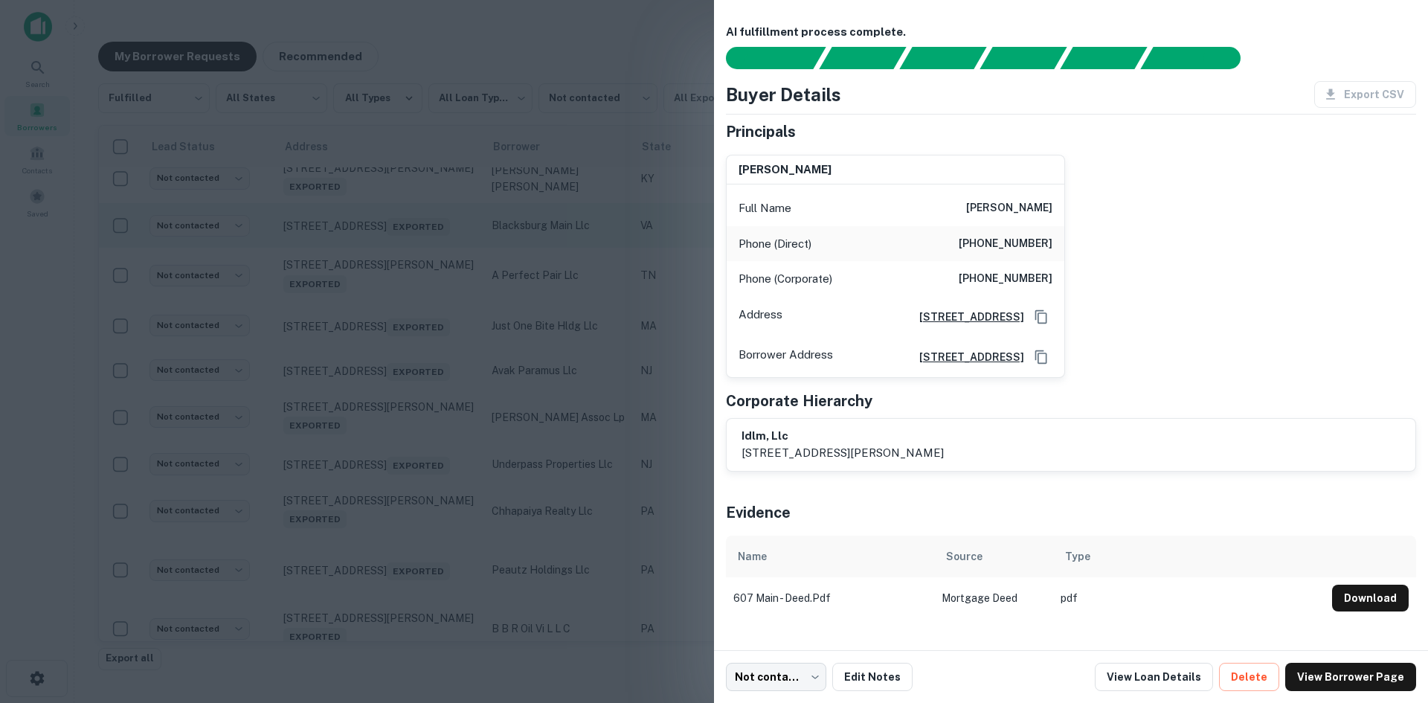
click at [392, 248] on div at bounding box center [714, 351] width 1428 height 703
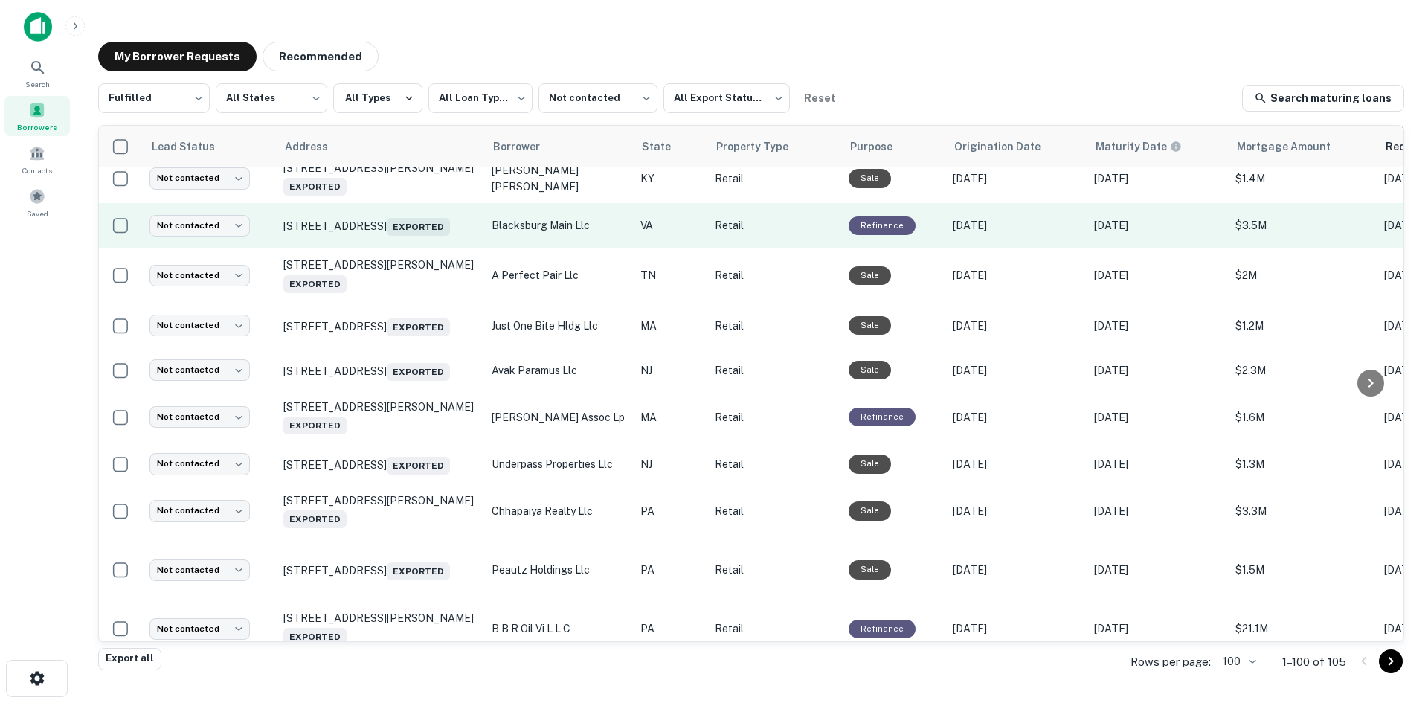
click at [392, 219] on p "607 N Main St Blacksburg, VA 24060 Exported" at bounding box center [379, 225] width 193 height 21
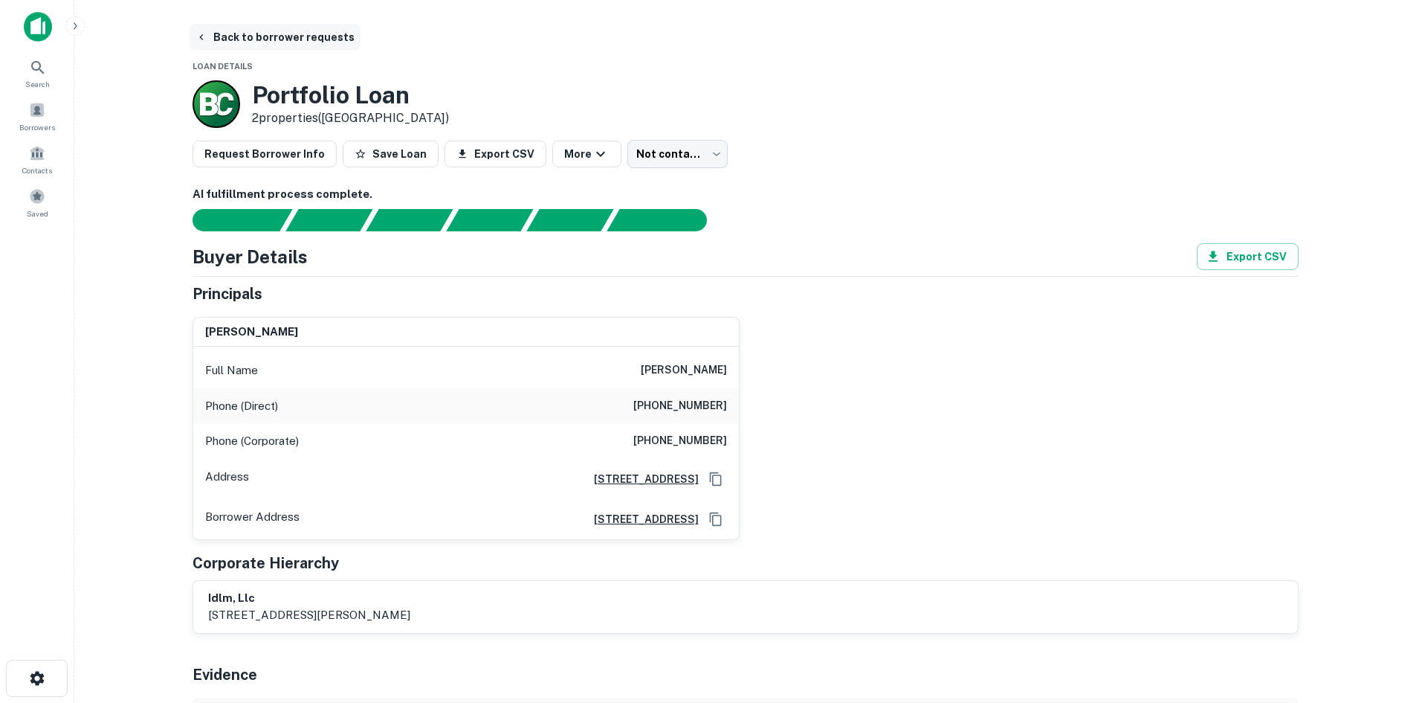
click at [284, 43] on button "Back to borrower requests" at bounding box center [275, 37] width 171 height 27
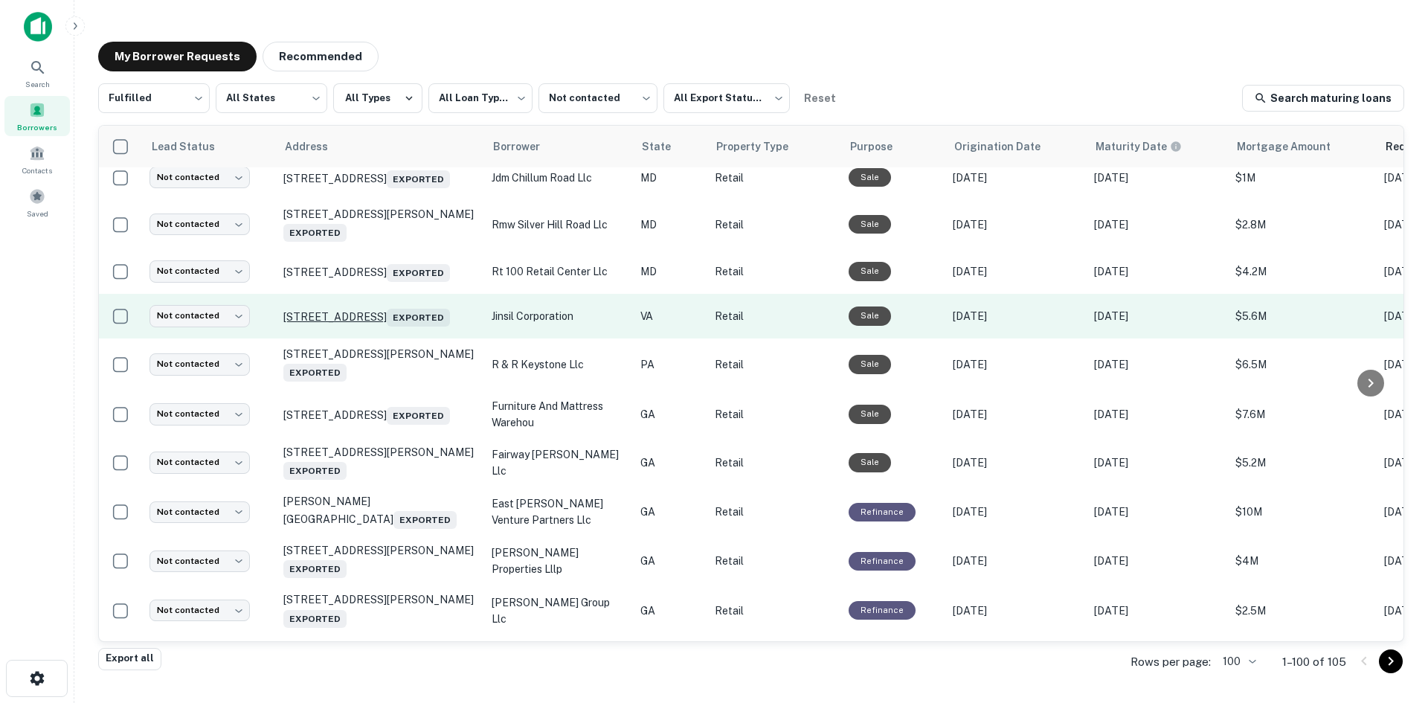
scroll to position [1396, 0]
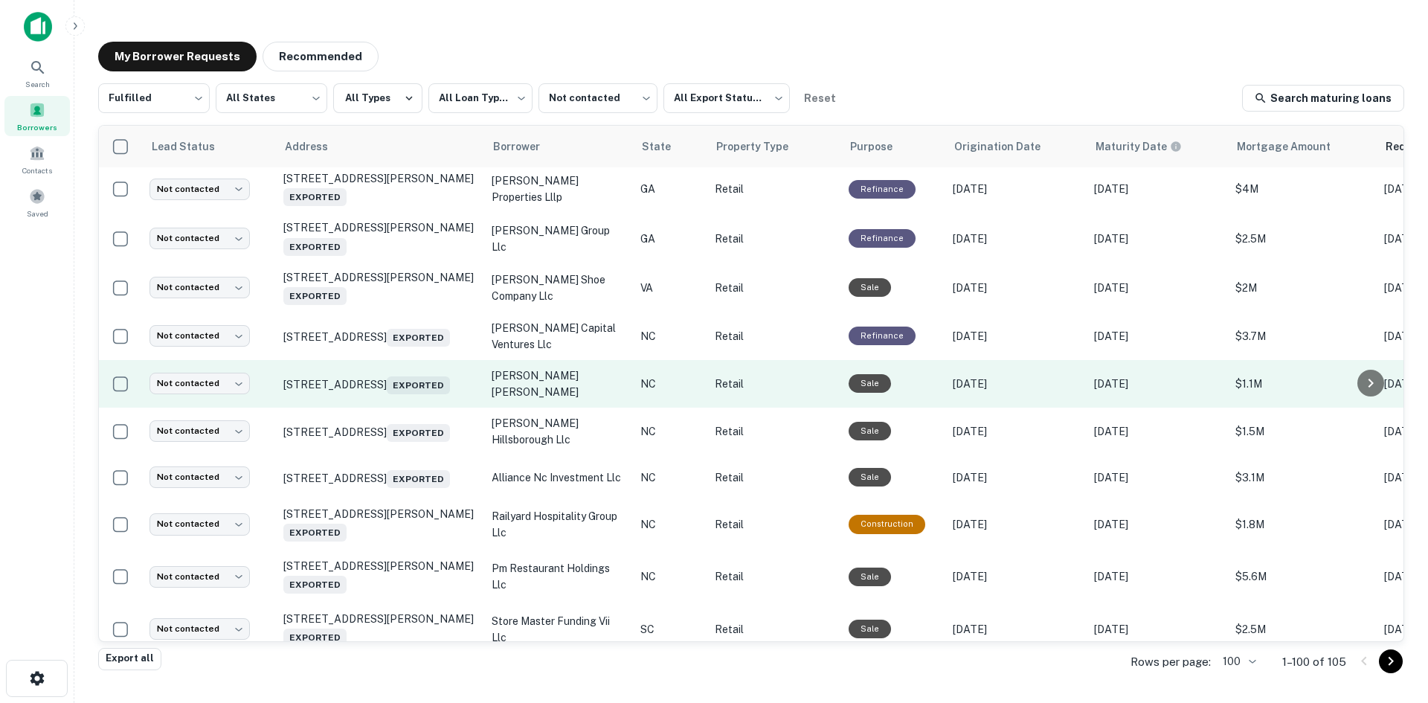
click at [397, 407] on td "3115 Raleigh Road Pkwy W Wilson, NC 27896 Exported" at bounding box center [380, 384] width 208 height 48
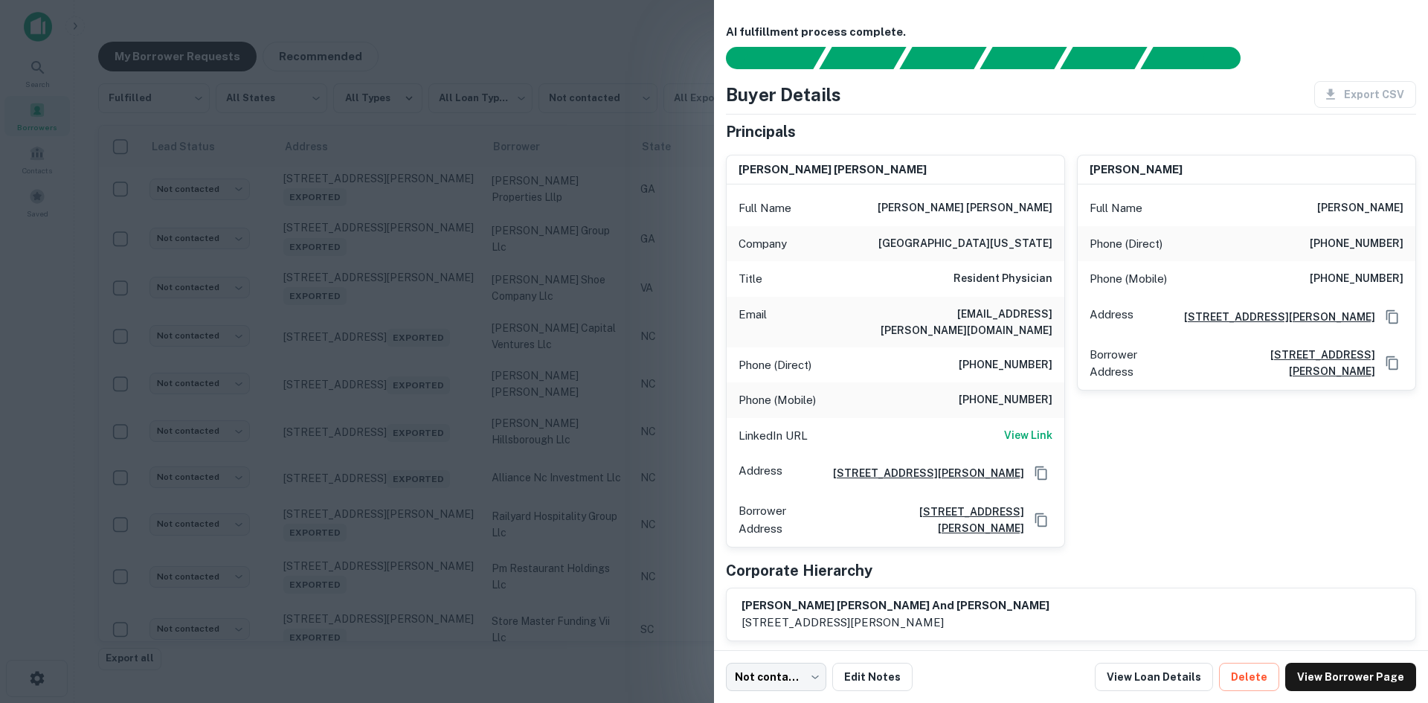
click at [393, 480] on div at bounding box center [714, 351] width 1428 height 703
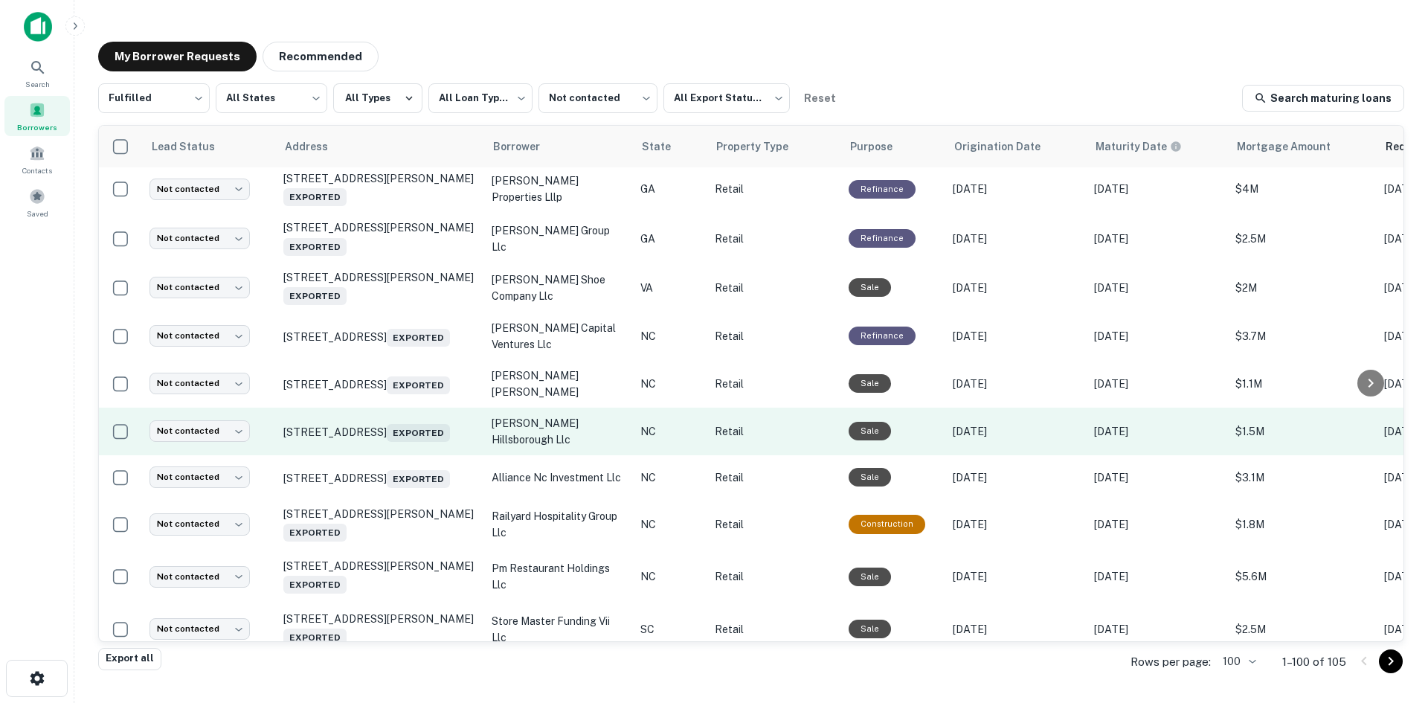
click at [392, 455] on td "623 Hampton Pt Hillsborough, NC 27278 Exported" at bounding box center [380, 431] width 208 height 48
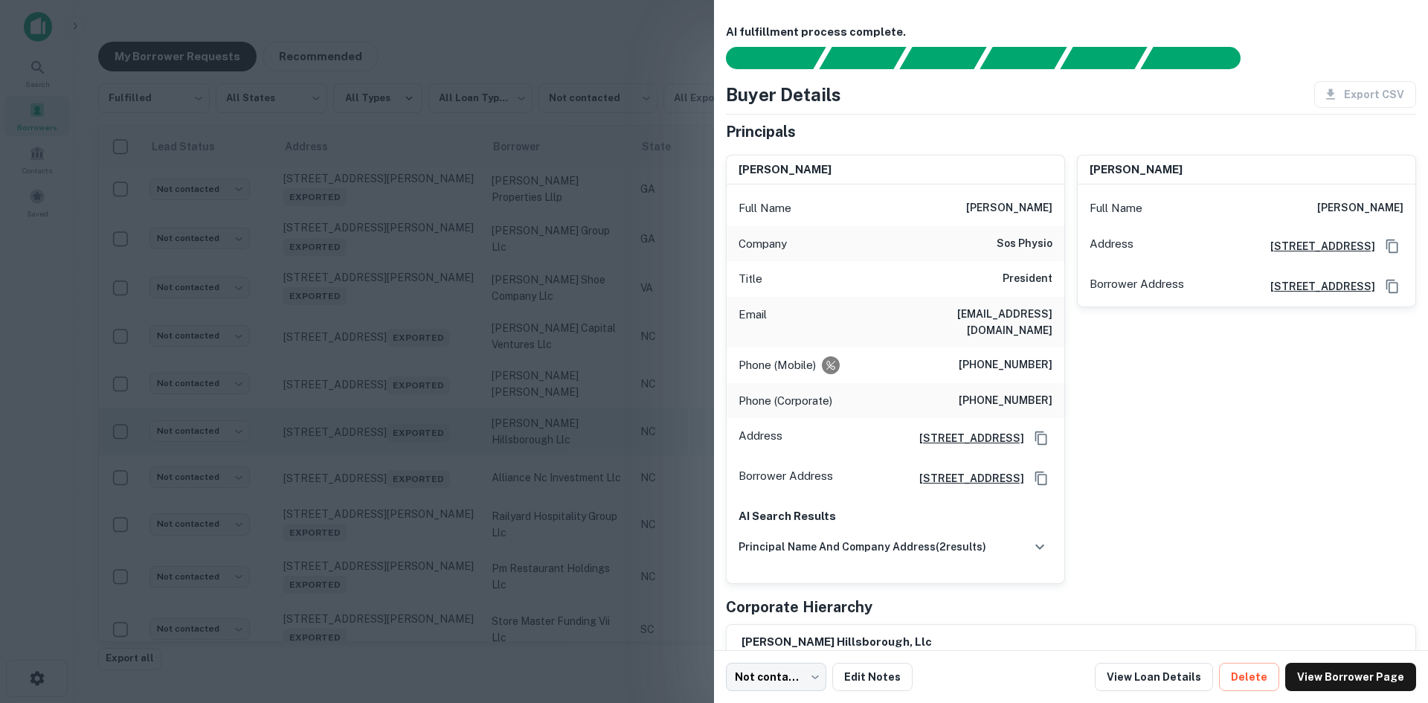
click at [392, 528] on div at bounding box center [714, 351] width 1428 height 703
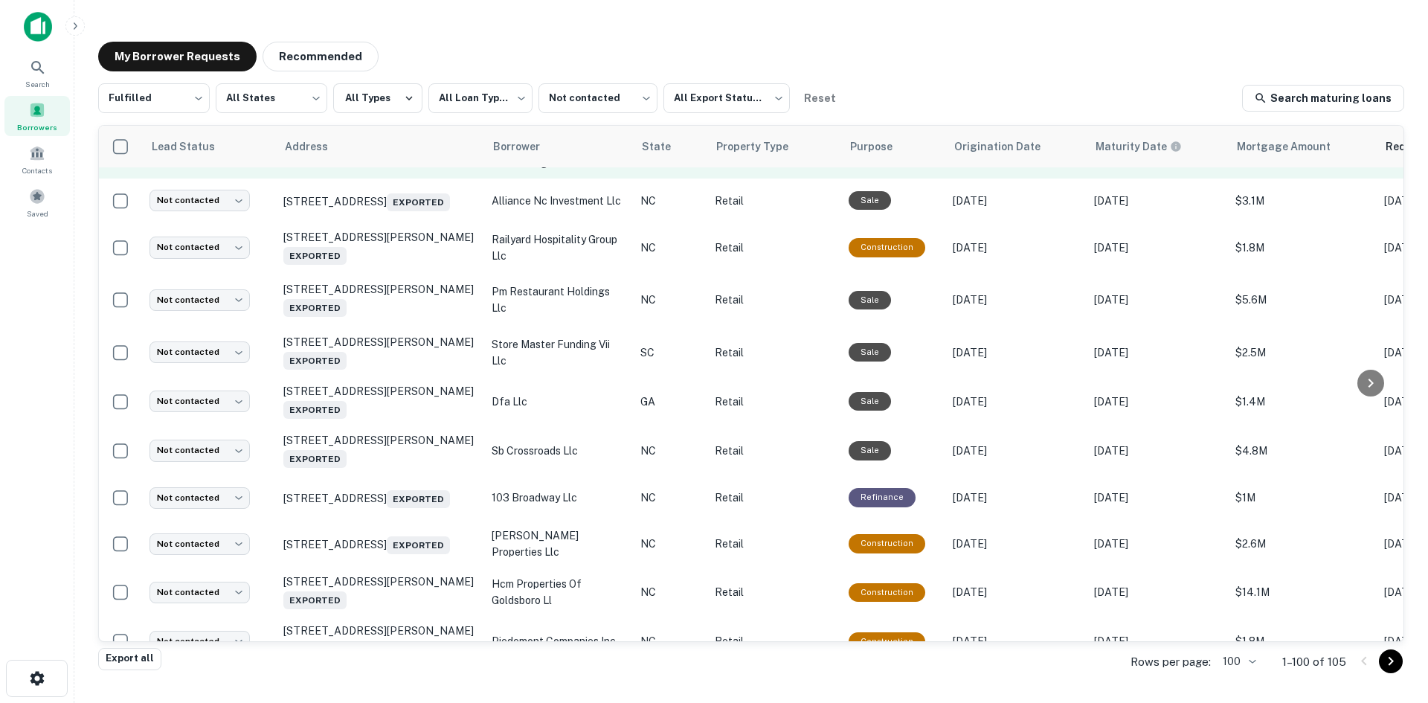
scroll to position [1694, 0]
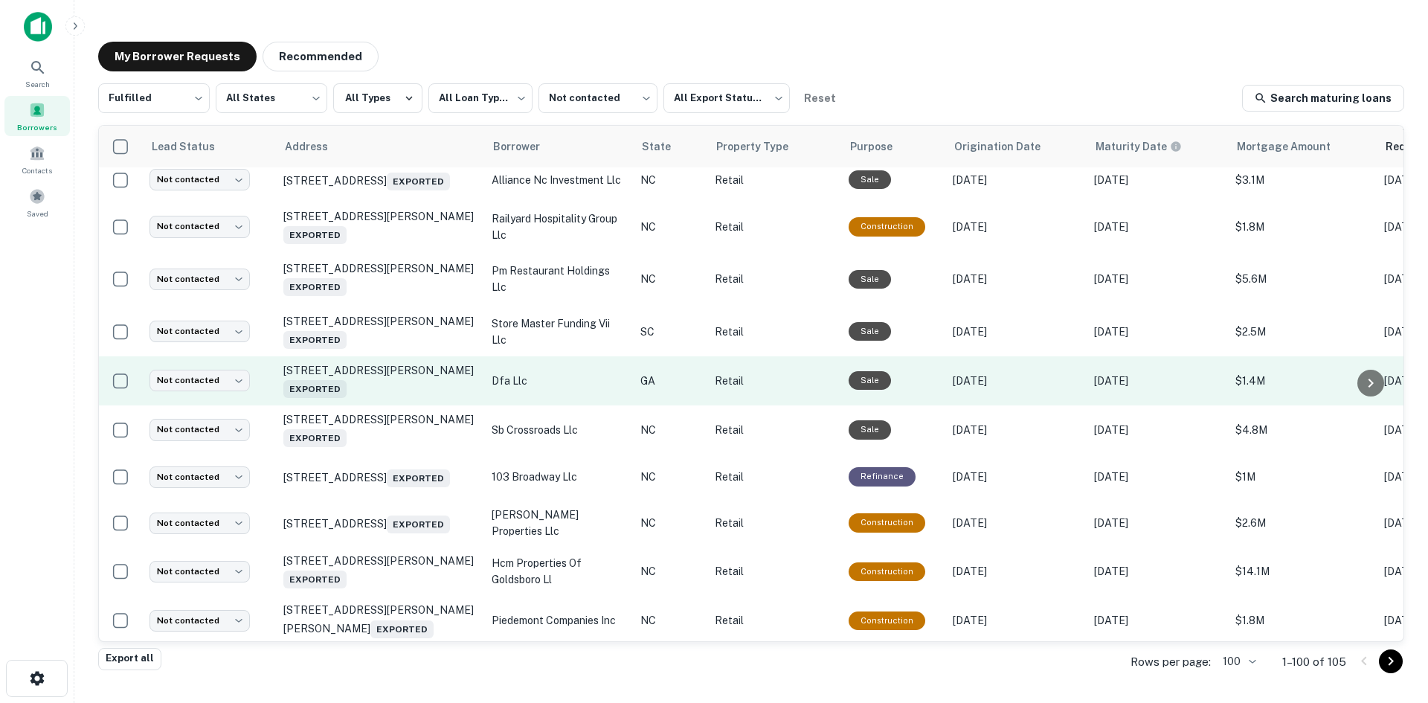
click at [395, 405] on td "1363 Dean Forest Rd Savannah, GA 31405 Exported" at bounding box center [380, 380] width 208 height 49
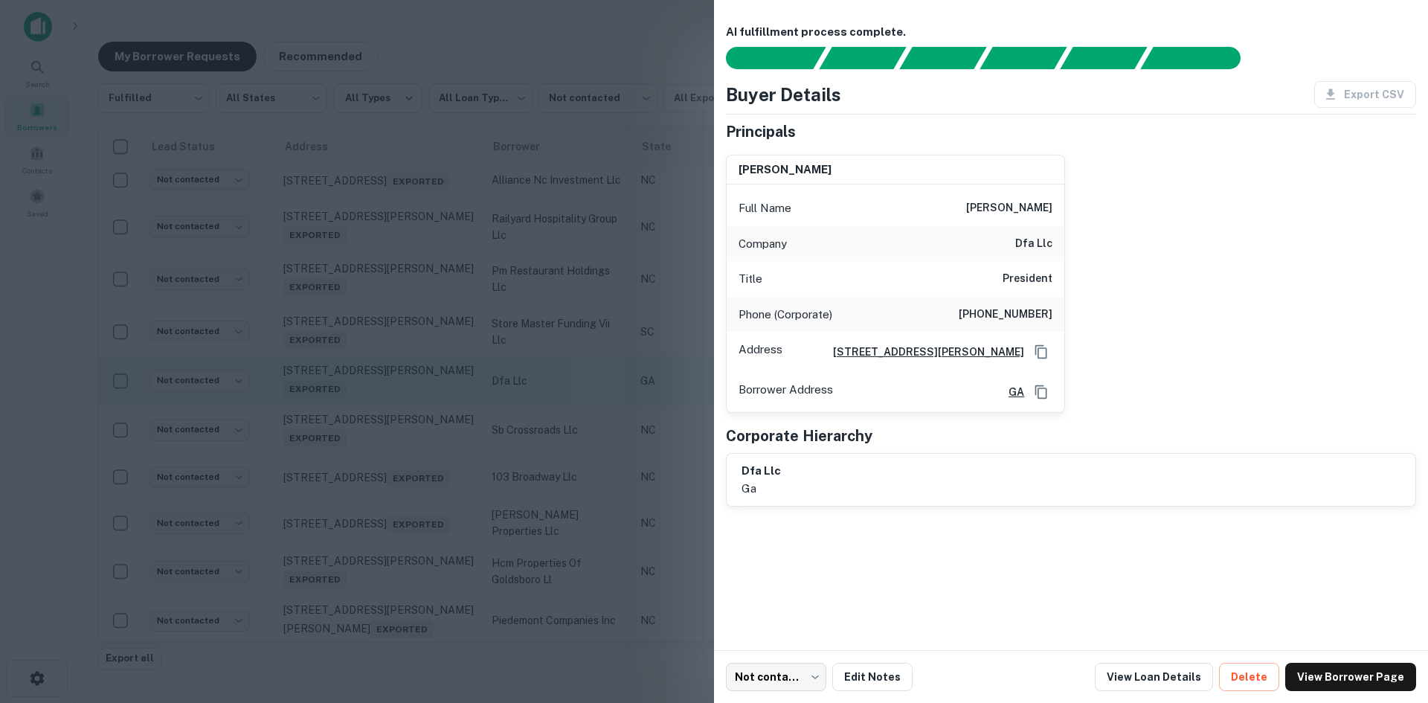
click at [393, 480] on div at bounding box center [714, 351] width 1428 height 703
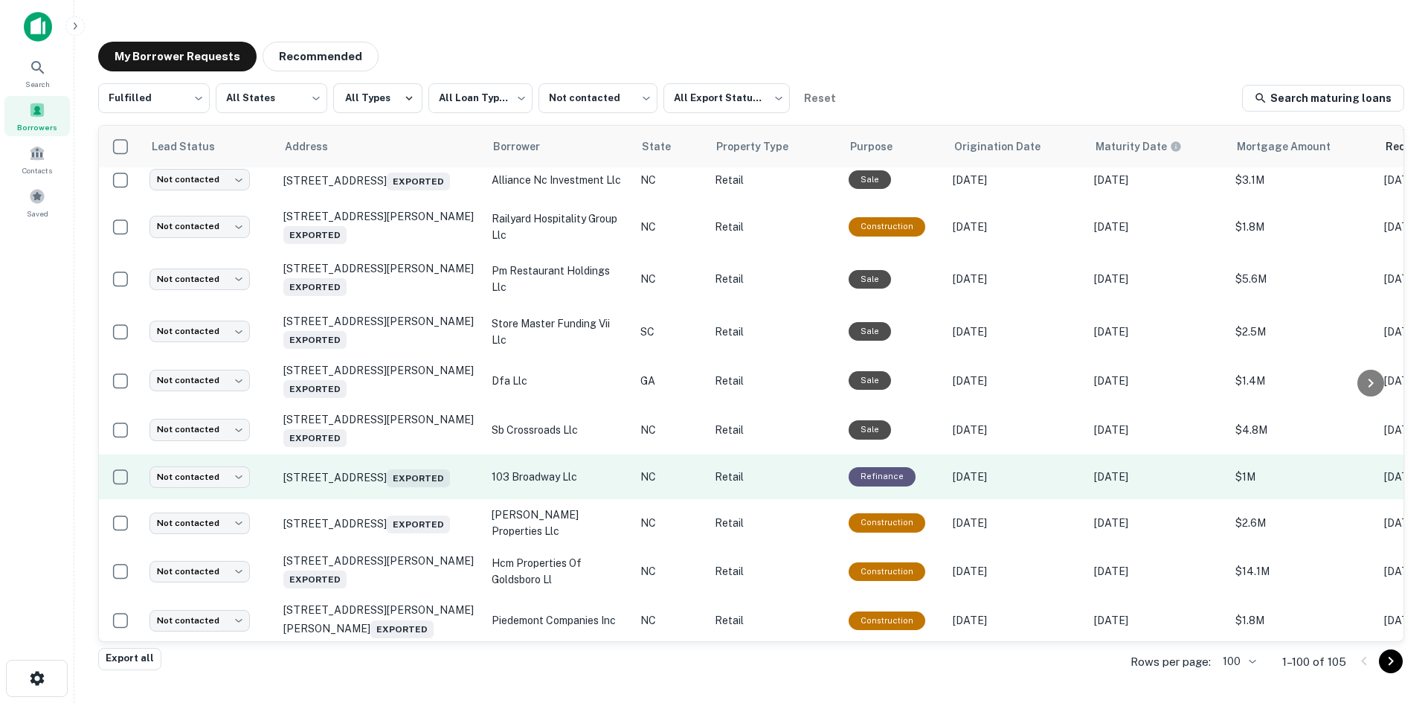
click at [401, 499] on td "103 Broadway St Asheville, NC 28801 Exported" at bounding box center [380, 476] width 208 height 45
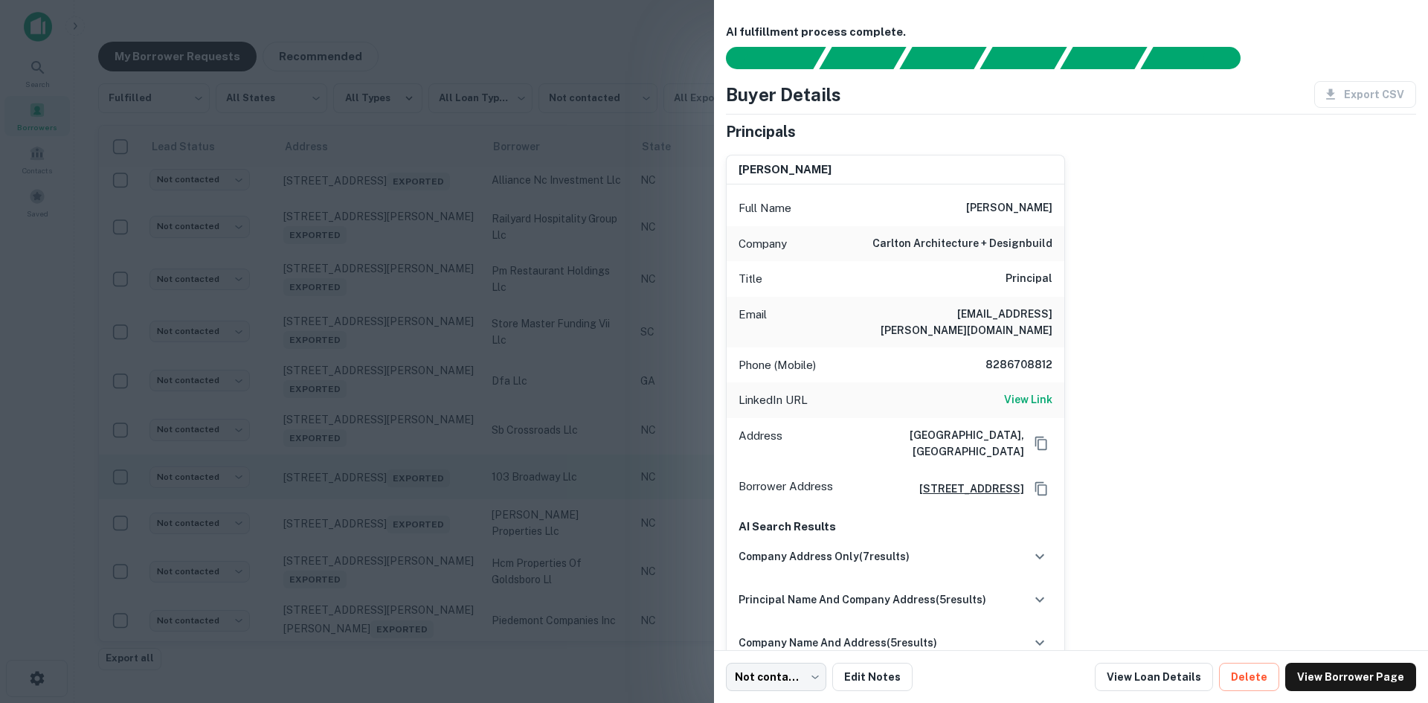
click at [401, 577] on div at bounding box center [714, 351] width 1428 height 703
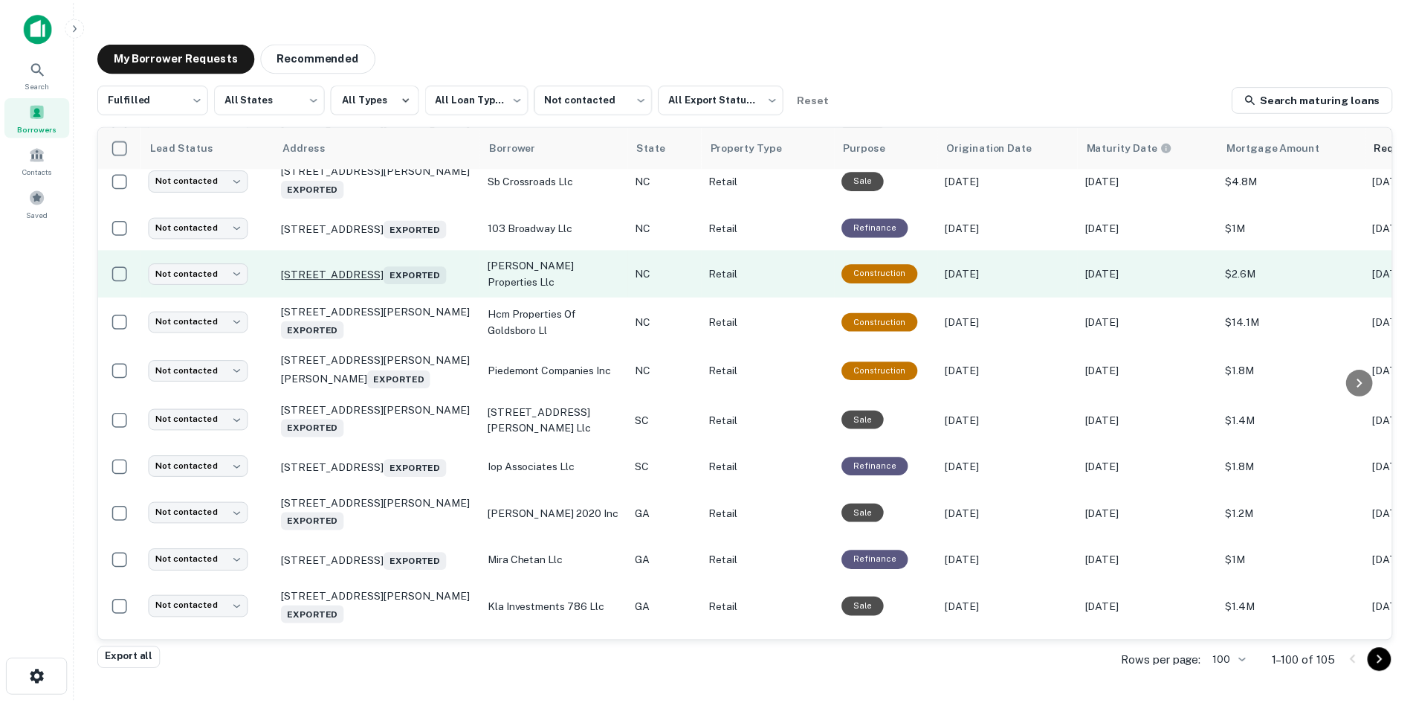
scroll to position [1991, 0]
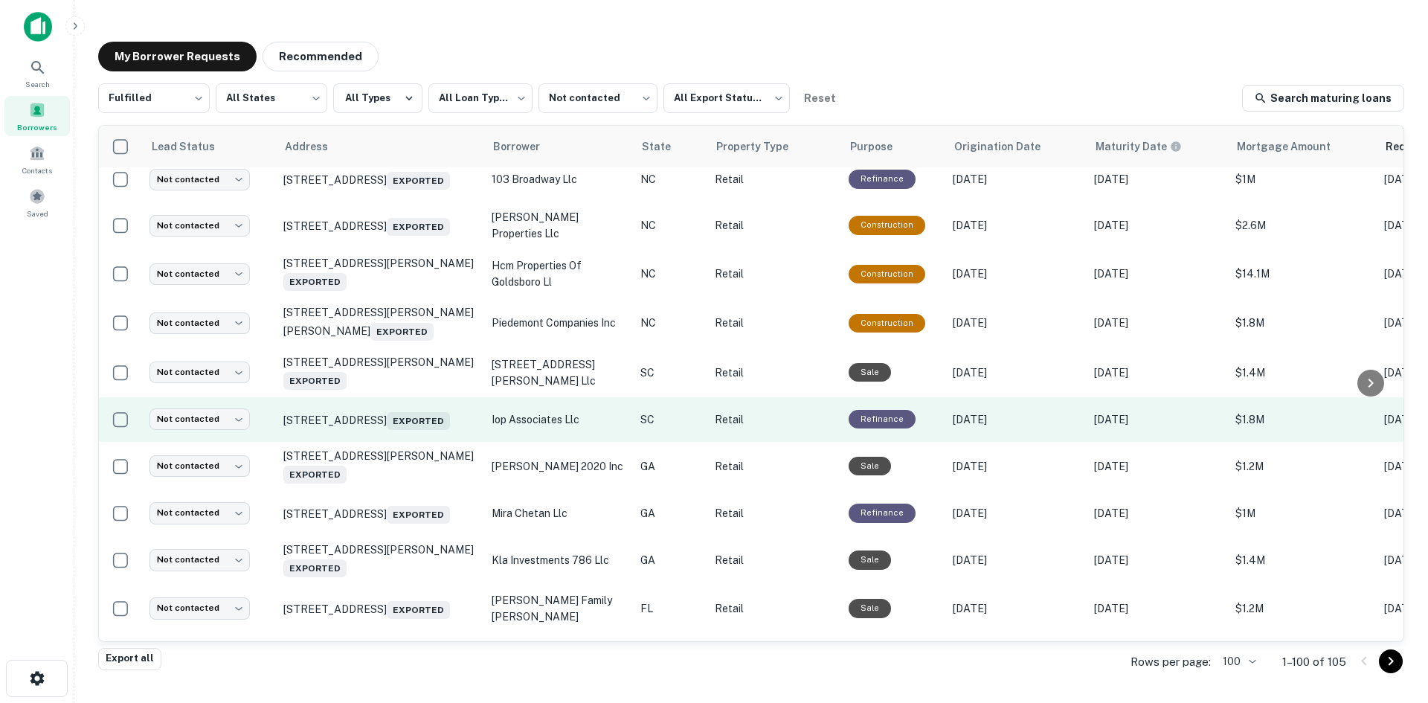
click at [405, 442] on td "1004 Ocean Blvd Isle Of Palms, SC 29451 Exported" at bounding box center [380, 419] width 208 height 45
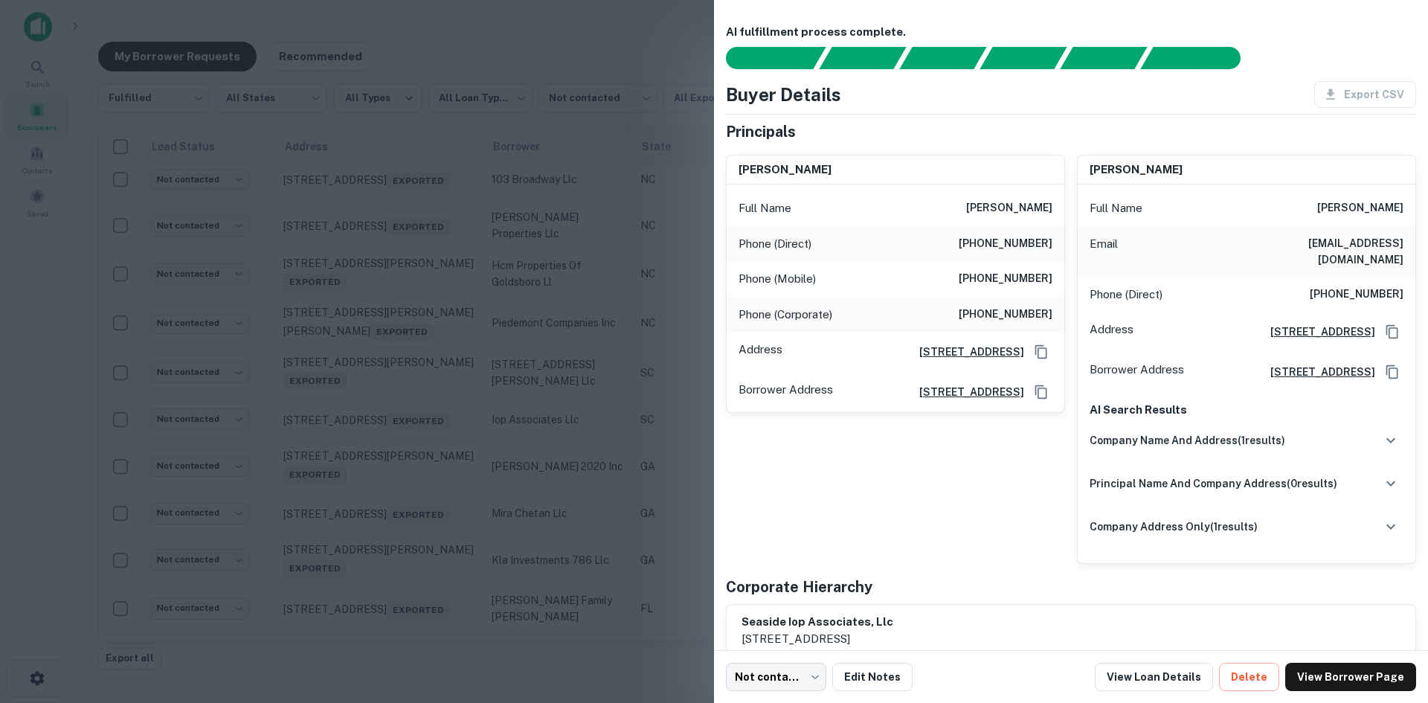
click at [424, 575] on div at bounding box center [714, 351] width 1428 height 703
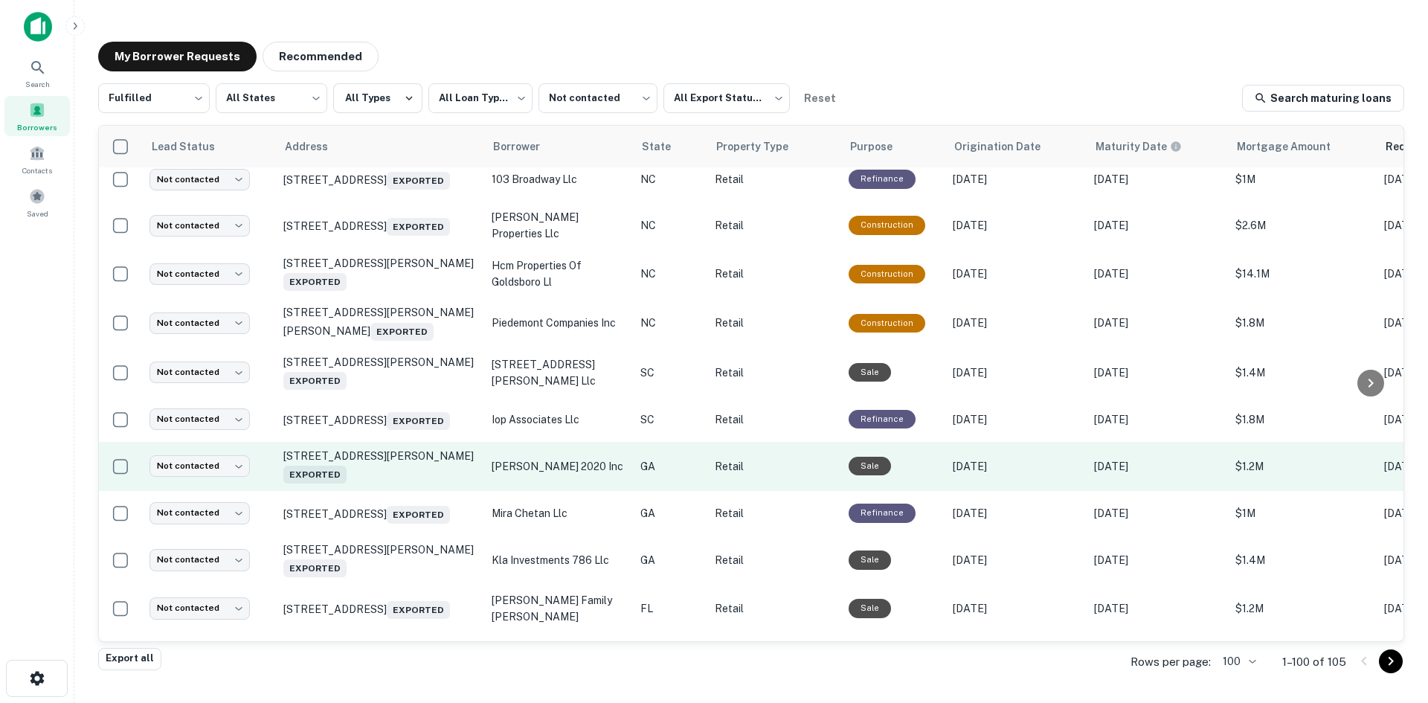
click at [413, 491] on td "1628 Fort Benning Rd Columbus, GA 31903 Exported" at bounding box center [380, 466] width 208 height 49
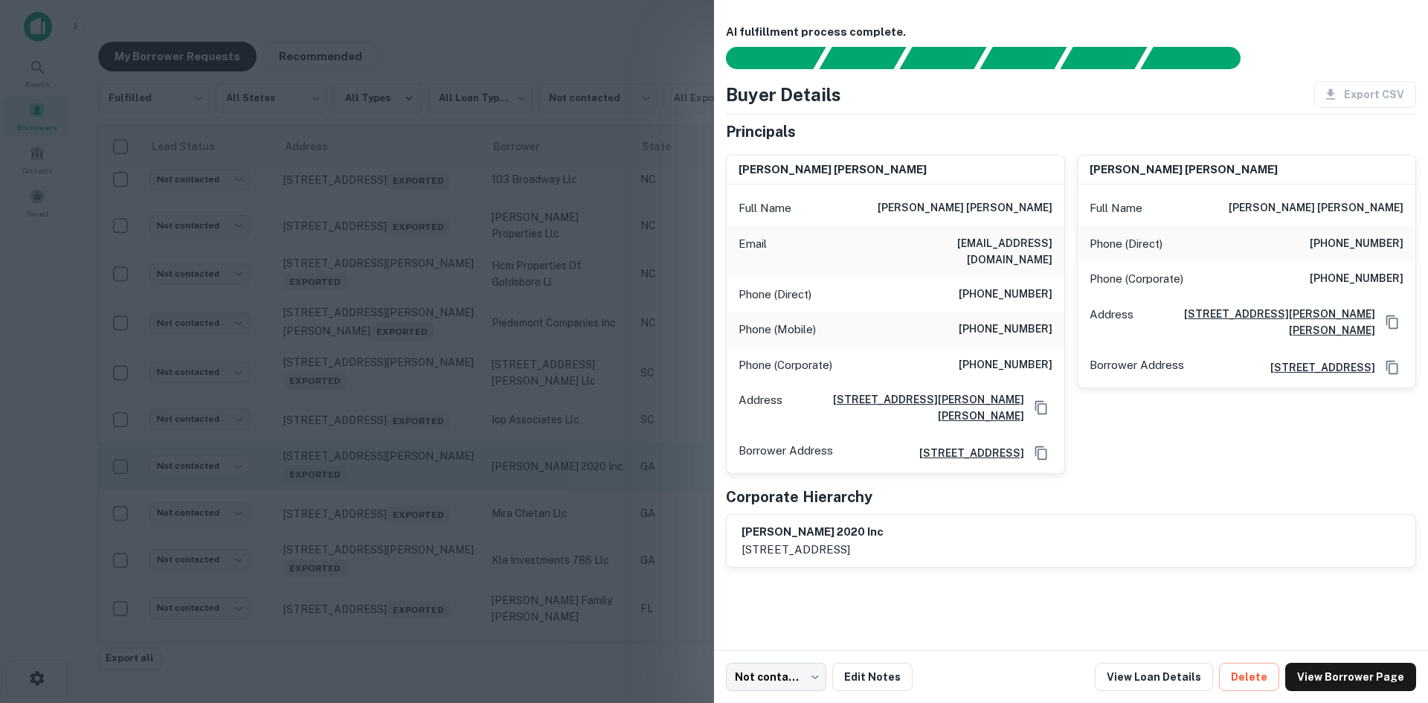
click at [413, 579] on div at bounding box center [714, 351] width 1428 height 703
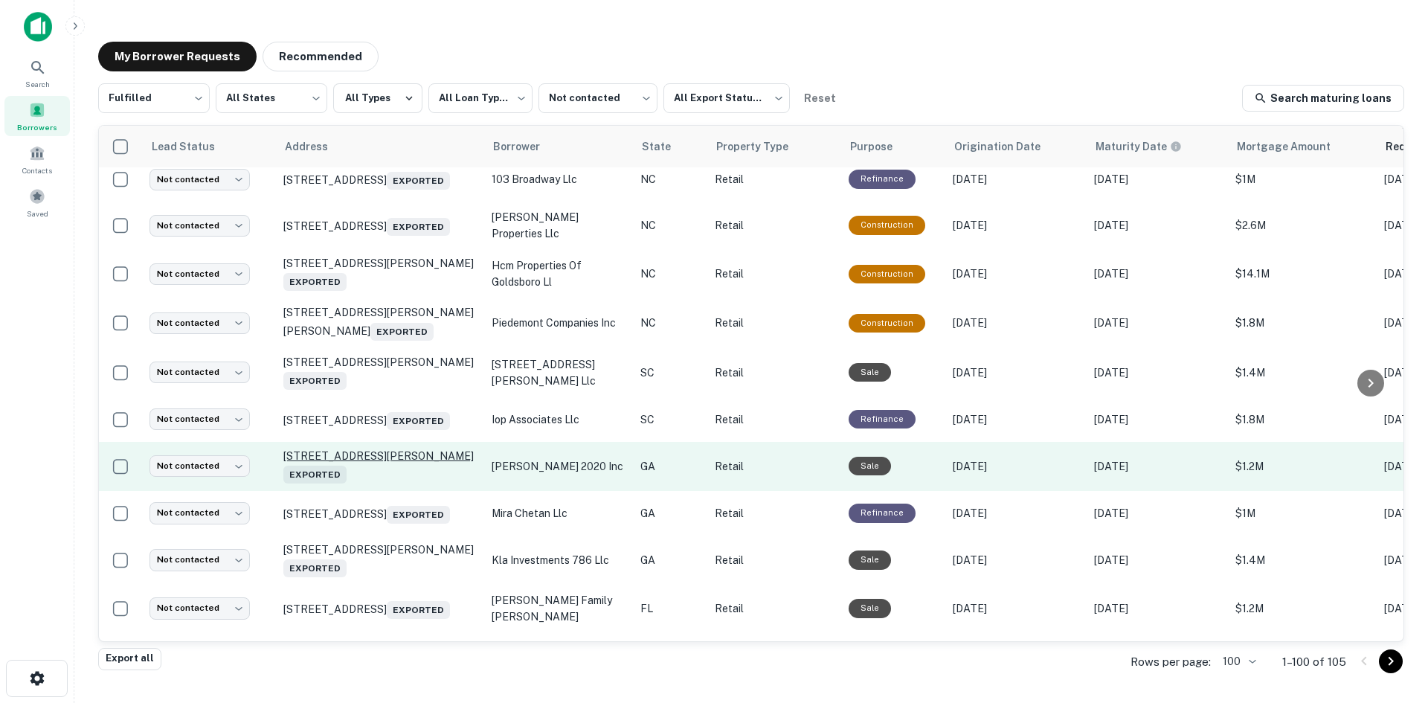
click at [413, 483] on p "1628 Fort Benning Rd Columbus, GA 31903 Exported" at bounding box center [379, 466] width 193 height 34
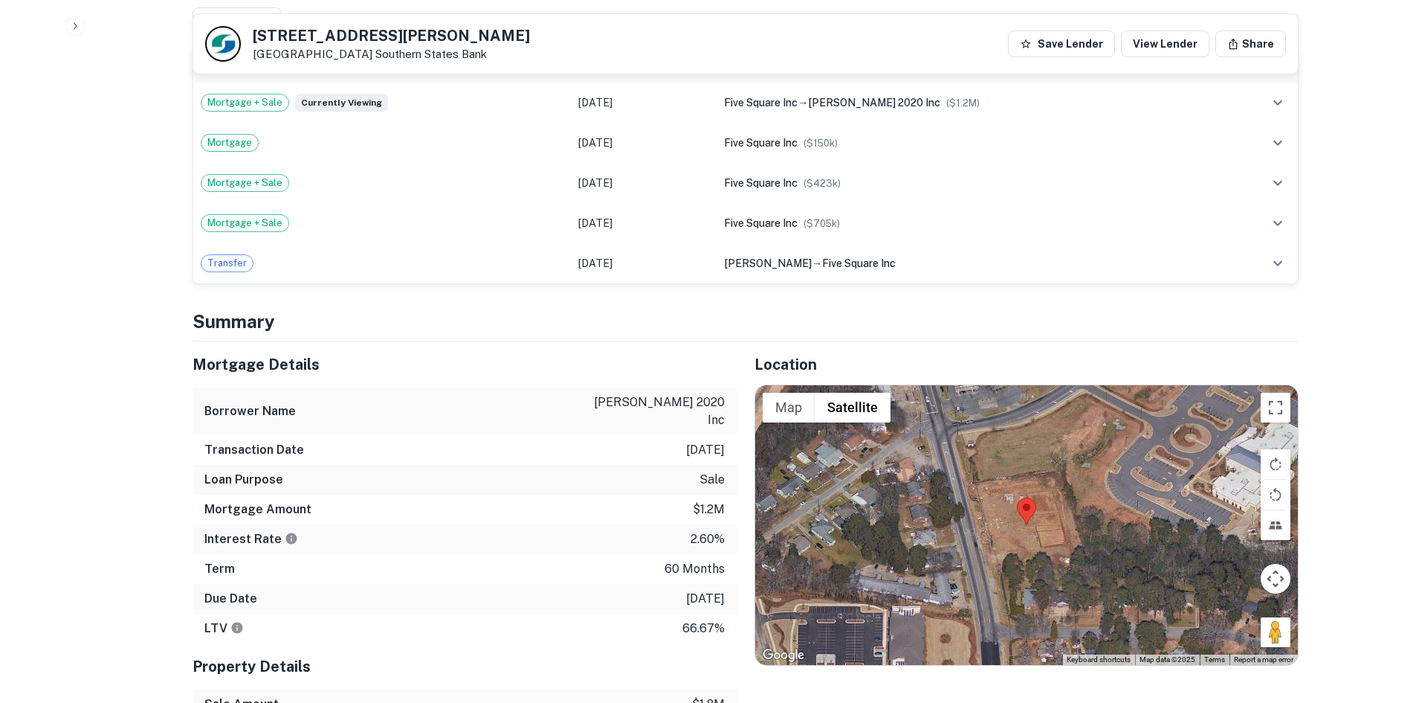
scroll to position [818, 0]
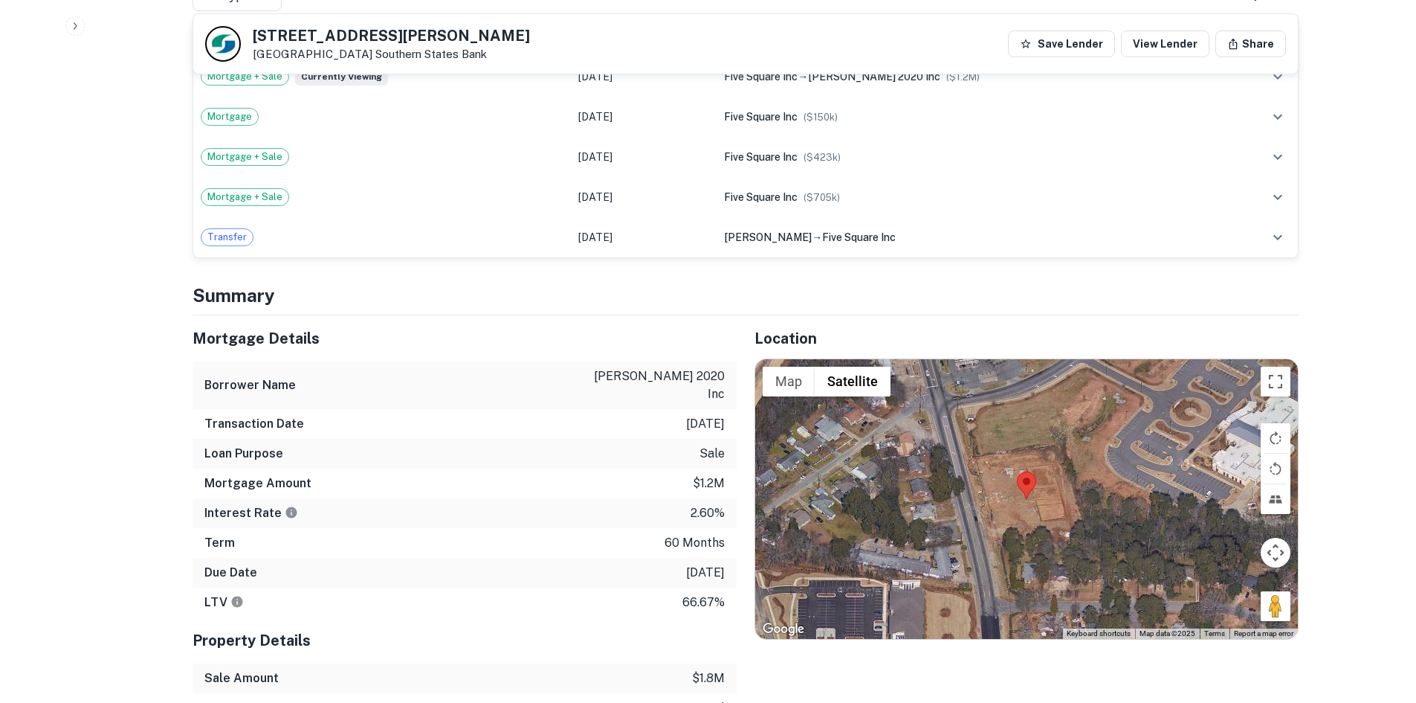
drag, startPoint x: 245, startPoint y: 24, endPoint x: 361, endPoint y: 49, distance: 118.7
click at [361, 49] on div "1628 Fort Benning Rd Columbus, GA 31903 Southern States Bank Save Lender View L…" at bounding box center [745, 43] width 1105 height 59
copy div "1628 Fort Benning Rd Columbus, GA 31903"
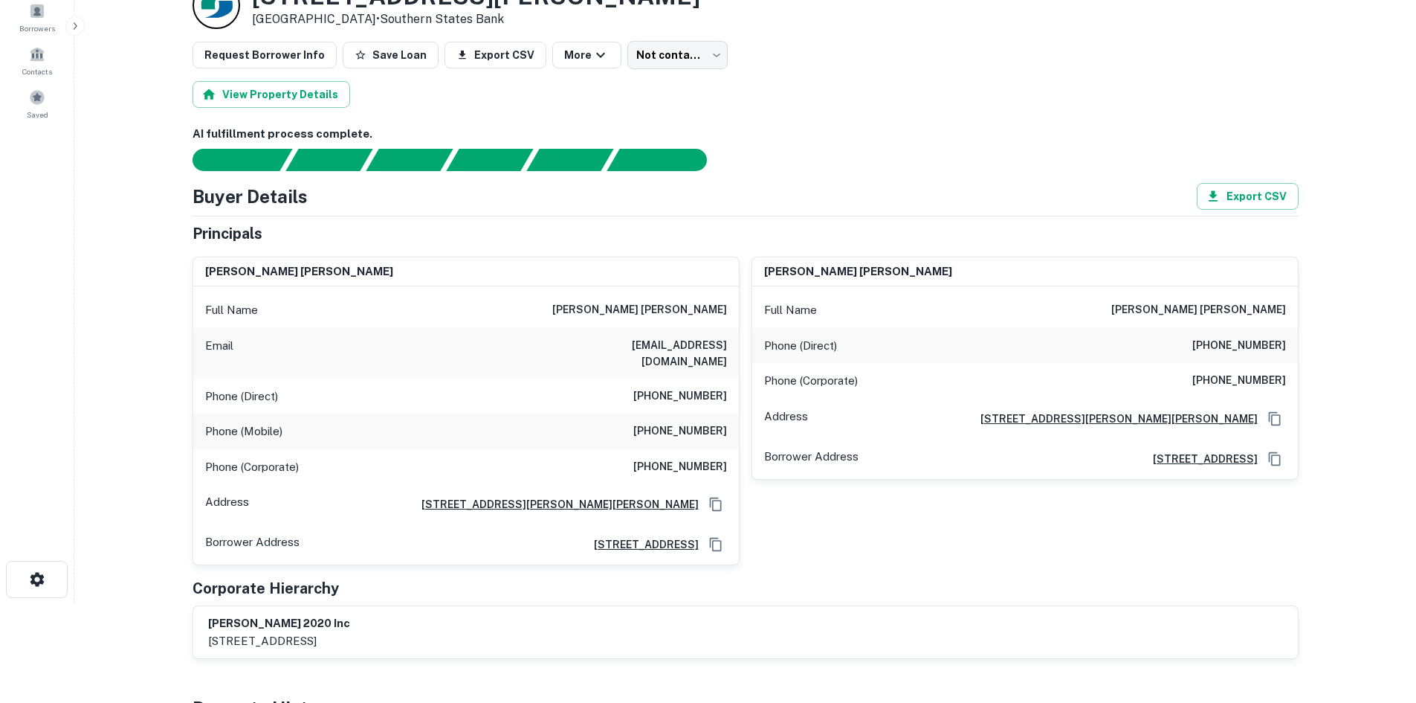
scroll to position [74, 0]
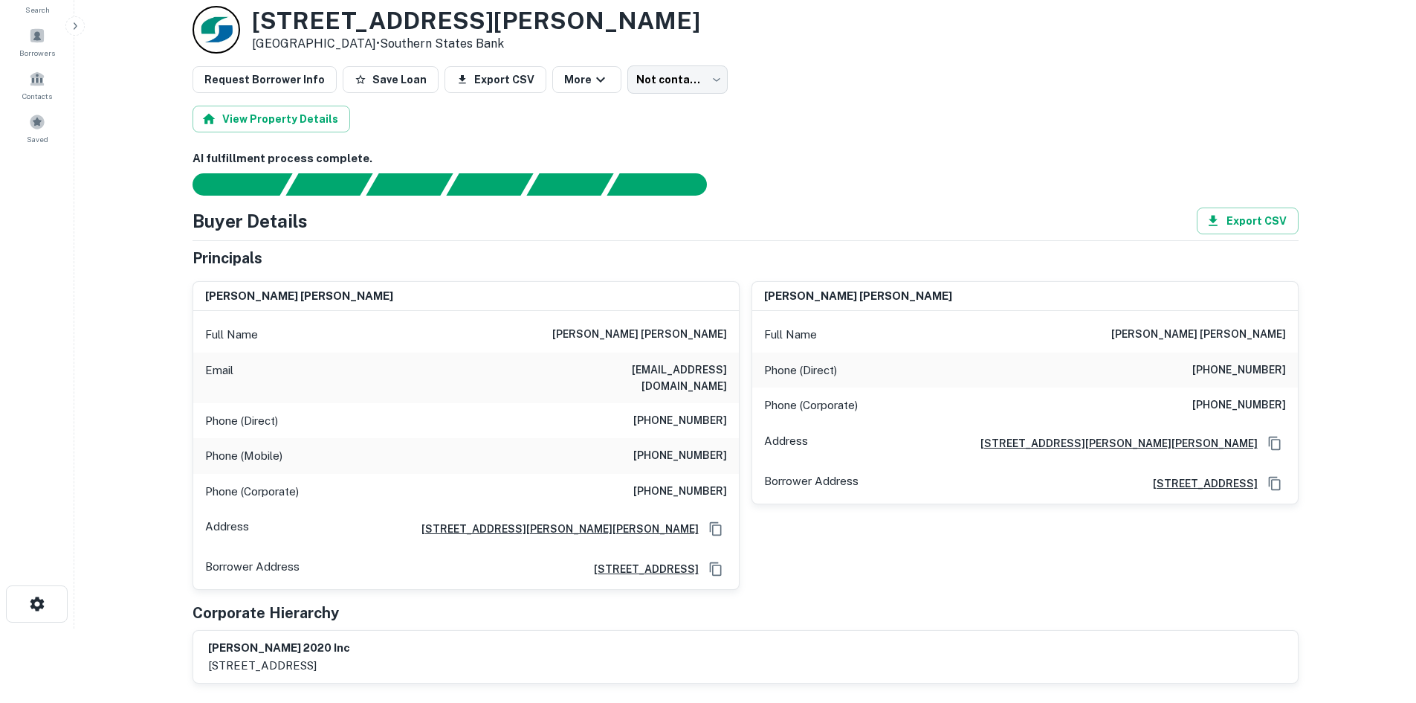
click at [678, 412] on h6 "(706) 812-1339" at bounding box center [680, 421] width 94 height 18
copy h6 "(706) 812-1339"
click at [708, 447] on h6 "(706) 957-7881" at bounding box center [680, 456] width 94 height 18
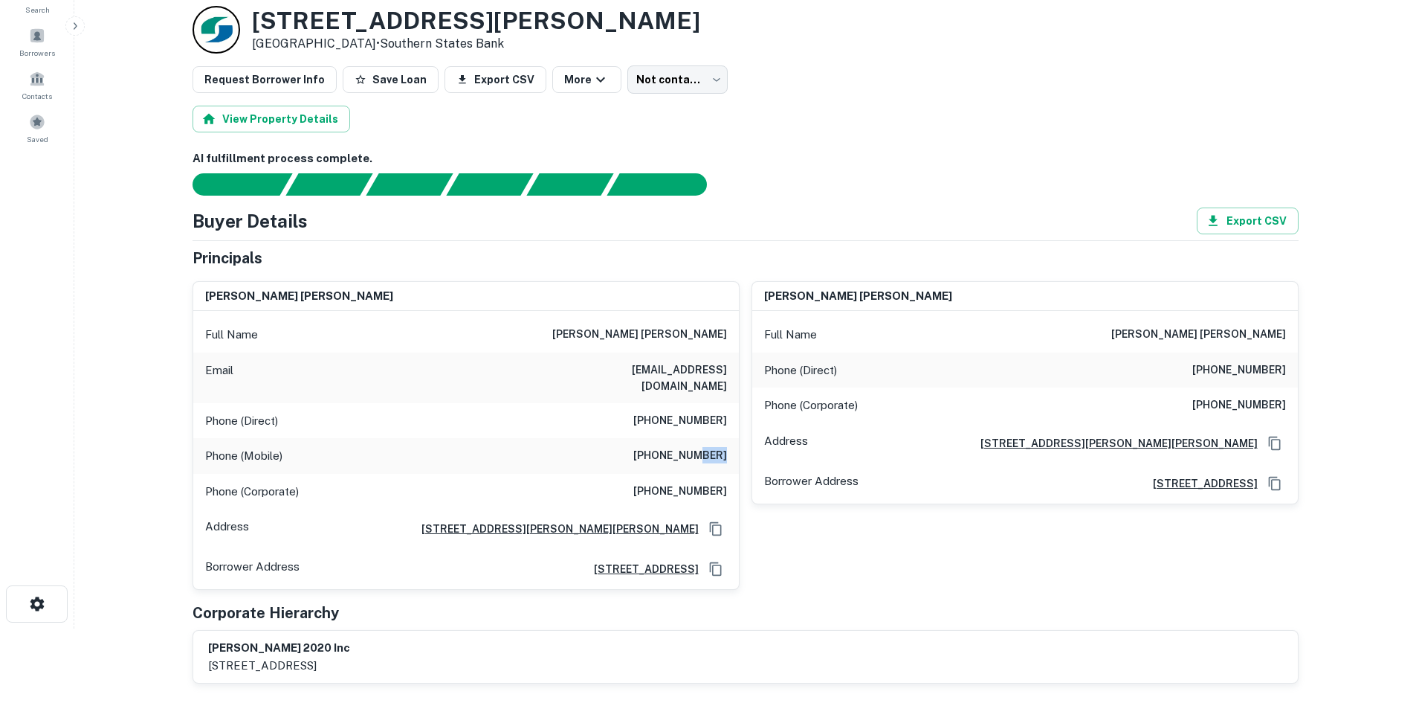
click at [708, 447] on h6 "(706) 957-7881" at bounding box center [680, 456] width 94 height 18
copy h6 "(706) 957-7881"
drag, startPoint x: 683, startPoint y: 477, endPoint x: 691, endPoint y: 470, distance: 10.5
click at [688, 483] on h6 "(706) 407-6600" at bounding box center [680, 492] width 94 height 18
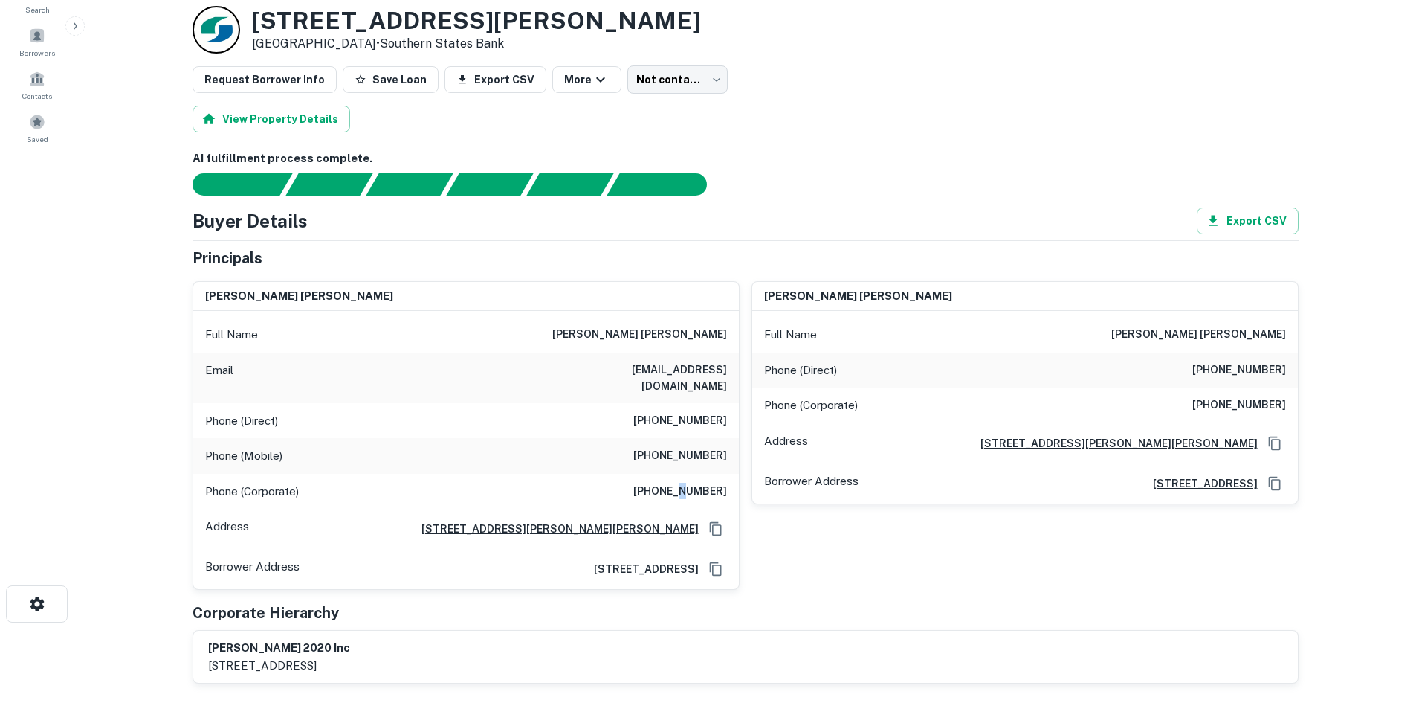
click at [691, 483] on h6 "(706) 407-6600" at bounding box center [680, 492] width 94 height 18
click at [690, 483] on h6 "(706) 407-6600" at bounding box center [680, 492] width 94 height 18
copy h6 "(706) 407-6600"
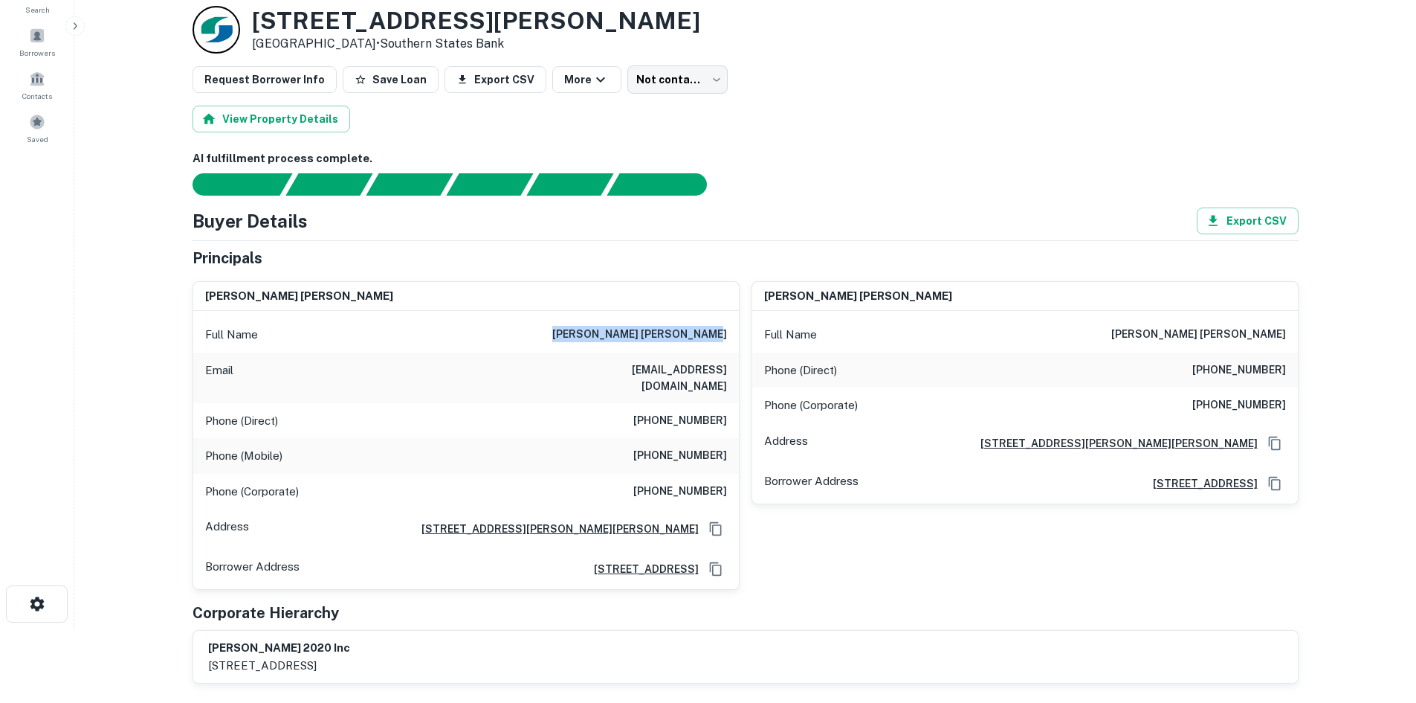
drag, startPoint x: 570, startPoint y: 332, endPoint x: 731, endPoint y: 327, distance: 160.7
click at [731, 327] on div "Full Name harshvadan prabhudas patel" at bounding box center [466, 335] width 546 height 36
copy h6 "harshvadan prabhudas patel"
click at [1219, 378] on h6 "(706) 812-1339" at bounding box center [1240, 370] width 94 height 18
click at [1217, 377] on h6 "(706) 812-1339" at bounding box center [1240, 370] width 94 height 18
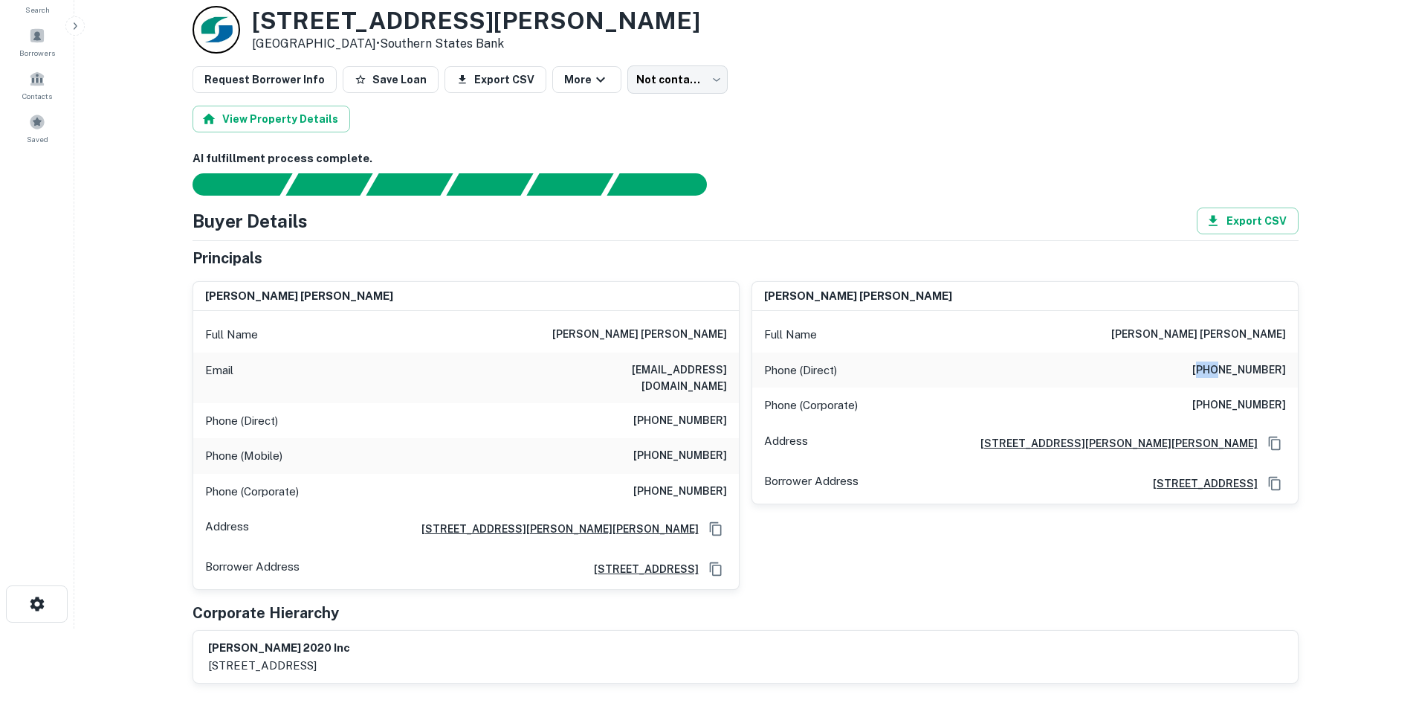
click at [1217, 377] on h6 "(706) 812-1339" at bounding box center [1240, 370] width 94 height 18
click at [1217, 376] on h6 "(706) 812-1339" at bounding box center [1240, 370] width 94 height 18
copy h6 "(706) 812-1339"
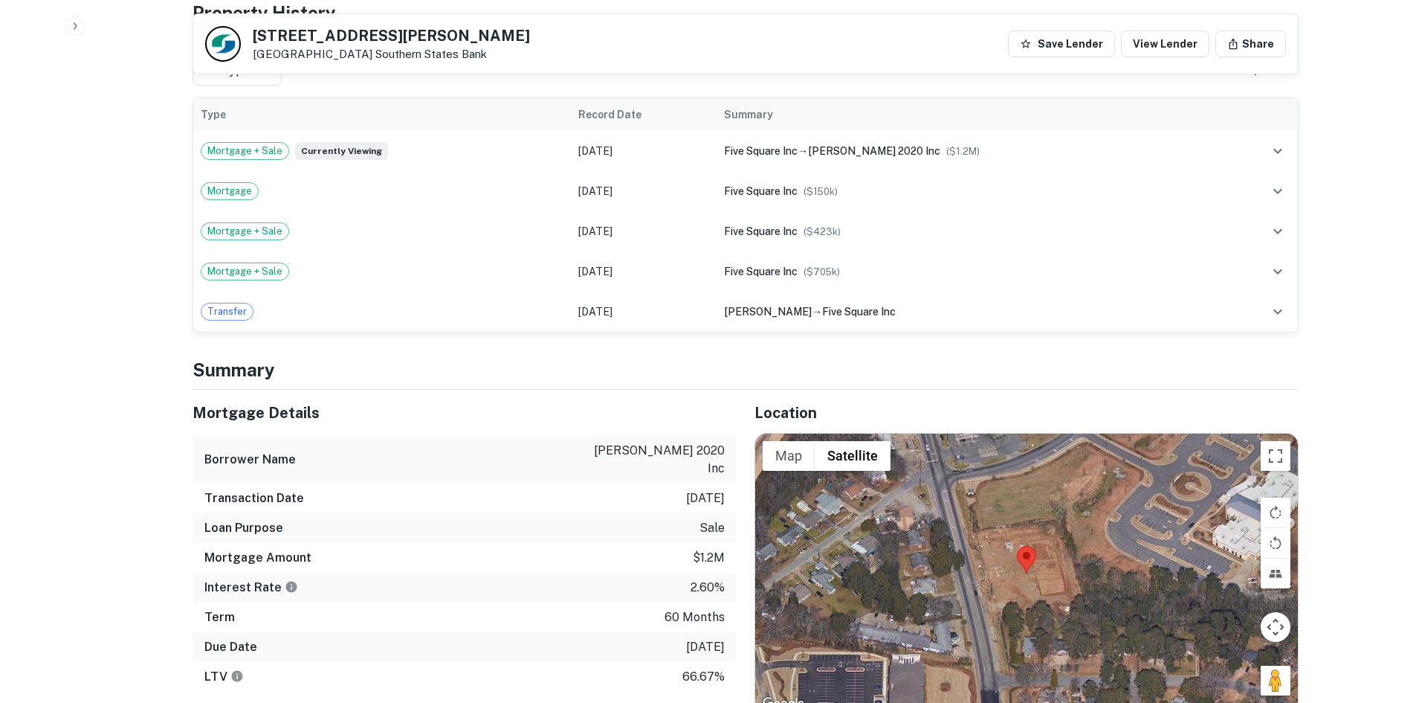
scroll to position [818, 0]
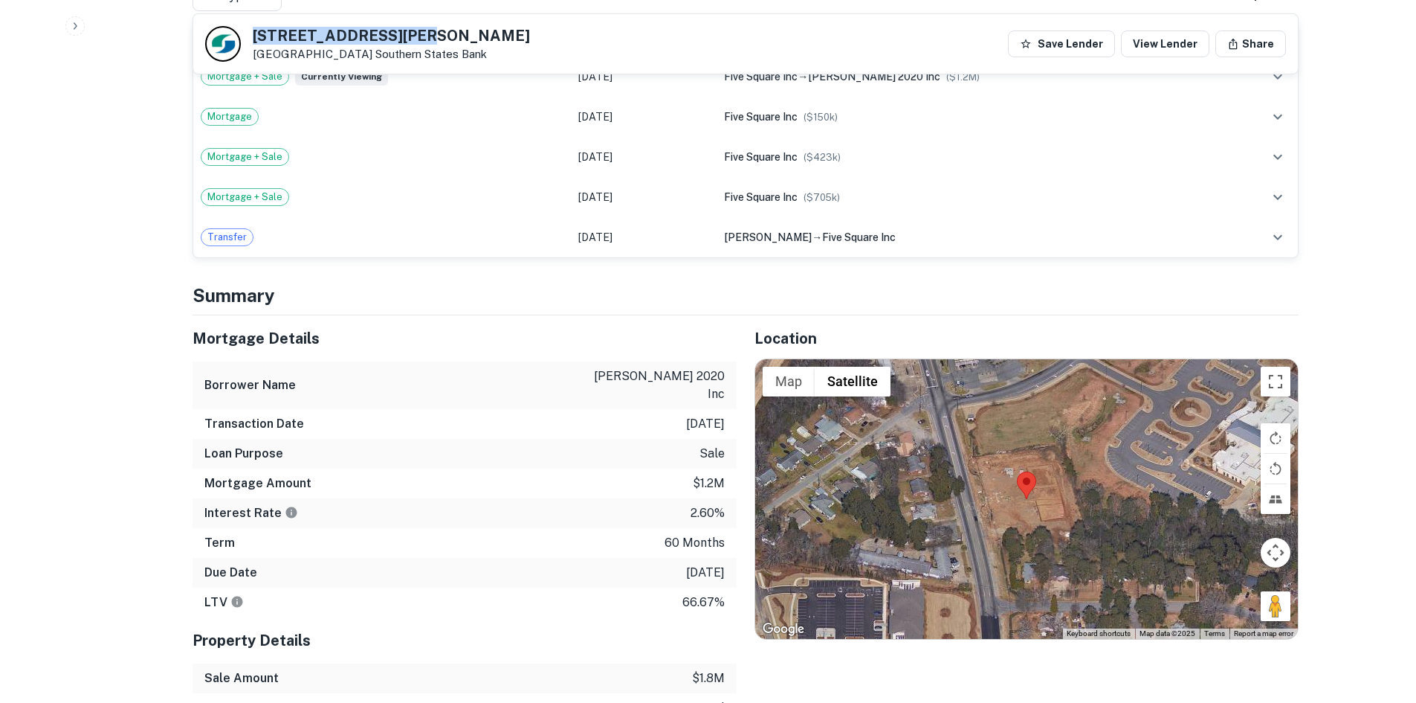
drag, startPoint x: 252, startPoint y: 26, endPoint x: 444, endPoint y: 24, distance: 191.8
click at [444, 24] on div "1628 Fort Benning Rd Columbus, GA 31903 Southern States Bank Save Lender View L…" at bounding box center [745, 43] width 1105 height 59
copy h5 "1628 Fort Benning Rd"
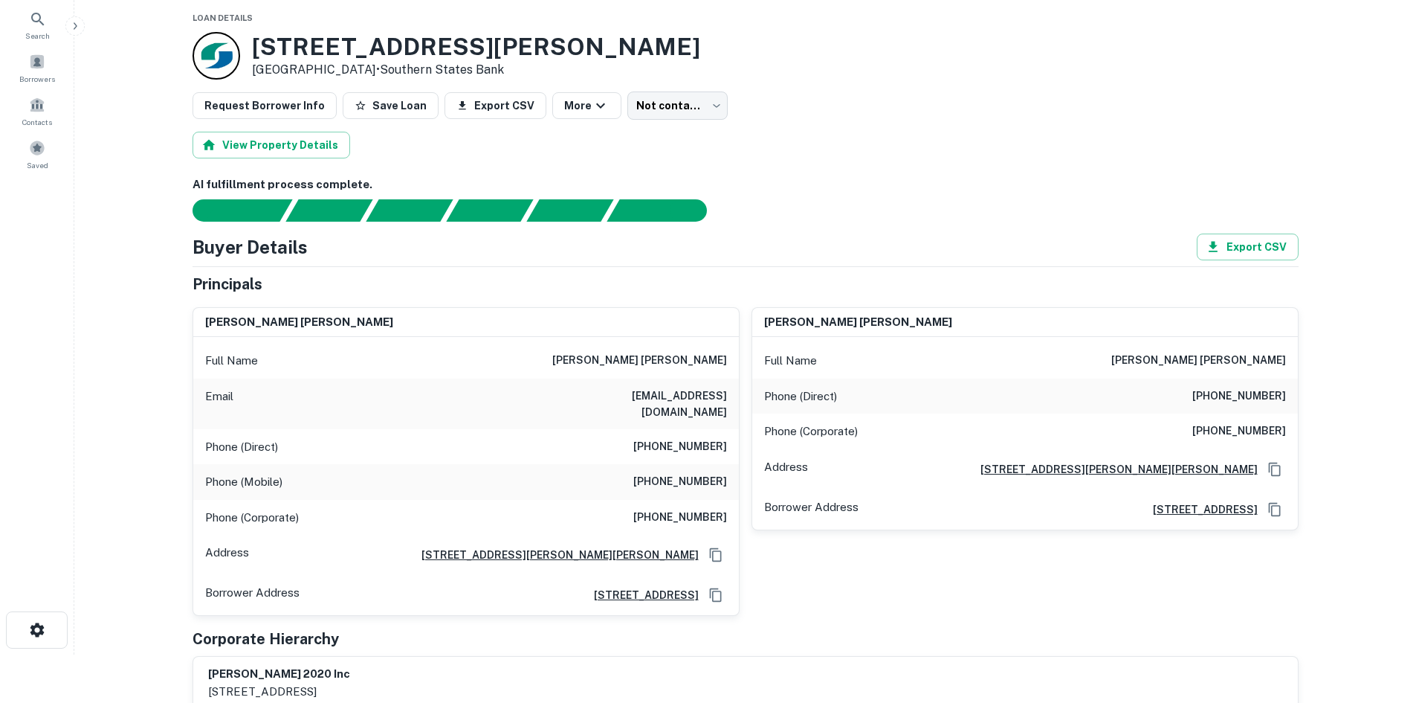
scroll to position [74, 0]
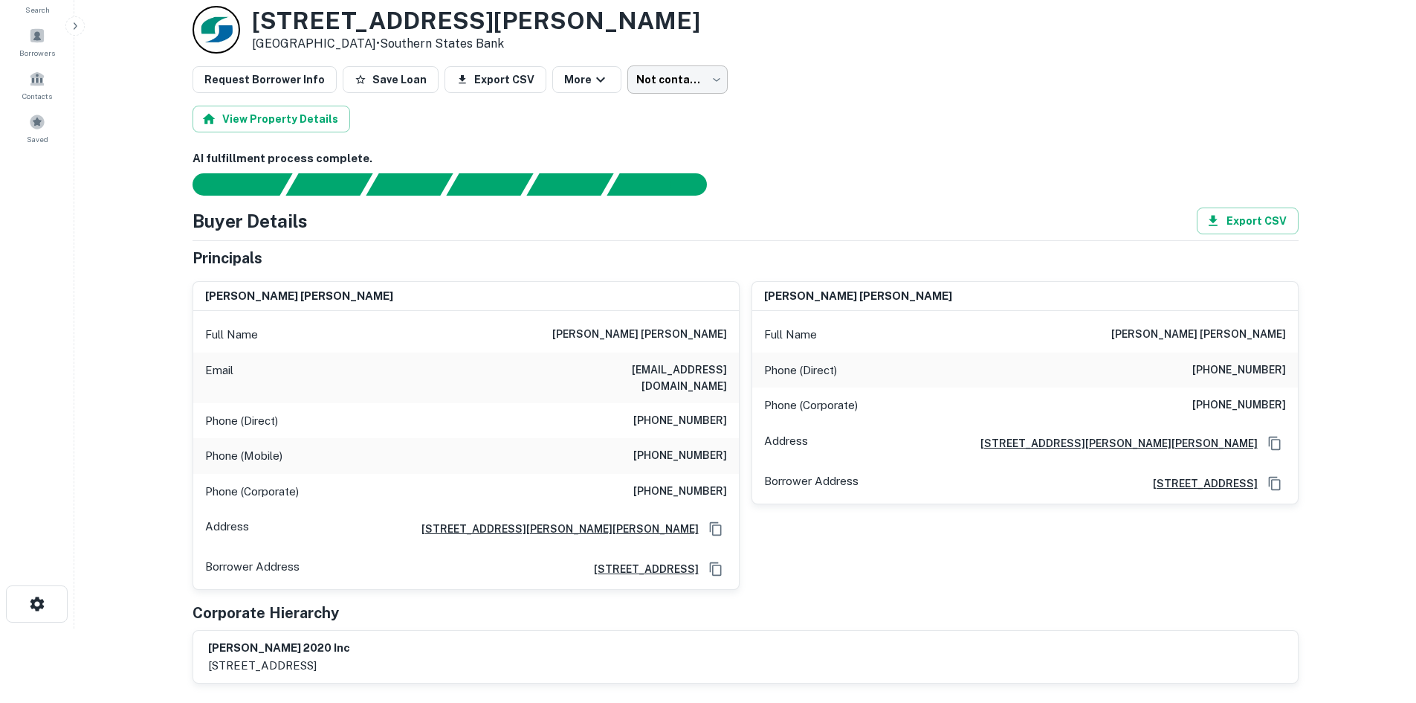
click at [678, 89] on body "Search Borrowers Contacts Saved Back to borrower requests Loan Details 1628 For…" at bounding box center [708, 277] width 1416 height 703
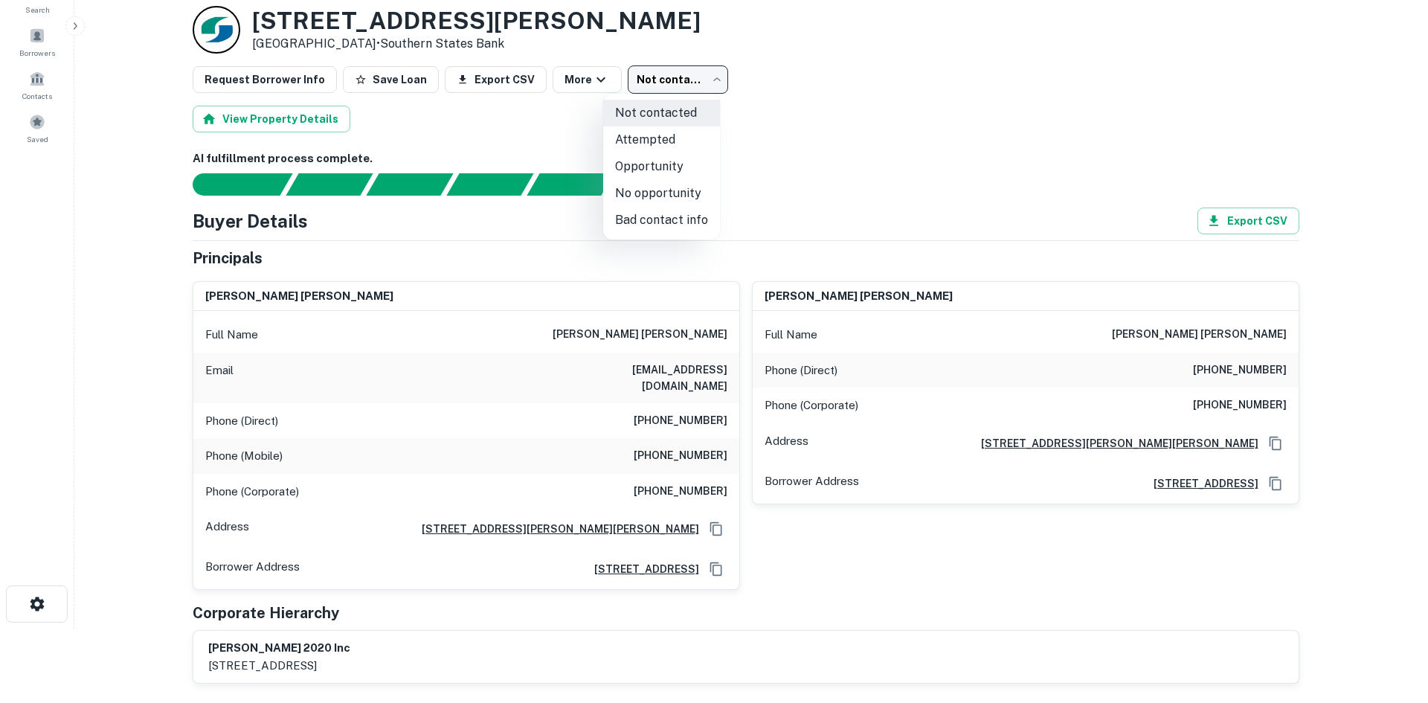
click at [667, 172] on li "Opportunity" at bounding box center [661, 166] width 117 height 27
type input "**********"
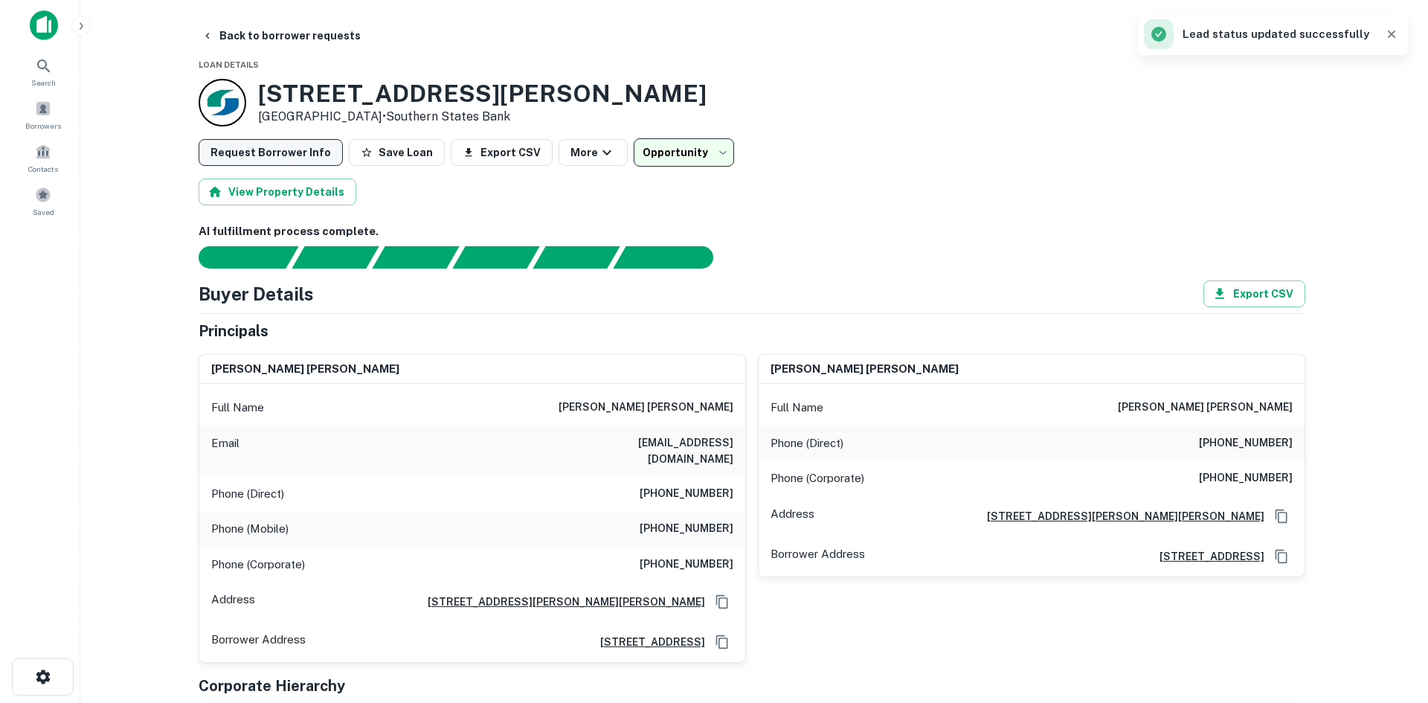
scroll to position [0, 0]
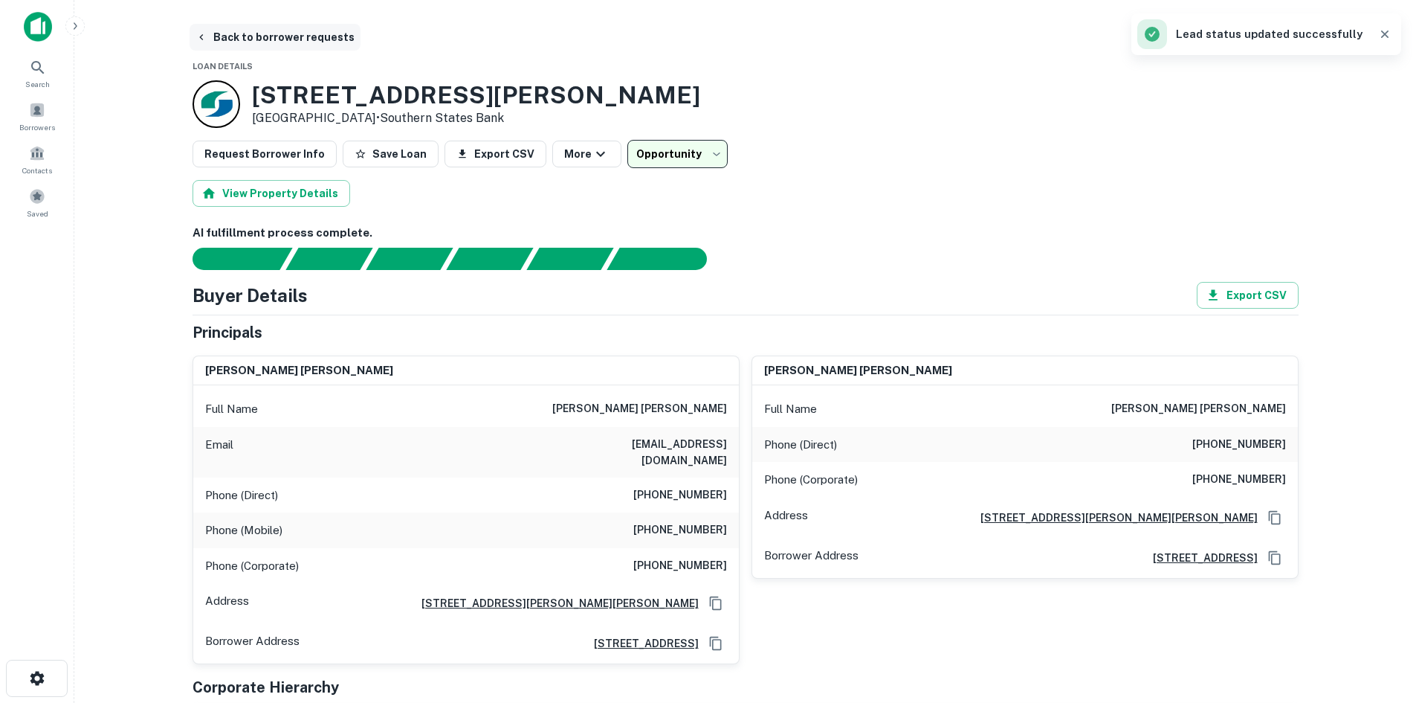
click at [281, 39] on button "Back to borrower requests" at bounding box center [275, 37] width 171 height 27
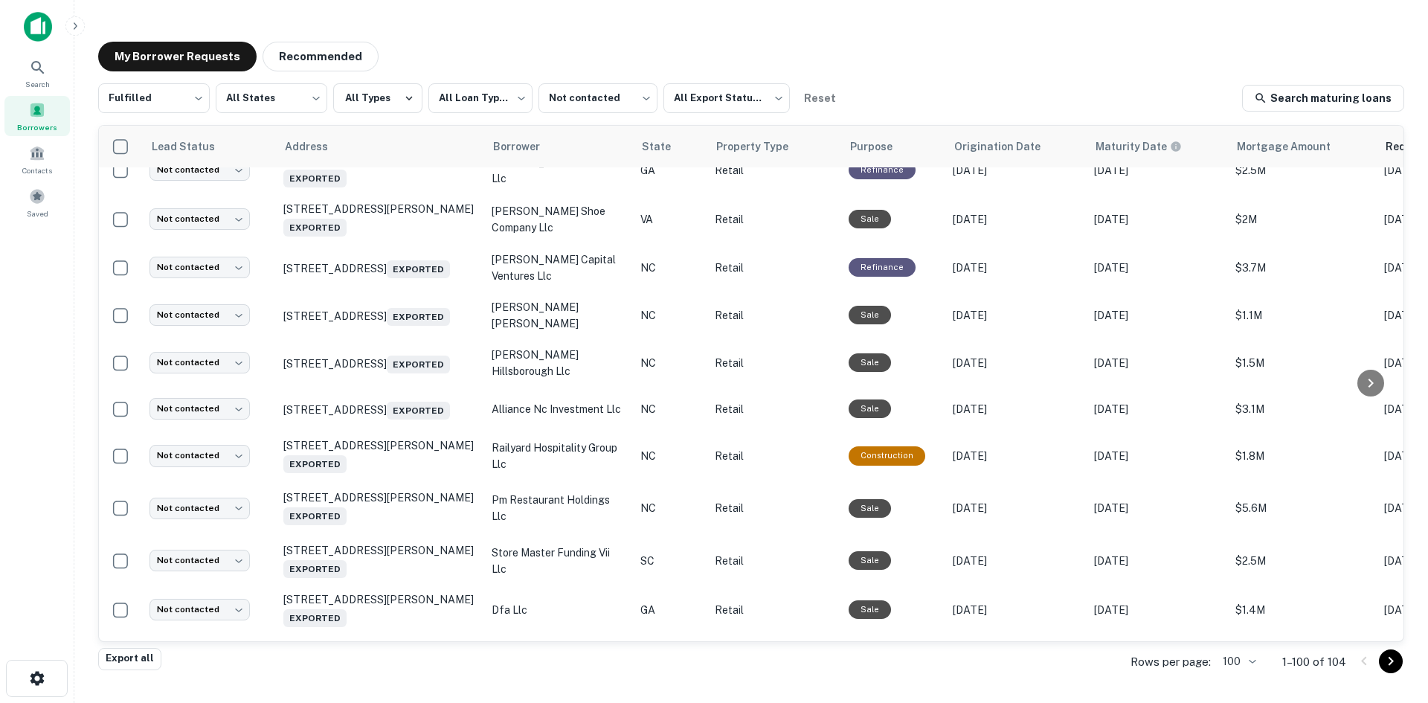
scroll to position [1471, 0]
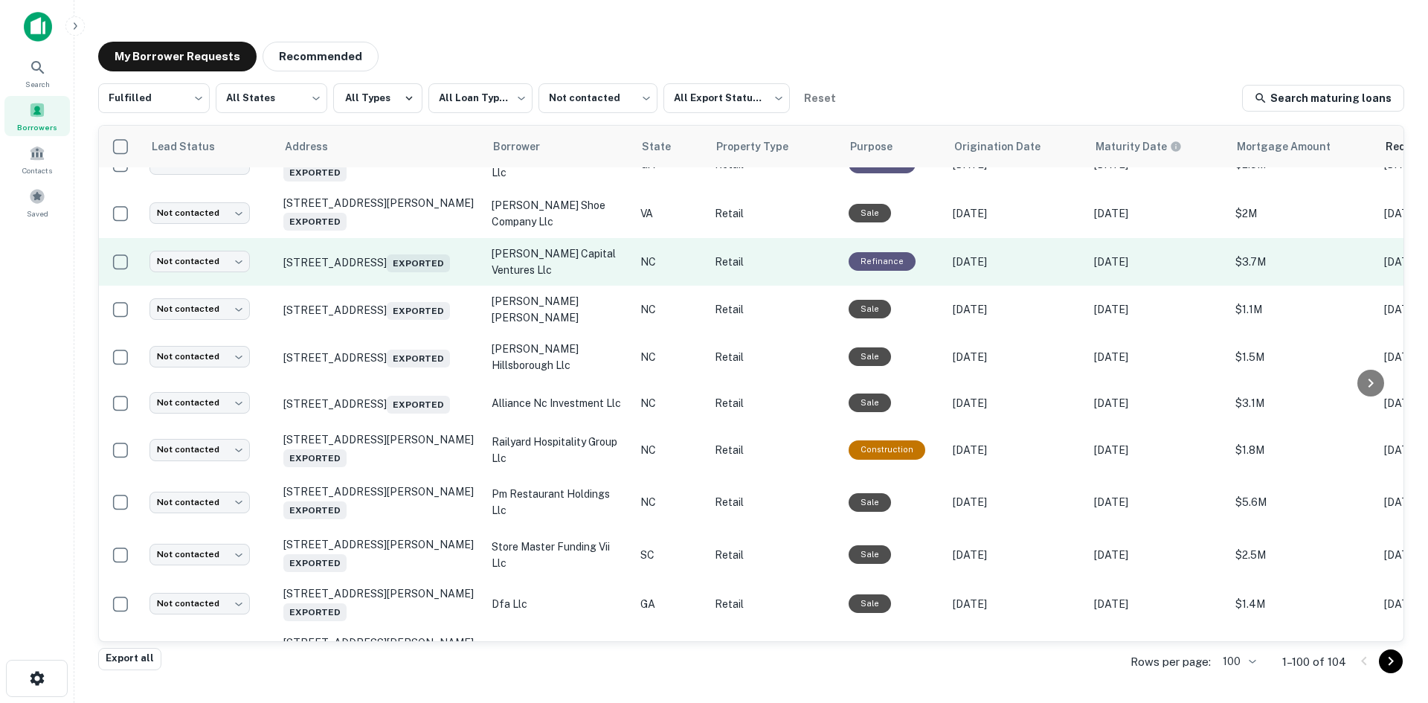
click at [402, 286] on td "1628 S Main St Wake Forest, NC 27587 Exported" at bounding box center [380, 262] width 208 height 48
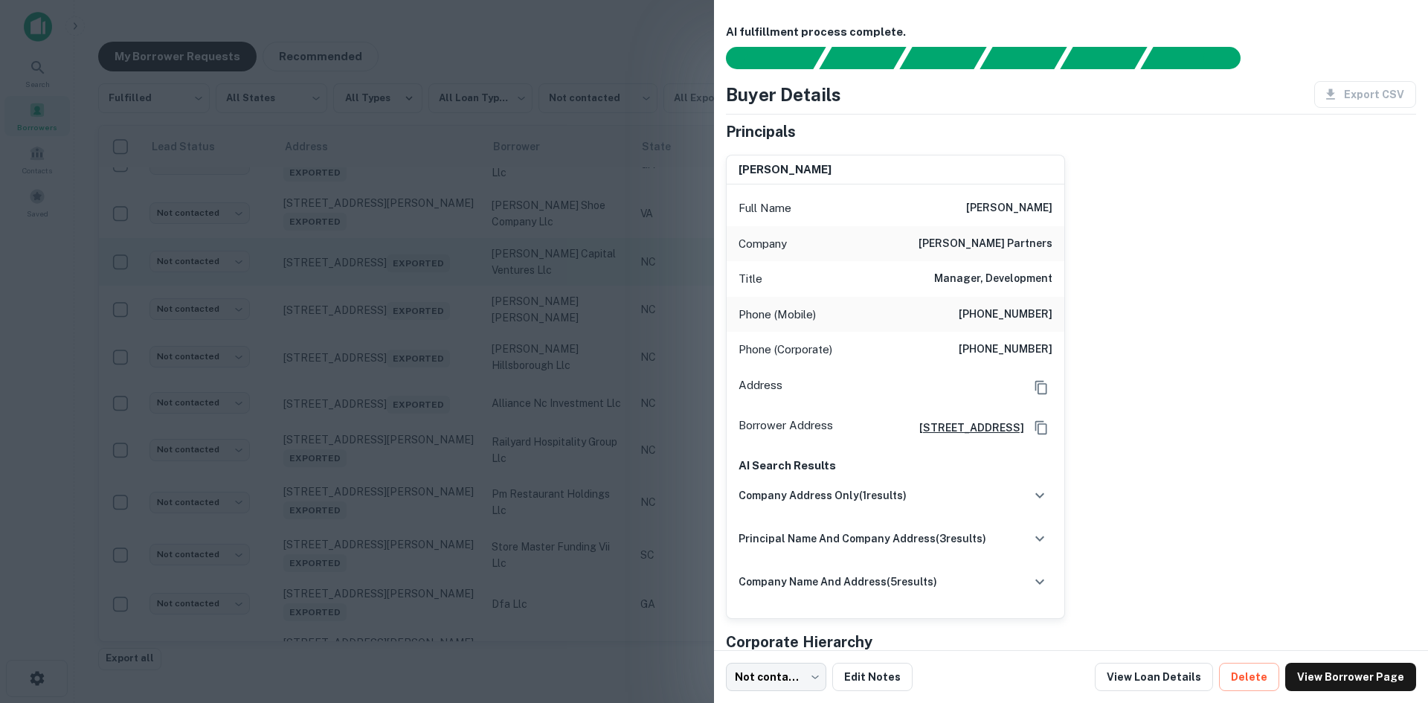
click at [402, 351] on div at bounding box center [714, 351] width 1428 height 703
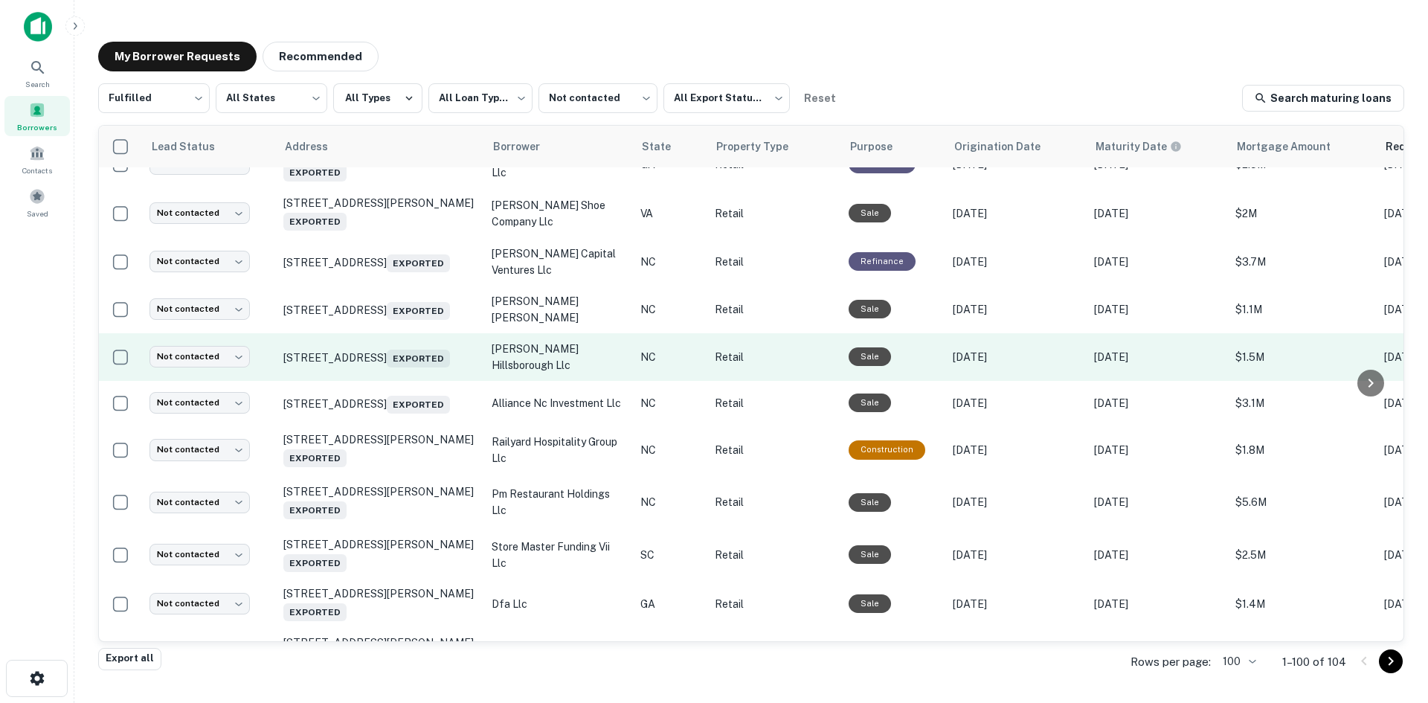
scroll to position [1545, 0]
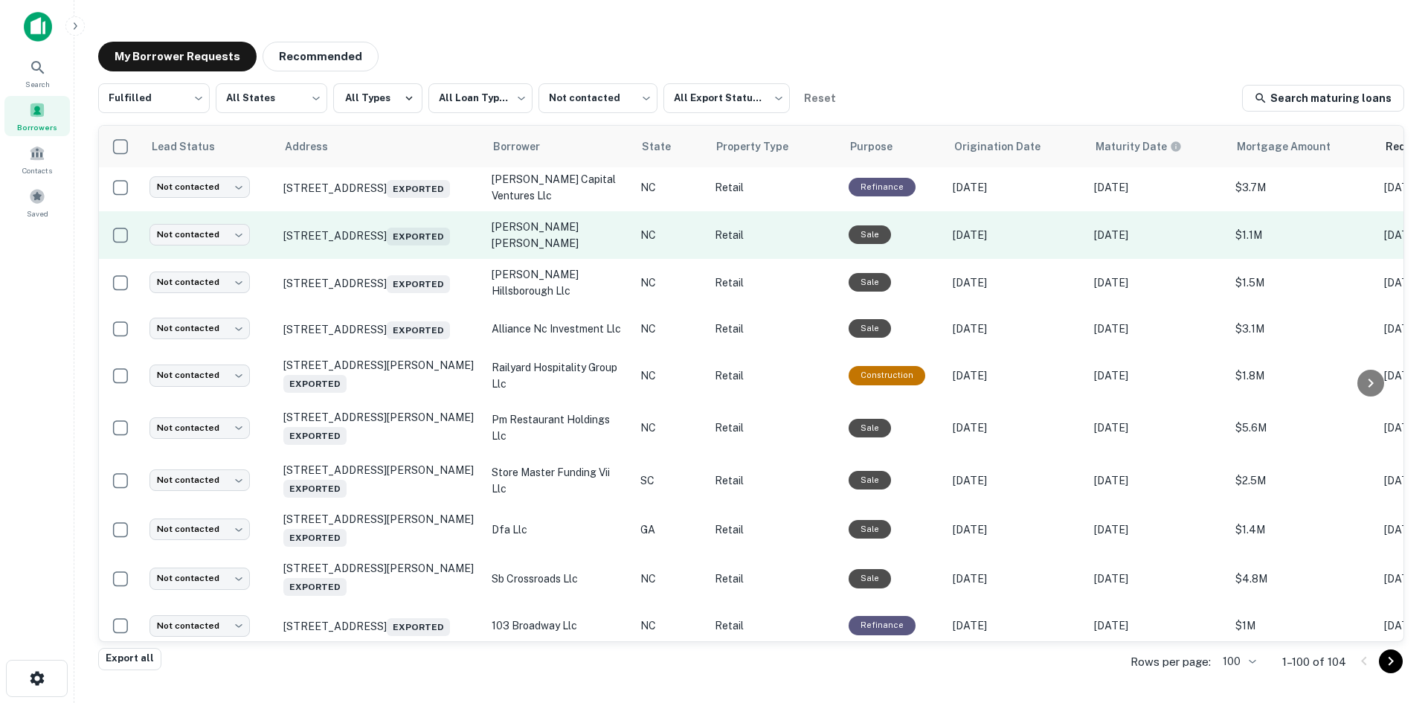
click at [406, 259] on td "3115 Raleigh Road Pkwy W Wilson, NC 27896 Exported" at bounding box center [380, 235] width 208 height 48
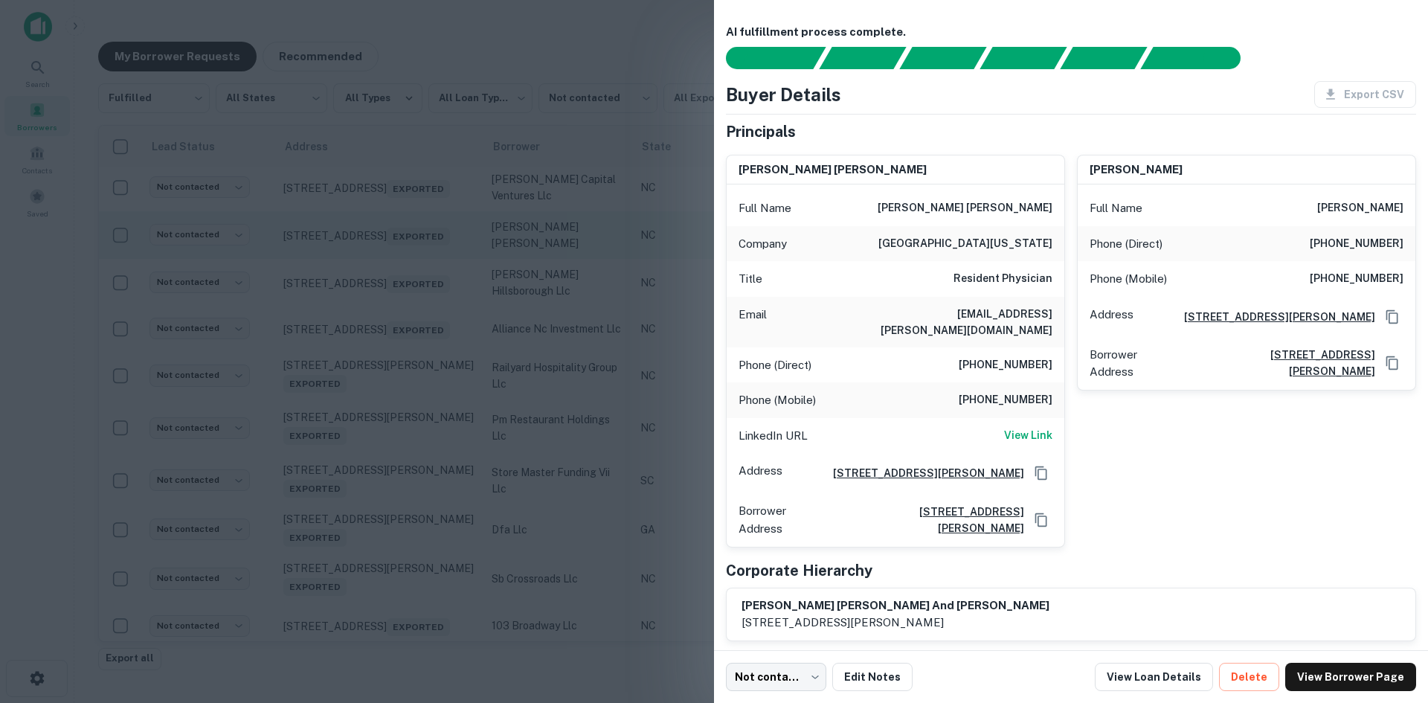
click at [406, 331] on div at bounding box center [714, 351] width 1428 height 703
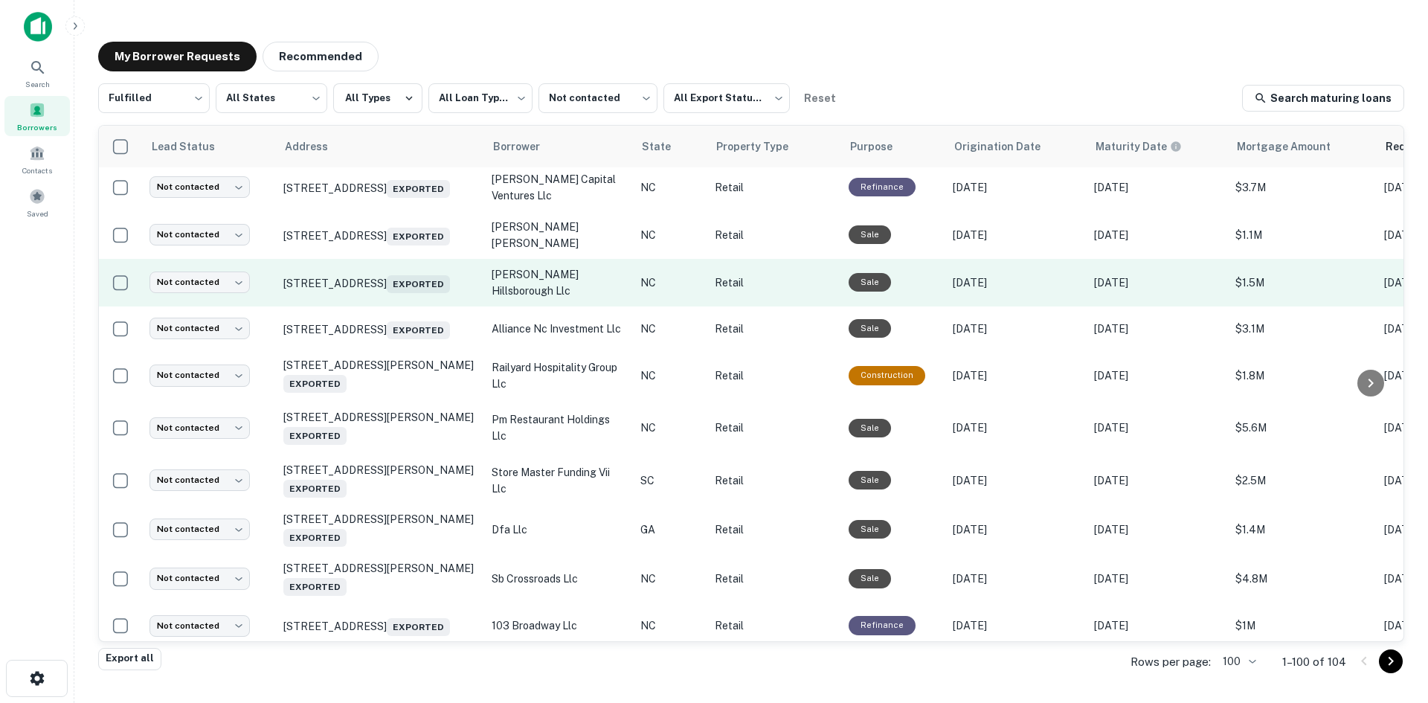
click at [406, 306] on td "623 Hampton Pt Hillsborough, NC 27278 Exported" at bounding box center [380, 283] width 208 height 48
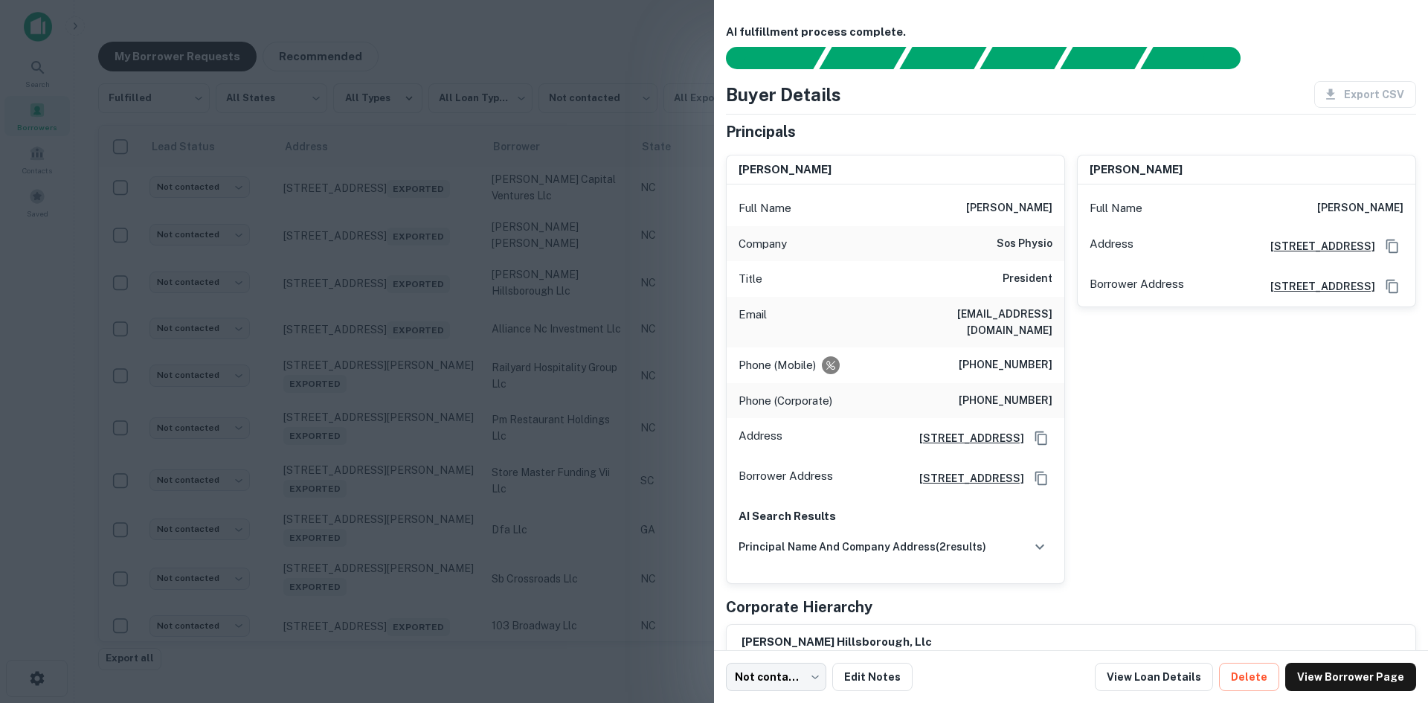
click at [406, 385] on div at bounding box center [714, 351] width 1428 height 703
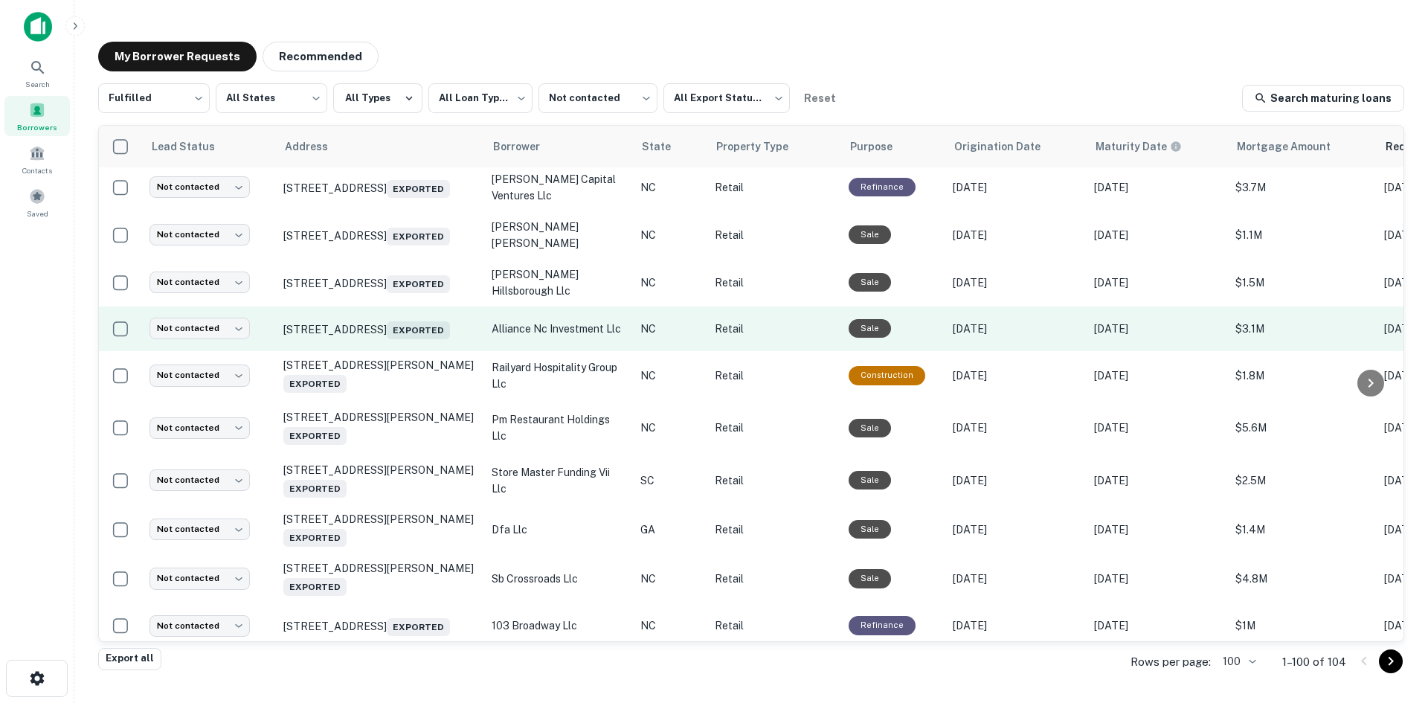
click at [401, 351] on td "225 S Grove St Hendersonville, NC 28792 Exported" at bounding box center [380, 328] width 208 height 45
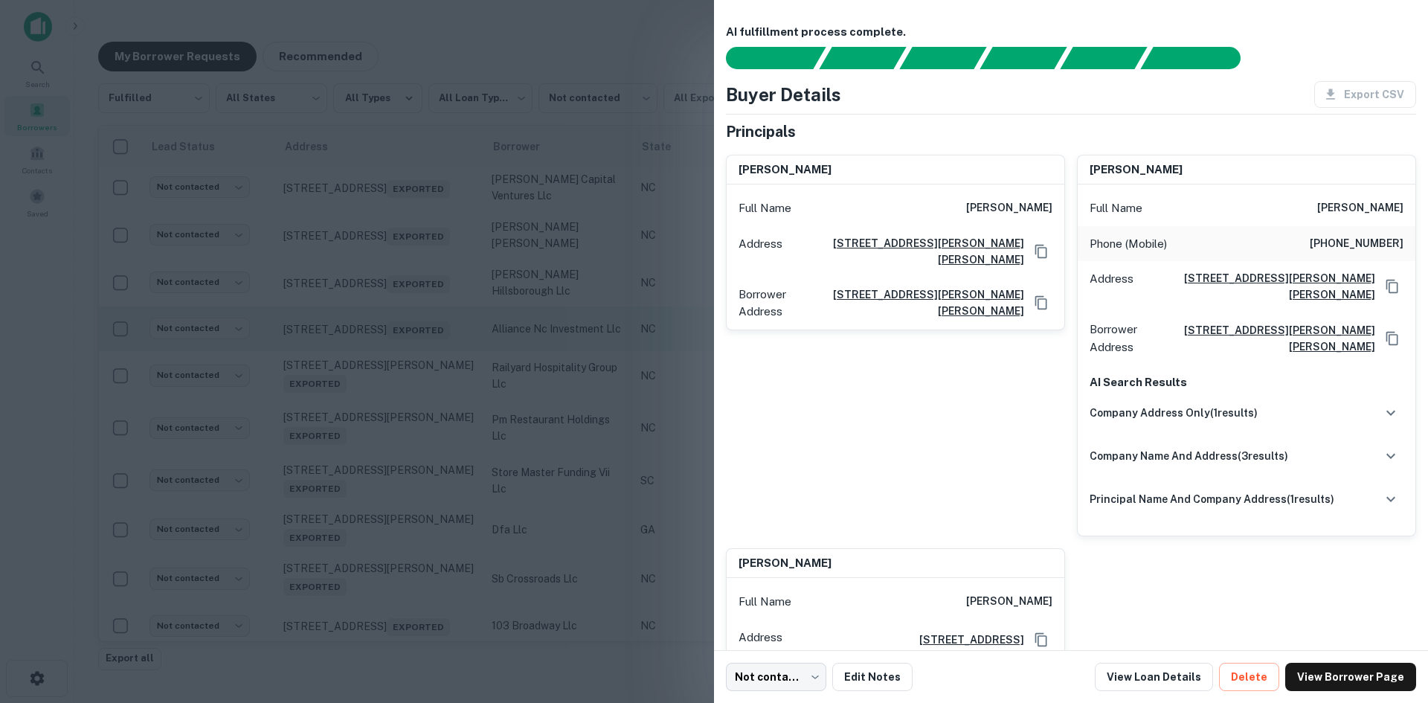
click at [401, 431] on div at bounding box center [714, 351] width 1428 height 703
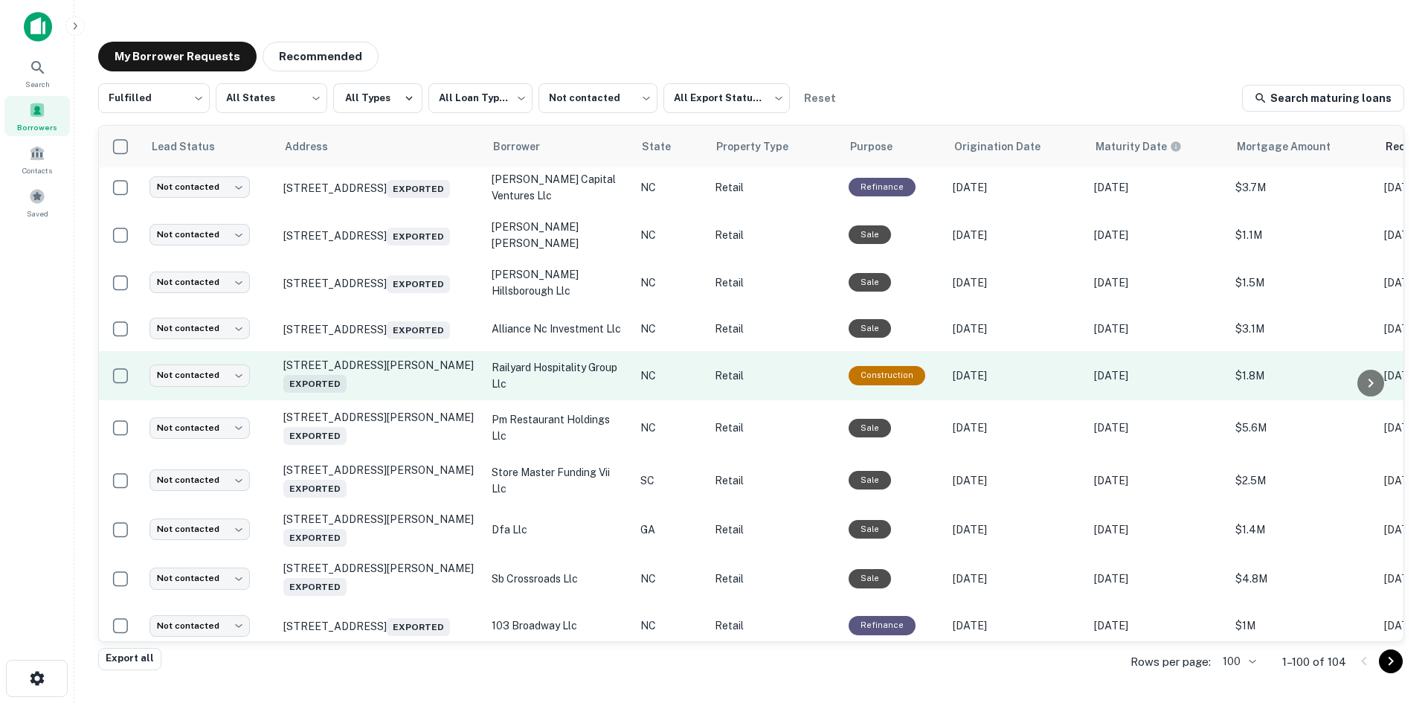
click at [404, 400] on td "141 Richardson Blvd Black Mountain, NC 28711 Exported" at bounding box center [380, 375] width 208 height 49
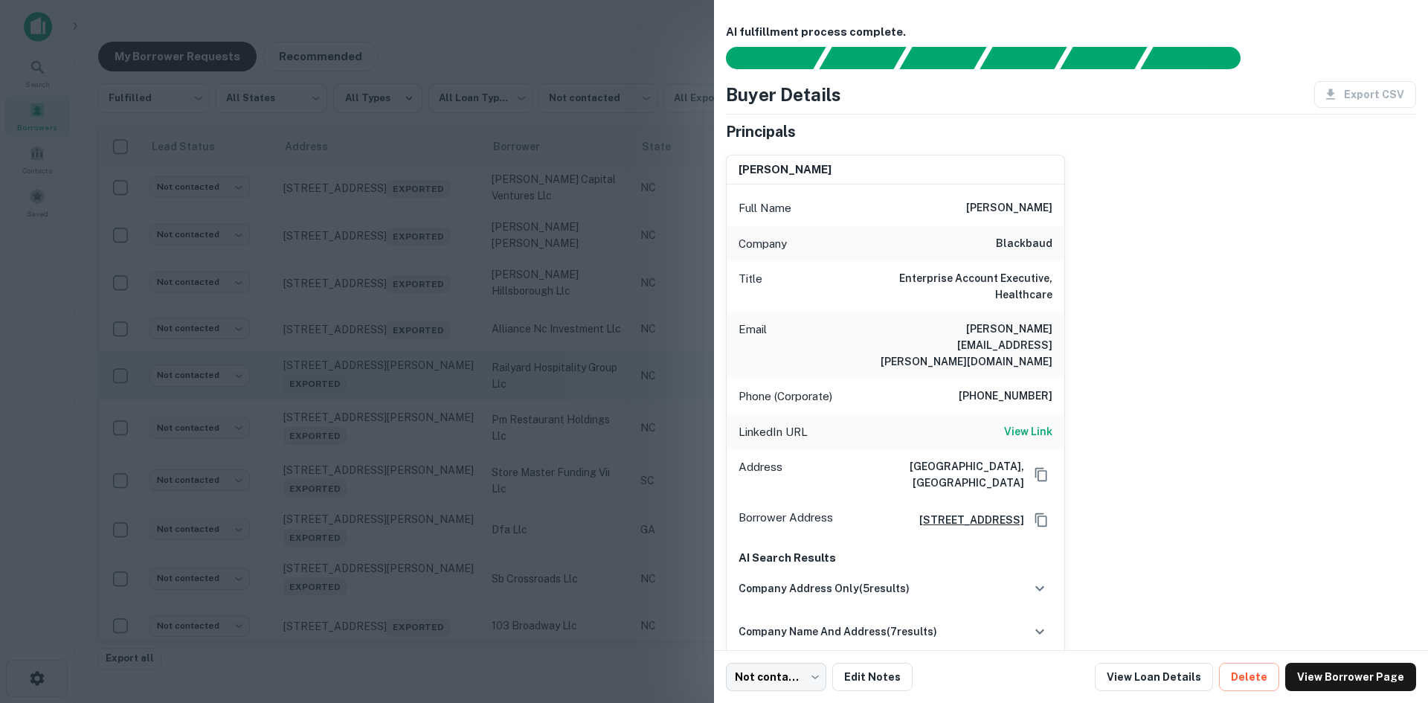
click at [404, 480] on div at bounding box center [714, 351] width 1428 height 703
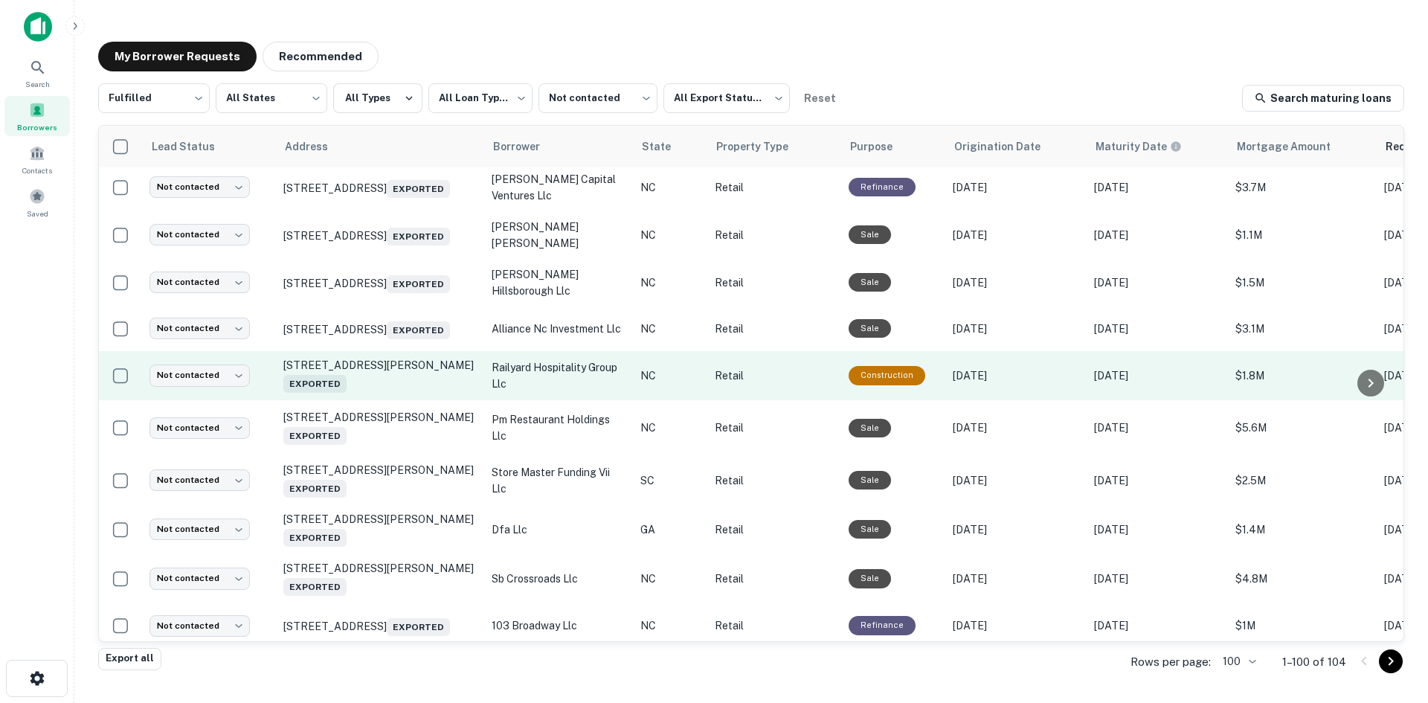
scroll to position [1619, 0]
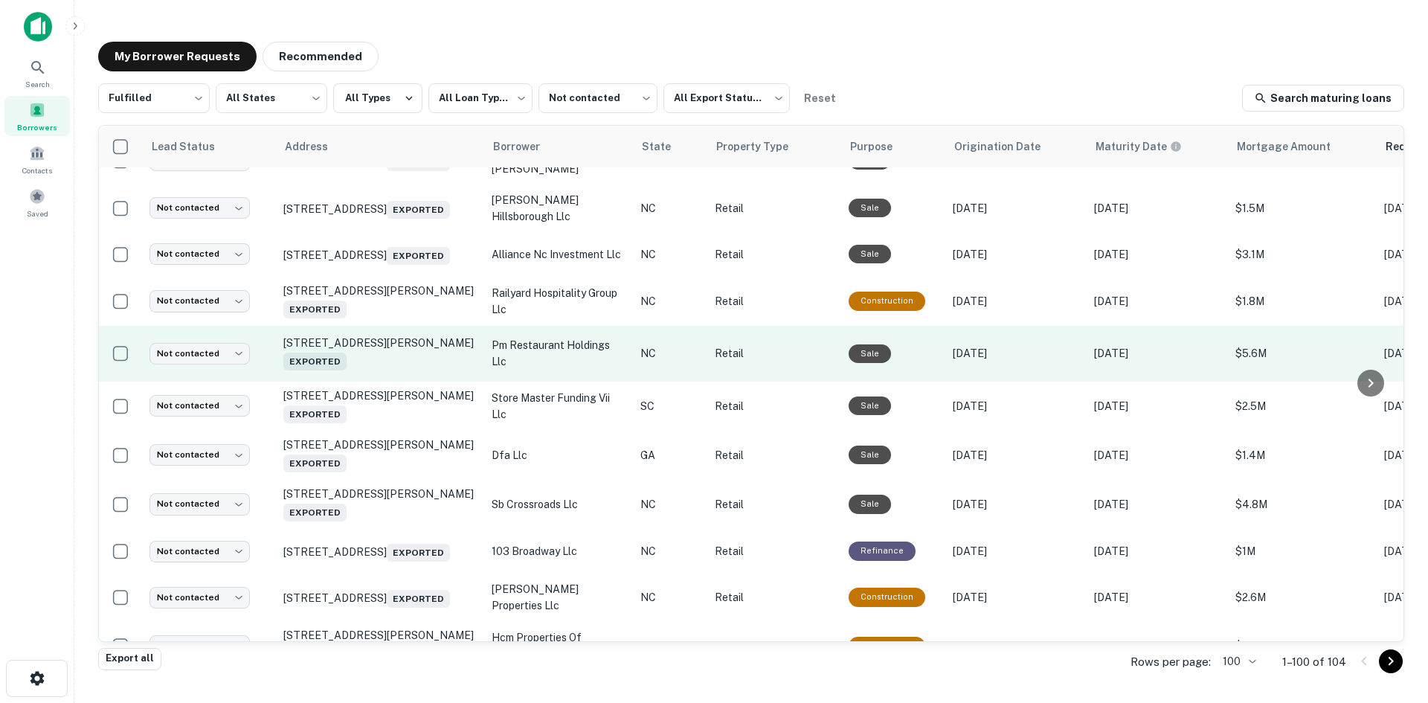
click at [404, 381] on td "602 N Jk Powell Blvd Whiteville, NC 28472 Exported" at bounding box center [380, 354] width 208 height 56
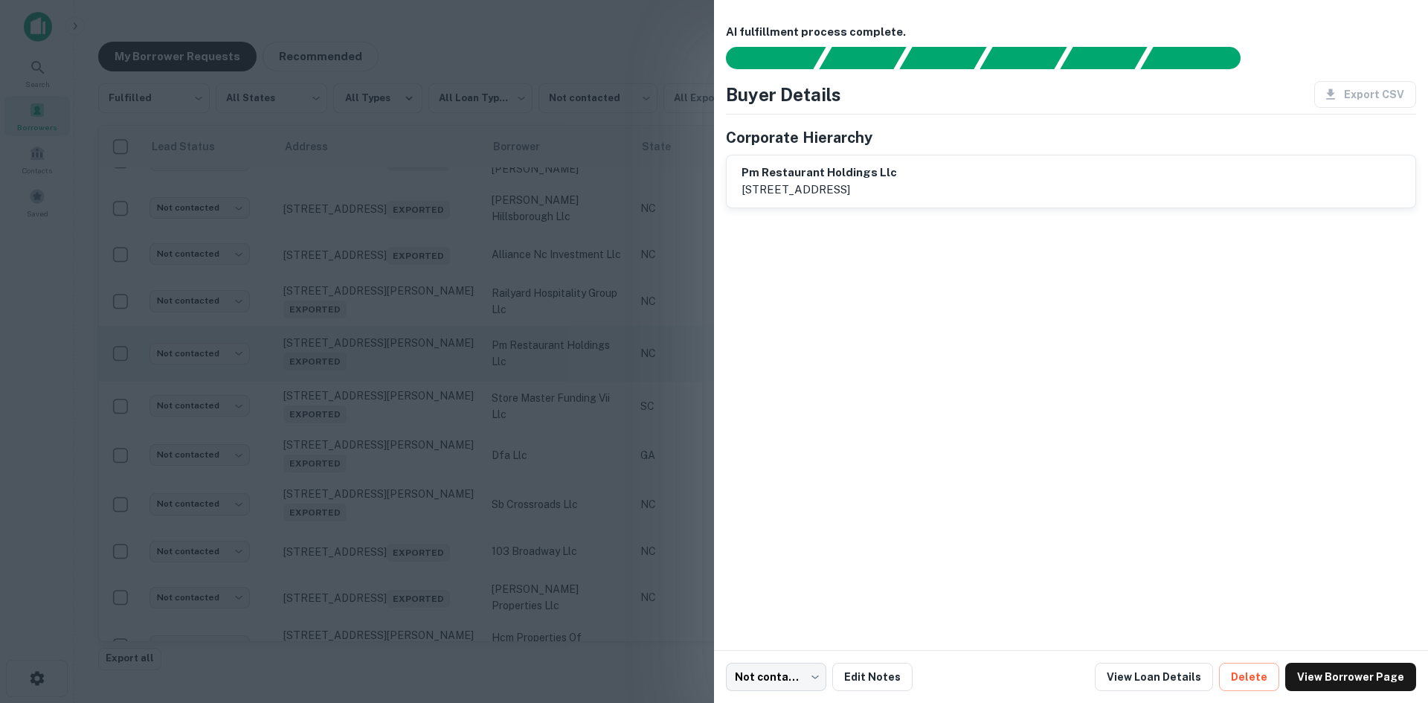
click at [404, 458] on div at bounding box center [714, 351] width 1428 height 703
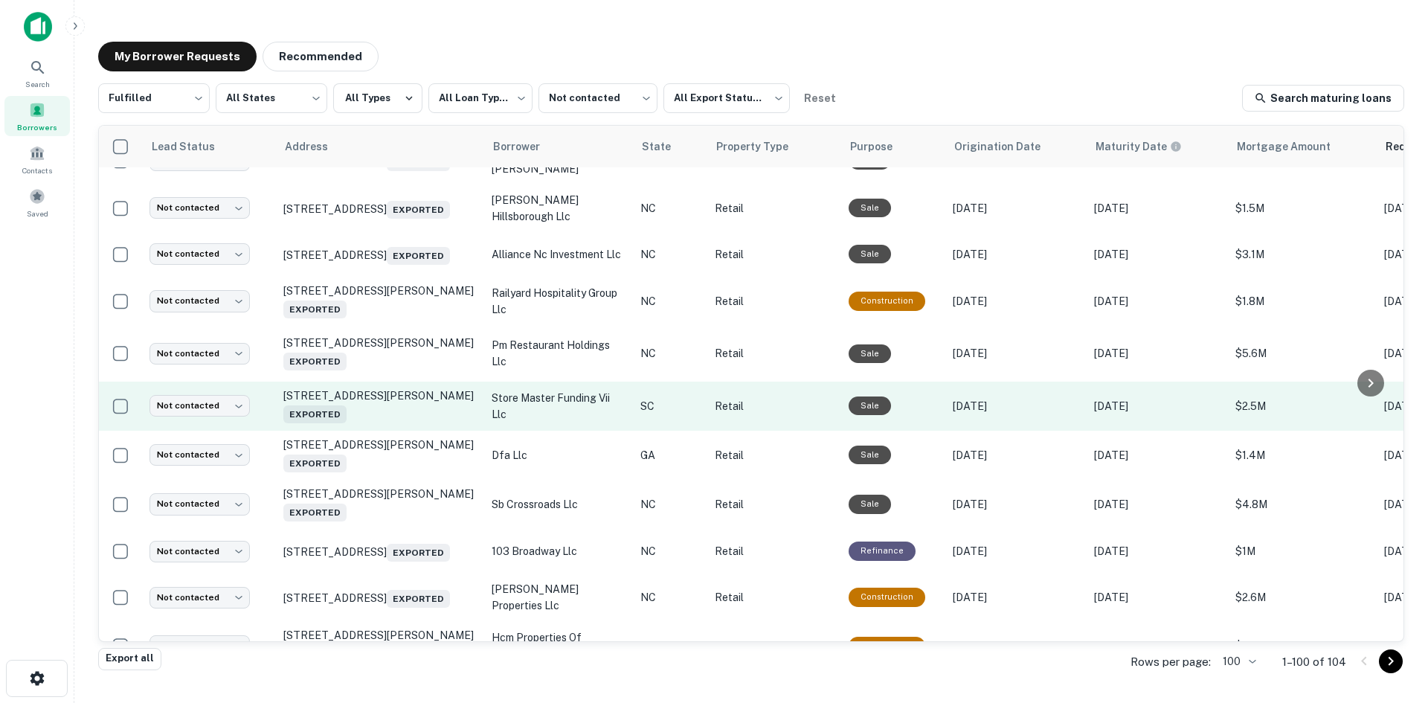
click at [404, 430] on td "72 Pope Ave Hilton Head Island, SC 29928 Exported" at bounding box center [380, 405] width 208 height 49
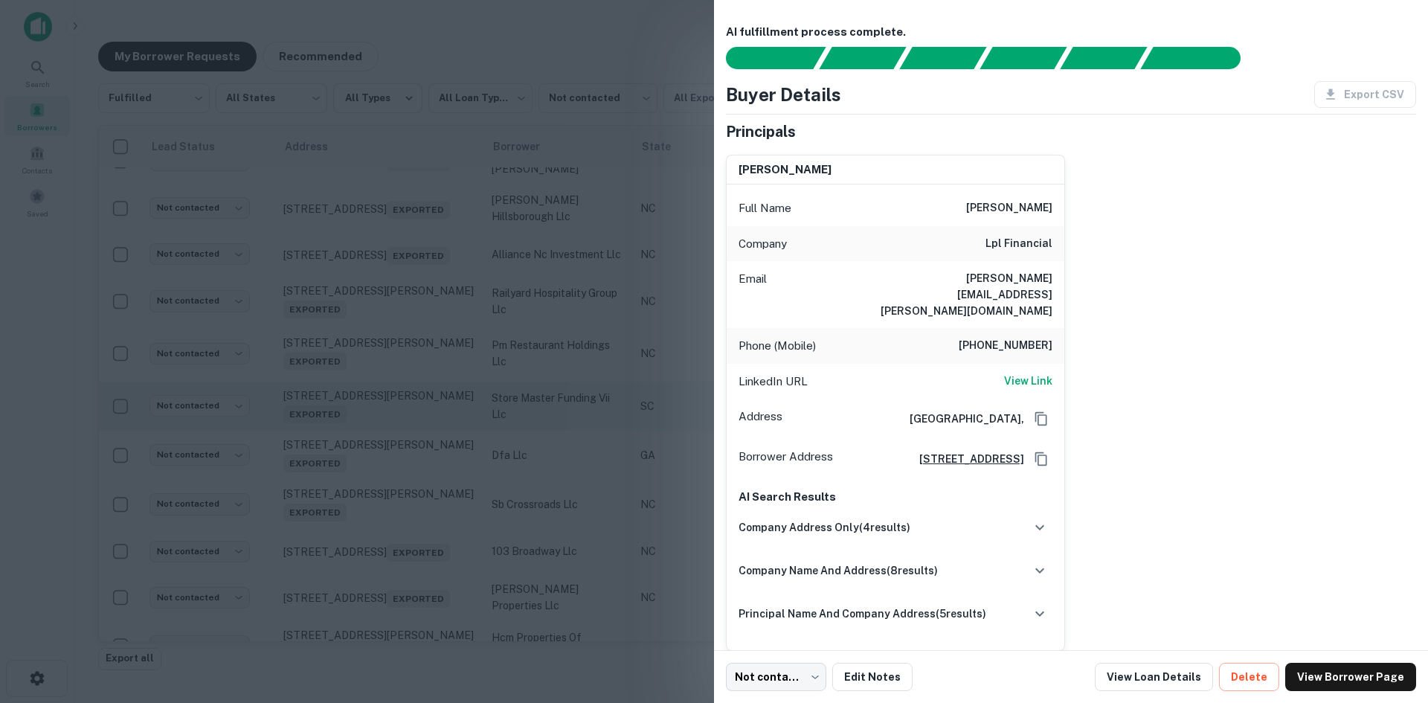
click at [404, 504] on div at bounding box center [714, 351] width 1428 height 703
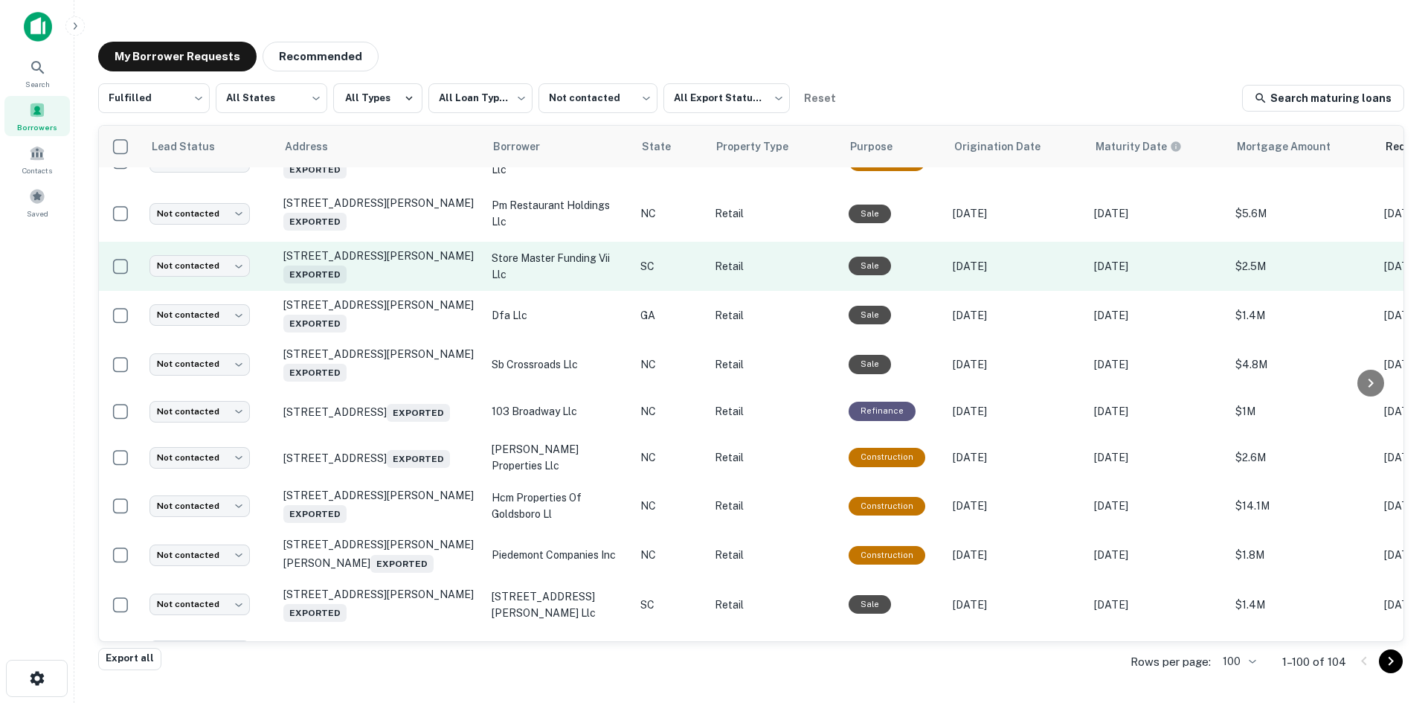
scroll to position [1768, 0]
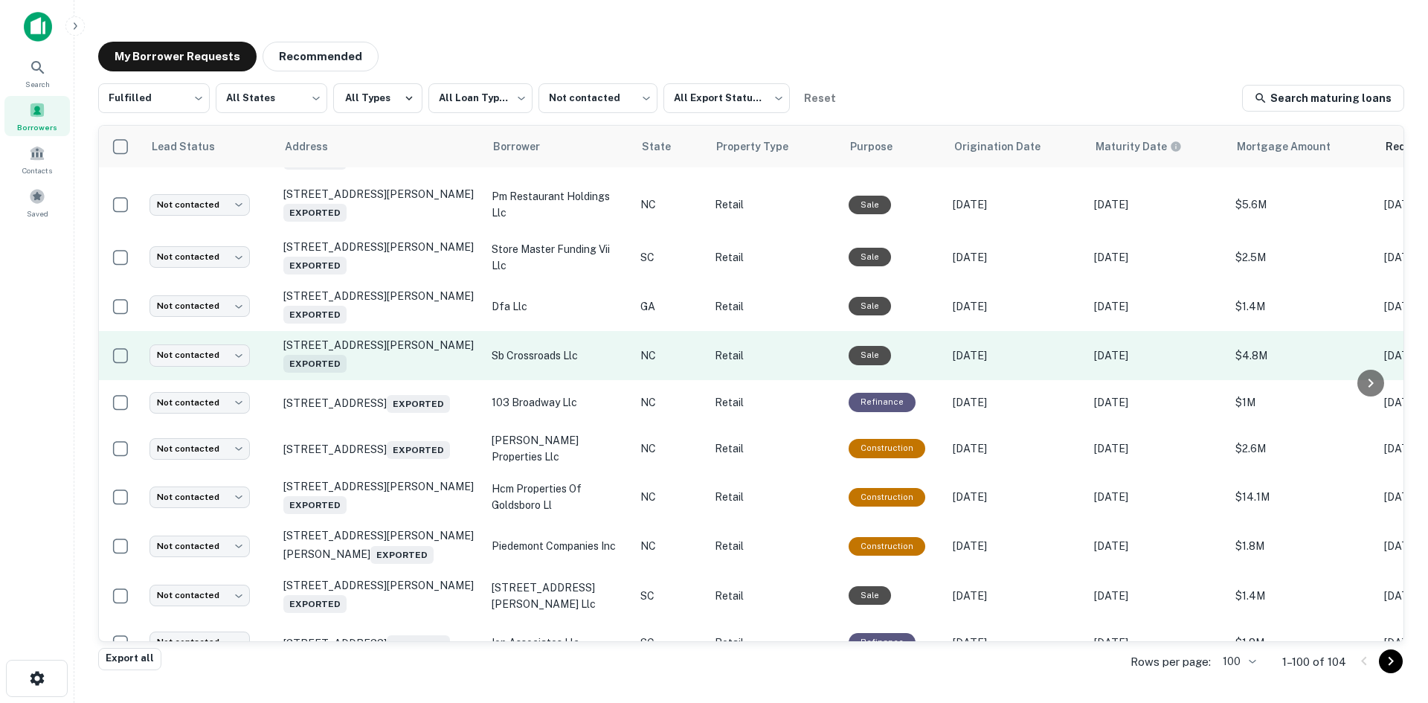
click at [404, 380] on td "948 W Andrews Ave Henderson, NC 27536 Exported" at bounding box center [380, 355] width 208 height 49
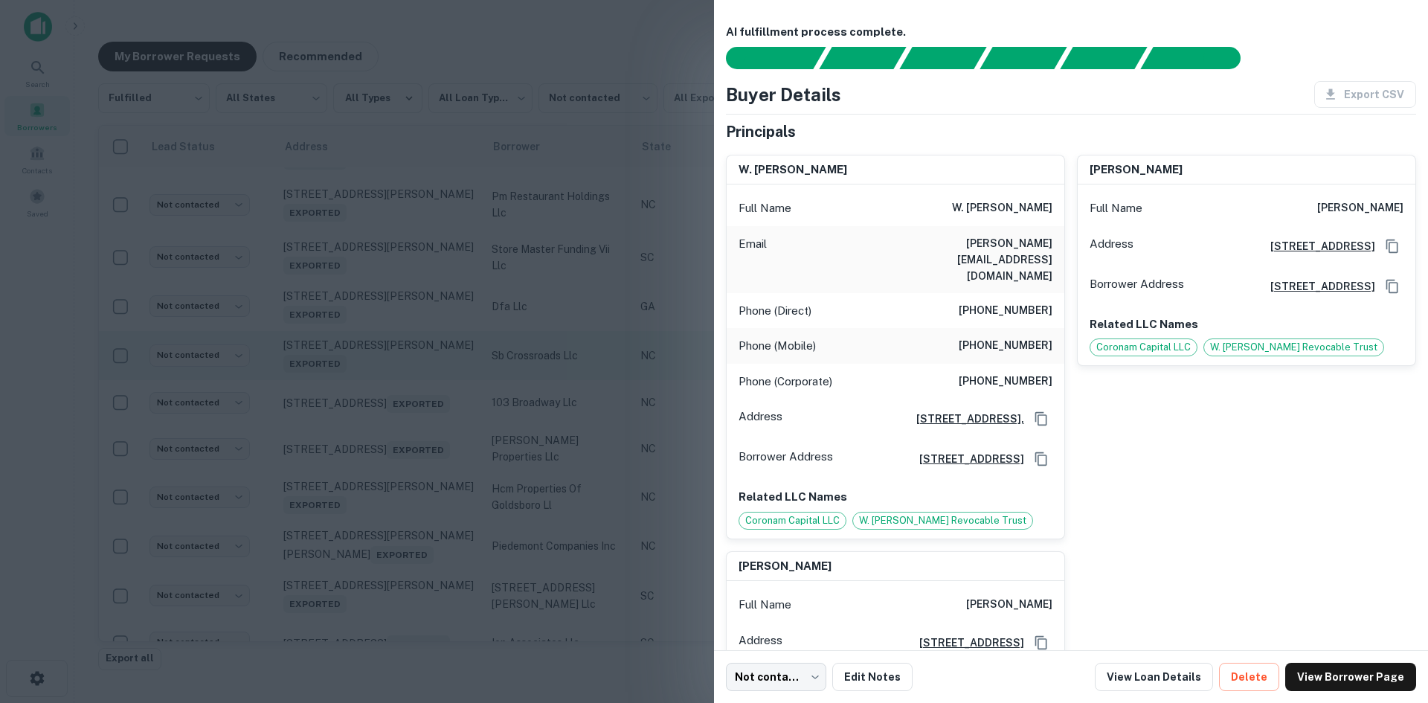
click at [404, 459] on div at bounding box center [714, 351] width 1428 height 703
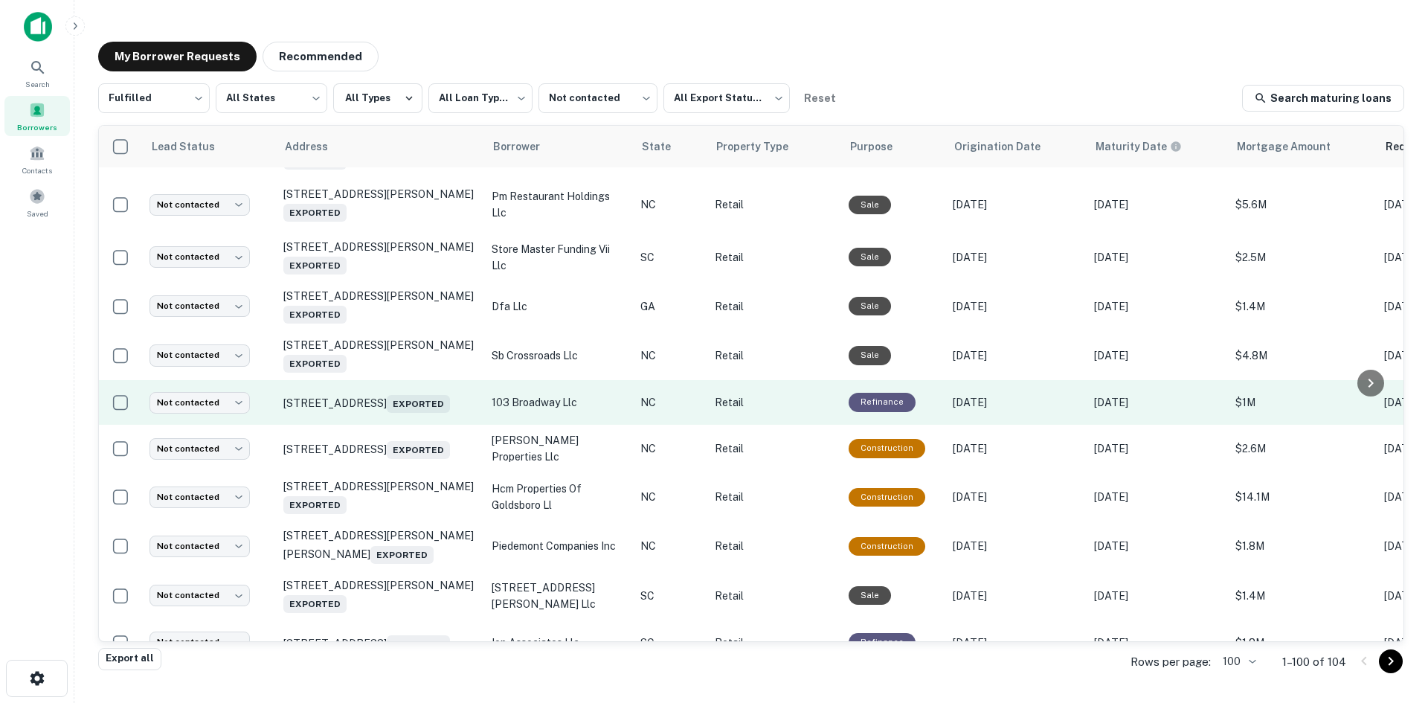
click at [395, 425] on td "103 Broadway St Asheville, NC 28801 Exported" at bounding box center [380, 402] width 208 height 45
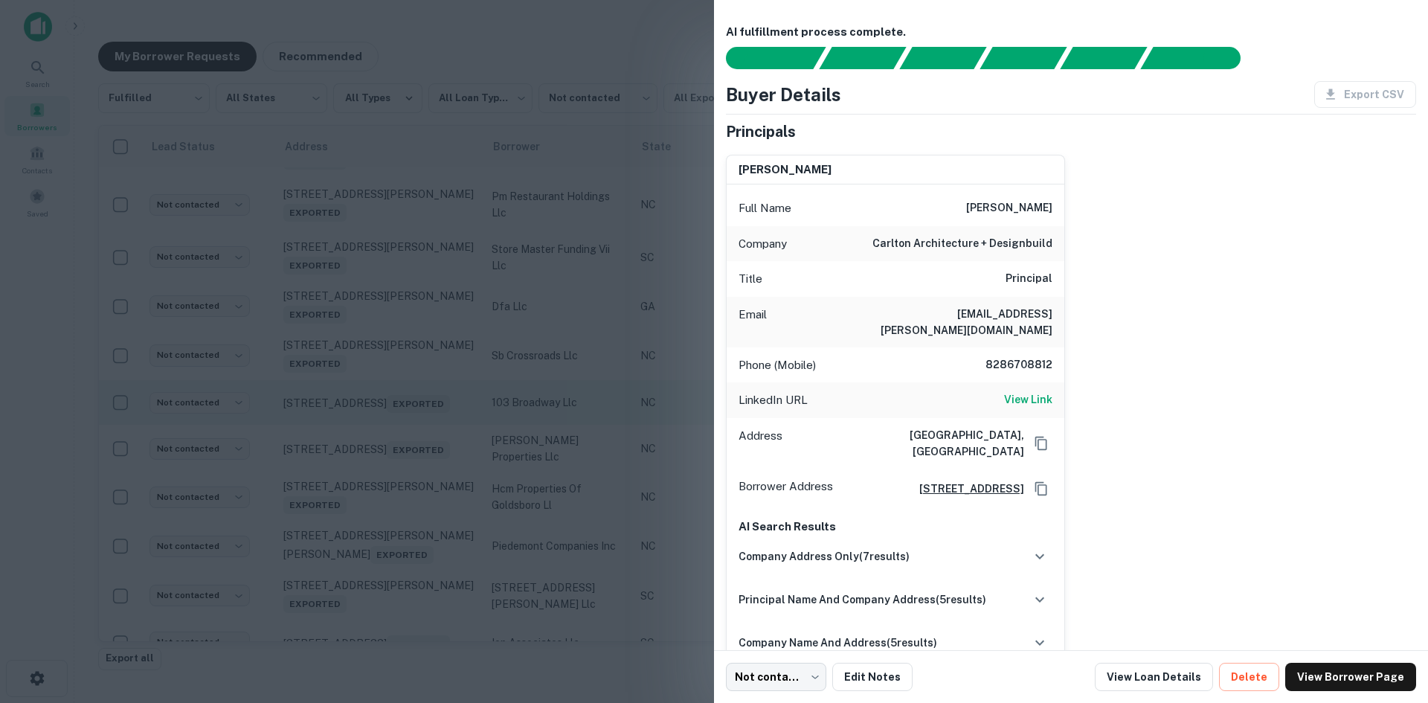
click at [395, 505] on div at bounding box center [714, 351] width 1428 height 703
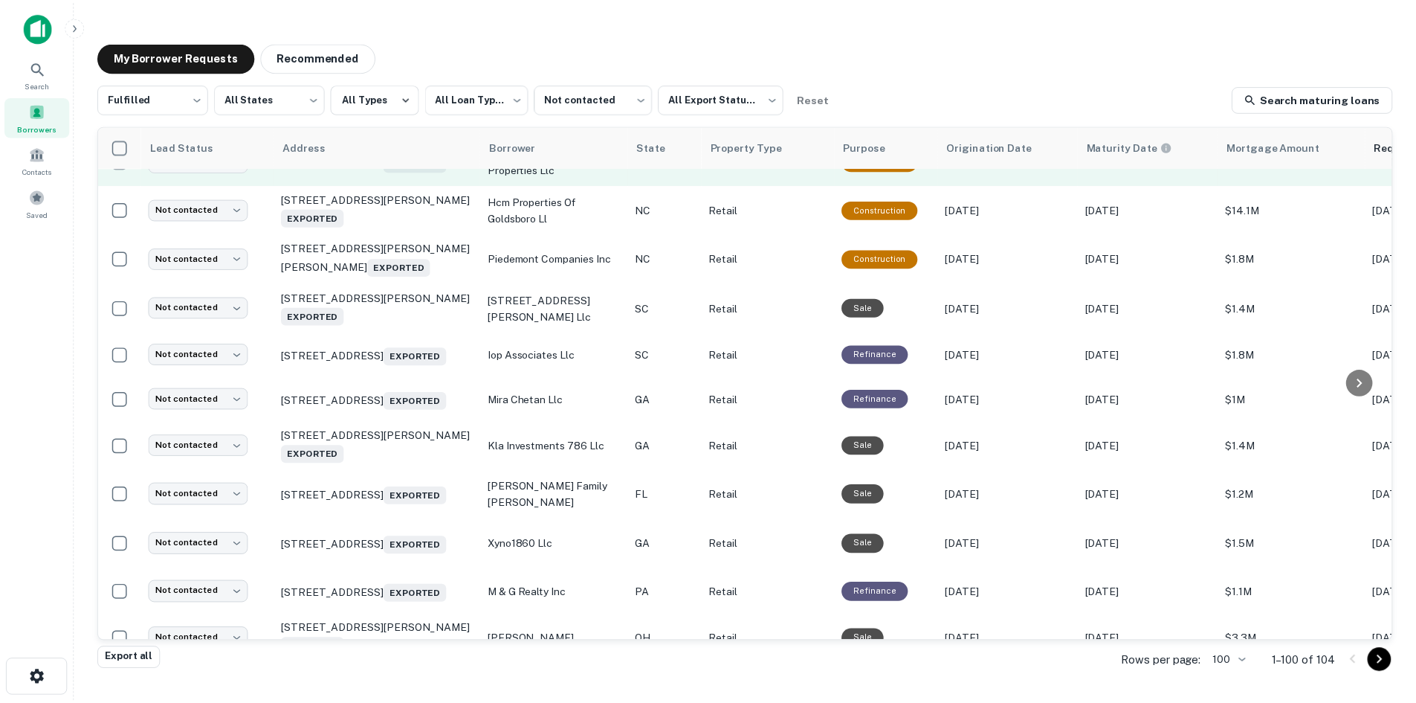
scroll to position [2065, 0]
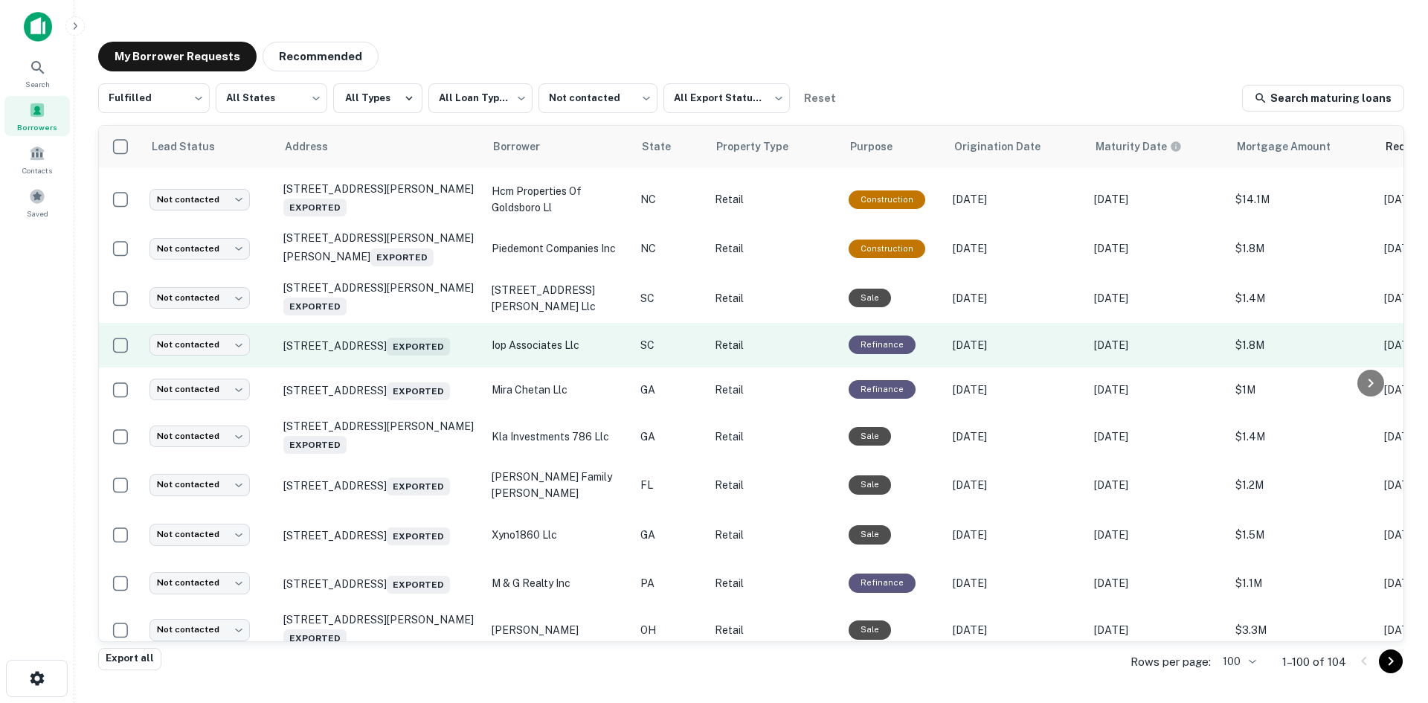
click at [396, 367] on td "1004 Ocean Blvd Isle Of Palms, SC 29451 Exported" at bounding box center [380, 345] width 208 height 45
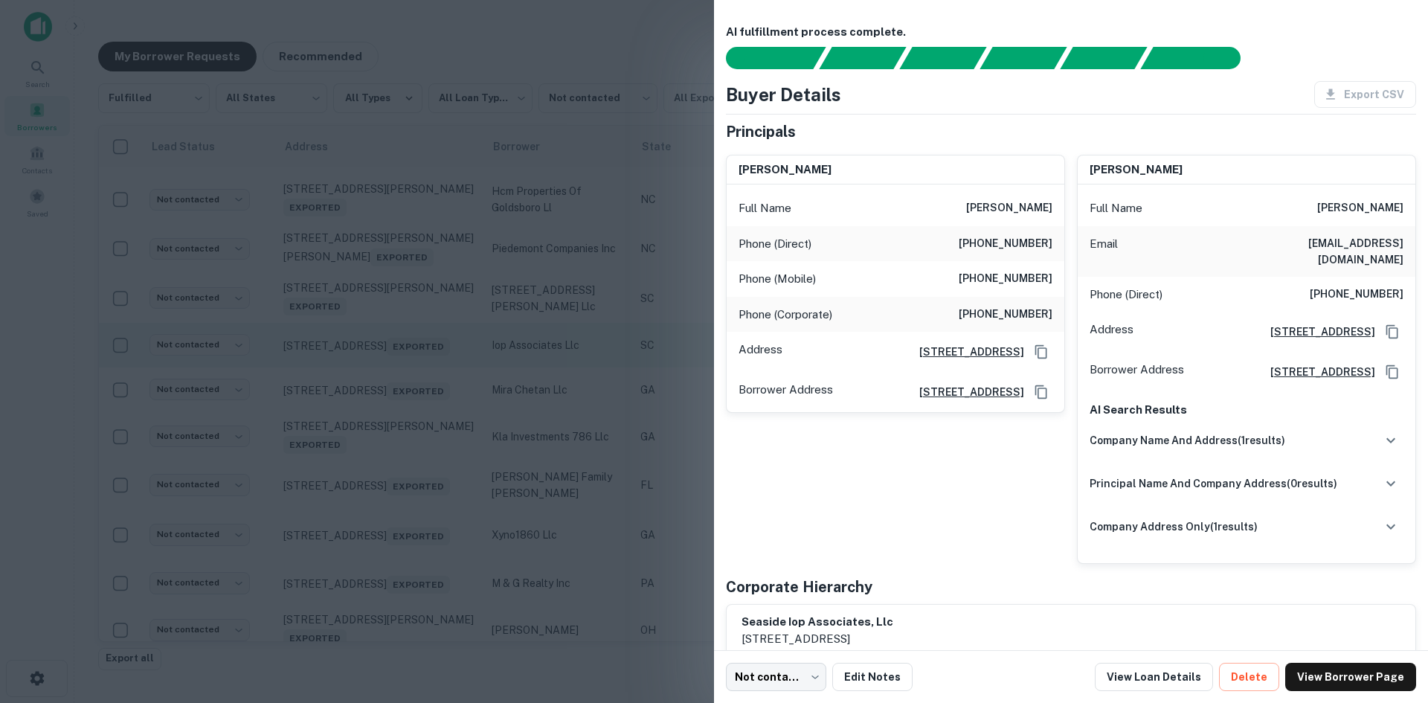
click at [396, 452] on div at bounding box center [714, 351] width 1428 height 703
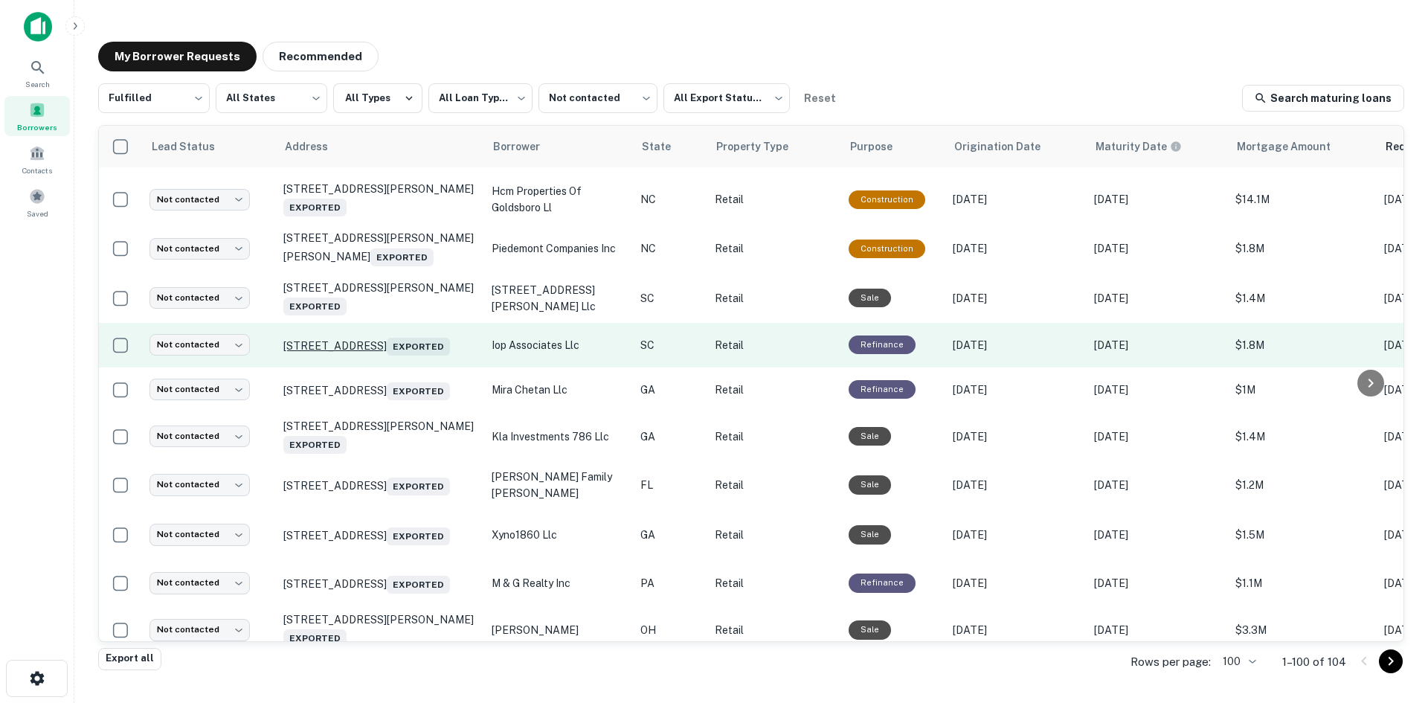
click at [390, 355] on p "1004 Ocean Blvd Isle Of Palms, SC 29451 Exported" at bounding box center [379, 345] width 193 height 21
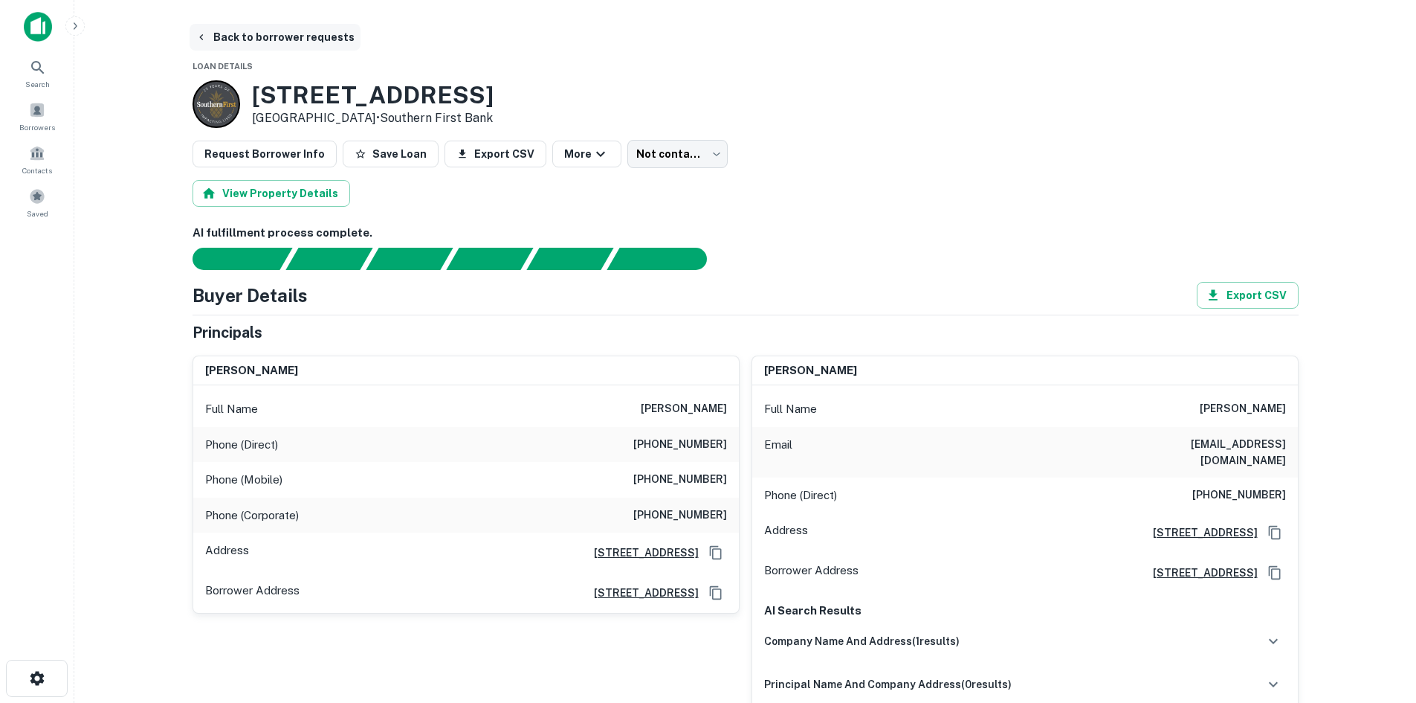
click at [315, 26] on button "Back to borrower requests" at bounding box center [275, 37] width 171 height 27
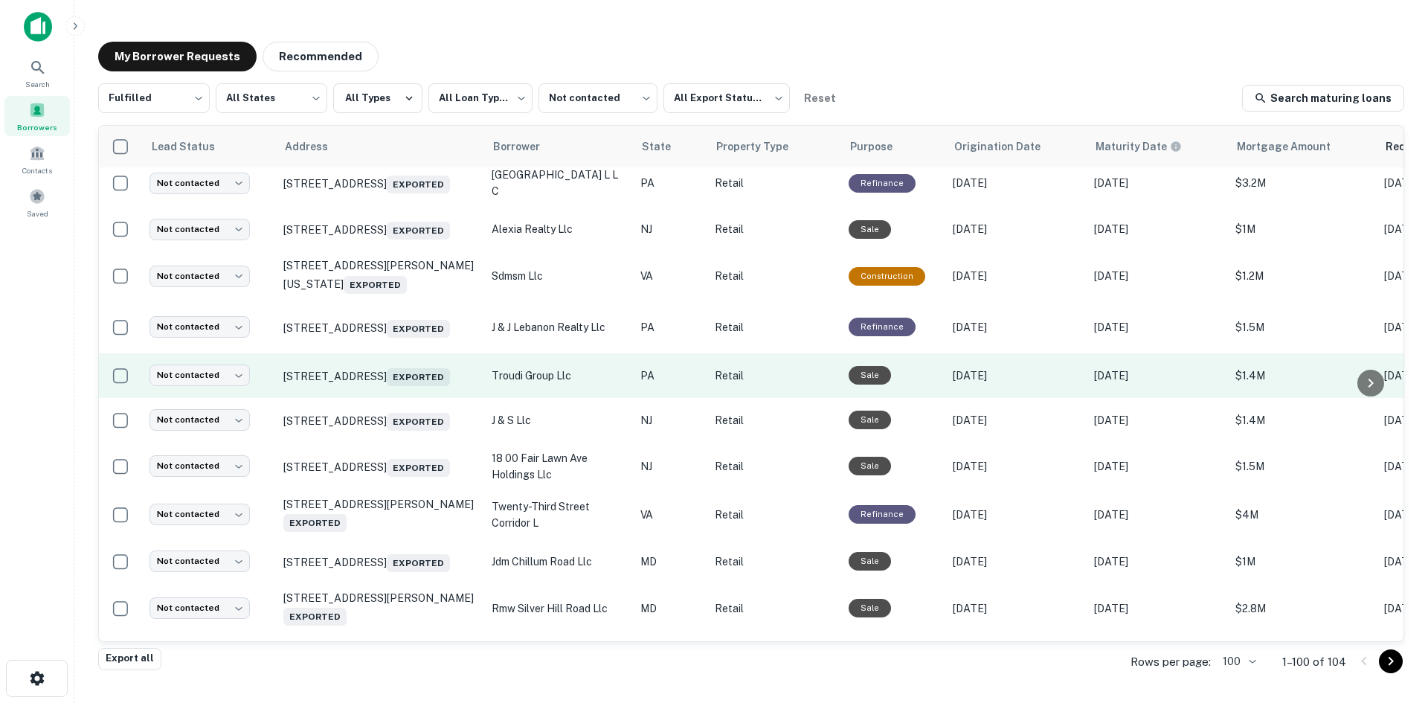
scroll to position [653, 0]
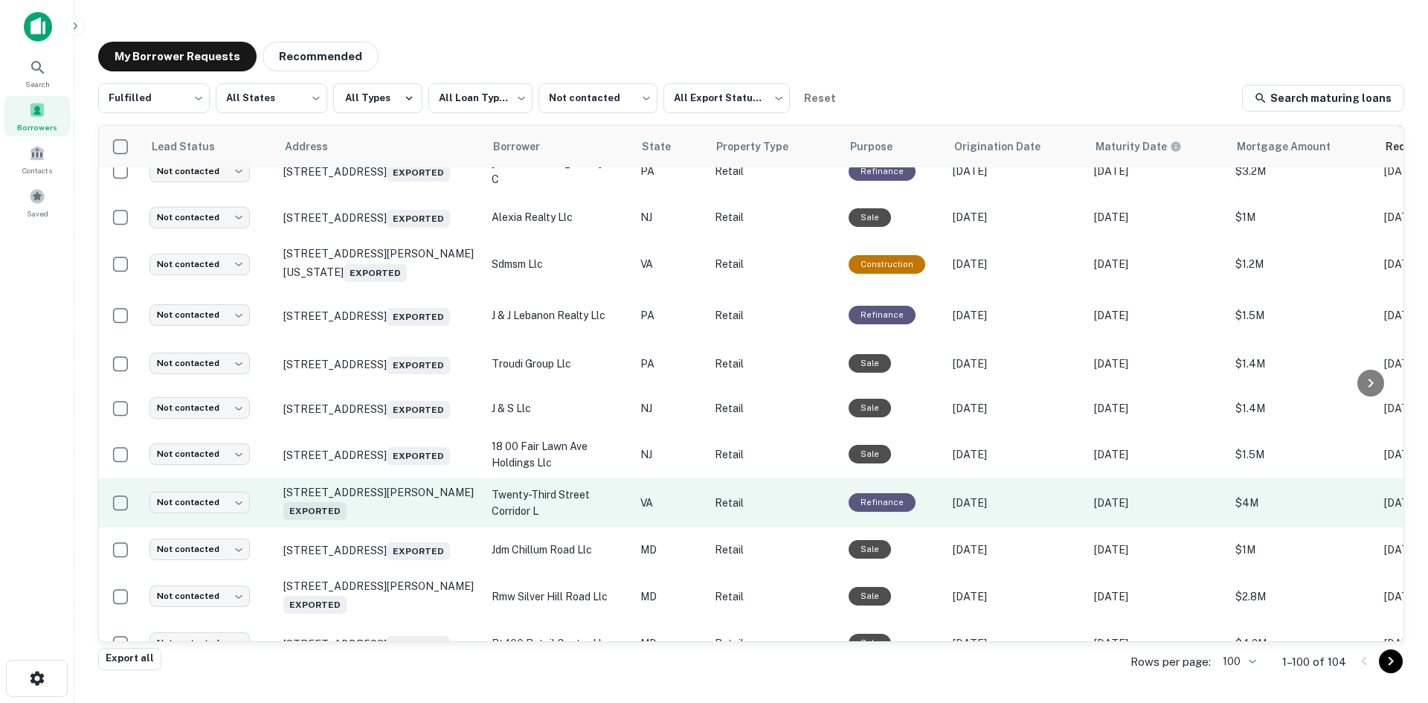
click at [405, 527] on td "1503 Mount Vernon Ave Alexandria, VA 22301 Exported" at bounding box center [380, 502] width 208 height 49
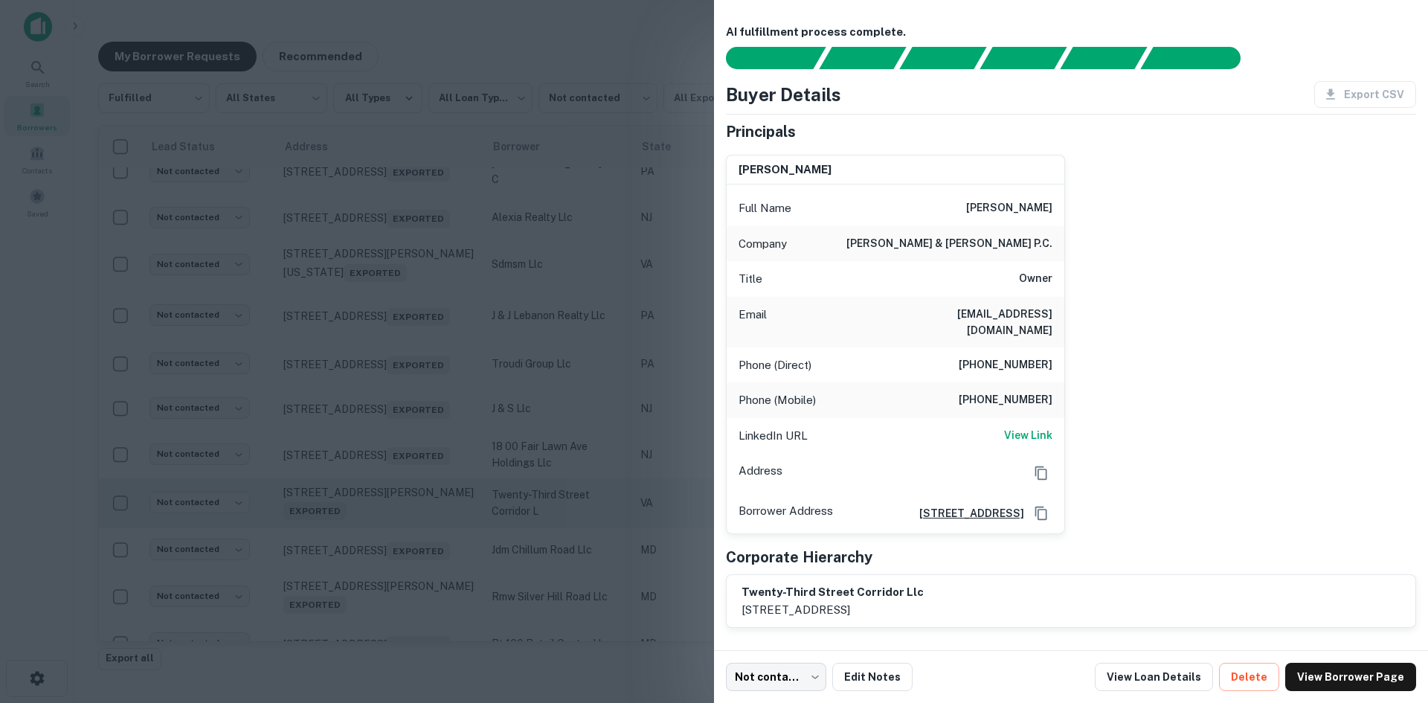
click at [405, 564] on div at bounding box center [714, 351] width 1428 height 703
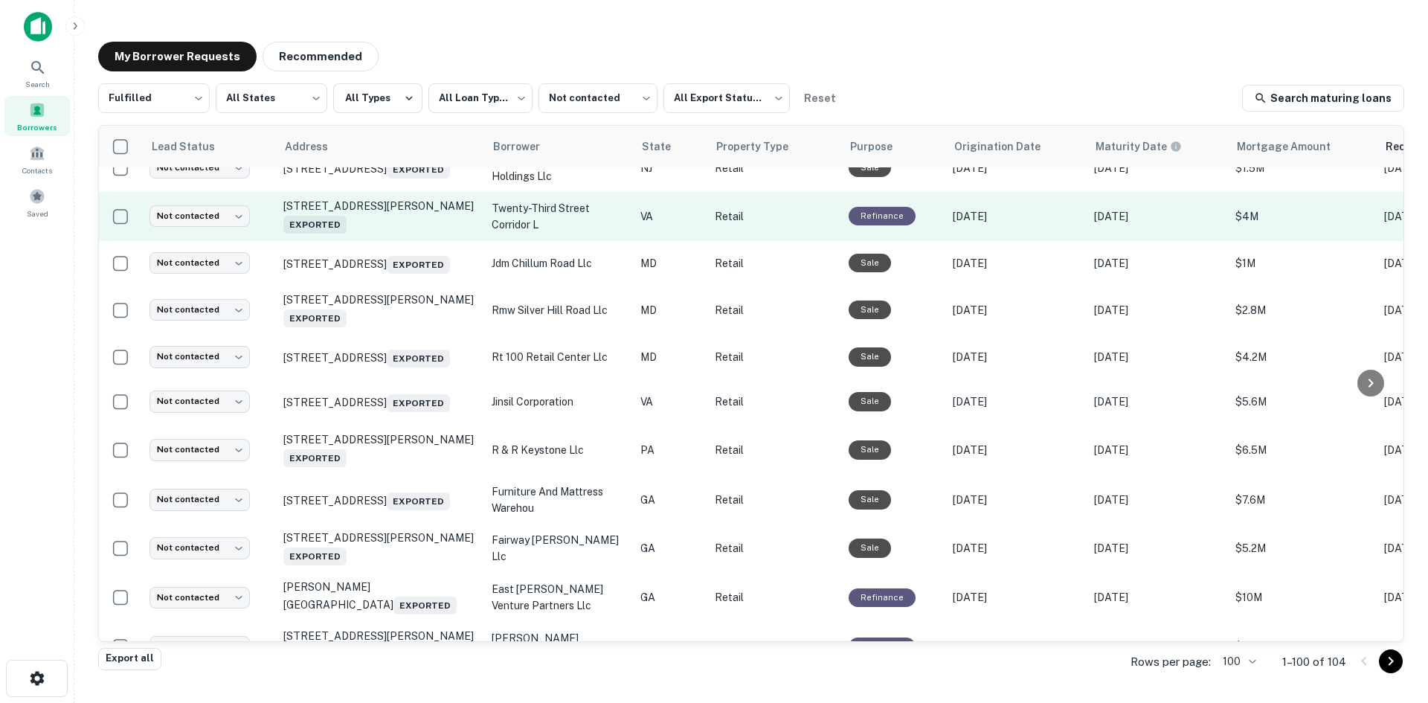
scroll to position [950, 0]
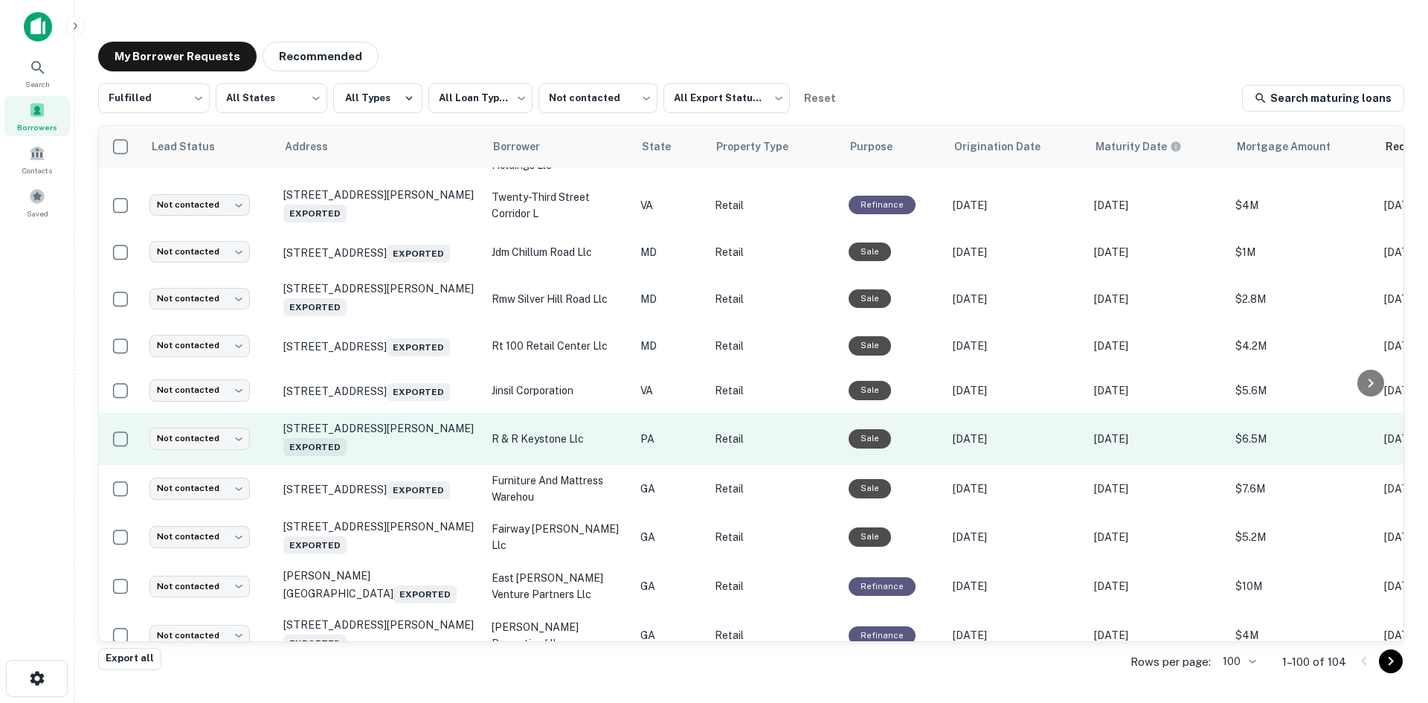
click at [404, 465] on td "8003 Old York Rd Elkins Park, PA 19027 Exported" at bounding box center [380, 439] width 208 height 52
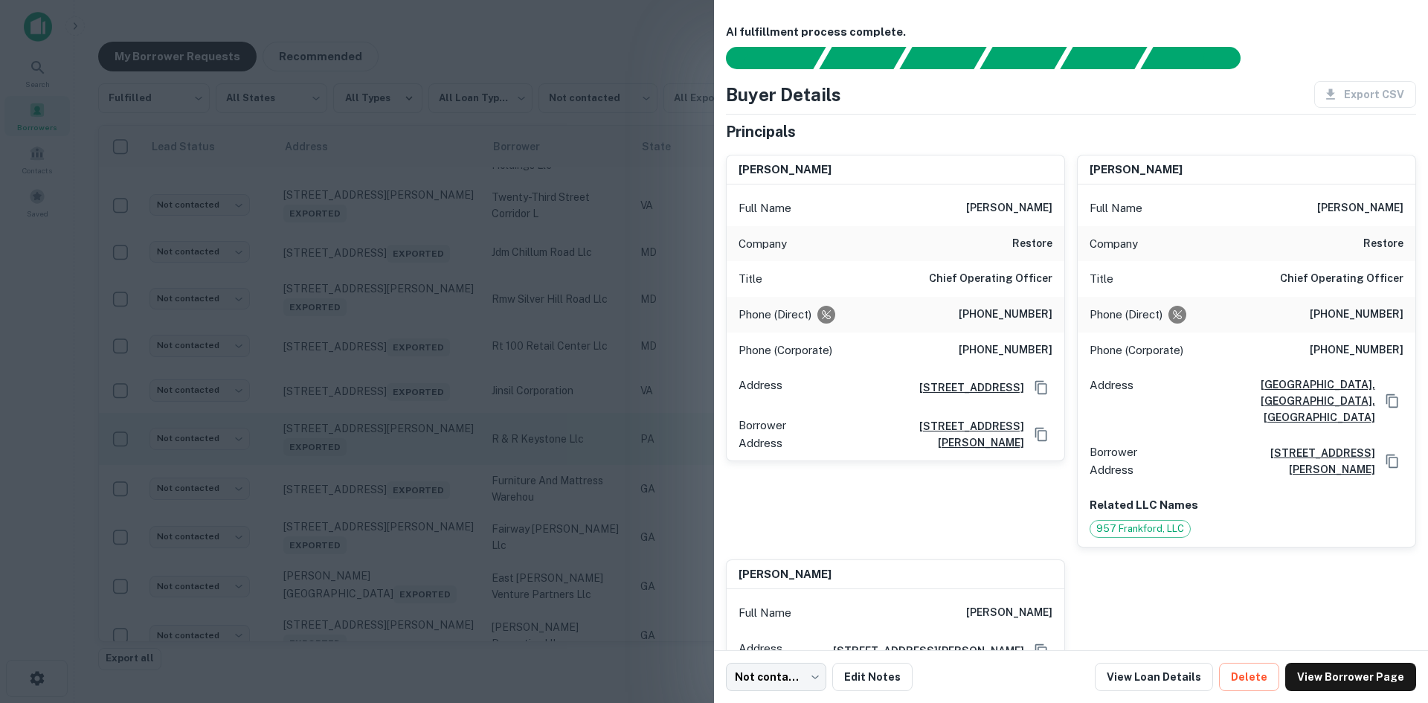
click at [404, 529] on div at bounding box center [714, 351] width 1428 height 703
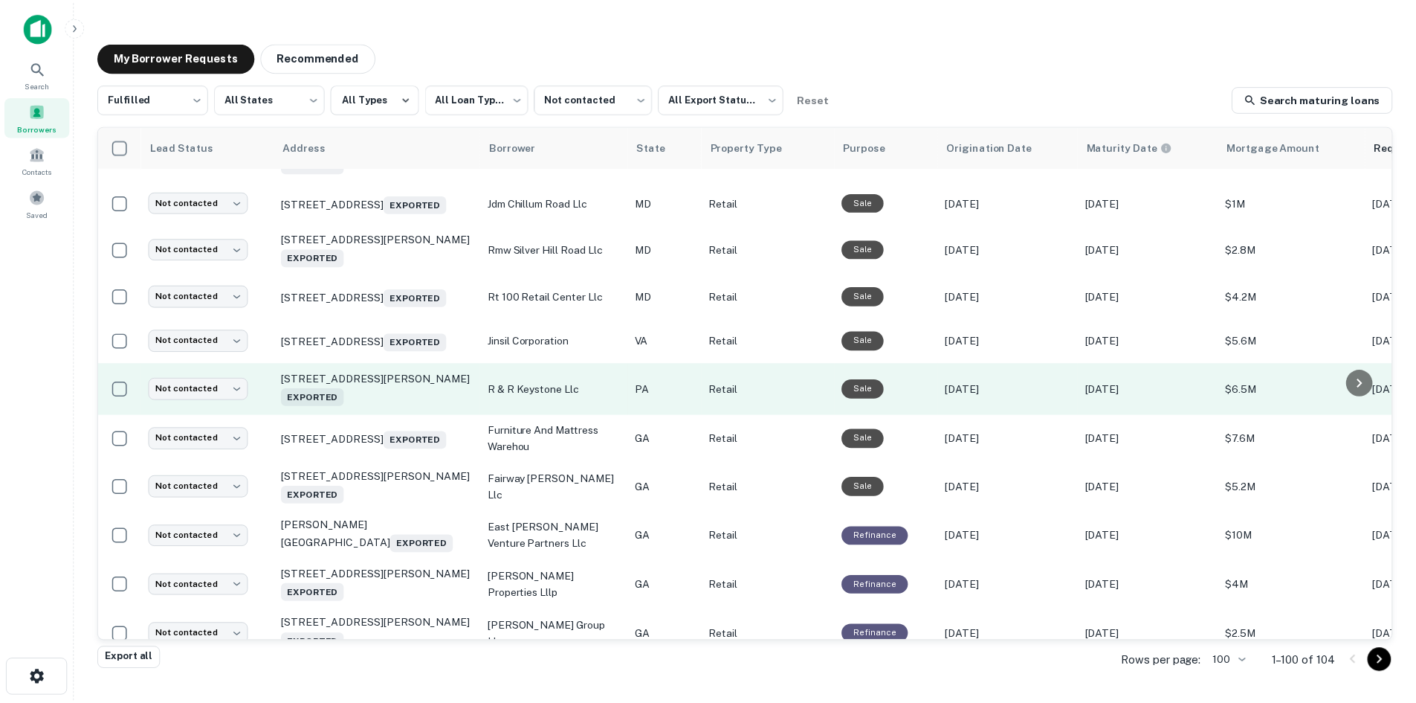
scroll to position [1025, 0]
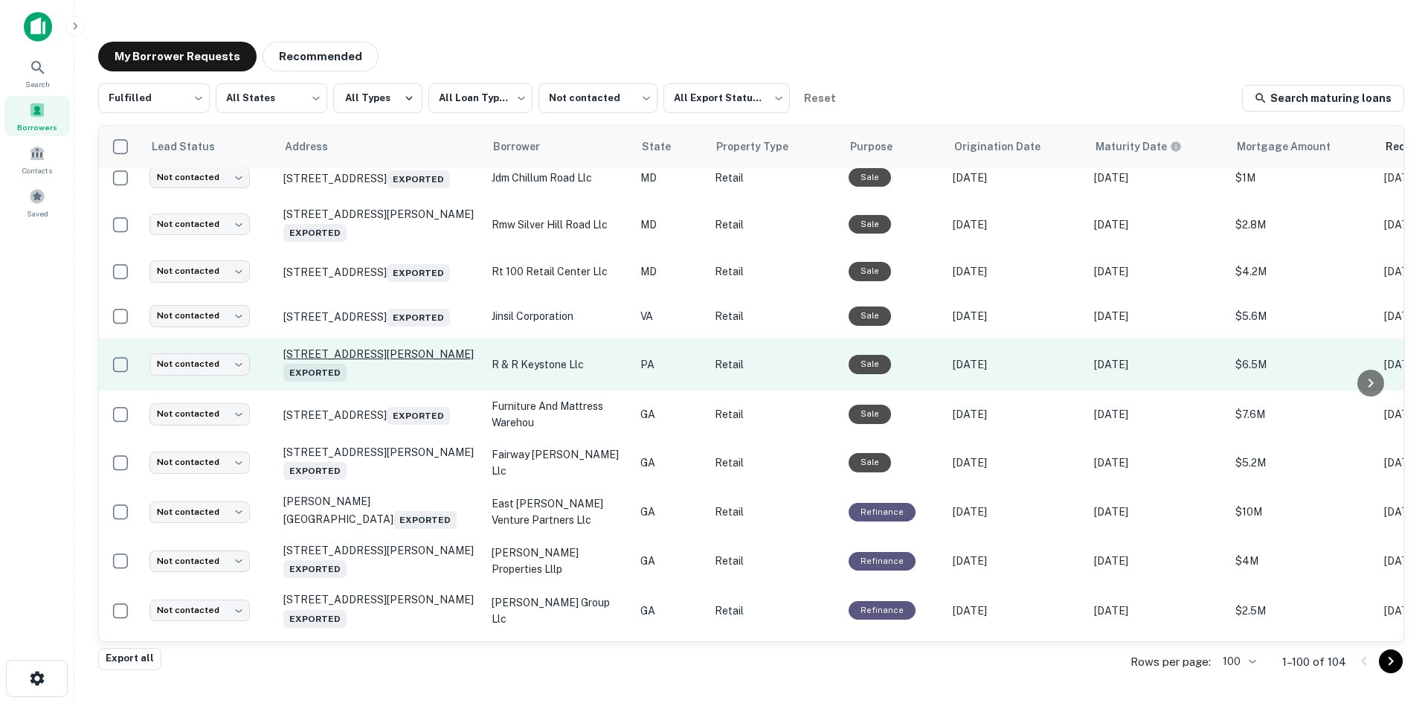
click at [389, 381] on p "8003 Old York Rd Elkins Park, PA 19027 Exported" at bounding box center [379, 364] width 193 height 34
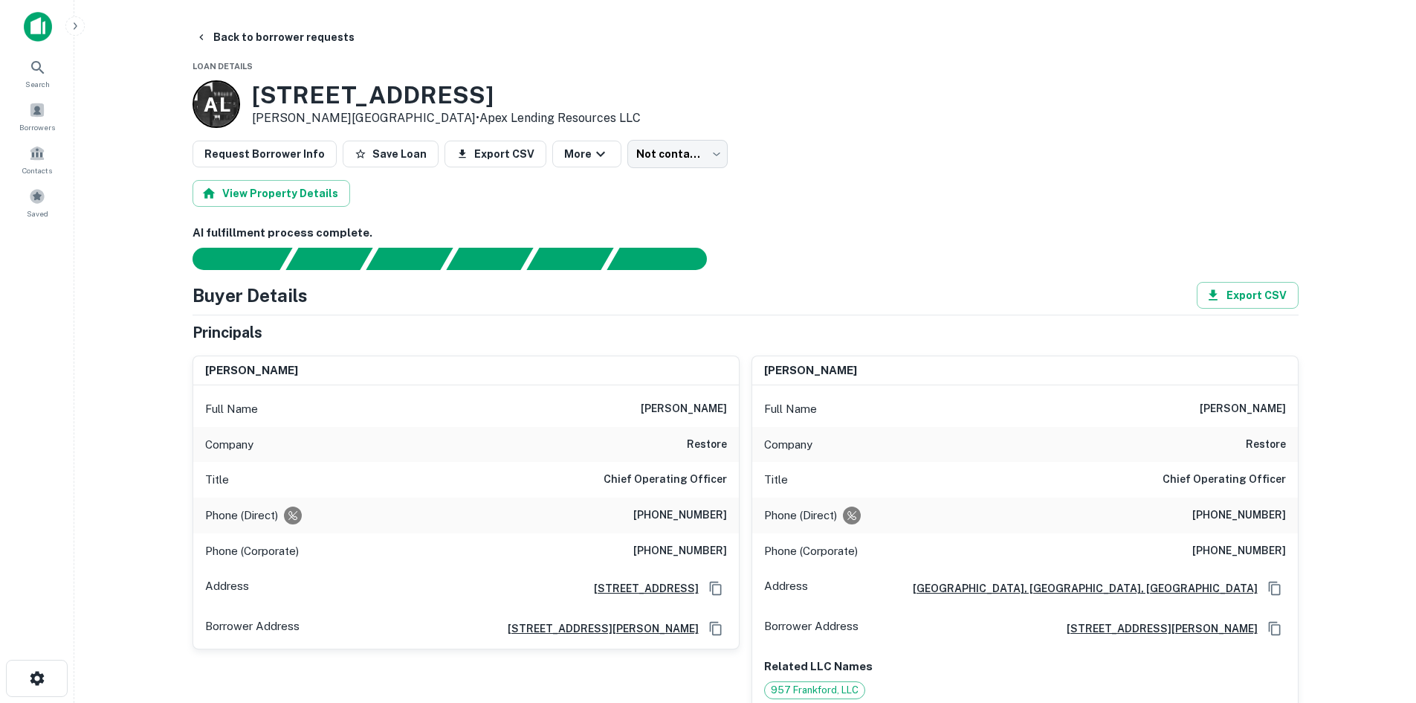
click at [671, 510] on h6 "(843) 602-0395" at bounding box center [680, 515] width 94 height 18
copy h6 "(843) 602-0395"
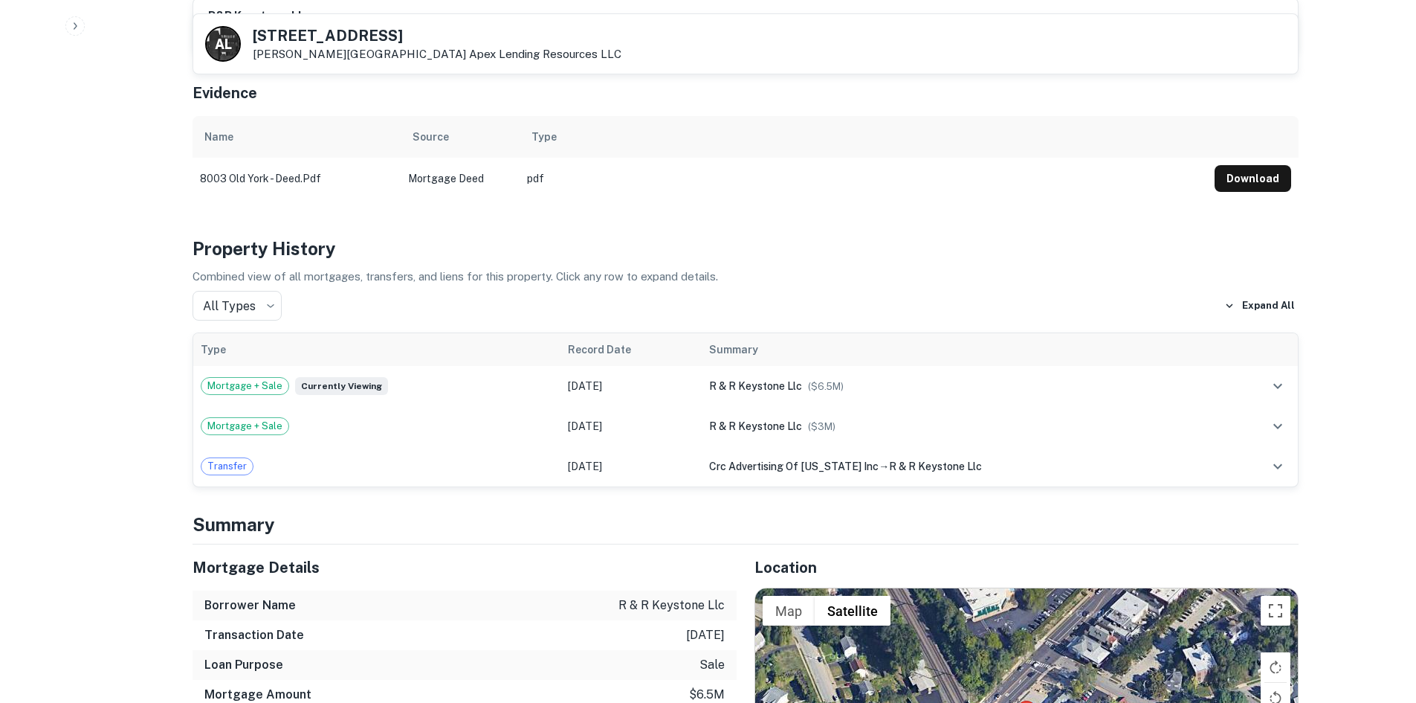
scroll to position [1264, 0]
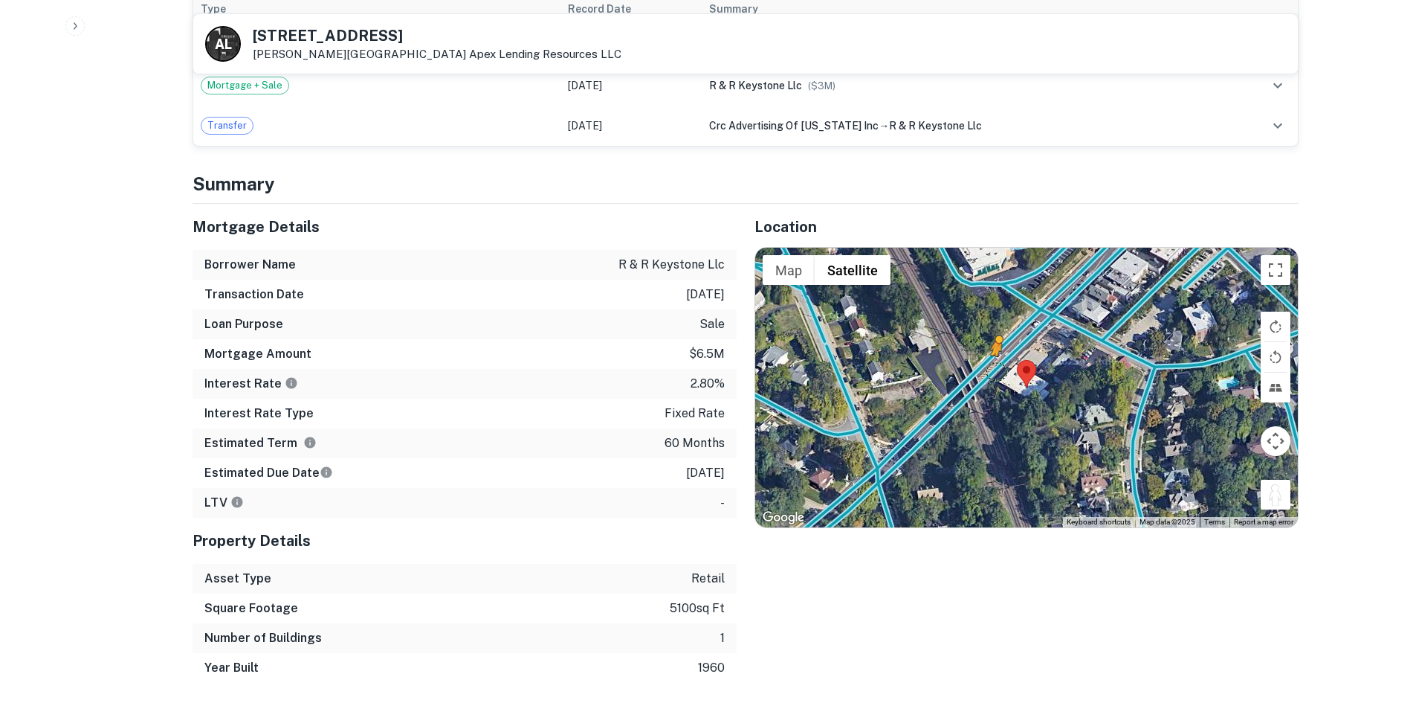
drag, startPoint x: 1268, startPoint y: 504, endPoint x: 996, endPoint y: 368, distance: 303.6
click at [996, 368] on div "To activate drag with keyboard, press Alt + Enter. Once in keyboard drag state,…" at bounding box center [1026, 388] width 543 height 280
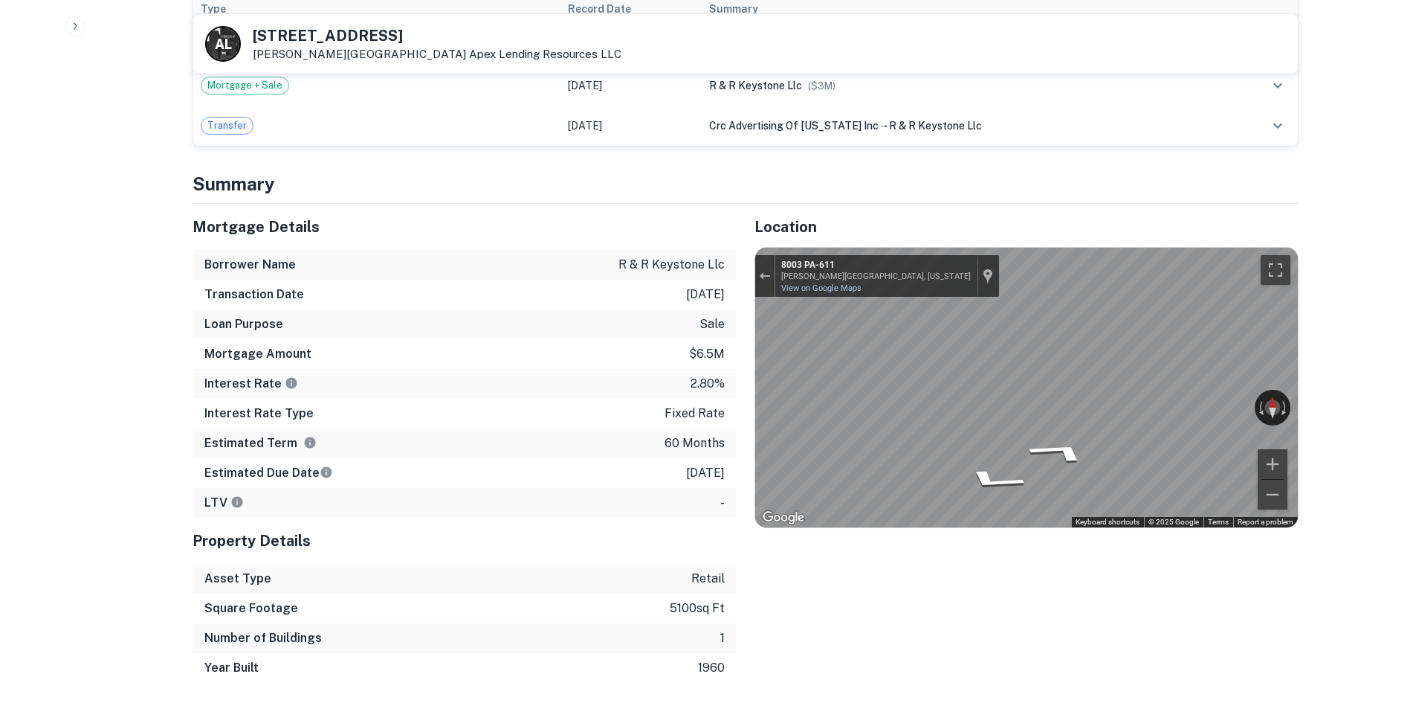
click at [629, 304] on div "Mortgage Details Borrower Name r & r keystone llc Transaction Date 1/18/2021 Lo…" at bounding box center [737, 443] width 1124 height 479
click at [708, 419] on div "Mortgage Details Borrower Name r & r keystone llc Transaction Date 1/18/2021 Lo…" at bounding box center [737, 443] width 1124 height 479
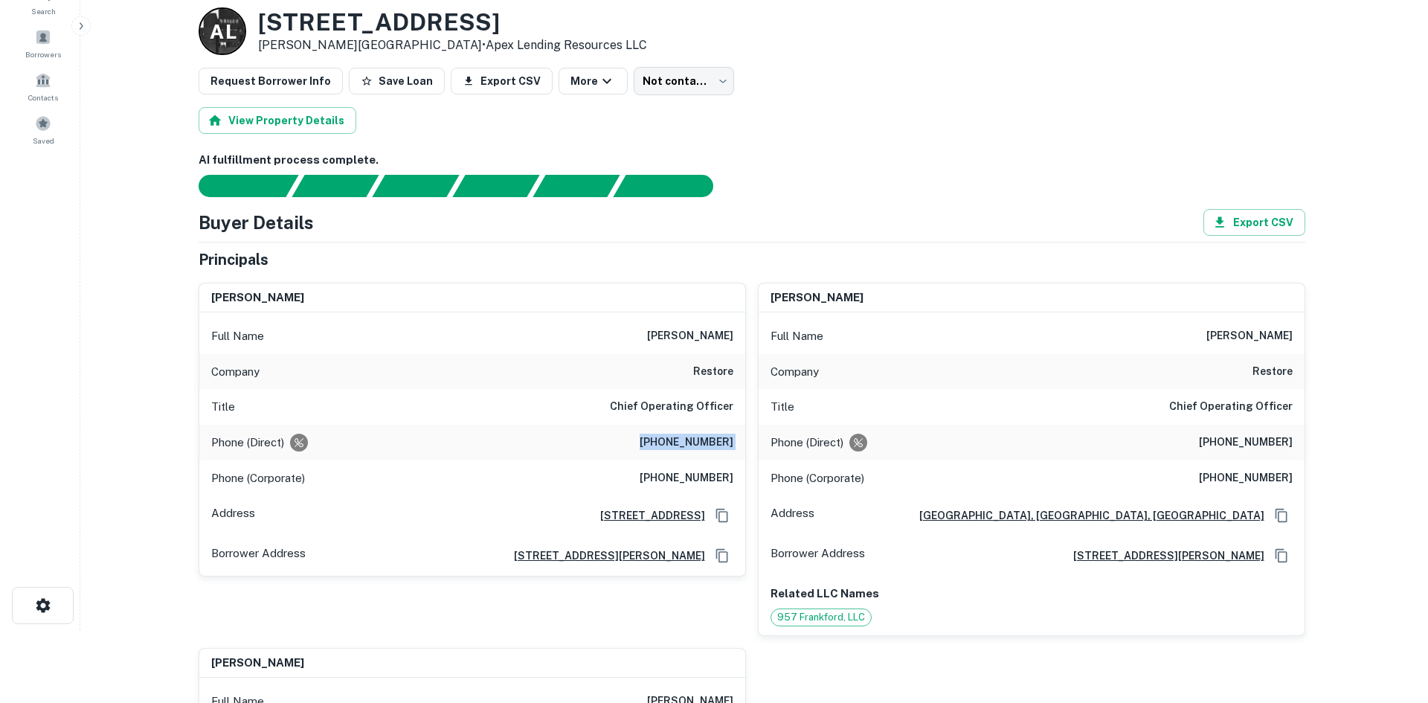
scroll to position [0, 0]
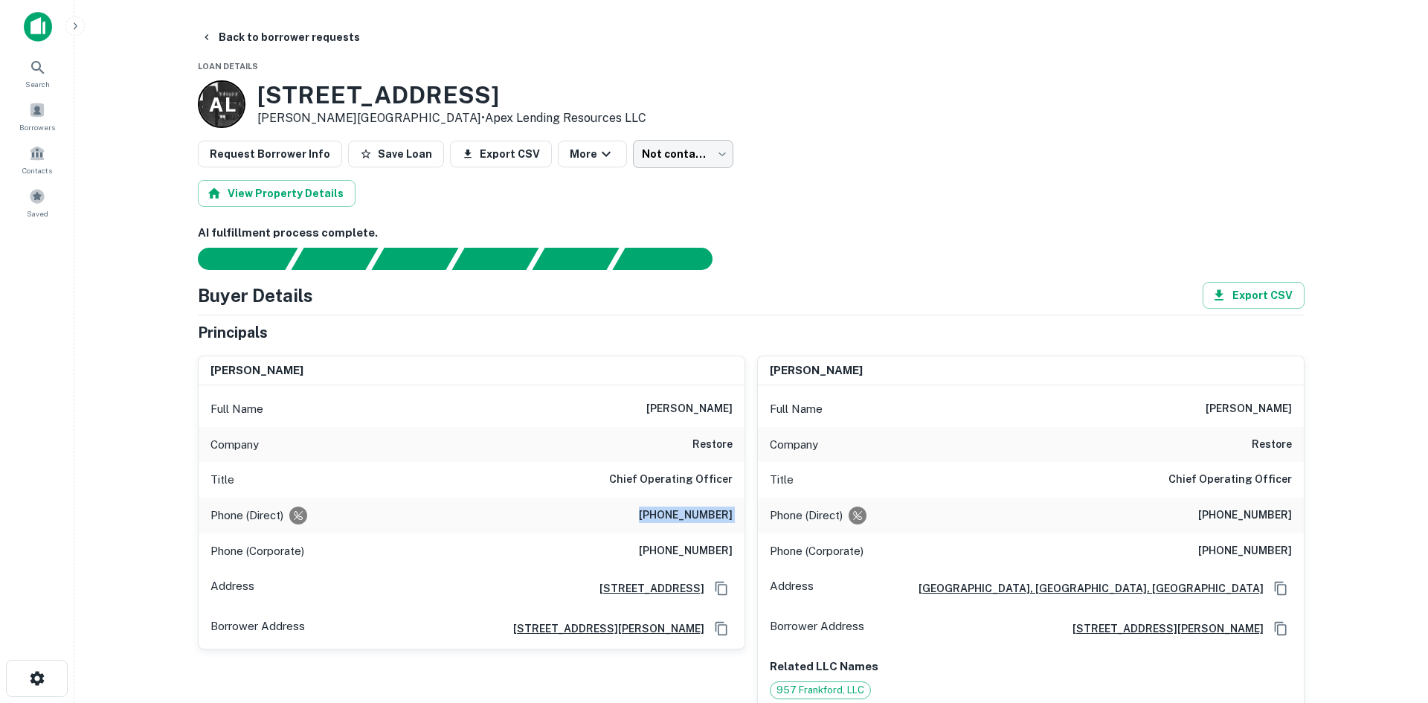
click at [683, 142] on body "Search Borrowers Contacts Saved Back to borrower requests Loan Details A L 8003…" at bounding box center [714, 351] width 1428 height 703
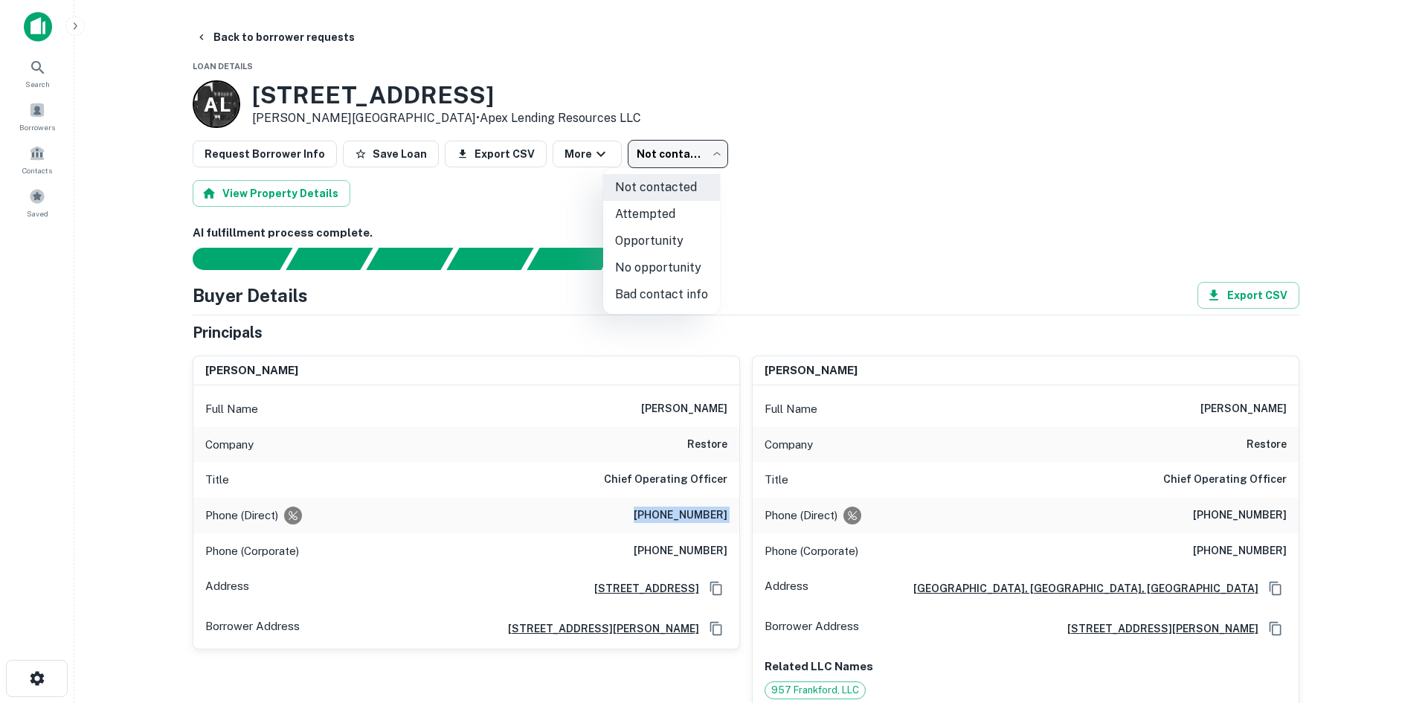
click at [661, 210] on li "Attempted" at bounding box center [661, 214] width 117 height 27
type input "*********"
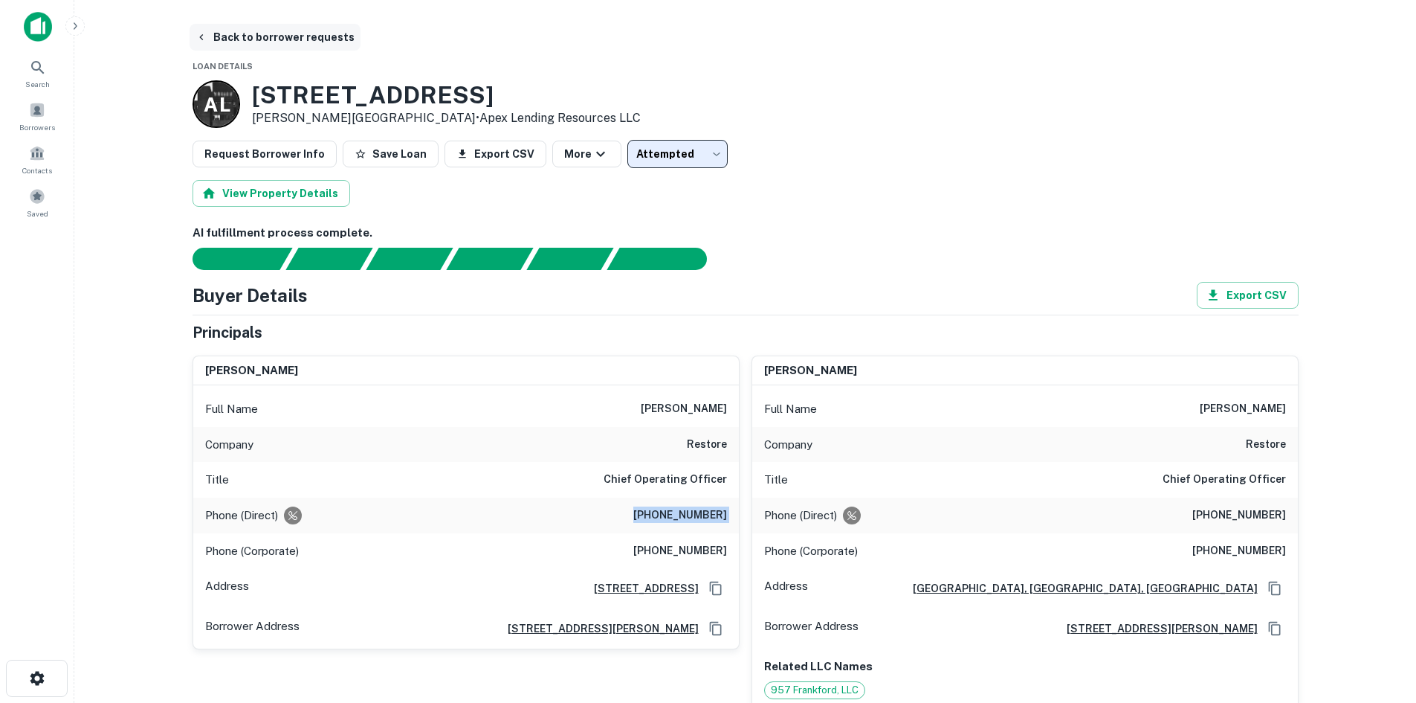
click at [271, 44] on button "Back to borrower requests" at bounding box center [275, 37] width 171 height 27
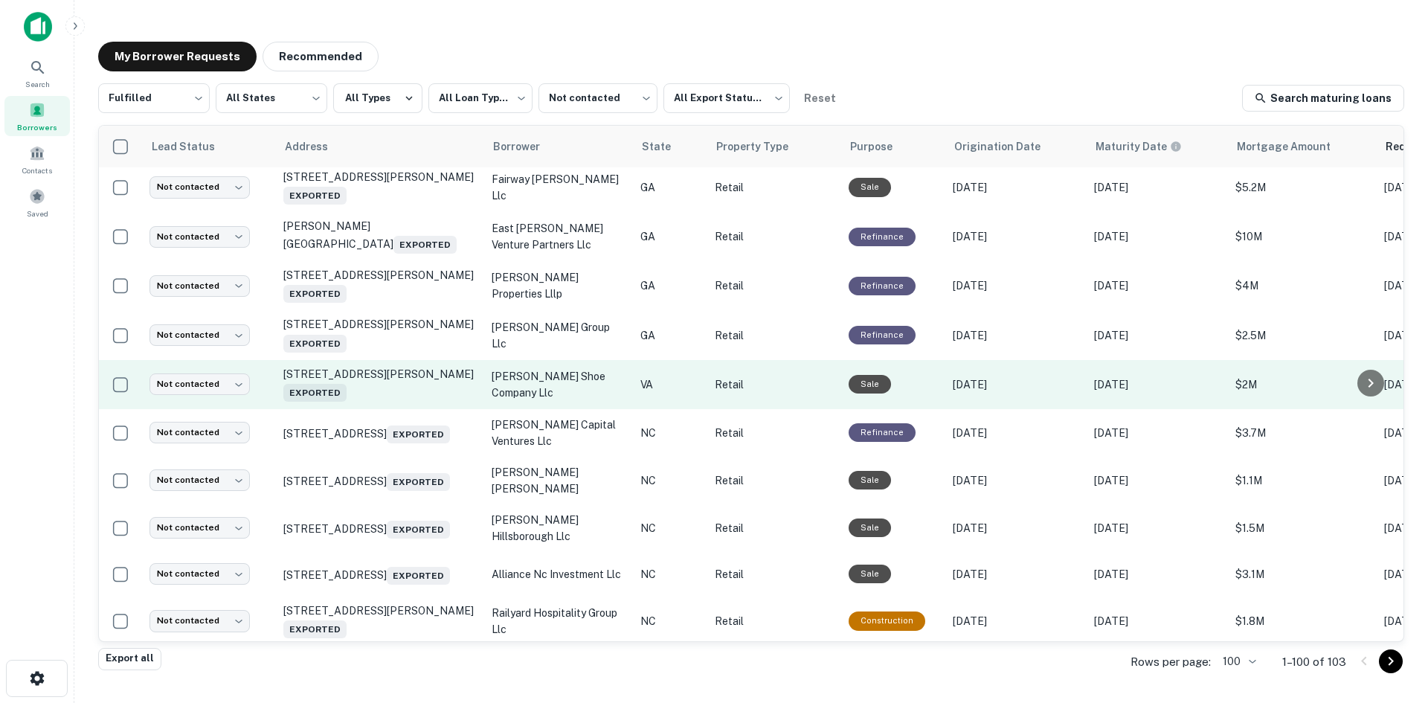
scroll to position [1322, 0]
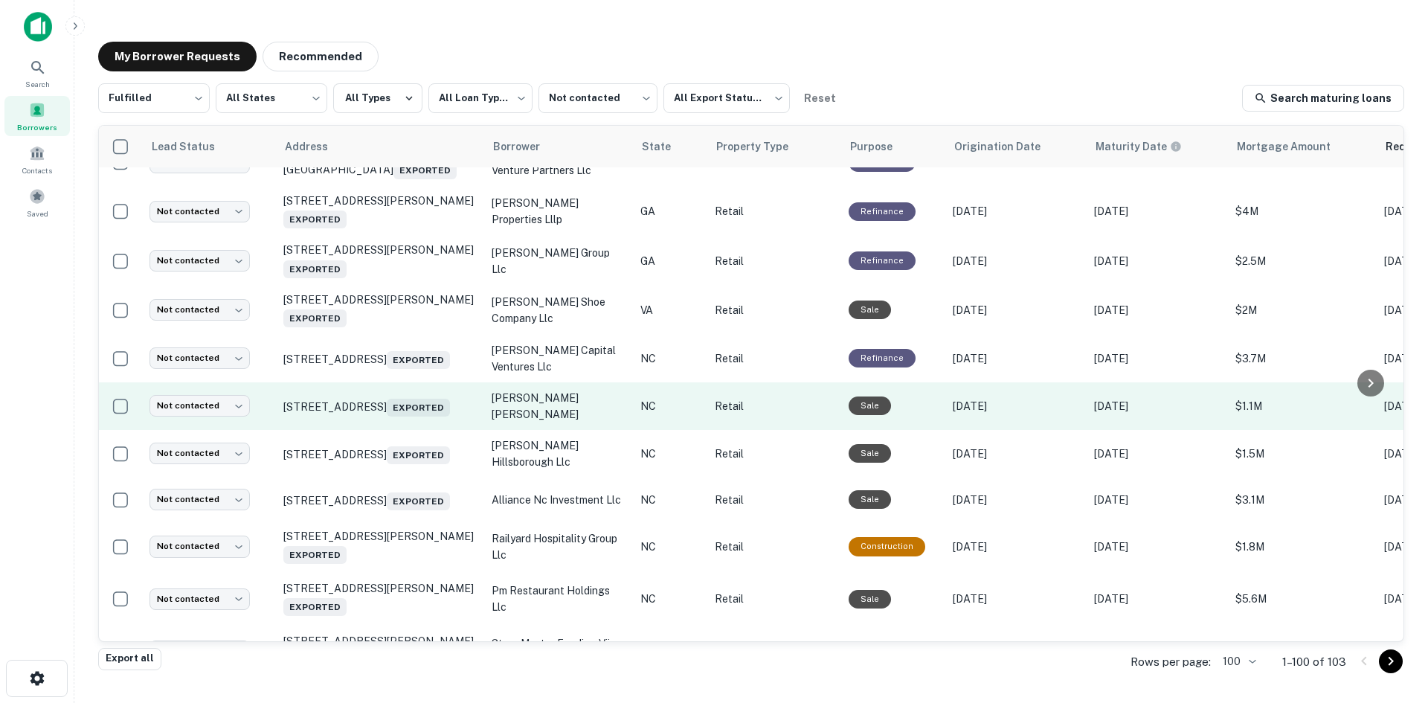
click at [394, 430] on td "3115 Raleigh Road Pkwy W Wilson, NC 27896 Exported" at bounding box center [380, 406] width 208 height 48
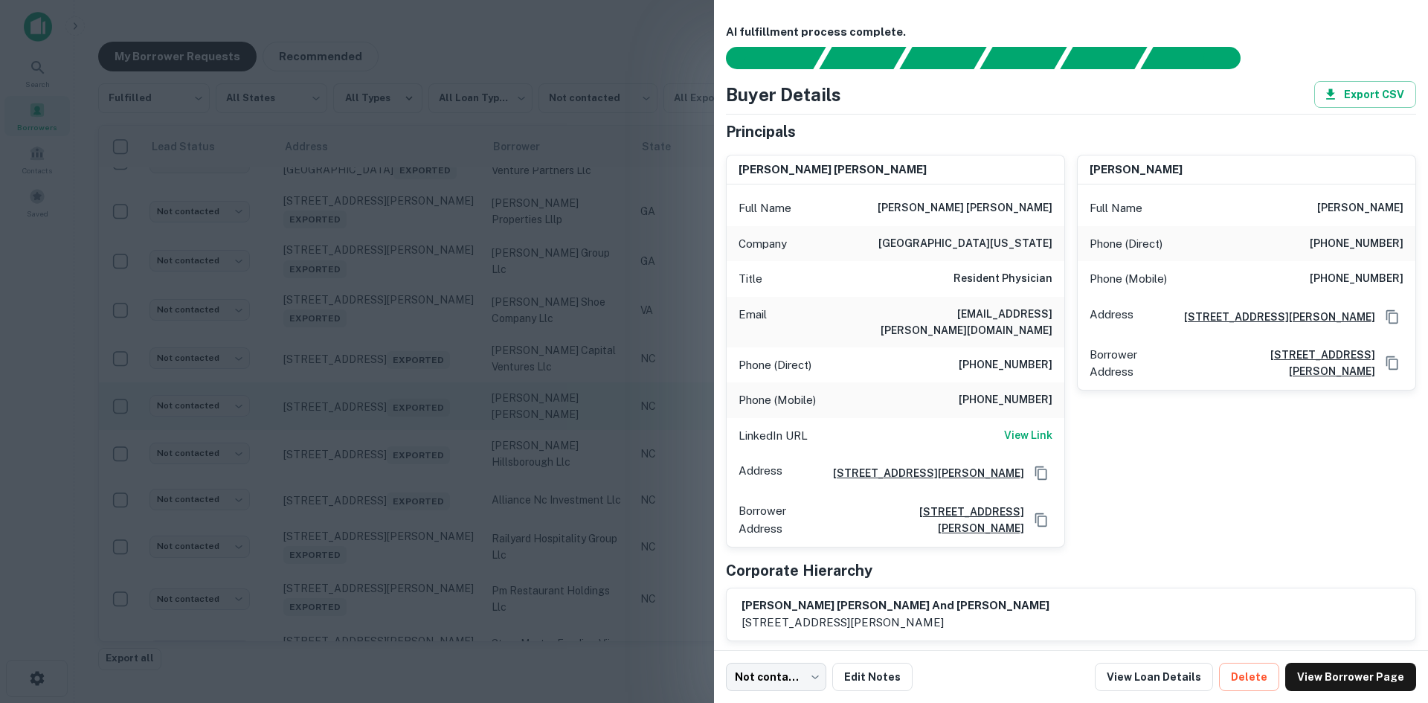
click at [394, 481] on div at bounding box center [714, 351] width 1428 height 703
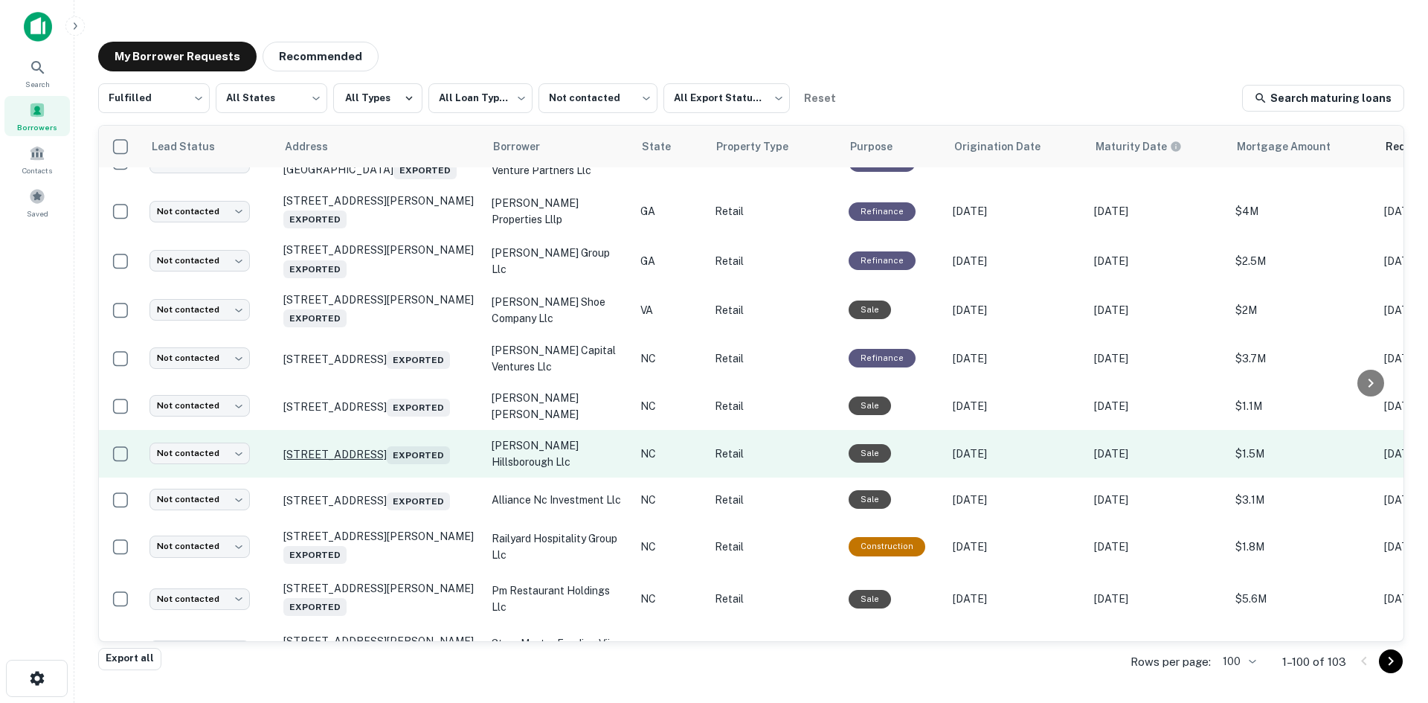
scroll to position [1471, 0]
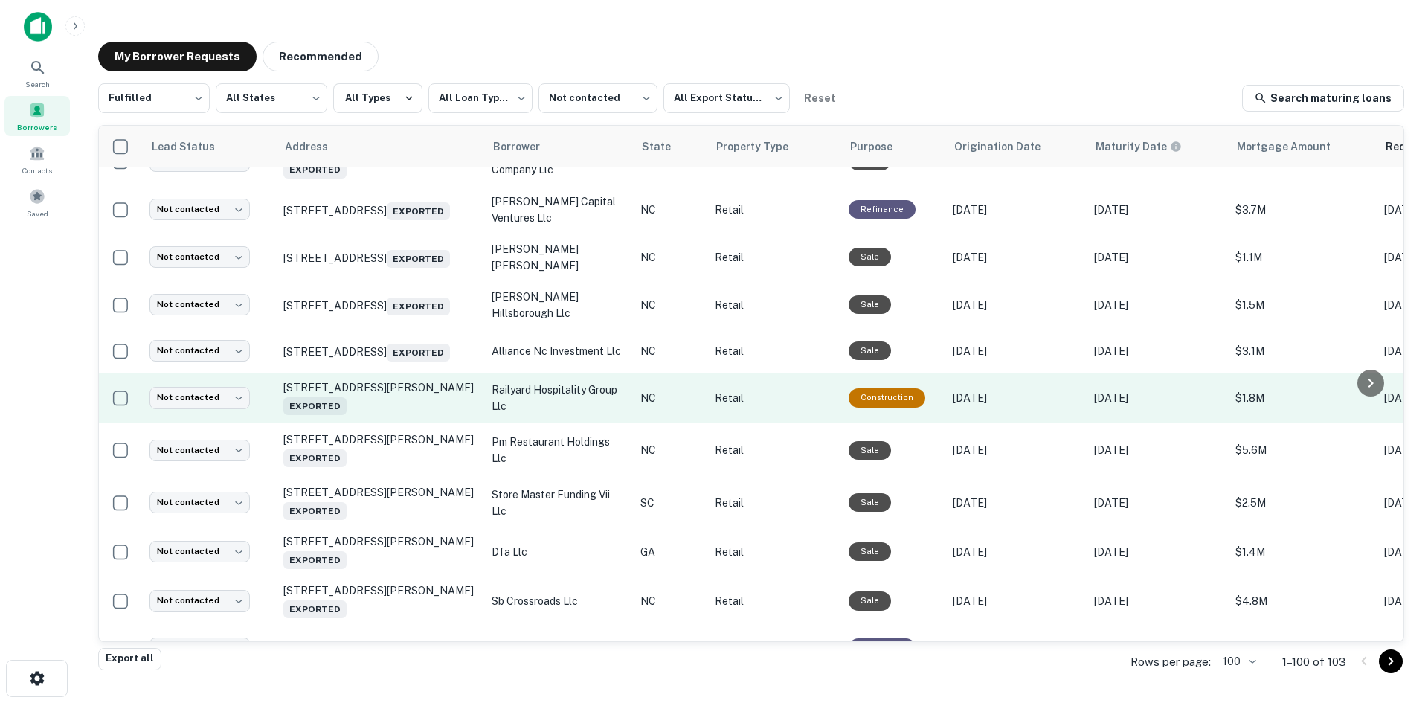
click at [405, 422] on td "141 Richardson Blvd Black Mountain, NC 28711 Exported" at bounding box center [380, 397] width 208 height 49
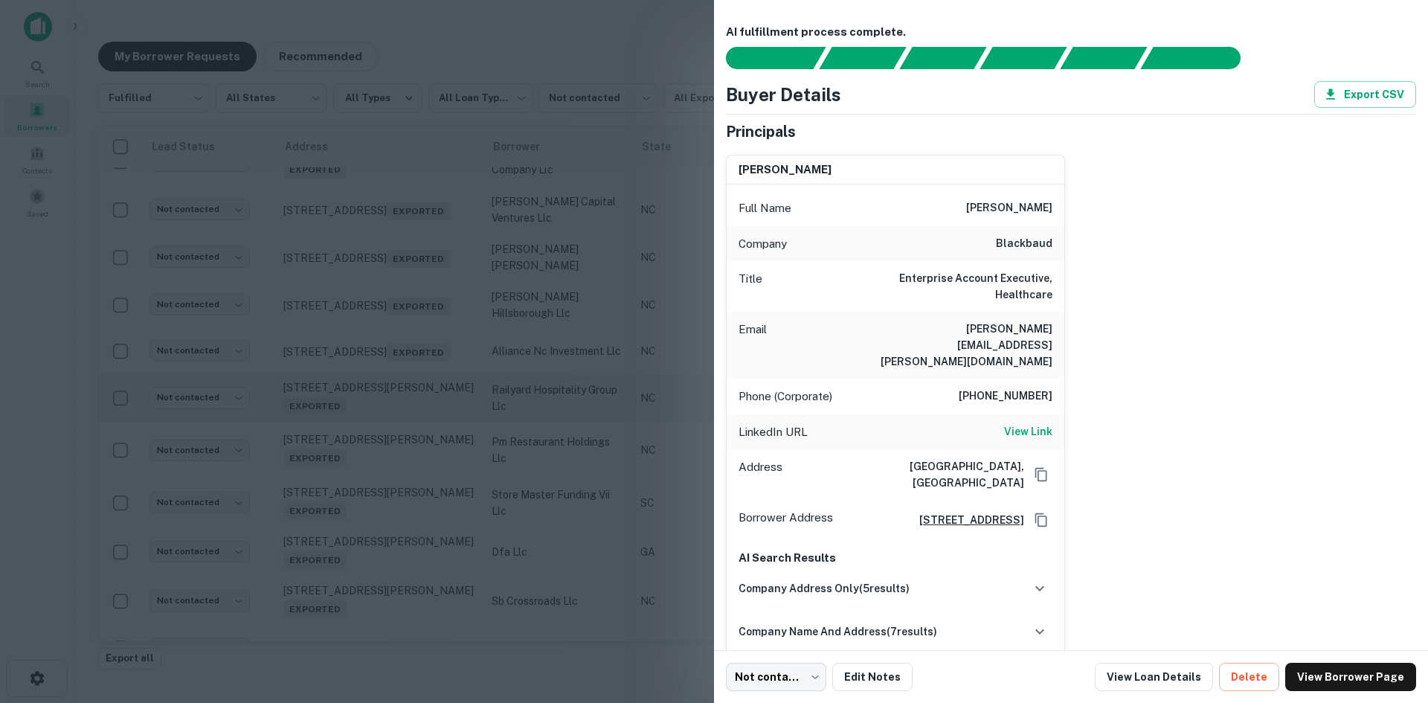
click at [405, 488] on div at bounding box center [714, 351] width 1428 height 703
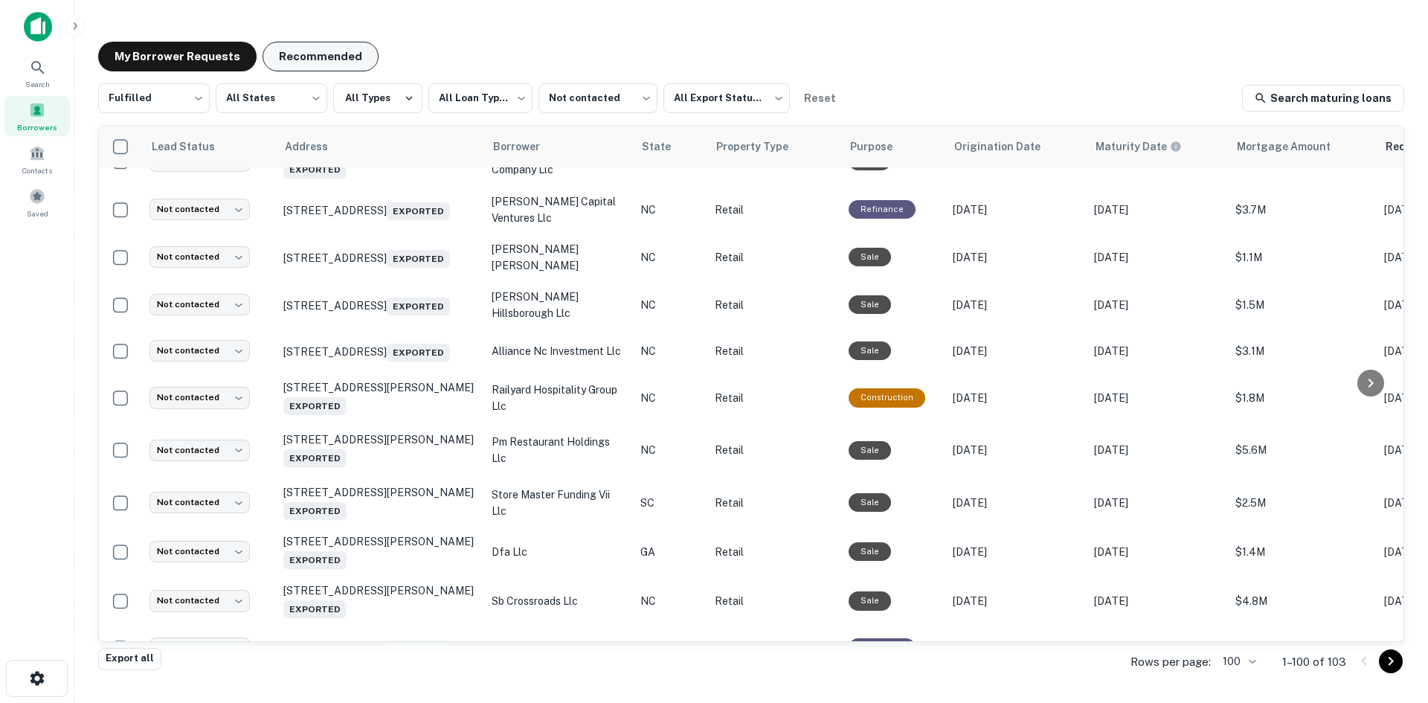
click at [323, 66] on button "Recommended" at bounding box center [320, 57] width 116 height 30
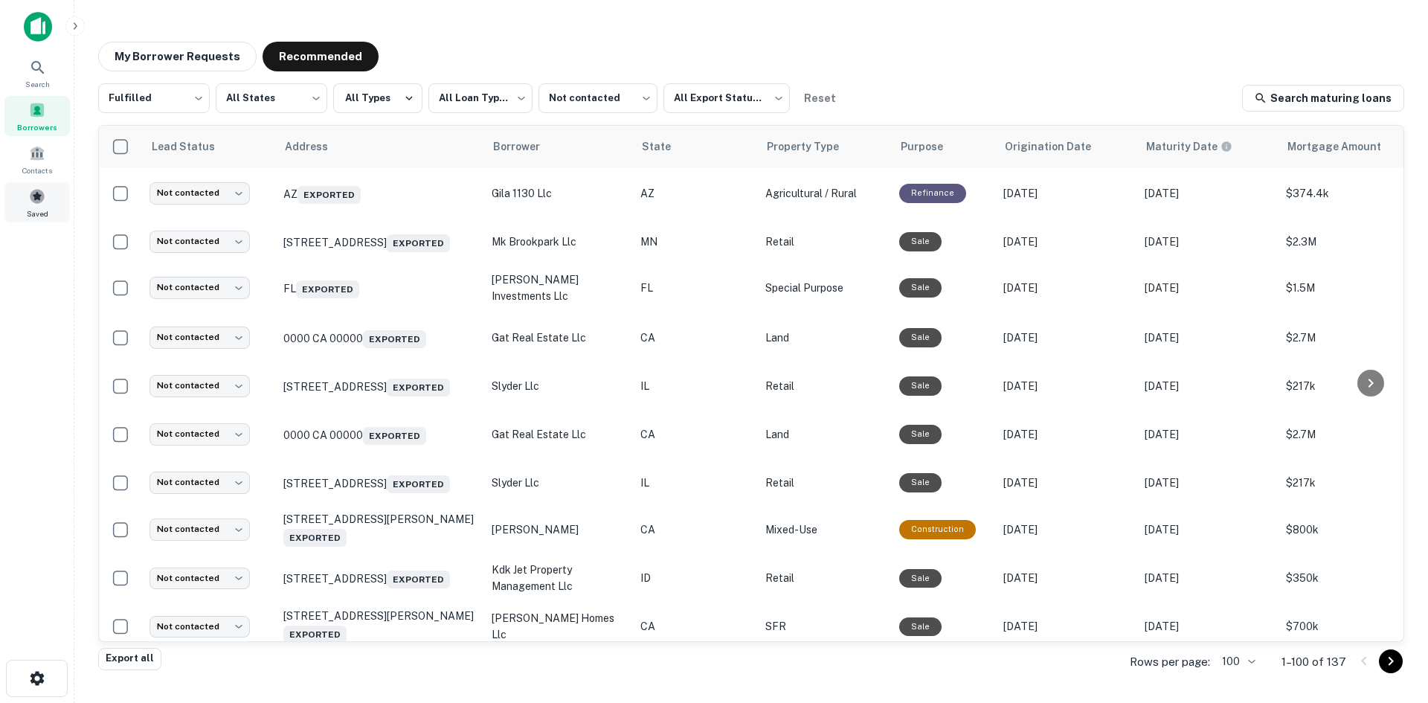
click at [44, 210] on span "Saved" at bounding box center [38, 213] width 22 height 12
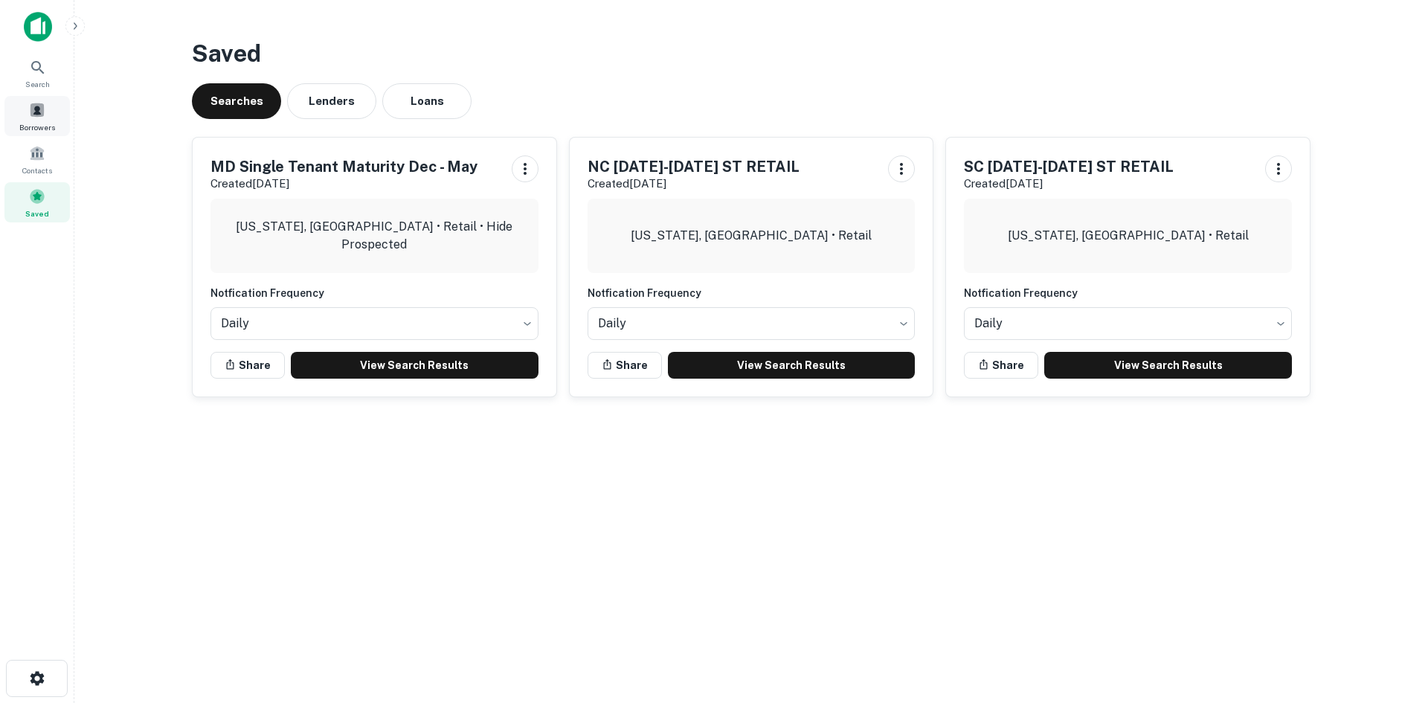
click at [47, 117] on div "Borrowers" at bounding box center [36, 116] width 65 height 40
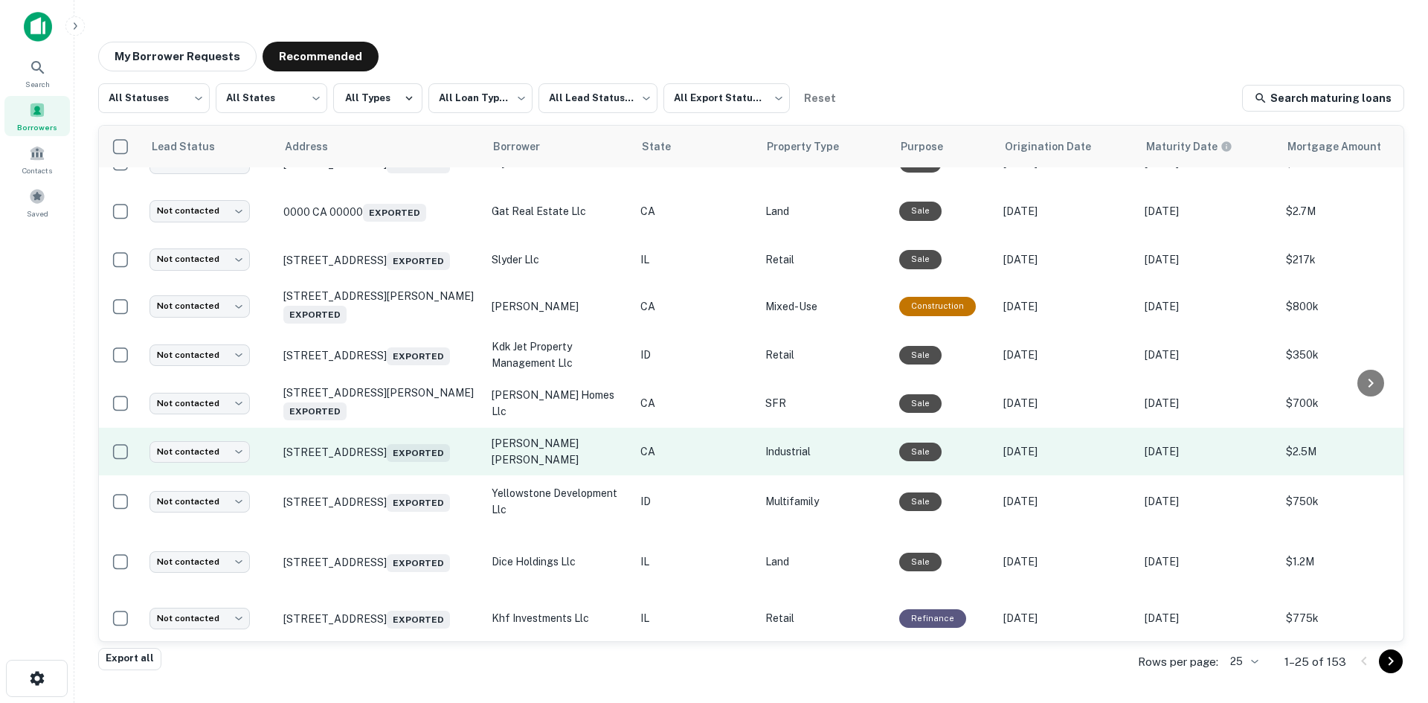
scroll to position [149, 0]
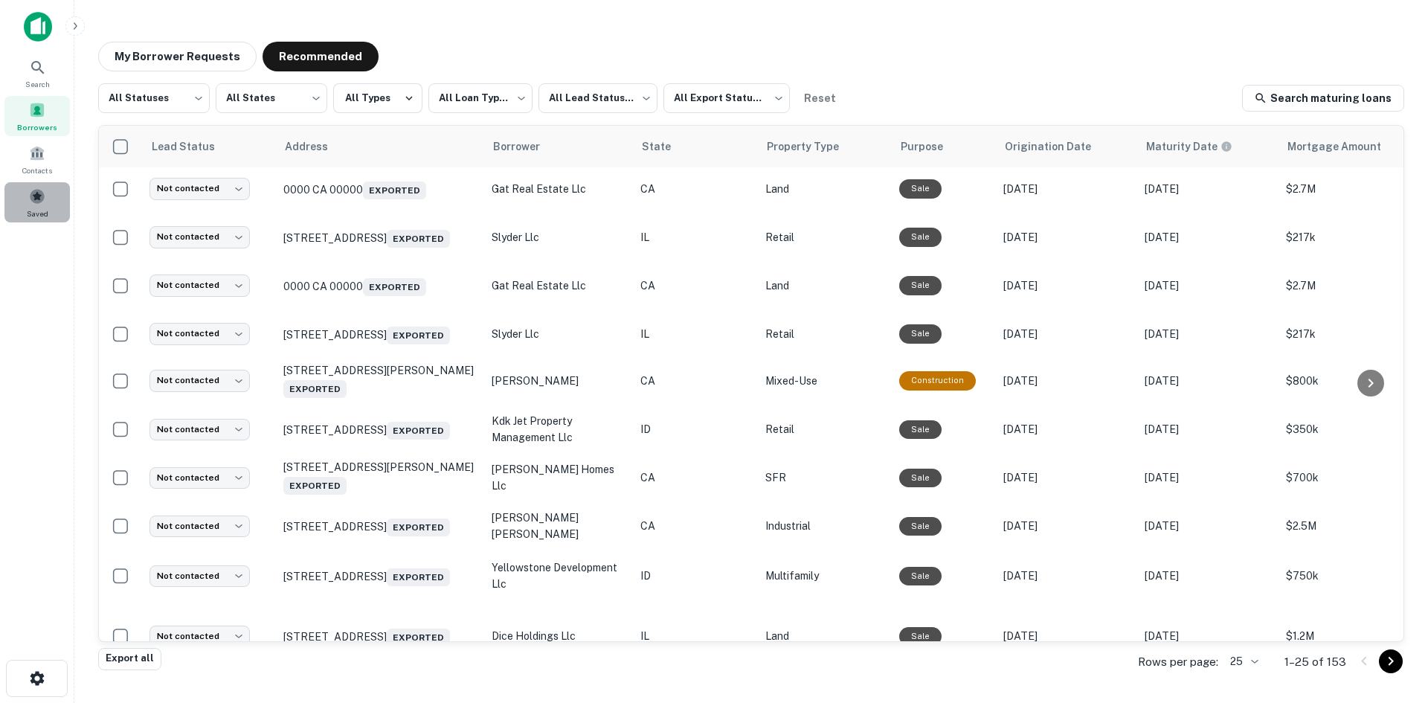
click at [48, 212] on span "Saved" at bounding box center [38, 213] width 22 height 12
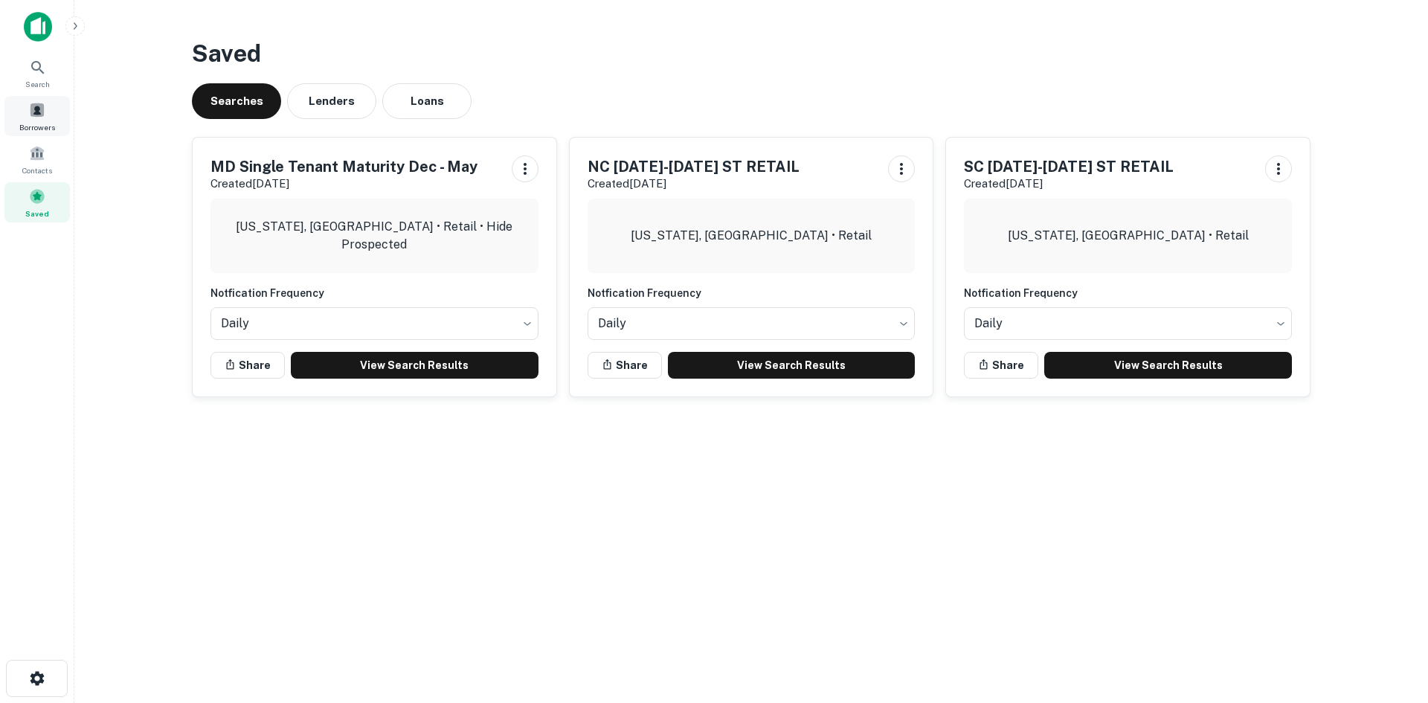
click at [45, 115] on div "Borrowers" at bounding box center [36, 116] width 65 height 40
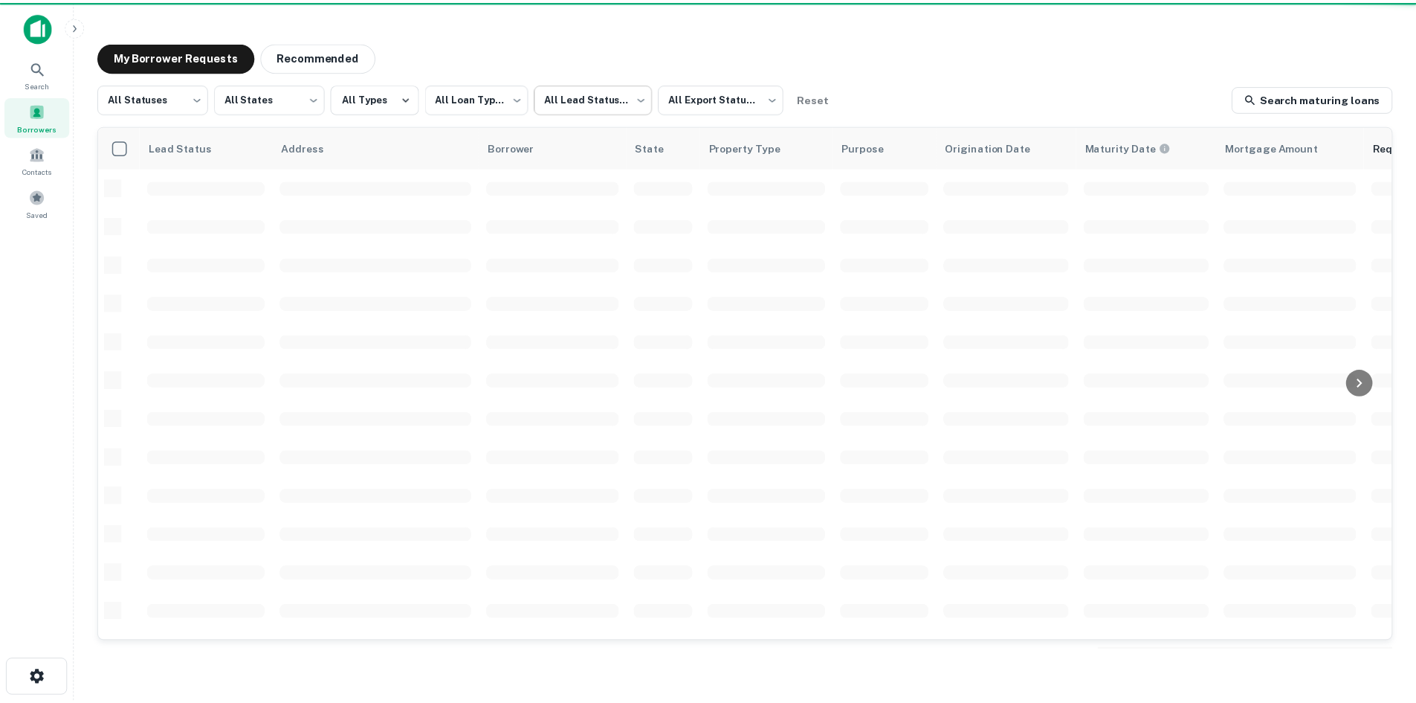
scroll to position [149, 0]
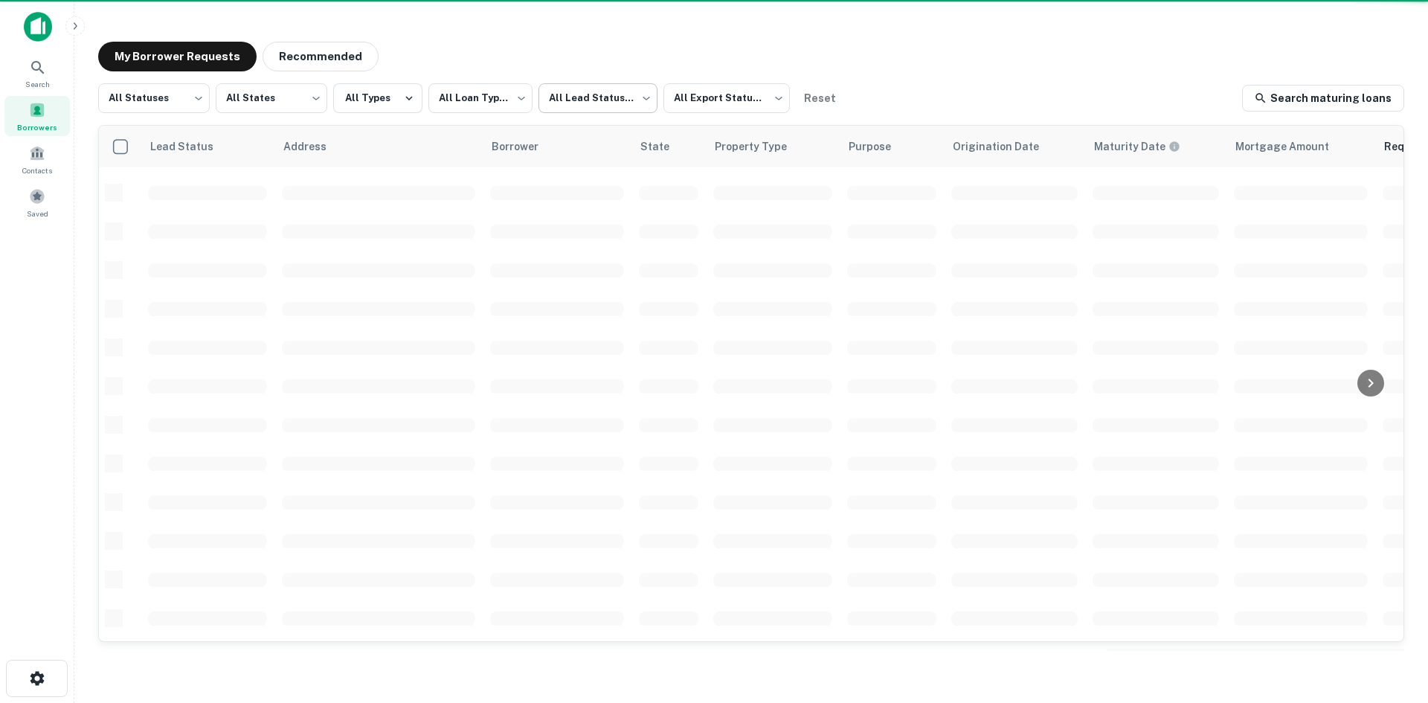
click at [624, 101] on body "**********" at bounding box center [714, 351] width 1428 height 703
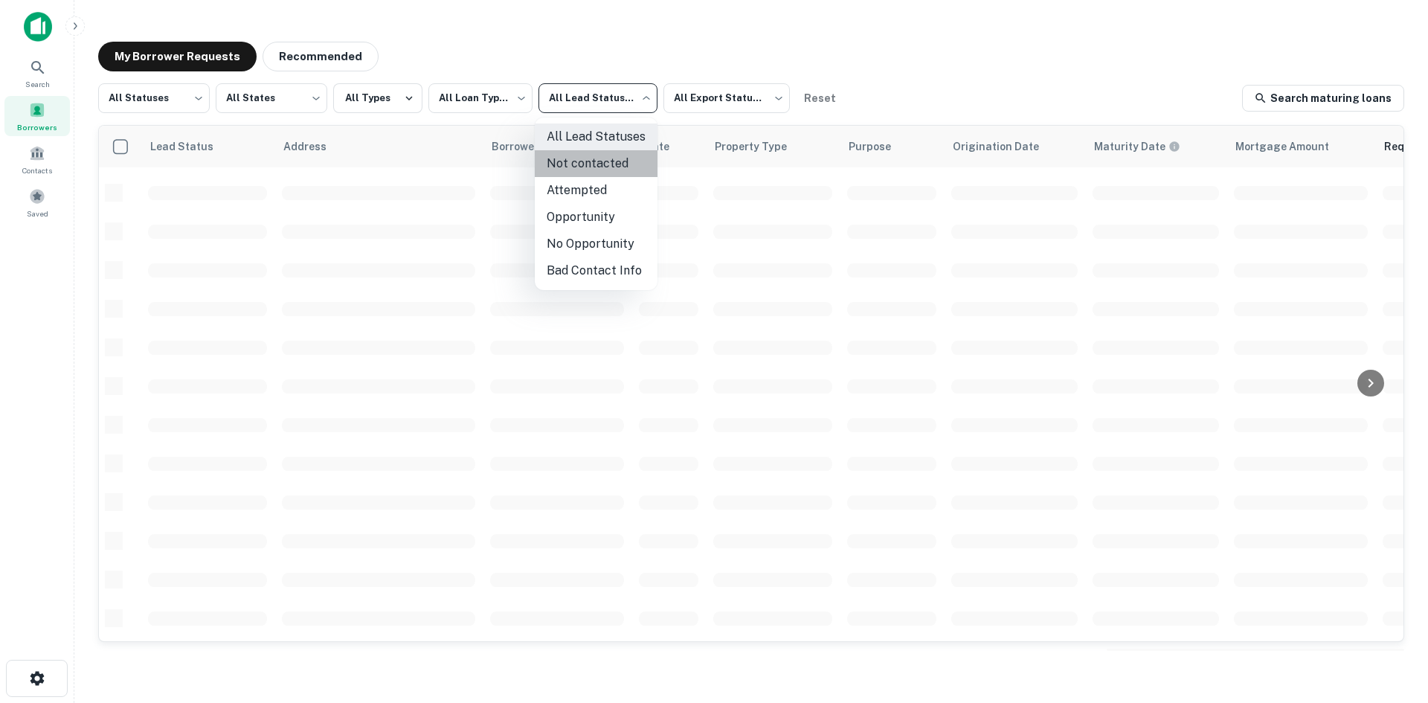
click at [614, 171] on li "Not contacted" at bounding box center [596, 163] width 123 height 27
type input "****"
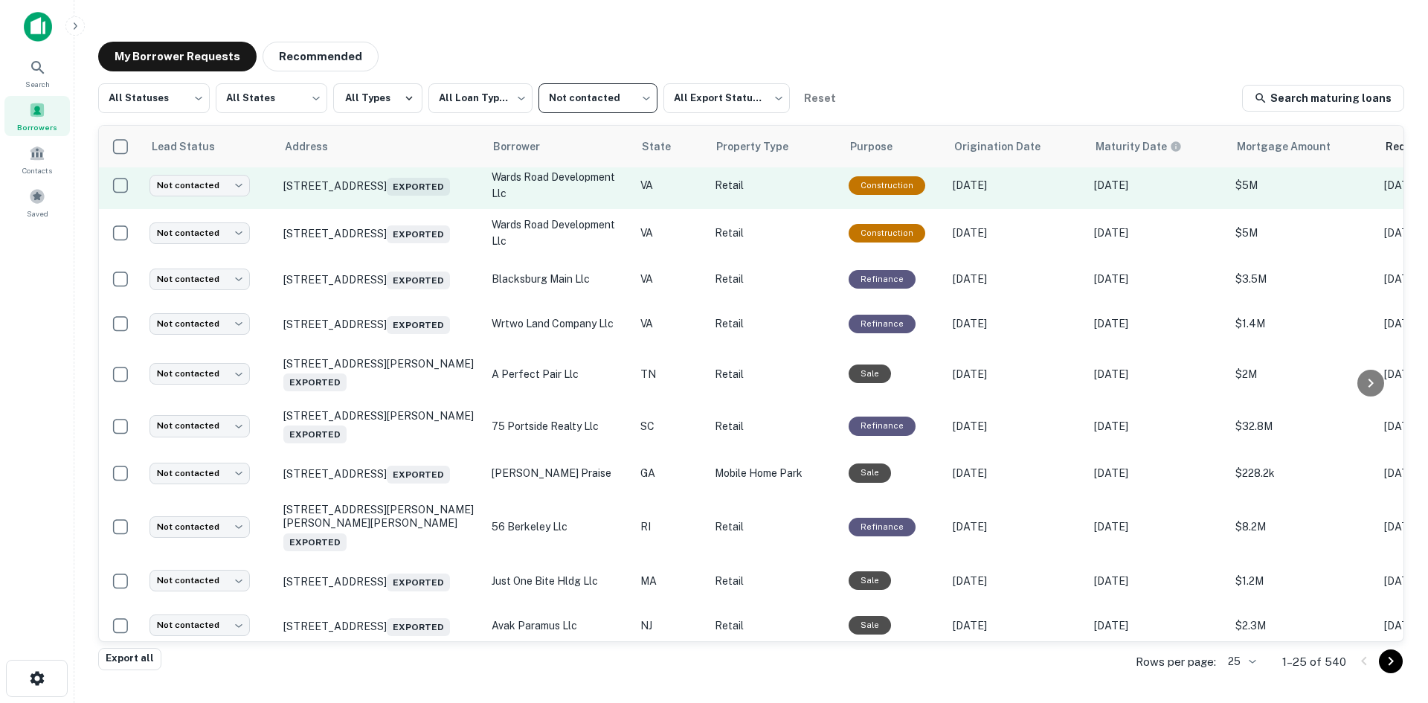
click at [367, 208] on td "2739 Wards Rd Lynchburg, VA 24502 Exported" at bounding box center [380, 185] width 208 height 48
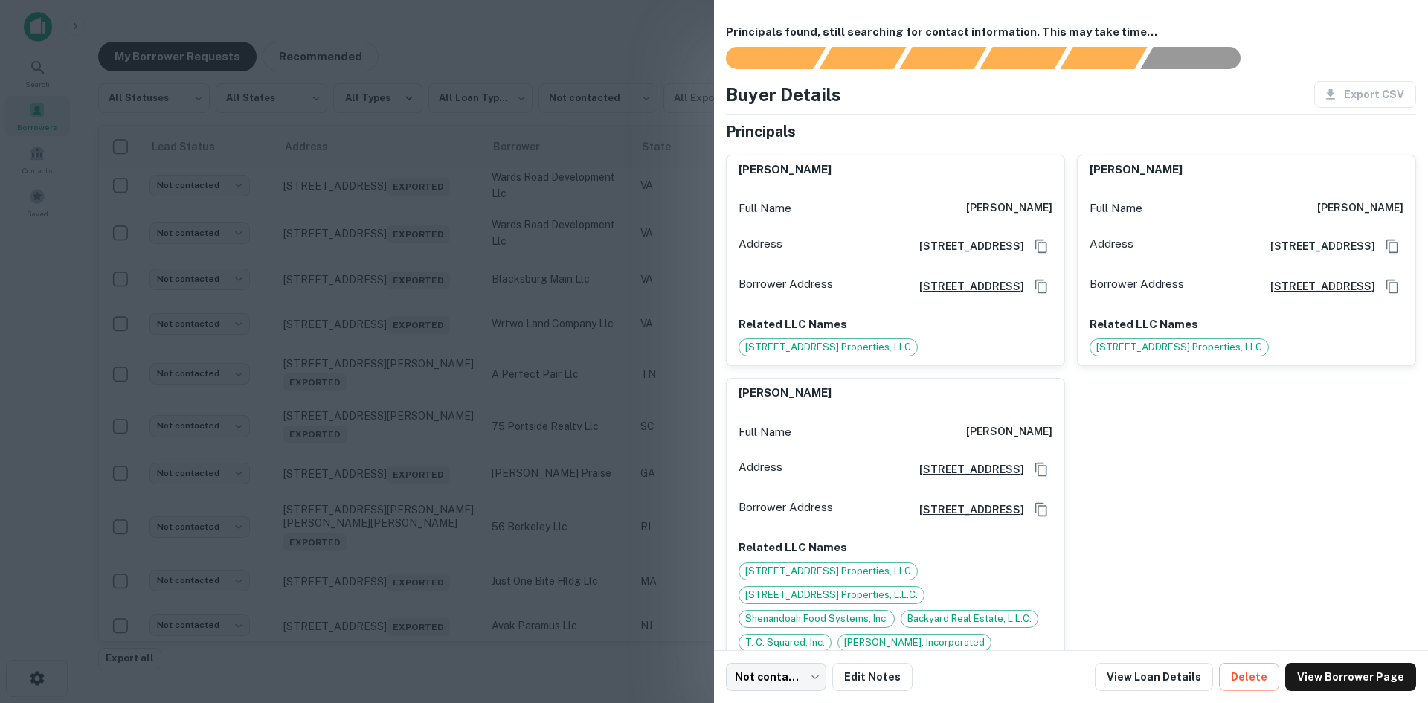
click at [356, 208] on div at bounding box center [714, 351] width 1428 height 703
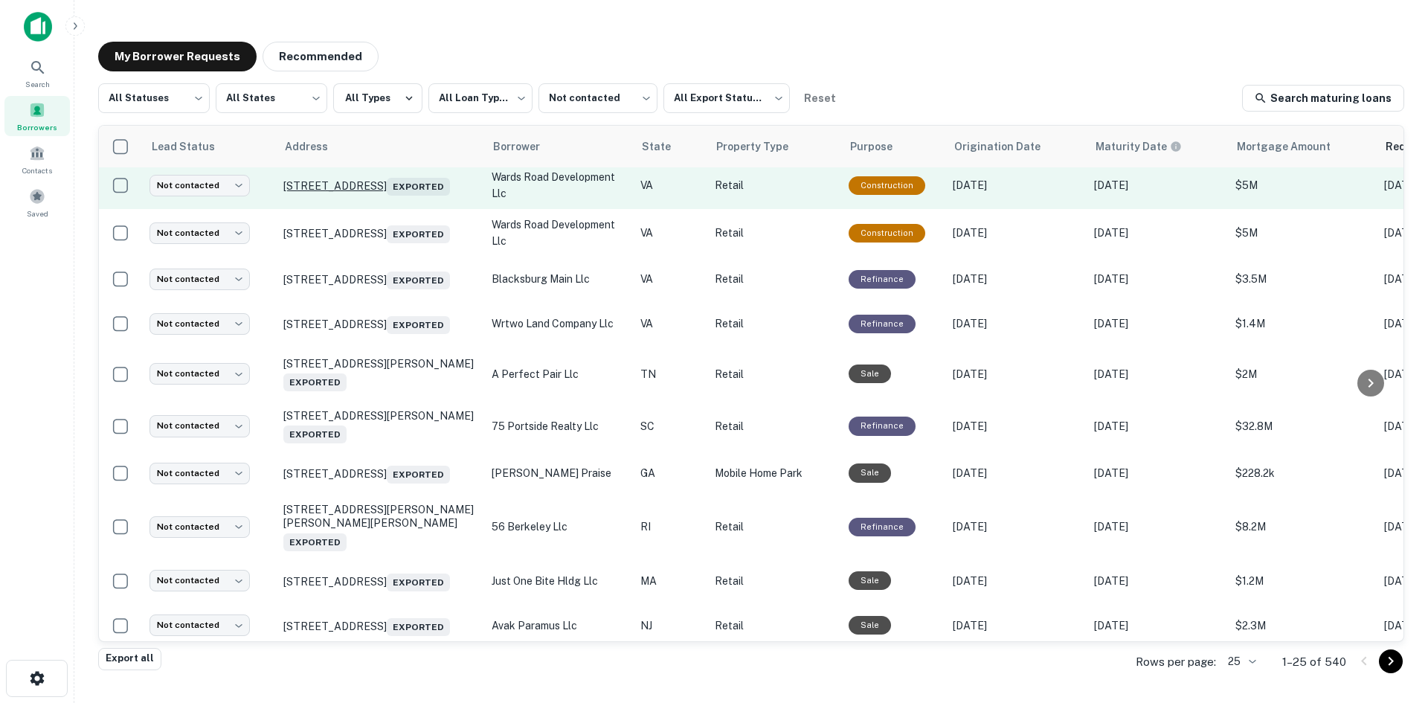
click at [363, 187] on p "2739 Wards Rd Lynchburg, VA 24502 Exported" at bounding box center [379, 185] width 193 height 21
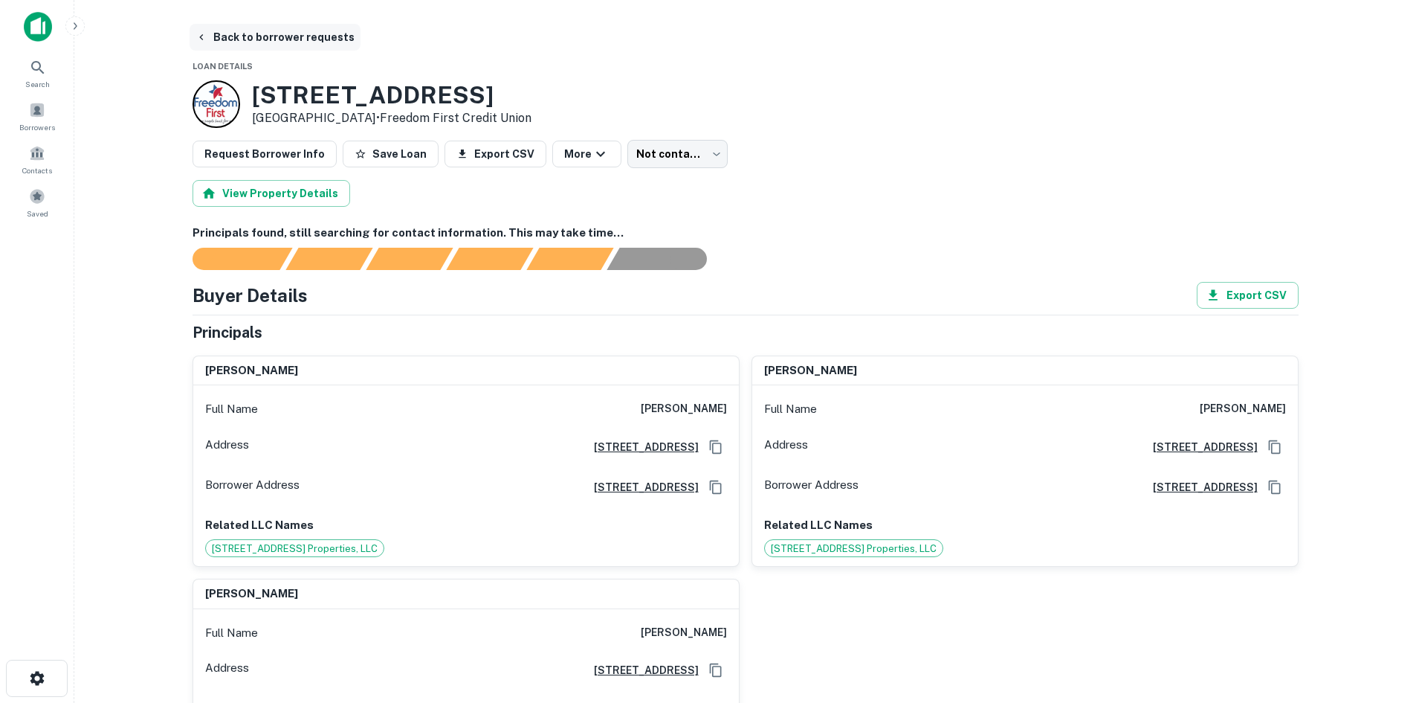
drag, startPoint x: 230, startPoint y: 31, endPoint x: 216, endPoint y: 32, distance: 14.9
click at [230, 31] on button "Back to borrower requests" at bounding box center [275, 37] width 171 height 27
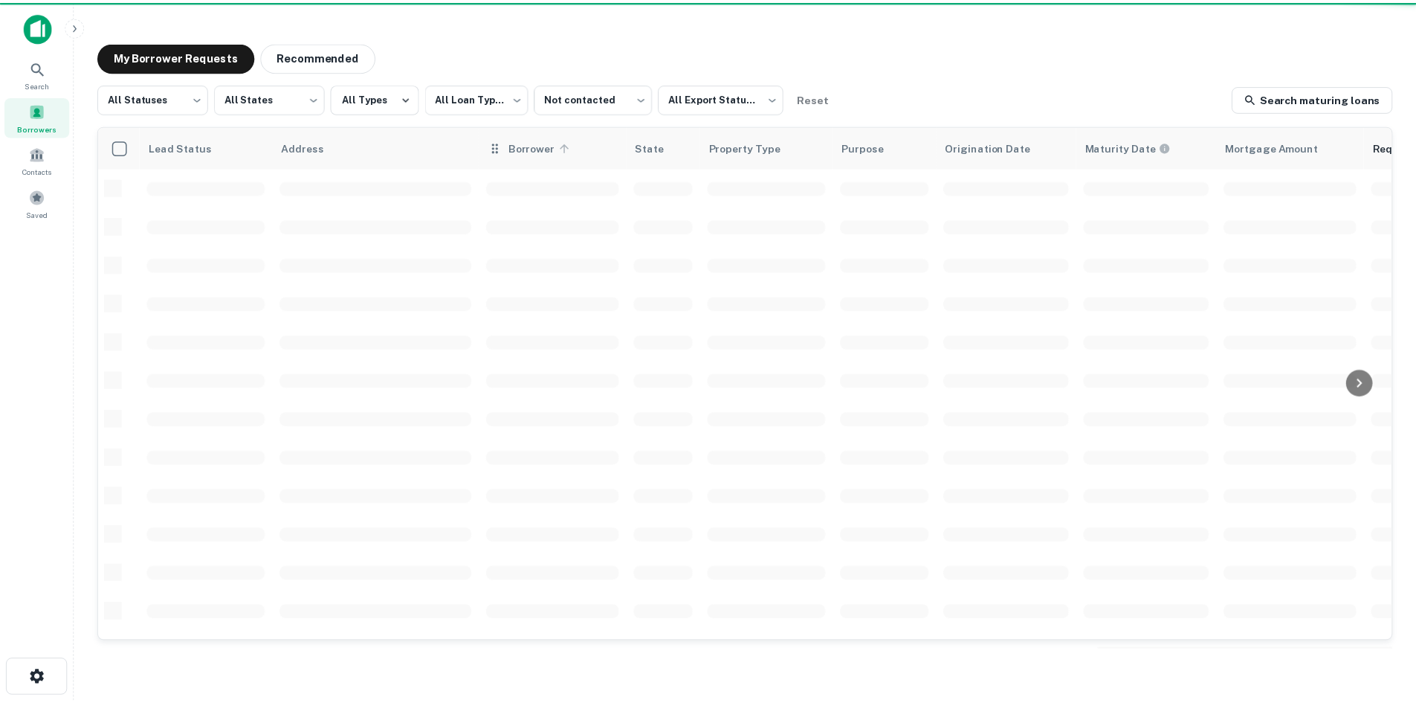
scroll to position [149, 0]
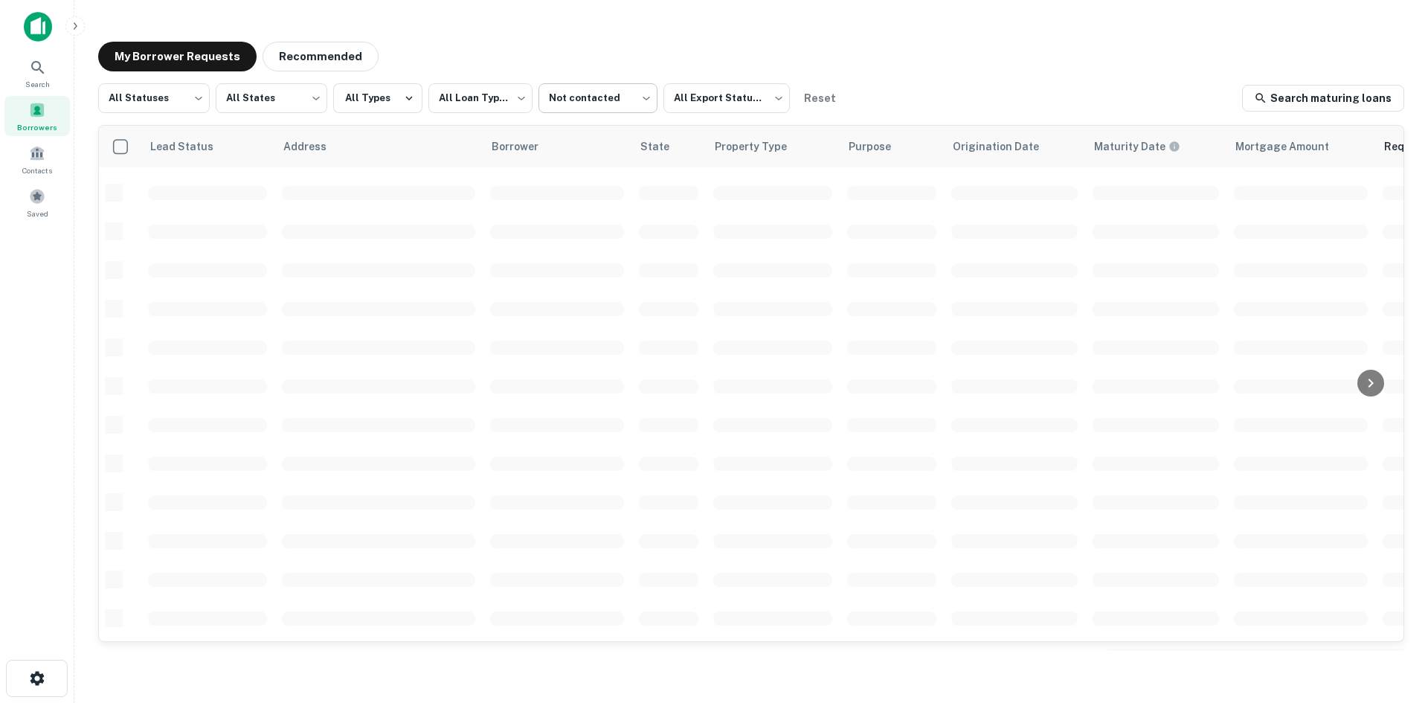
click at [566, 95] on body "**********" at bounding box center [714, 351] width 1428 height 703
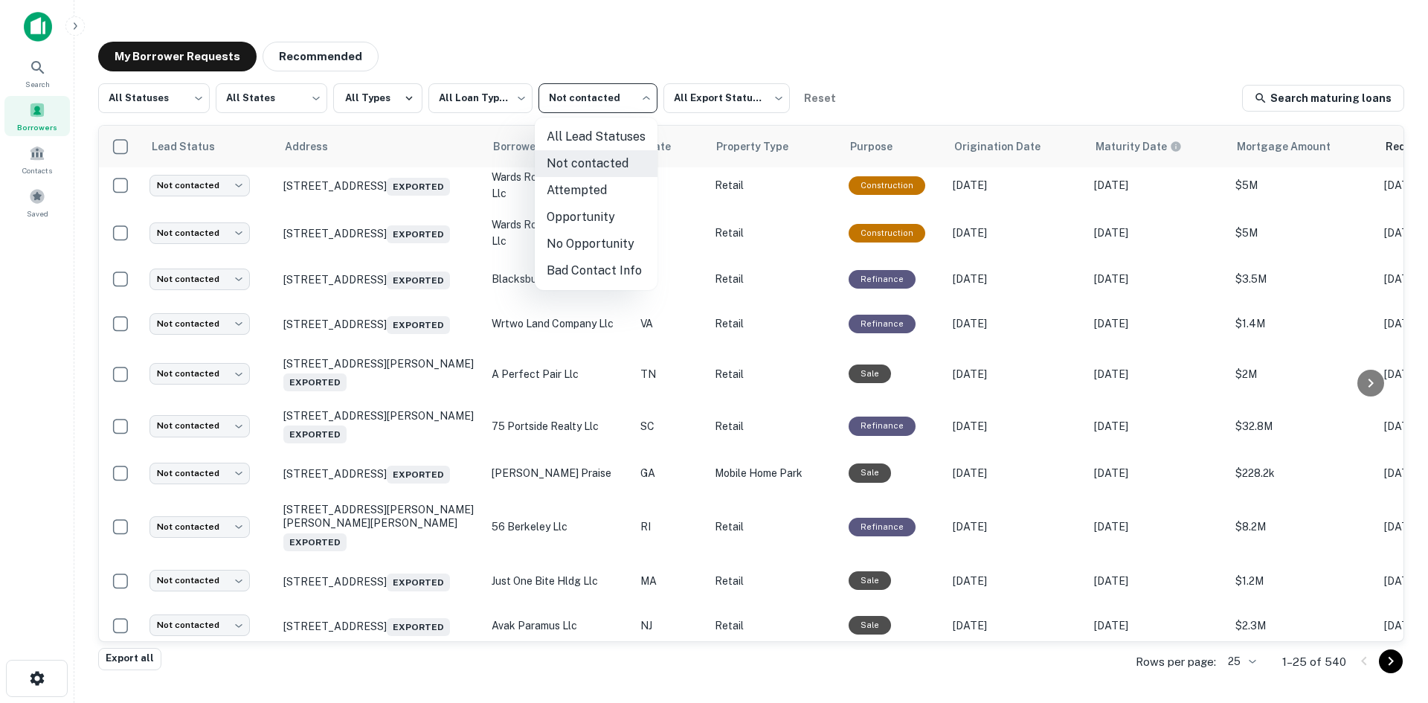
click at [171, 99] on div at bounding box center [714, 351] width 1428 height 703
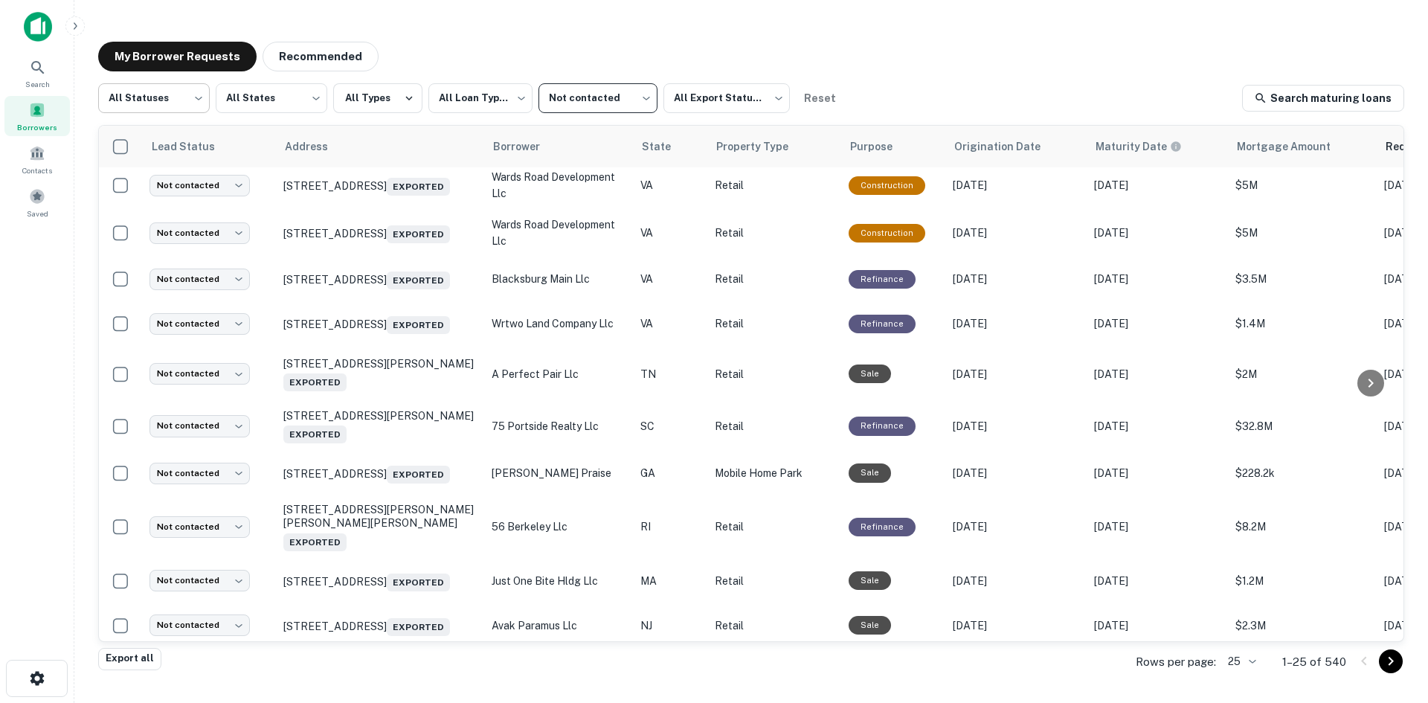
click at [163, 98] on body "**********" at bounding box center [714, 351] width 1428 height 703
click at [172, 187] on li "Fulfilled" at bounding box center [154, 190] width 112 height 27
type input "*********"
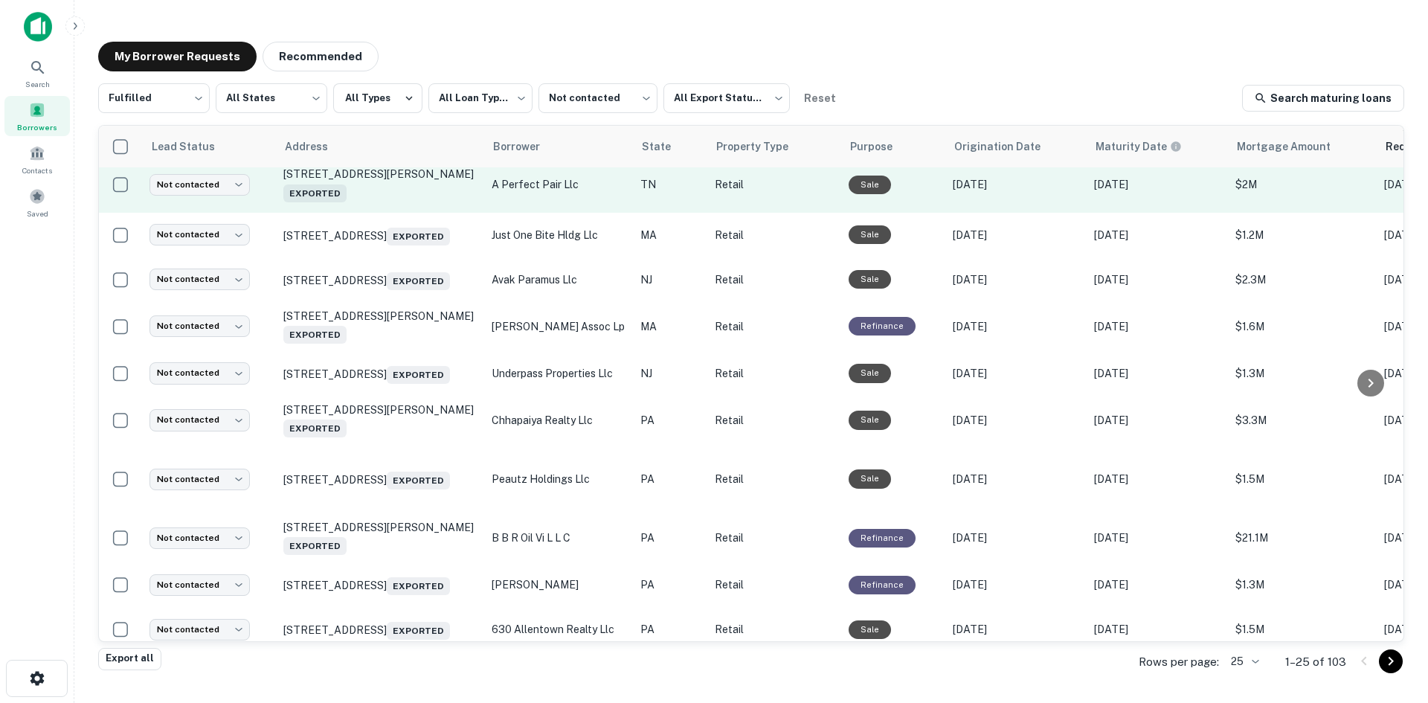
click at [418, 204] on td "[STREET_ADDRESS][PERSON_NAME] Exported" at bounding box center [380, 185] width 208 height 56
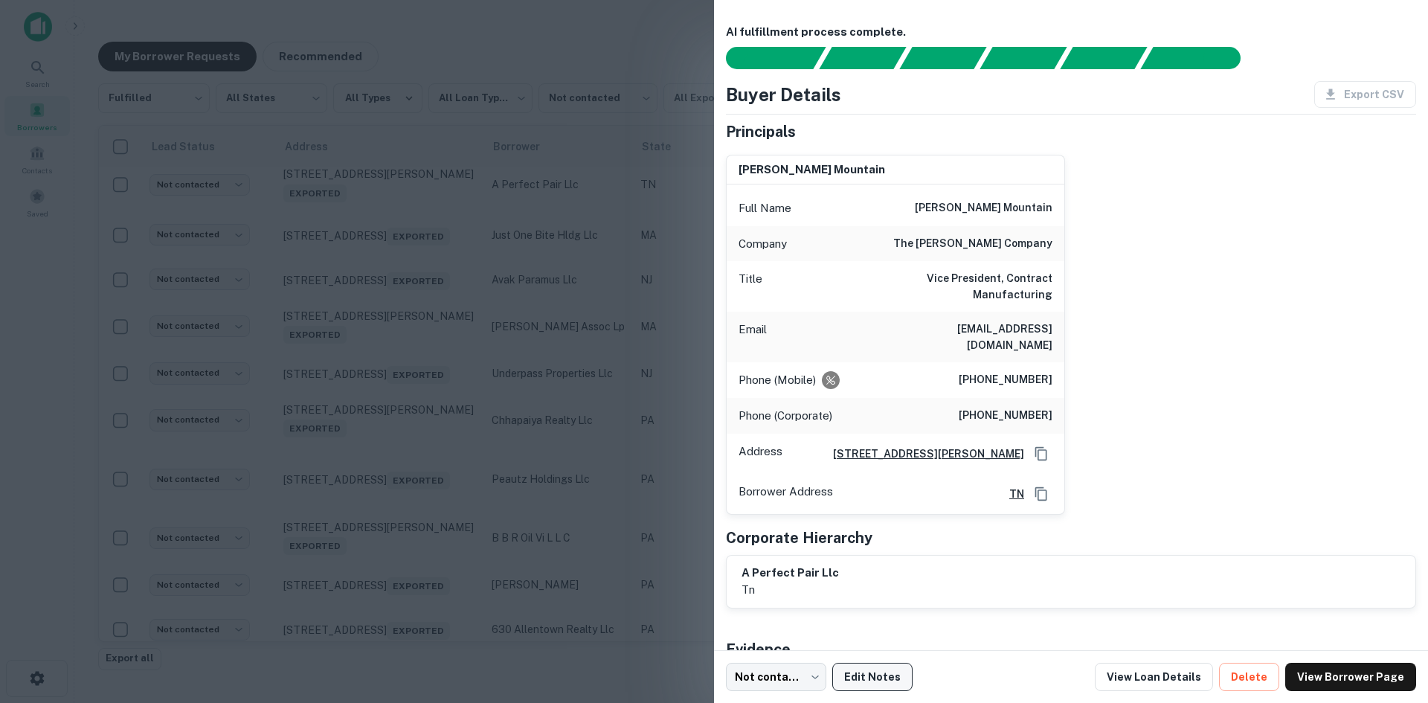
click at [882, 666] on button "Edit Notes" at bounding box center [872, 676] width 80 height 28
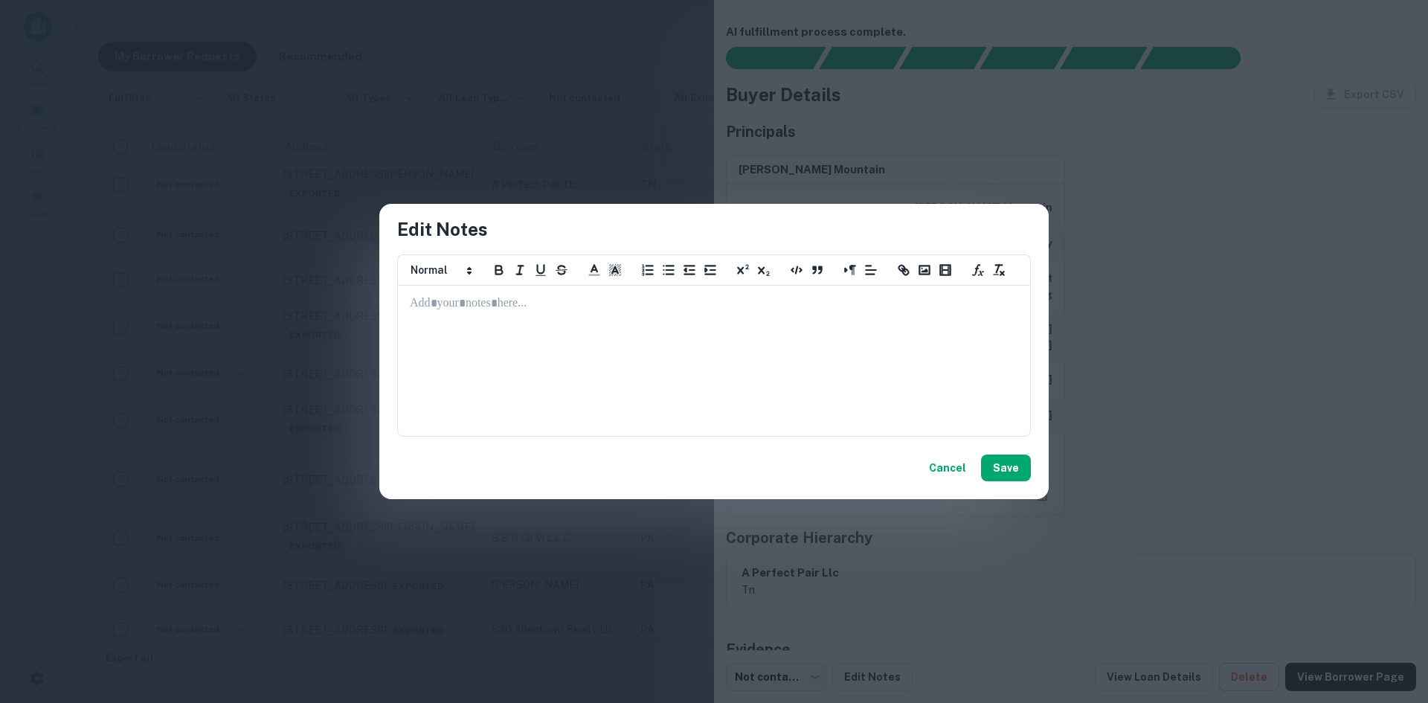
click at [932, 476] on button "Cancel" at bounding box center [947, 467] width 49 height 27
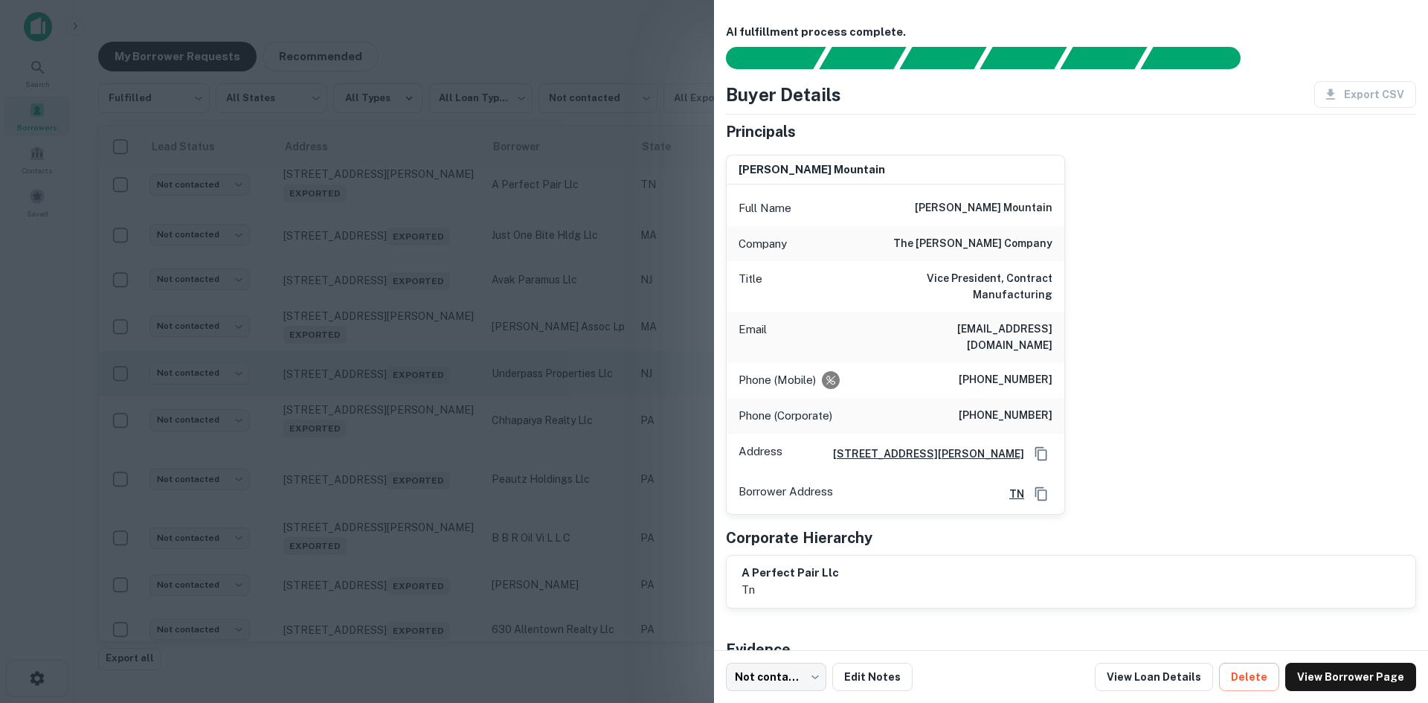
click at [648, 361] on div at bounding box center [714, 351] width 1428 height 703
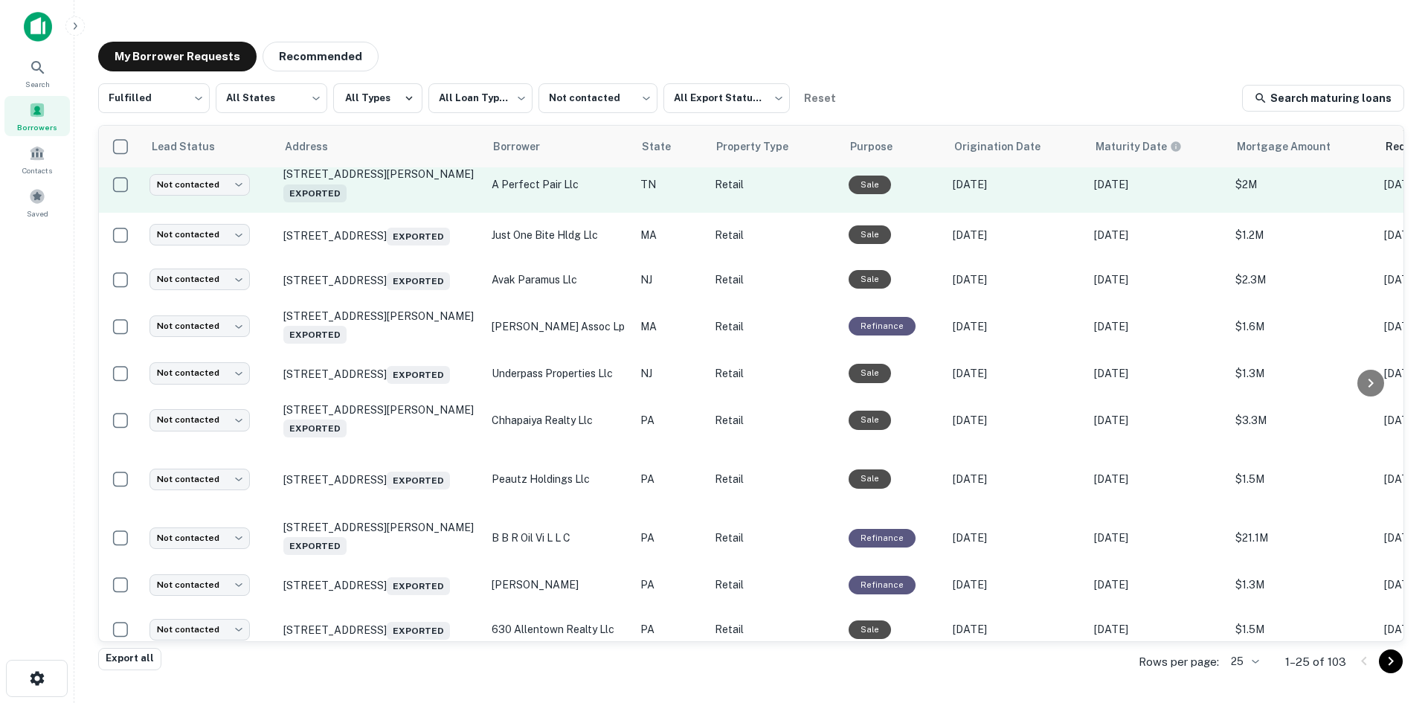
click at [438, 209] on td "[STREET_ADDRESS][PERSON_NAME] Exported" at bounding box center [380, 185] width 208 height 56
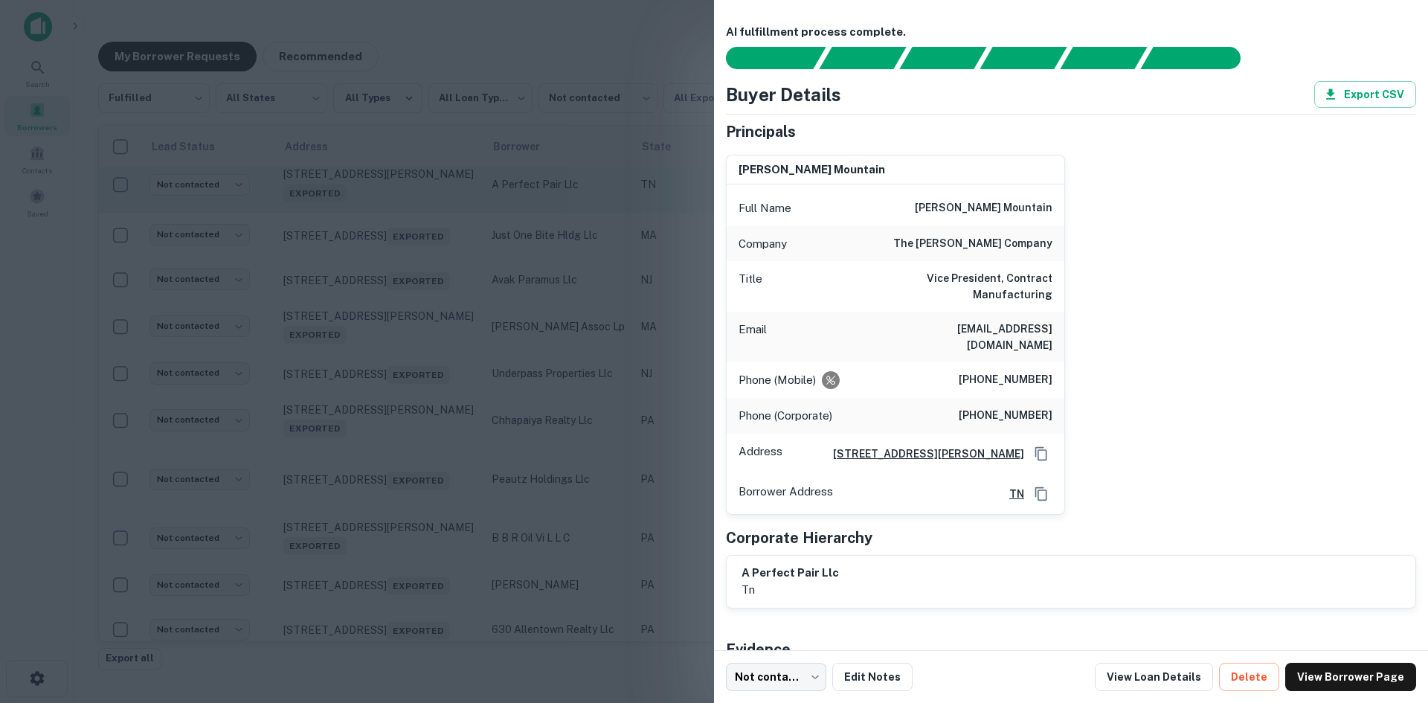
click at [438, 209] on div at bounding box center [714, 351] width 1428 height 703
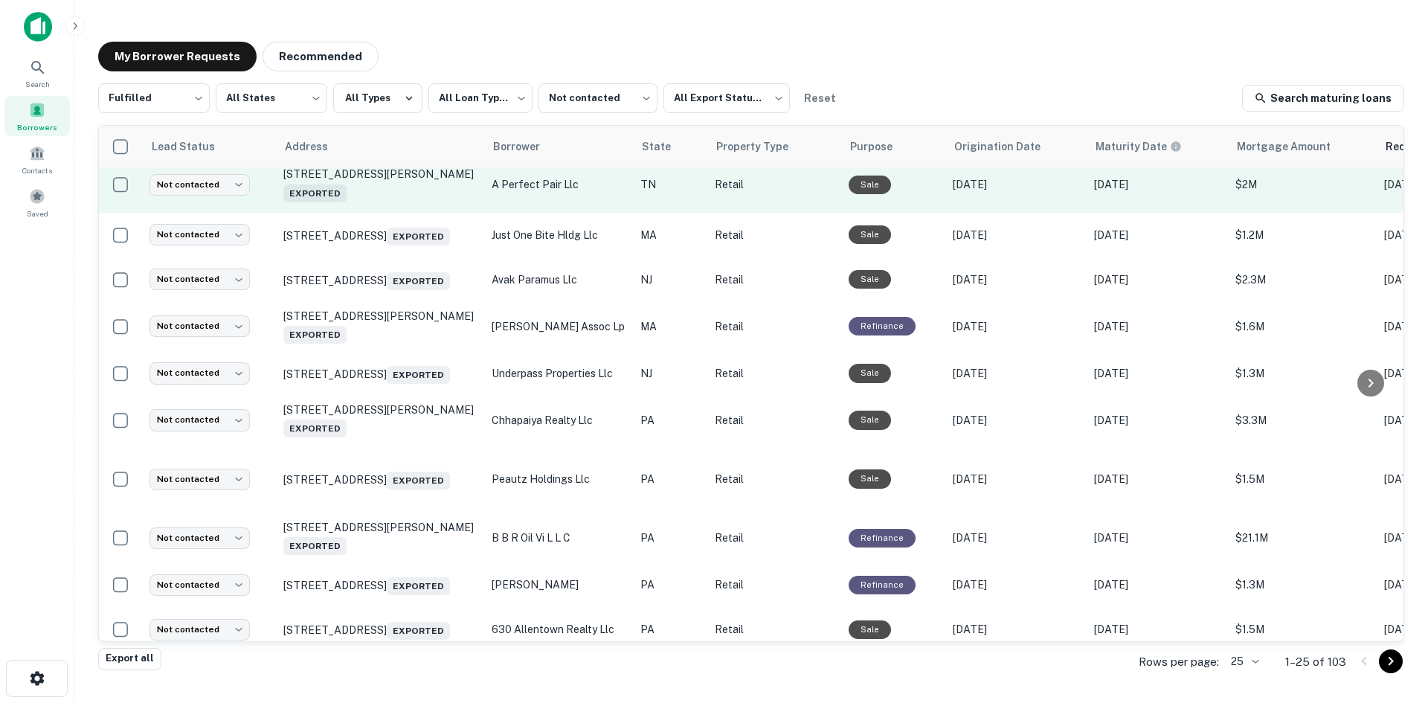
click at [438, 209] on td "[STREET_ADDRESS][PERSON_NAME] Exported" at bounding box center [380, 185] width 208 height 56
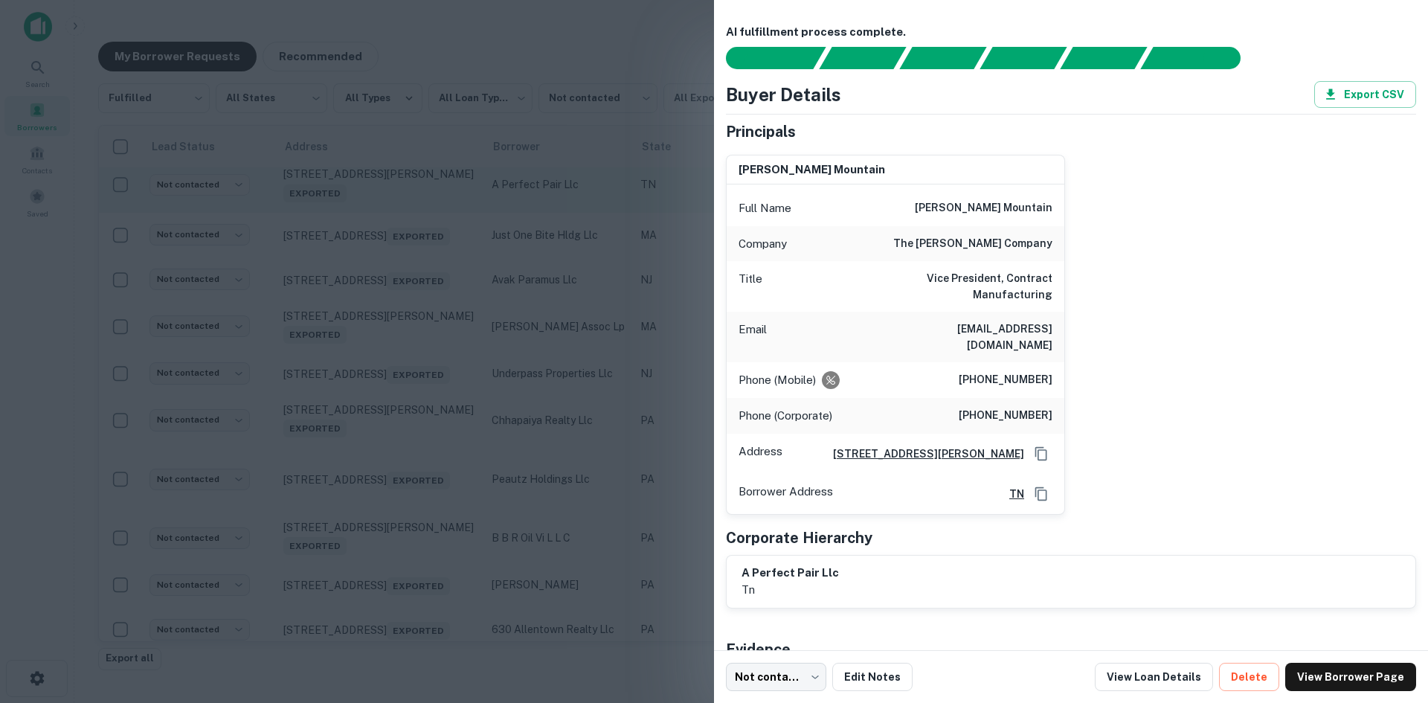
click at [438, 209] on div at bounding box center [714, 351] width 1428 height 703
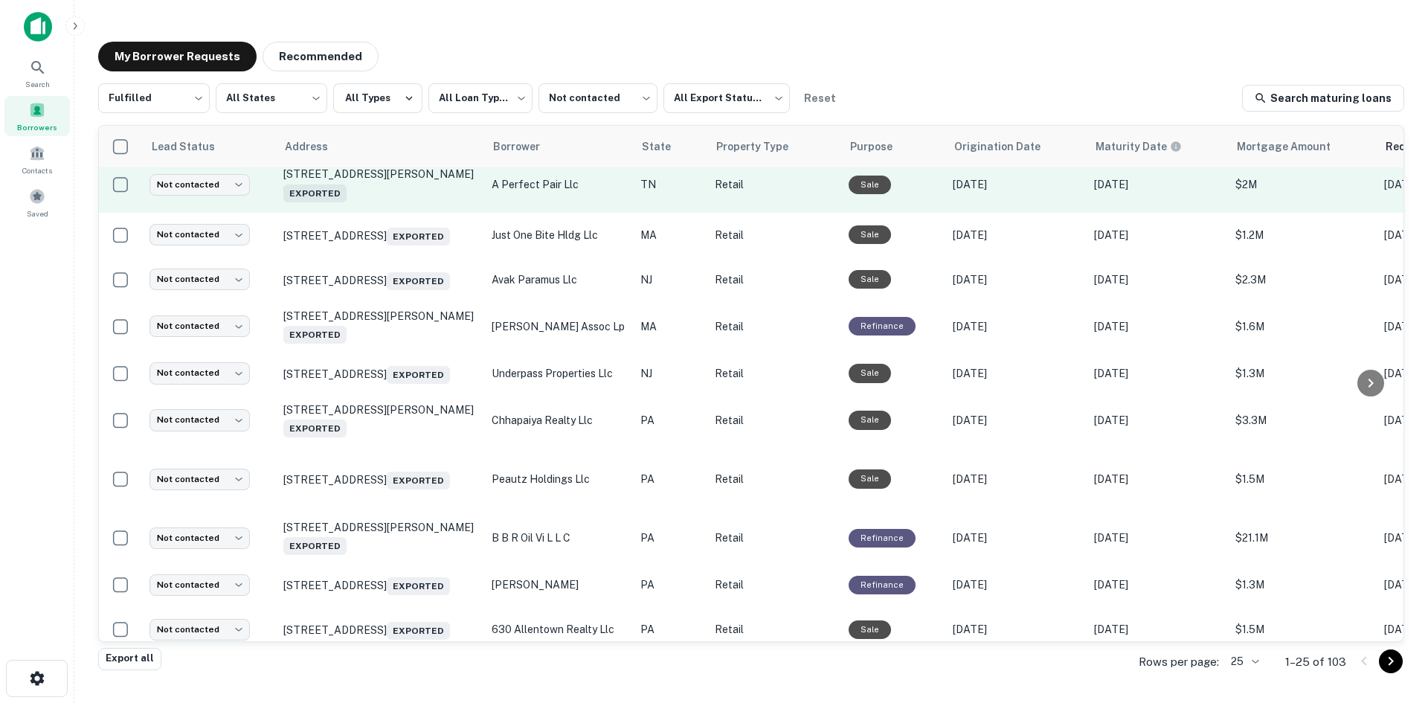
click at [425, 208] on td "[STREET_ADDRESS][PERSON_NAME] Exported" at bounding box center [380, 185] width 208 height 56
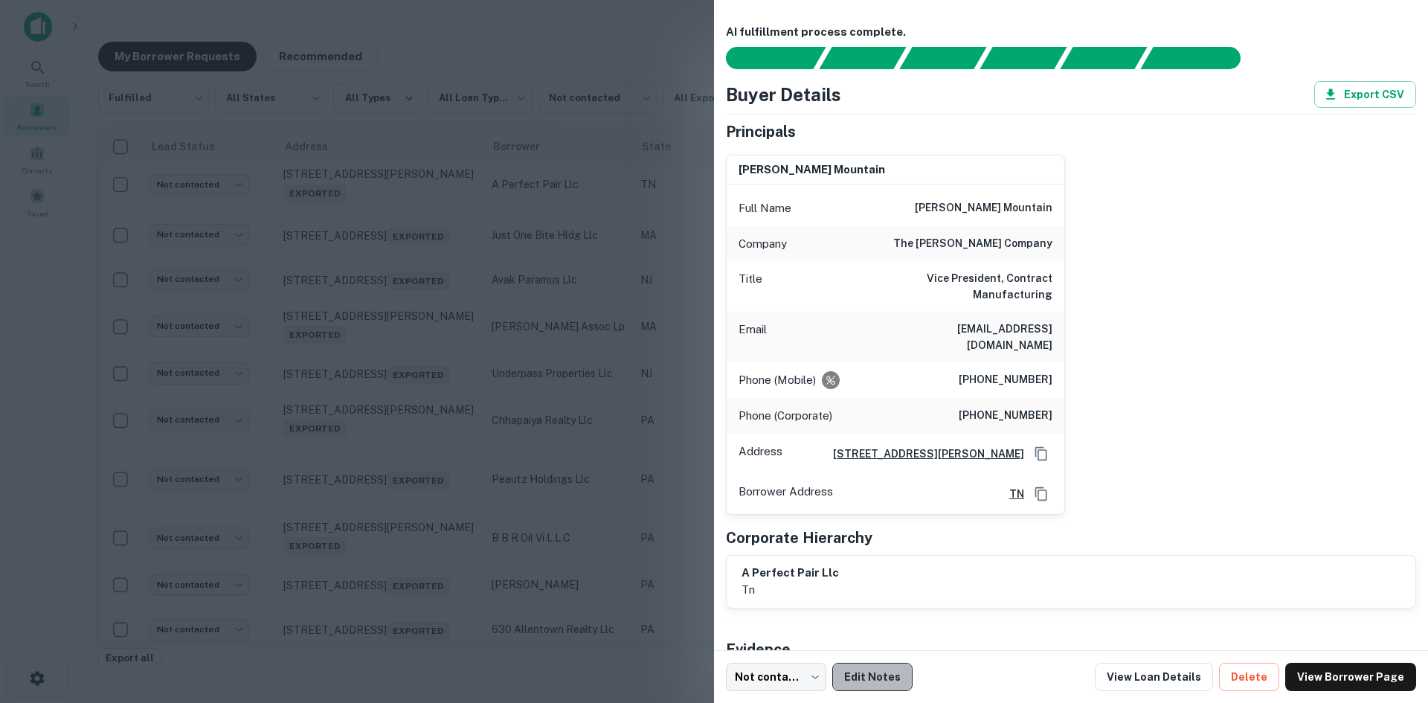
click at [874, 680] on button "Edit Notes" at bounding box center [872, 676] width 80 height 28
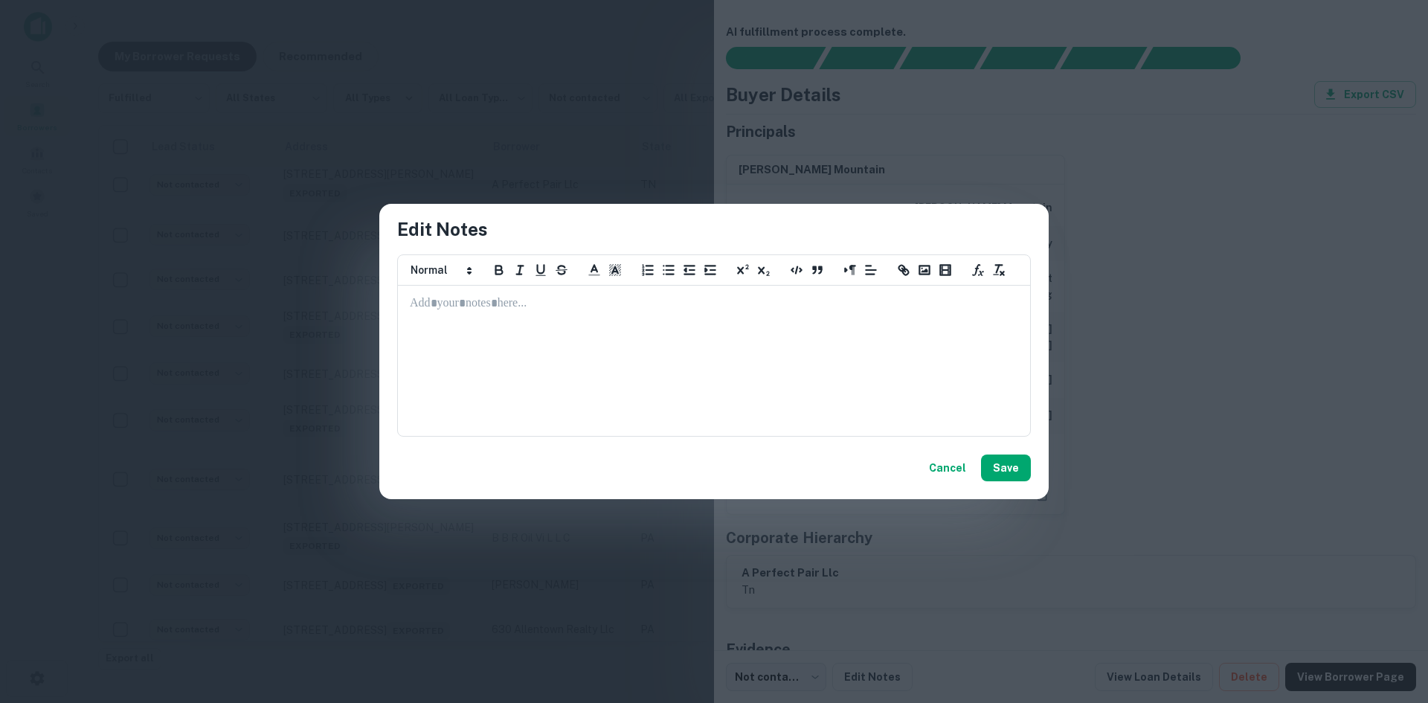
click at [933, 481] on button "Cancel" at bounding box center [947, 467] width 49 height 27
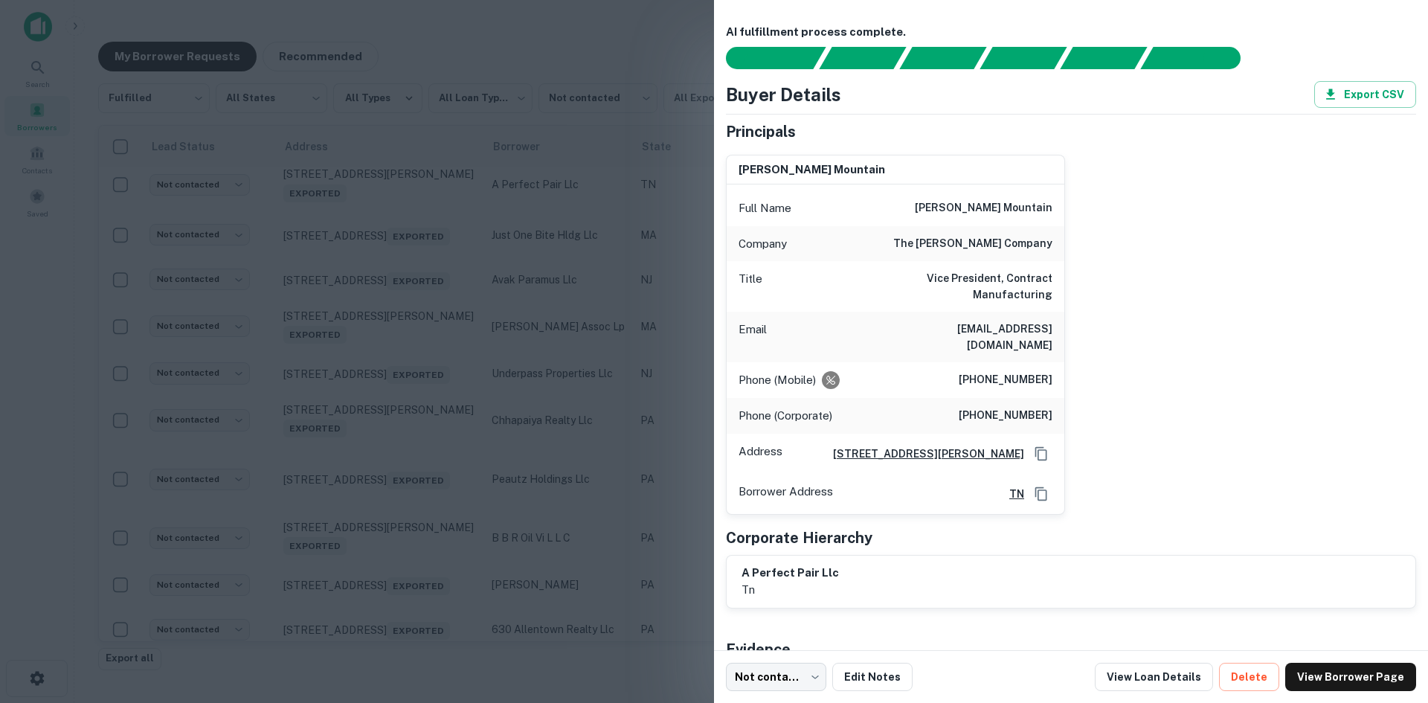
click at [645, 433] on div at bounding box center [714, 351] width 1428 height 703
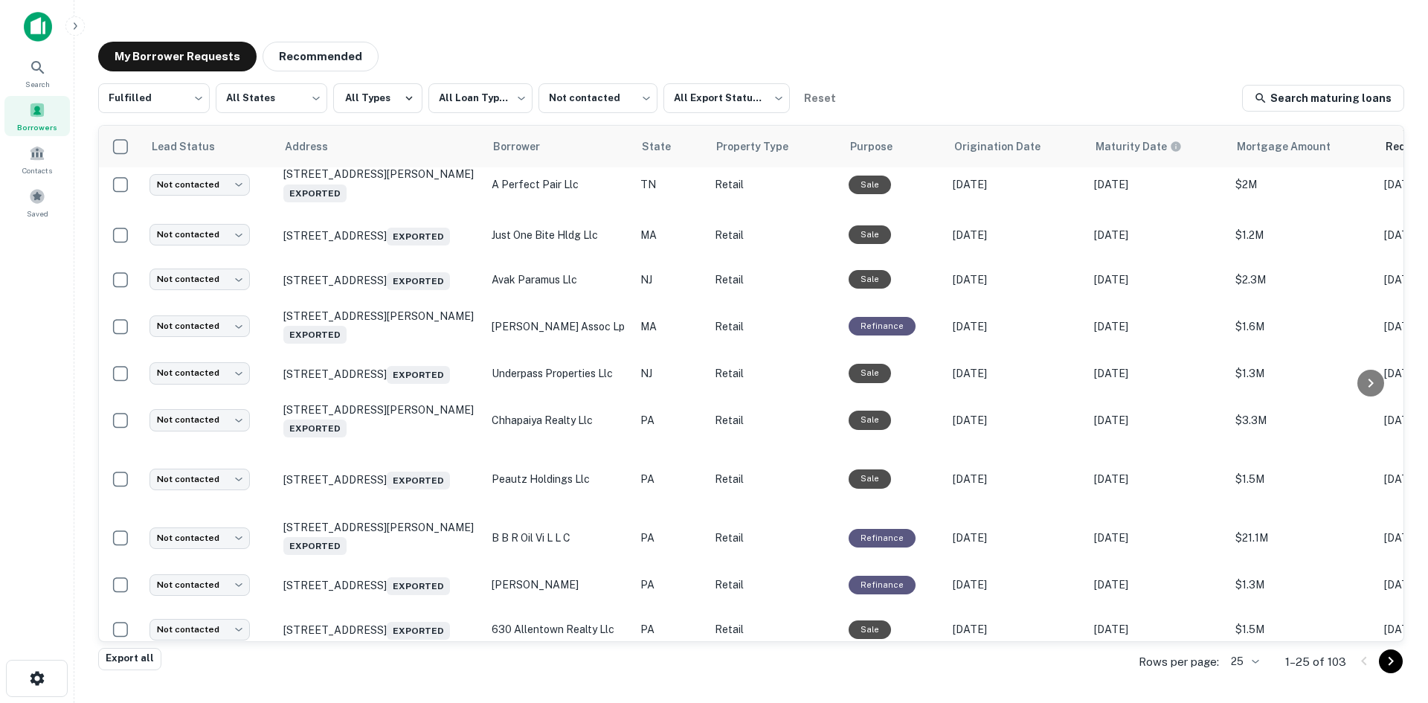
click at [42, 23] on img at bounding box center [38, 27] width 28 height 30
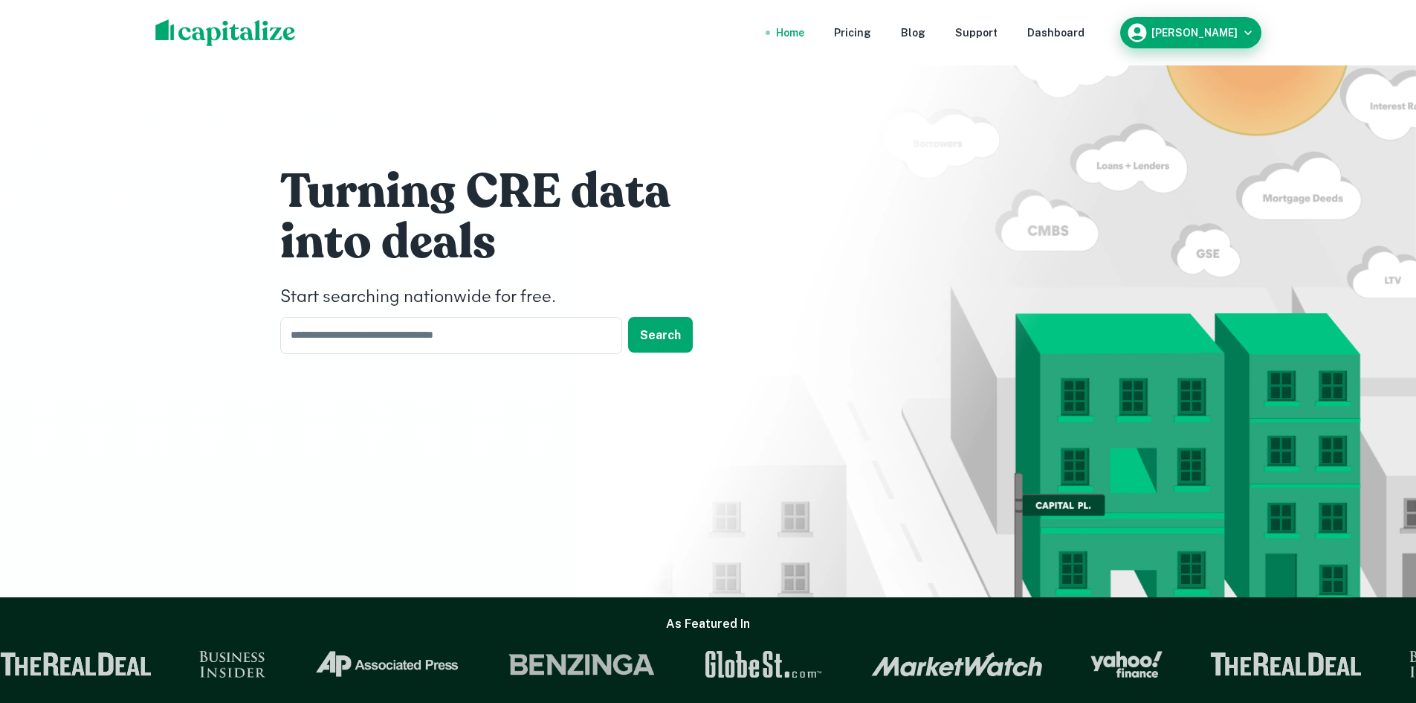
click at [1187, 42] on div "[PERSON_NAME]" at bounding box center [1190, 33] width 129 height 22
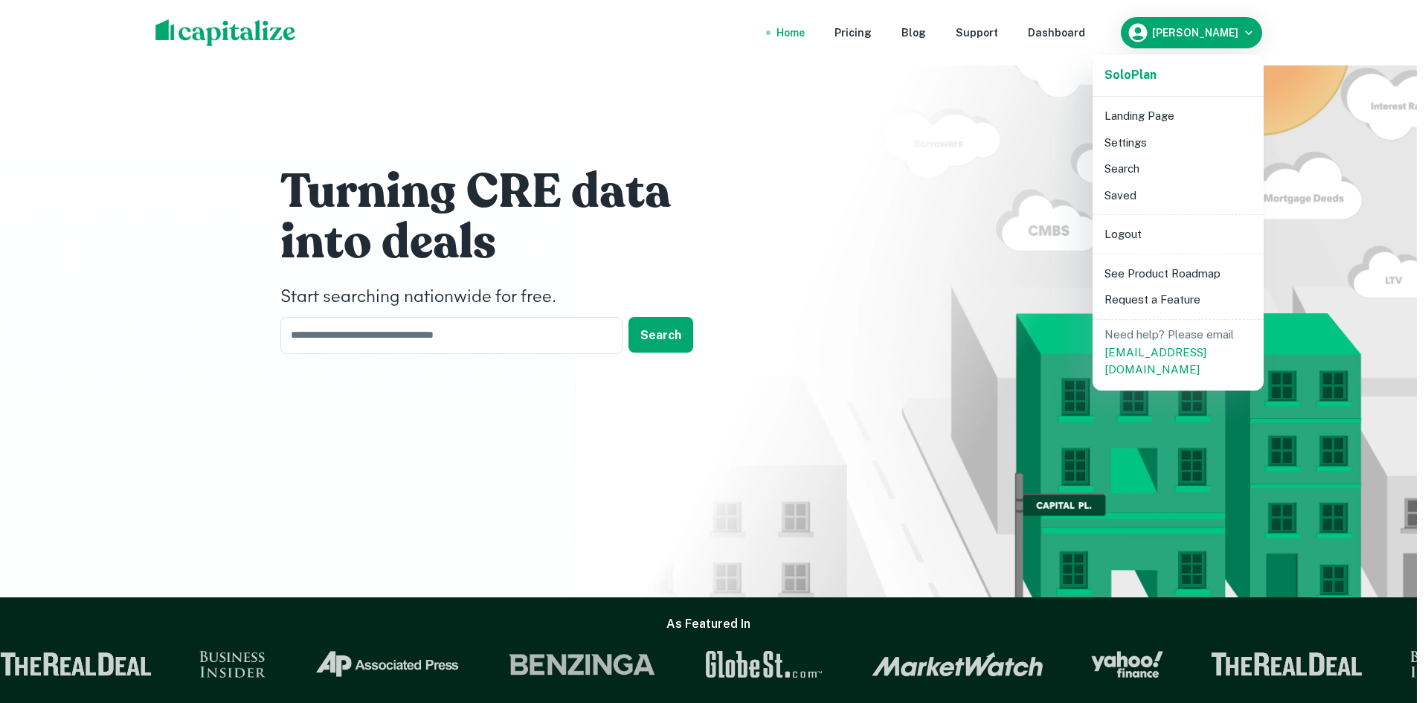
click at [1167, 154] on li "Settings" at bounding box center [1177, 142] width 159 height 27
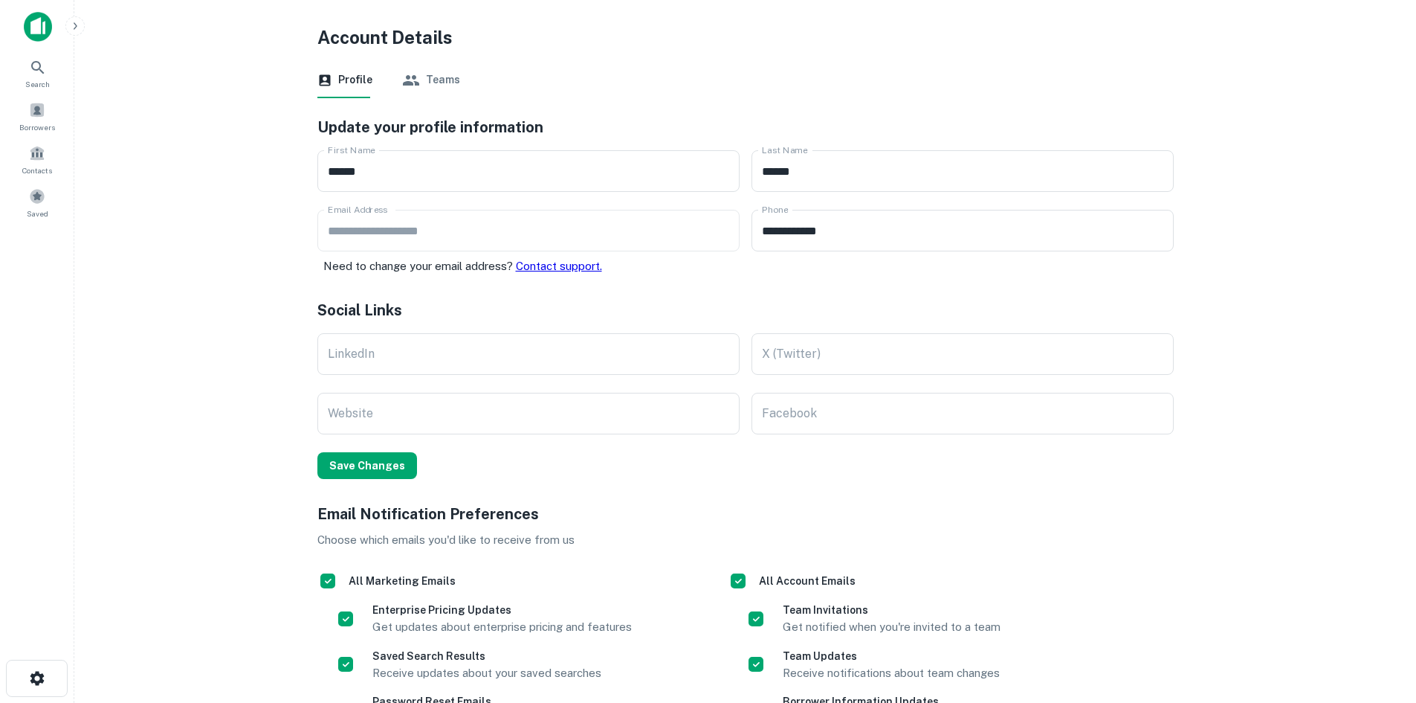
click at [445, 79] on button "Teams" at bounding box center [431, 80] width 58 height 36
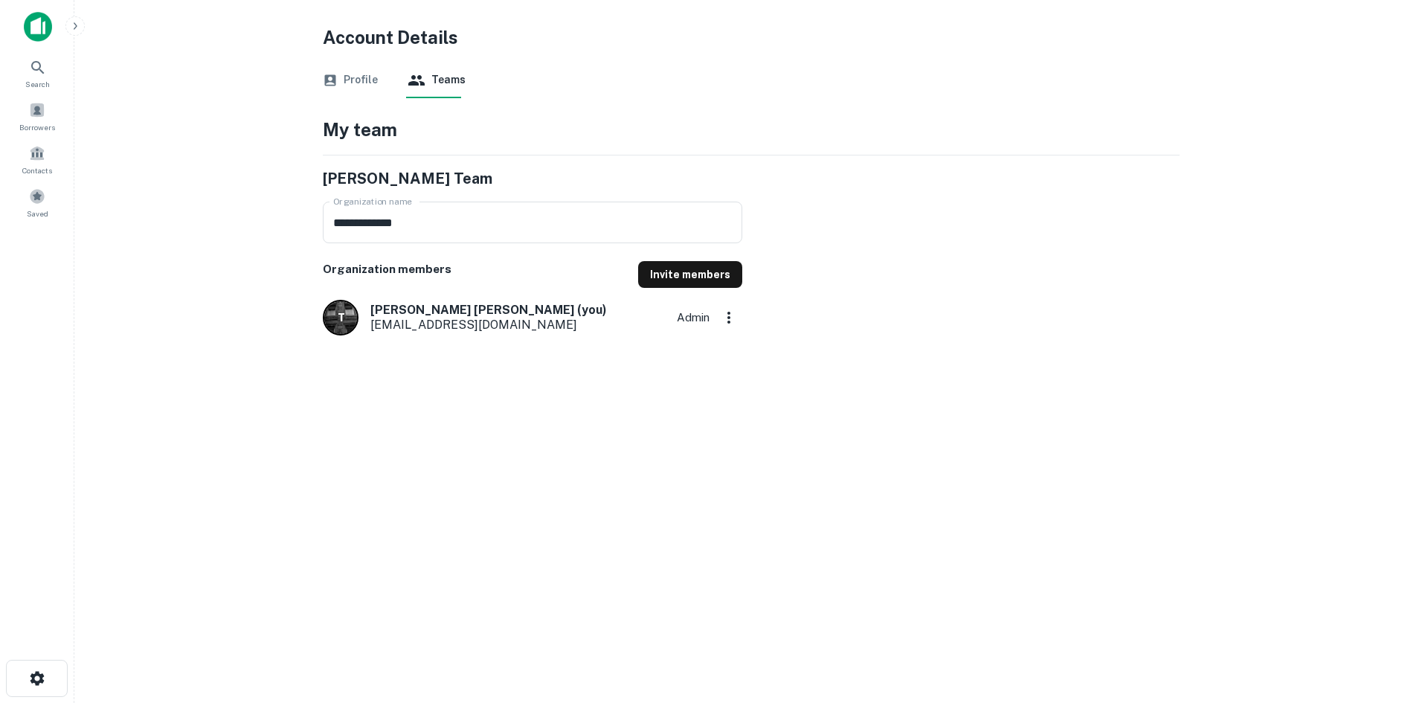
click at [357, 80] on button "Profile" at bounding box center [350, 80] width 55 height 36
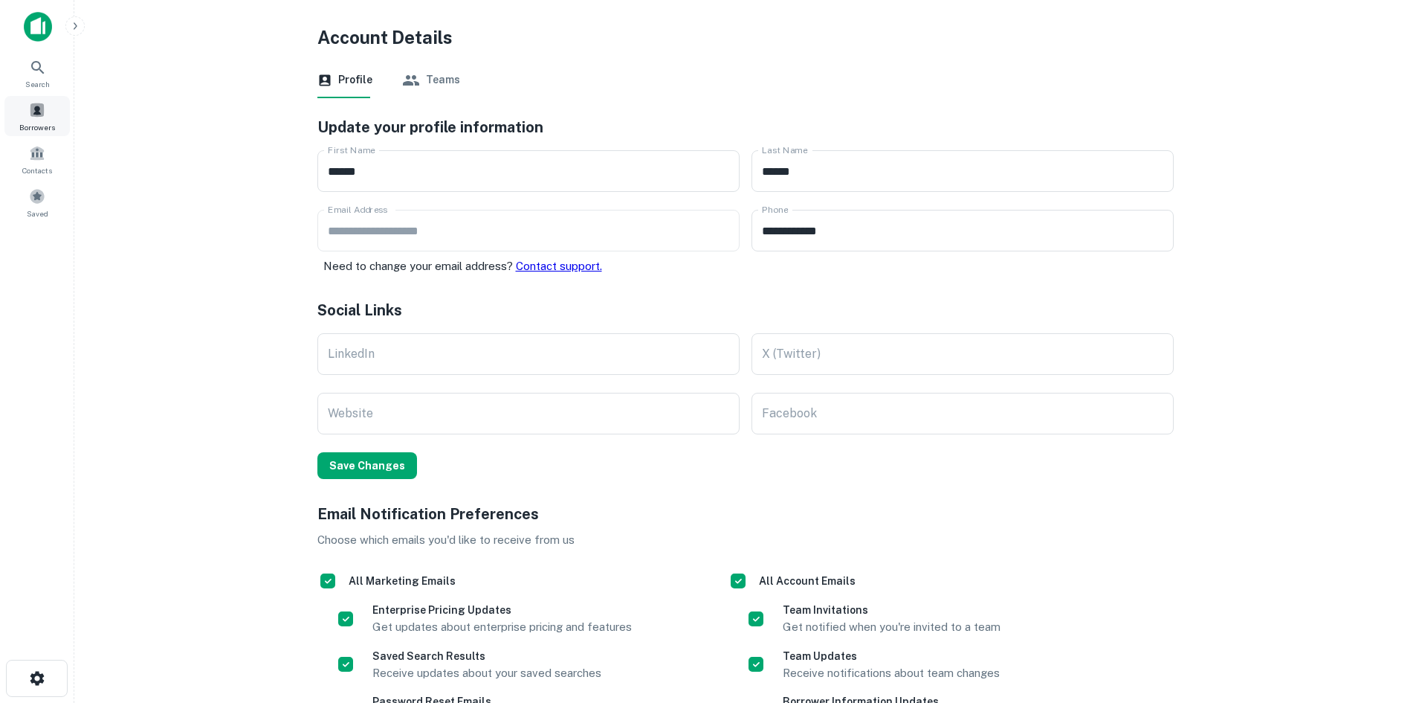
click at [57, 112] on div "Borrowers" at bounding box center [36, 116] width 65 height 40
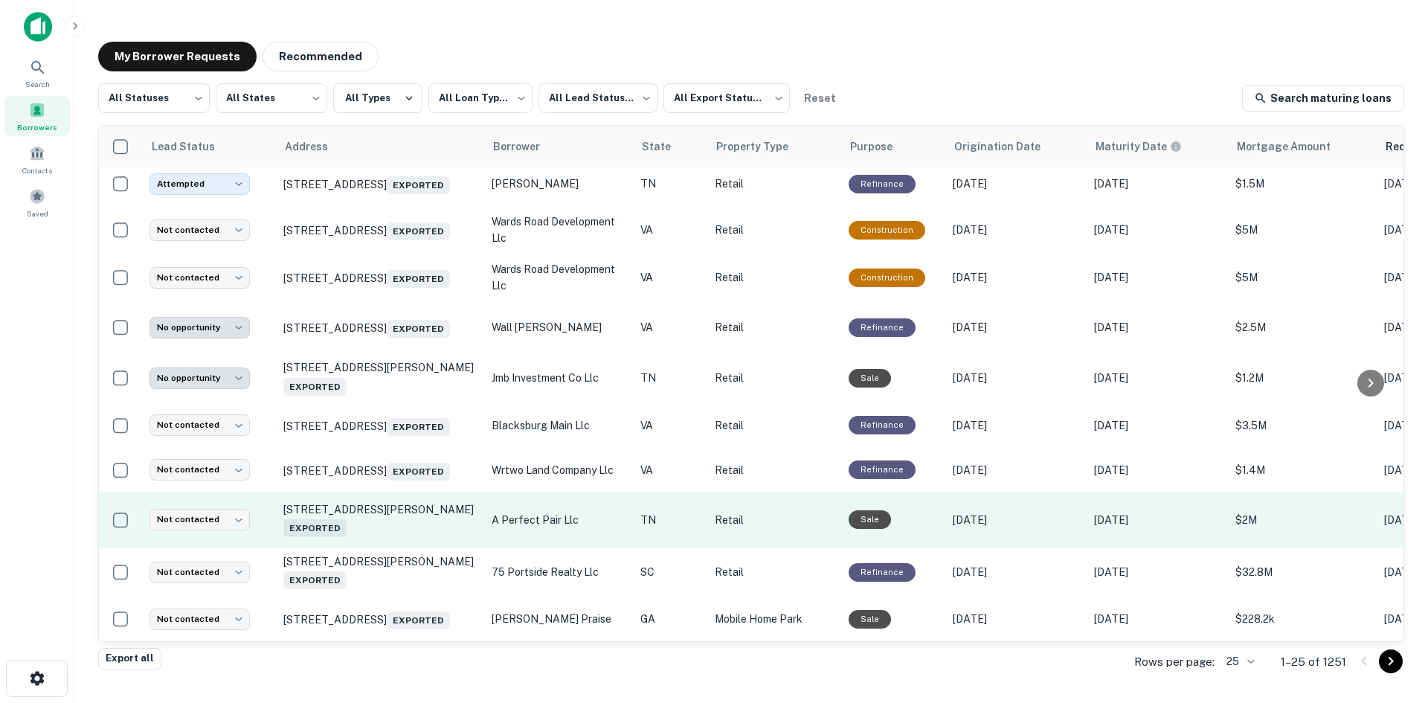
click at [410, 548] on td "[STREET_ADDRESS][PERSON_NAME] Exported" at bounding box center [380, 520] width 208 height 56
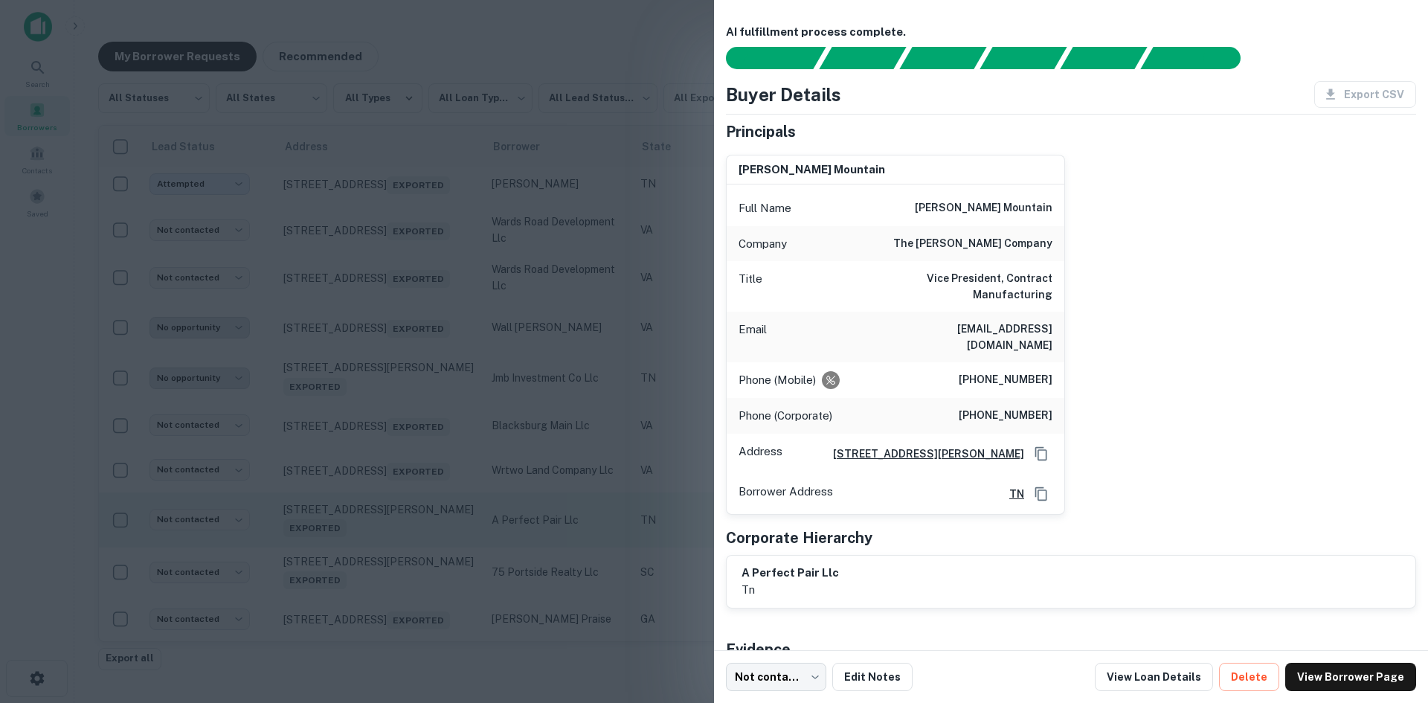
click at [409, 555] on div at bounding box center [714, 351] width 1428 height 703
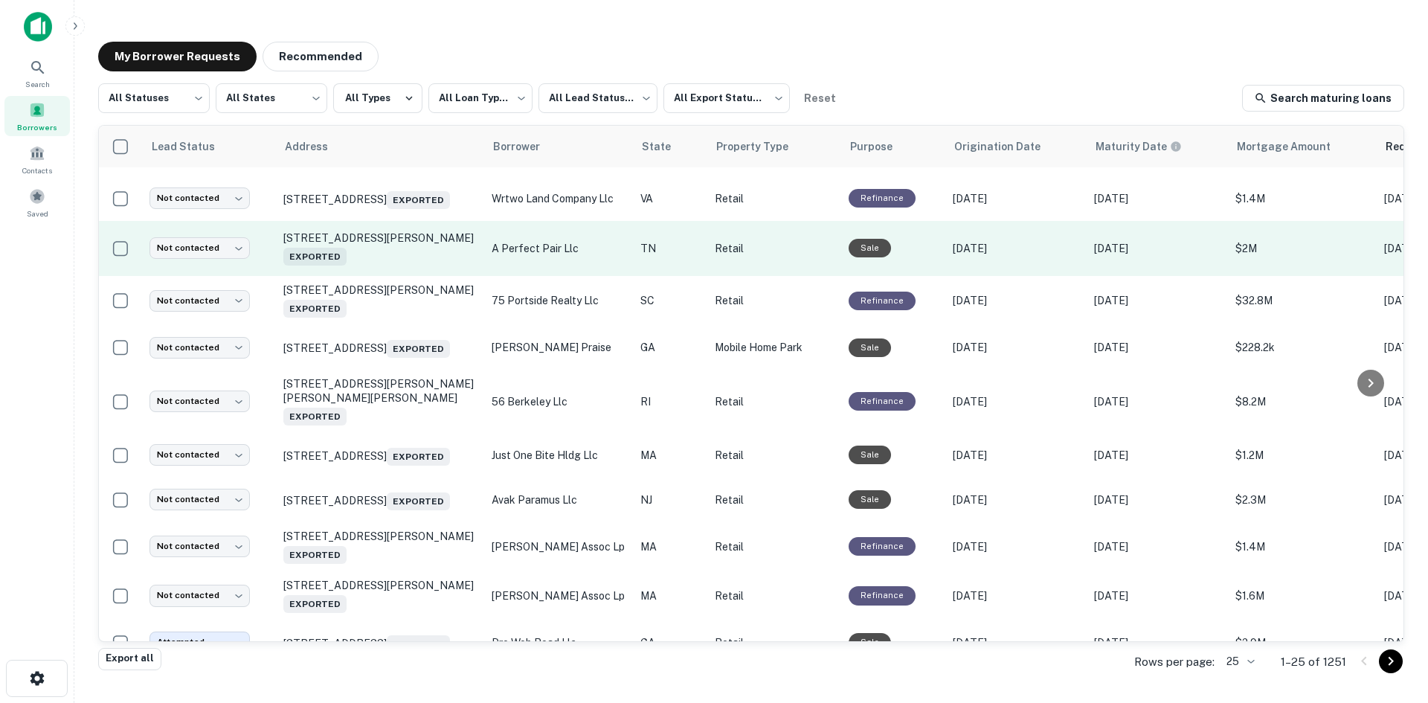
scroll to position [446, 0]
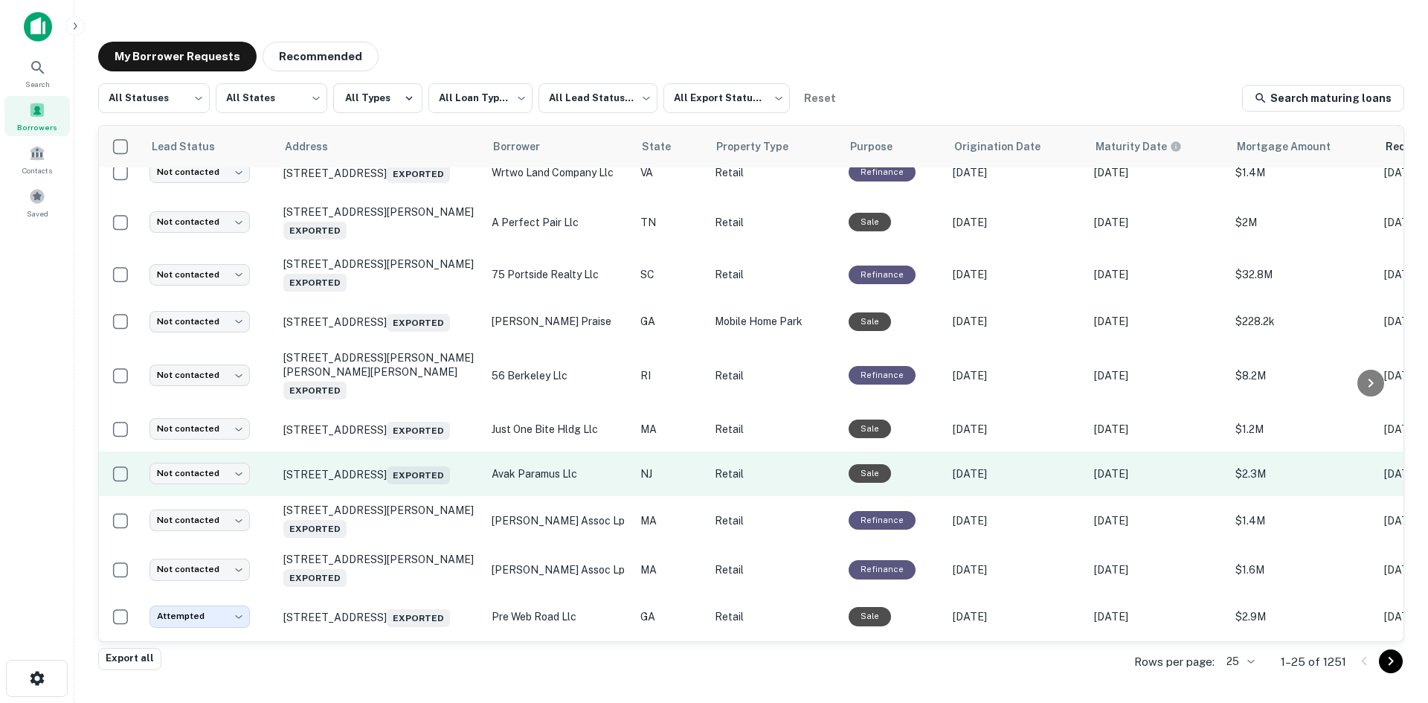
click at [413, 496] on td "[STREET_ADDRESS] Exported" at bounding box center [380, 473] width 208 height 45
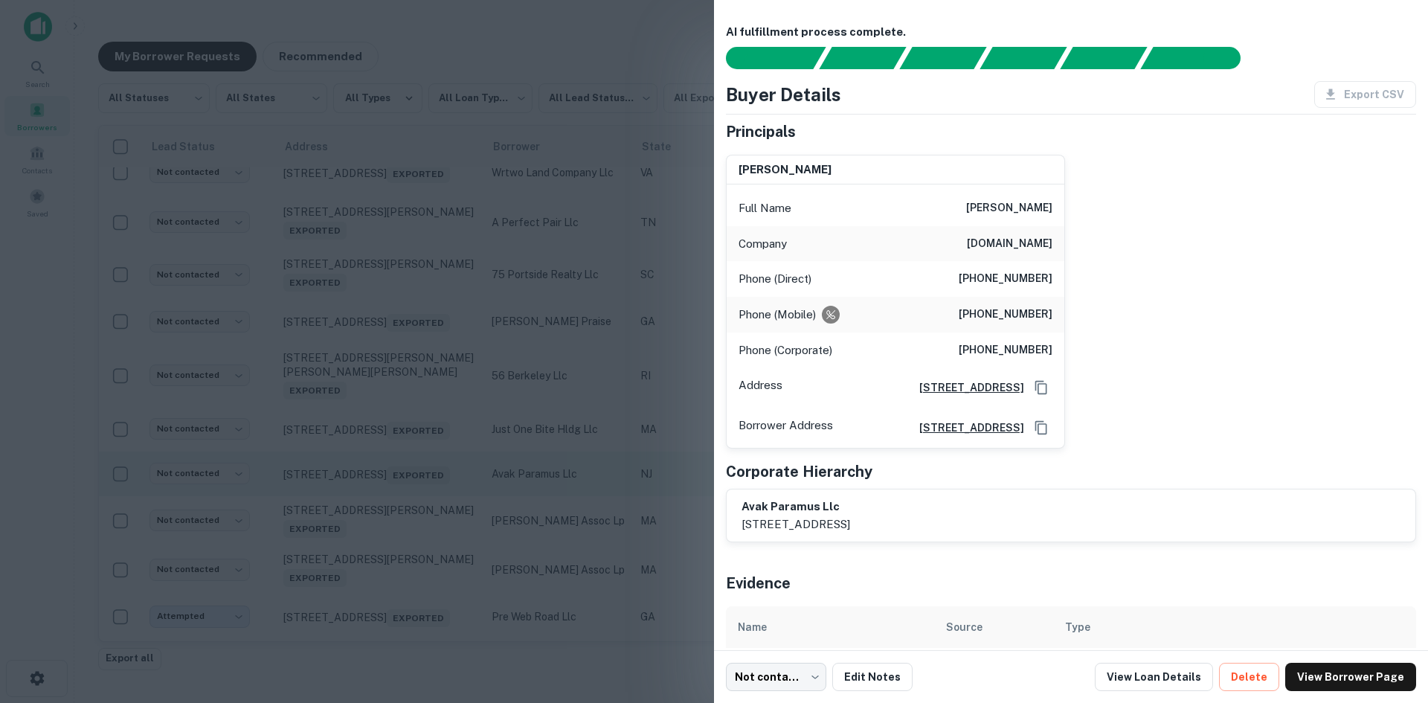
click at [411, 505] on div at bounding box center [714, 351] width 1428 height 703
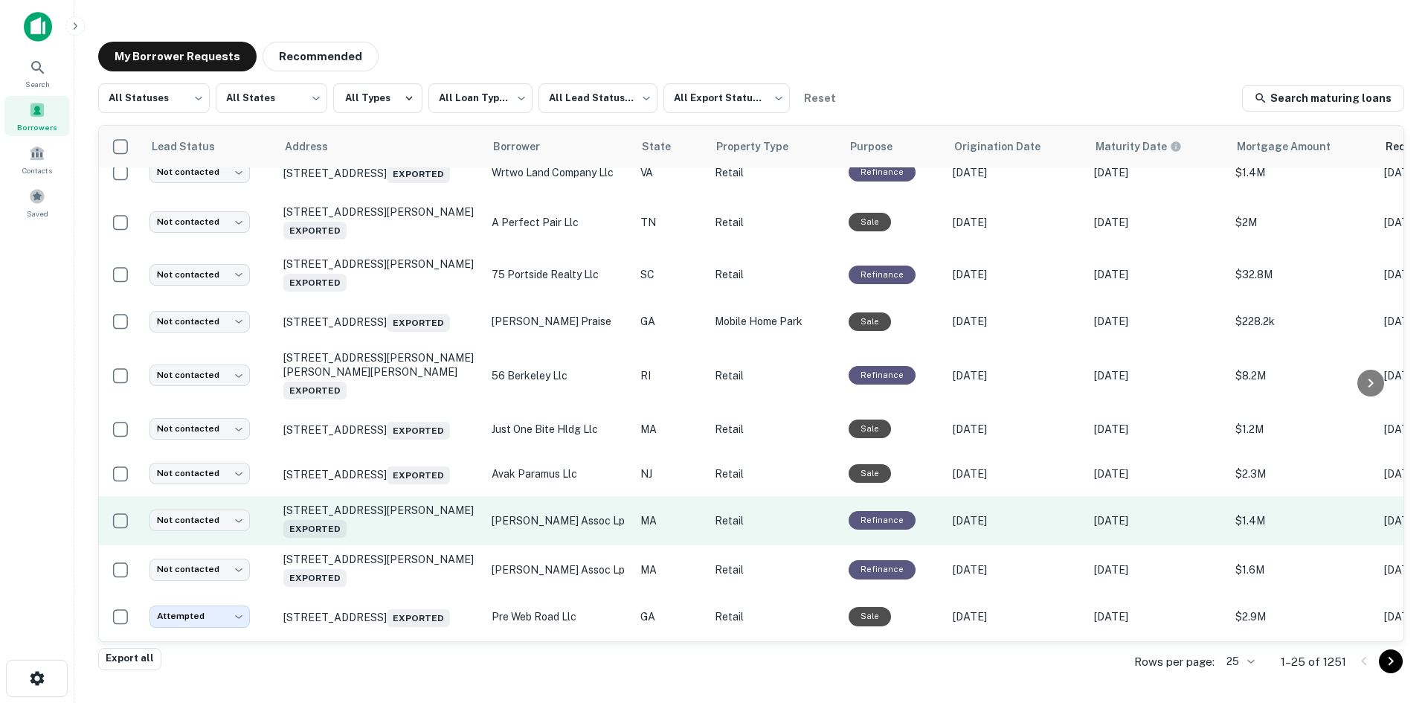
click at [405, 545] on td "[STREET_ADDRESS][PERSON_NAME] Exported" at bounding box center [380, 520] width 208 height 49
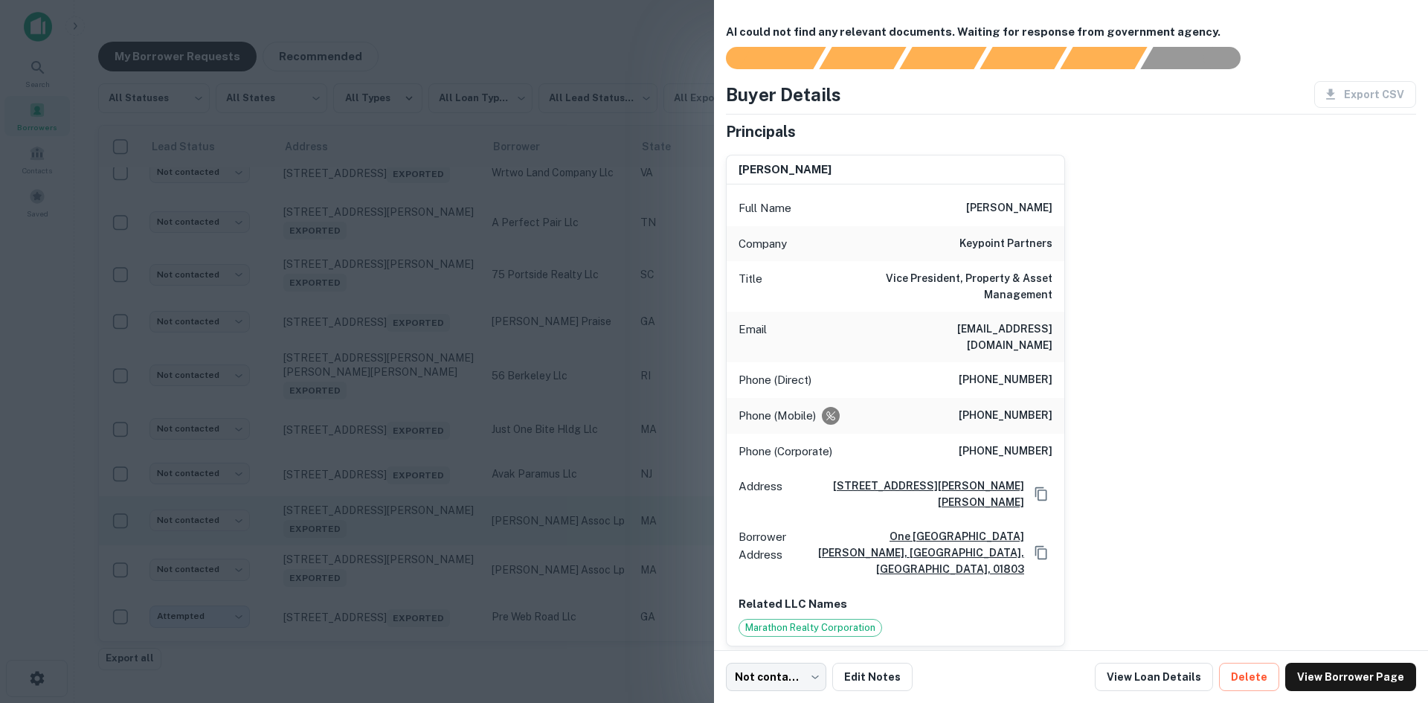
click at [405, 549] on div at bounding box center [714, 351] width 1428 height 703
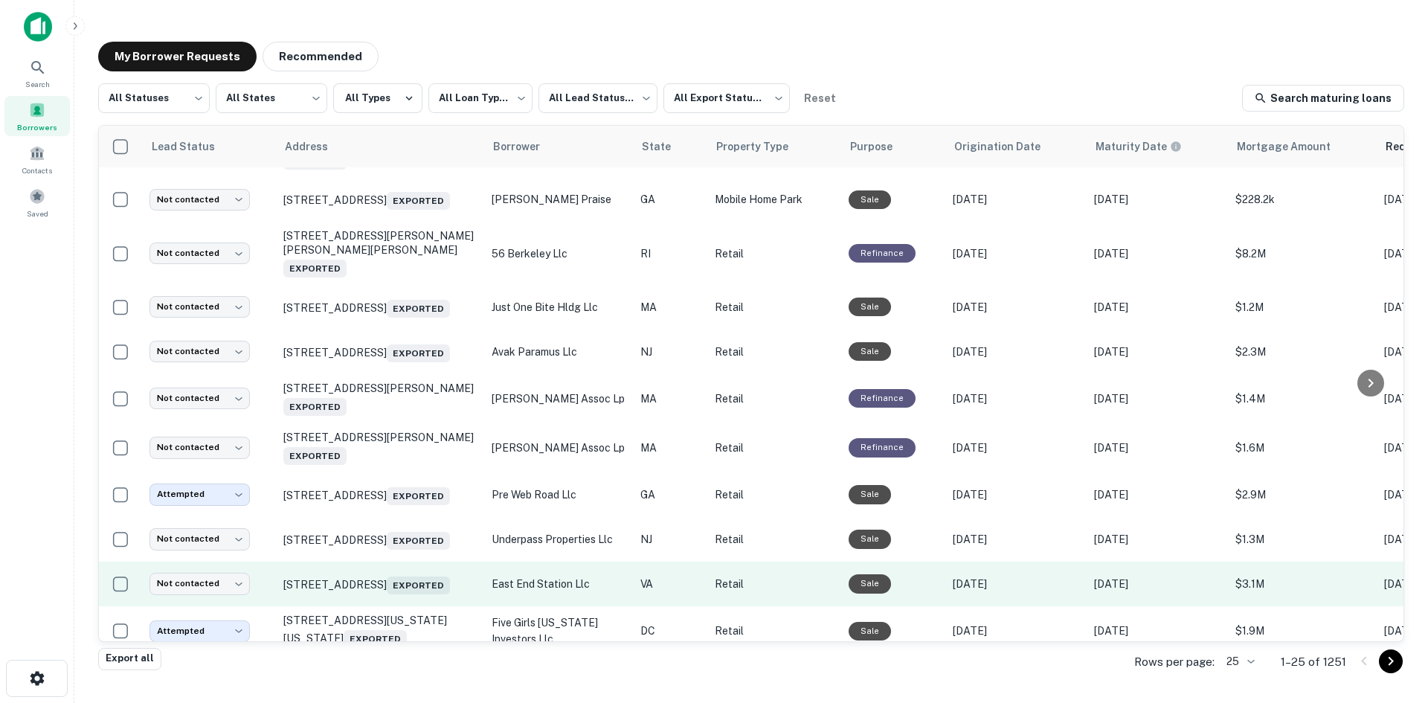
scroll to position [744, 0]
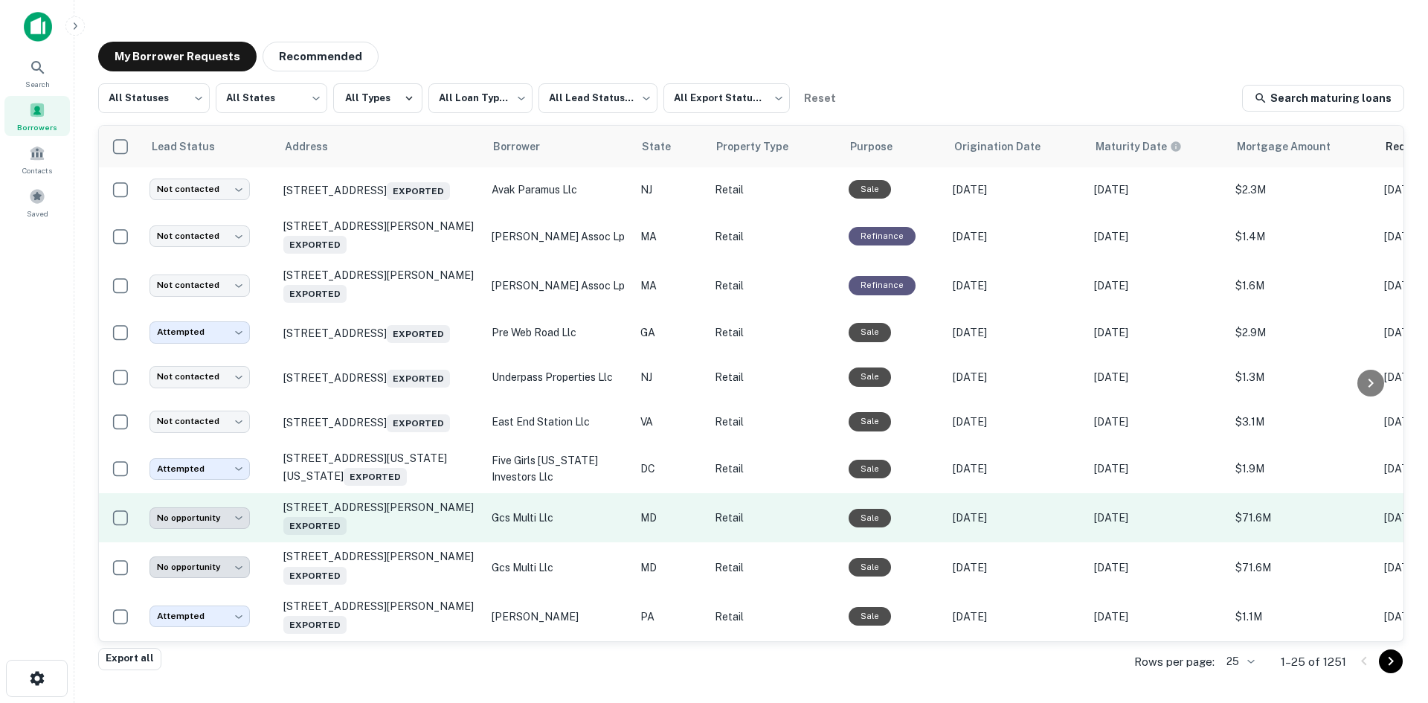
click at [409, 542] on td "[STREET_ADDRESS][PERSON_NAME] Exported" at bounding box center [380, 517] width 208 height 49
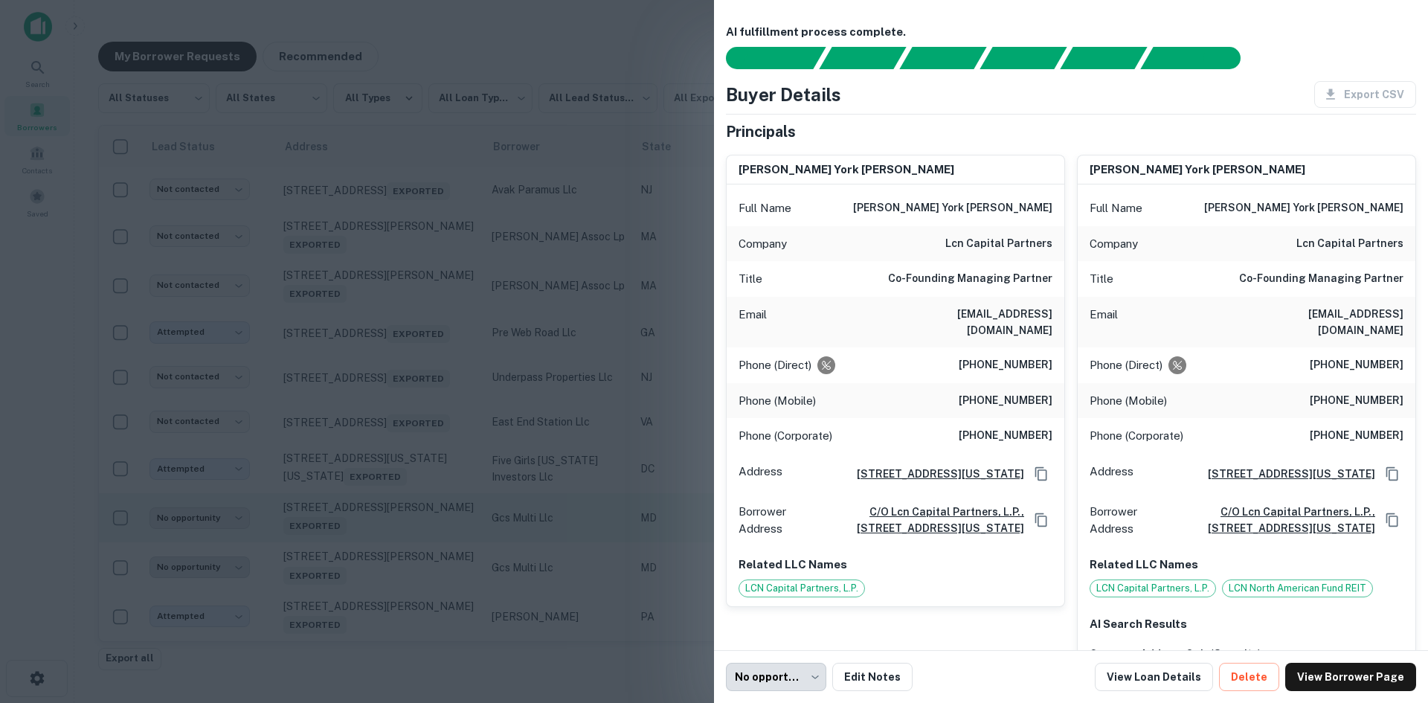
click at [409, 552] on div at bounding box center [714, 351] width 1428 height 703
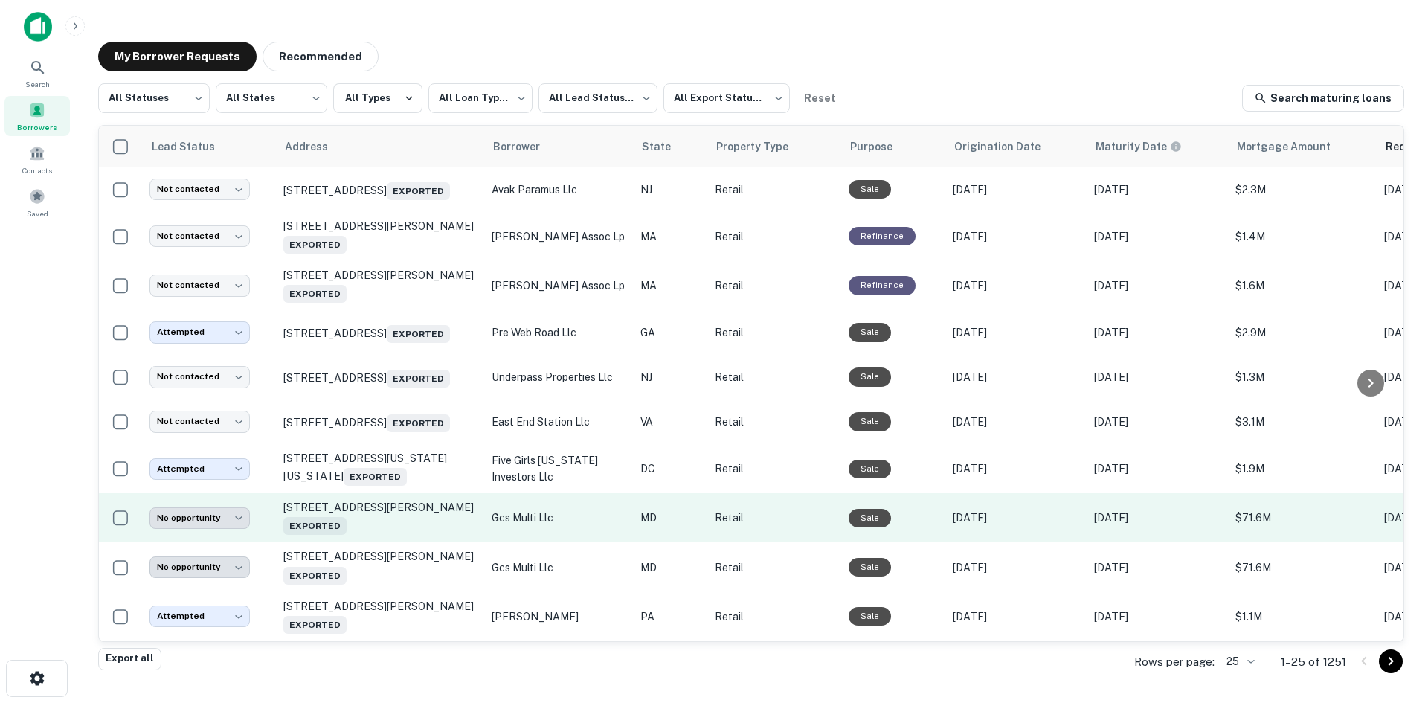
scroll to position [766, 0]
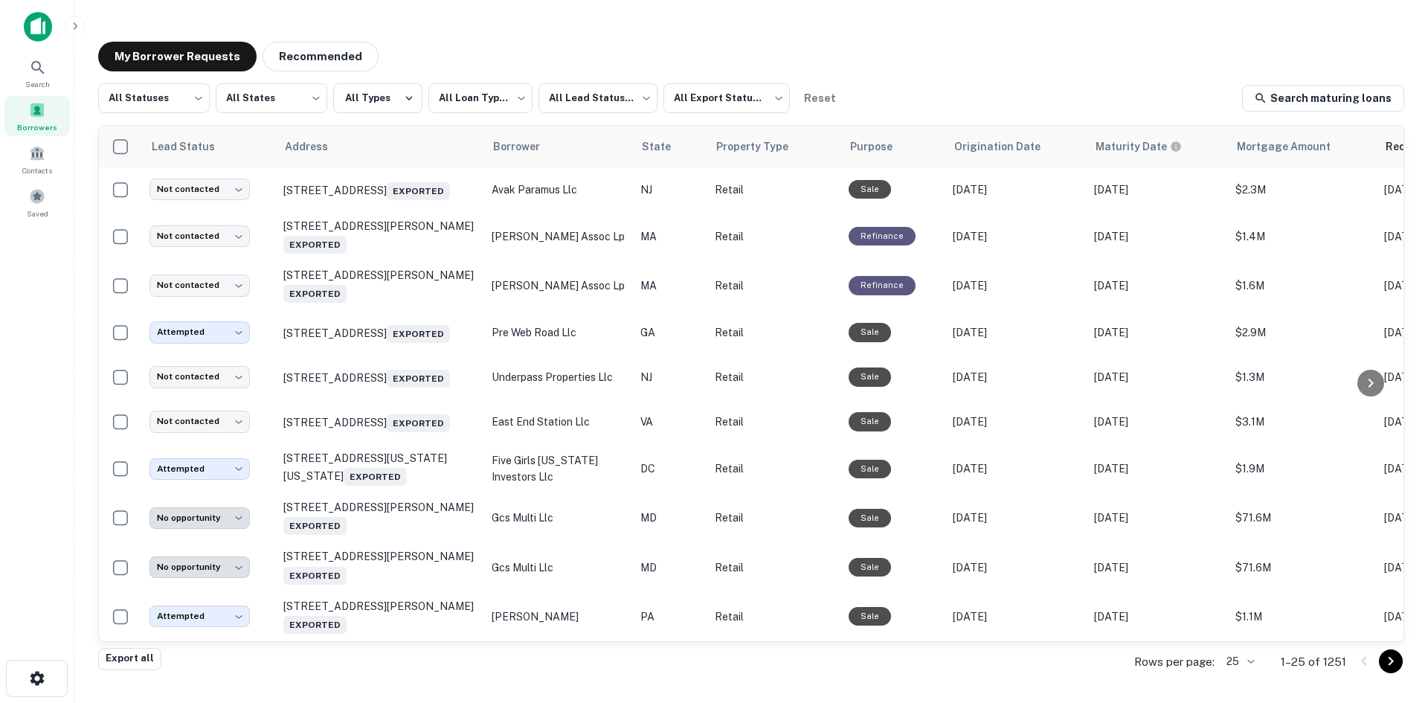
click at [1238, 661] on body "**********" at bounding box center [714, 351] width 1428 height 703
click at [1229, 596] on li "100" at bounding box center [1240, 591] width 51 height 27
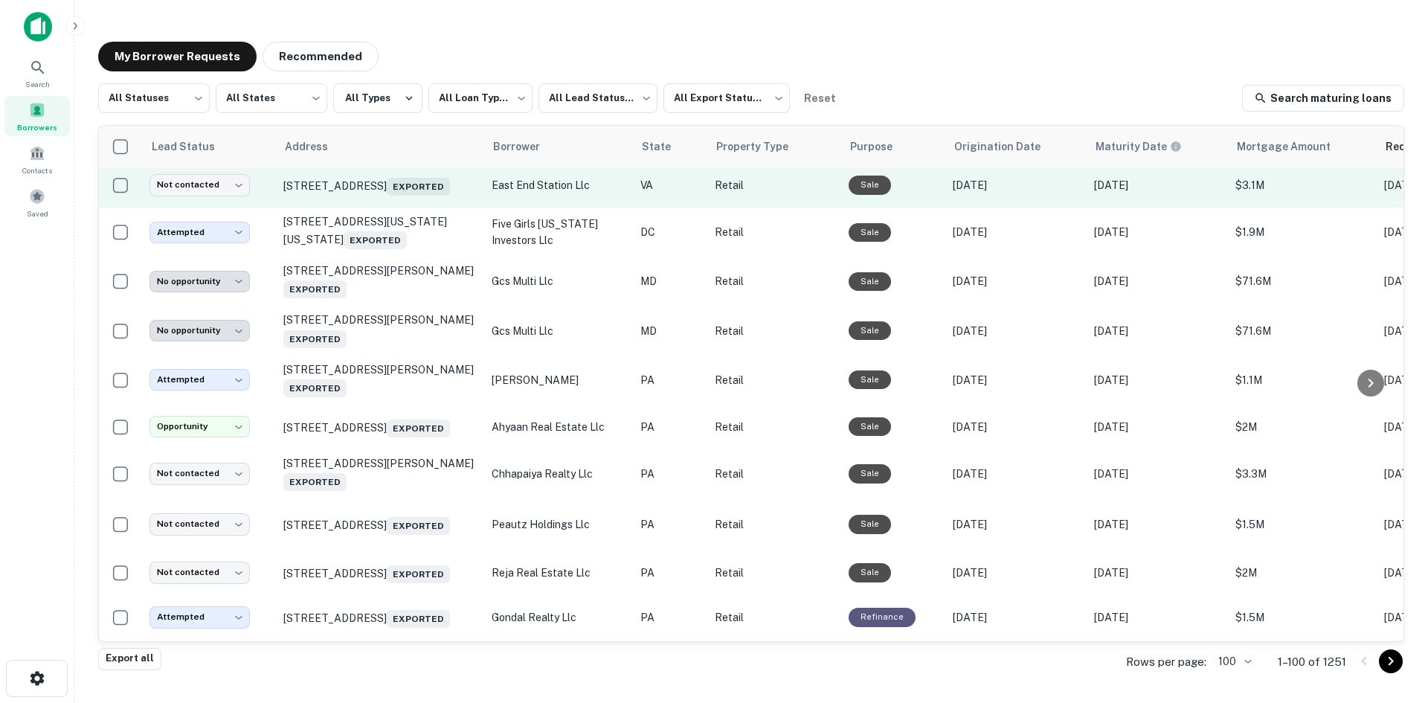
scroll to position [989, 0]
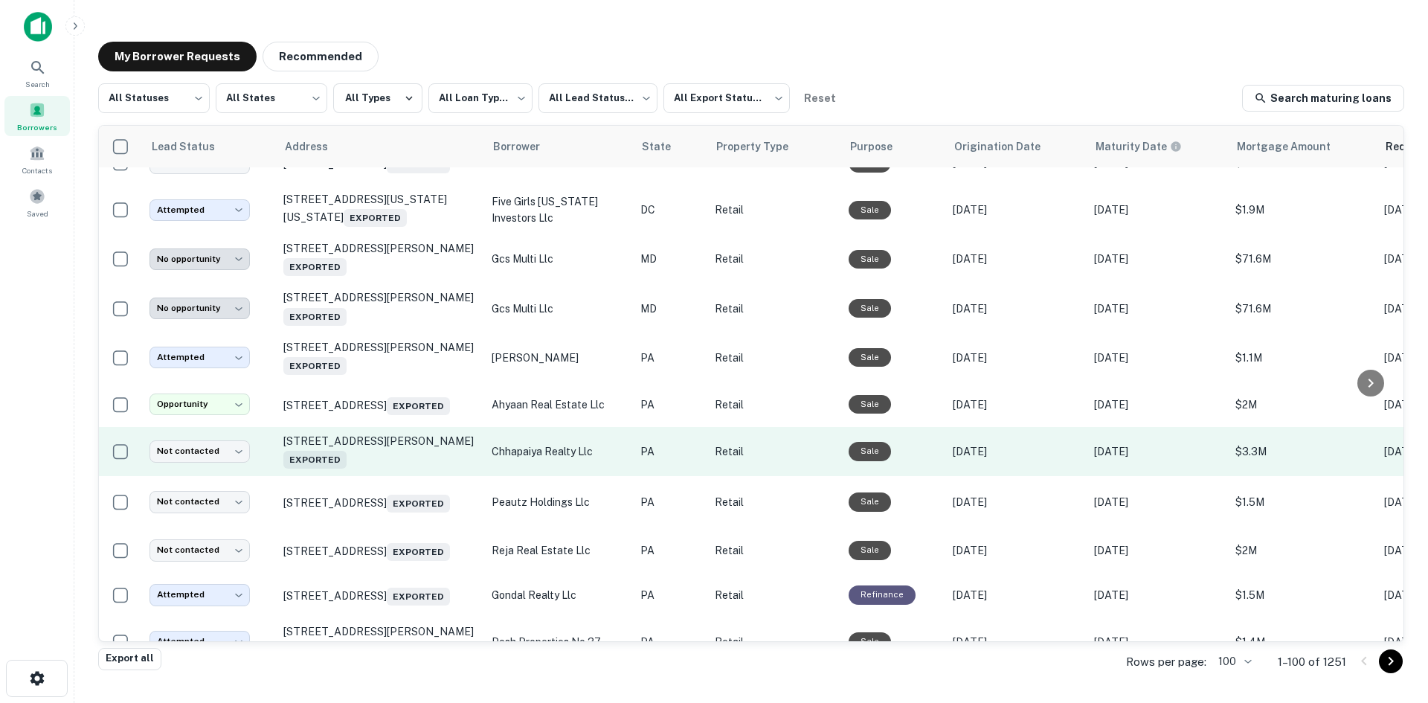
click at [428, 476] on td "[STREET_ADDRESS][PERSON_NAME] Exported" at bounding box center [380, 451] width 208 height 49
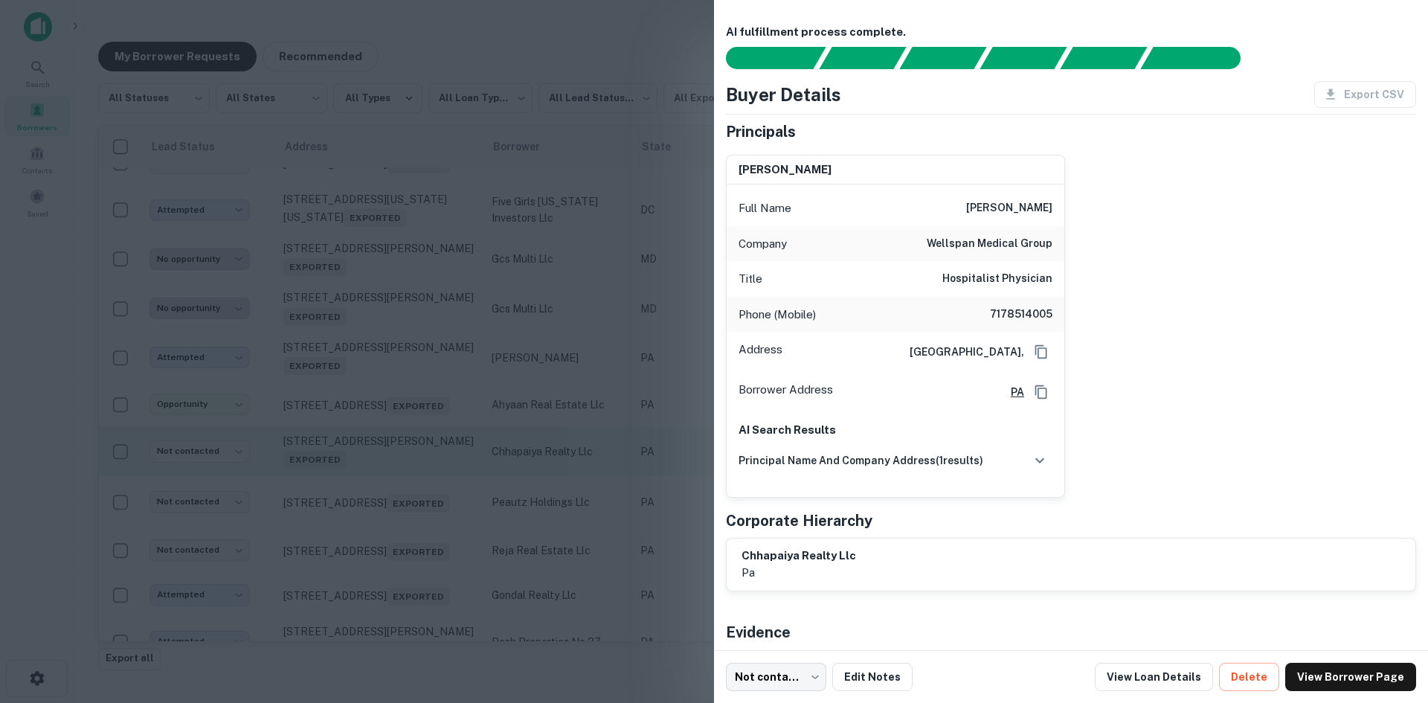
click at [428, 500] on div at bounding box center [714, 351] width 1428 height 703
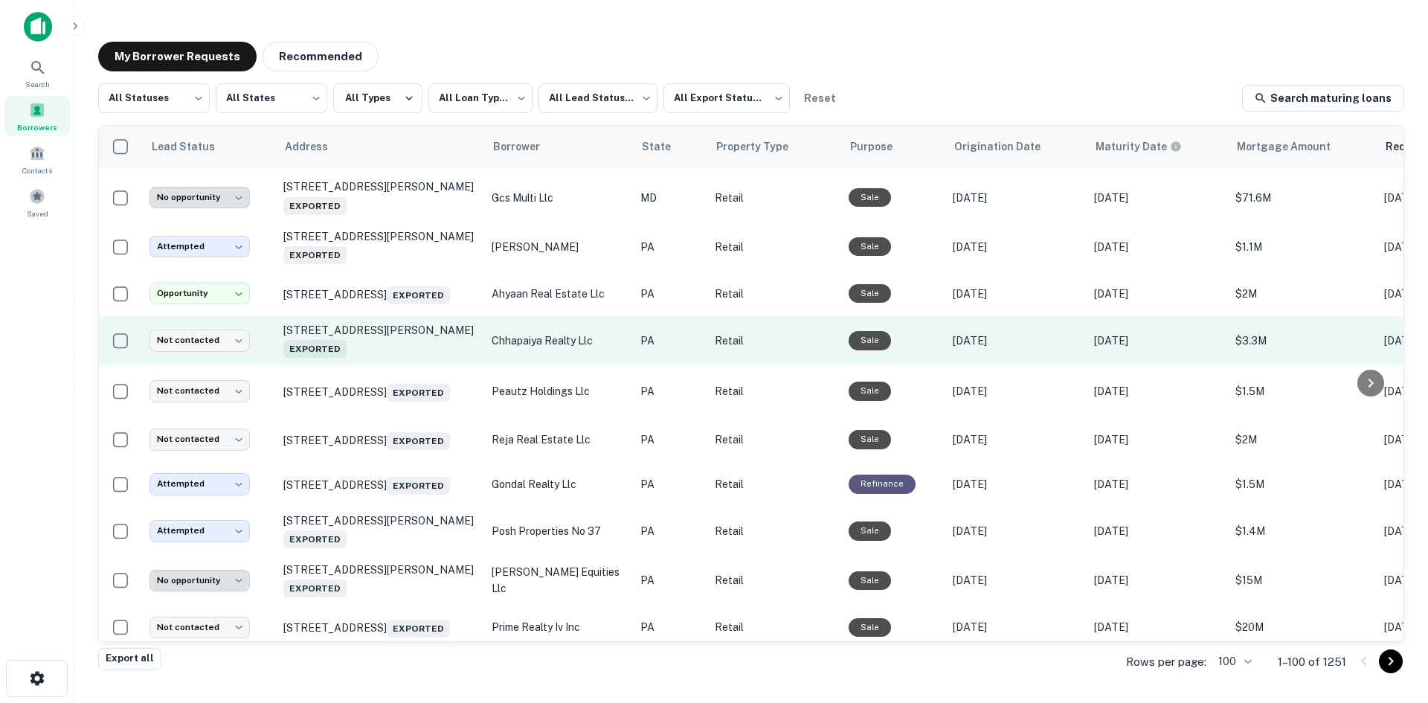
scroll to position [1212, 0]
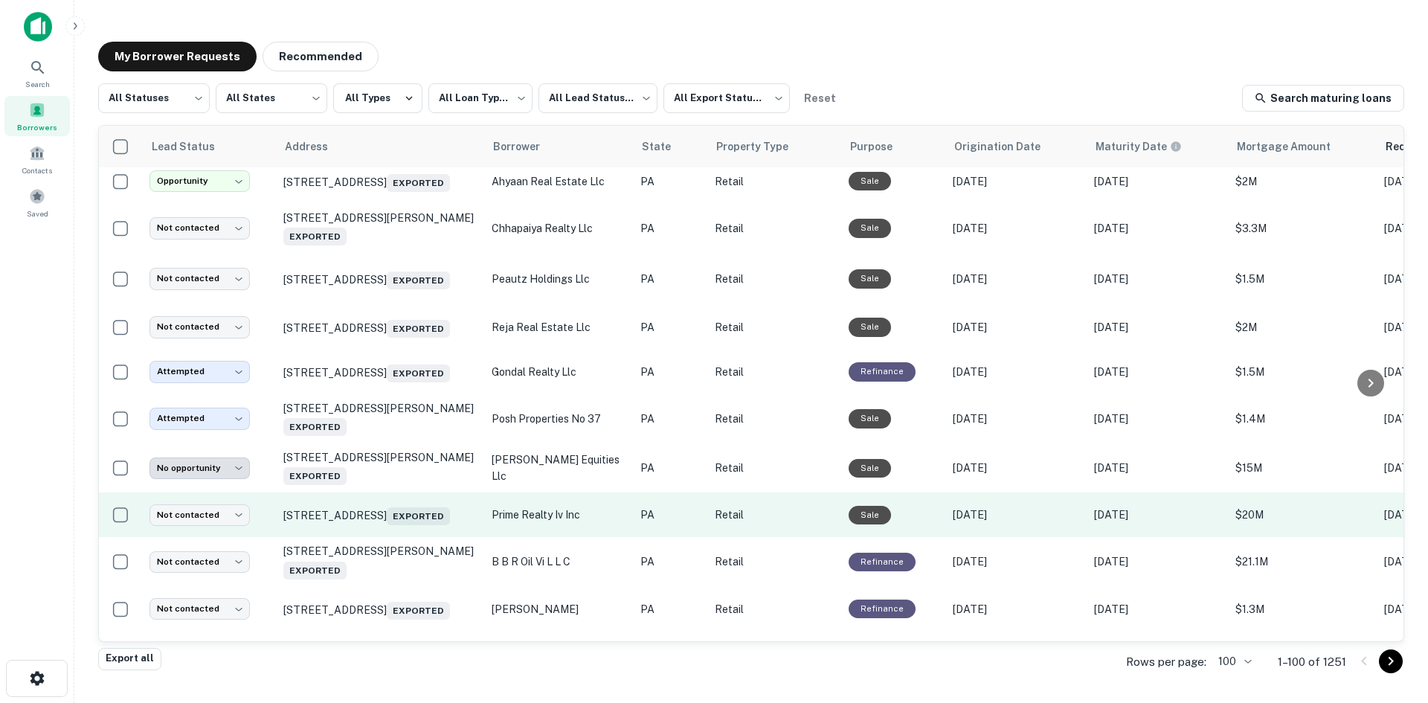
click at [448, 537] on td "[STREET_ADDRESS] Exported" at bounding box center [380, 514] width 208 height 45
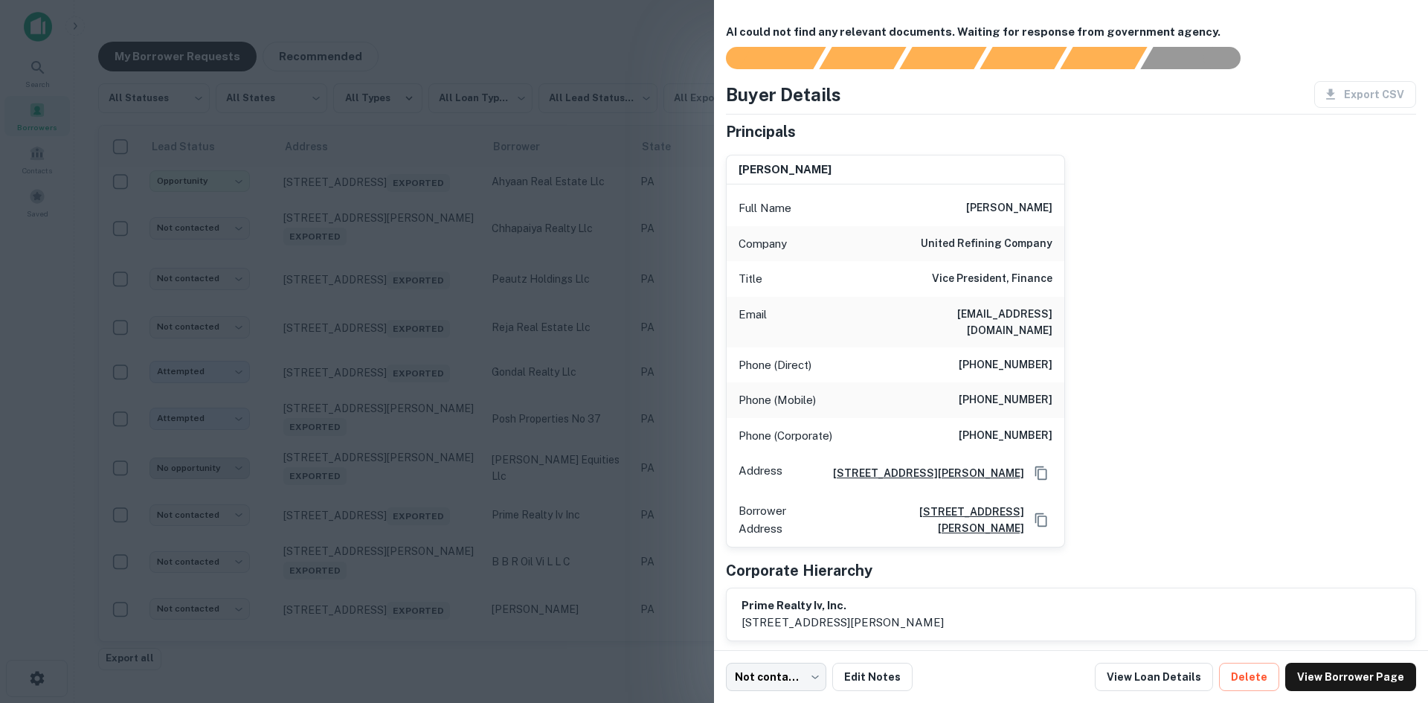
click at [449, 575] on div at bounding box center [714, 351] width 1428 height 703
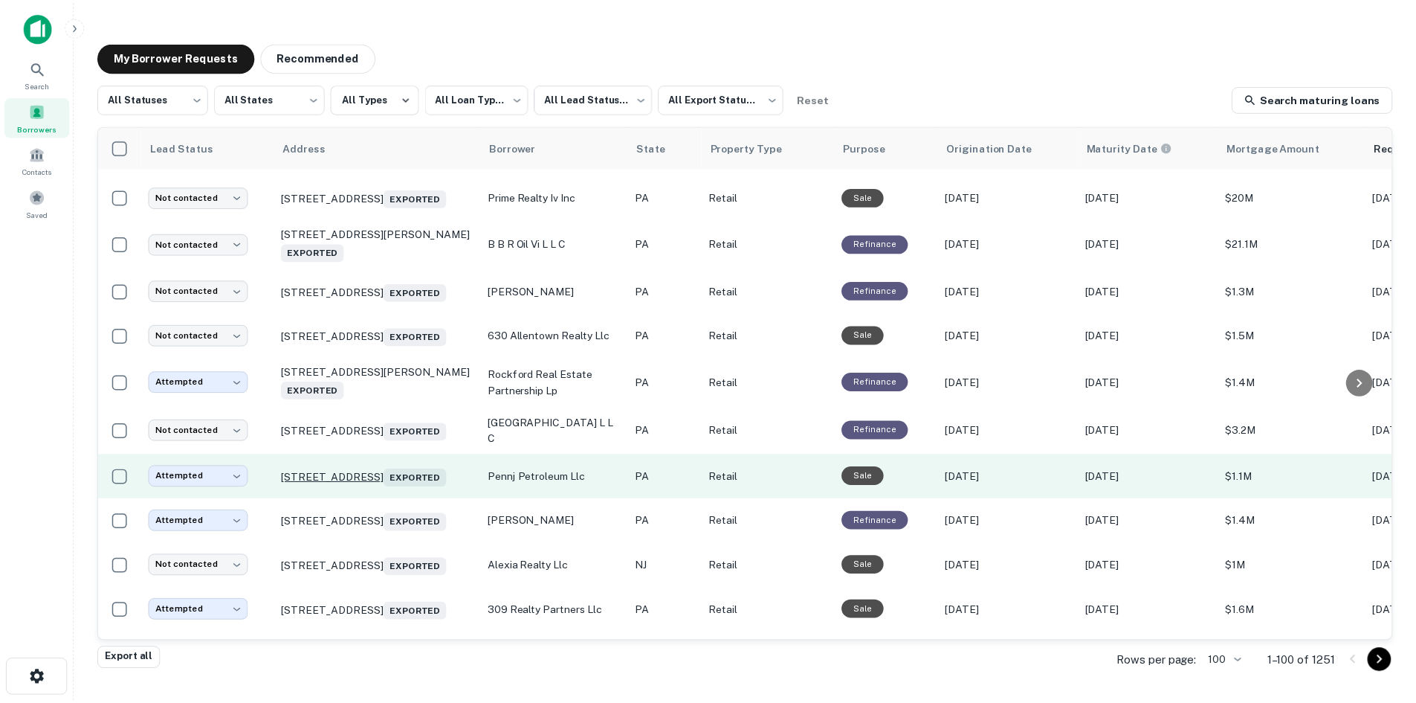
scroll to position [1658, 0]
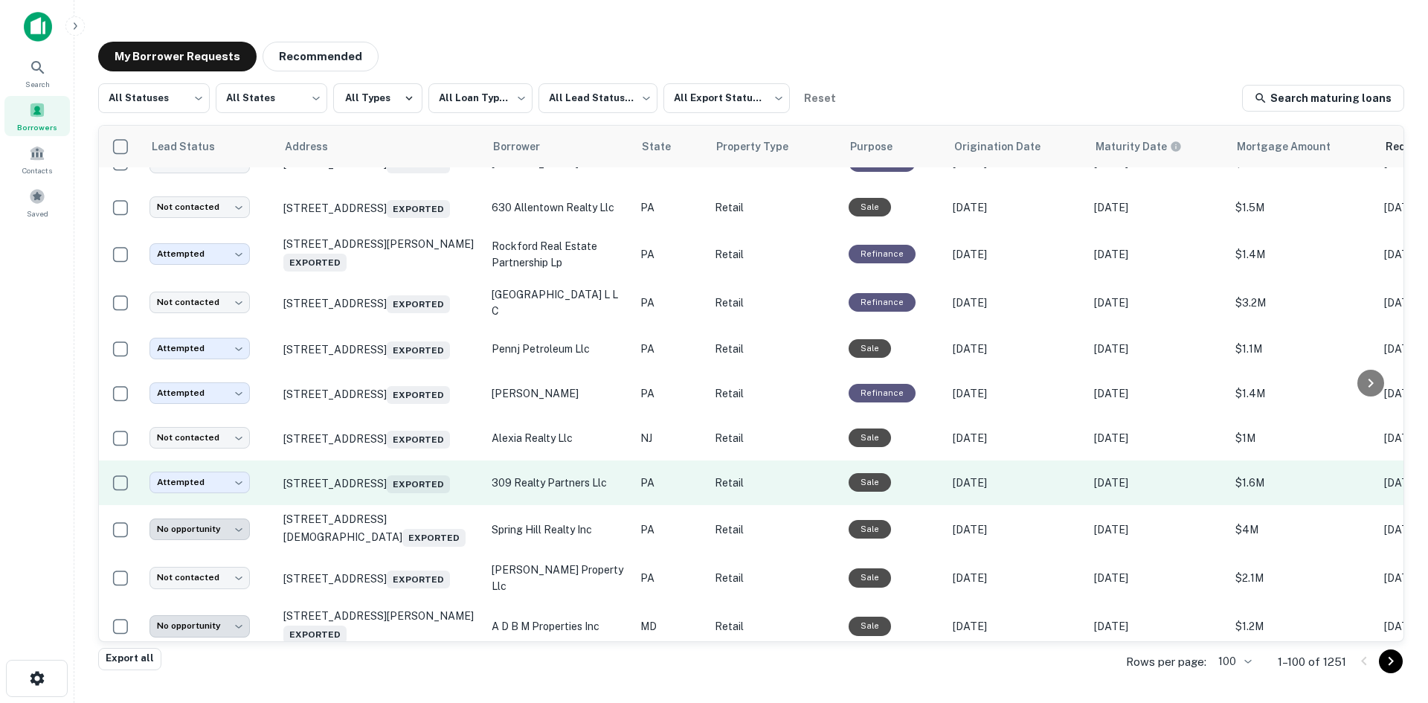
click at [425, 505] on td "776 Bethlehem Pike Montgomeryville, PA 18936 Exported" at bounding box center [380, 482] width 208 height 45
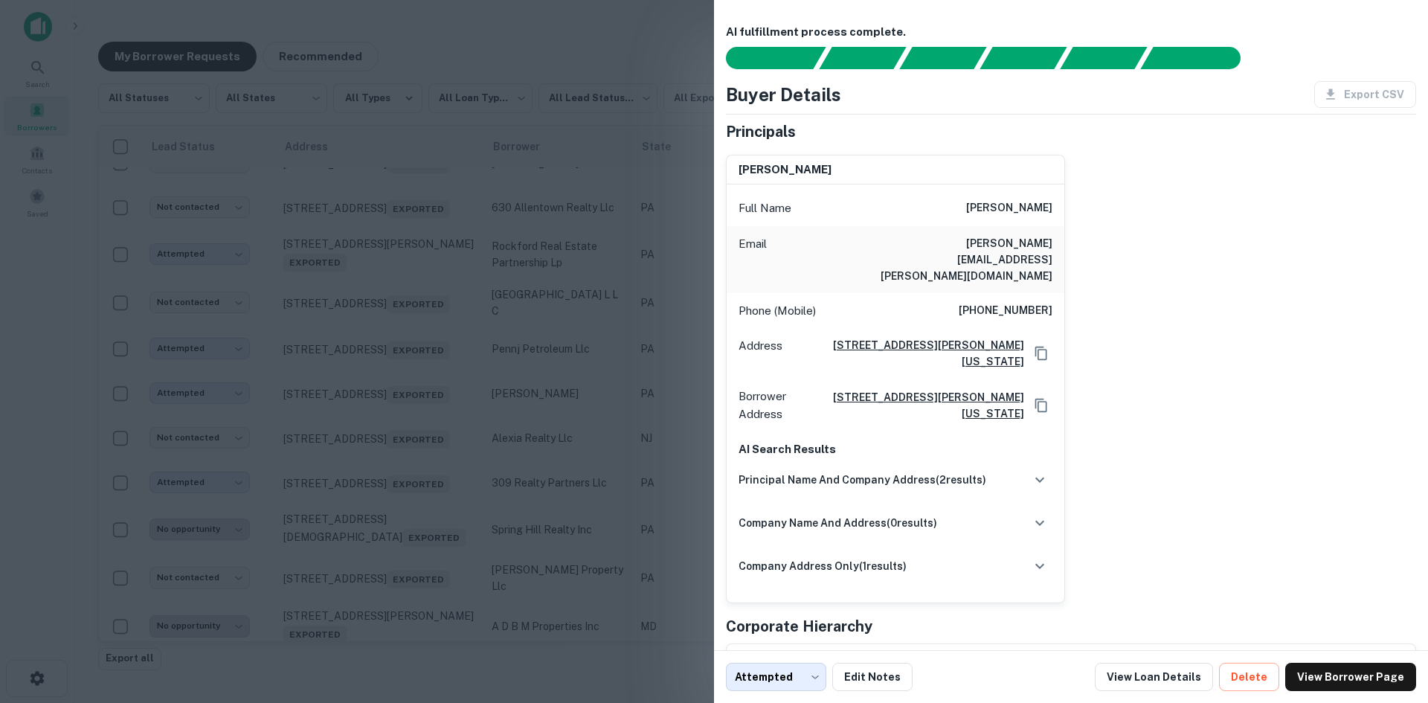
click at [422, 574] on div at bounding box center [714, 351] width 1428 height 703
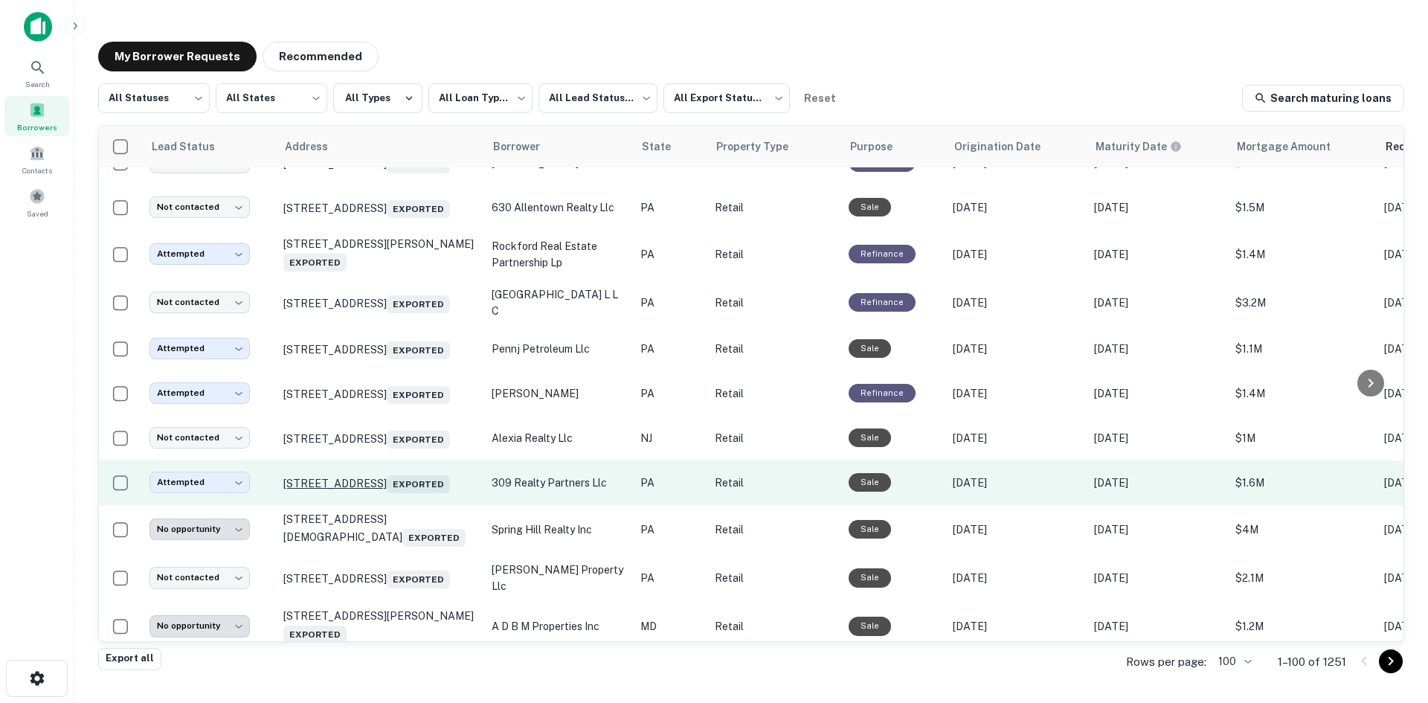
click at [404, 493] on p "776 Bethlehem Pike Montgomeryville, PA 18936 Exported" at bounding box center [379, 482] width 193 height 21
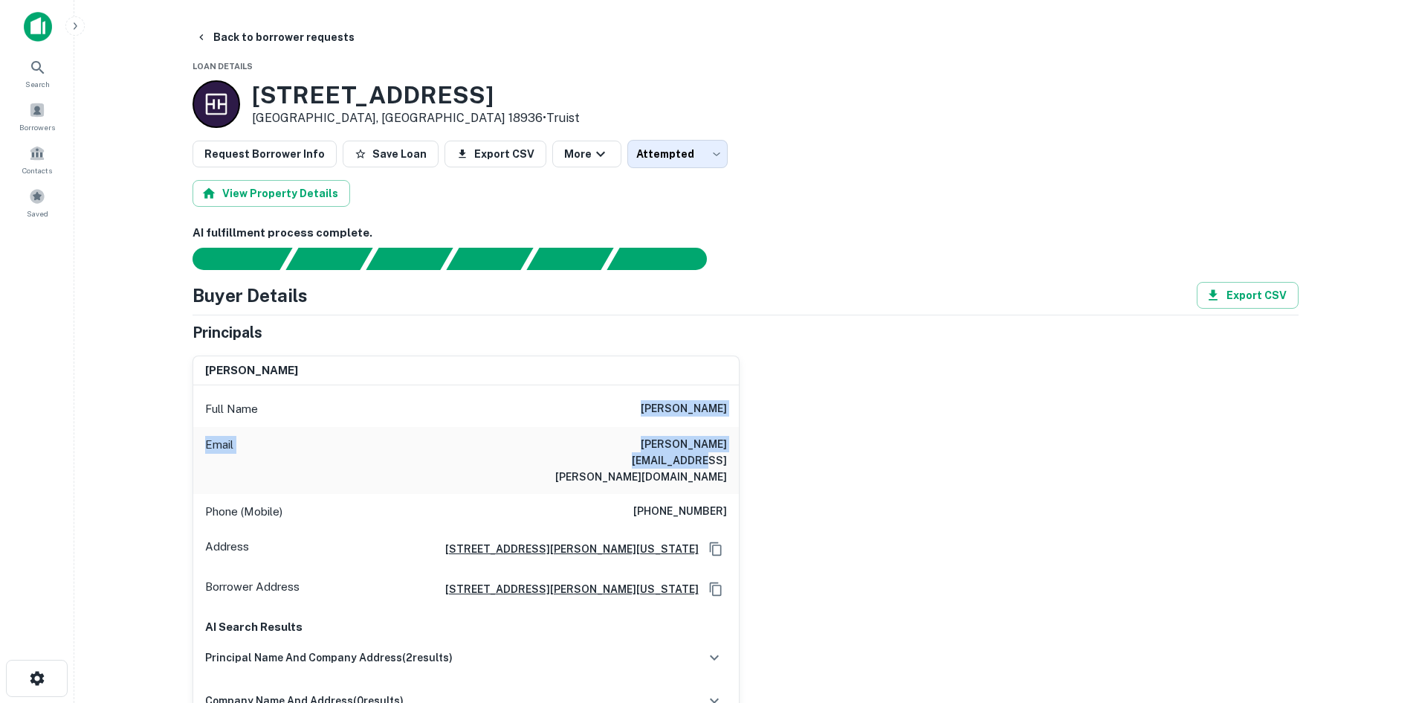
drag, startPoint x: 631, startPoint y: 394, endPoint x: 746, endPoint y: 459, distance: 132.5
click at [746, 459] on div "steven h muchnick Full Name steven h muchnick Email seth.muchnick@hotmail.com P…" at bounding box center [740, 562] width 1118 height 437
click at [716, 432] on div "Email seth.muchnick@hotmail.com" at bounding box center [466, 460] width 546 height 67
drag, startPoint x: 628, startPoint y: 404, endPoint x: 736, endPoint y: 417, distance: 108.6
click at [736, 417] on div "Full Name steven h muchnick" at bounding box center [466, 409] width 546 height 36
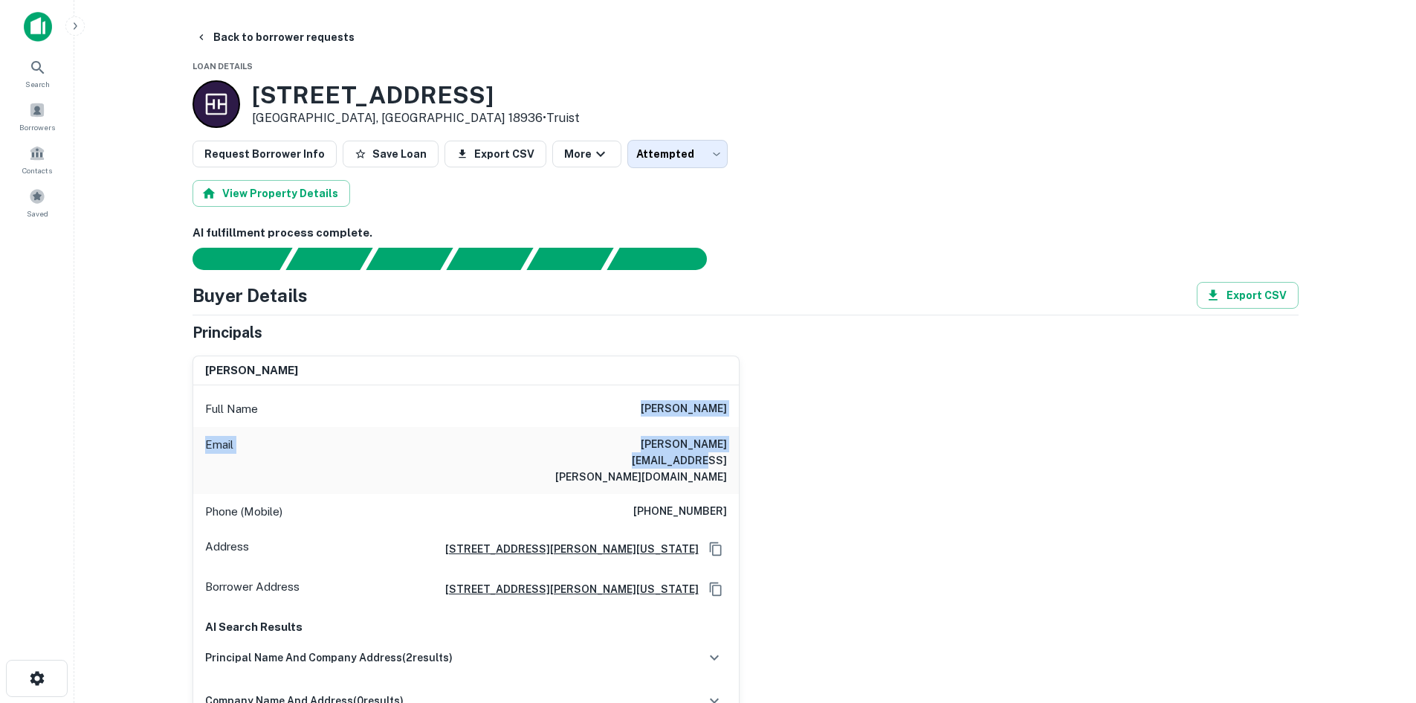
copy h6 "steven h muchnick"
click at [42, 23] on img at bounding box center [38, 27] width 28 height 30
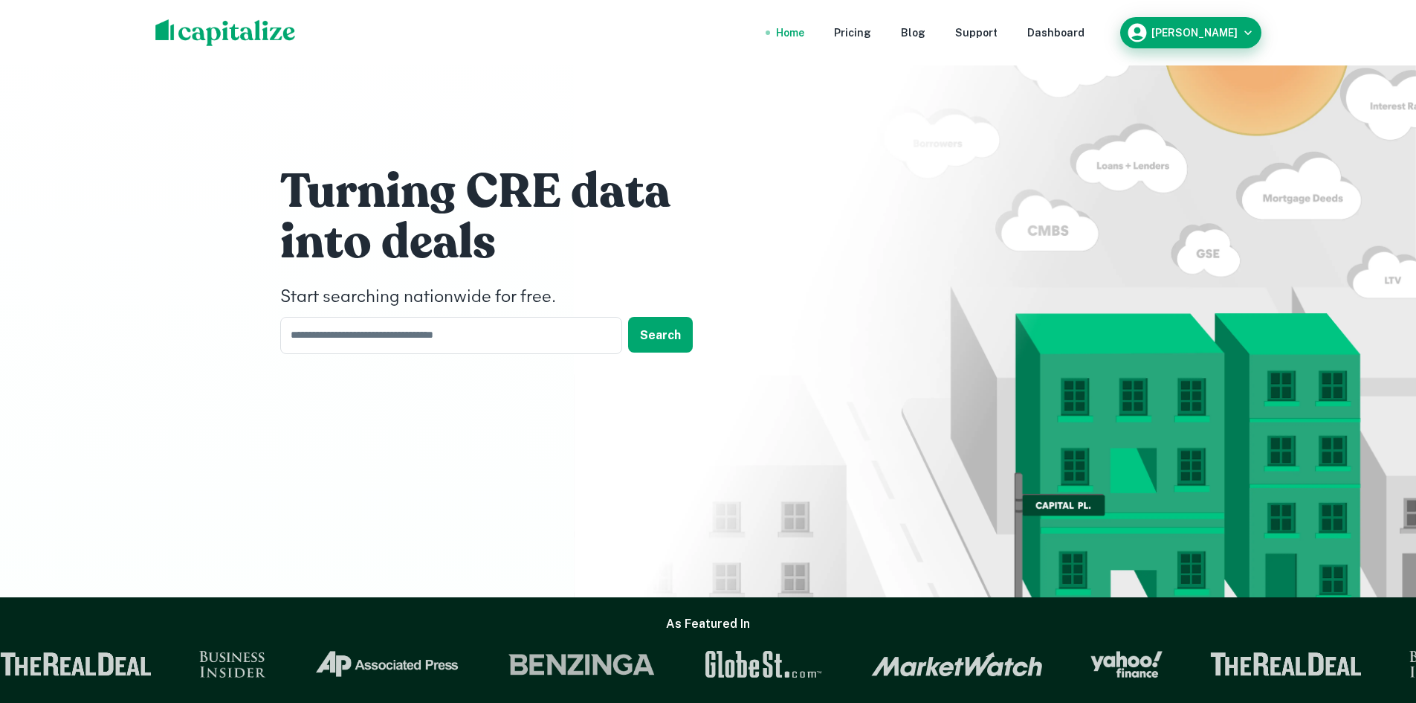
click at [1233, 21] on button "Thomas Solano" at bounding box center [1190, 32] width 141 height 31
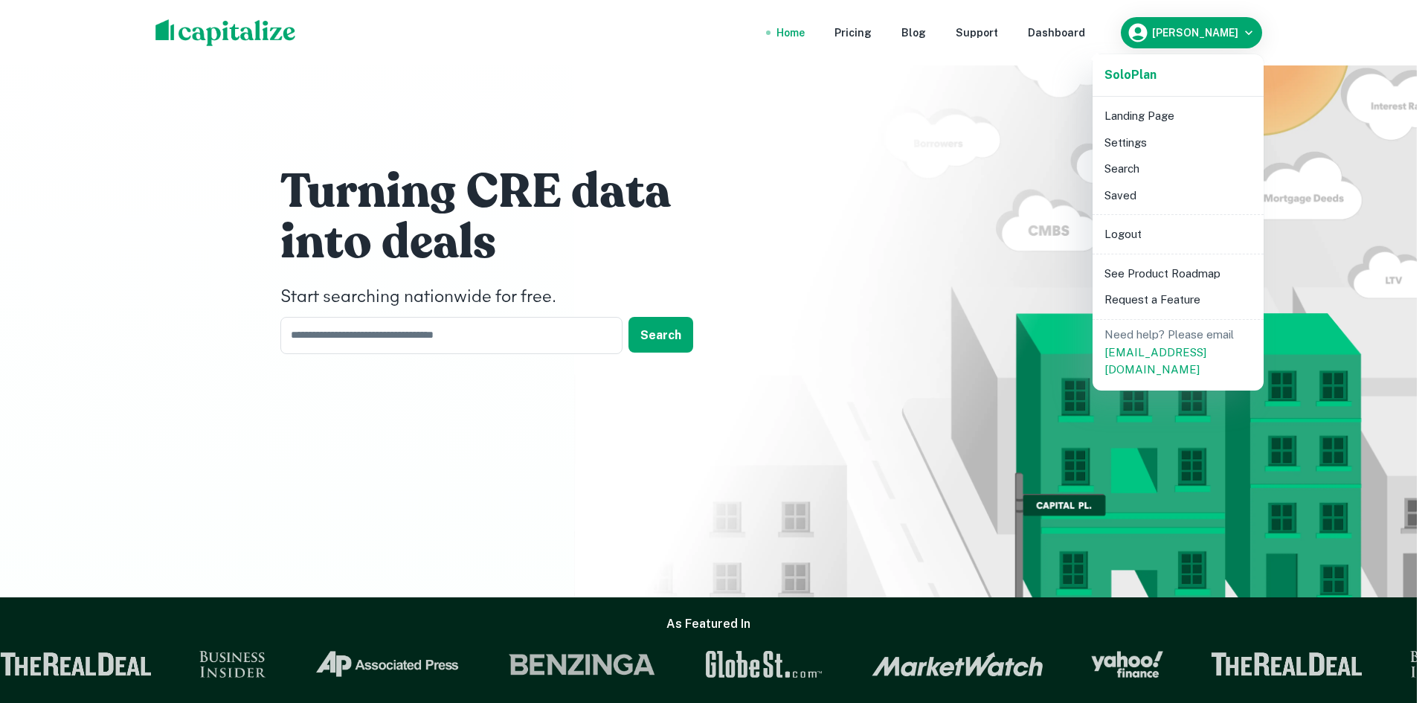
click at [1177, 150] on li "Settings" at bounding box center [1177, 142] width 159 height 27
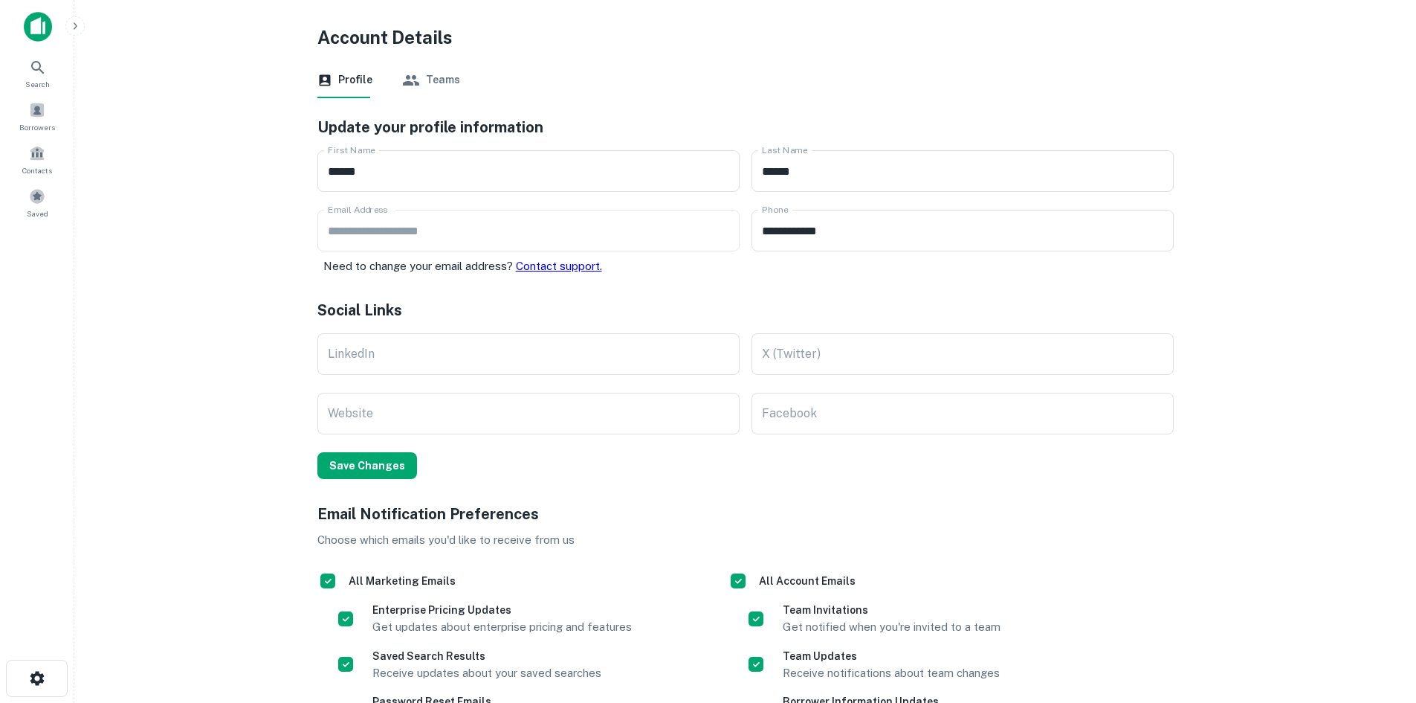
click at [48, 42] on div at bounding box center [37, 32] width 74 height 41
click at [36, 31] on img at bounding box center [38, 27] width 28 height 30
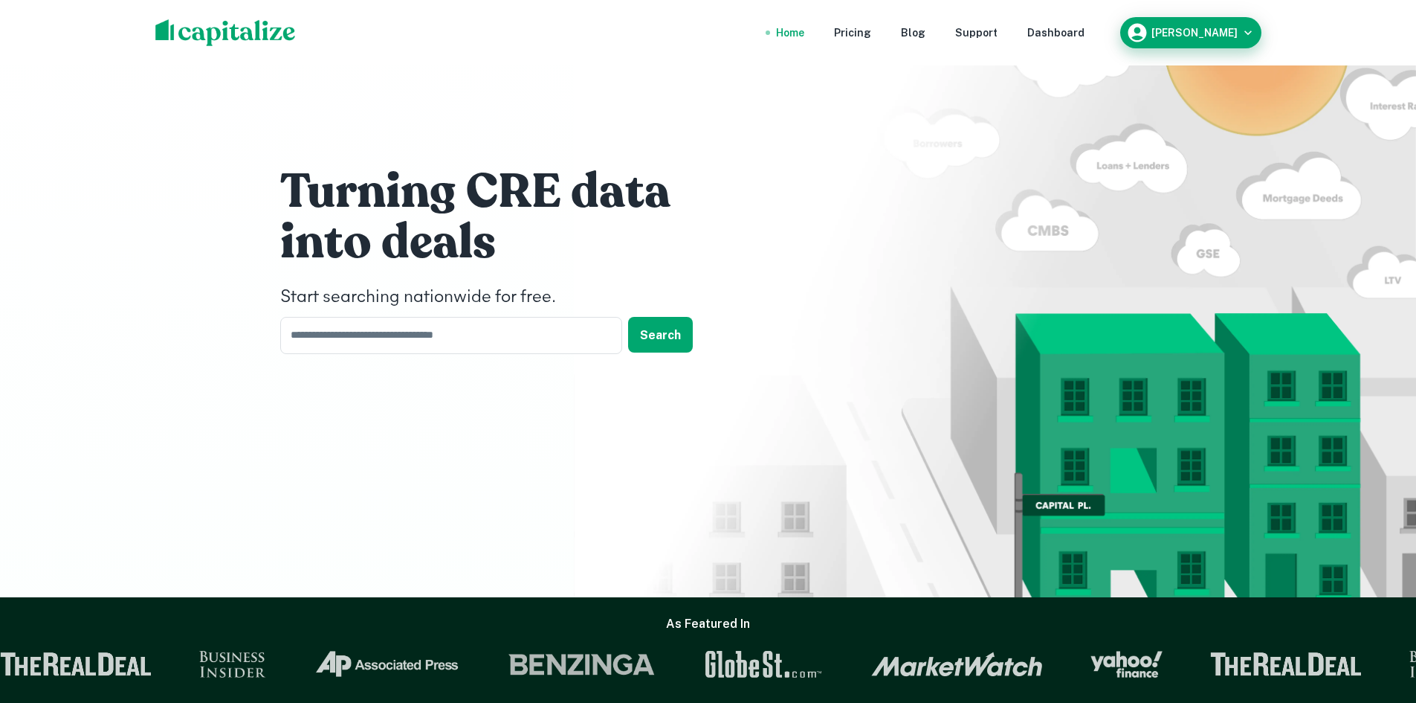
click at [1172, 30] on h6 "Thomas Solano" at bounding box center [1195, 33] width 86 height 10
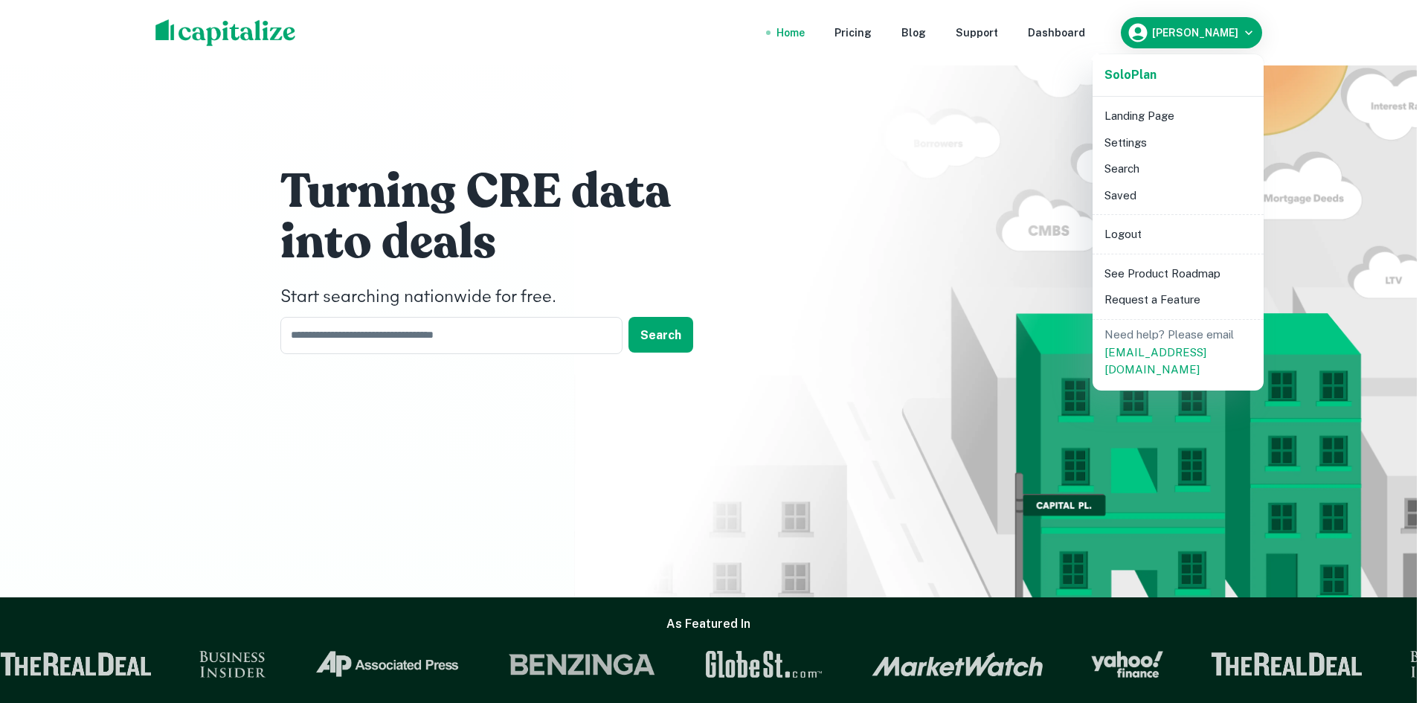
click at [917, 110] on div at bounding box center [714, 351] width 1428 height 703
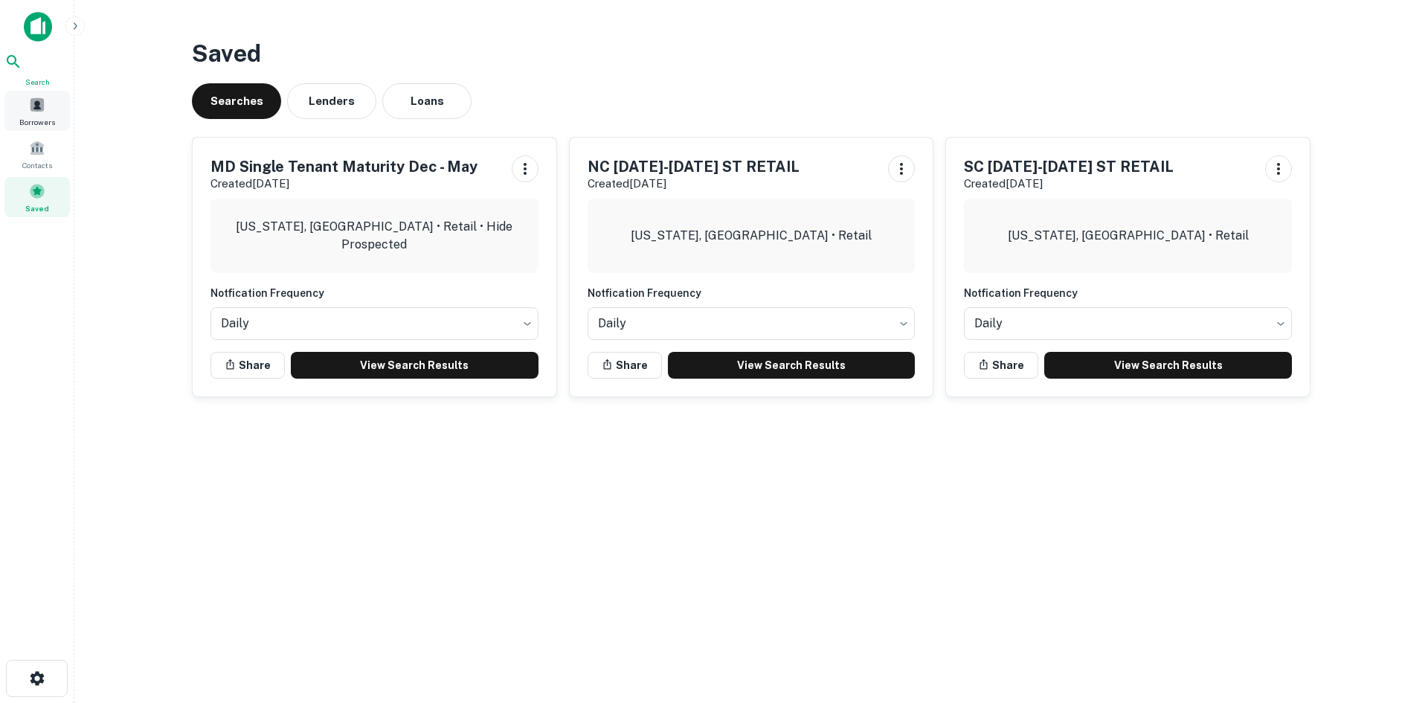
click at [44, 111] on span at bounding box center [37, 105] width 16 height 16
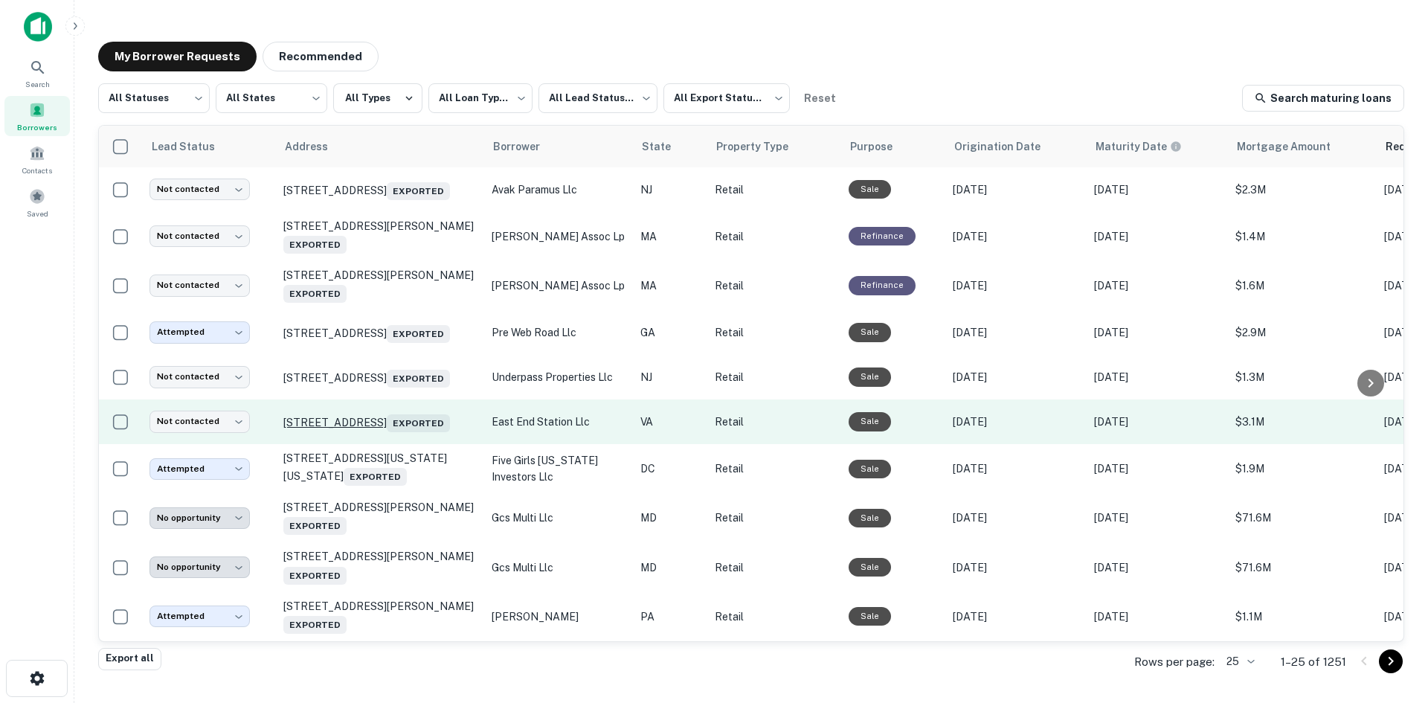
scroll to position [744, 0]
click at [402, 444] on td "[STREET_ADDRESS] Exported" at bounding box center [380, 421] width 208 height 45
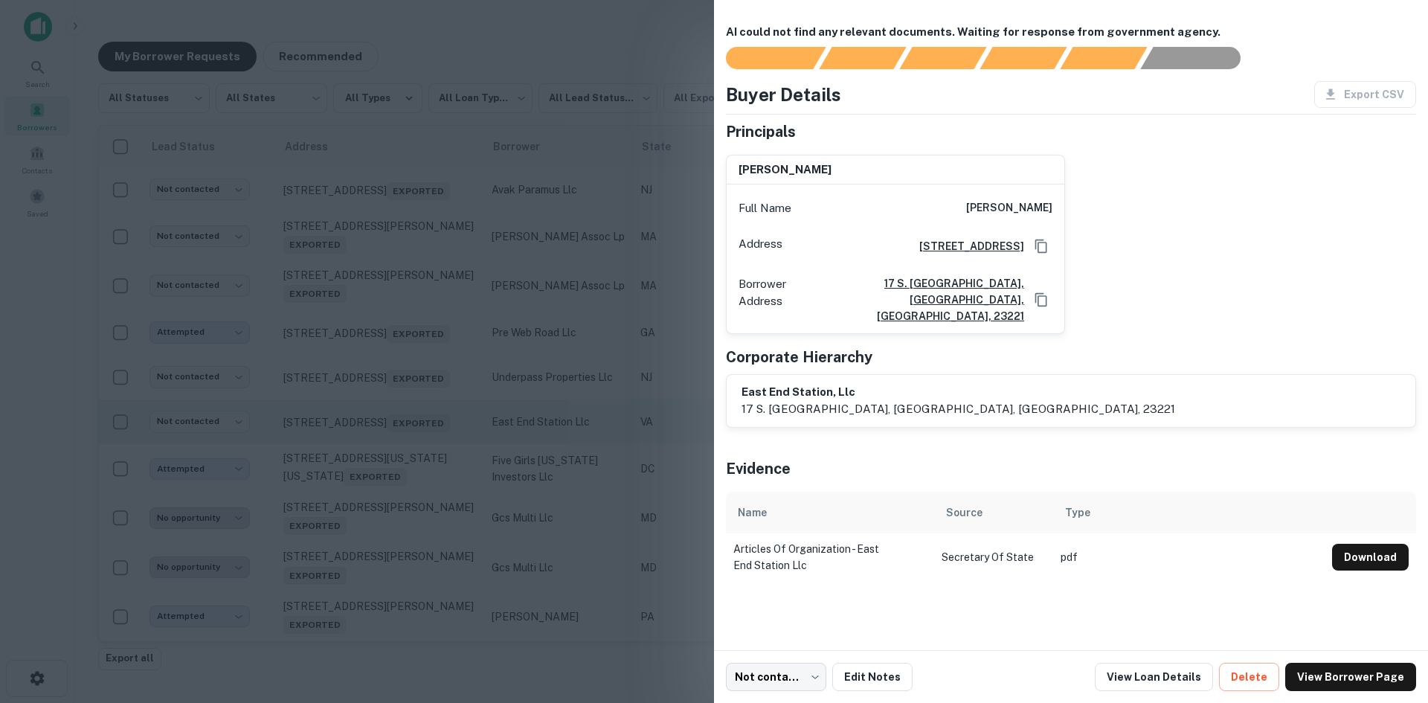
click at [402, 454] on div at bounding box center [714, 351] width 1428 height 703
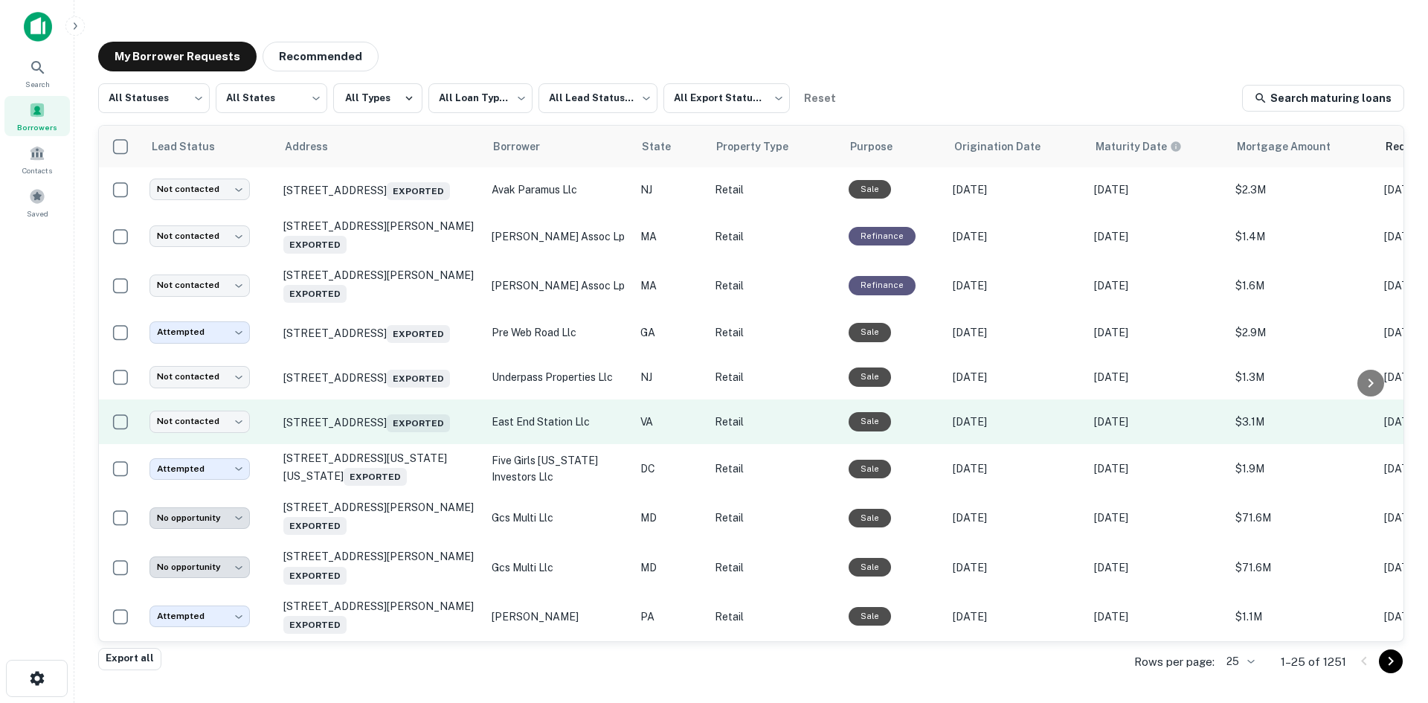
scroll to position [766, 0]
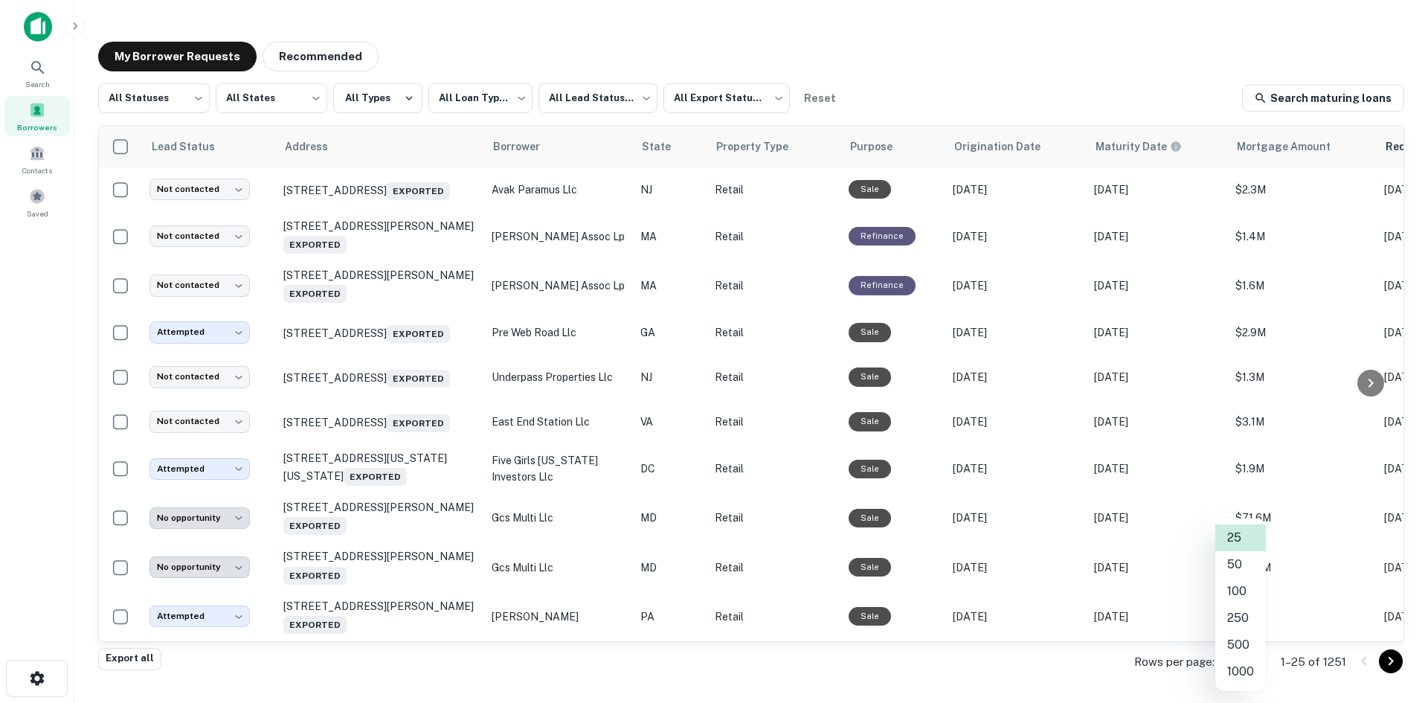
click at [1242, 663] on body "**********" at bounding box center [714, 351] width 1428 height 703
click at [1236, 593] on li "100" at bounding box center [1240, 591] width 51 height 27
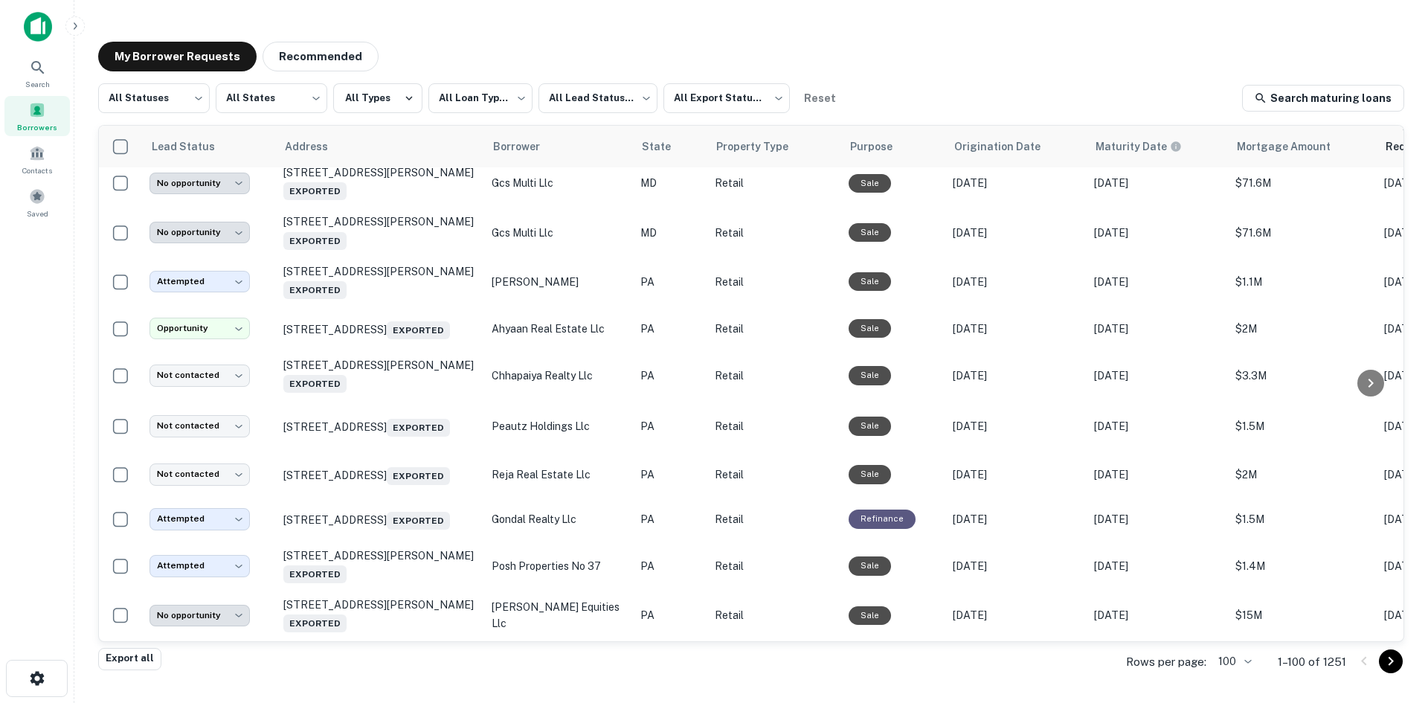
scroll to position [1435, 0]
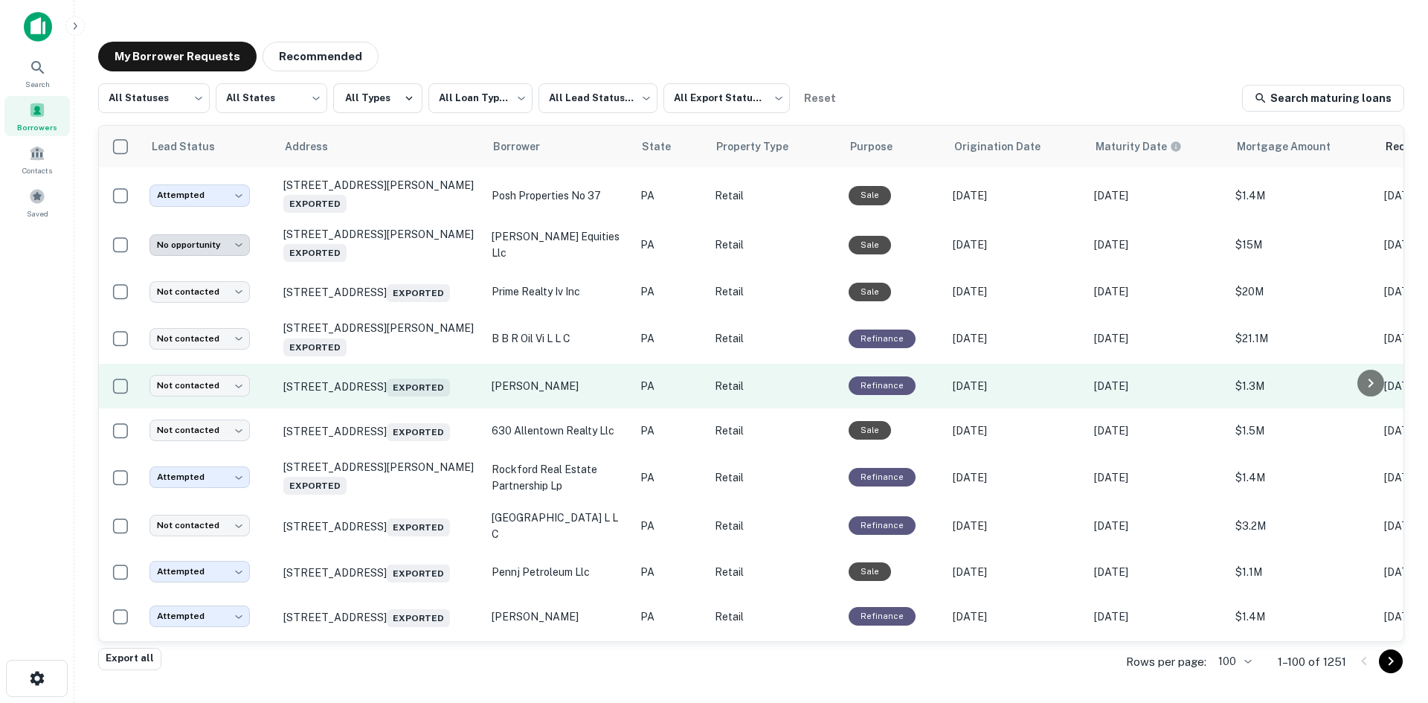
click at [398, 408] on td "[STREET_ADDRESS] Exported" at bounding box center [380, 386] width 208 height 45
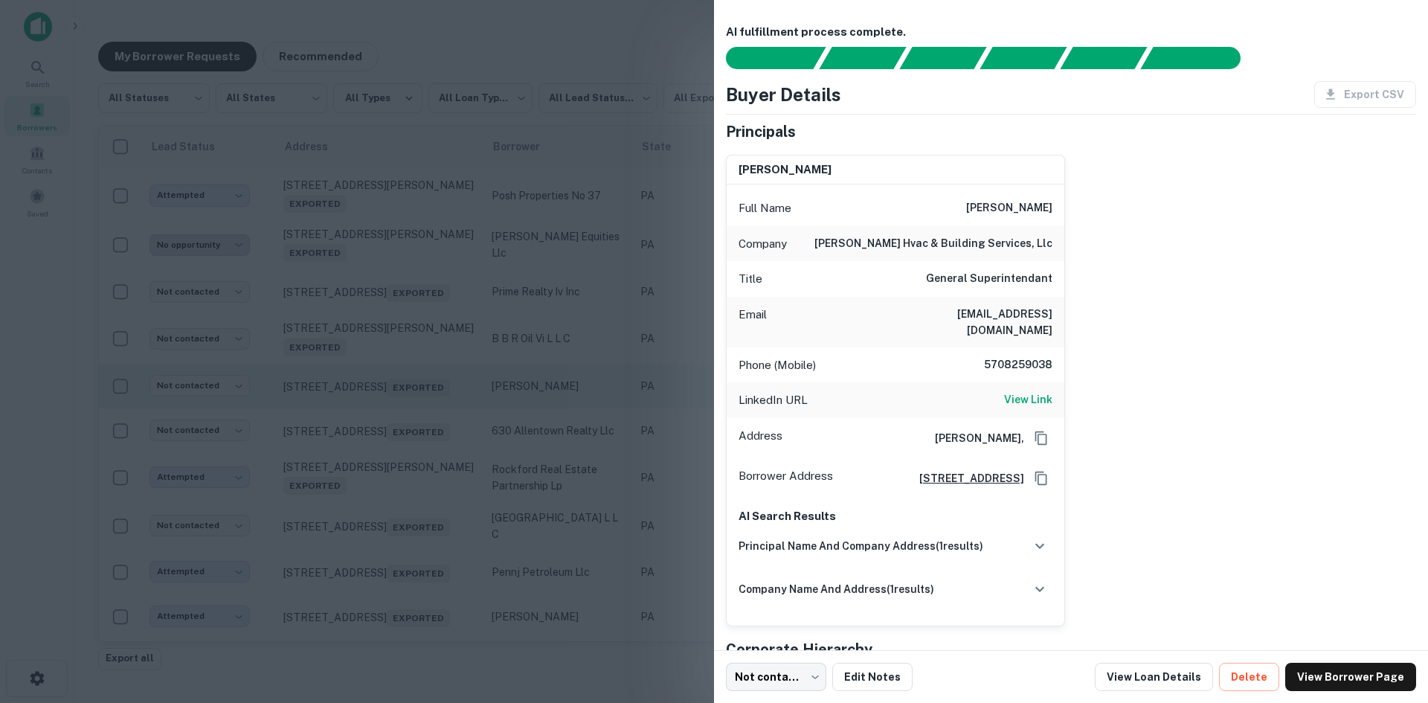
click at [398, 450] on div at bounding box center [714, 351] width 1428 height 703
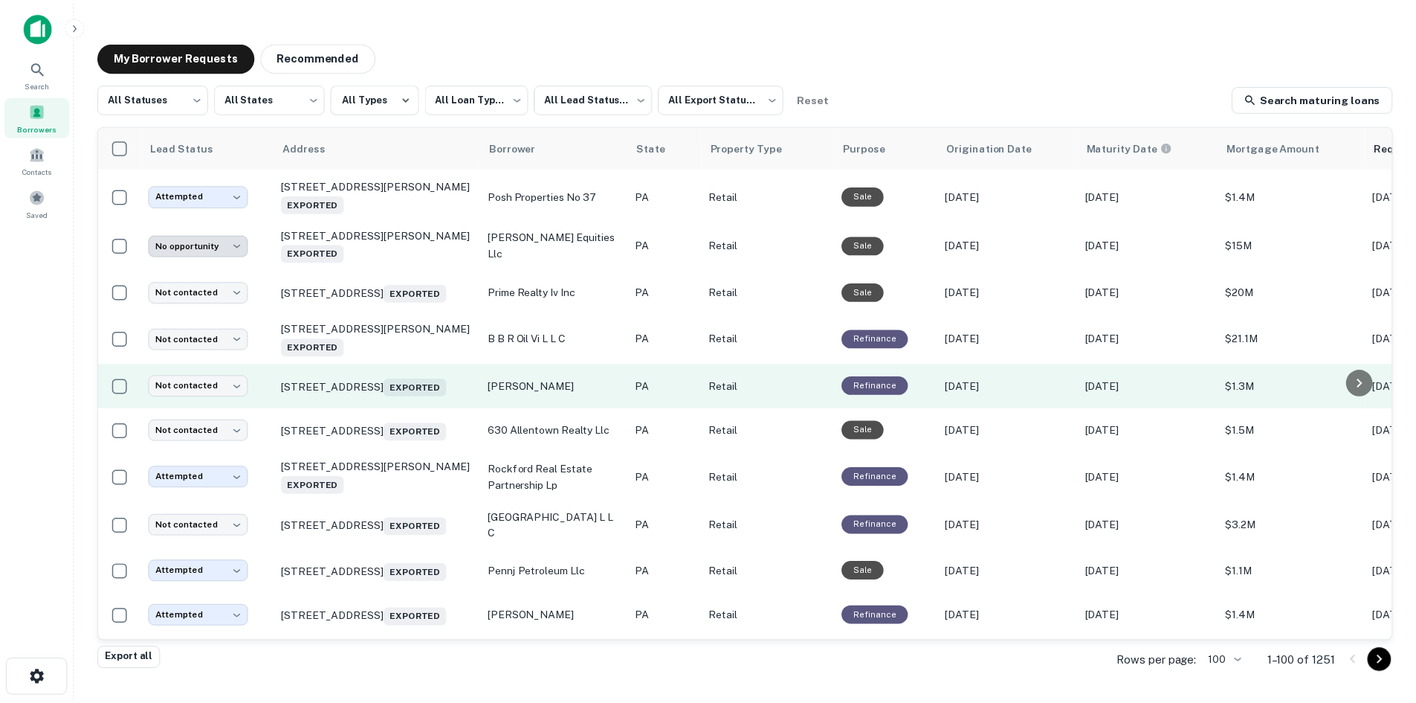
scroll to position [1807, 0]
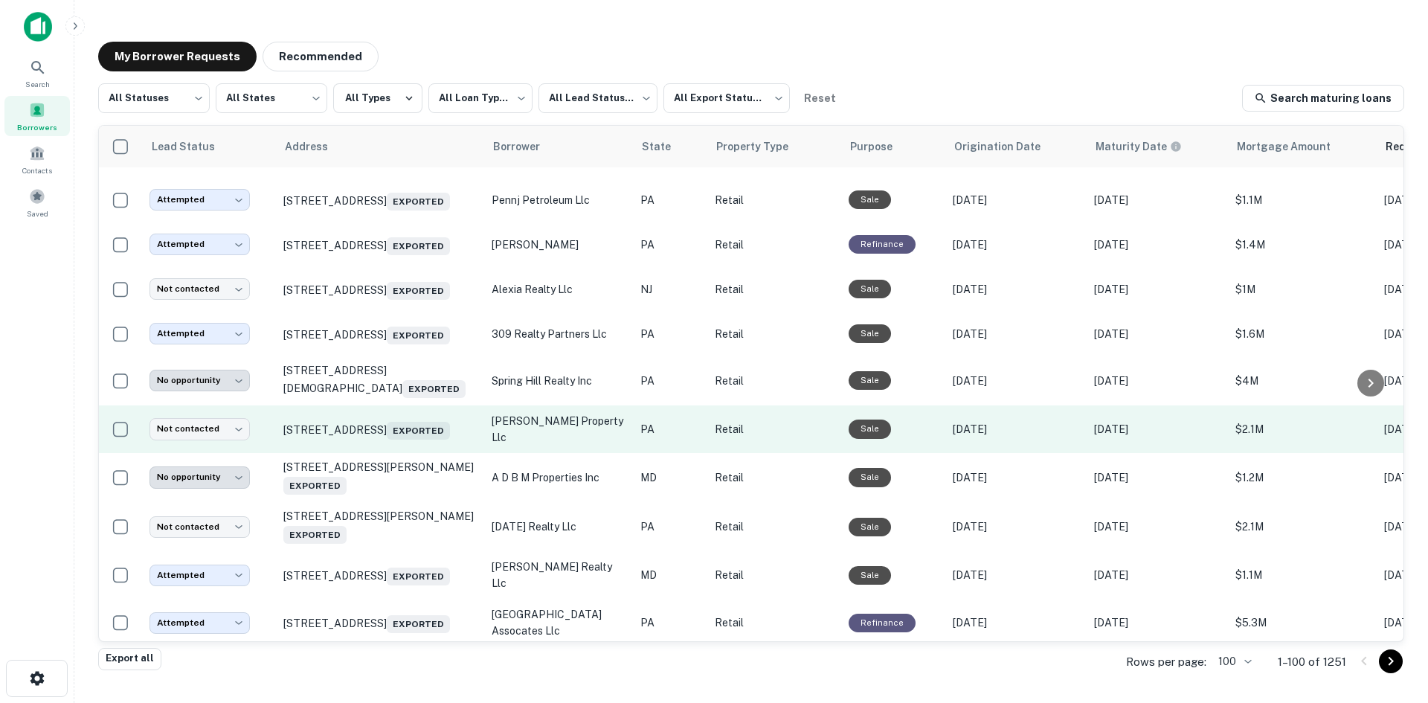
click at [425, 453] on td "[STREET_ADDRESS] Exported" at bounding box center [380, 429] width 208 height 48
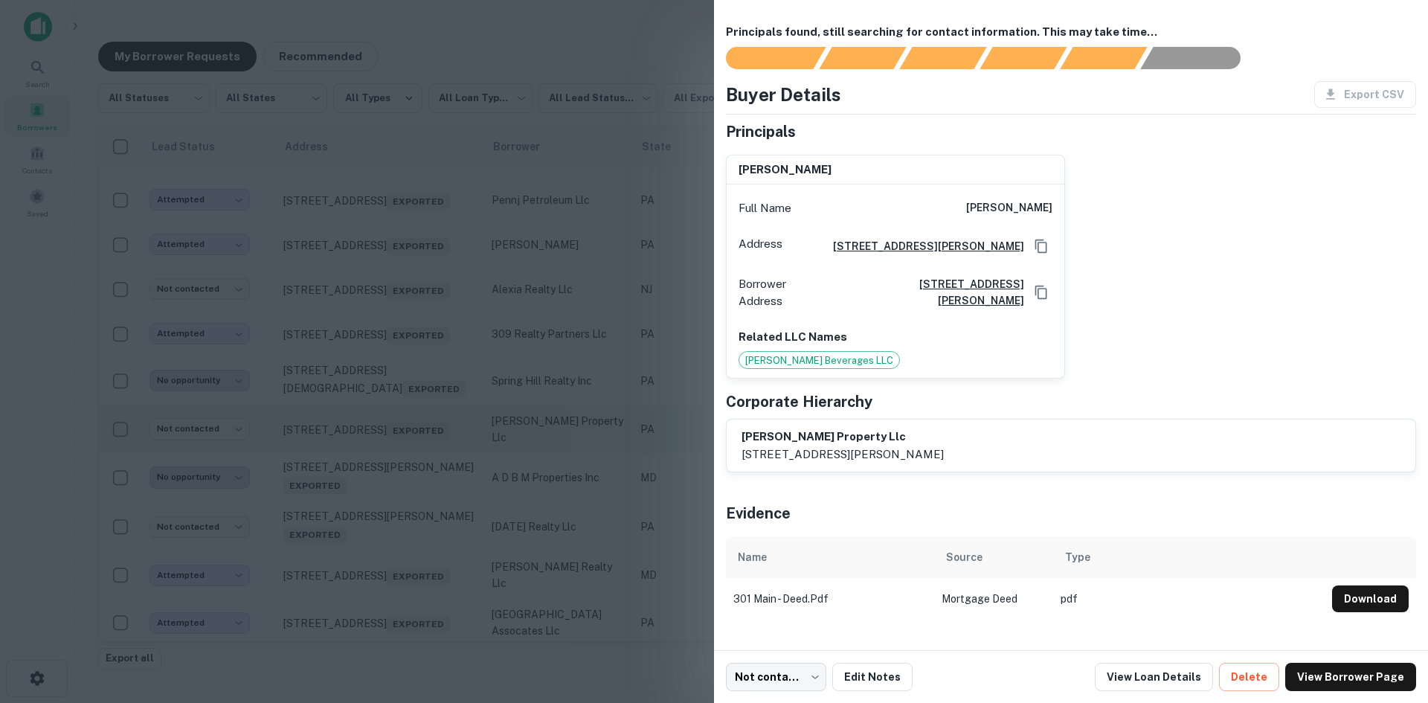
click at [425, 520] on div at bounding box center [714, 351] width 1428 height 703
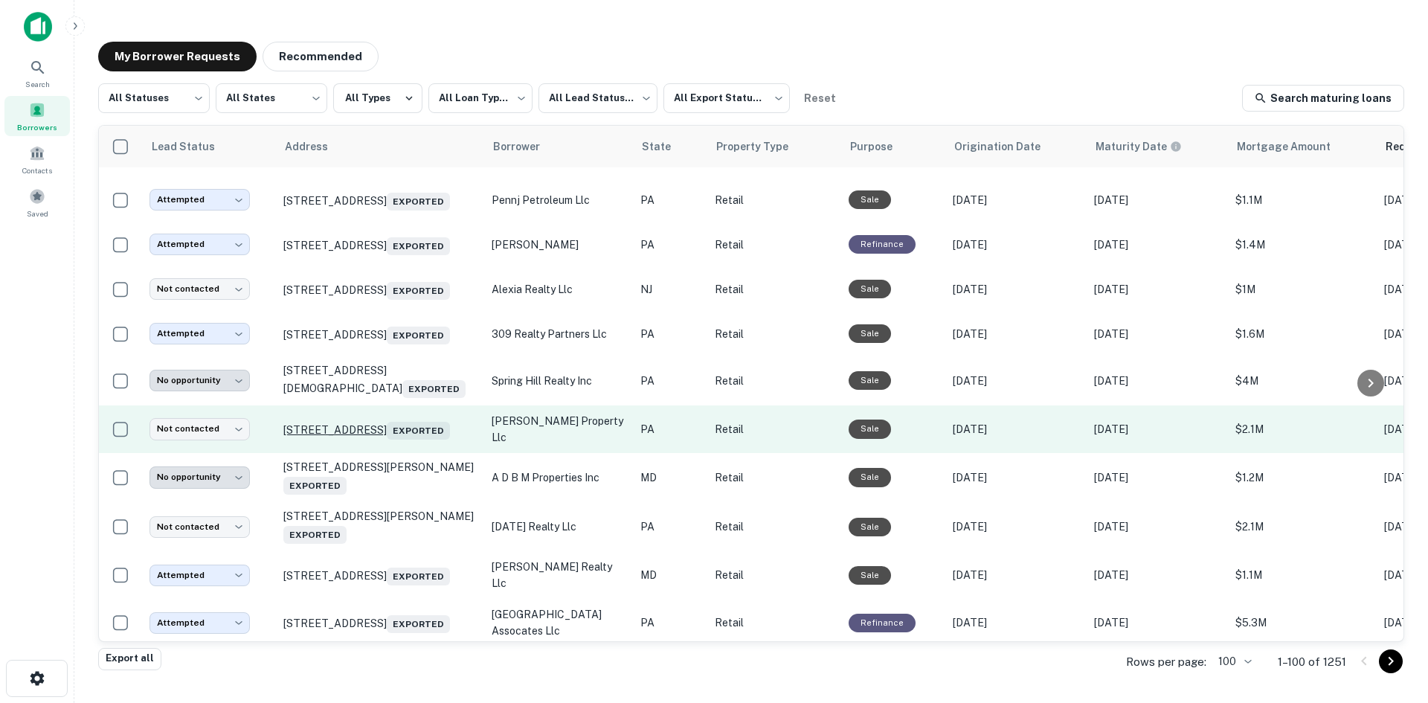
click at [411, 439] on p "[STREET_ADDRESS] Exported" at bounding box center [379, 429] width 193 height 21
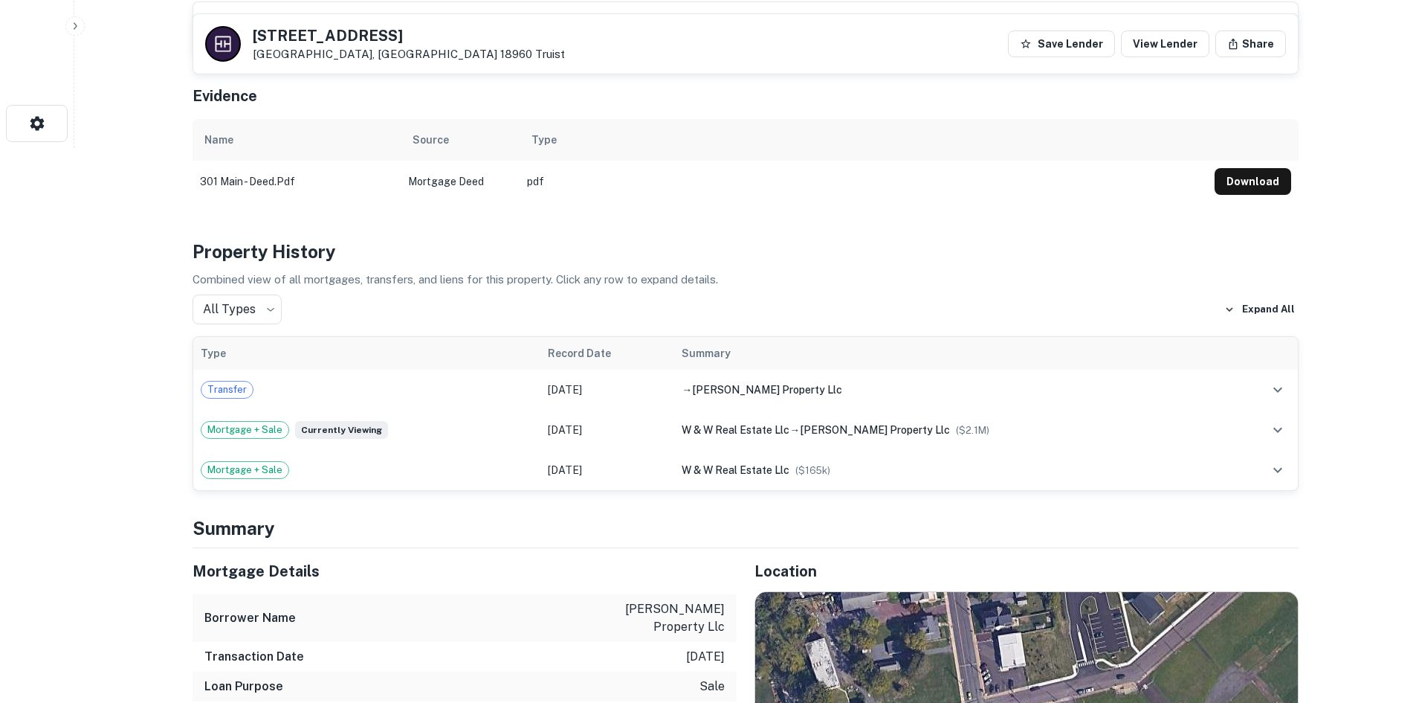
scroll to position [744, 0]
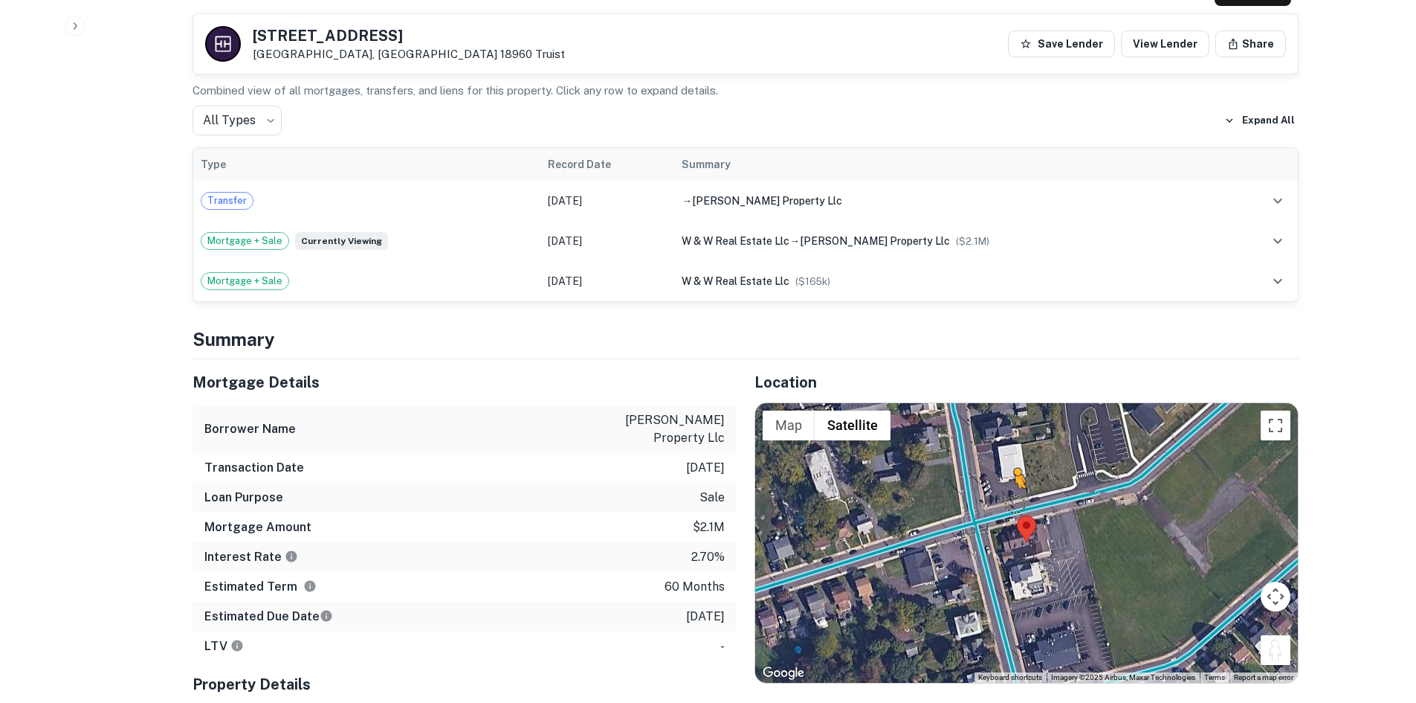
drag, startPoint x: 1280, startPoint y: 648, endPoint x: 1010, endPoint y: 501, distance: 308.1
click at [1010, 501] on div "To activate drag with keyboard, press Alt + Enter. Once in keyboard drag state,…" at bounding box center [1026, 543] width 543 height 280
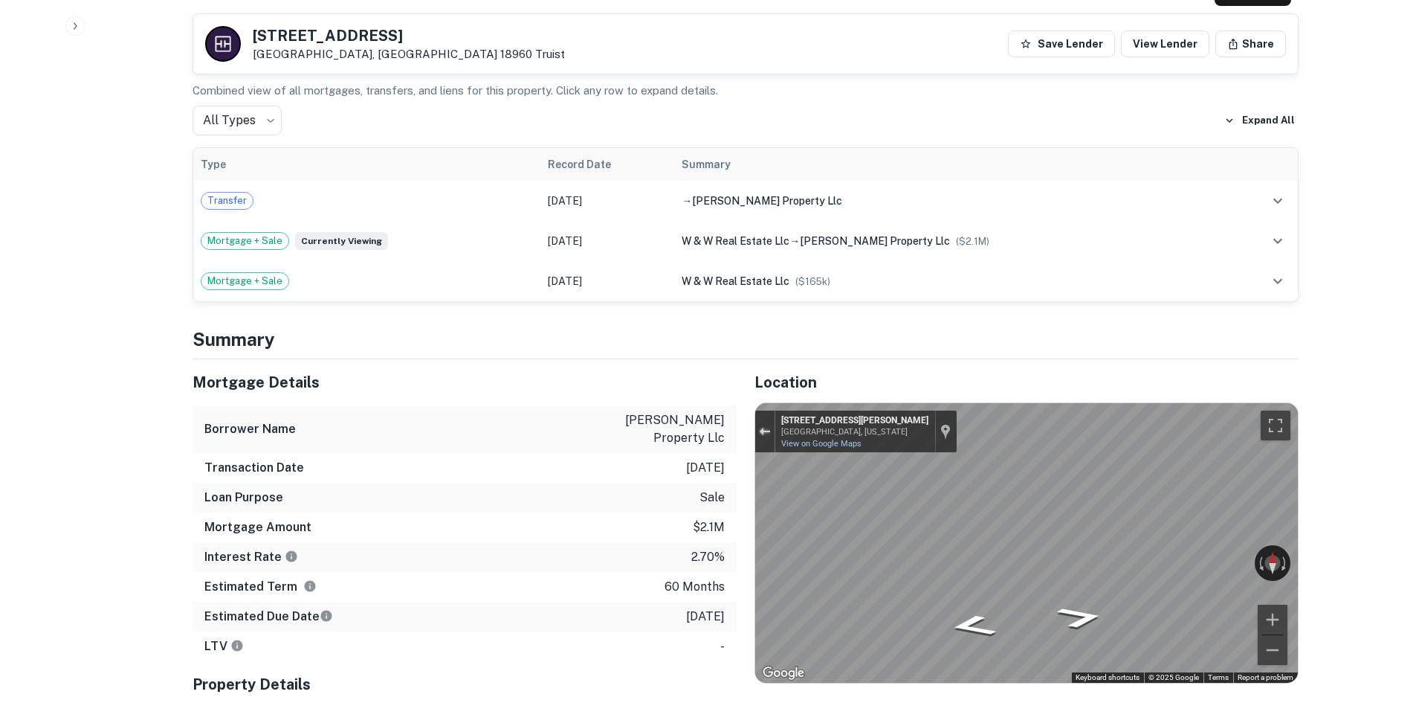
click at [811, 439] on div "← Move left → Move right ↑ Move up ↓ Move down + Zoom in - Zoom out [GEOGRAPHIC…" at bounding box center [1026, 543] width 543 height 280
click at [568, 425] on div "Mortgage Details Borrower Name [PERSON_NAME] property llc Transaction Date [DAT…" at bounding box center [737, 607] width 1124 height 497
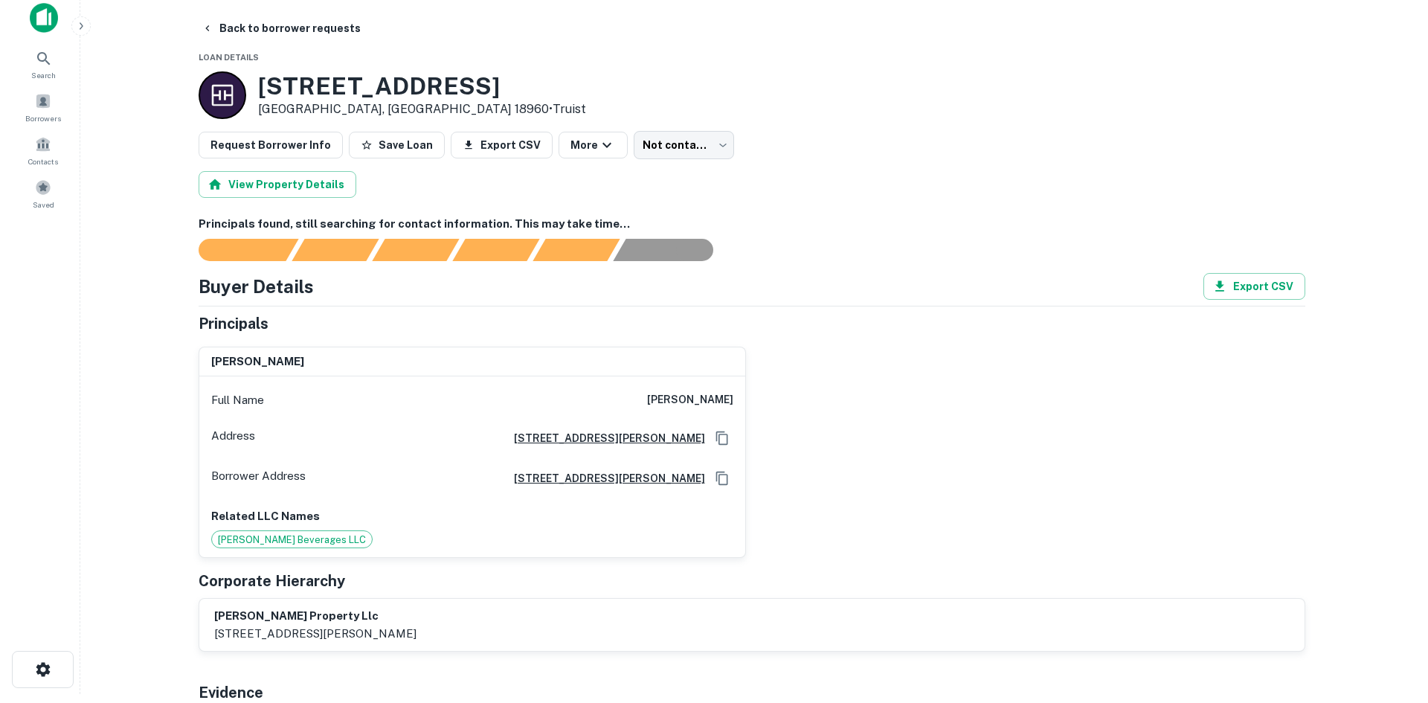
scroll to position [0, 0]
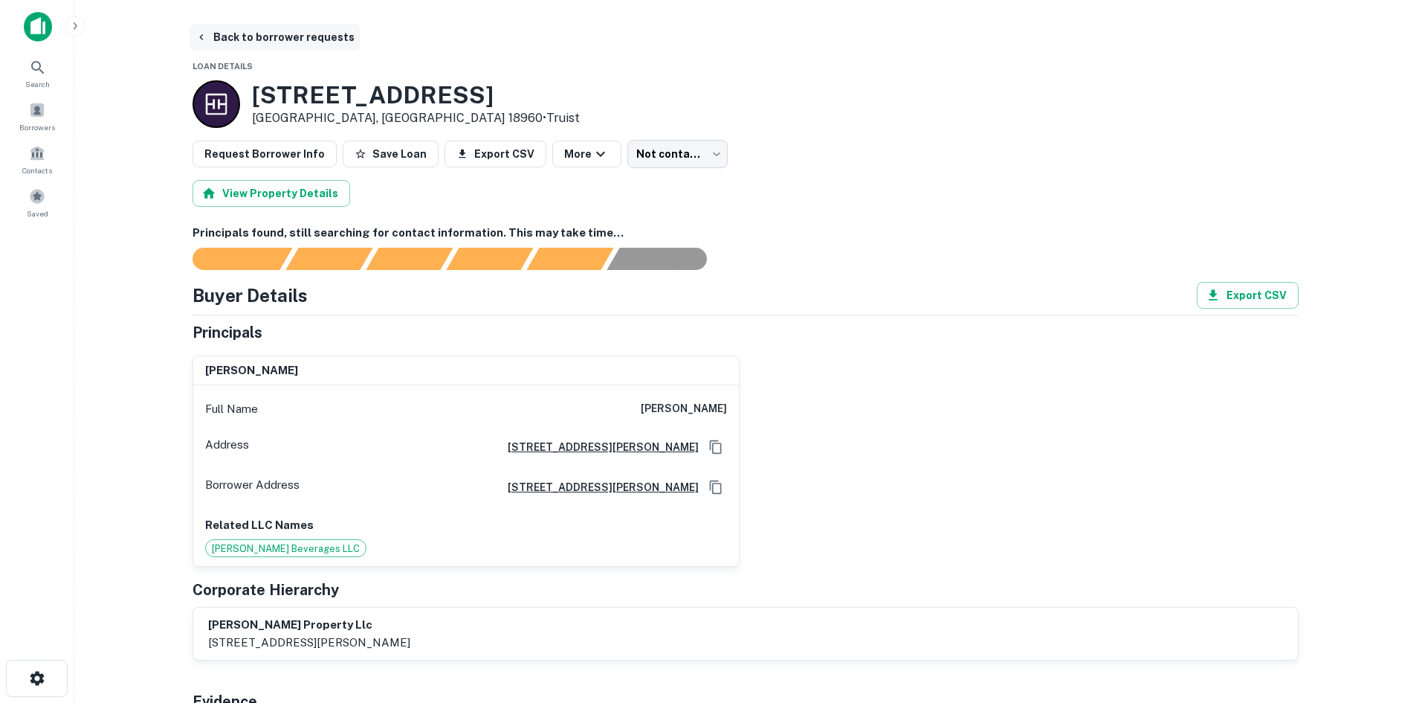
click at [321, 49] on button "Back to borrower requests" at bounding box center [275, 37] width 171 height 27
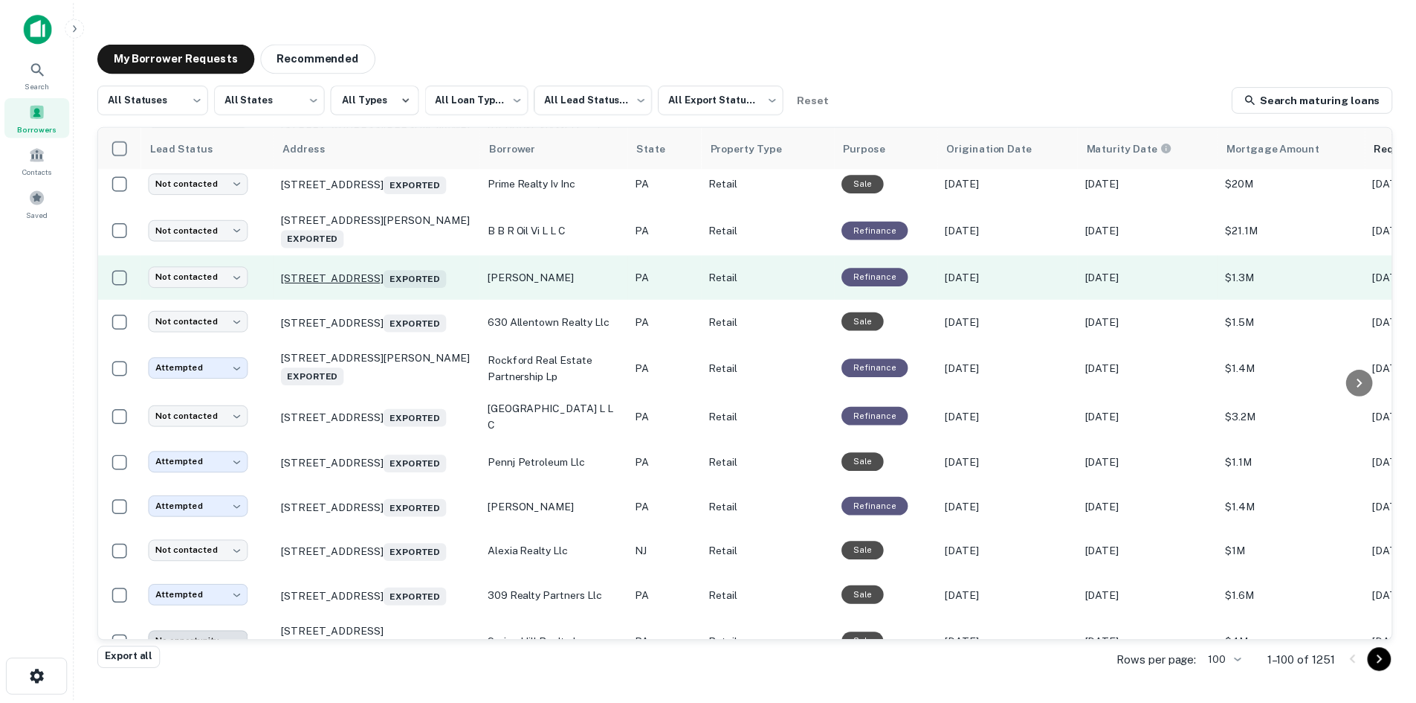
scroll to position [1545, 0]
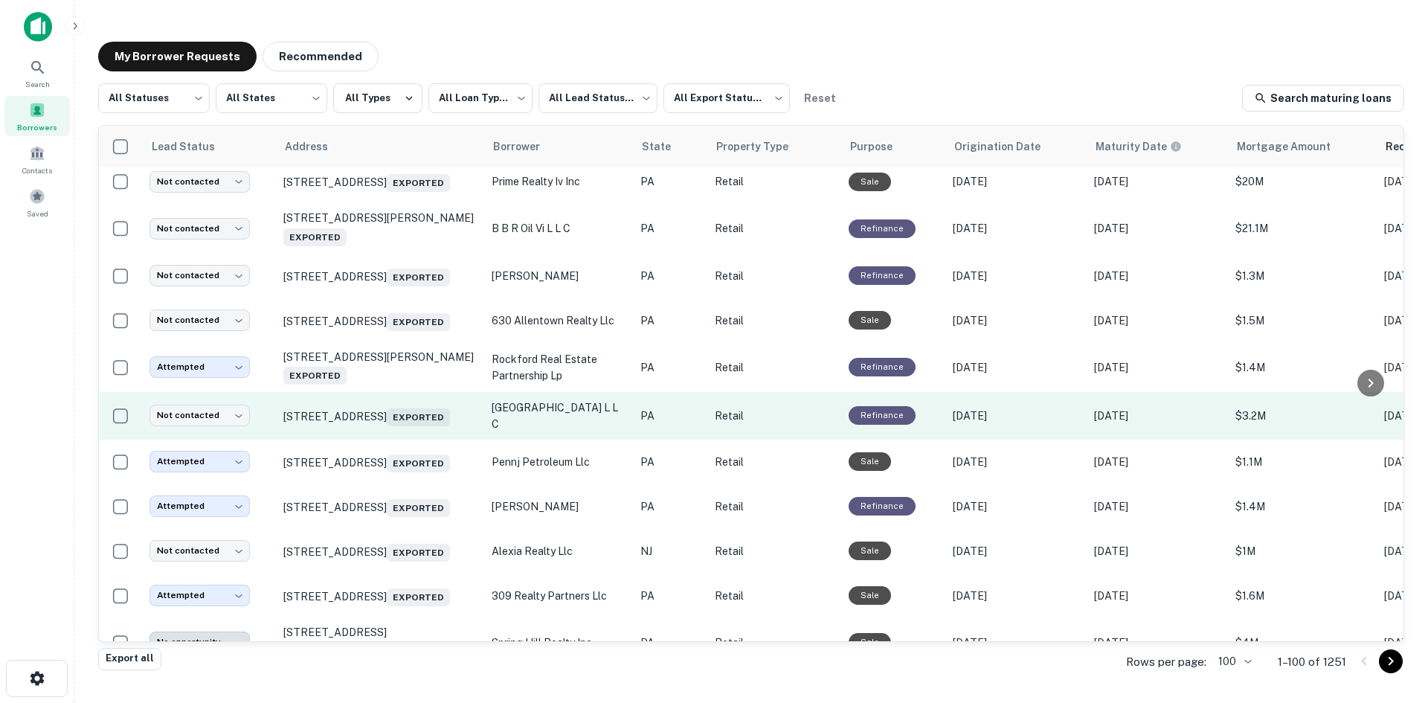
click at [384, 439] on td "[STREET_ADDRESS] Exported" at bounding box center [380, 416] width 208 height 48
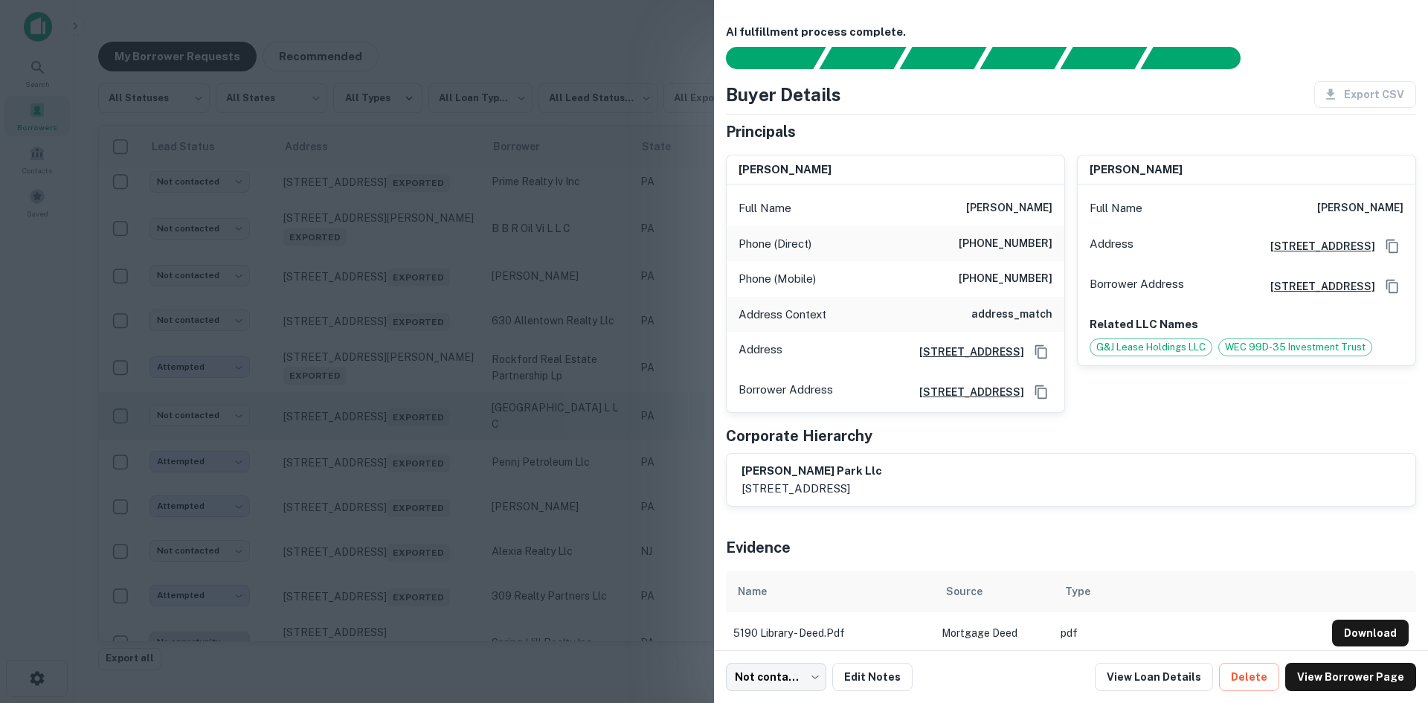
click at [384, 491] on div at bounding box center [714, 351] width 1428 height 703
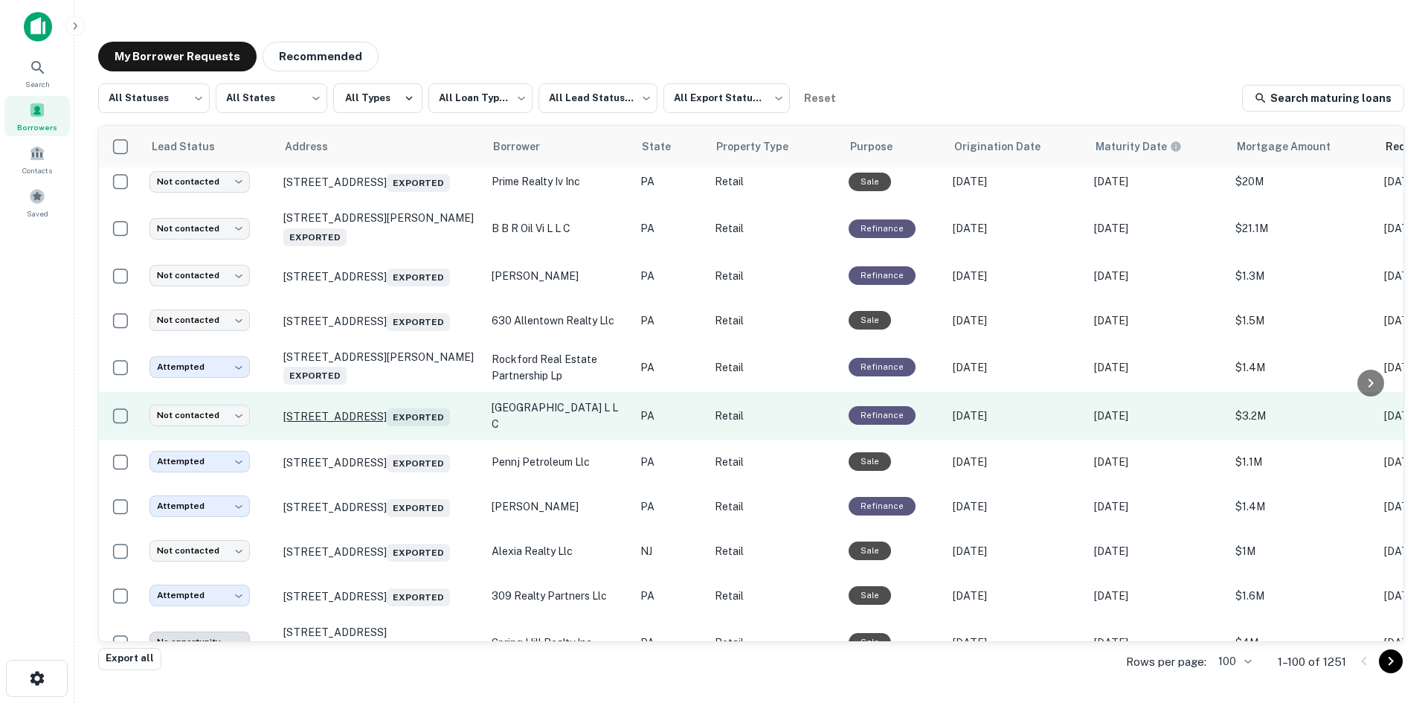
click at [387, 426] on p "[STREET_ADDRESS] Exported" at bounding box center [379, 415] width 193 height 21
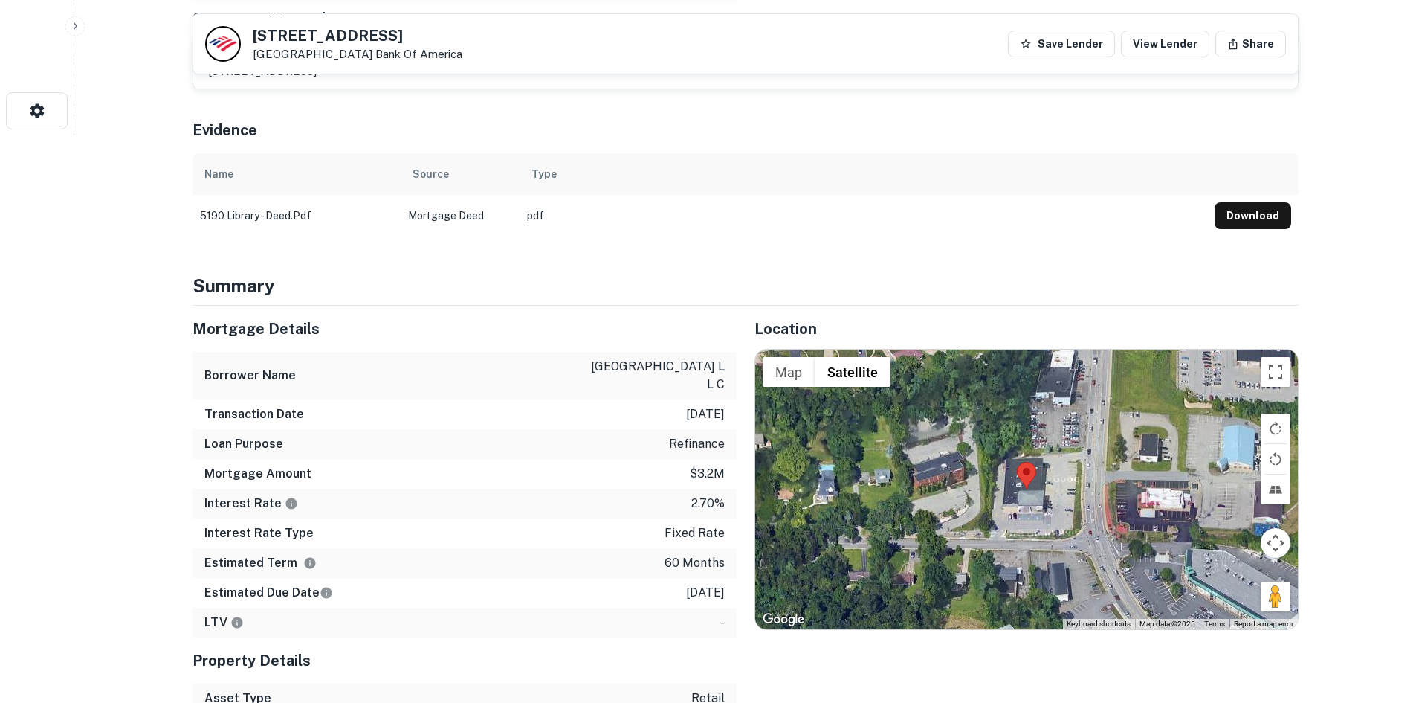
scroll to position [744, 0]
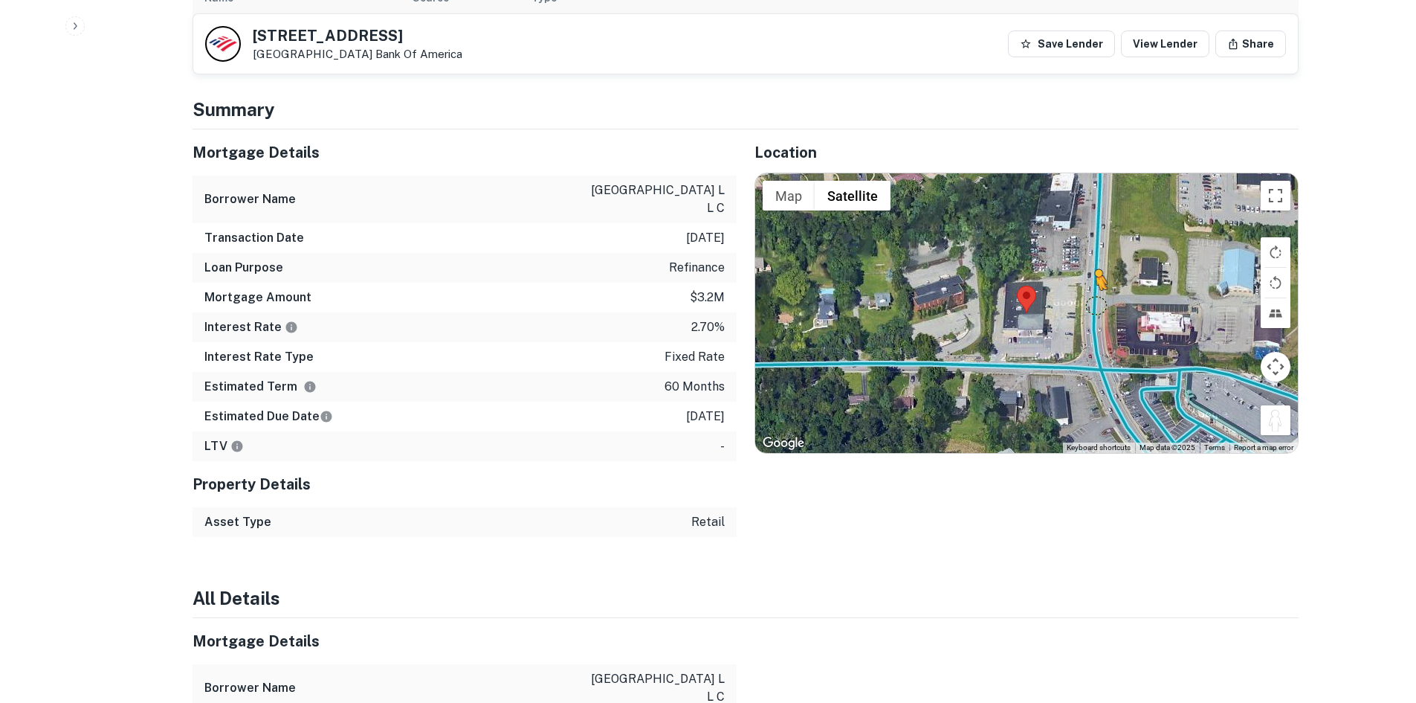
drag, startPoint x: 1268, startPoint y: 423, endPoint x: 1095, endPoint y: 304, distance: 210.2
click at [1095, 304] on div "To activate drag with keyboard, press Alt + Enter. Once in keyboard drag state,…" at bounding box center [1026, 313] width 543 height 280
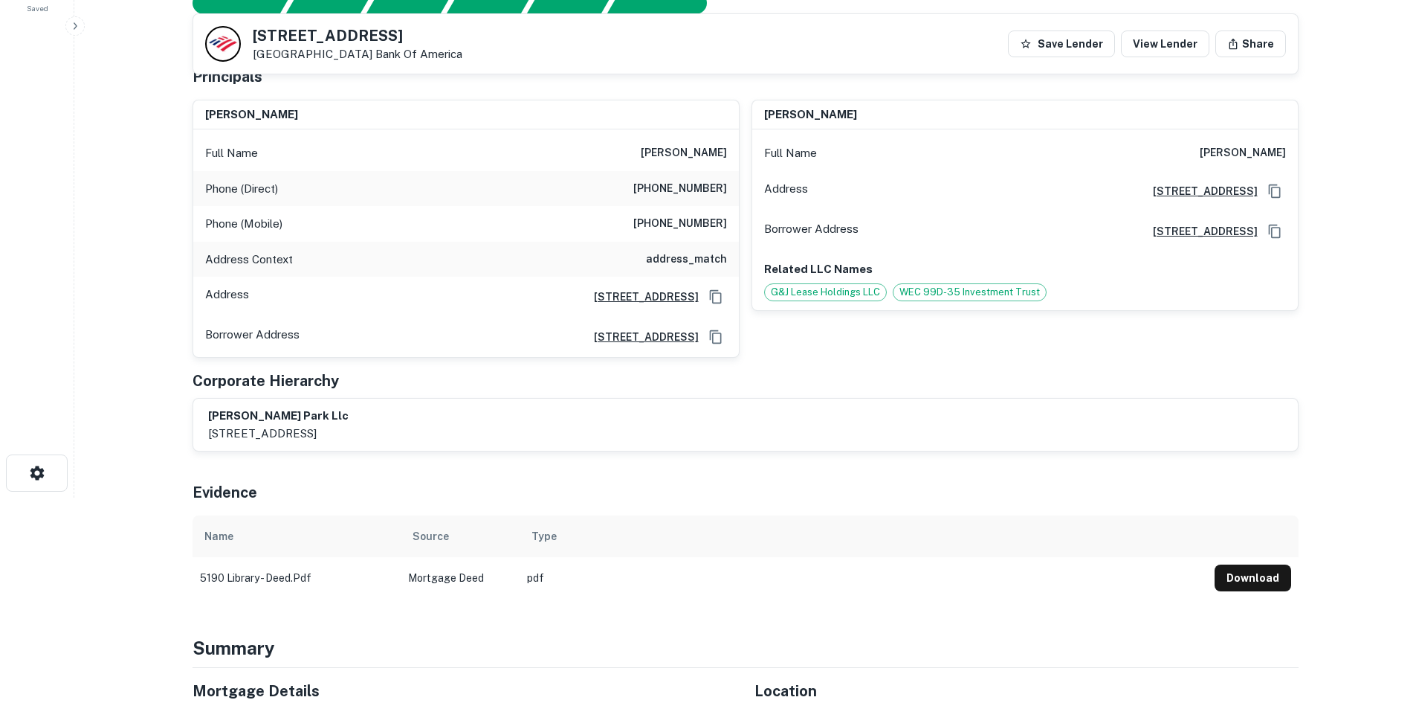
scroll to position [74, 0]
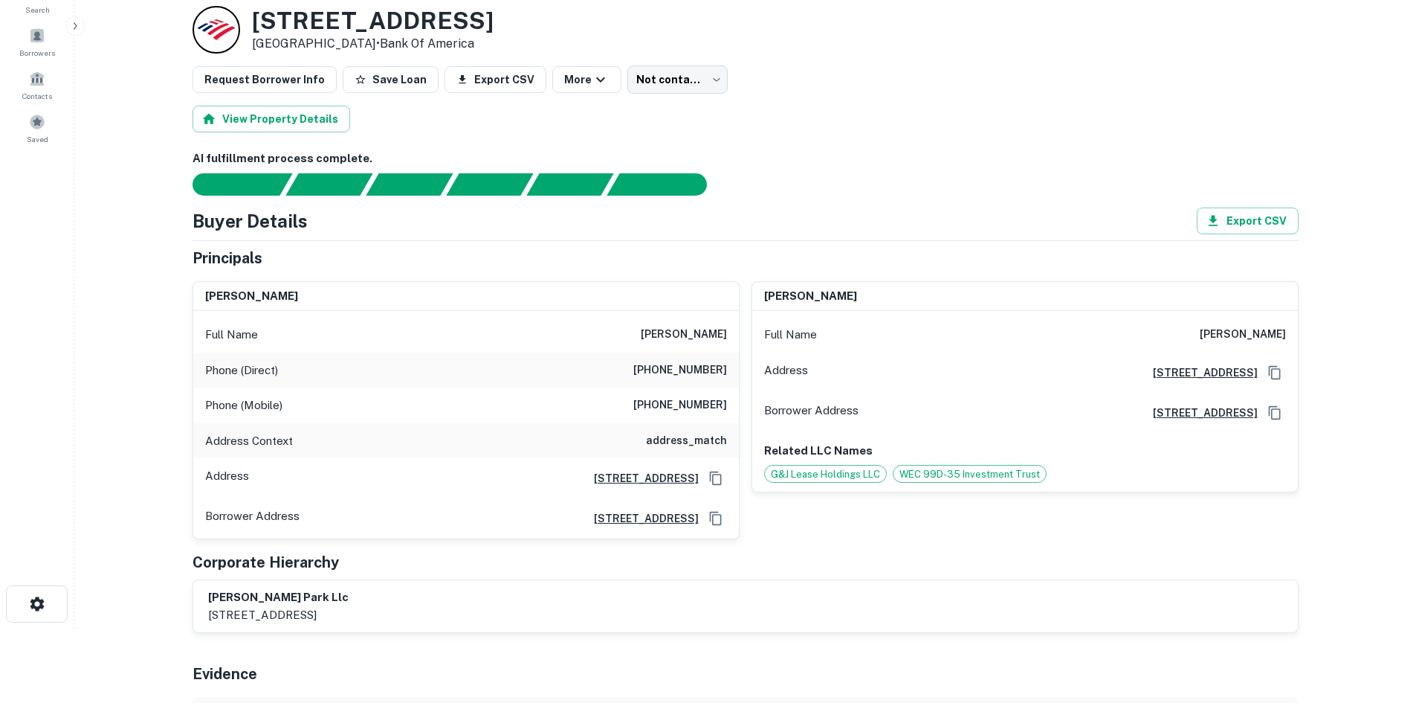
click at [680, 358] on div "Phone (Direct) [PHONE_NUMBER]" at bounding box center [466, 370] width 546 height 36
copy h6 "[PHONE_NUMBER]"
click at [652, 407] on h6 "[PHONE_NUMBER]" at bounding box center [680, 405] width 94 height 18
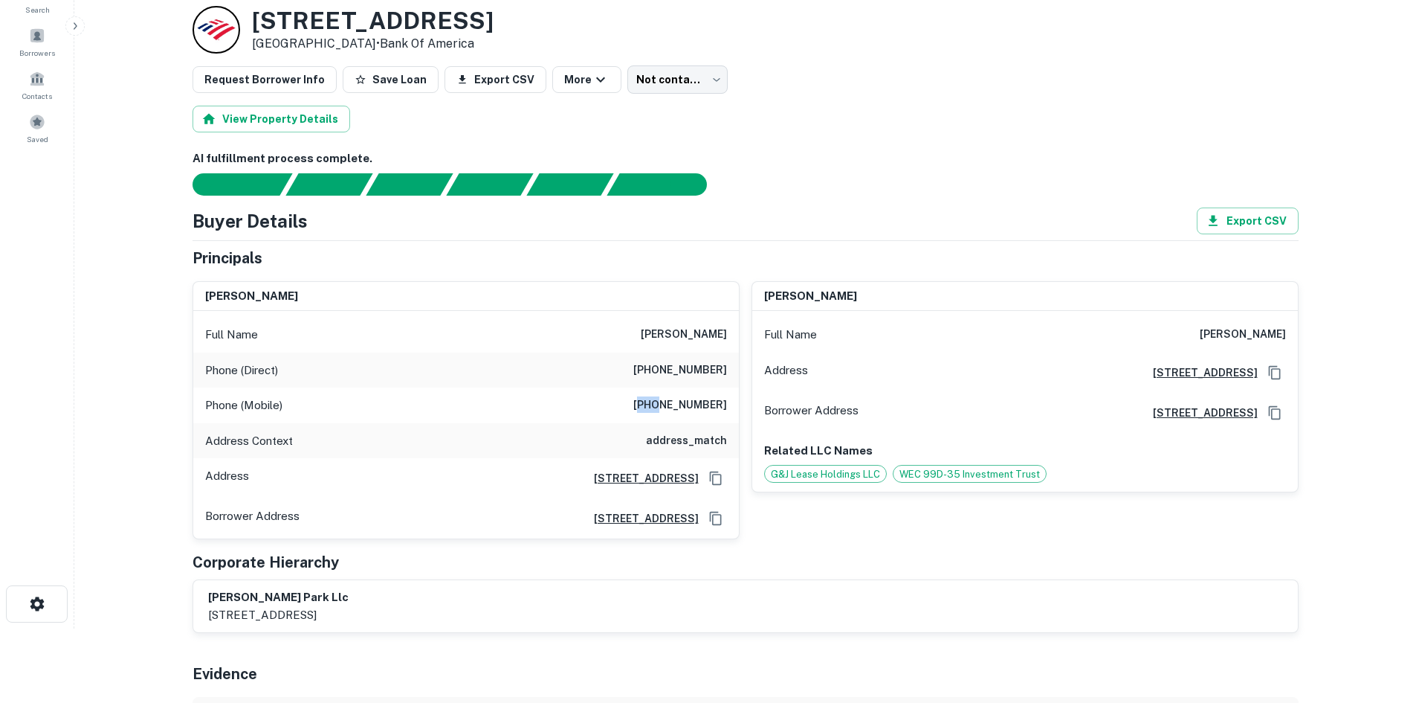
click at [652, 407] on h6 "[PHONE_NUMBER]" at bounding box center [680, 405] width 94 height 18
copy h6 "[PHONE_NUMBER]"
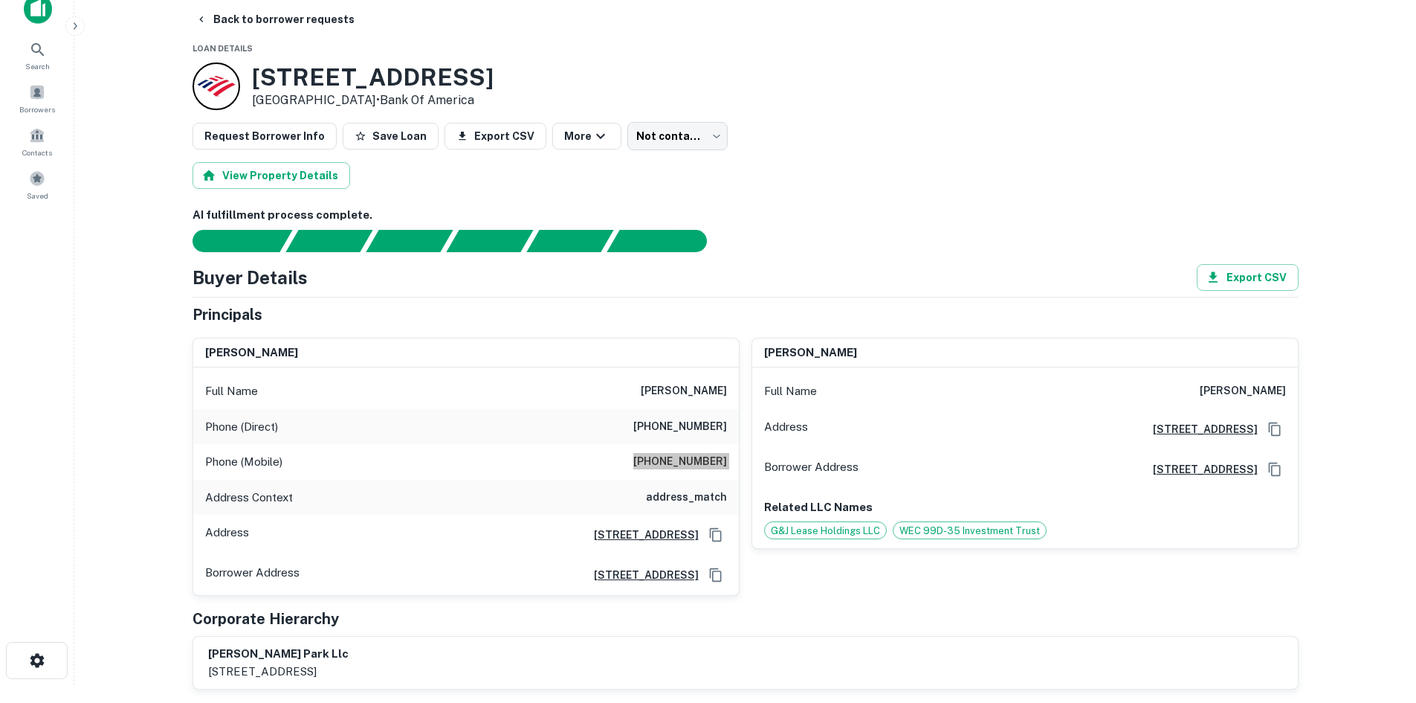
scroll to position [0, 0]
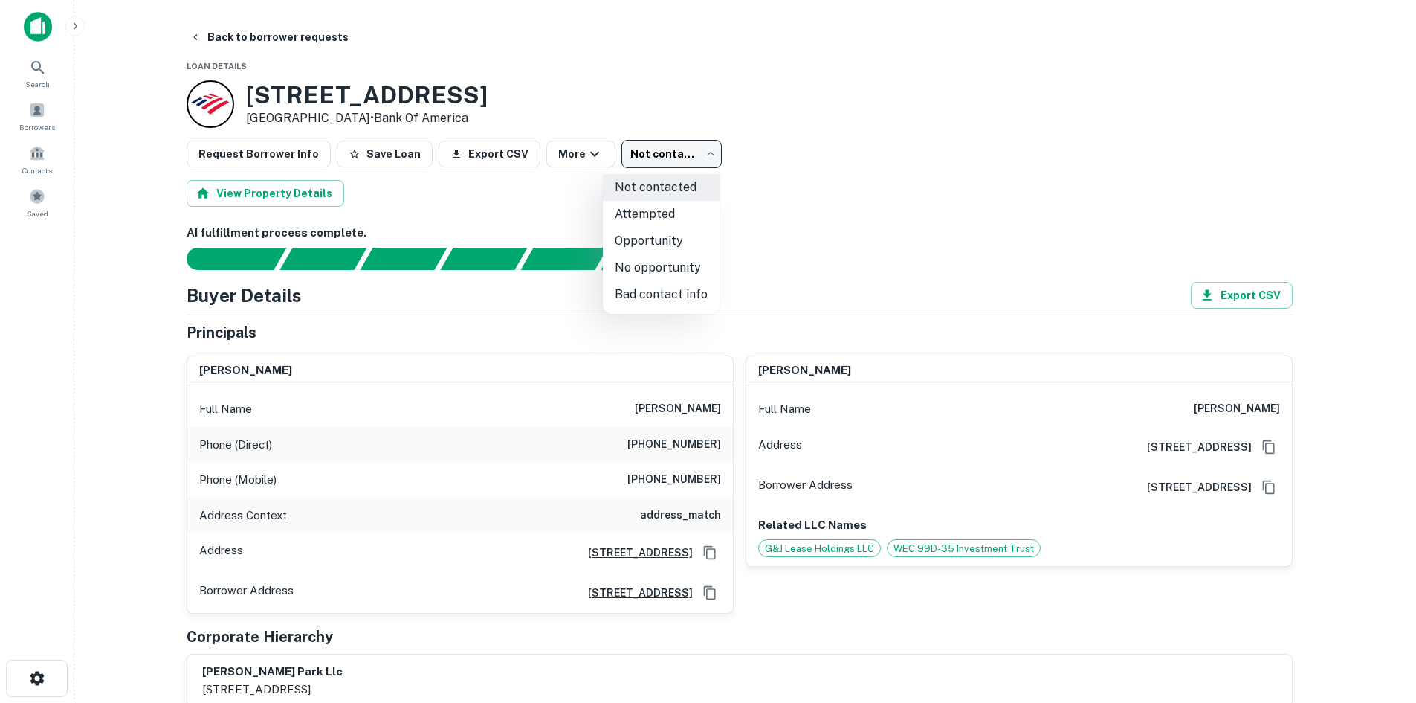
click at [635, 155] on body "Search Borrowers Contacts Saved Back to borrower requests Loan Details [STREET_…" at bounding box center [708, 351] width 1416 height 703
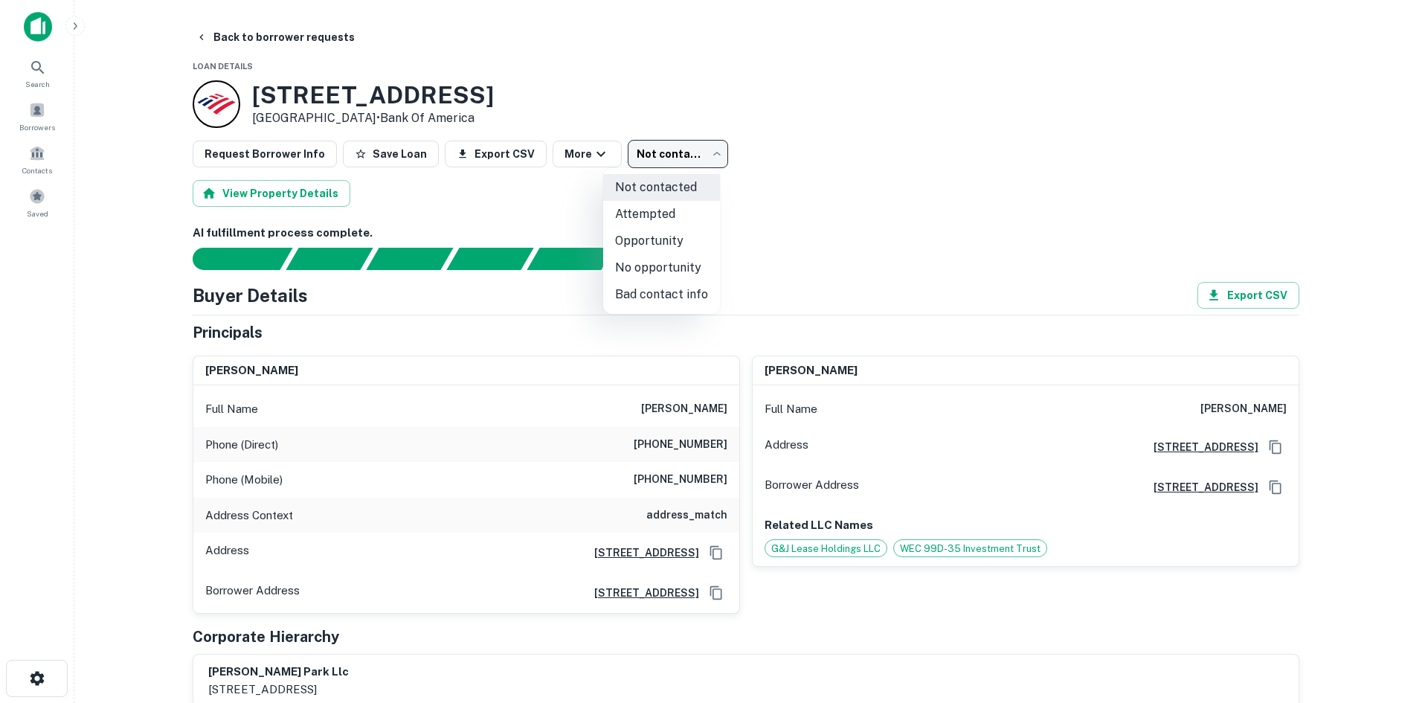
click at [657, 215] on li "Attempted" at bounding box center [661, 214] width 117 height 27
type input "*********"
